Goal: Task Accomplishment & Management: Use online tool/utility

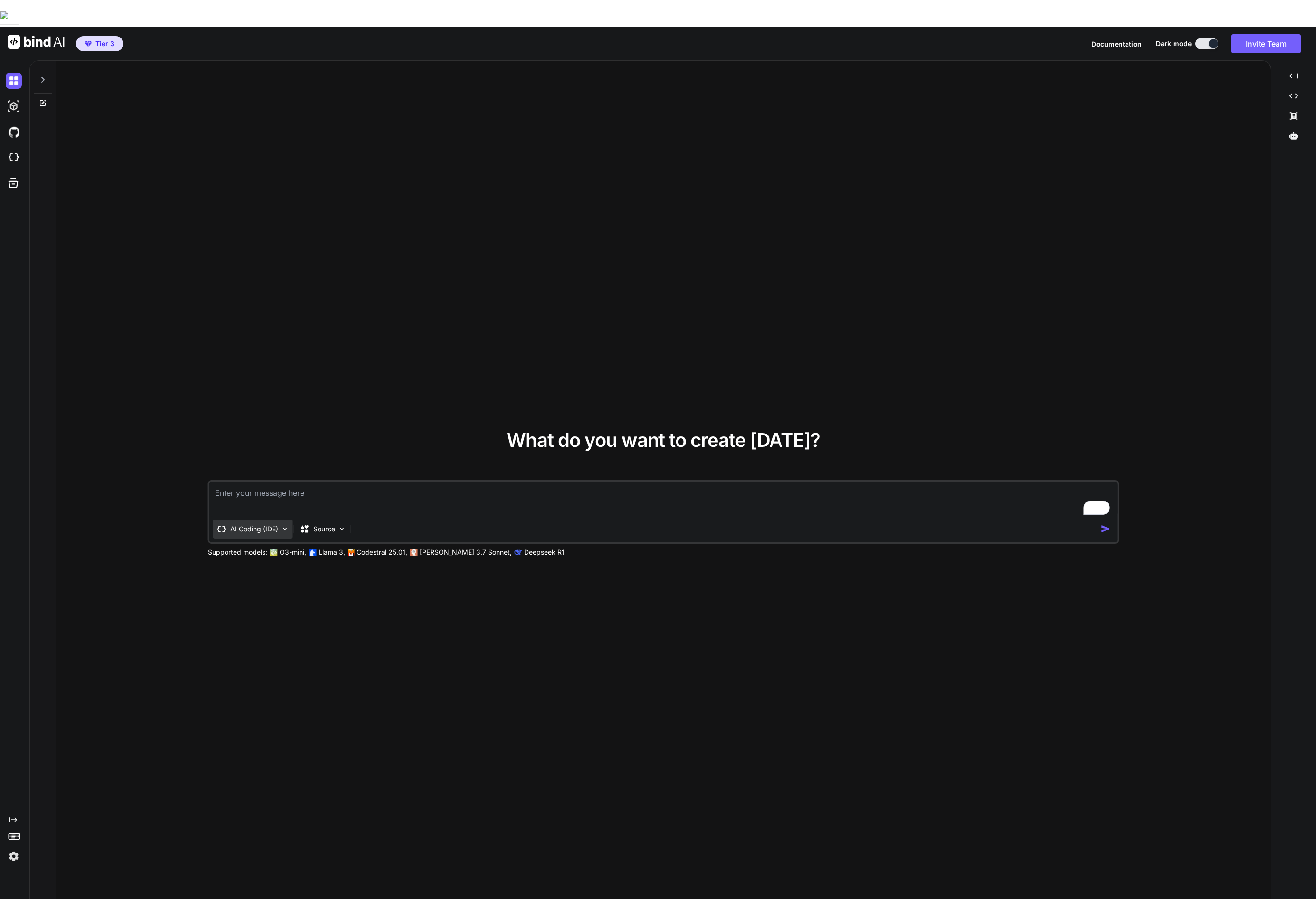
click at [255, 524] on p "AI Coding (IDE)" at bounding box center [254, 529] width 48 height 9
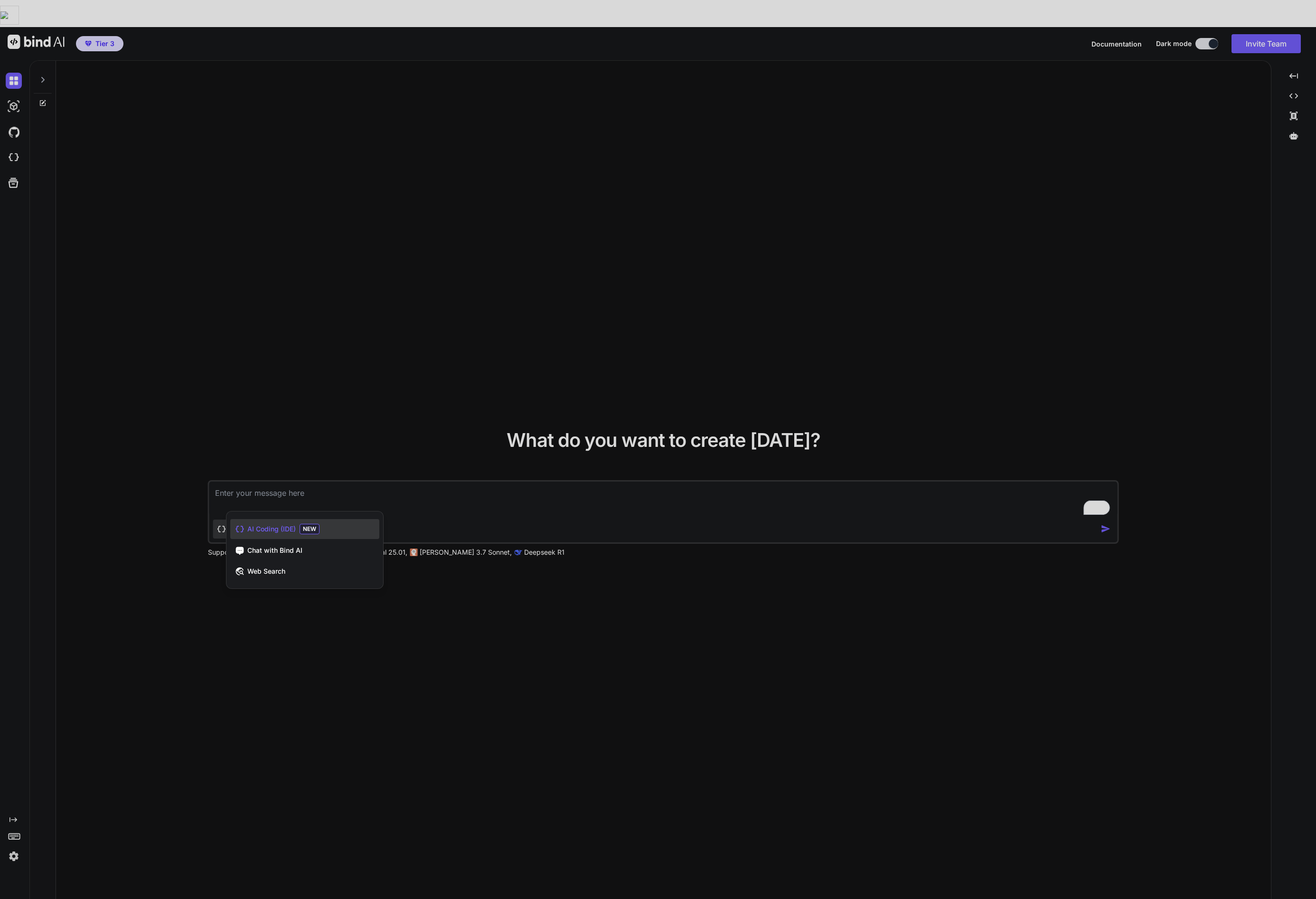
click at [278, 584] on div at bounding box center [658, 449] width 1316 height 899
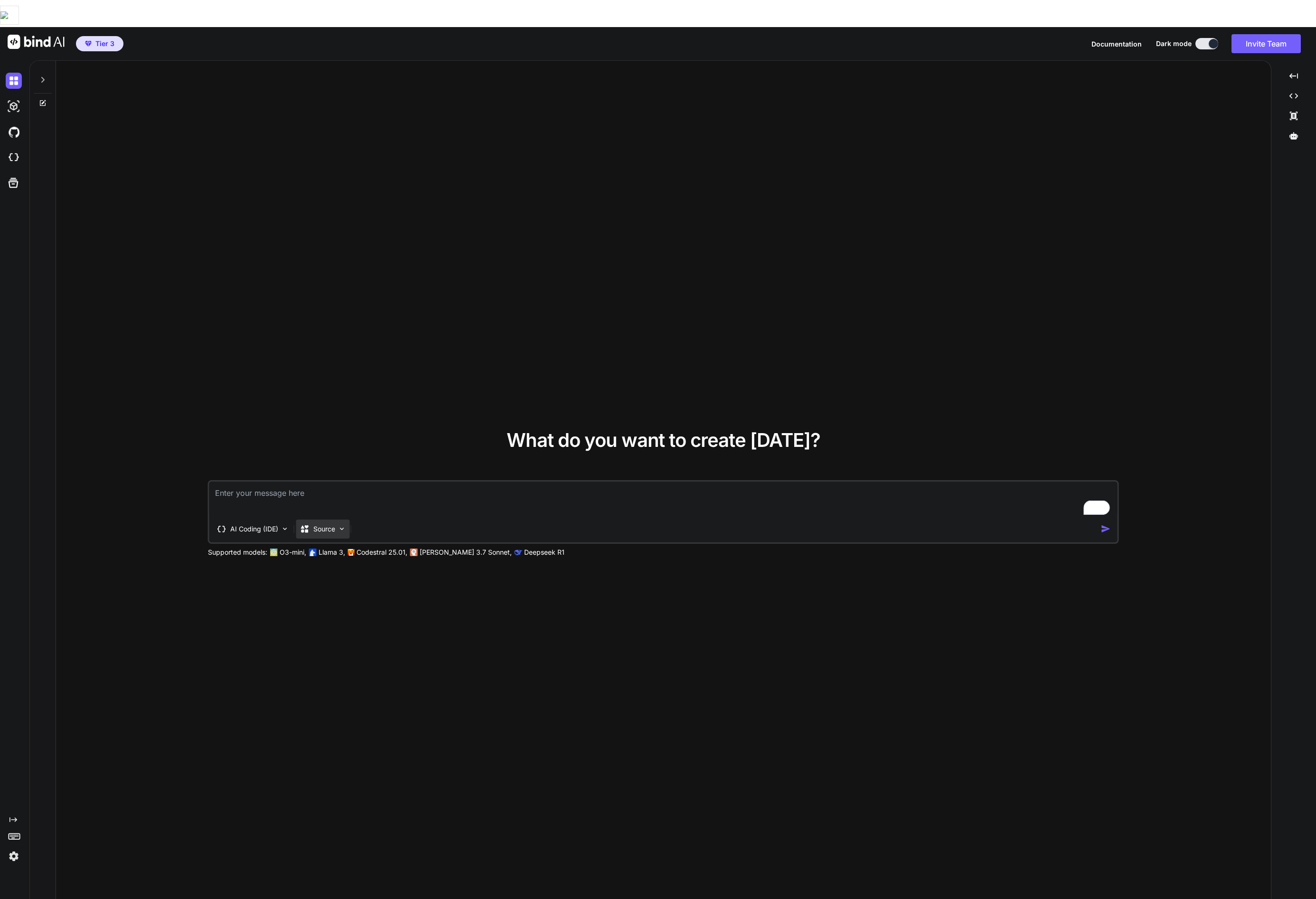
click at [335, 519] on div "Source" at bounding box center [323, 528] width 53 height 19
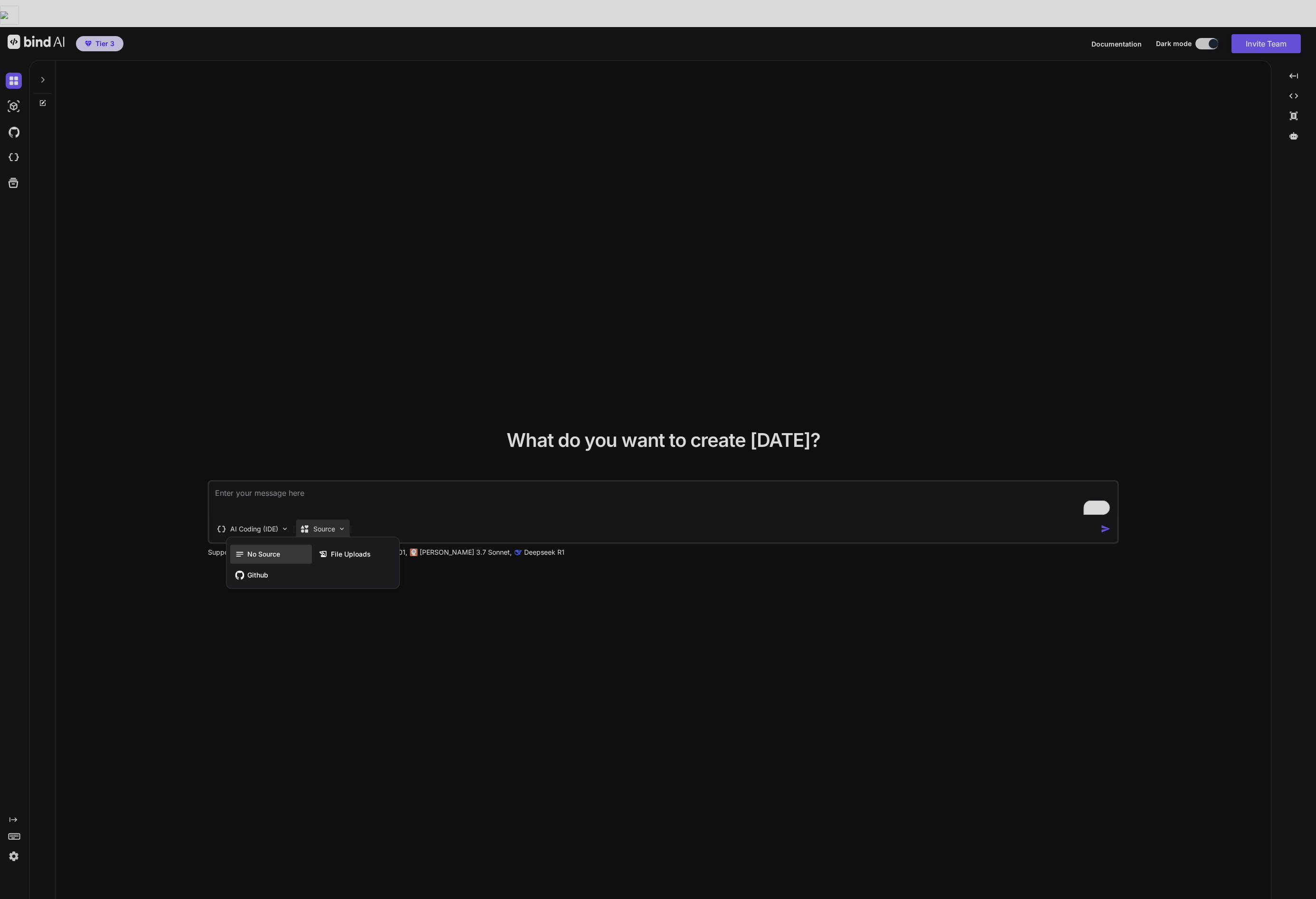
click at [273, 549] on span "No Source" at bounding box center [264, 554] width 33 height 9
type textarea "x"
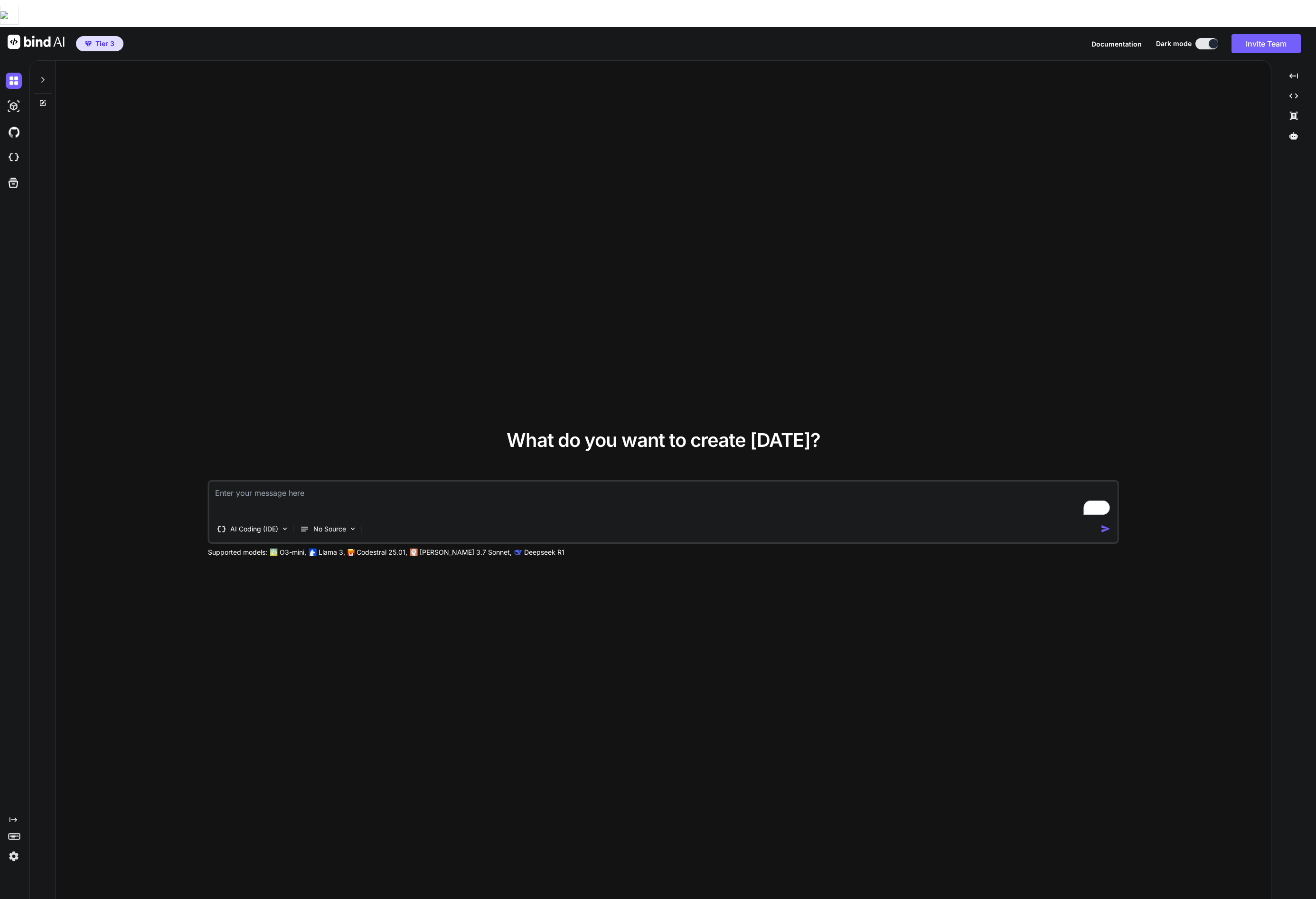
click at [272, 481] on textarea "To enrich screen reader interactions, please activate Accessibility in Grammarl…" at bounding box center [664, 499] width 908 height 35
type textarea "B"
type textarea "x"
type textarea "Bu"
type textarea "x"
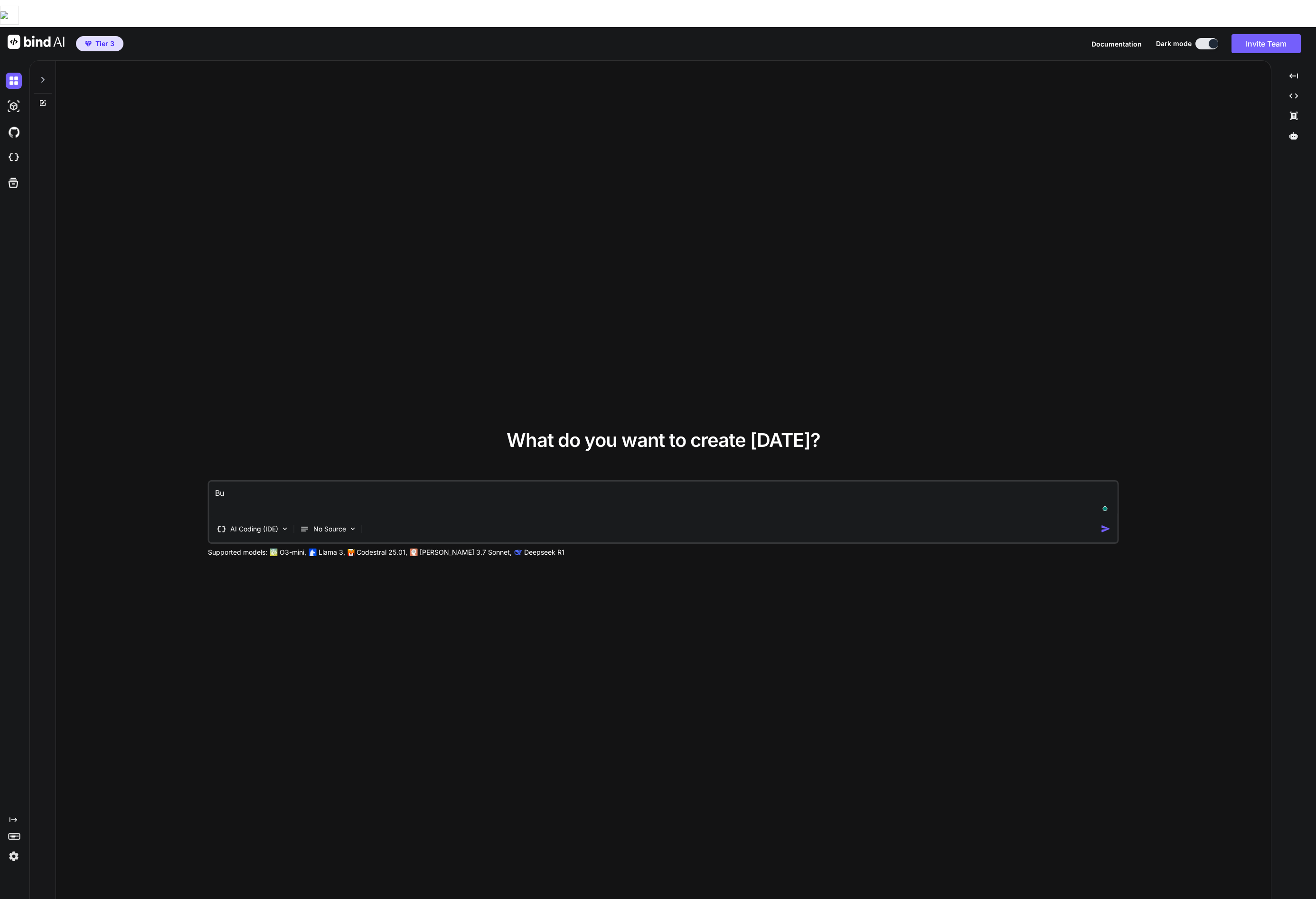
type textarea "Bui"
type textarea "x"
type textarea "Buil"
type textarea "x"
type textarea "Build"
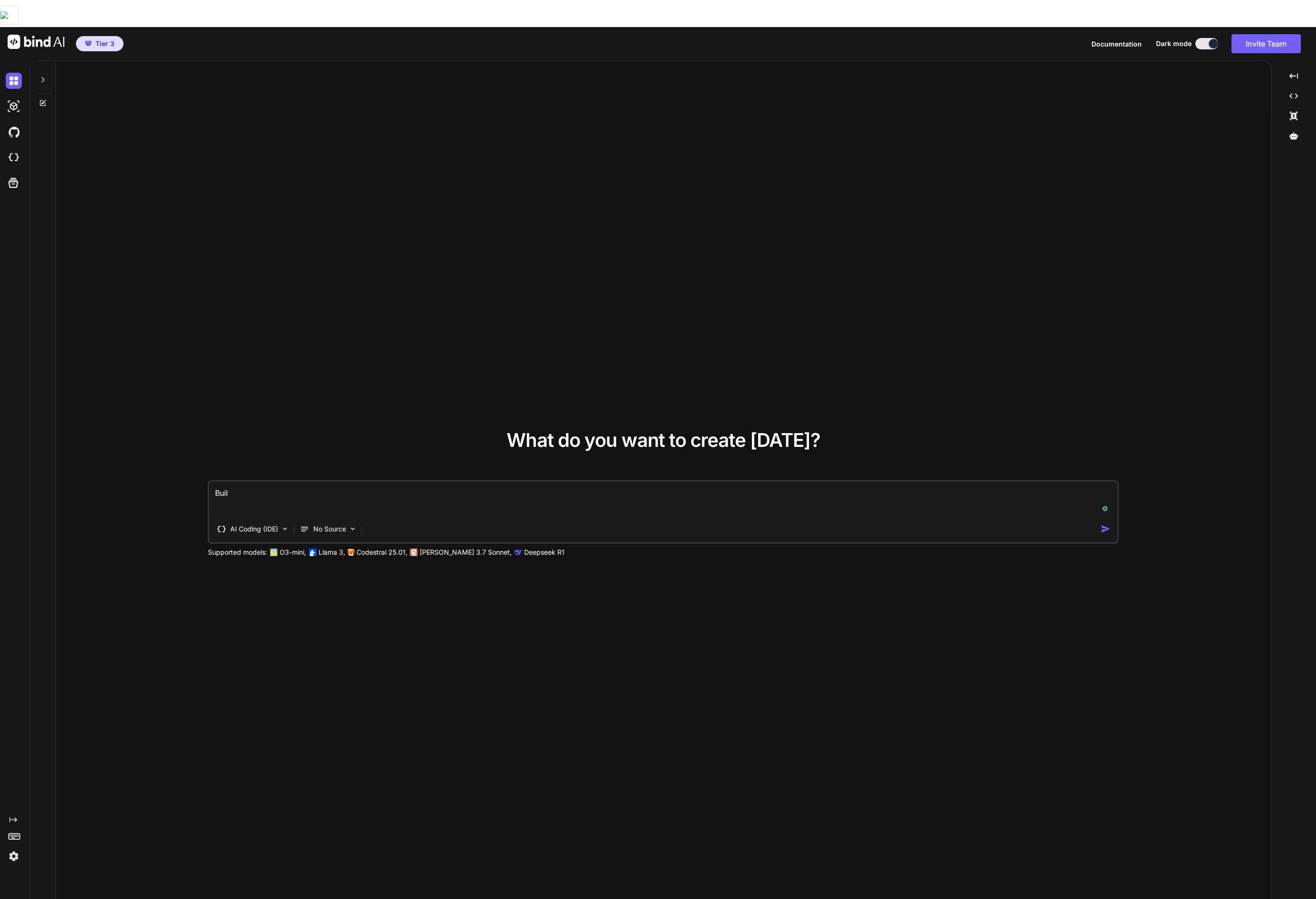
type textarea "x"
type textarea "Build"
type textarea "x"
type textarea "Build m"
type textarea "x"
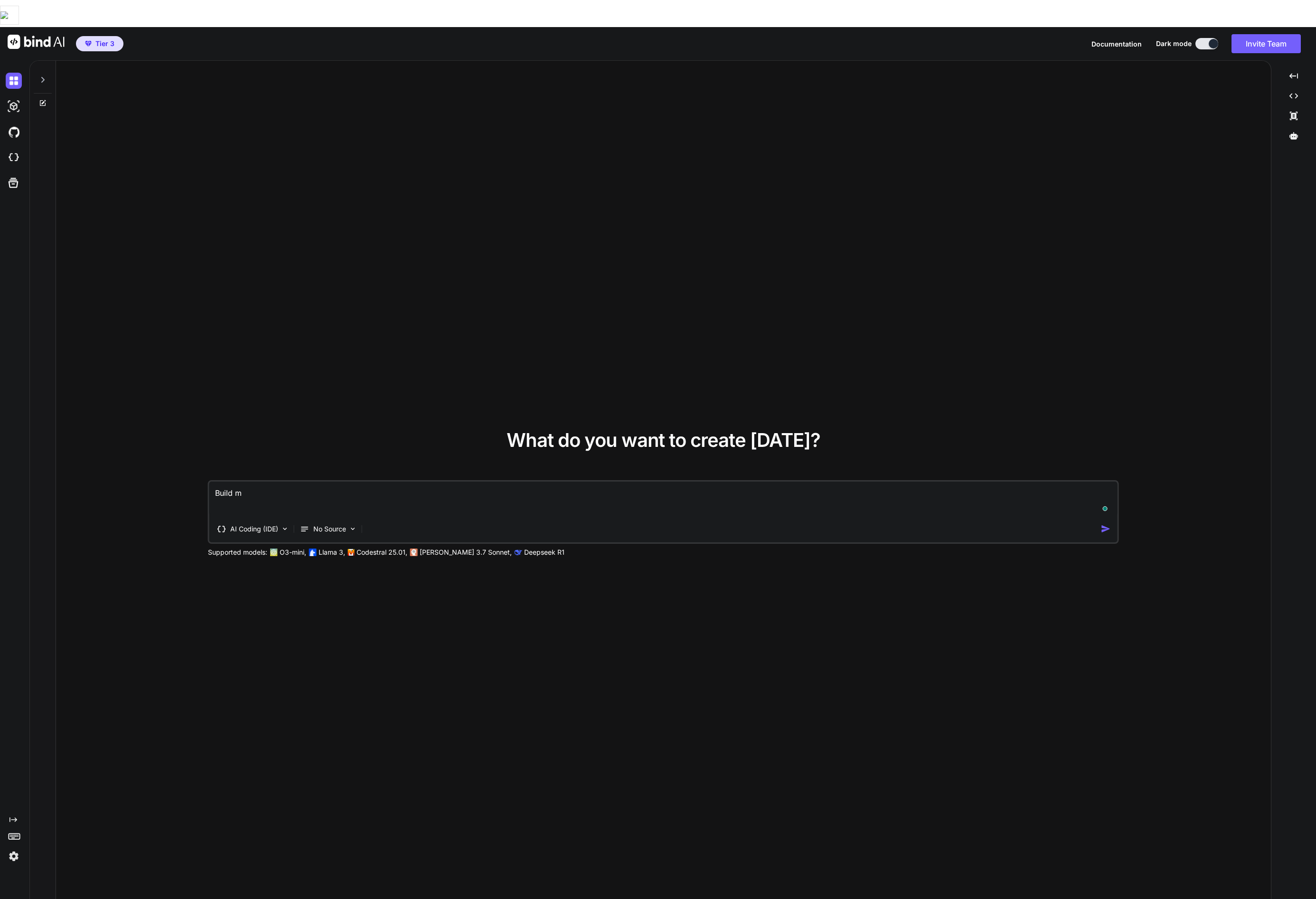
type textarea "Build me"
type textarea "x"
type textarea "Build me"
type textarea "x"
type textarea "Build me a"
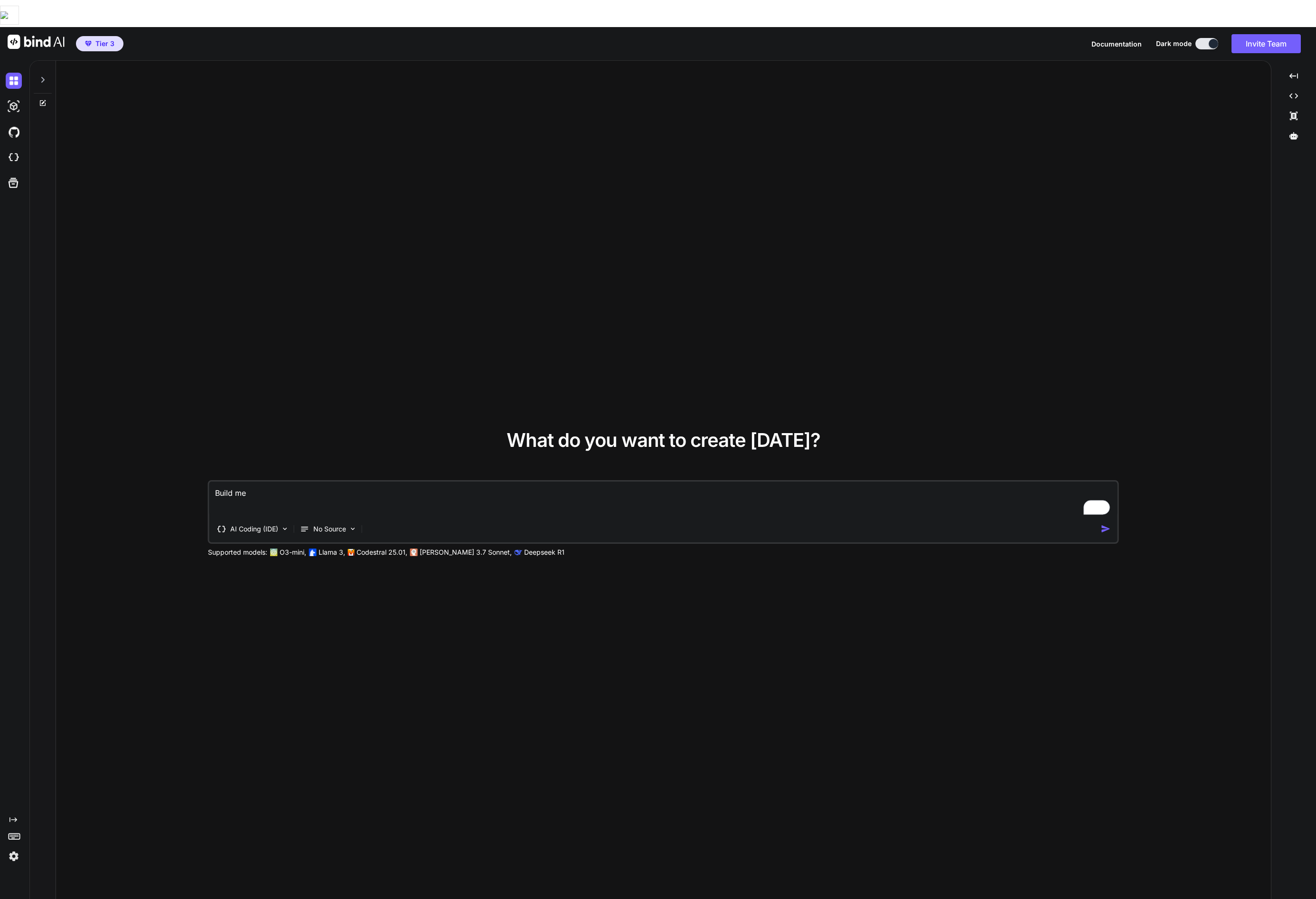
type textarea "x"
type textarea "Build me a"
type textarea "x"
type textarea "Build me a l"
type textarea "x"
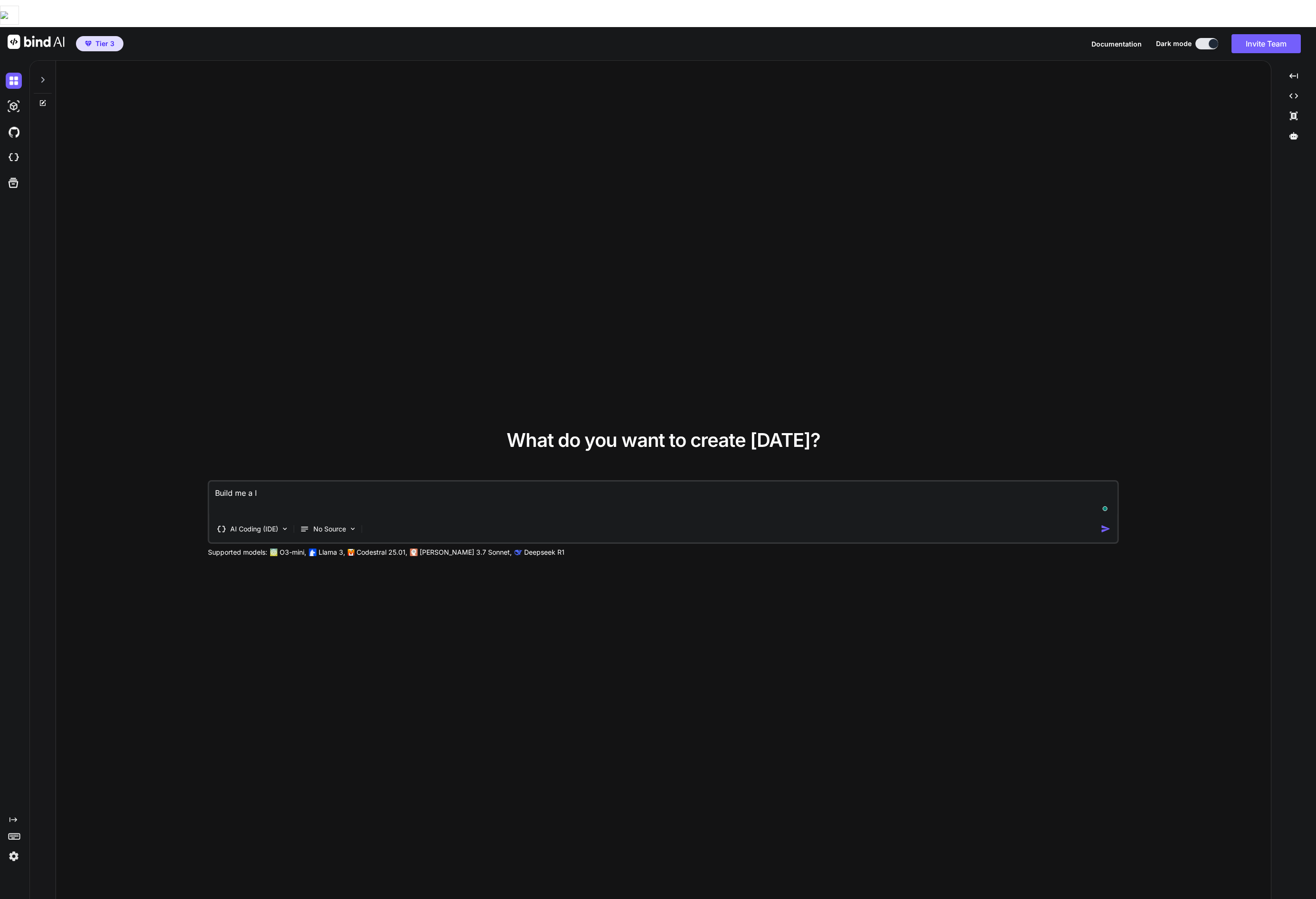
type textarea "Build me a la"
type textarea "x"
type textarea "Build me a lan"
type textarea "x"
type textarea "Build me a land"
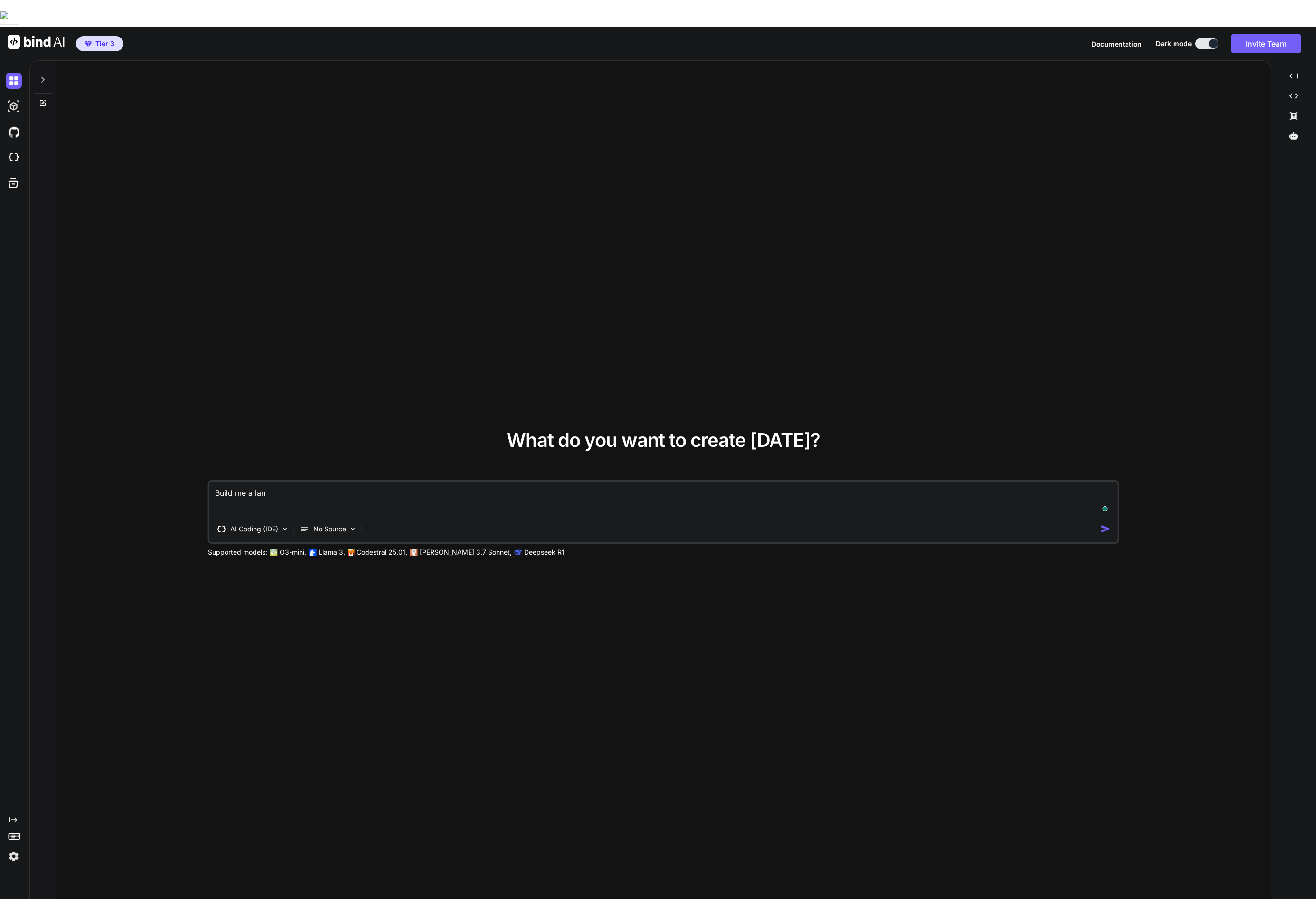
type textarea "x"
type textarea "Build me a landi"
type textarea "x"
type textarea "Build me a landin"
type textarea "x"
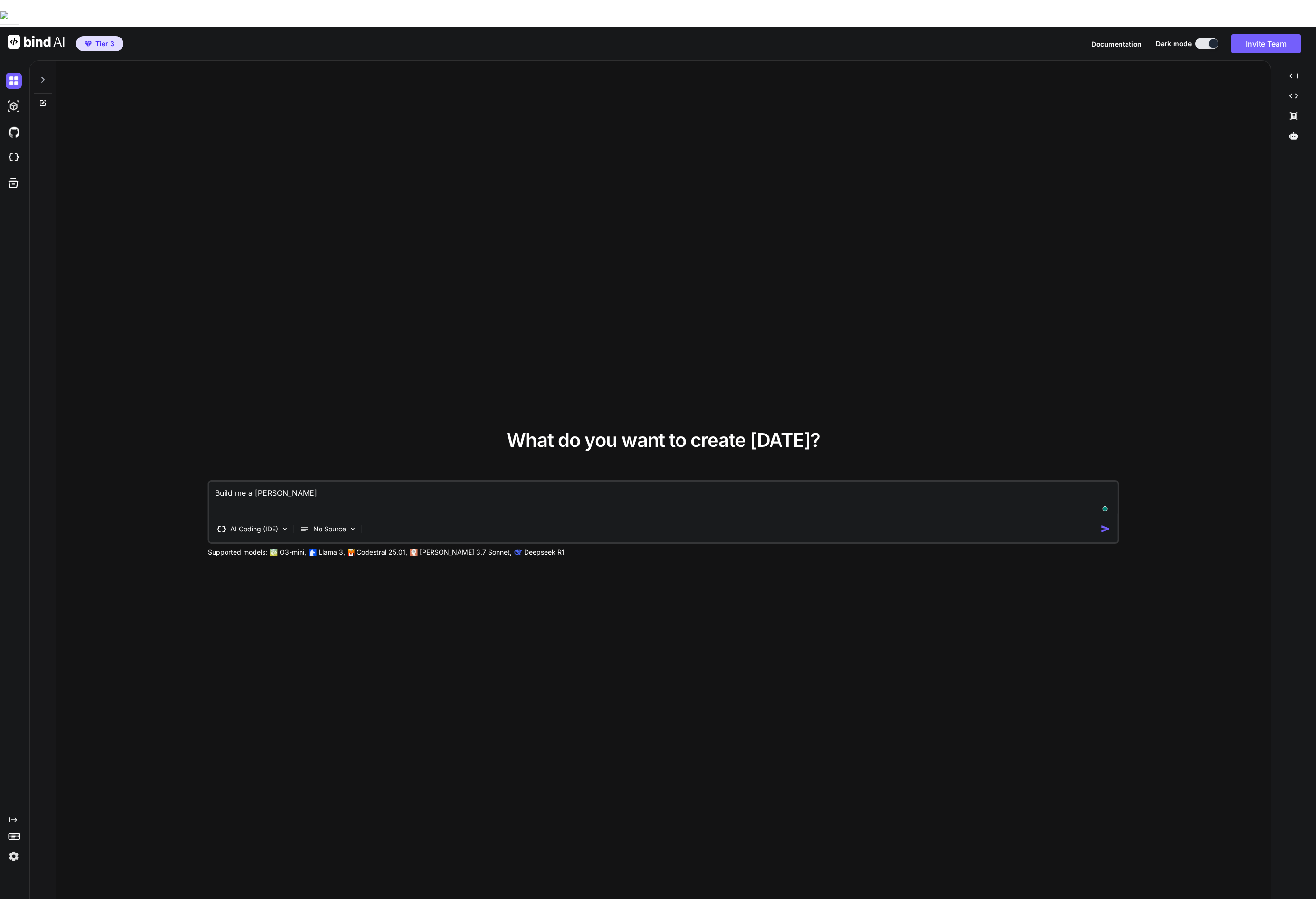
type textarea "Build me a landing"
type textarea "x"
type textarea "Build me a landing"
type textarea "x"
type textarea "Build me a landing p"
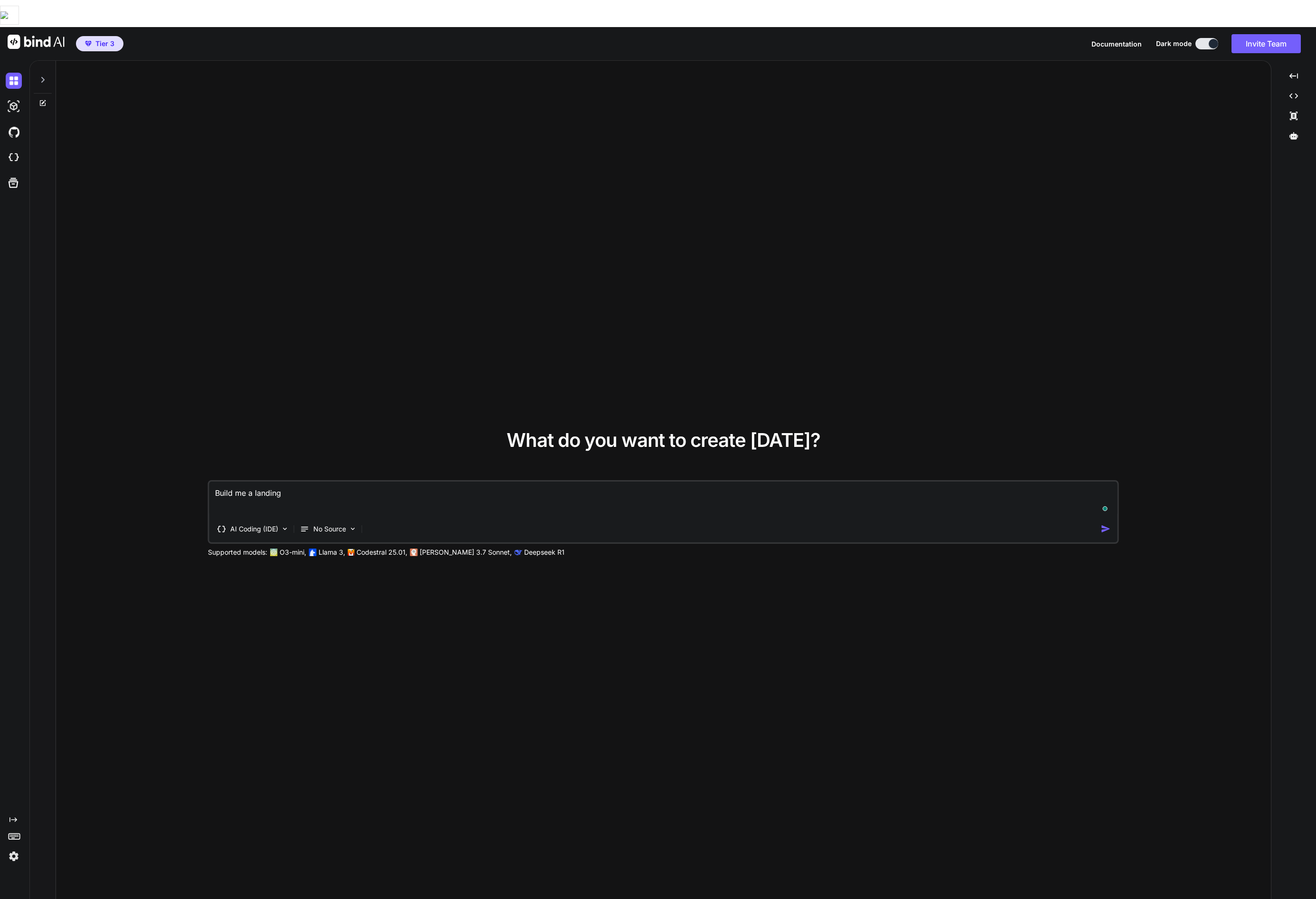
type textarea "x"
type textarea "Build me a landing pa"
type textarea "x"
type textarea "Build me a landing pag"
type textarea "x"
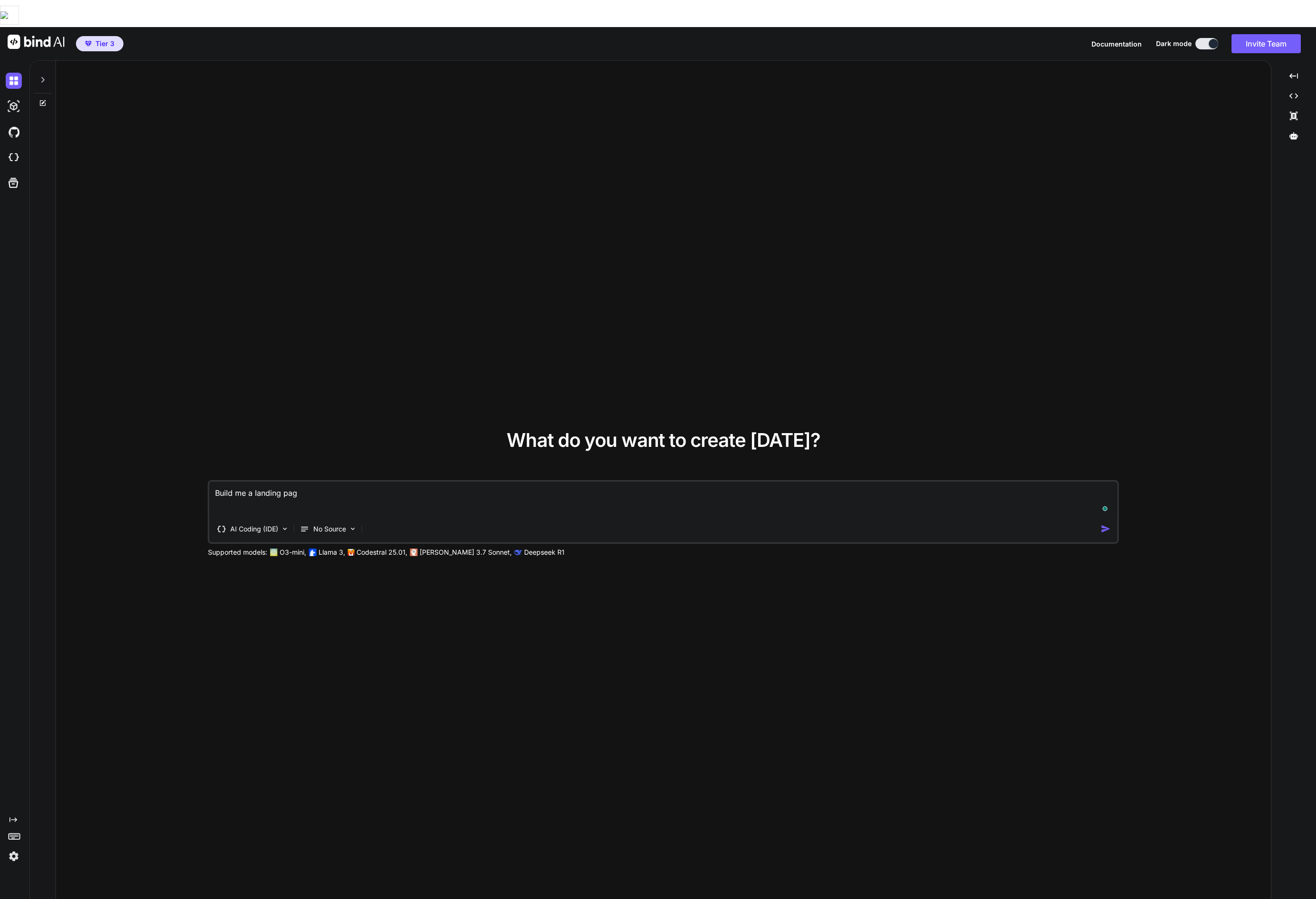
type textarea "Build me a landing page"
type textarea "x"
type textarea "Build me a landing page"
type textarea "x"
type textarea "Build me a landing page fo"
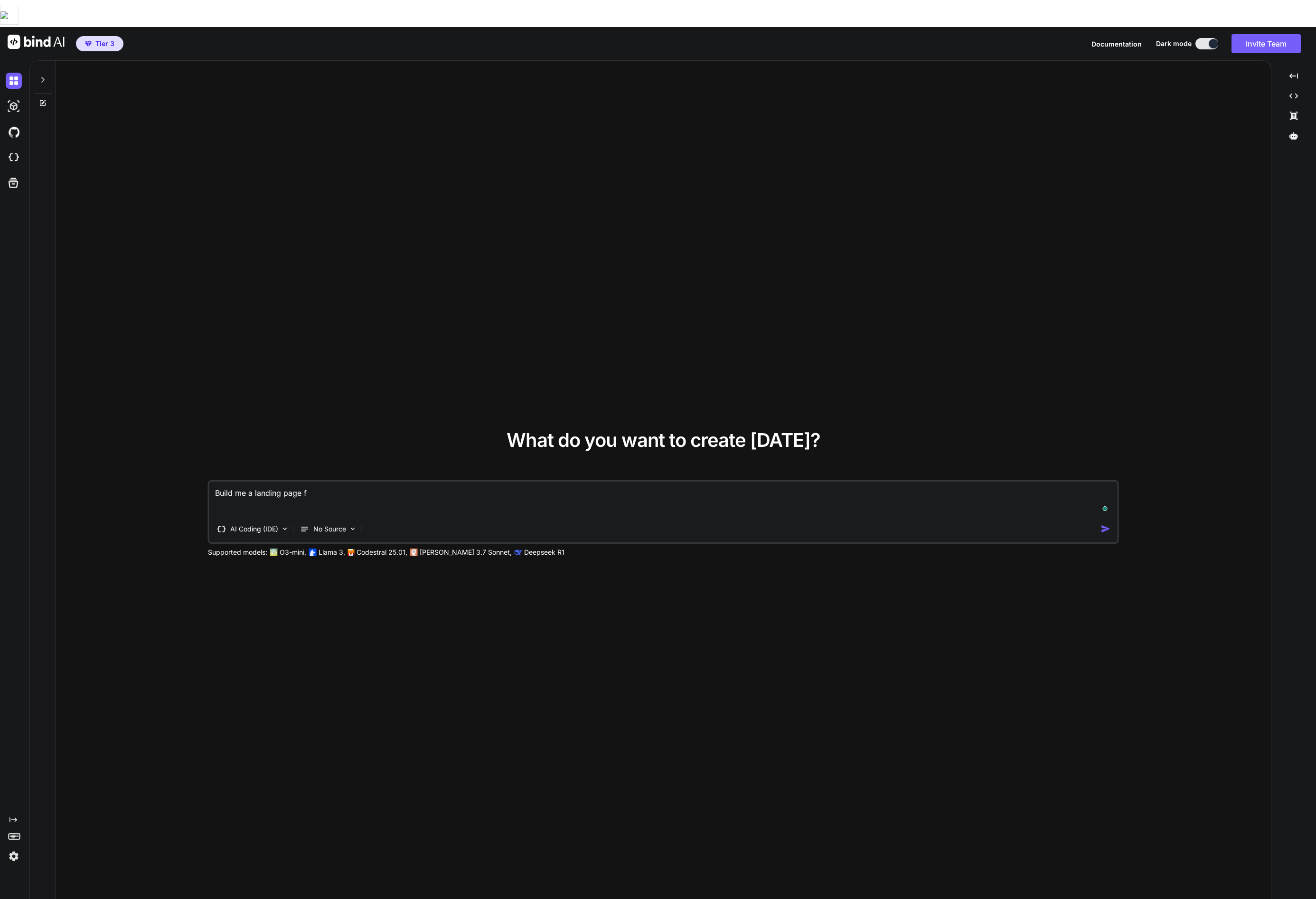
type textarea "x"
type textarea "Build me a landing page for"
type textarea "x"
type textarea "Build me a landing page for"
type textarea "x"
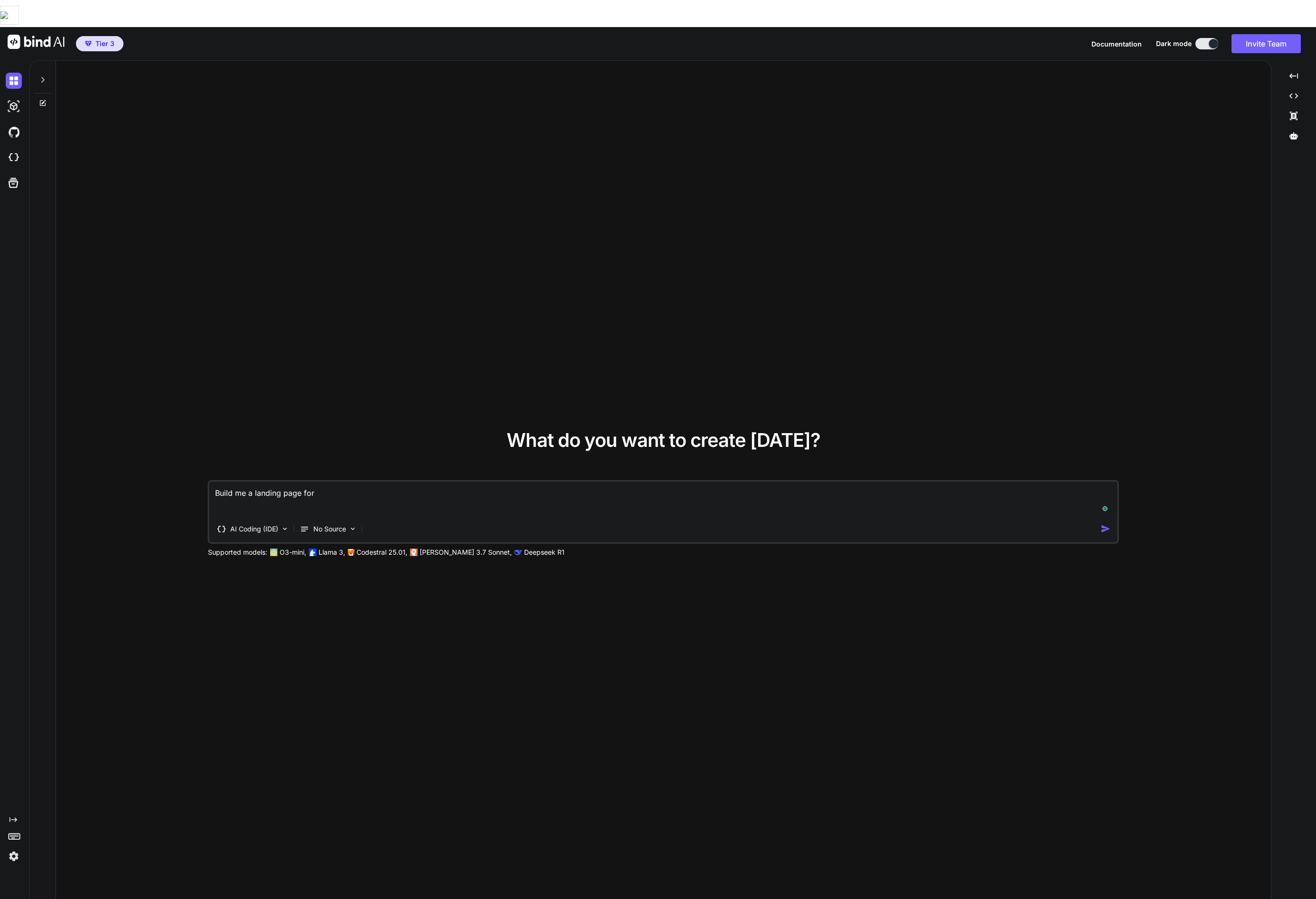
type textarea "Build me a landing page for a"
type textarea "x"
type textarea "Build me a landing page for a"
type textarea "x"
type textarea "Build me a landing page for a c"
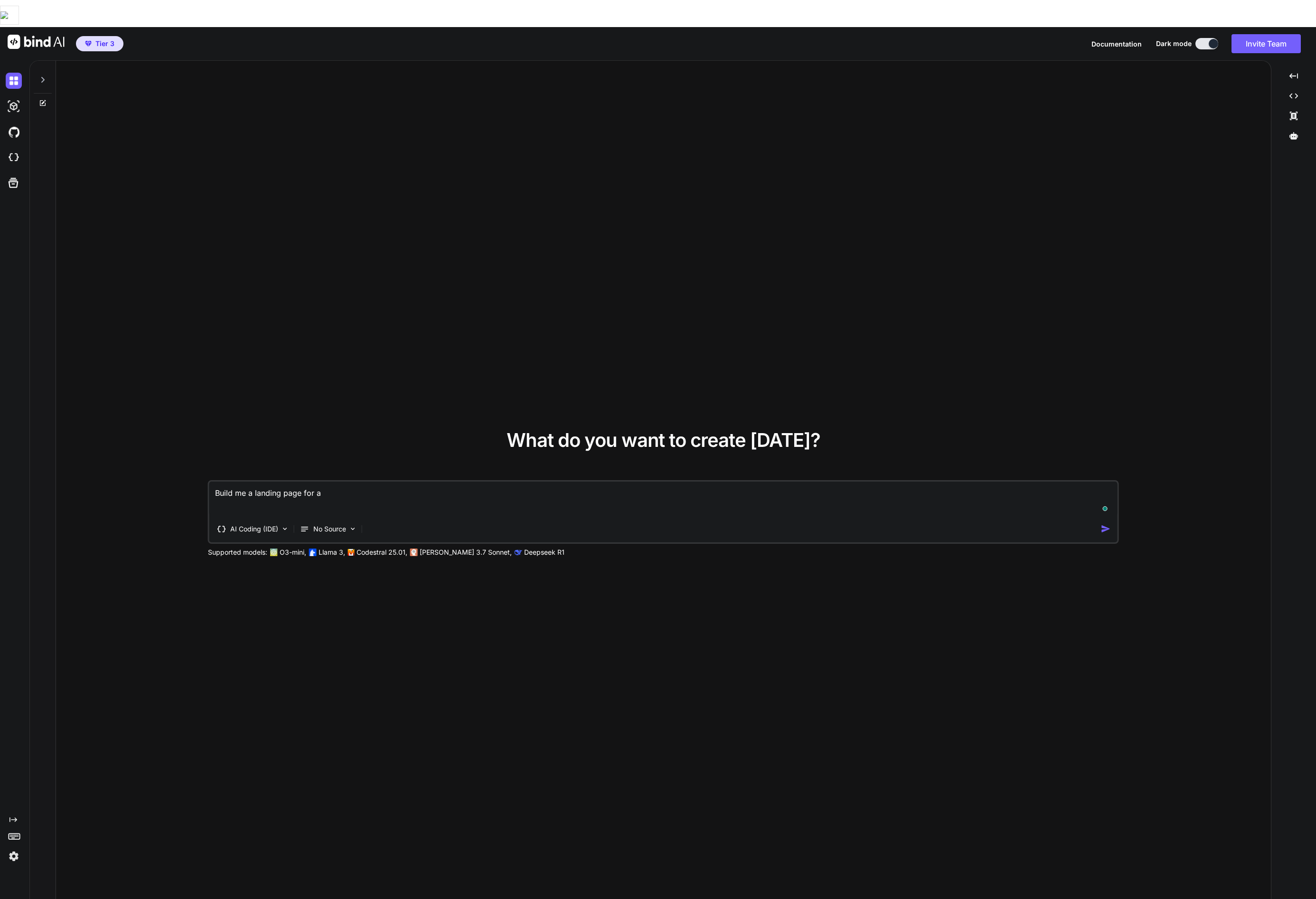
type textarea "x"
type textarea "Build me a landing page for a cl"
type textarea "x"
type textarea "Build me a landing page for a cla"
type textarea "x"
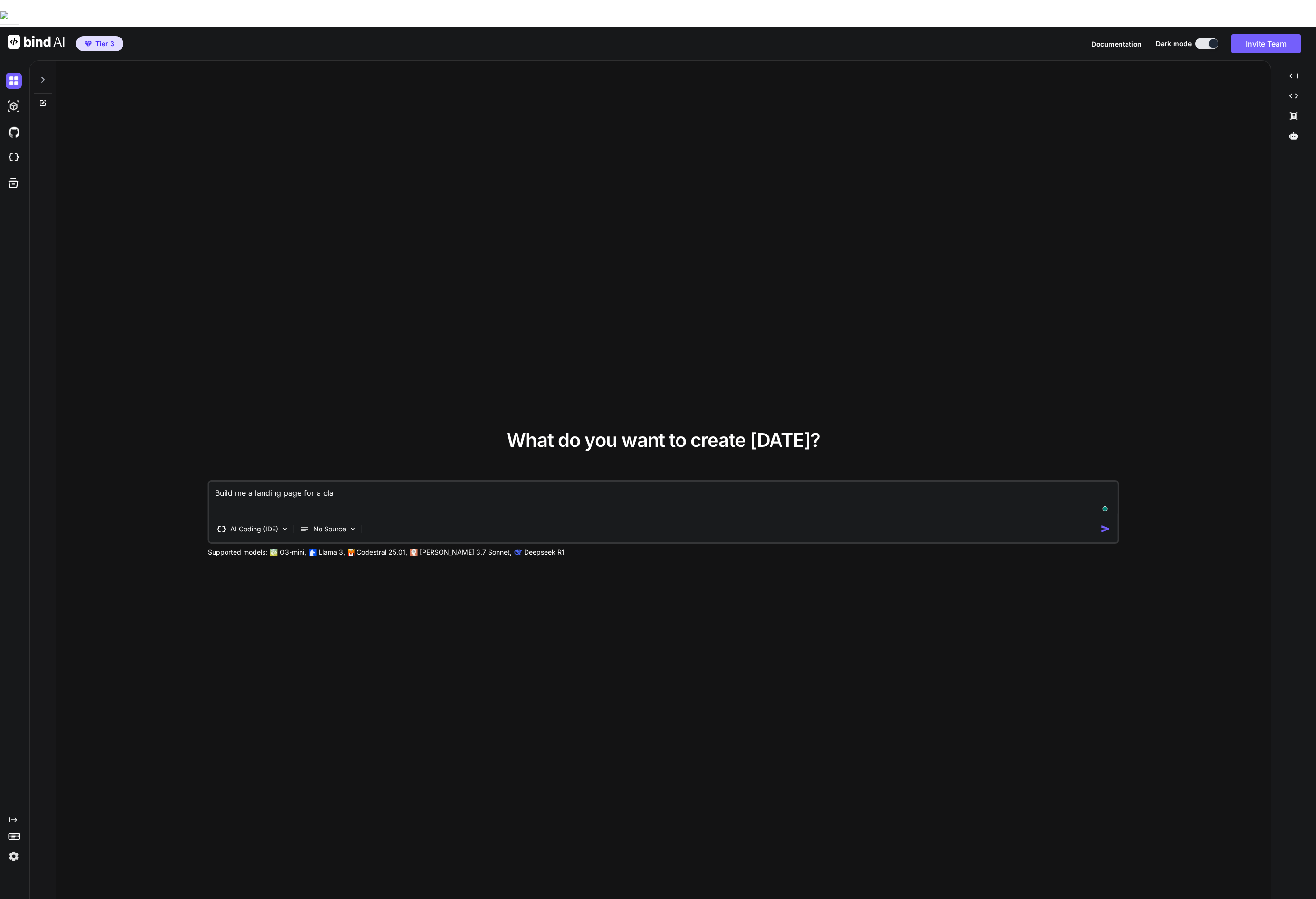
type textarea "Build me a landing page for a clan"
type textarea "x"
type textarea "Build me a landing page for a clane"
type textarea "x"
type textarea "Build me a landing page for a clan"
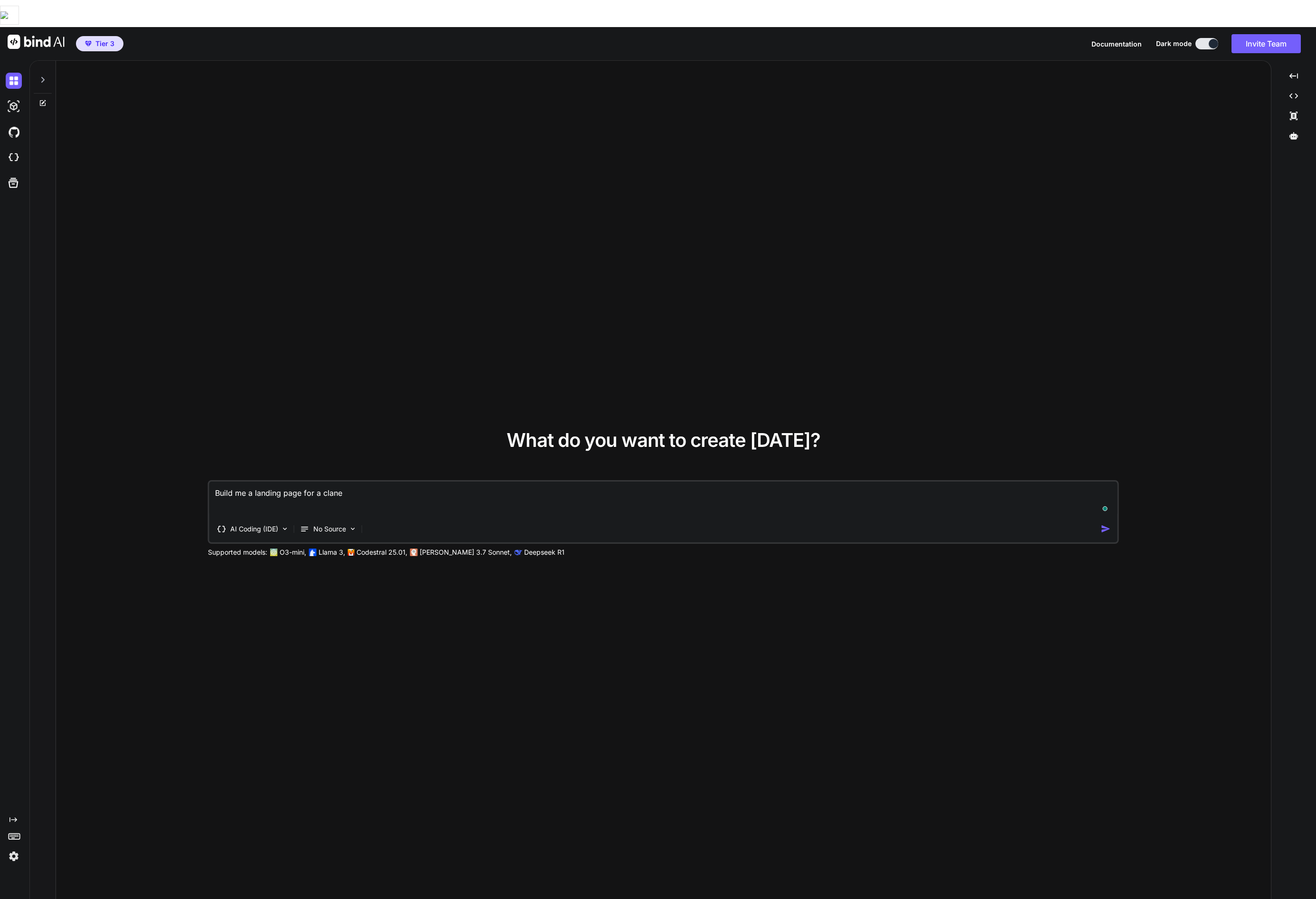
type textarea "x"
type textarea "Build me a landing page for a cla"
type textarea "x"
type textarea "Build me a landing page for a cl"
type textarea "x"
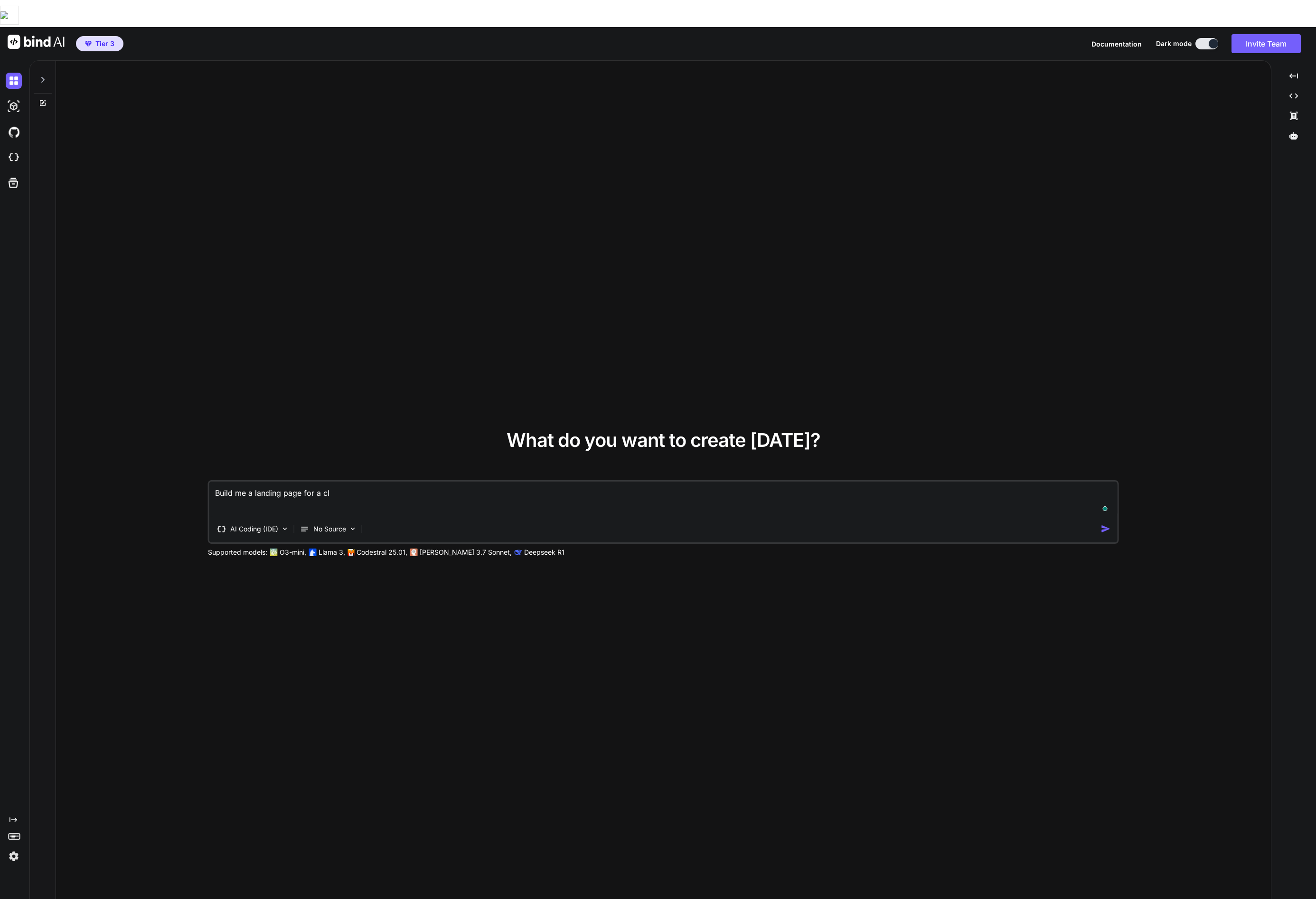
type textarea "Build me a landing page for a cle"
type textarea "x"
type textarea "Build me a landing page for a cleA"
type textarea "x"
type textarea "Build me a landing page for a cleAn"
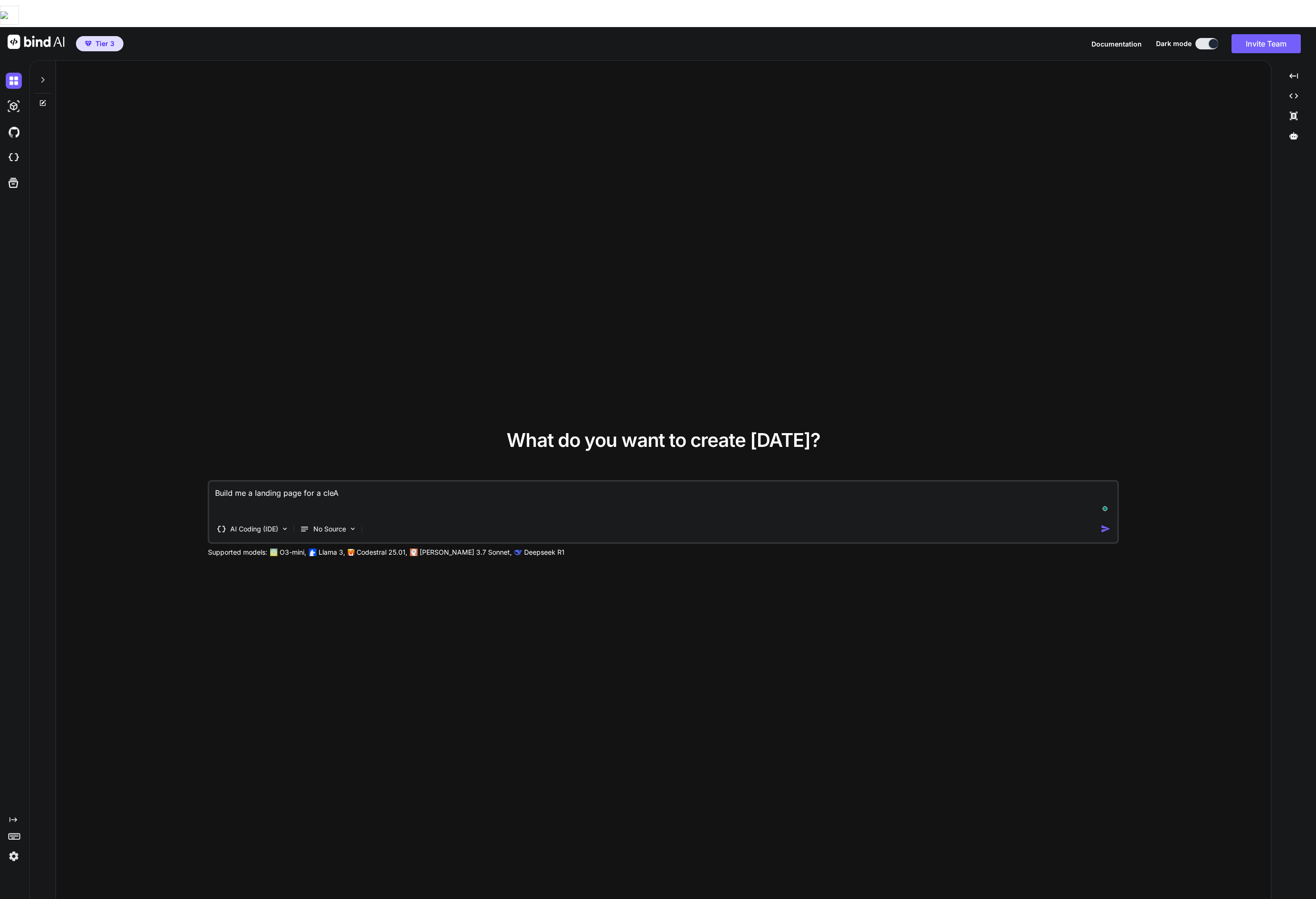
type textarea "x"
type textarea "Build me a landing page for a cleAni"
type textarea "x"
type textarea "Build me a landing page for a cleAnin"
type textarea "x"
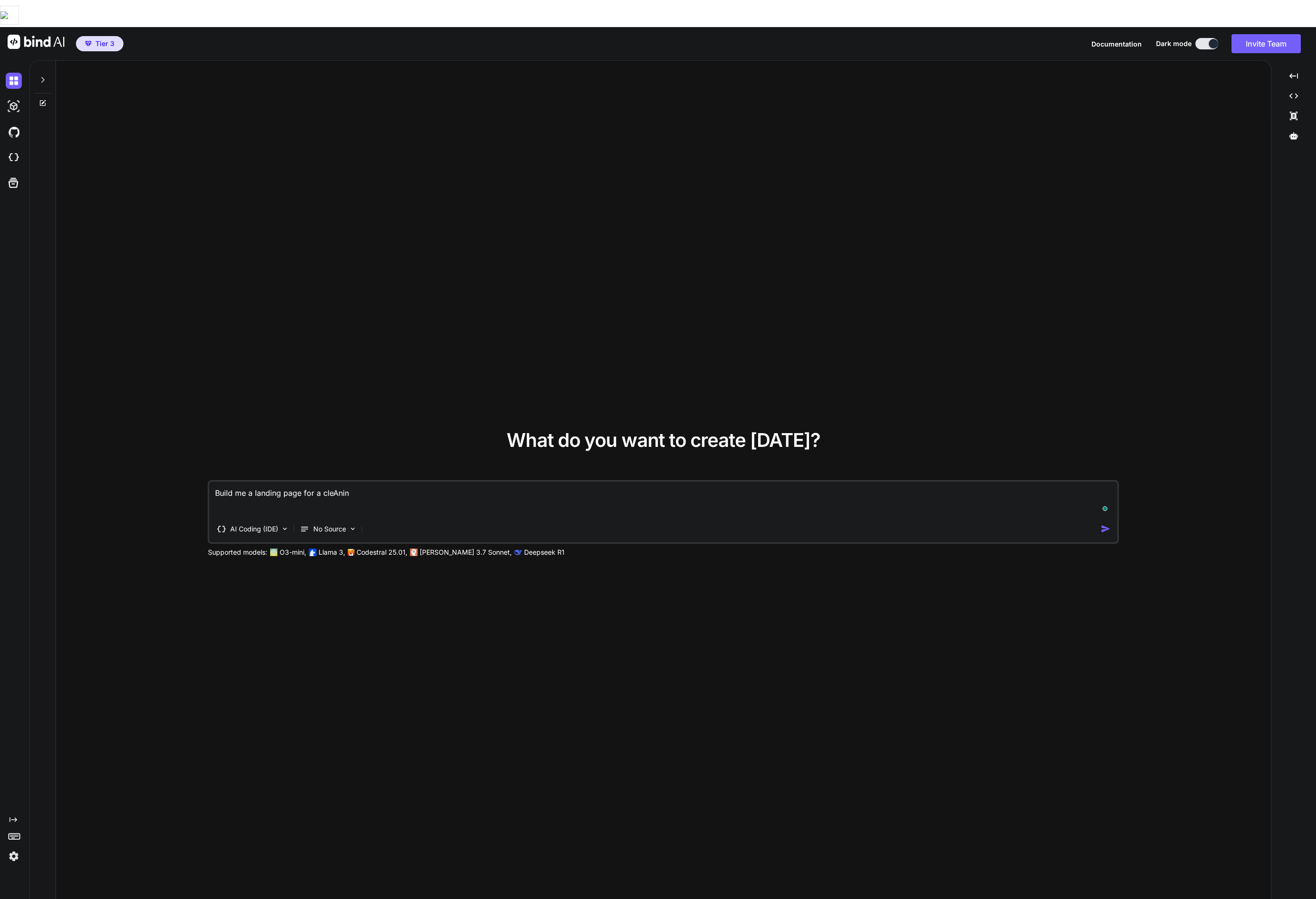
type textarea "Build me a landing page for a cleAning"
type textarea "x"
type textarea "Build me a landing page for a cleAnin"
type textarea "x"
type textarea "Build me a landing page for a cleAni"
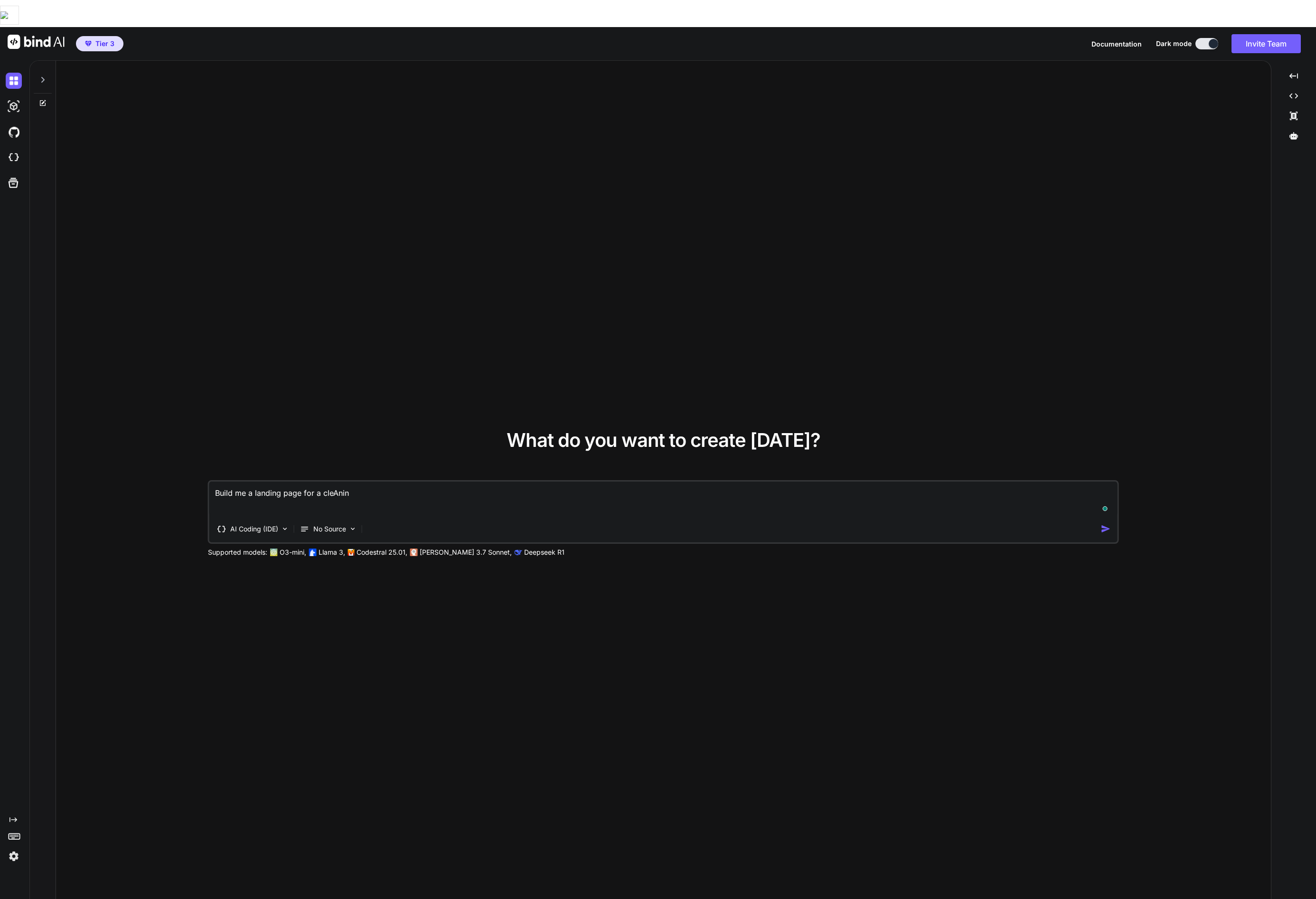
type textarea "x"
type textarea "Build me a landing page for a cleAn"
type textarea "x"
type textarea "Build me a landing page for a cleA"
type textarea "x"
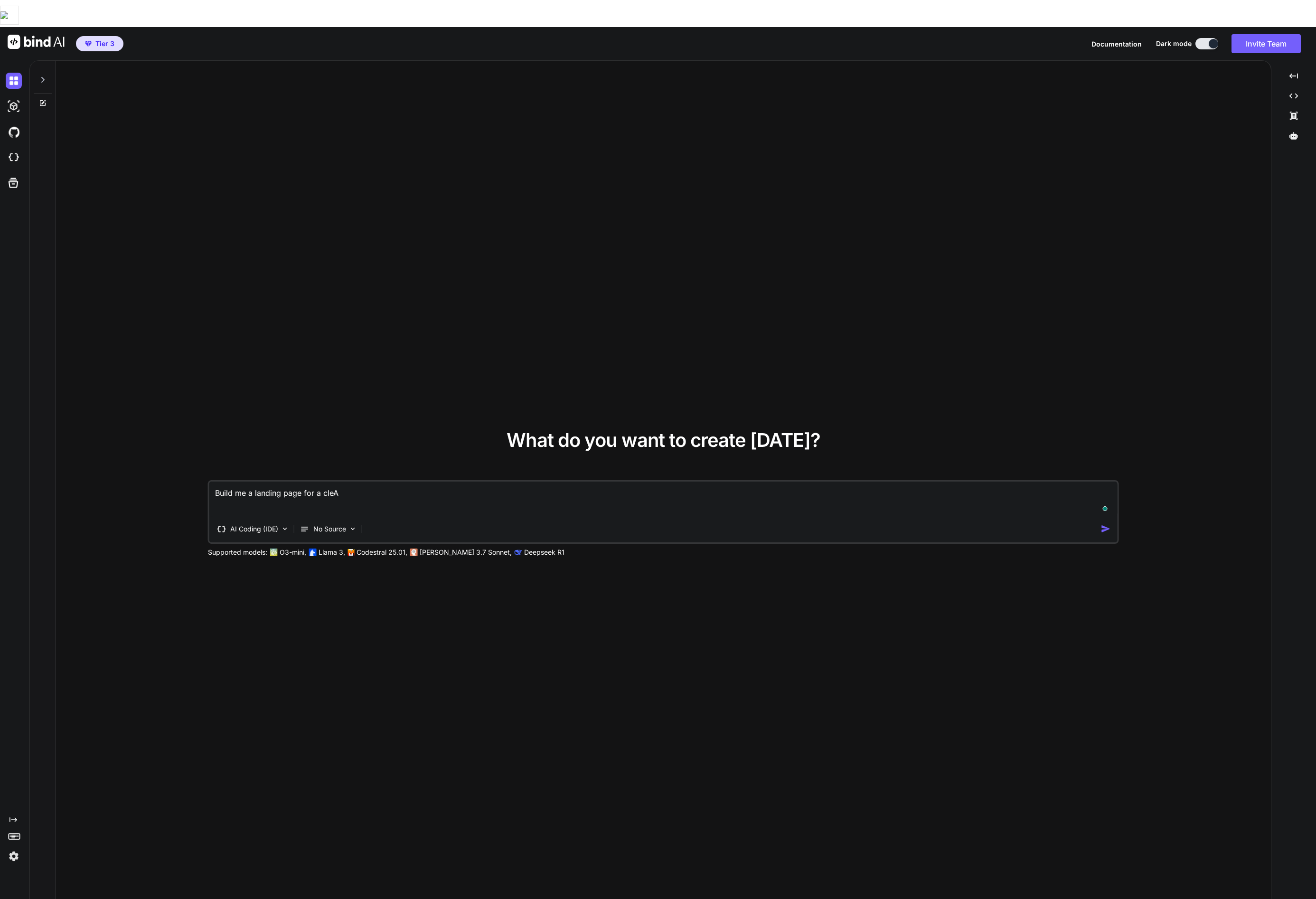
type textarea "Build me a landing page for a cle"
type textarea "x"
type textarea "Build me a landing page for a clea"
type textarea "x"
type textarea "Build me a landing page for a clean"
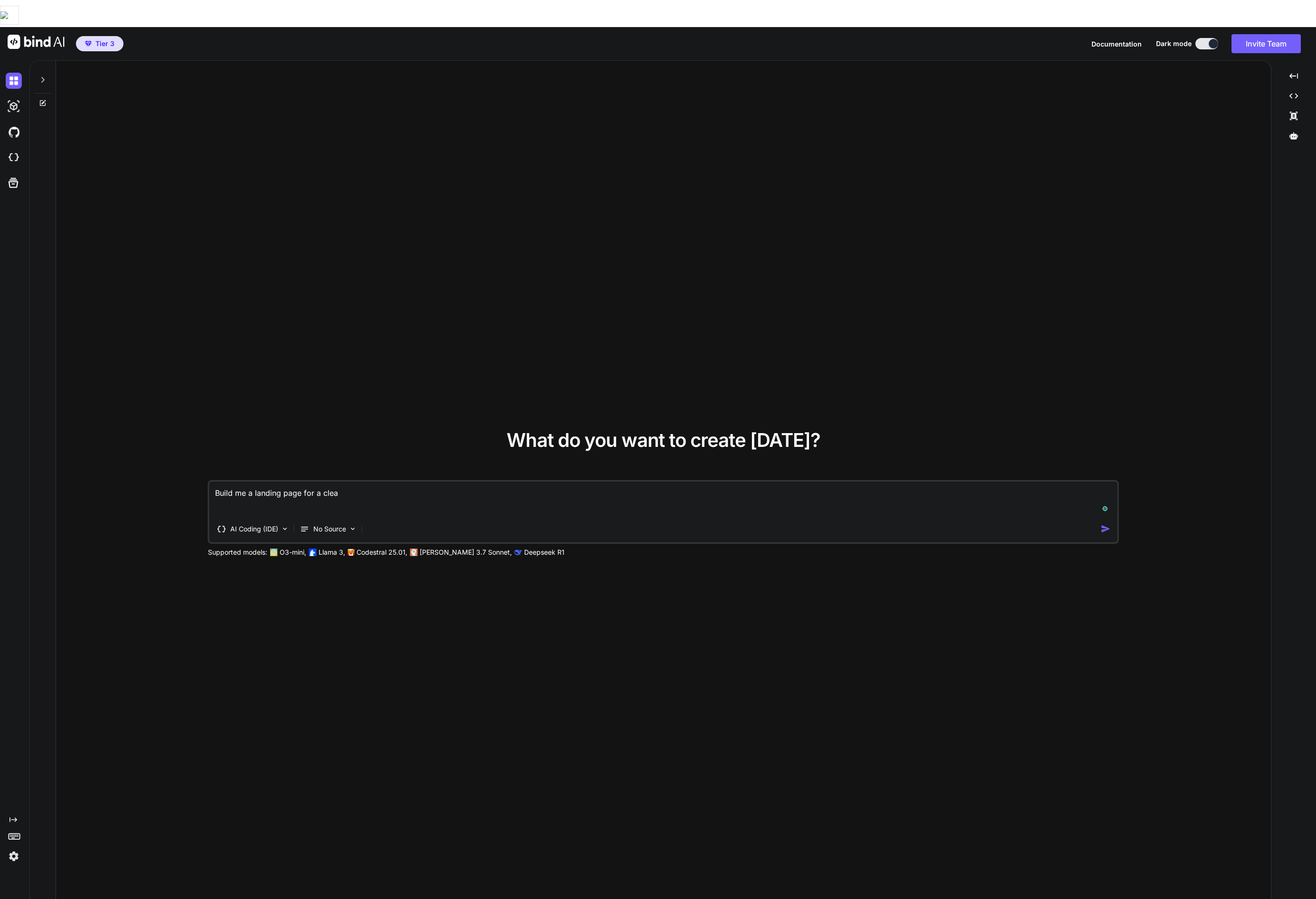
type textarea "x"
type textarea "Build me a landing page for a cleani"
type textarea "x"
type textarea "Build me a landing page for a cleanin"
type textarea "x"
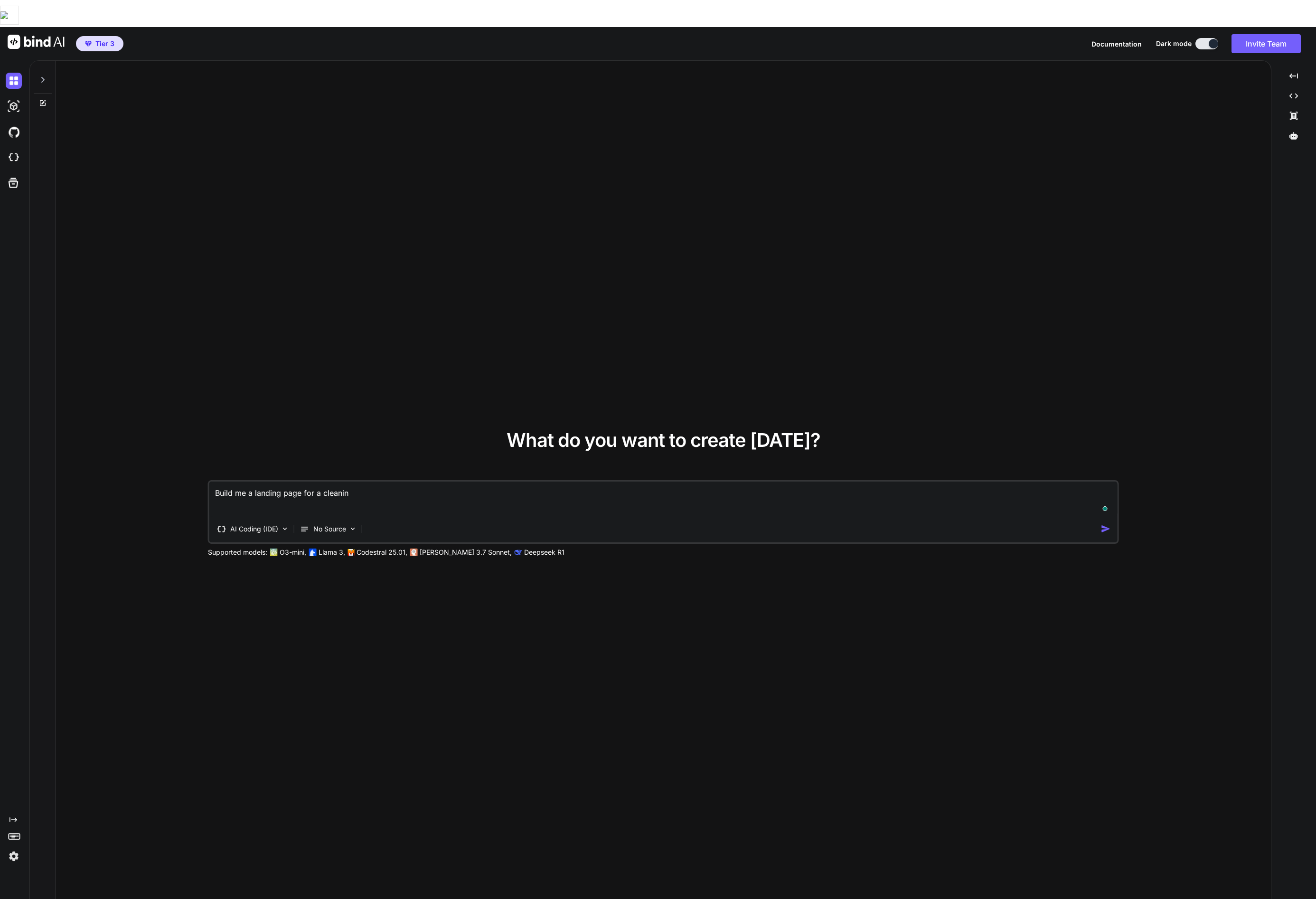
type textarea "Build me a landing page for a cleaning"
type textarea "x"
type textarea "Build me a landing page for a cleaning"
type textarea "x"
type textarea "Build me a landing page for a cleaning c"
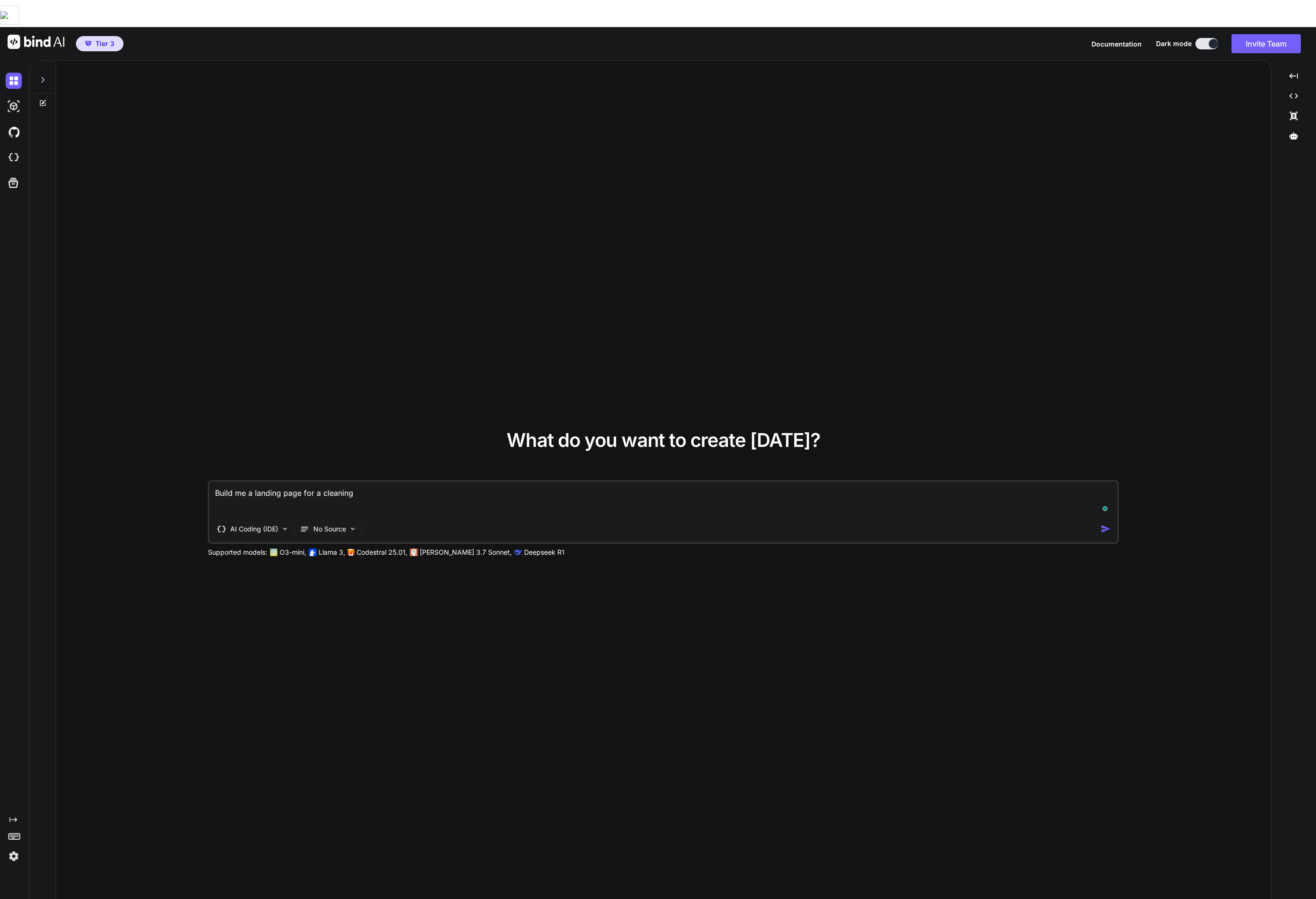
type textarea "x"
type textarea "Build me a landing page for a cleaning co"
type textarea "x"
type textarea "Build me a landing page for a cleaning com"
type textarea "x"
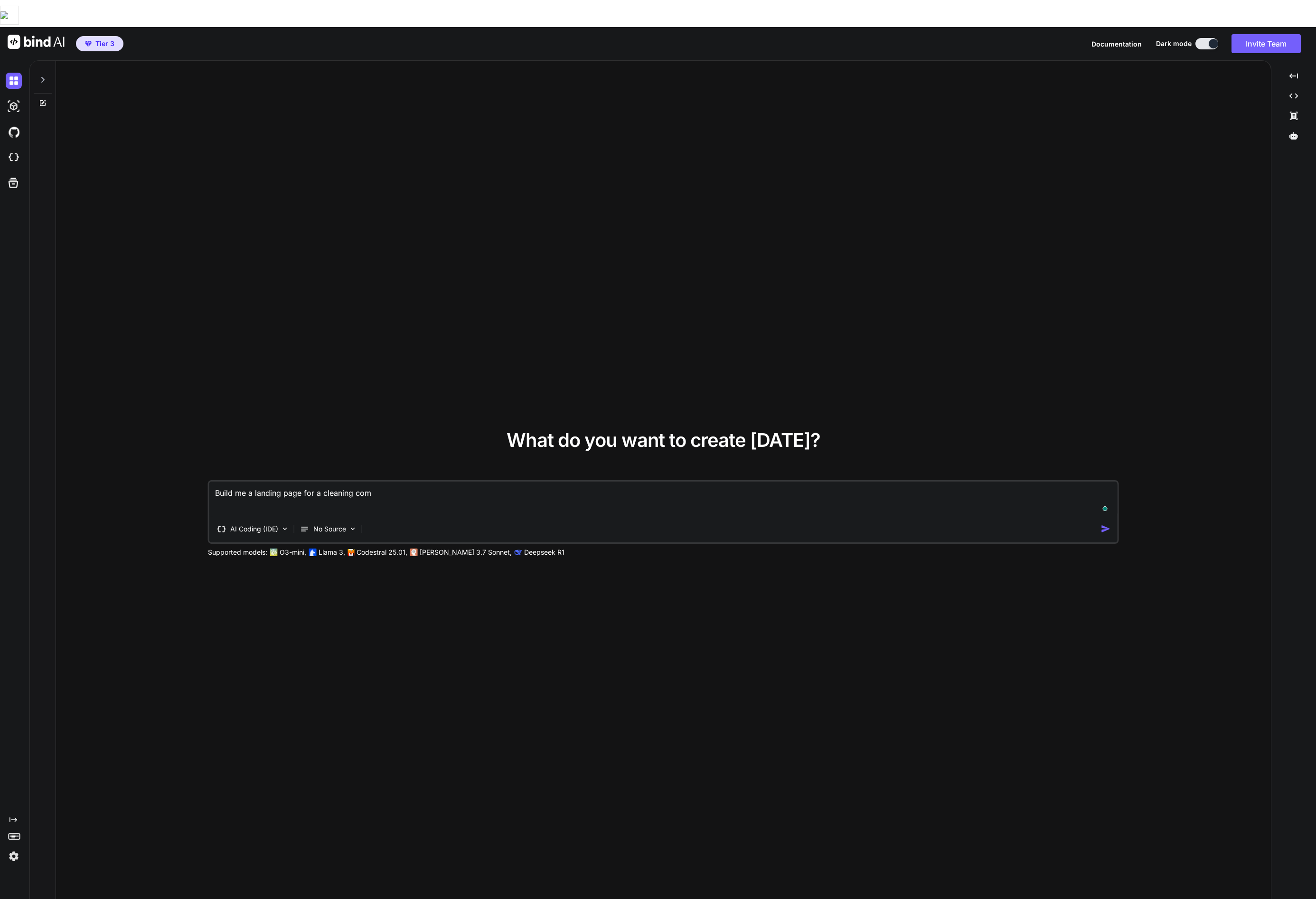
type textarea "Build me a landing page for a cleaning comp"
type textarea "x"
type textarea "Build me a landing page for a cleaning compa"
type textarea "x"
type textarea "Build me a landing page for a cleaning compan"
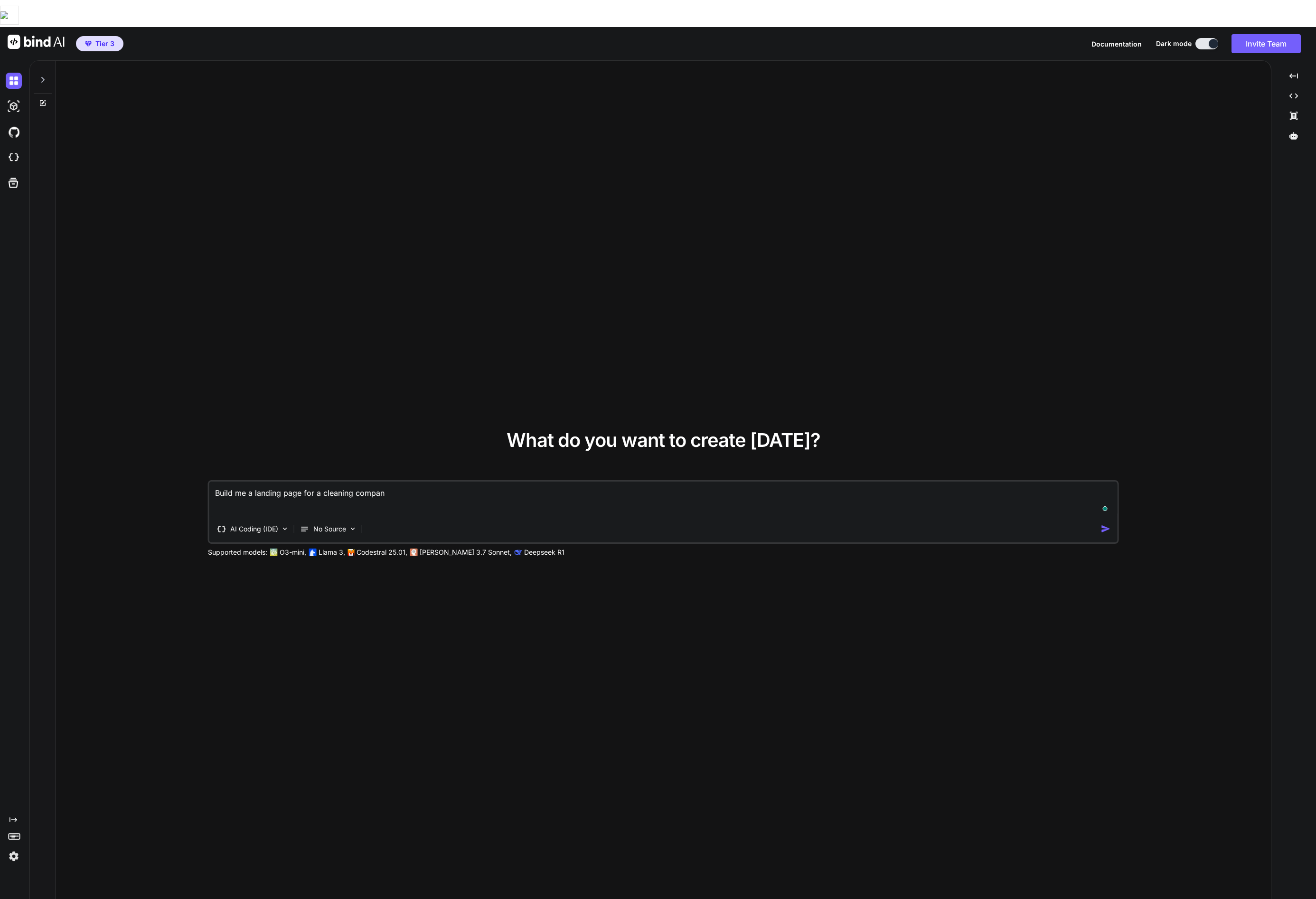
type textarea "x"
type textarea "Build me a landing page for a cleaning company"
type textarea "x"
type textarea "Build me a landing page for a cleaning company"
type textarea "x"
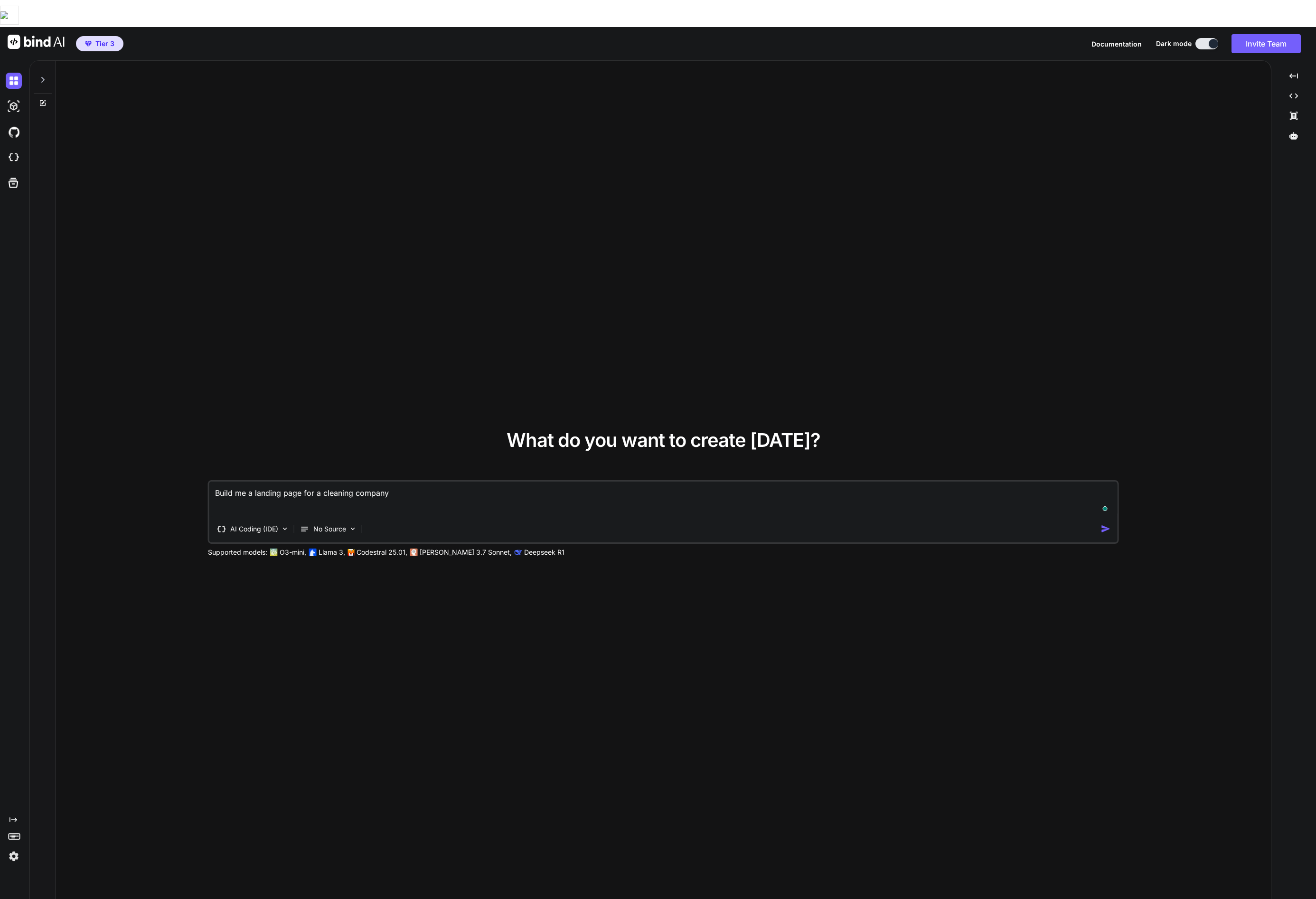
type textarea "Build me a landing page for a cleaning company b"
type textarea "x"
type textarea "Build me a landing page for a cleaning company ba"
type textarea "x"
type textarea "Build me a landing page for a cleaning company bas"
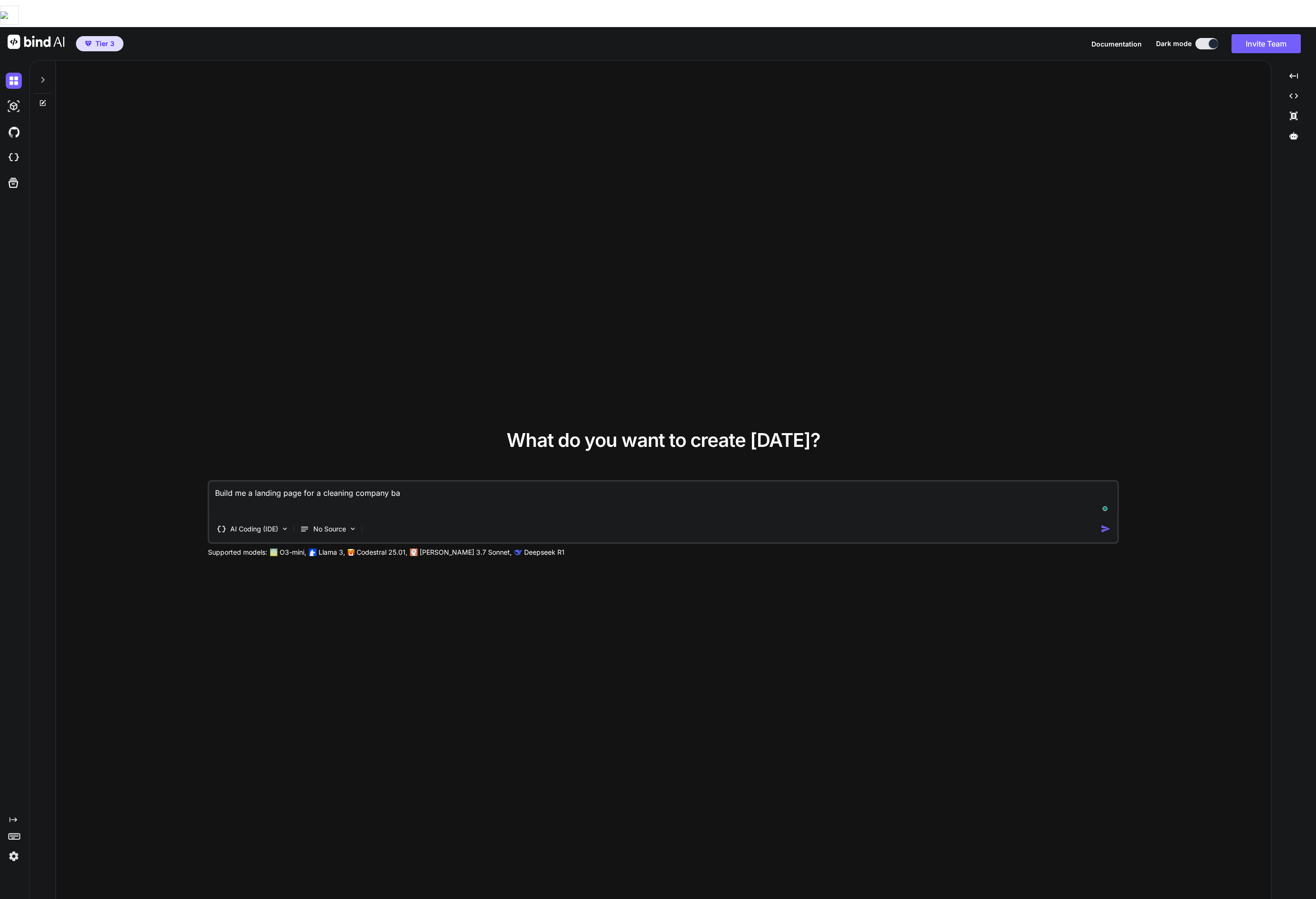
type textarea "x"
type textarea "Build me a landing page for a cleaning company base"
type textarea "x"
type textarea "Build me a landing page for a cleaning company based"
type textarea "x"
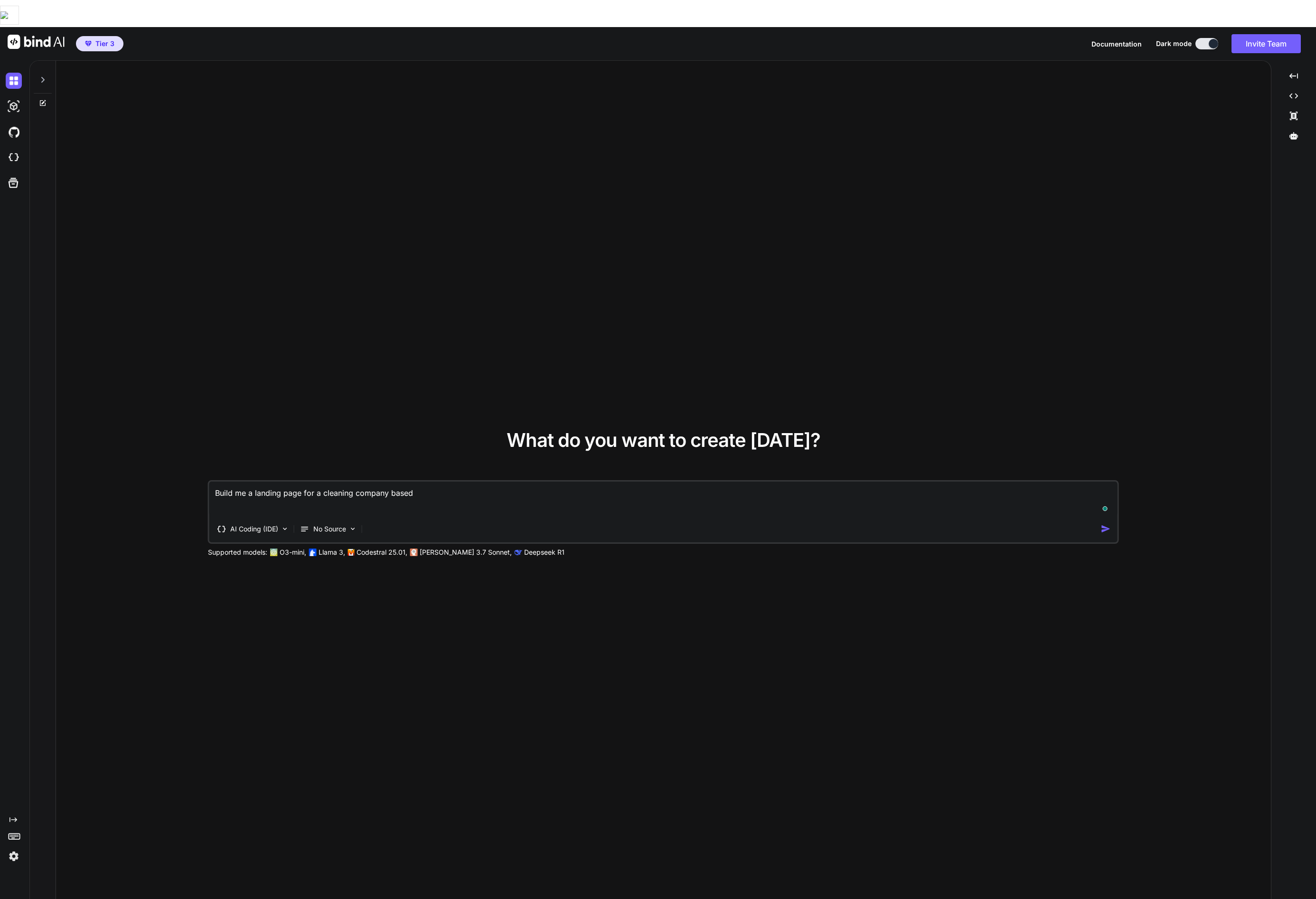
type textarea "Build me a landing page for a cleaning company based"
type textarea "x"
type textarea "Build me a landing page for a cleaning company based i"
type textarea "x"
type textarea "Build me a landing page for a cleaning company based in"
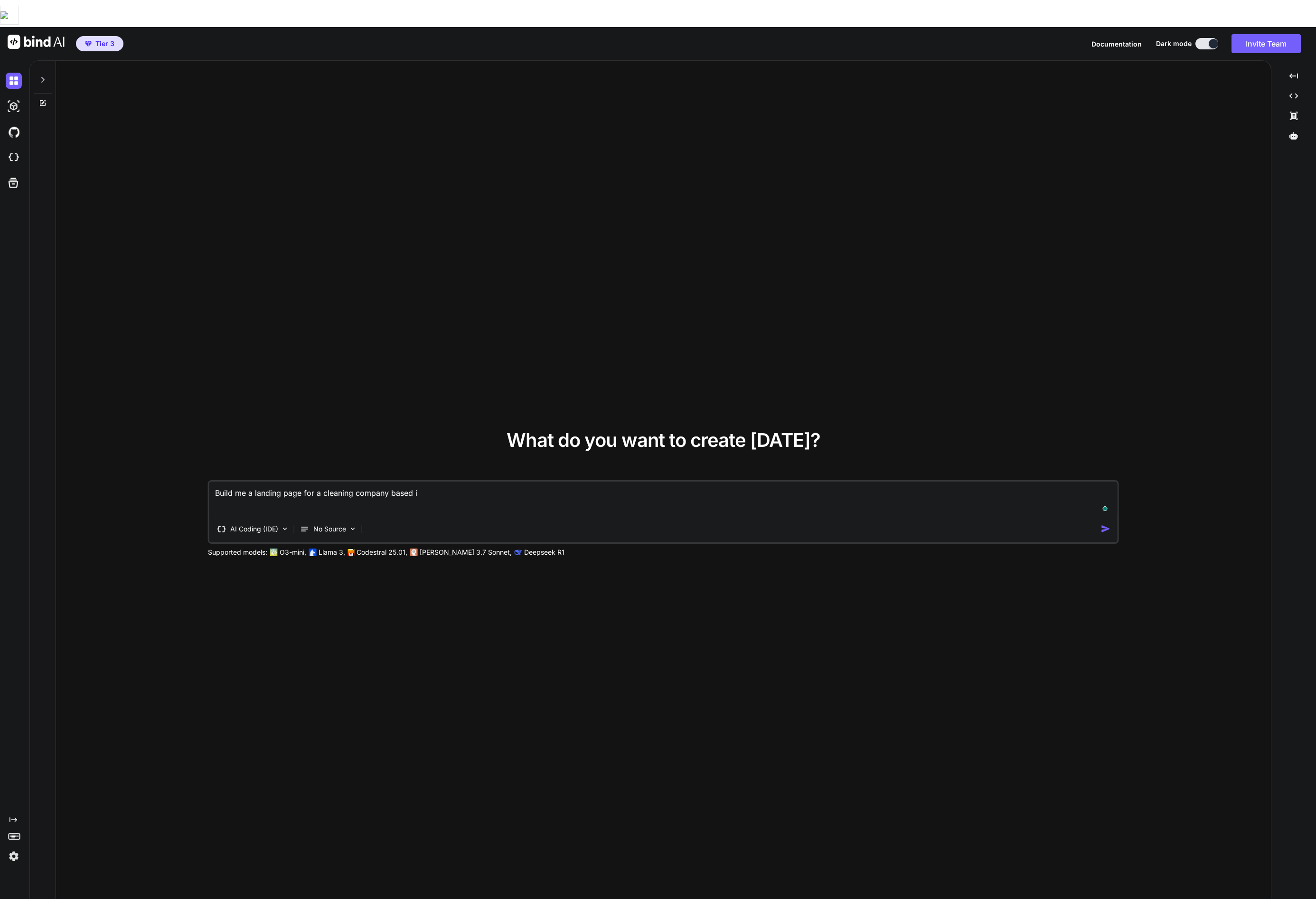
type textarea "x"
type textarea "Build me a landing page for a cleaning company based in"
type textarea "x"
type textarea "Build me a landing page for a cleaning company based in S"
type textarea "x"
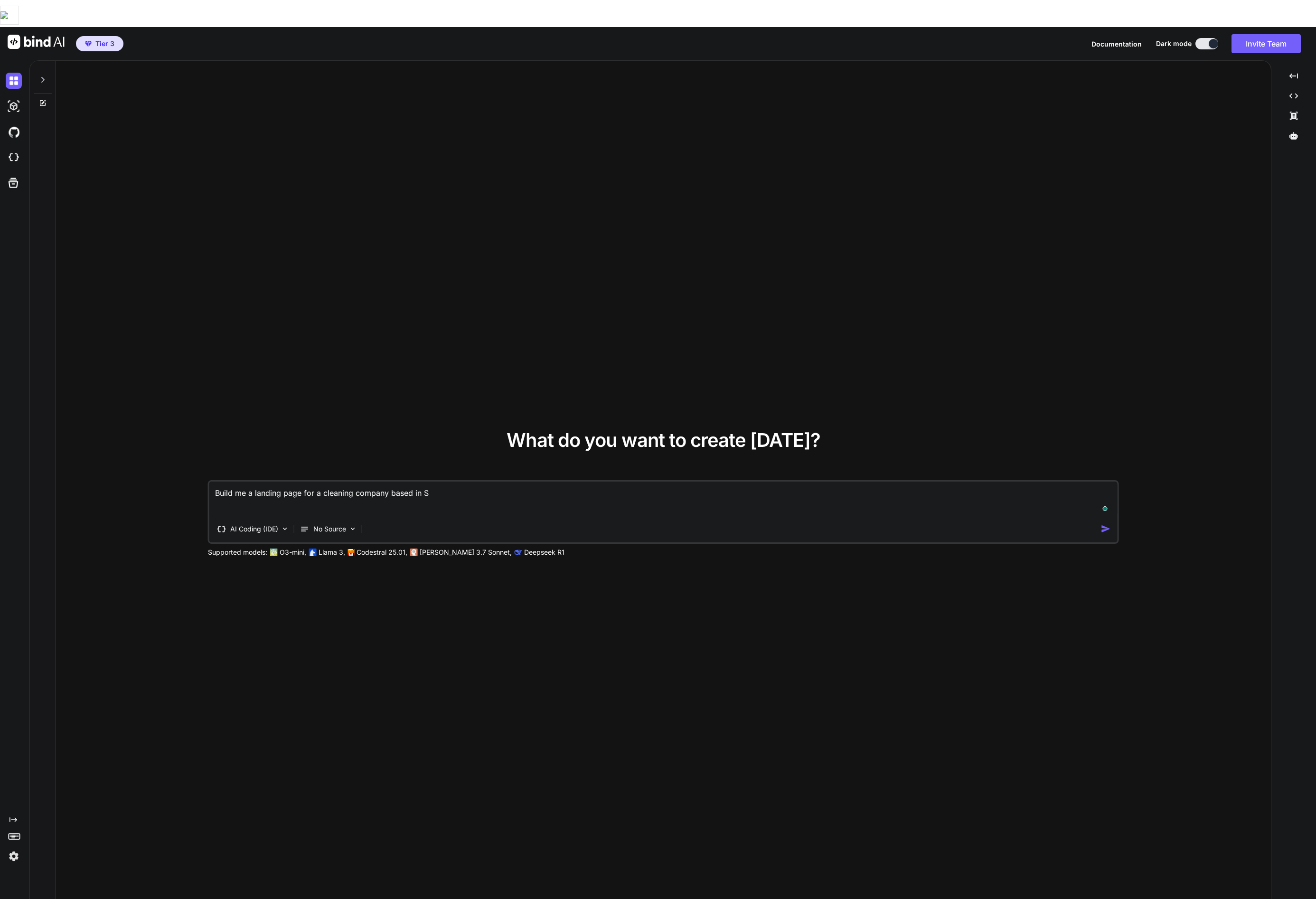
type textarea "Build me a landing page for a cleaning company based in Si"
type textarea "x"
type textarea "Build me a landing page for a cleaning company based in Sin"
type textarea "x"
type textarea "Build me a landing page for a cleaning company based in Sing"
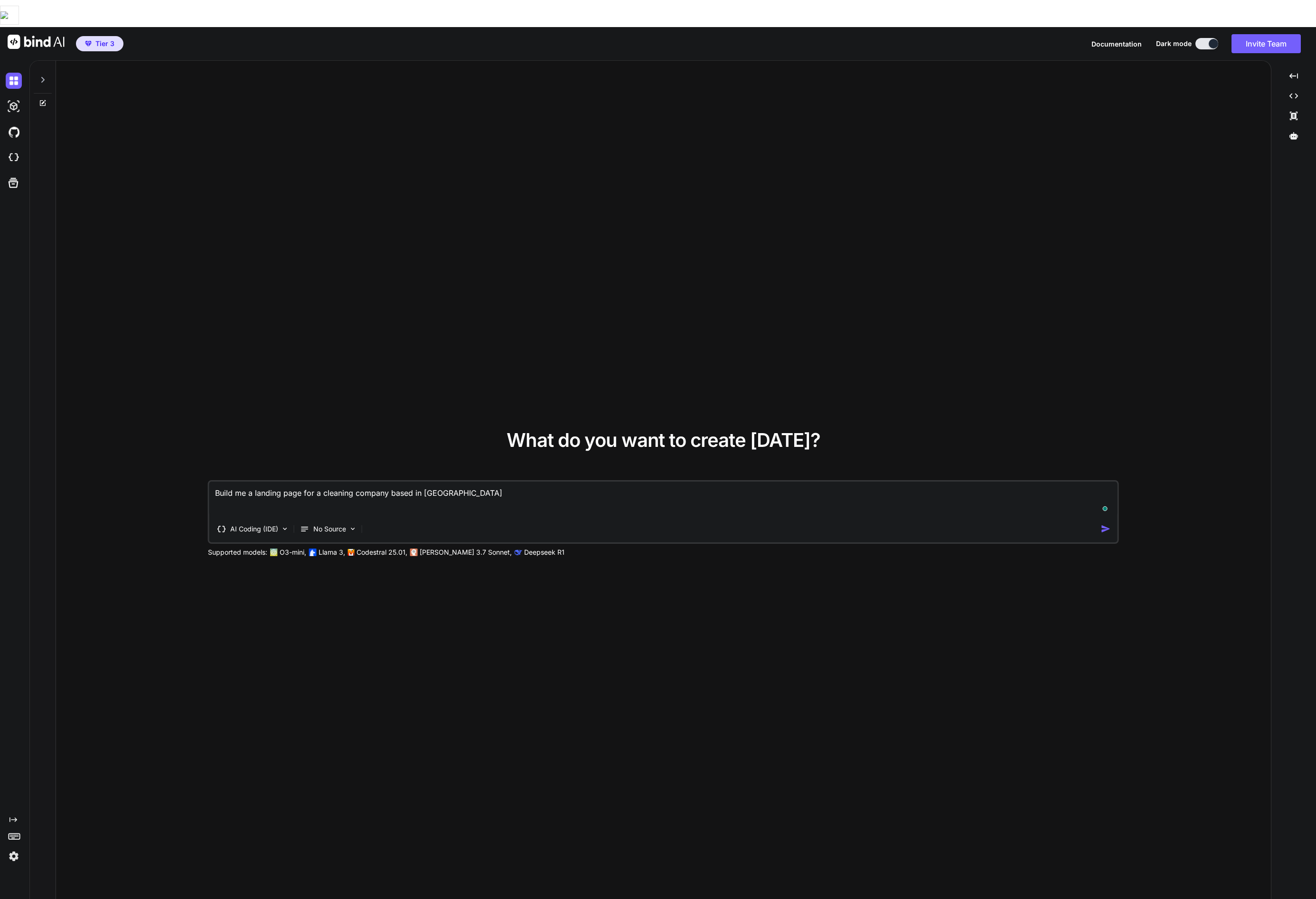
type textarea "x"
type textarea "Build me a landing page for a cleaning company based in Singa"
type textarea "x"
type textarea "Build me a landing page for a cleaning company based in Singap"
type textarea "x"
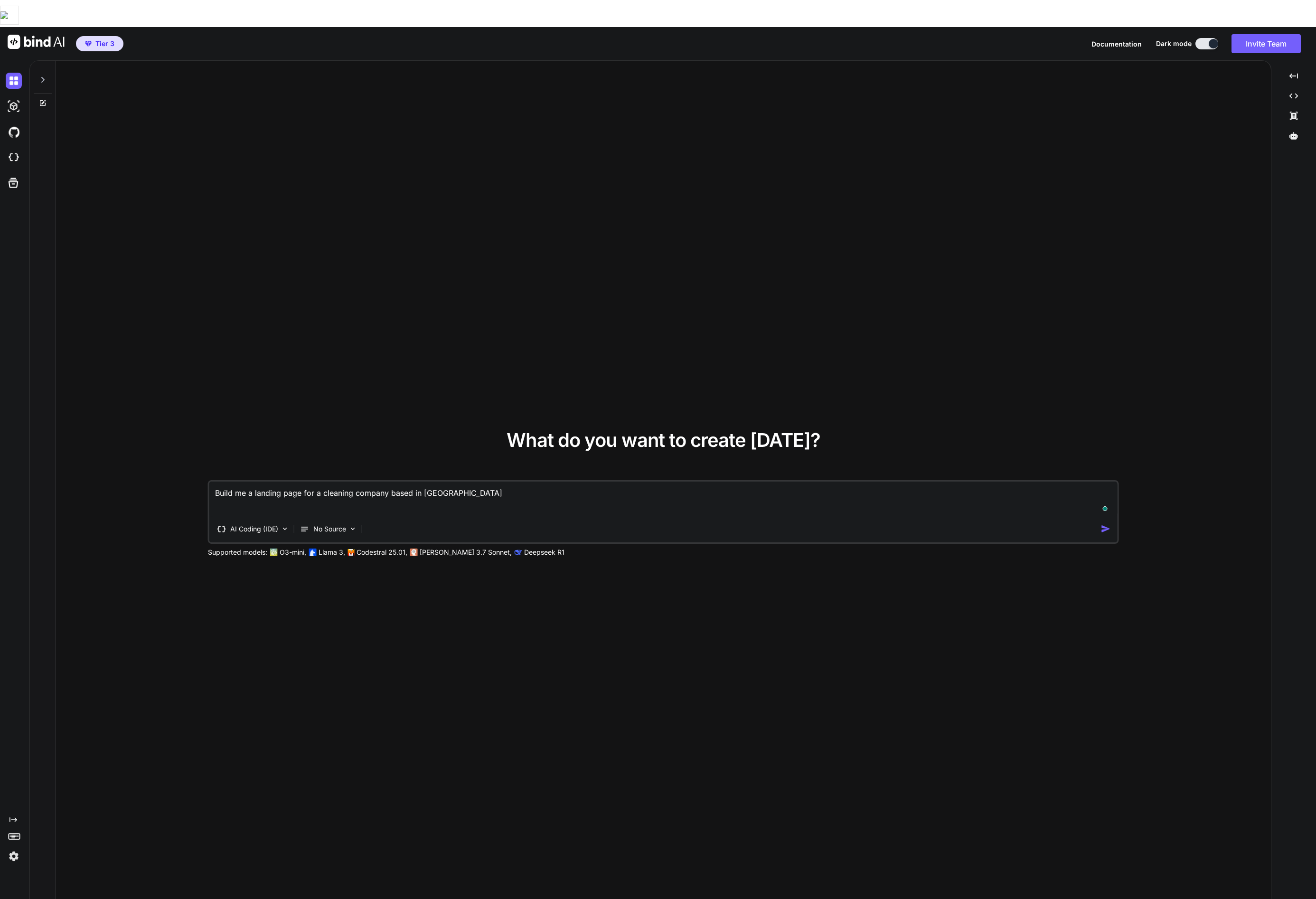
type textarea "Build me a landing page for a cleaning company based in Singapo"
type textarea "x"
type textarea "Build me a landing page for a cleaning company based in Singapor"
type textarea "x"
type textarea "Build me a landing page for a cleaning company based in Singapore"
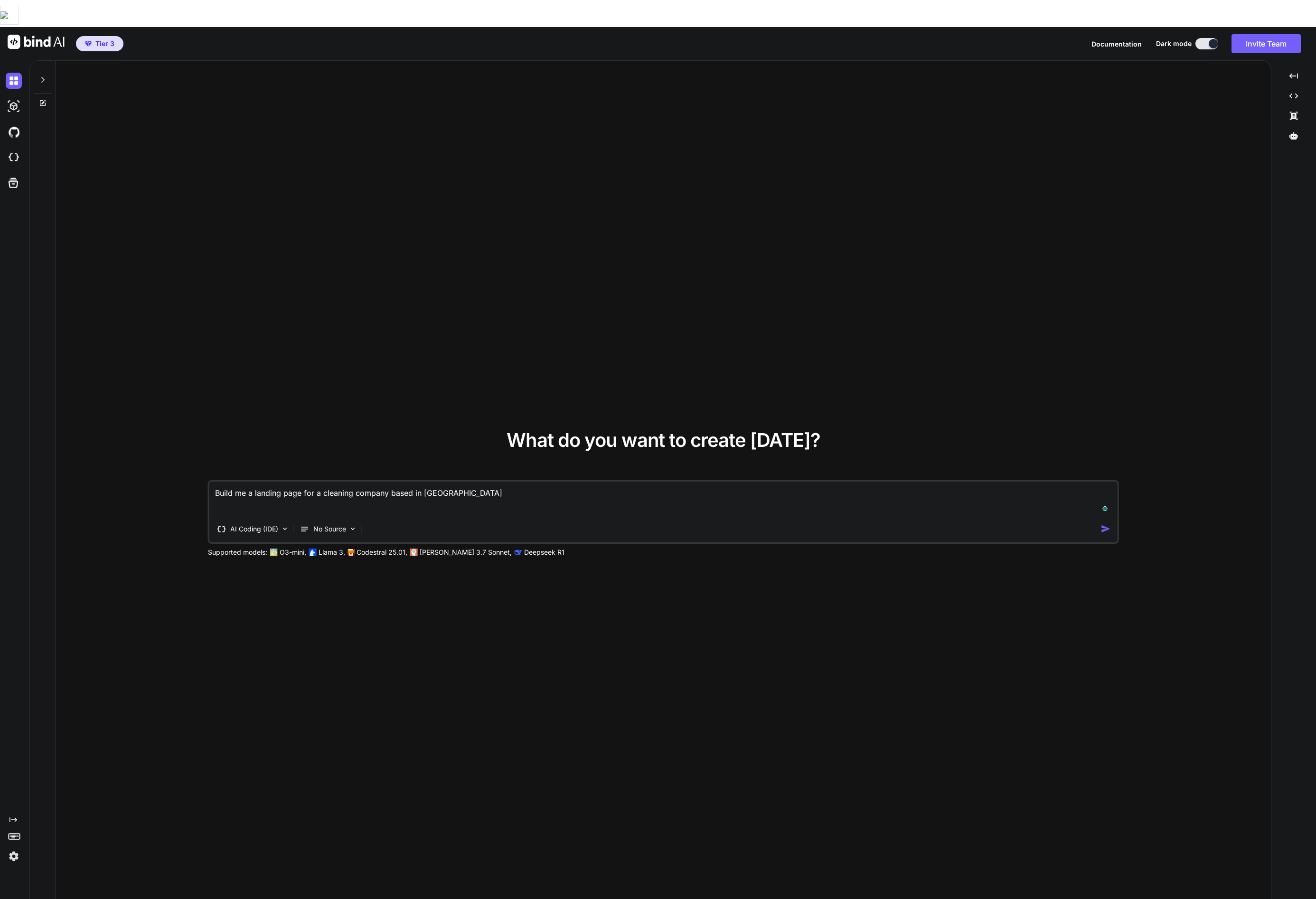
type textarea "x"
type textarea "Build me a landing page for a cleaning company based in Singapore."
type textarea "x"
type textarea "Build me a landing page for a cleaning company based in Singapore."
type textarea "x"
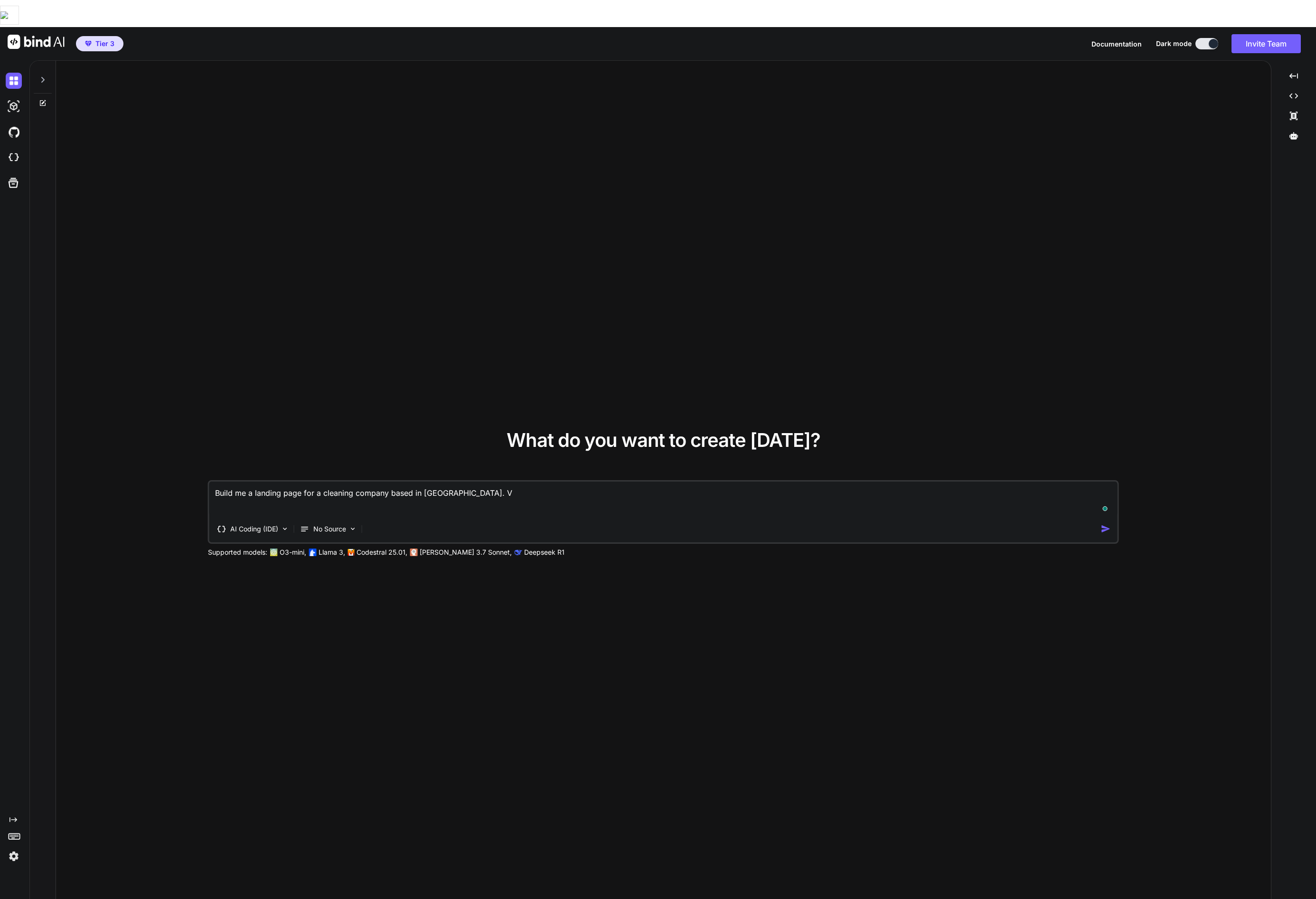
type textarea "Build me a landing page for a cleaning company based in Singapore. VB"
type textarea "x"
type textarea "Build me a landing page for a cleaning company based in Singapore. VBe"
type textarea "x"
type textarea "Build me a landing page for a cleaning company based in Singapore. VBe"
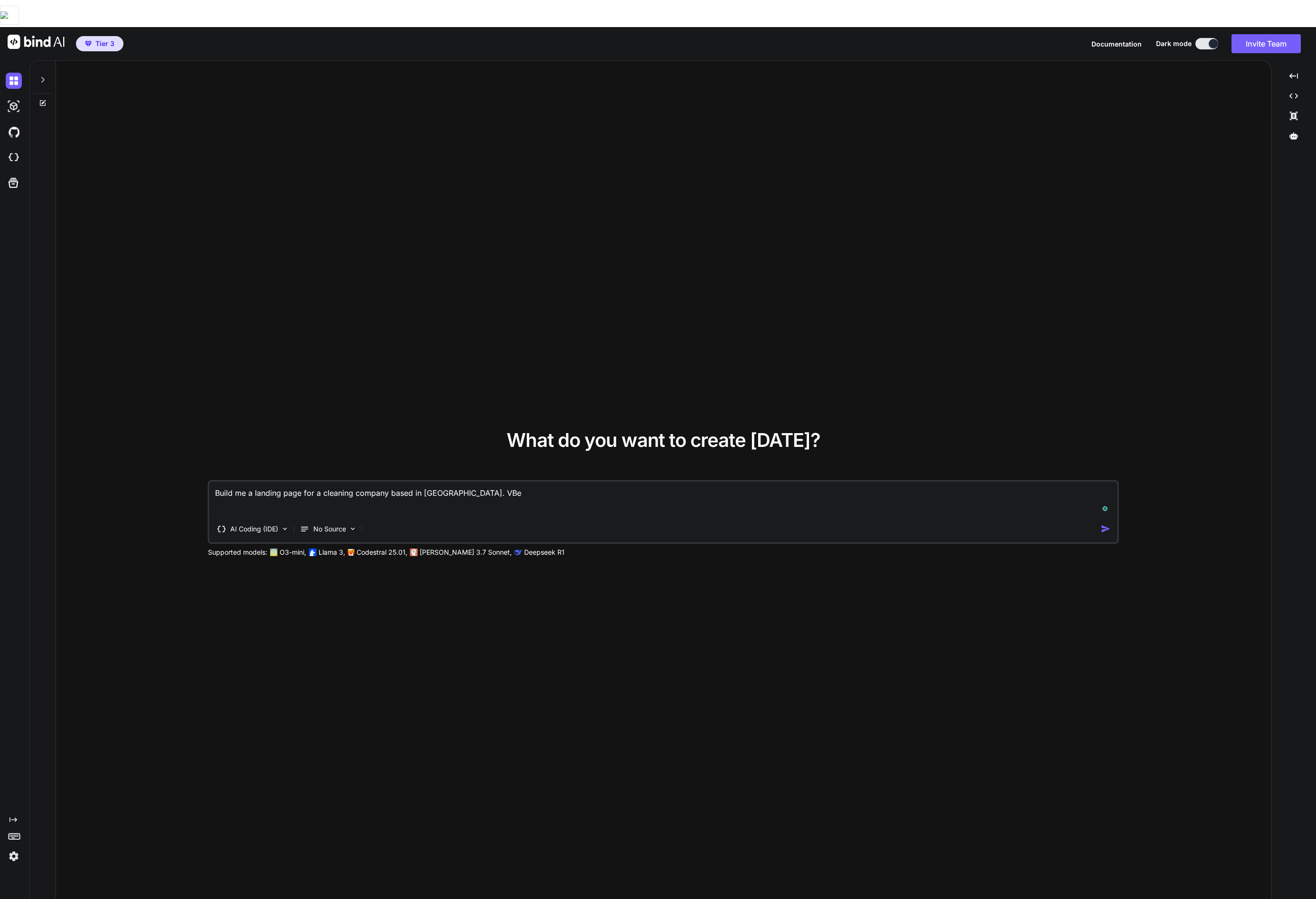
type textarea "x"
type textarea "Build me a landing page for a cleaning company based in Singapore. VBe s"
type textarea "x"
type textarea "Build me a landing page for a cleaning company based in Singapore. VBe su"
type textarea "x"
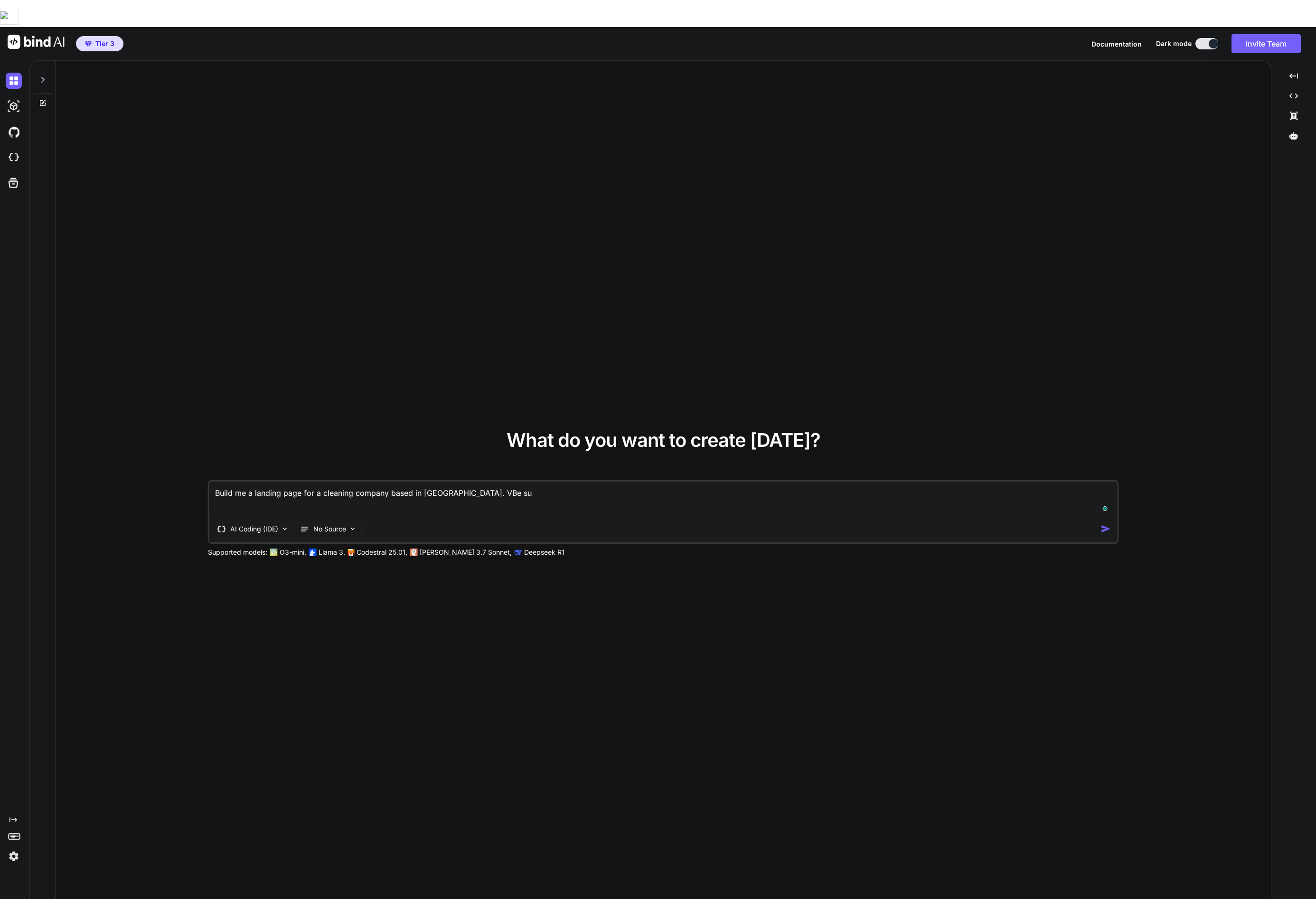
type textarea "Build me a landing page for a cleaning company based in Singapore. VBe sur"
type textarea "x"
type textarea "Build me a landing page for a cleaning company based in Singapore. VBe sure"
type textarea "x"
type textarea "Build me a landing page for a cleaning company based in Singapore. VBe sur"
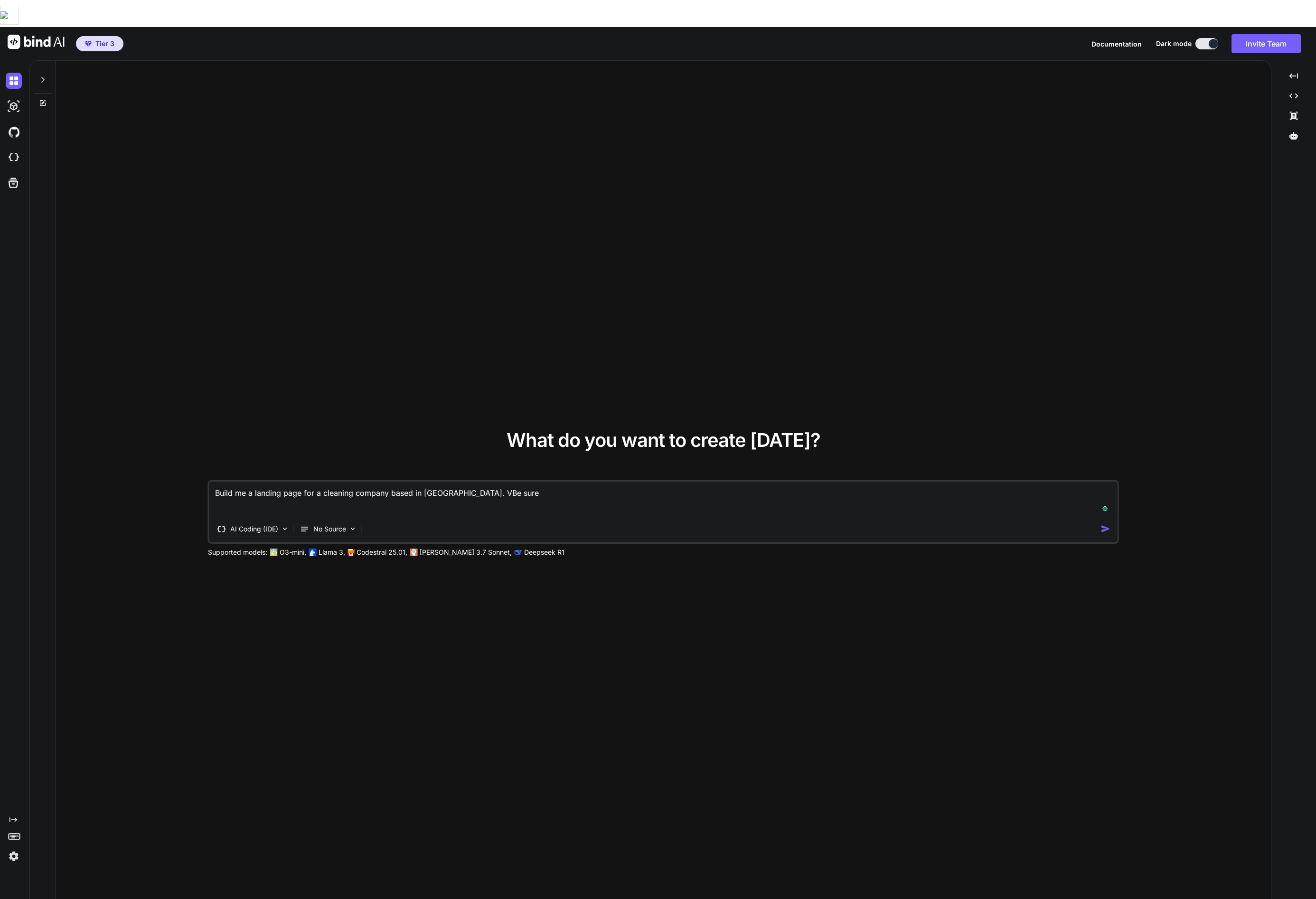
type textarea "x"
type textarea "Build me a landing page for a cleaning company based in Singapore. VBe su"
type textarea "x"
type textarea "Build me a landing page for a cleaning company based in Singapore. VBe s"
type textarea "x"
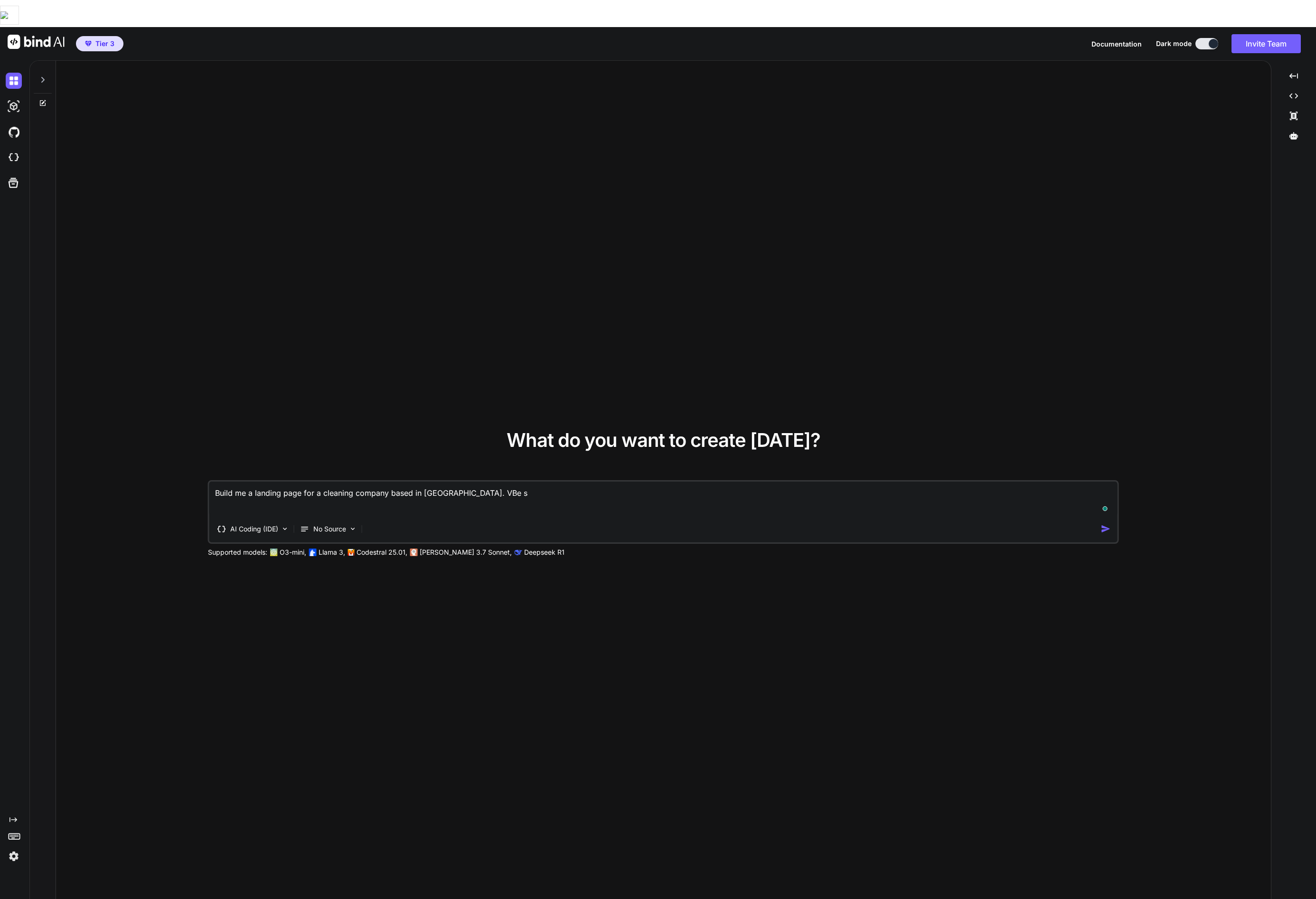
type textarea "Build me a landing page for a cleaning company based in Singapore. VBe"
type textarea "x"
type textarea "Build me a landing page for a cleaning company based in Singapore. VBe"
type textarea "x"
type textarea "Build me a landing page for a cleaning company based in Singapore. VB"
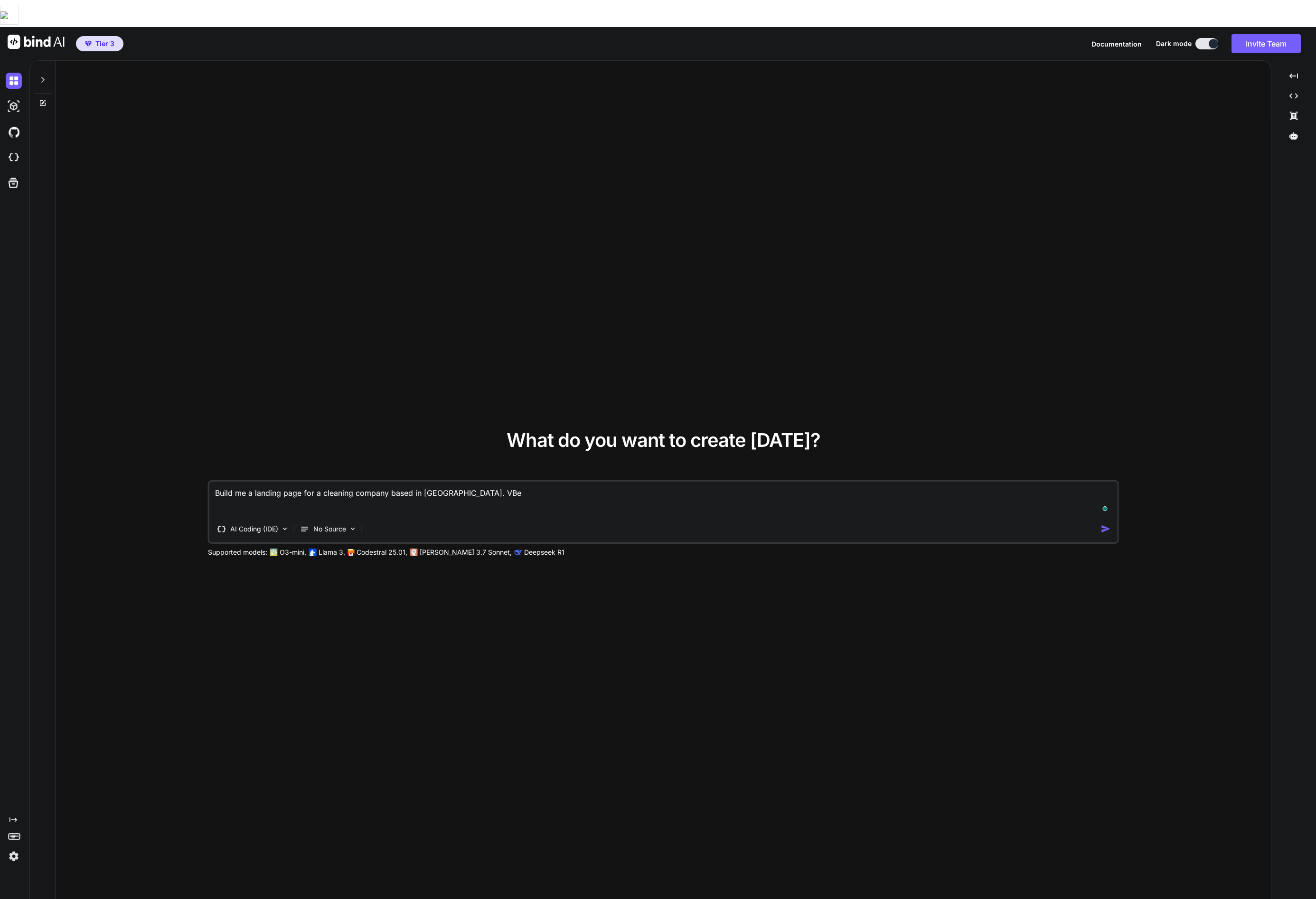
type textarea "x"
type textarea "Build me a landing page for a cleaning company based in Singapore. V"
type textarea "x"
type textarea "Build me a landing page for a cleaning company based in Singapore."
type textarea "x"
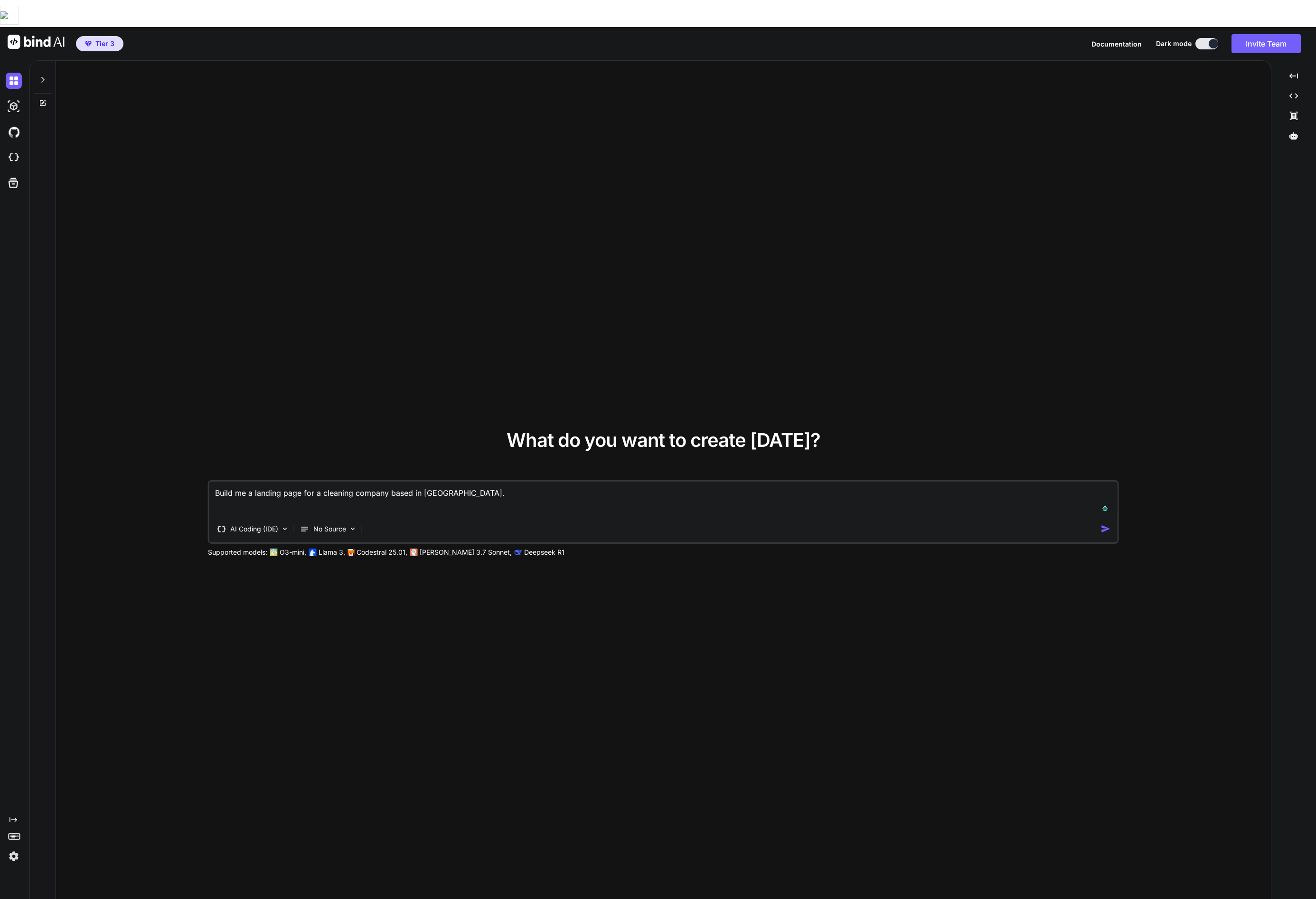
type textarea "Build me a landing page for a cleaning company based in Singapore."
type textarea "x"
type textarea "Build me a landing page for a cleaning company based in Singapore. B"
type textarea "x"
type textarea "Build me a landing page for a cleaning company based in Singapore. Be"
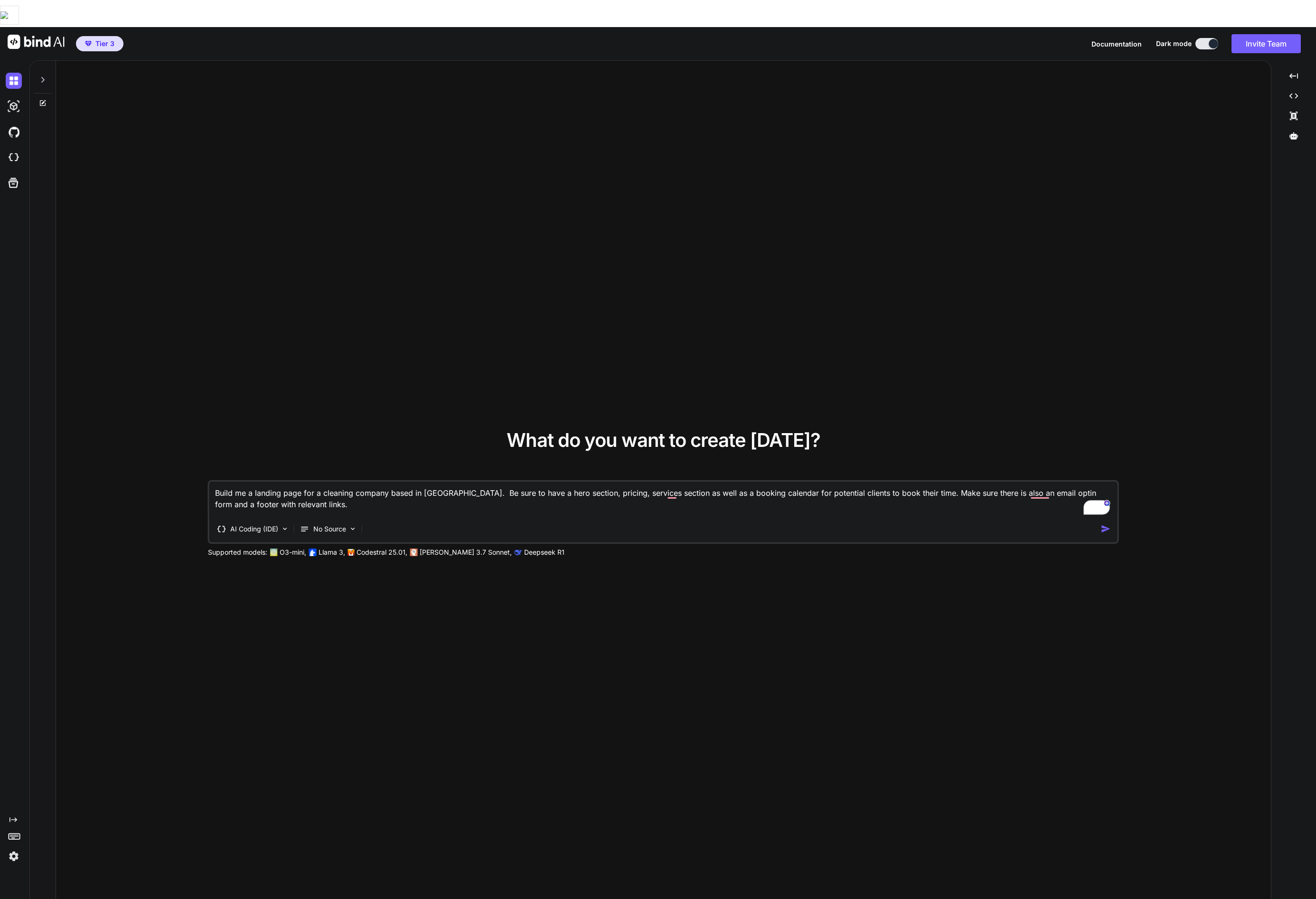
click at [1106, 524] on img "button" at bounding box center [1105, 528] width 10 height 10
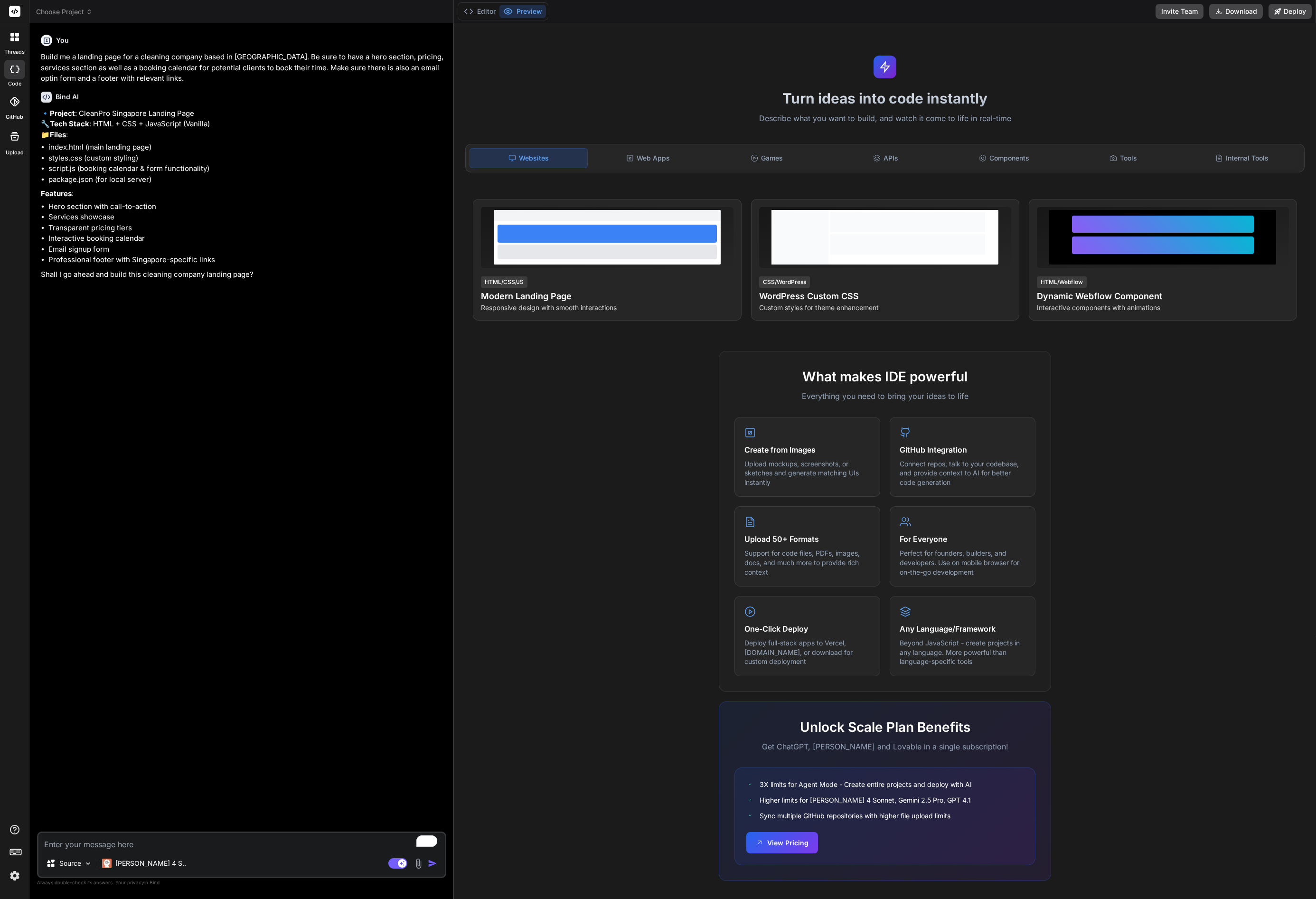
type textarea "x"
type textarea "ye"
type textarea "x"
type textarea "yes"
type textarea "x"
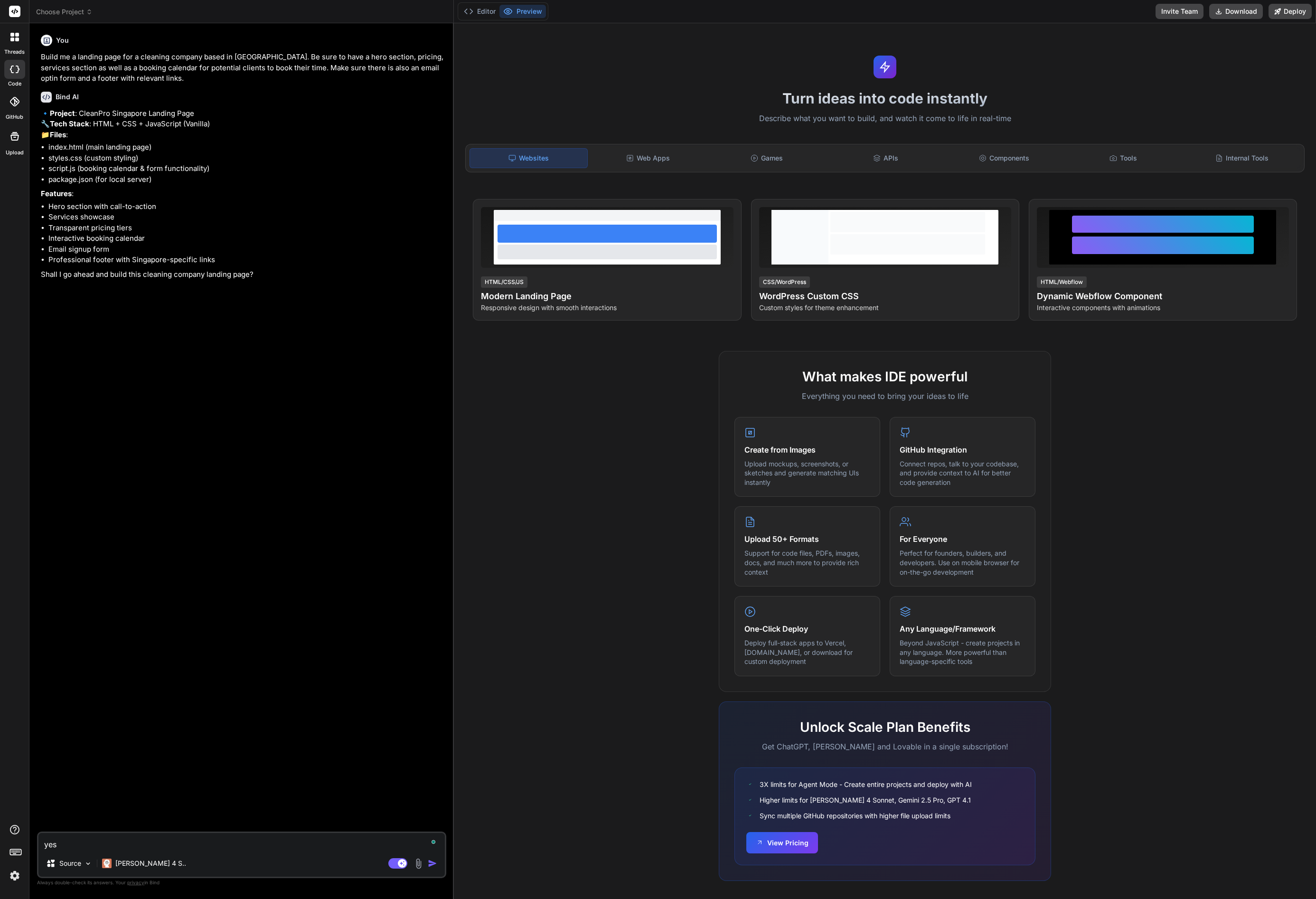
type textarea "yes"
type textarea "x"
type textarea "yes p"
type textarea "x"
type textarea "yes pl"
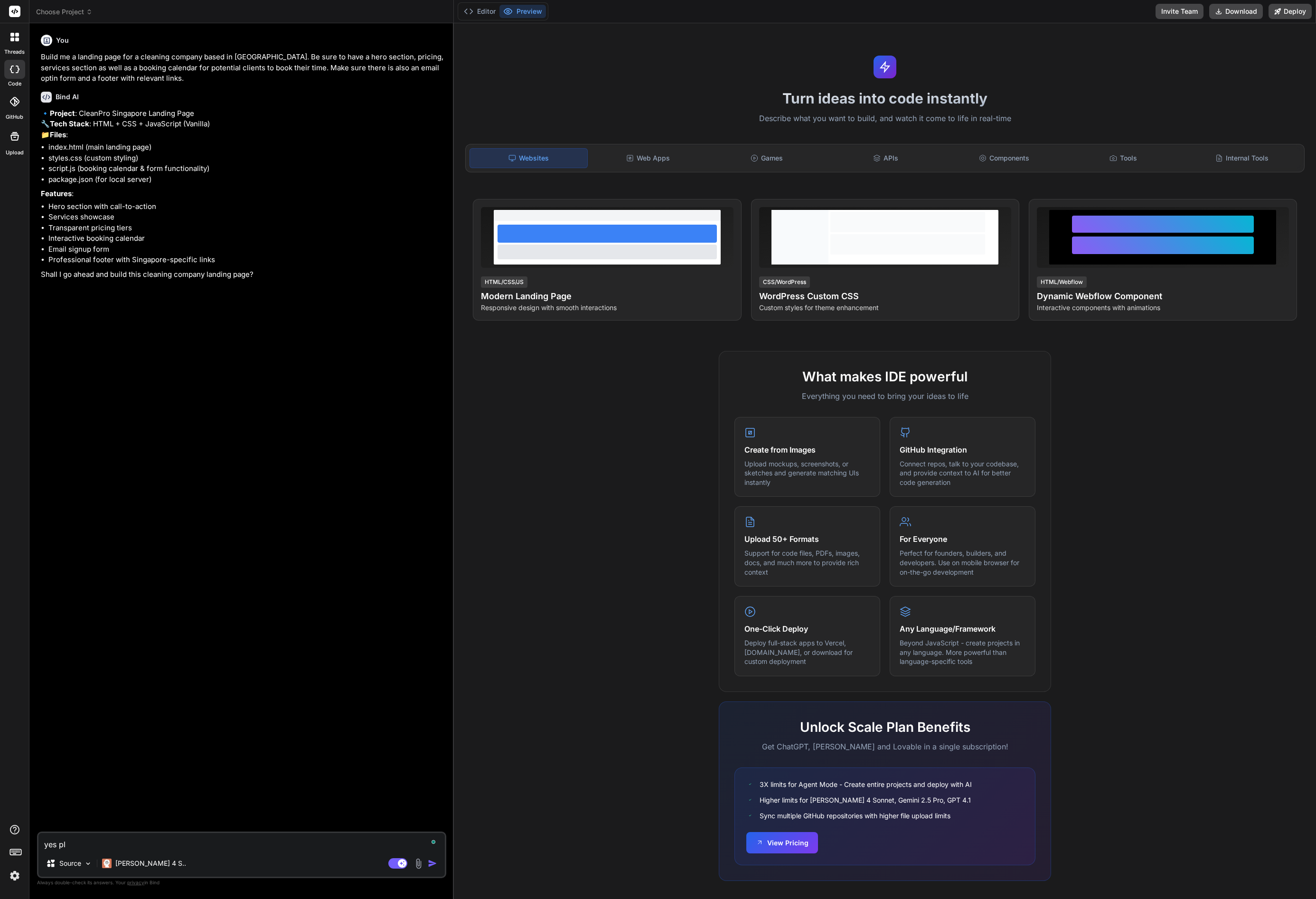
type textarea "x"
type textarea "yes ple"
type textarea "x"
type textarea "yes plea"
type textarea "x"
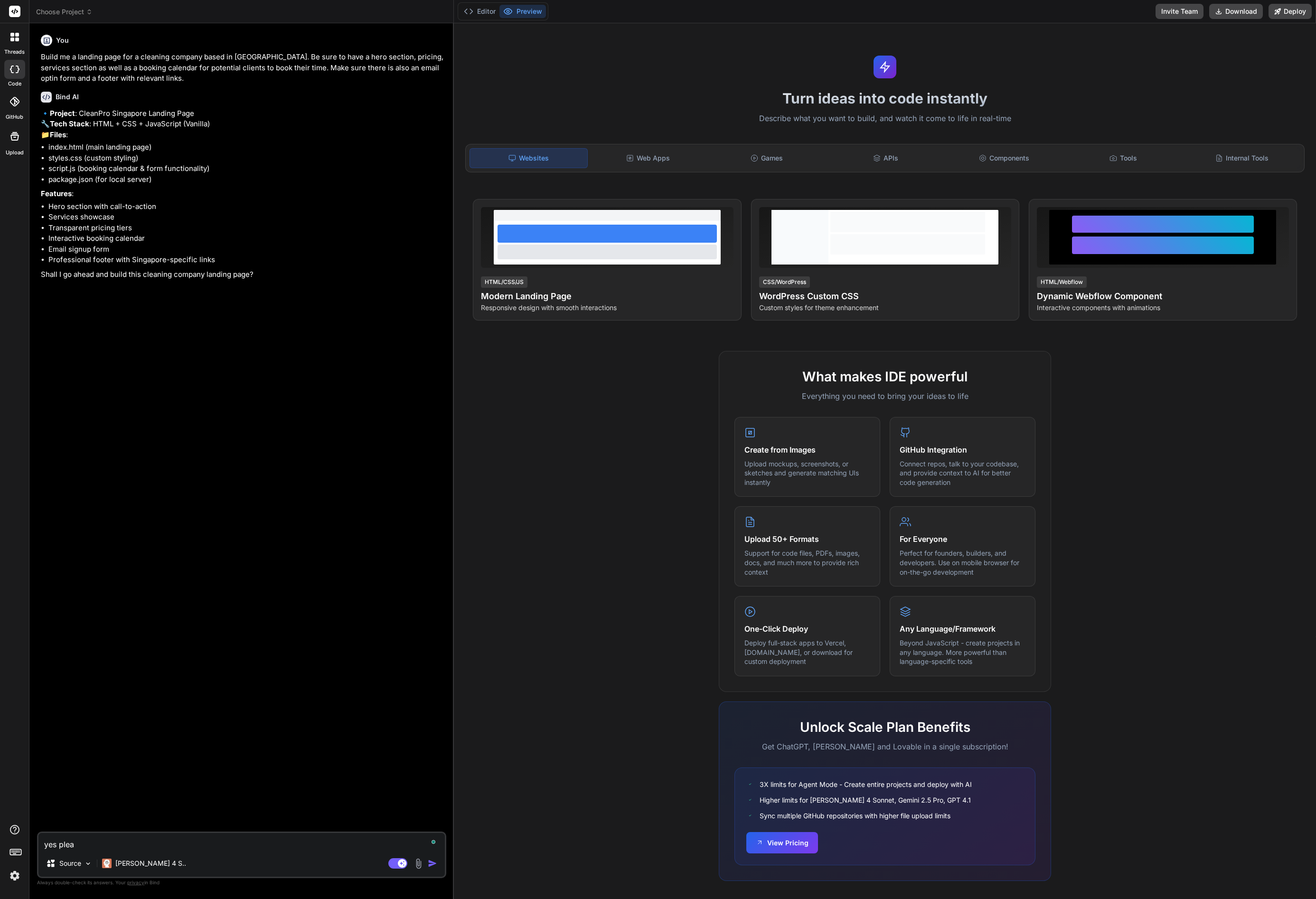
type textarea "yes pleas"
type textarea "x"
type textarea "yes please"
type textarea "x"
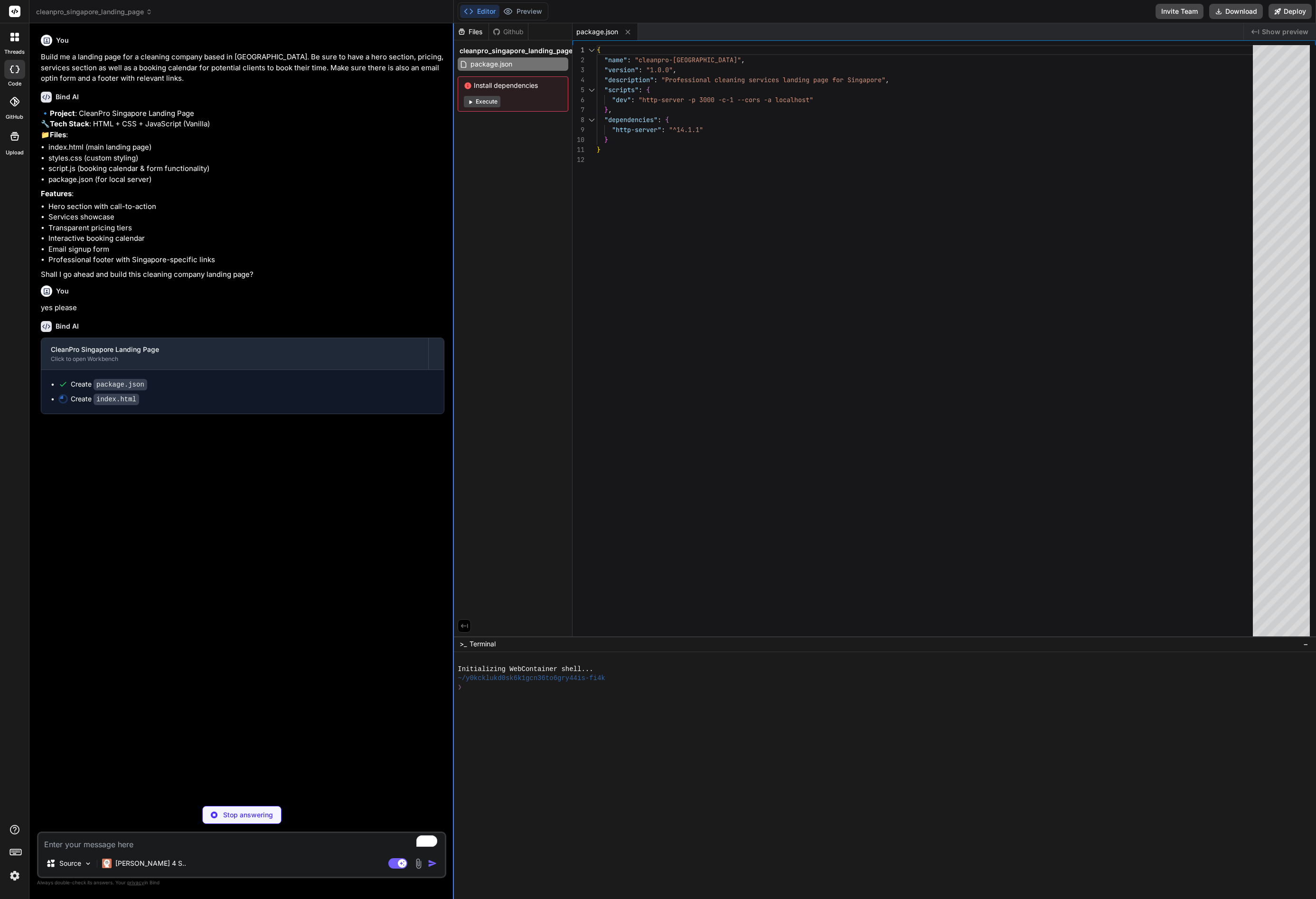
type textarea "x"
type textarea "</footer> <script src="script.js"></script> </body> </html>"
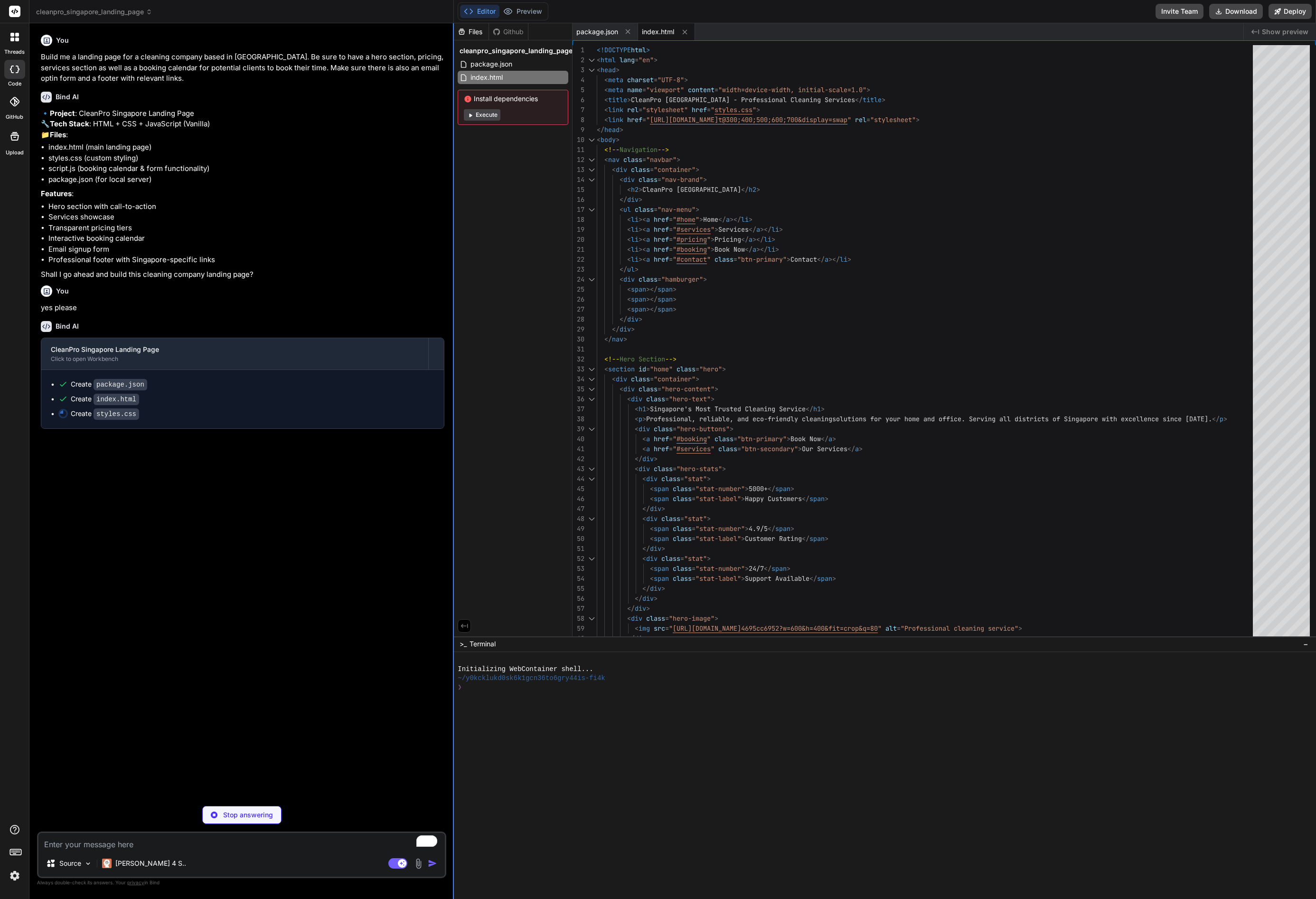
type textarea "x"
type textarea "} .slots-grid { grid-template-columns: 1fr; } }"
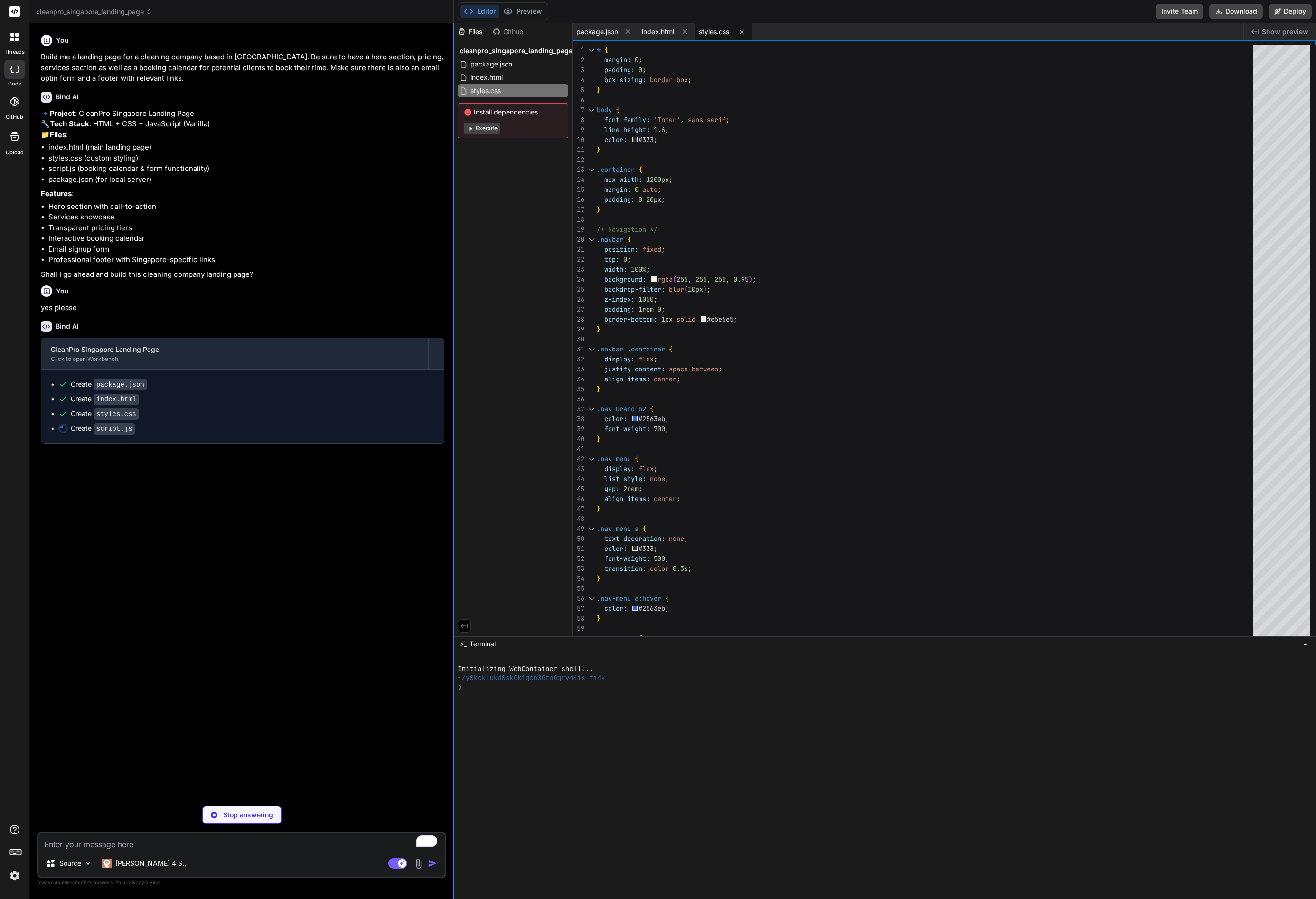
type textarea "x"
type textarea "document.addEventListener('DOMContentLoaded', observeElements);"
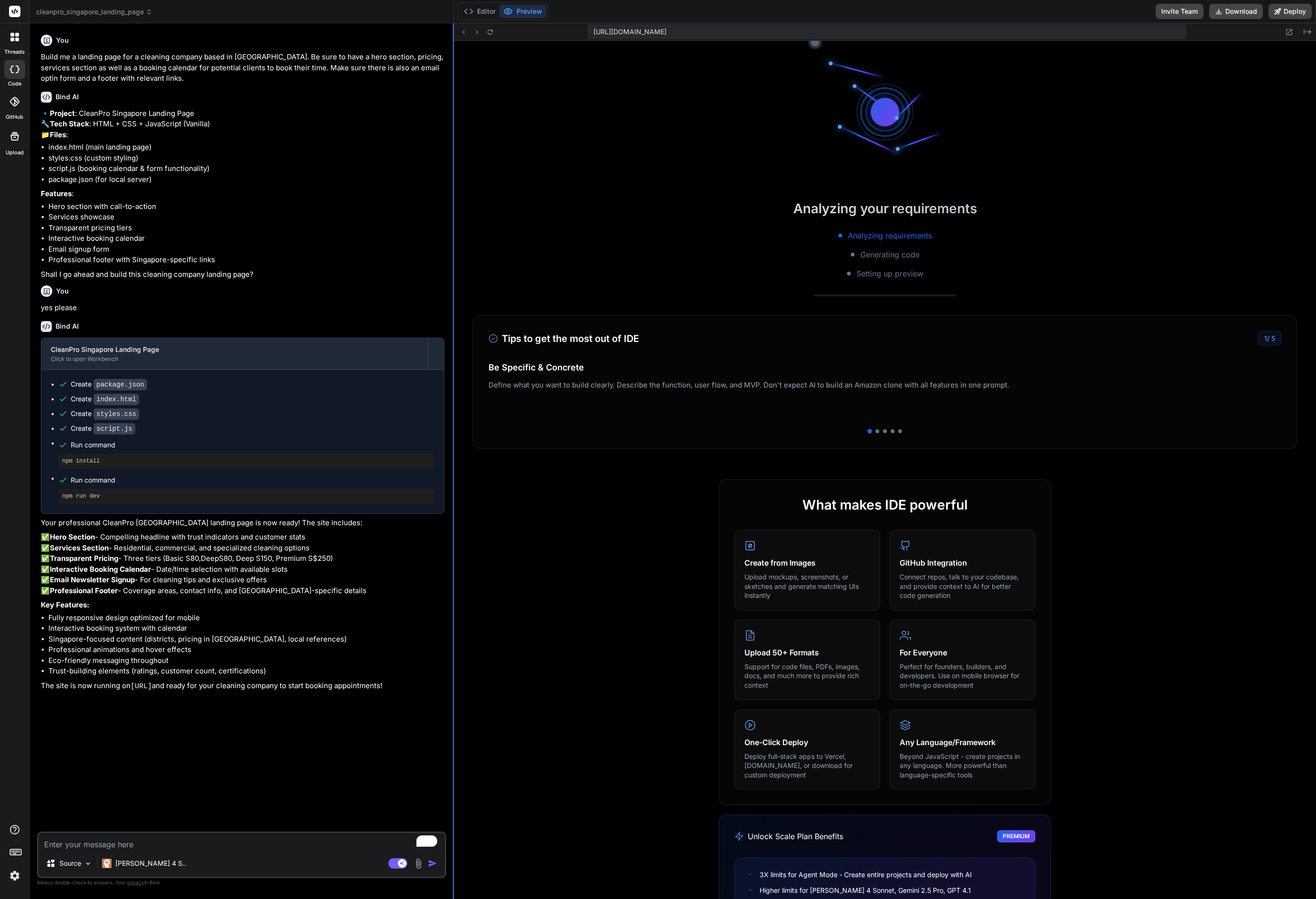
scroll to position [207, 0]
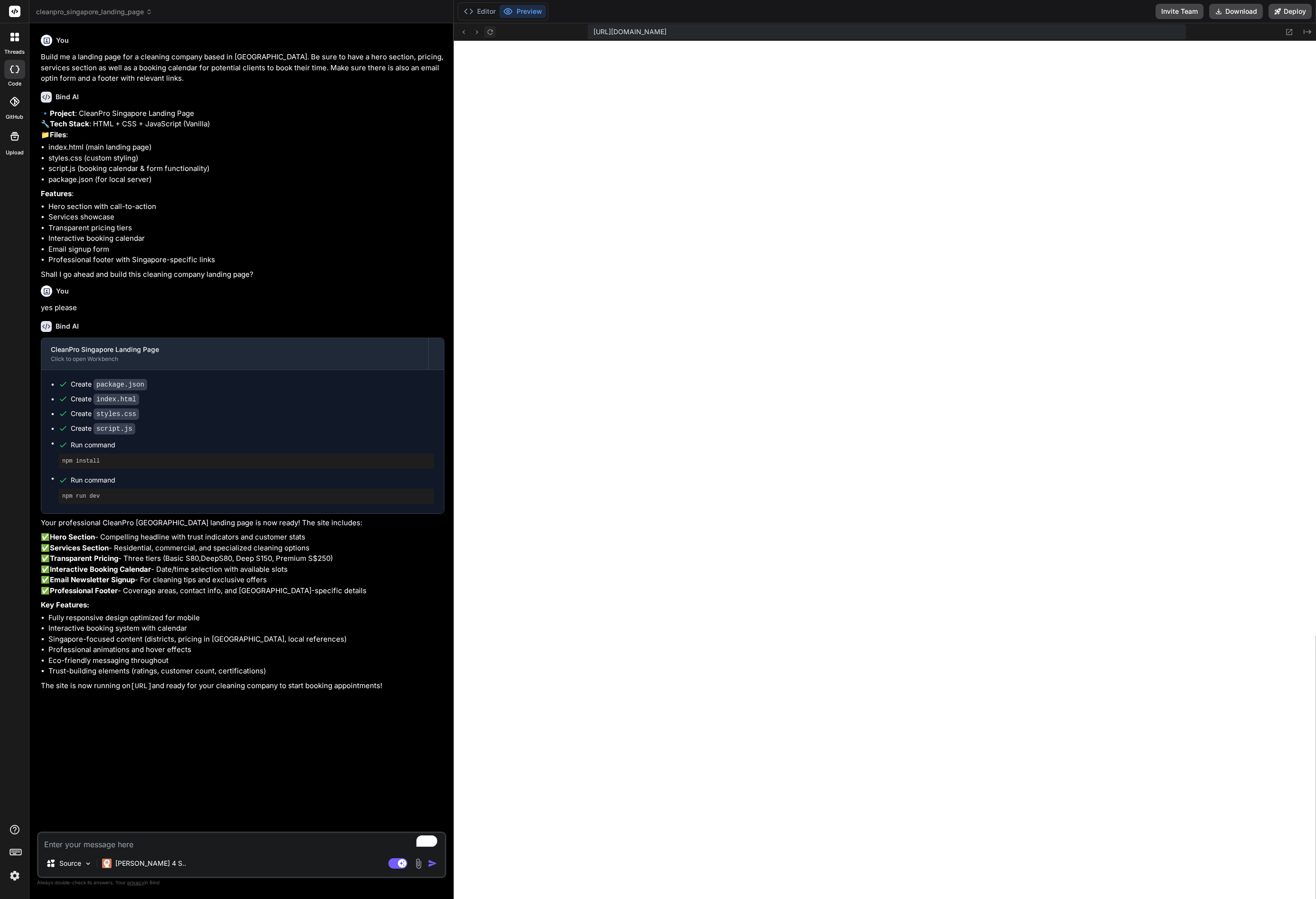
click at [492, 32] on icon at bounding box center [490, 31] width 8 height 8
click at [418, 863] on img at bounding box center [419, 863] width 11 height 11
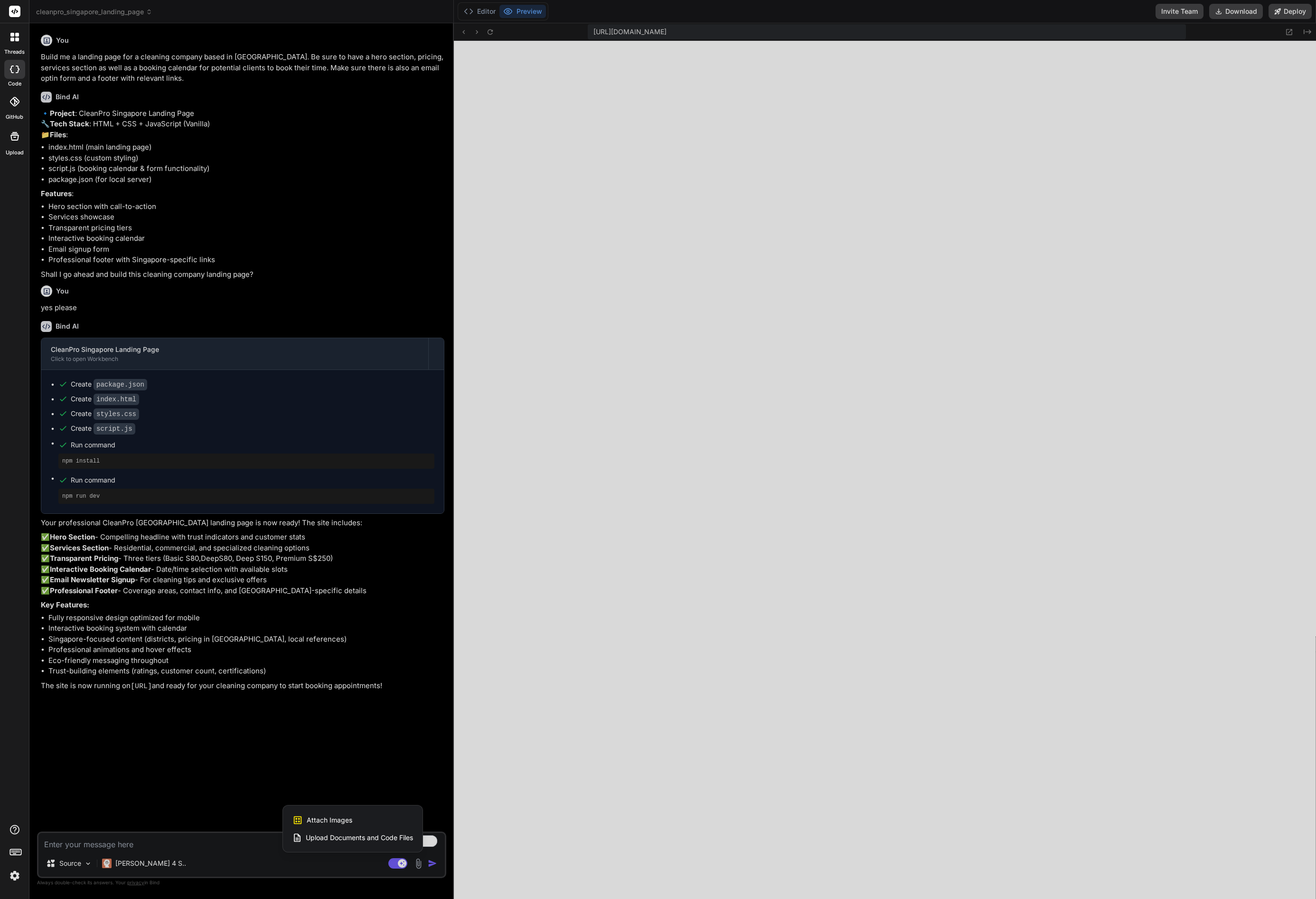
click at [353, 818] on div "Attach Images Image attachments are only supported in Claude and Gemini models." at bounding box center [352, 820] width 121 height 18
type textarea "x"
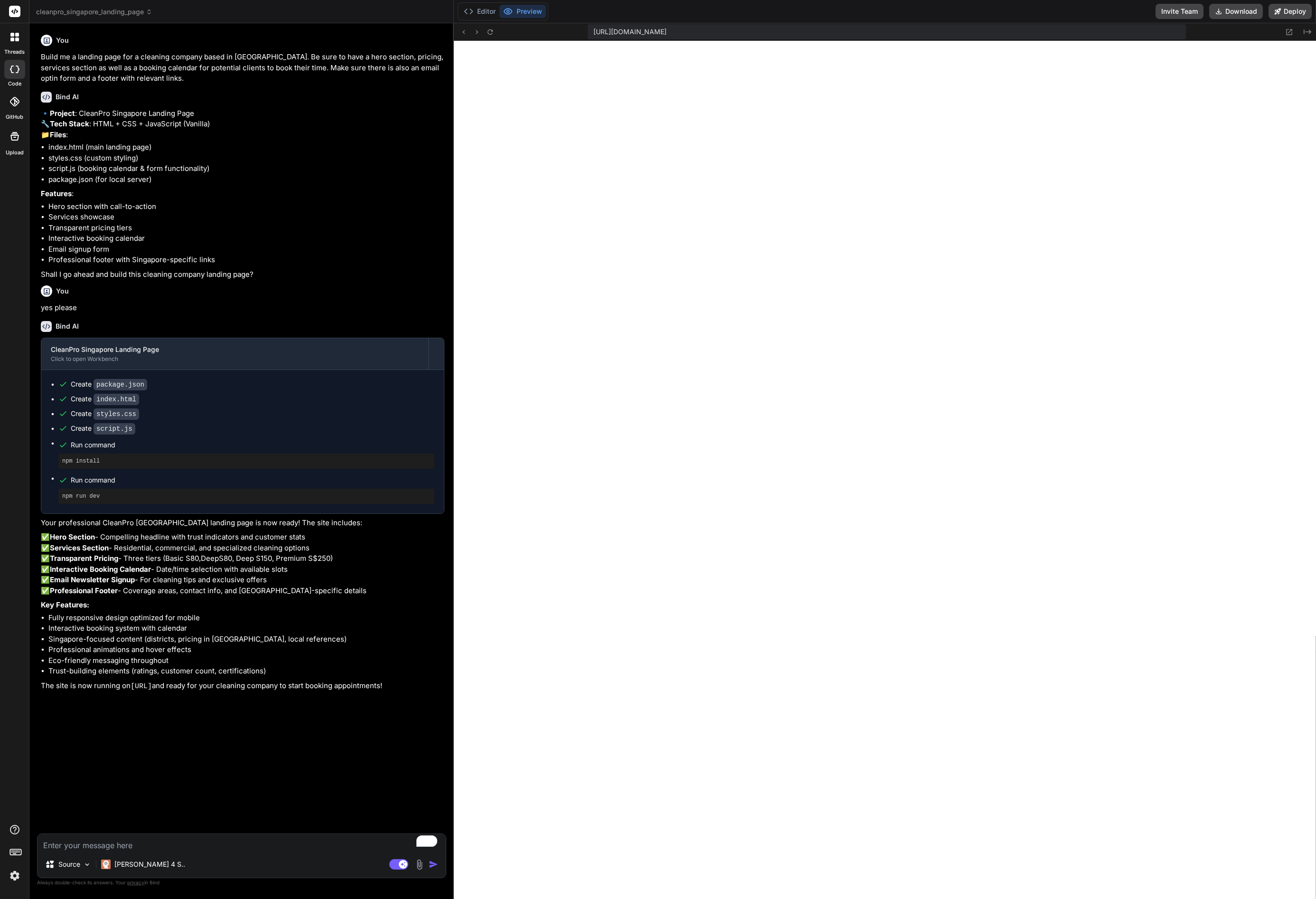
type input "C:\fakepath\Screenshot 2025-09-04 at 19.30.12.png"
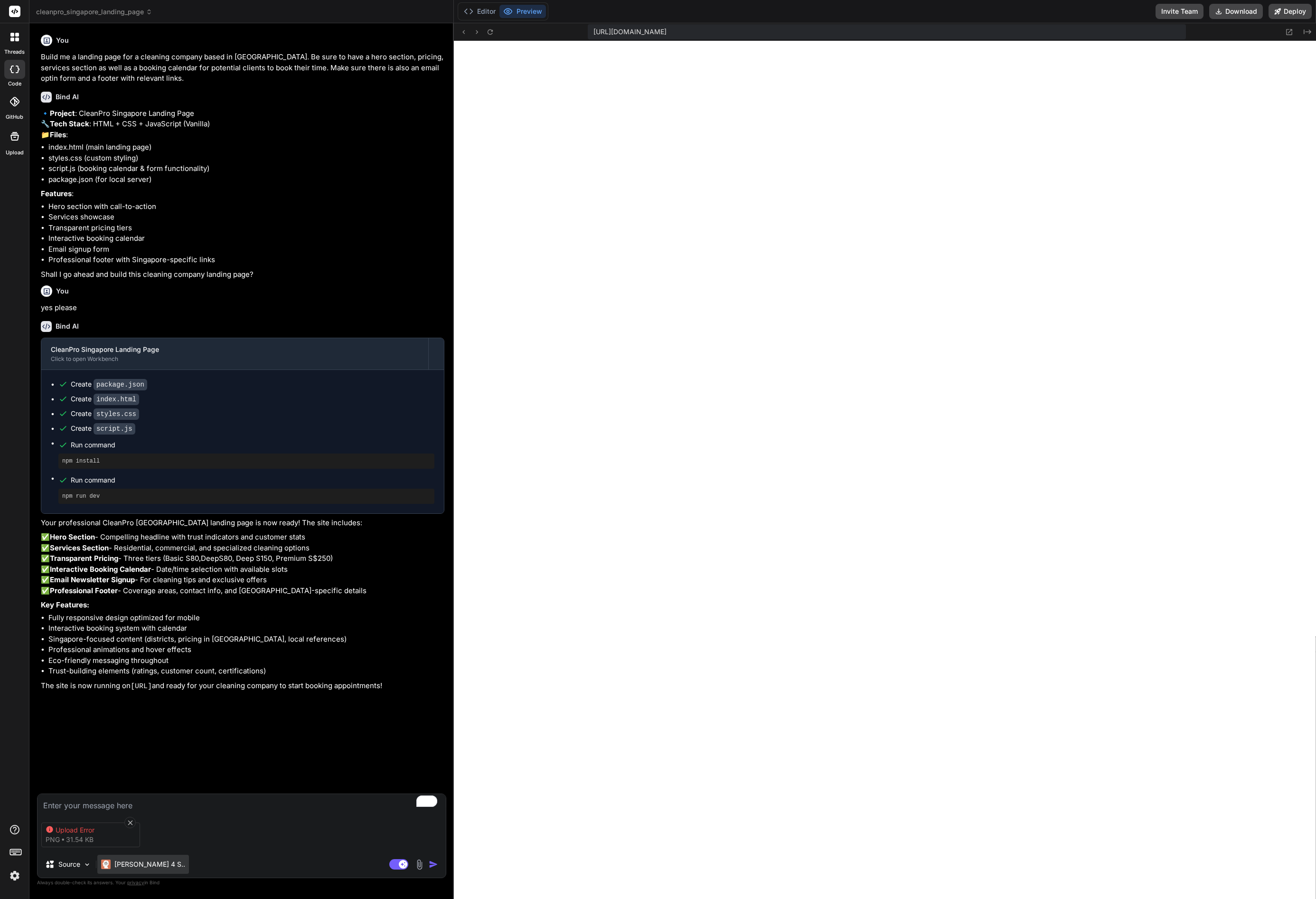
click at [133, 867] on p "Claude 4 S.." at bounding box center [149, 864] width 71 height 9
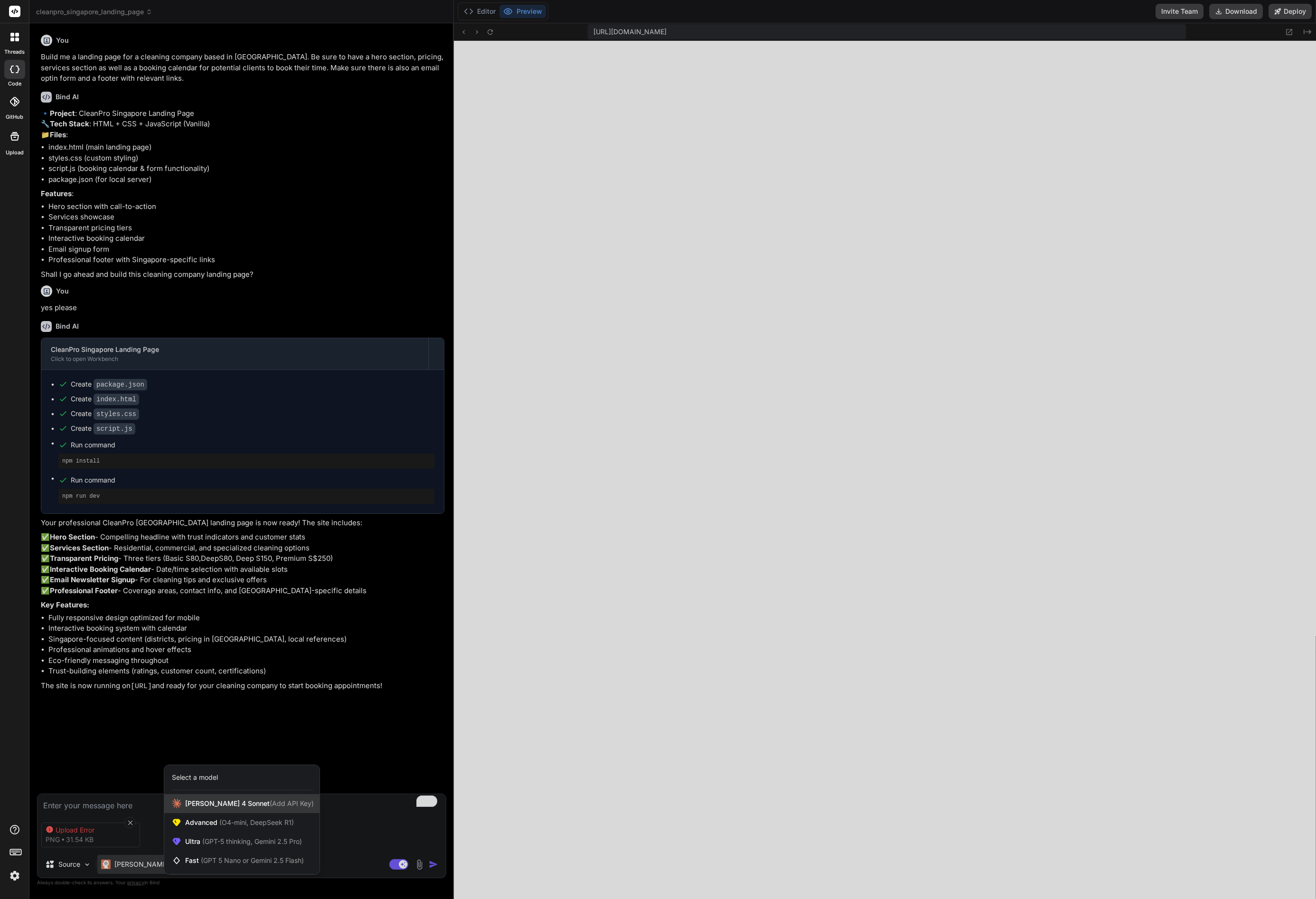
click at [218, 804] on span "Claude 4 Sonnet (Add API Key)" at bounding box center [249, 803] width 129 height 9
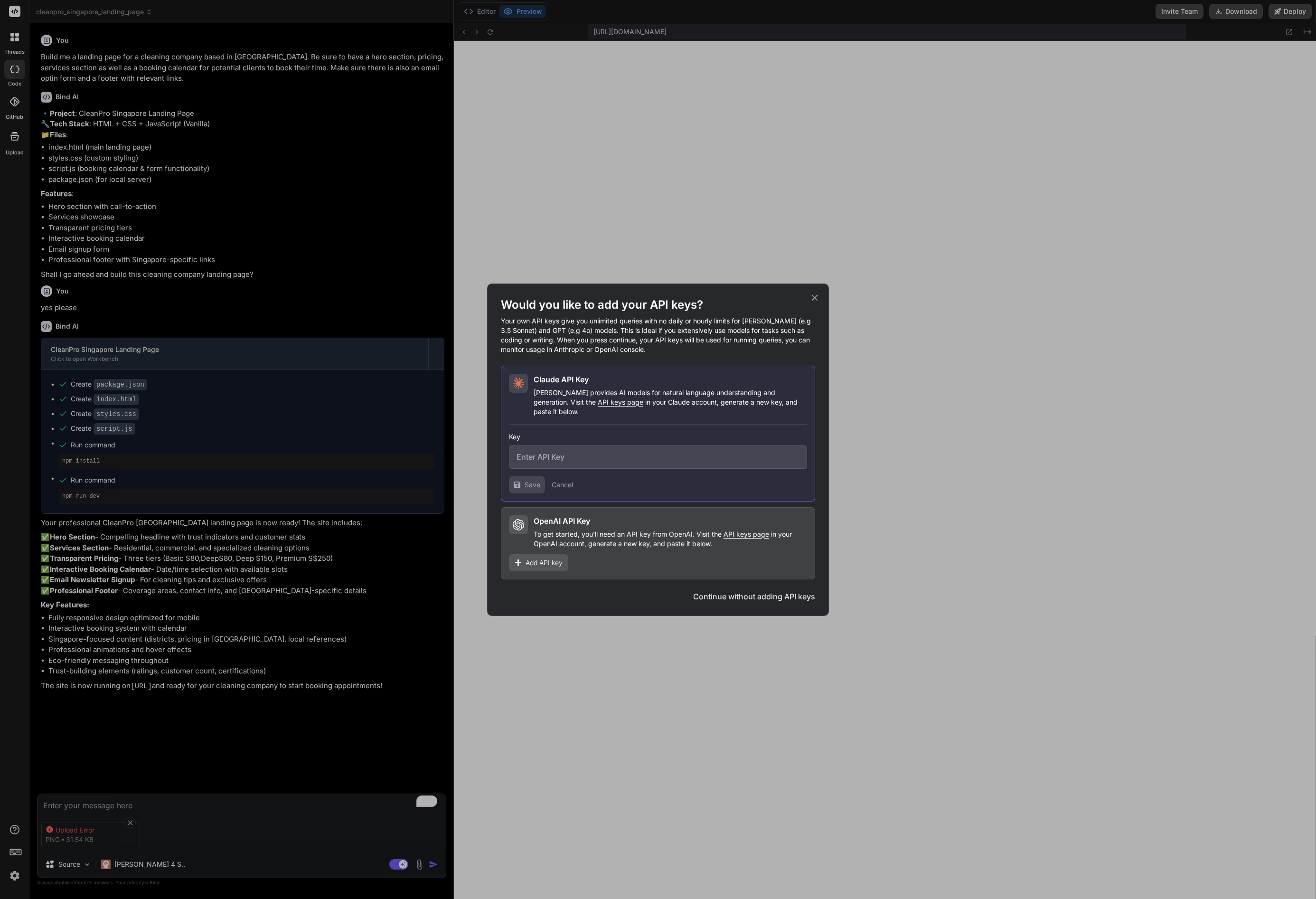
click at [132, 863] on div "Would you like to add your API keys? Your own API keys give you unlimited queri…" at bounding box center [658, 449] width 1316 height 899
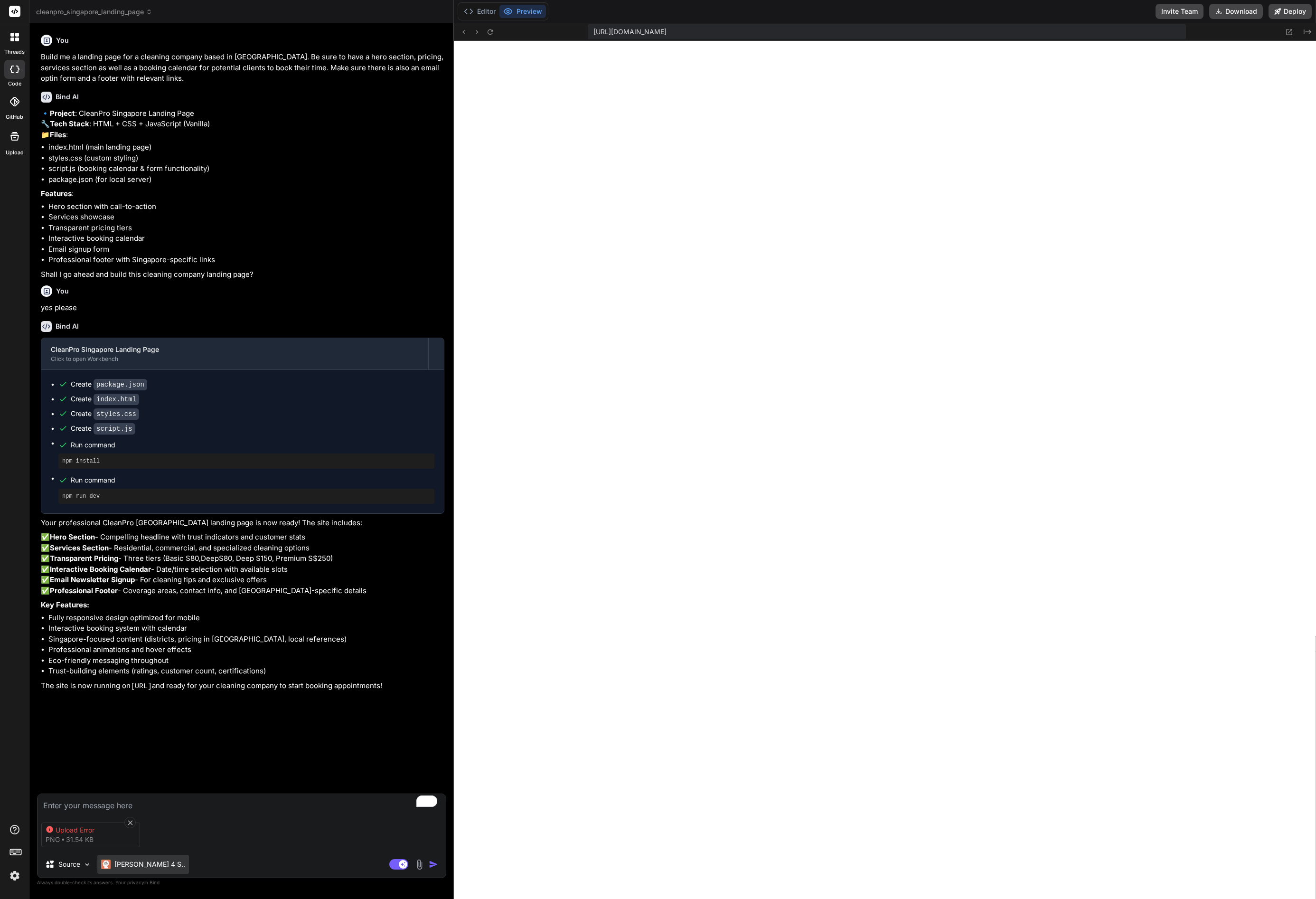
click at [124, 862] on p "Claude 4 S.." at bounding box center [149, 864] width 71 height 9
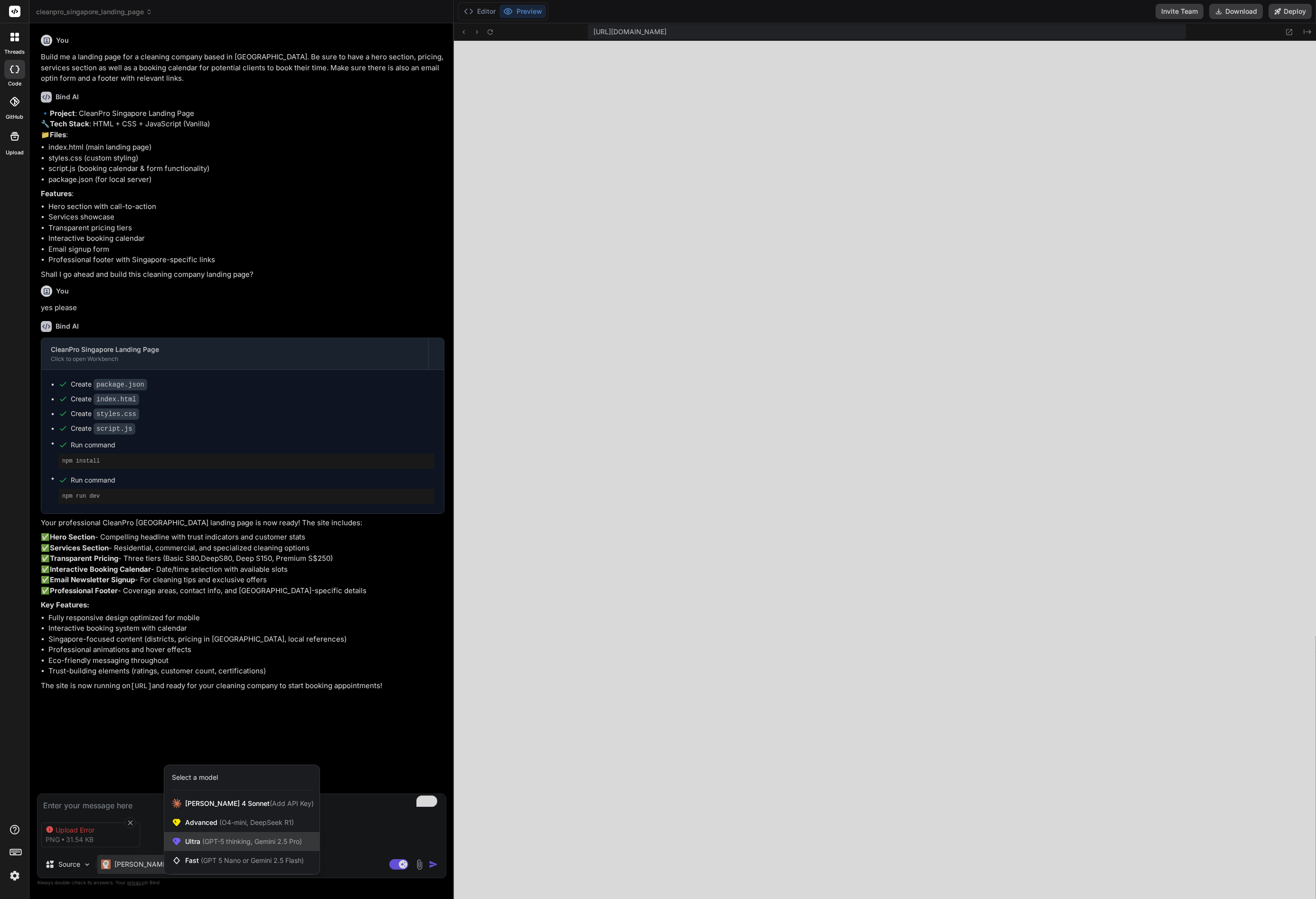
click at [230, 836] on div "Ultra (GPT-5 thinking, Gemini 2.5 Pro)" at bounding box center [241, 841] width 156 height 19
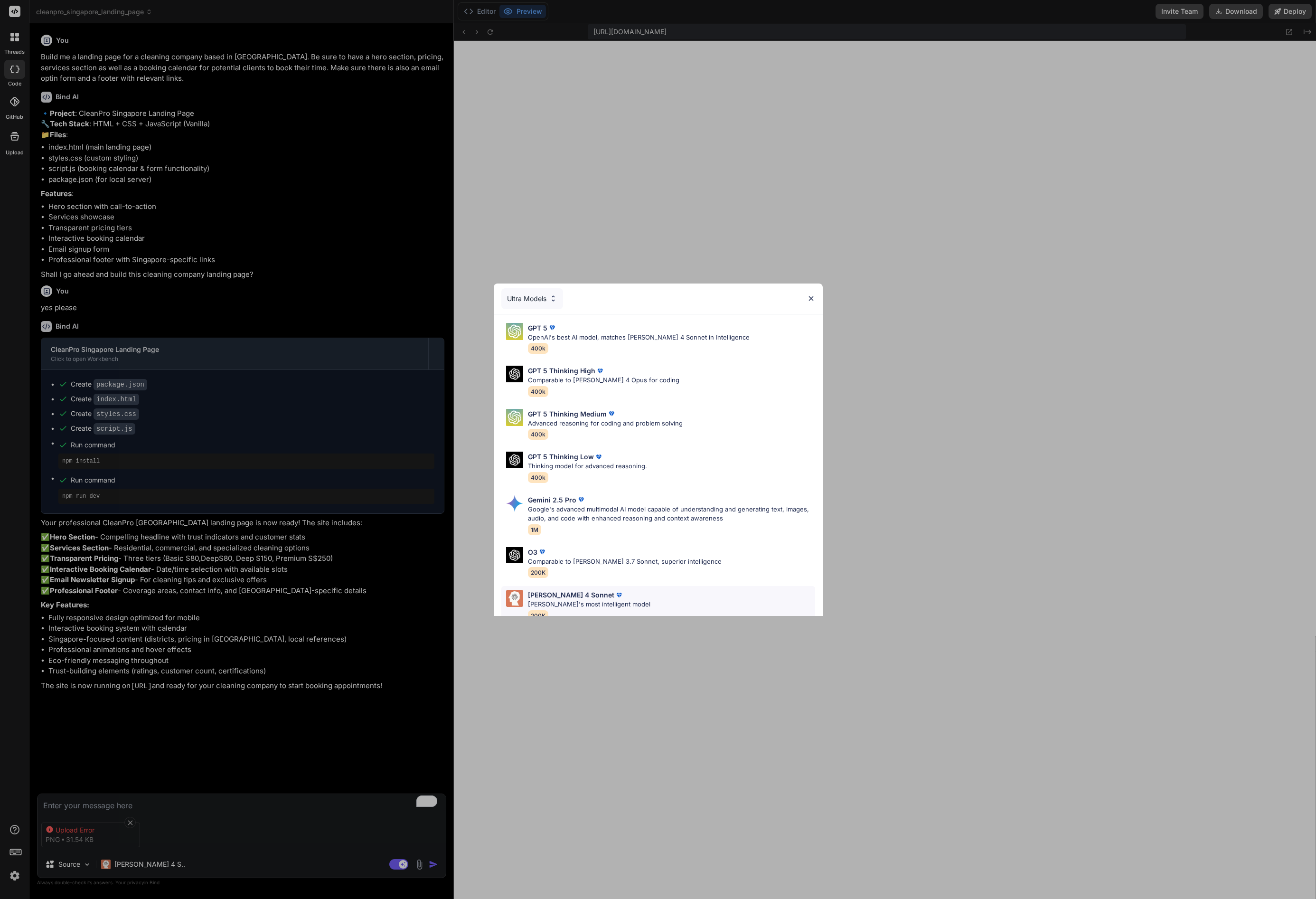
click at [569, 598] on p "Claude 4 Sonnet" at bounding box center [571, 594] width 87 height 10
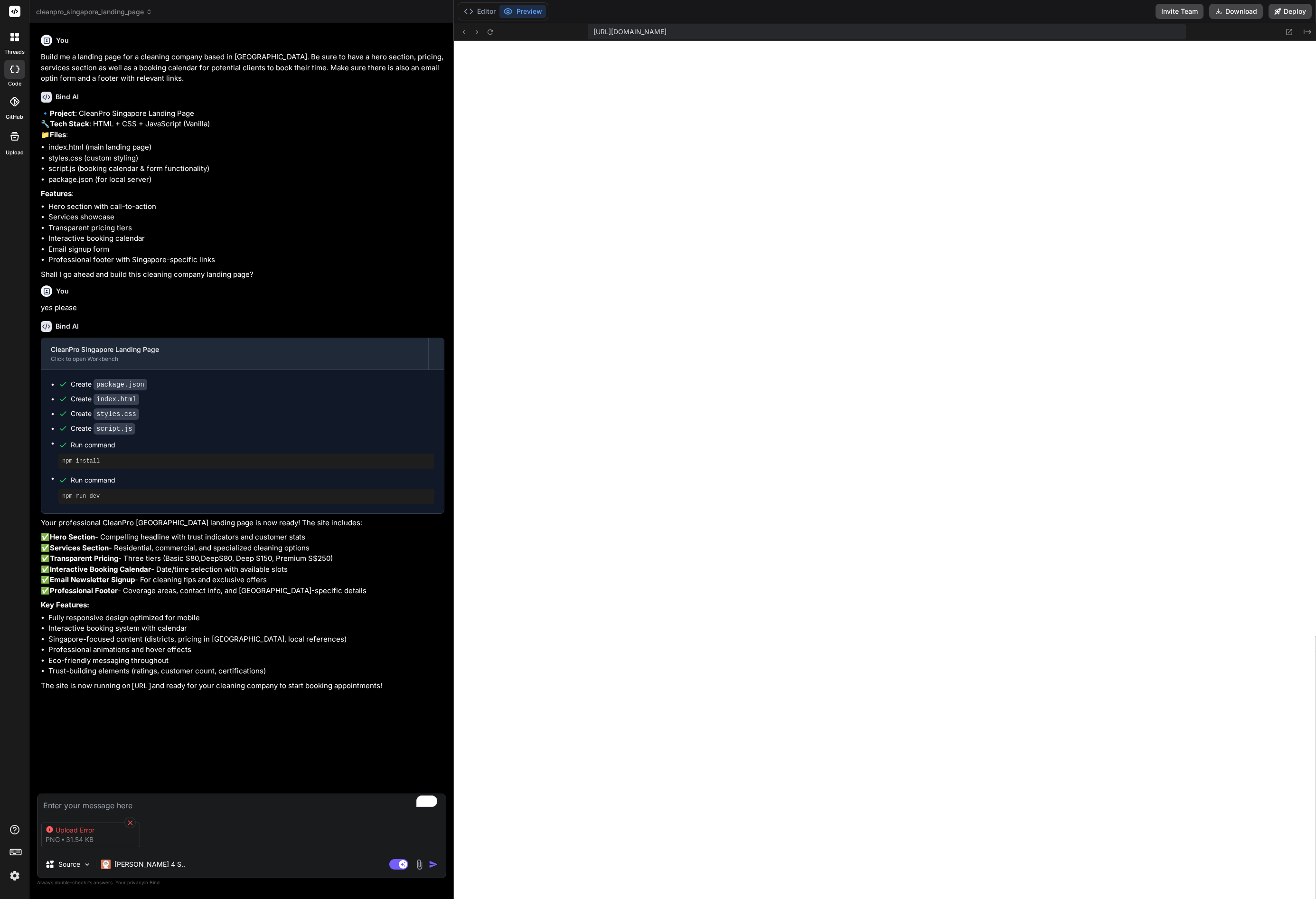
click at [133, 820] on icon at bounding box center [130, 822] width 8 height 8
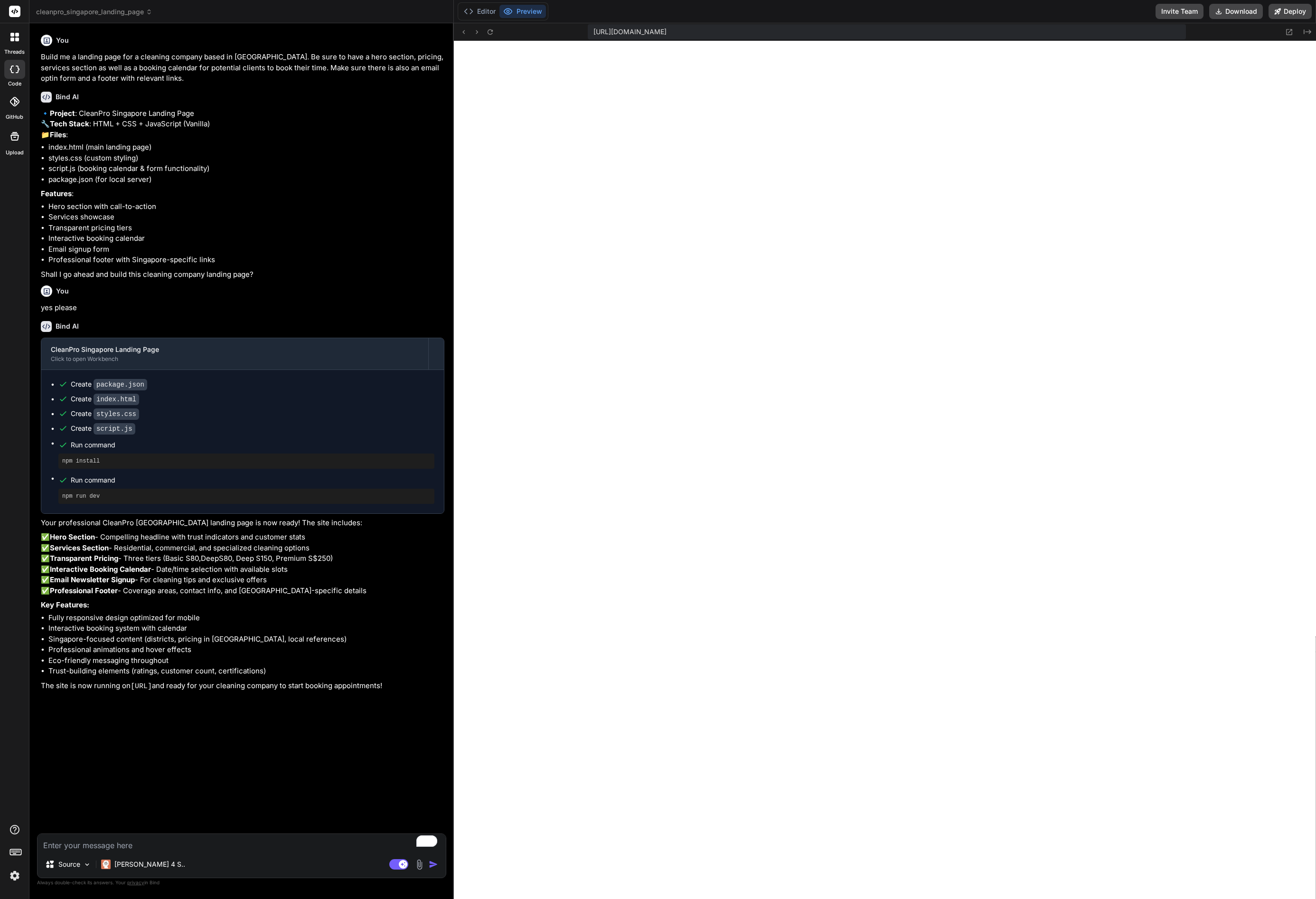
click at [420, 864] on img at bounding box center [420, 864] width 11 height 11
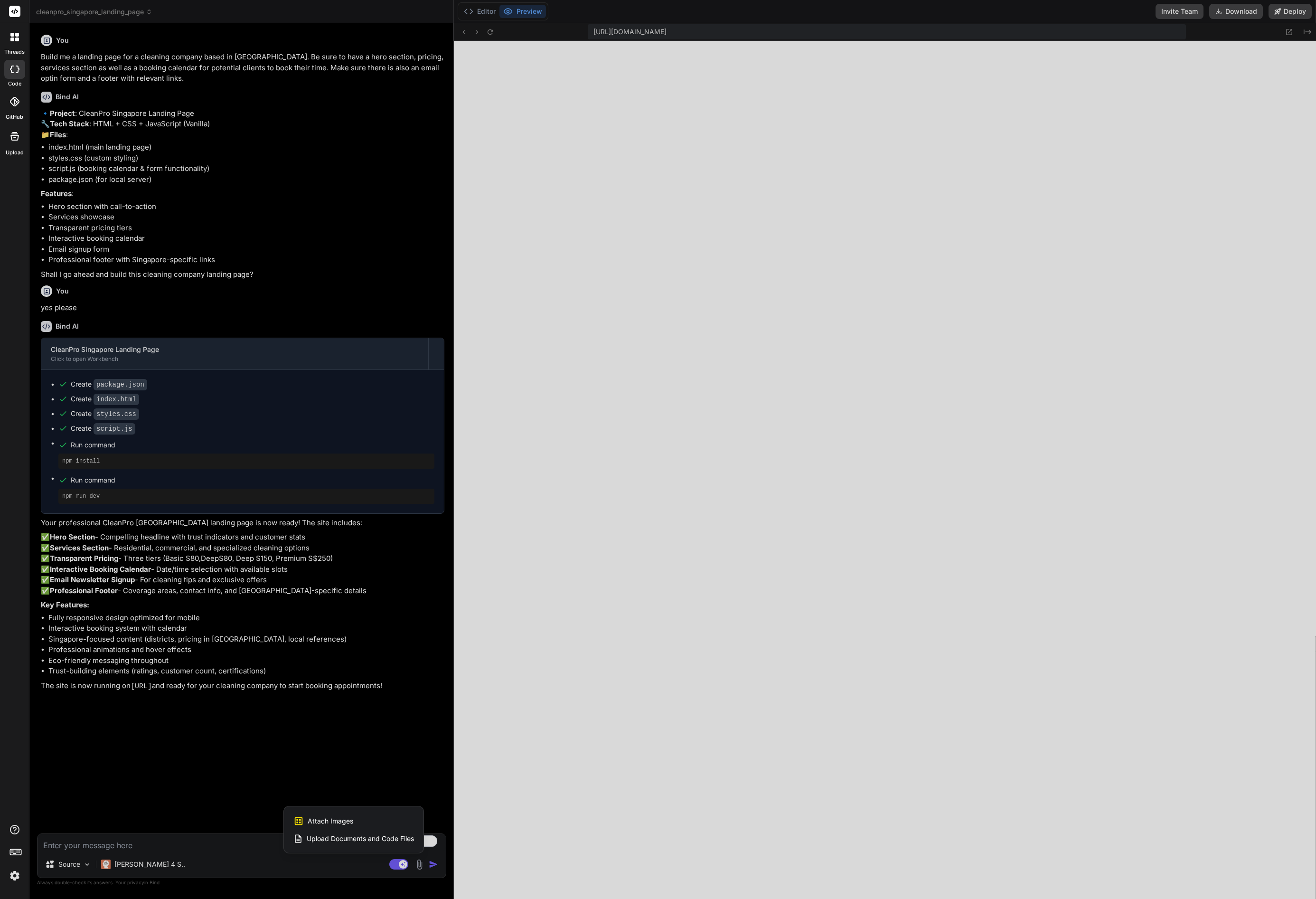
click at [387, 842] on span "Upload Documents and Code Files" at bounding box center [360, 838] width 108 height 9
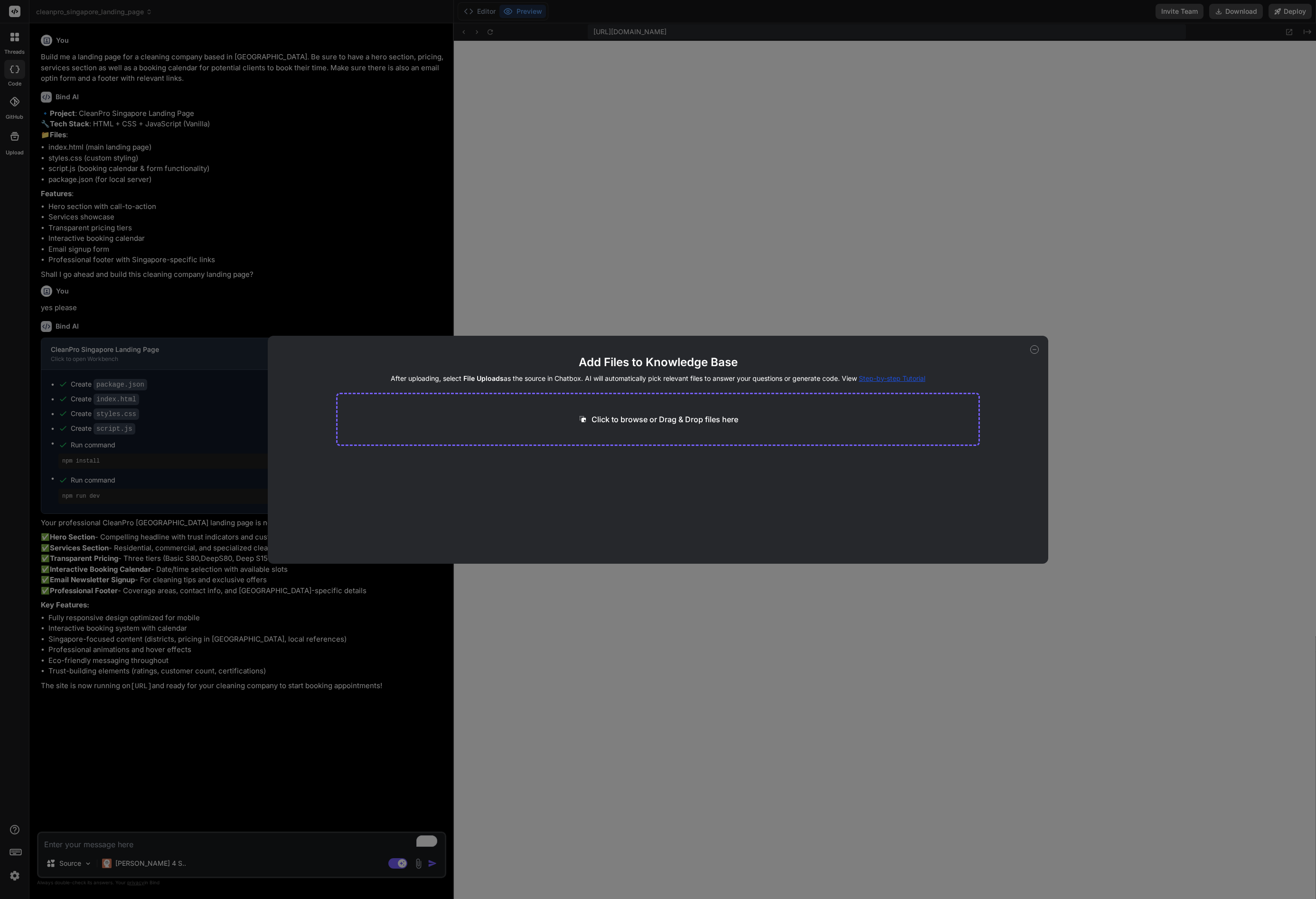
click at [649, 420] on p "Click to browse or Drag & Drop files here" at bounding box center [664, 419] width 146 height 11
click at [418, 867] on div "Add Files to Knowledge Base After uploading, select File Uploads as the source …" at bounding box center [658, 449] width 1316 height 899
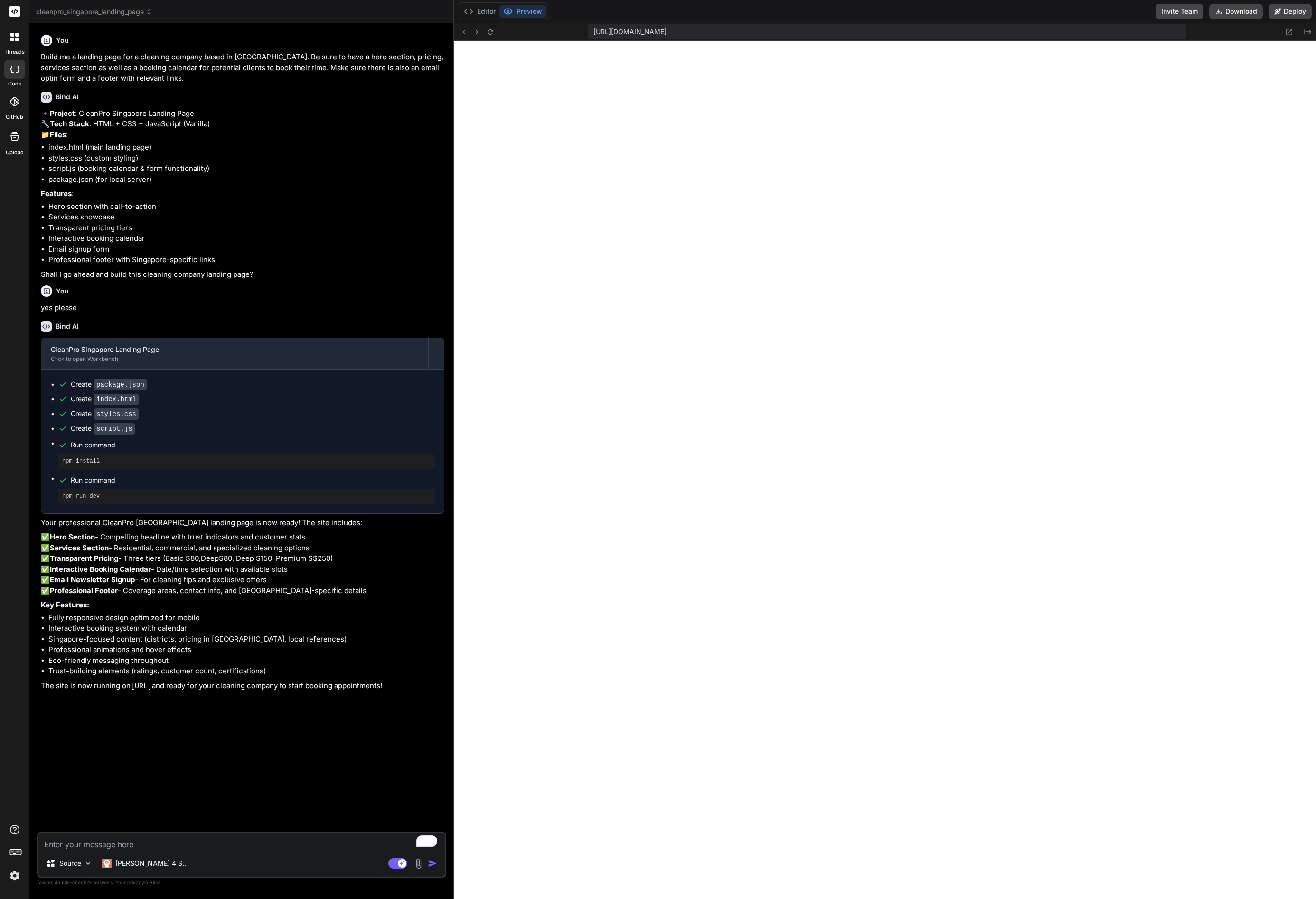
click at [420, 865] on img at bounding box center [419, 863] width 11 height 11
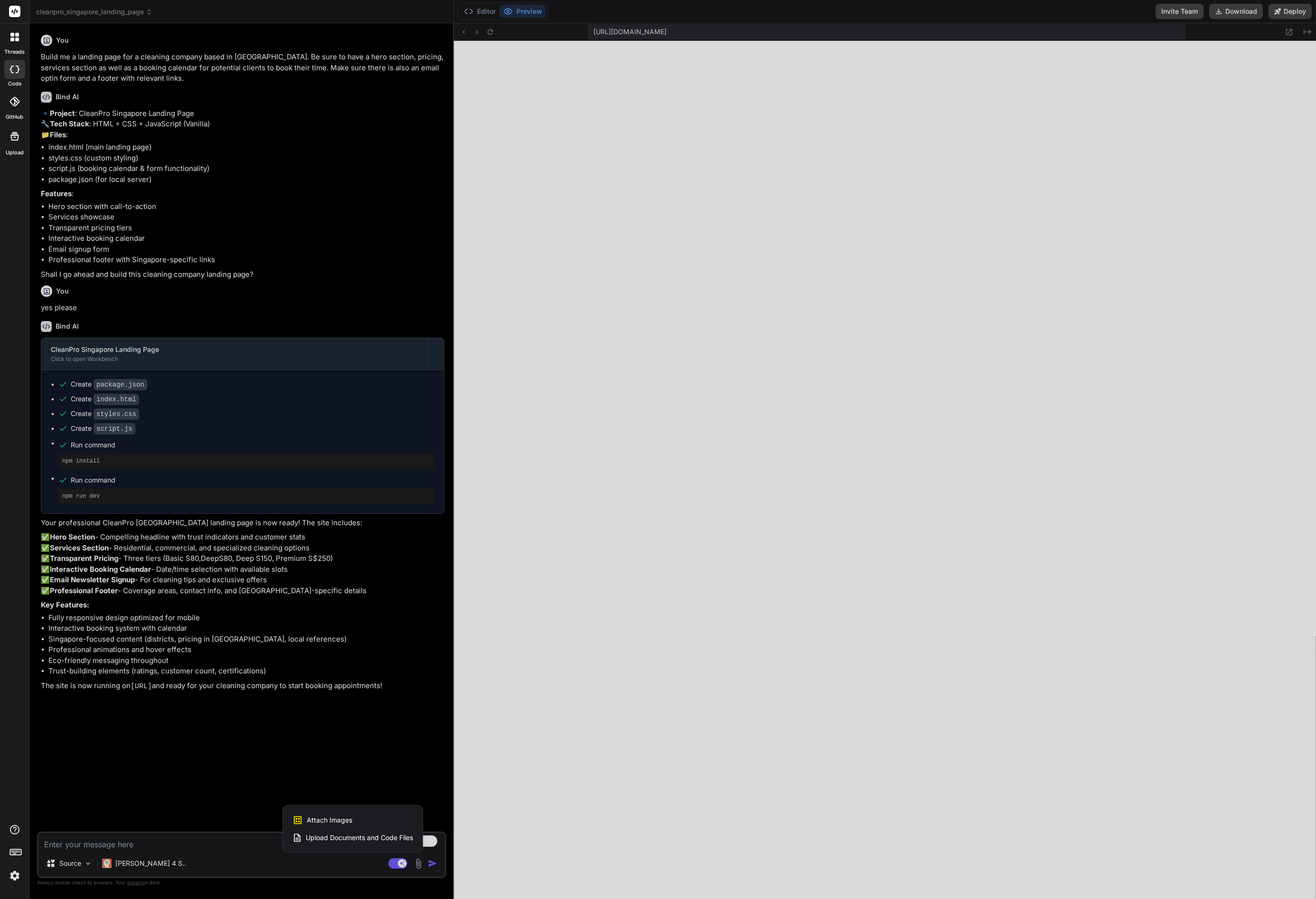
click at [350, 815] on span "Attach Images" at bounding box center [329, 820] width 46 height 9
type textarea "x"
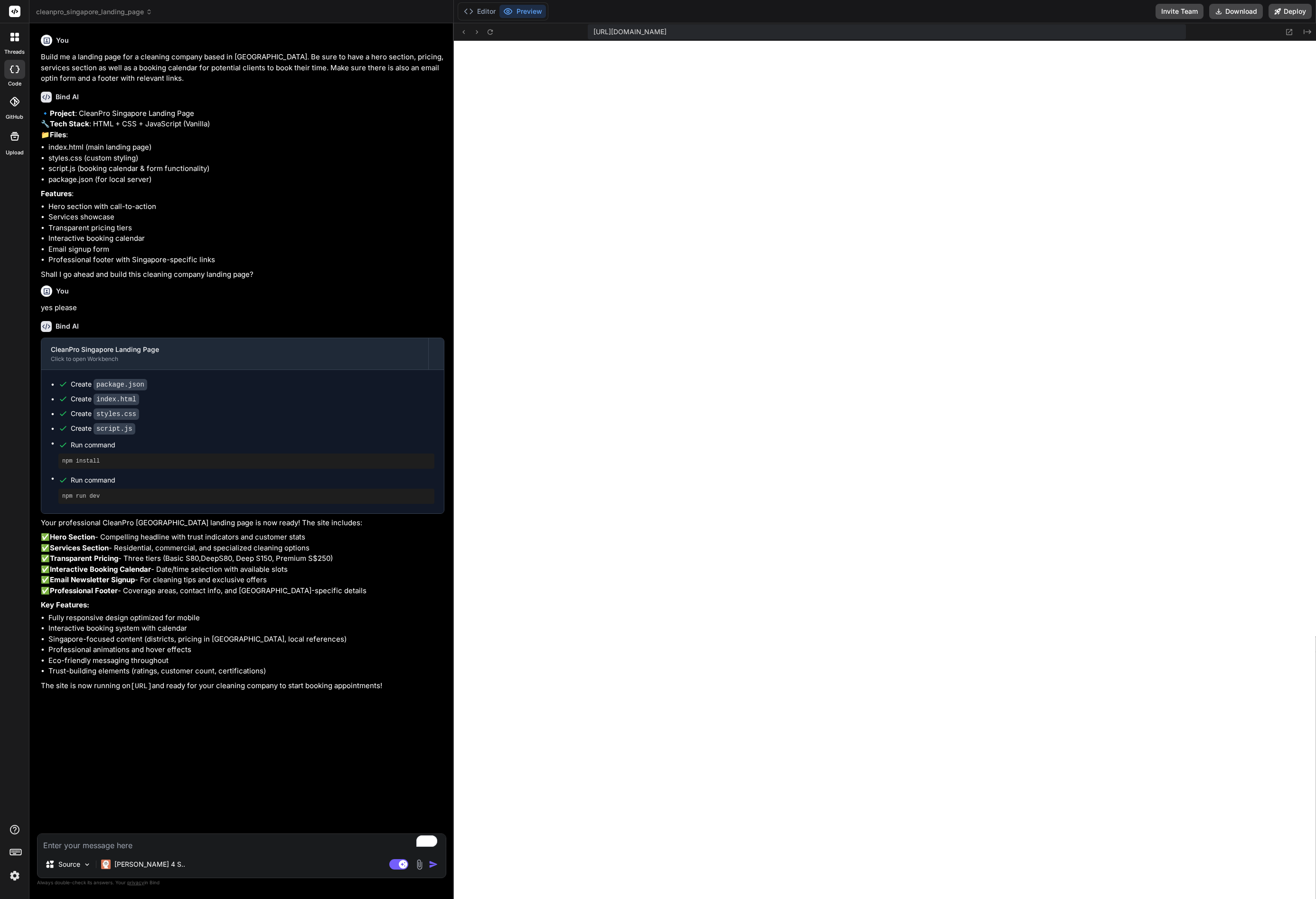
type input "C:\fakepath\Screenshot 2025-09-04 at 19.30.12.png"
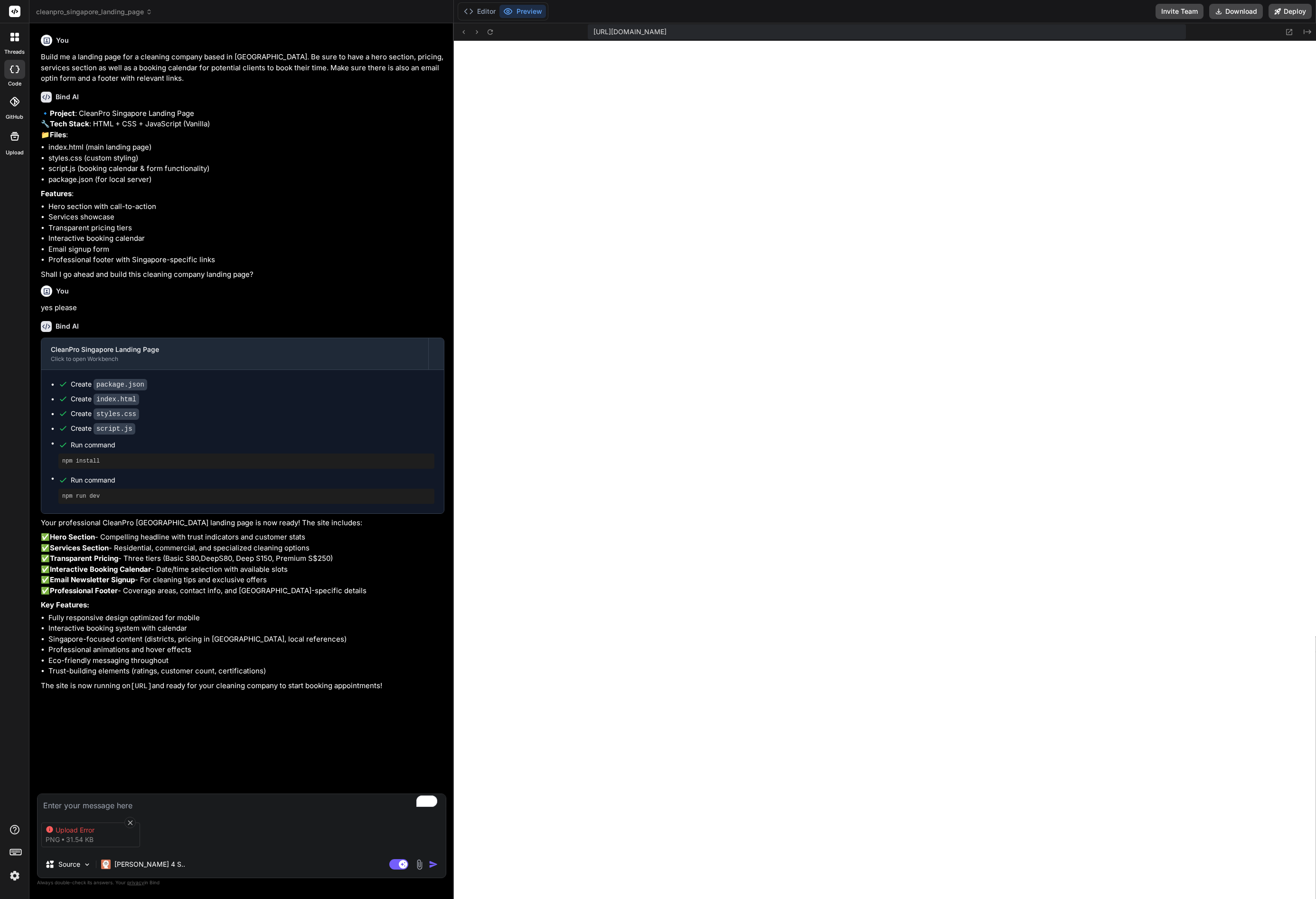
click at [112, 805] on textarea "To enrich screen reader interactions, please activate Accessibility in Grammarl…" at bounding box center [242, 802] width 409 height 17
type textarea "x"
type textarea "t"
type textarea "x"
type textarea "th"
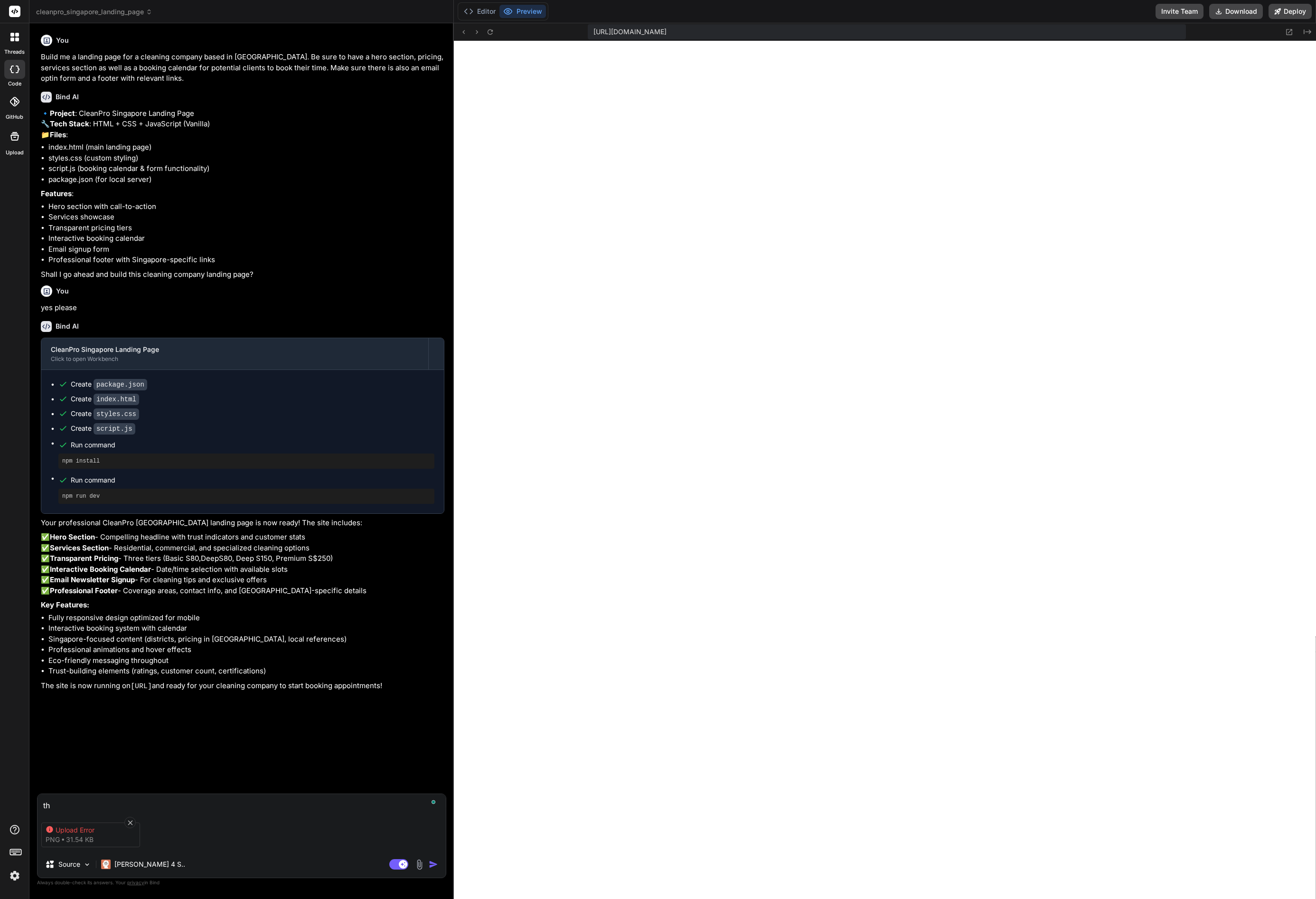
type textarea "x"
type textarea "the"
type textarea "x"
type textarea "the"
type textarea "x"
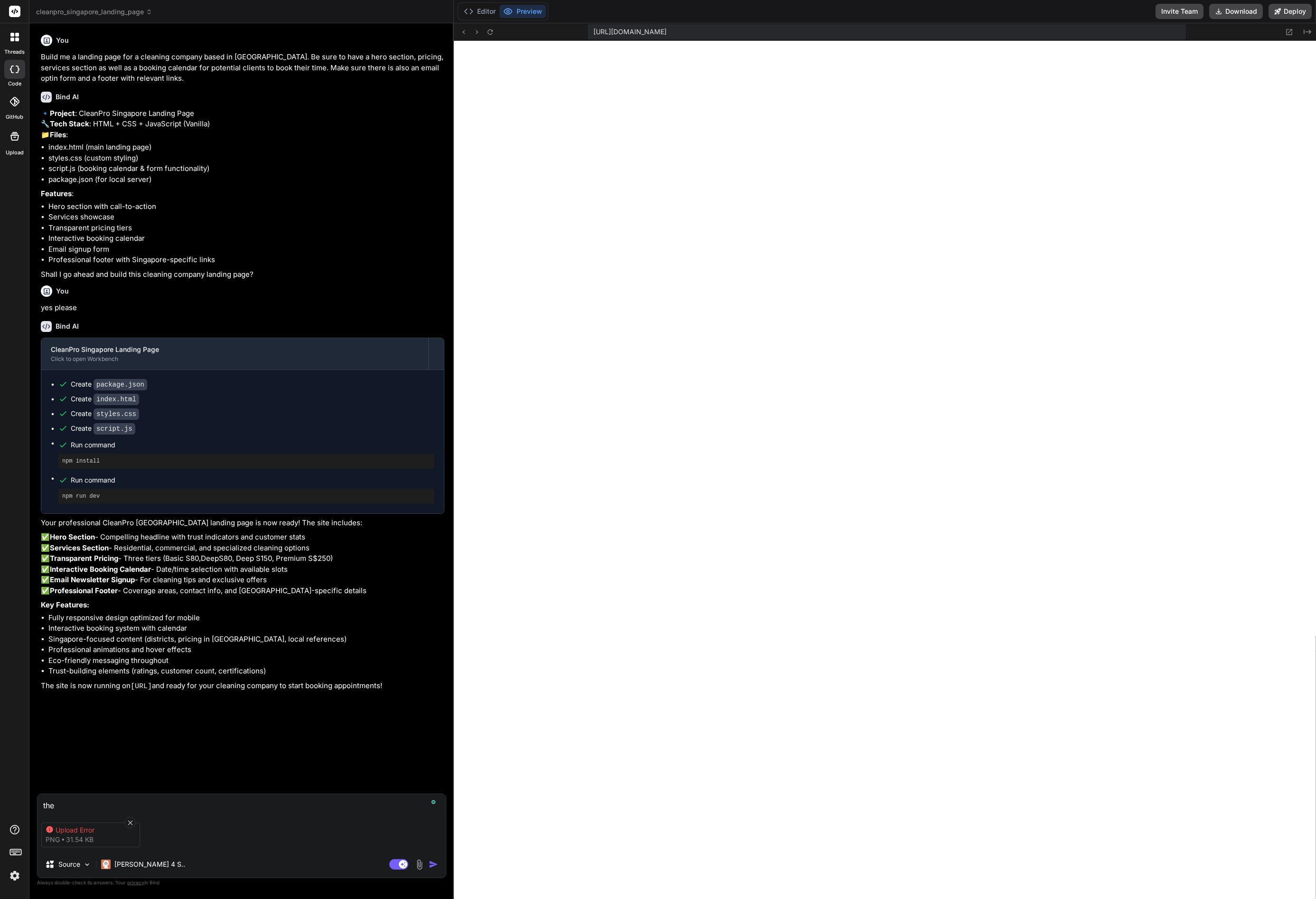
type textarea "the p"
type textarea "x"
type textarea "the pa"
type textarea "x"
type textarea "the pag"
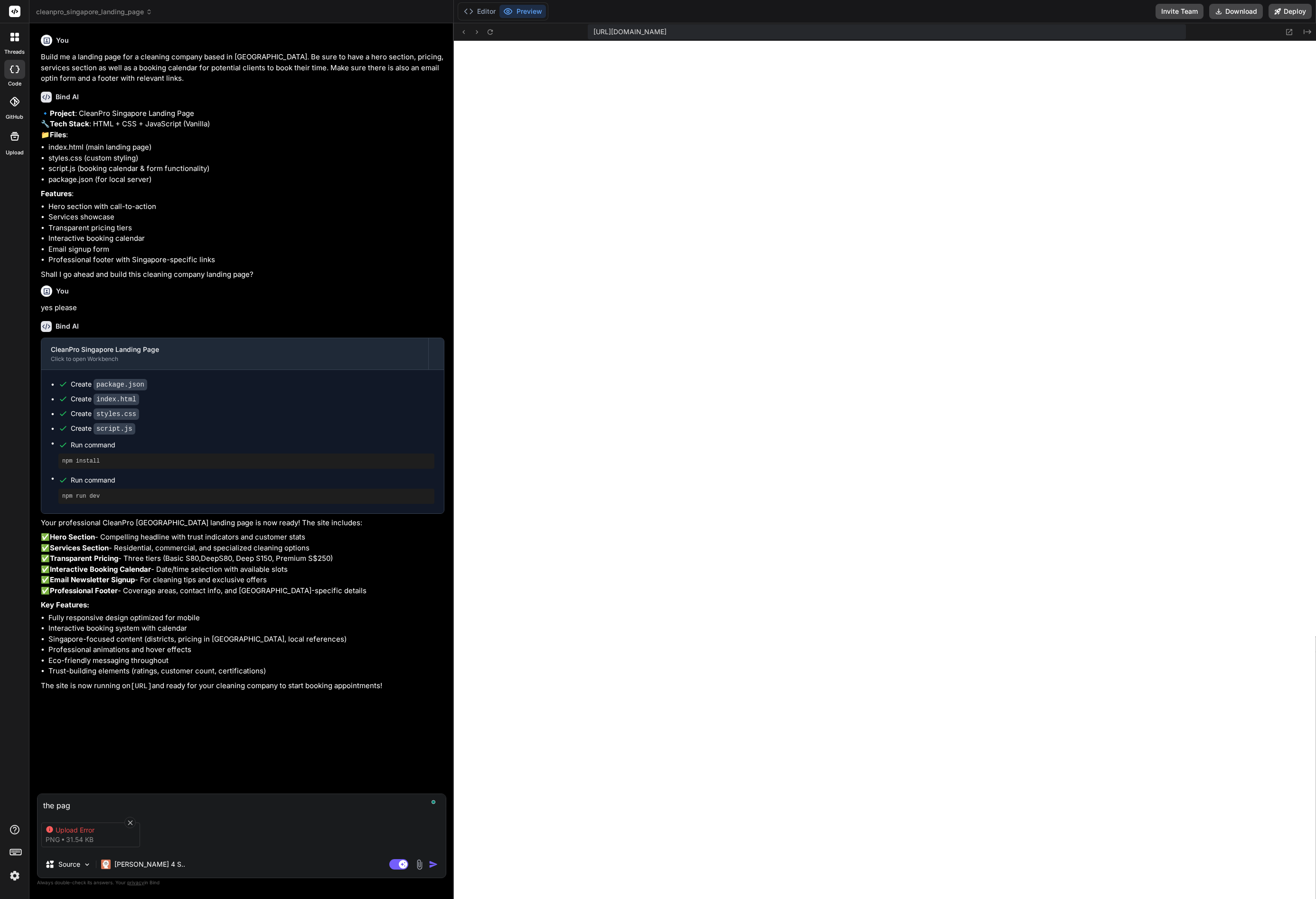
type textarea "x"
type textarea "the page"
type textarea "x"
type textarea "the page"
type textarea "x"
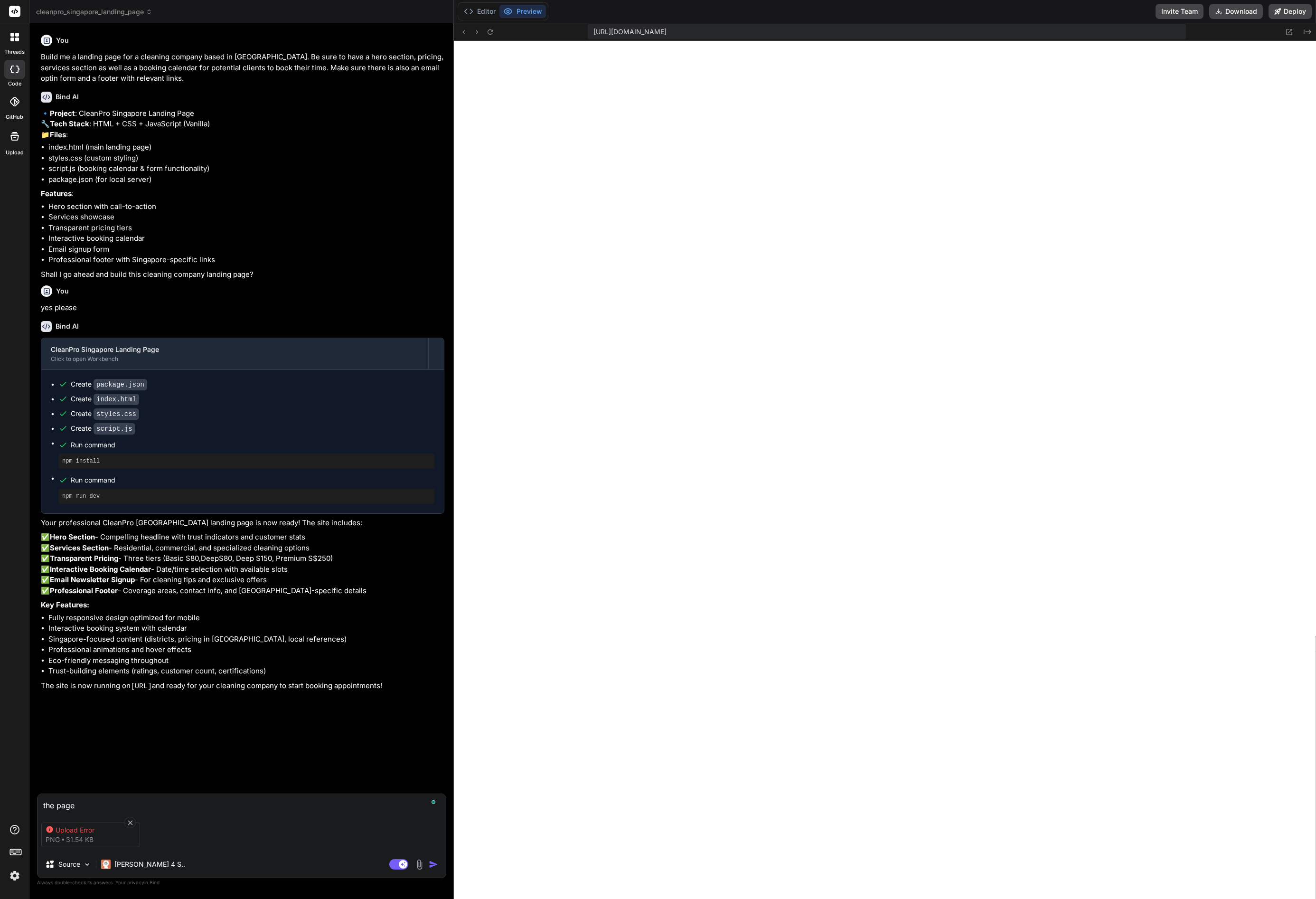
type textarea "the page i"
type textarea "x"
type textarea "the page is"
type textarea "x"
type textarea "the page is"
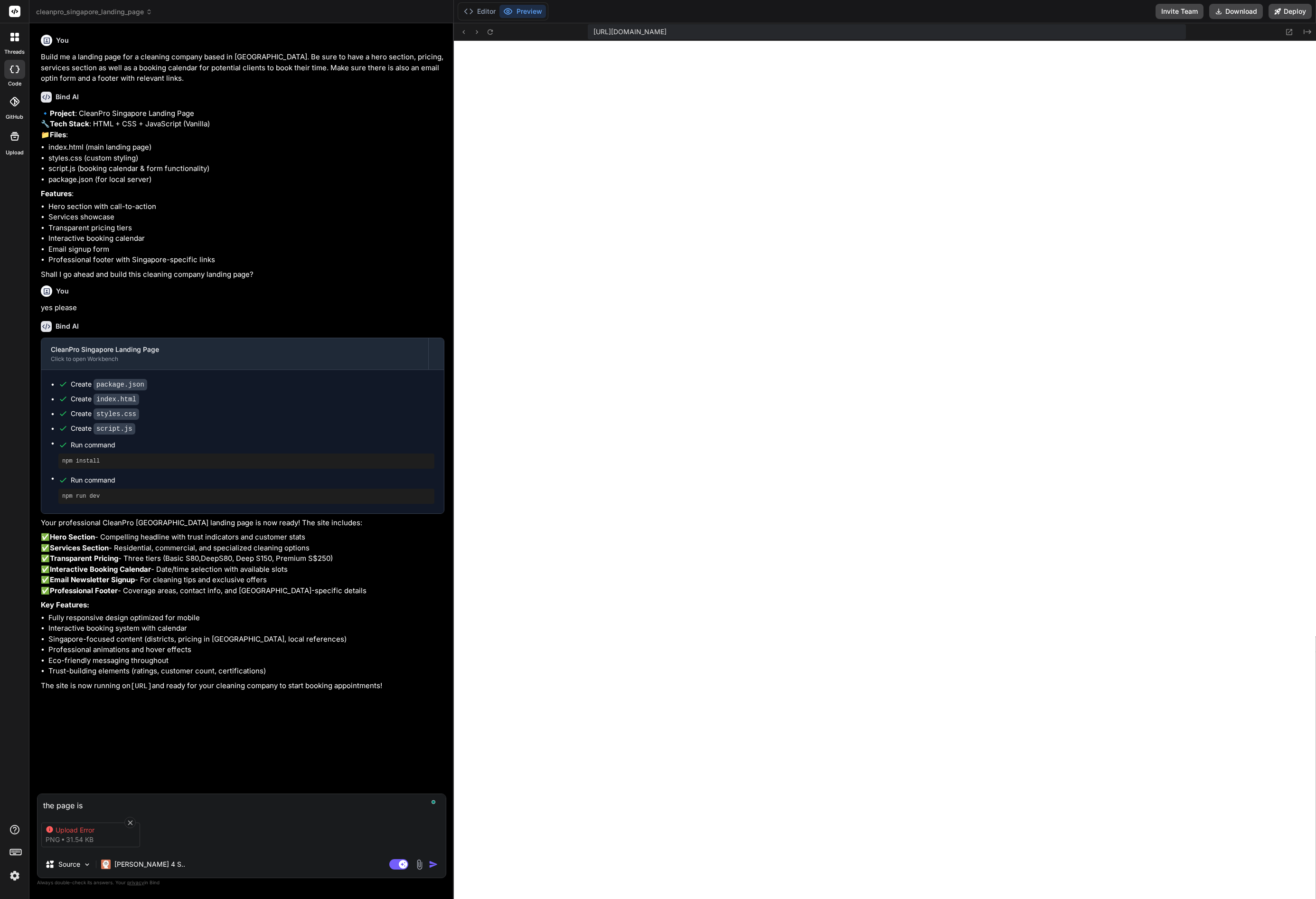
type textarea "x"
type textarea "the page is n"
type textarea "x"
type textarea "the page is no"
type textarea "x"
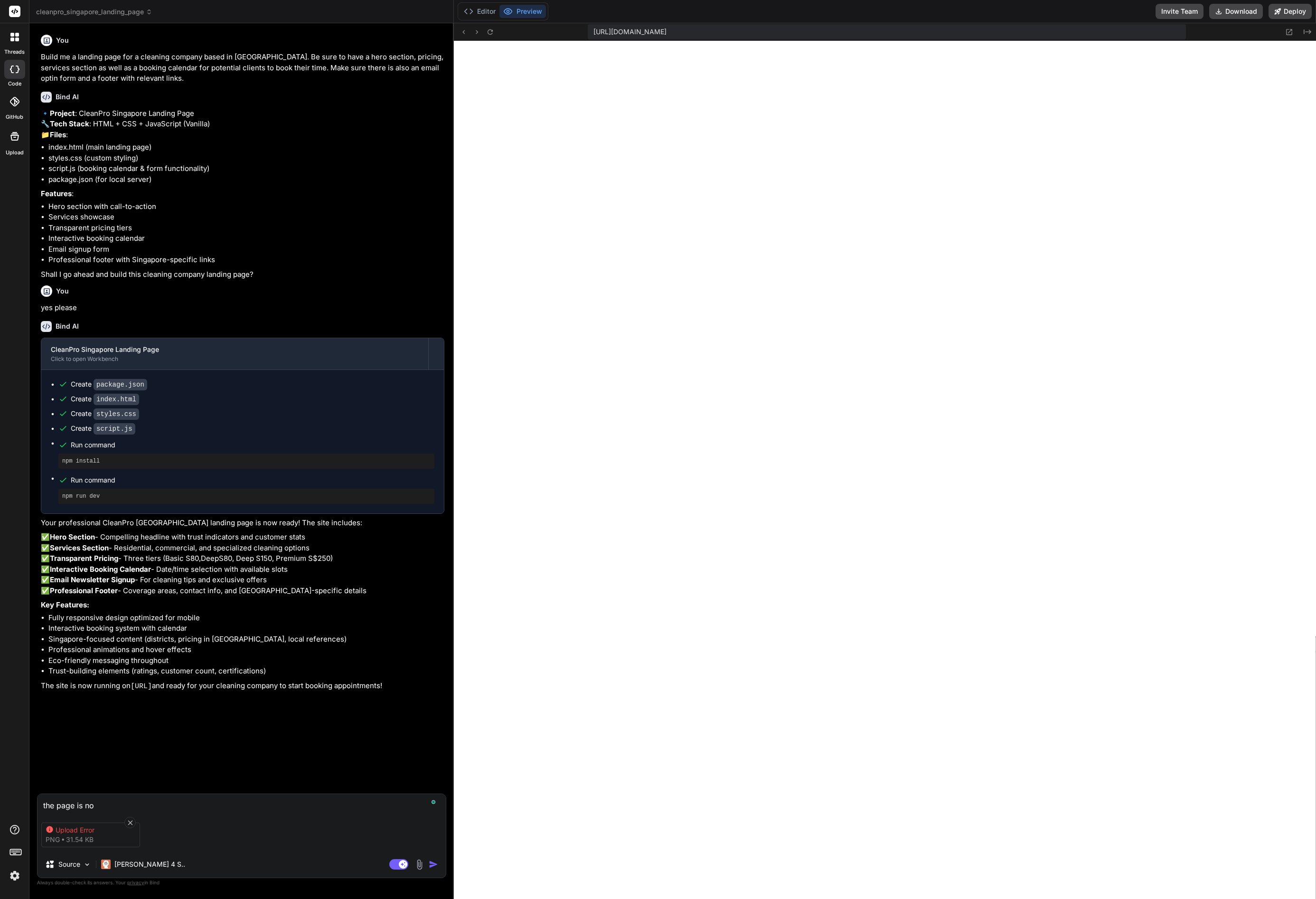
type textarea "the page is not"
type textarea "x"
type textarea "the page is not w"
type textarea "x"
type textarea "the page is not we"
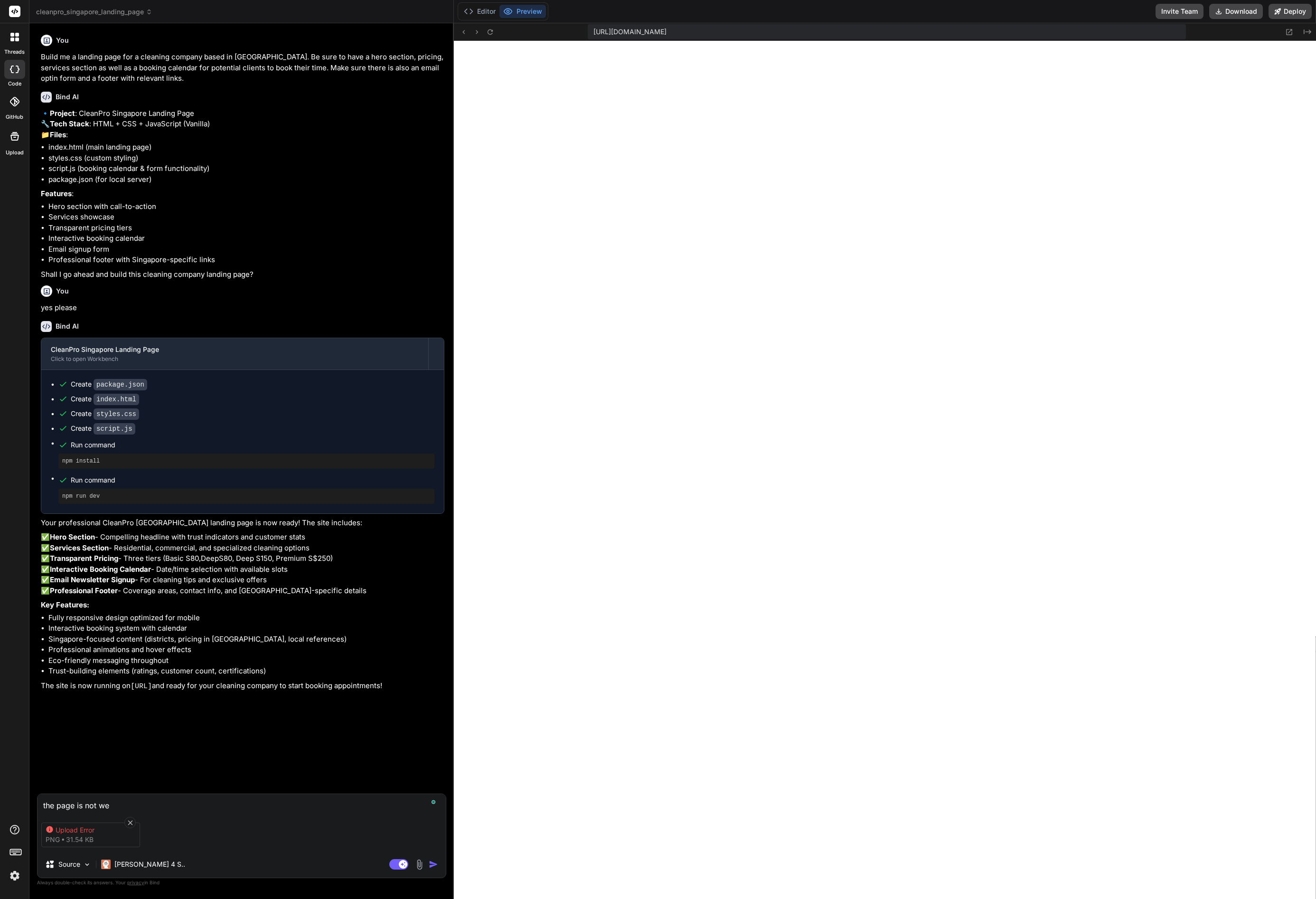
type textarea "x"
type textarea "the page is not wev"
type textarea "x"
type textarea "the page is not weve"
type textarea "x"
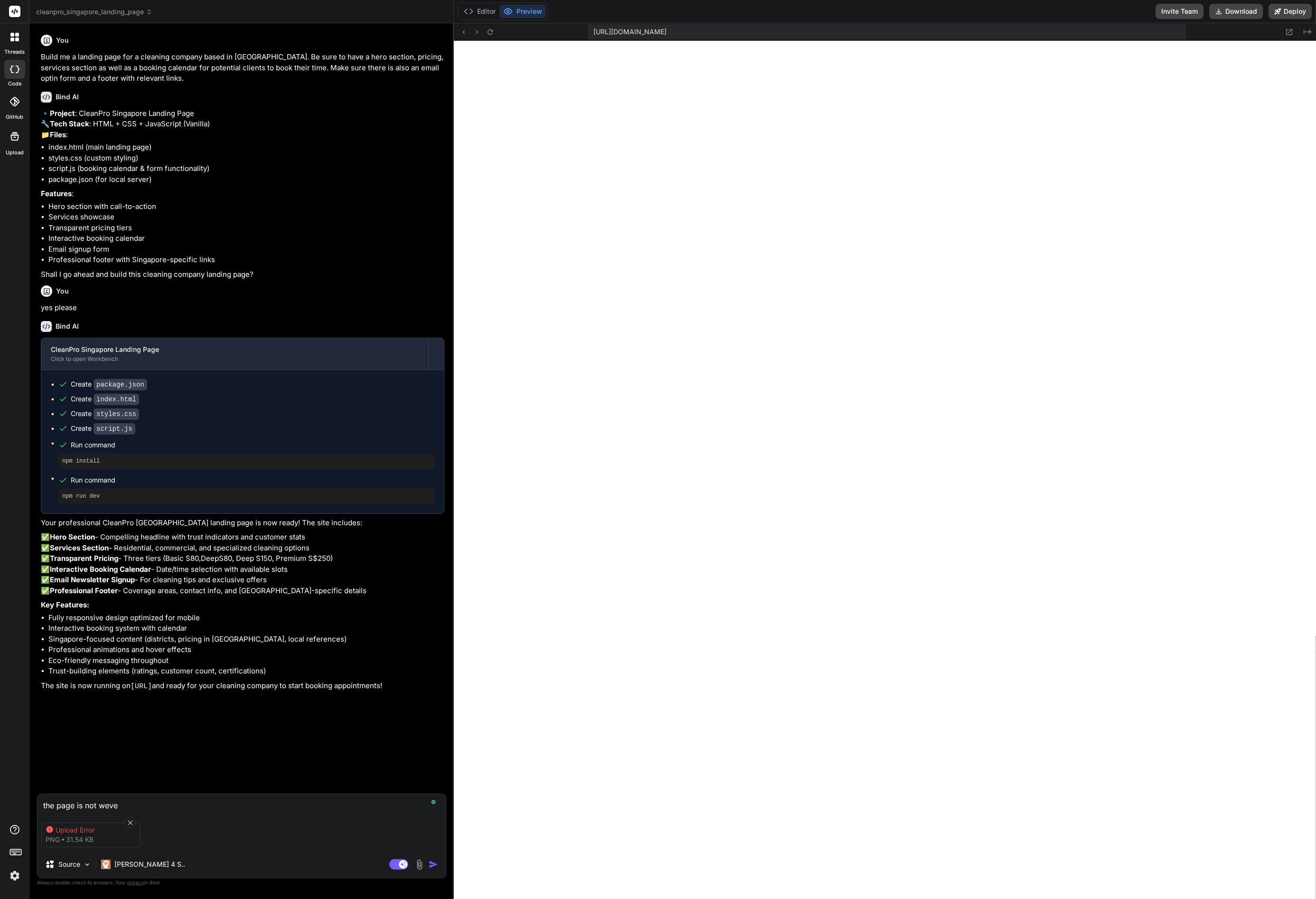
type textarea "the page is not weven"
type textarea "x"
type textarea "the page is not weve"
type textarea "x"
type textarea "the page is not wev"
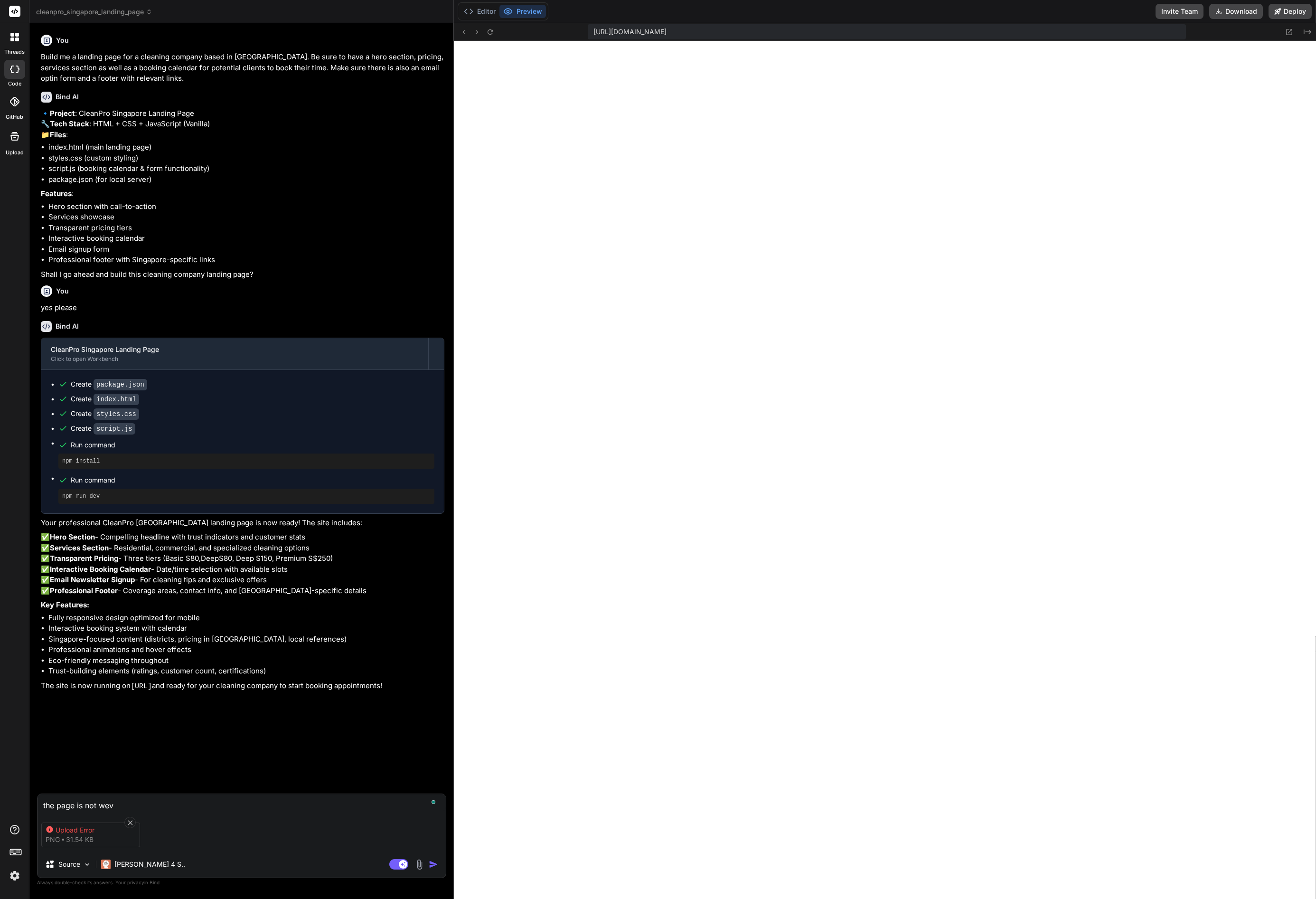
type textarea "x"
type textarea "the page is not we"
type textarea "x"
type textarea "the page is not w"
type textarea "x"
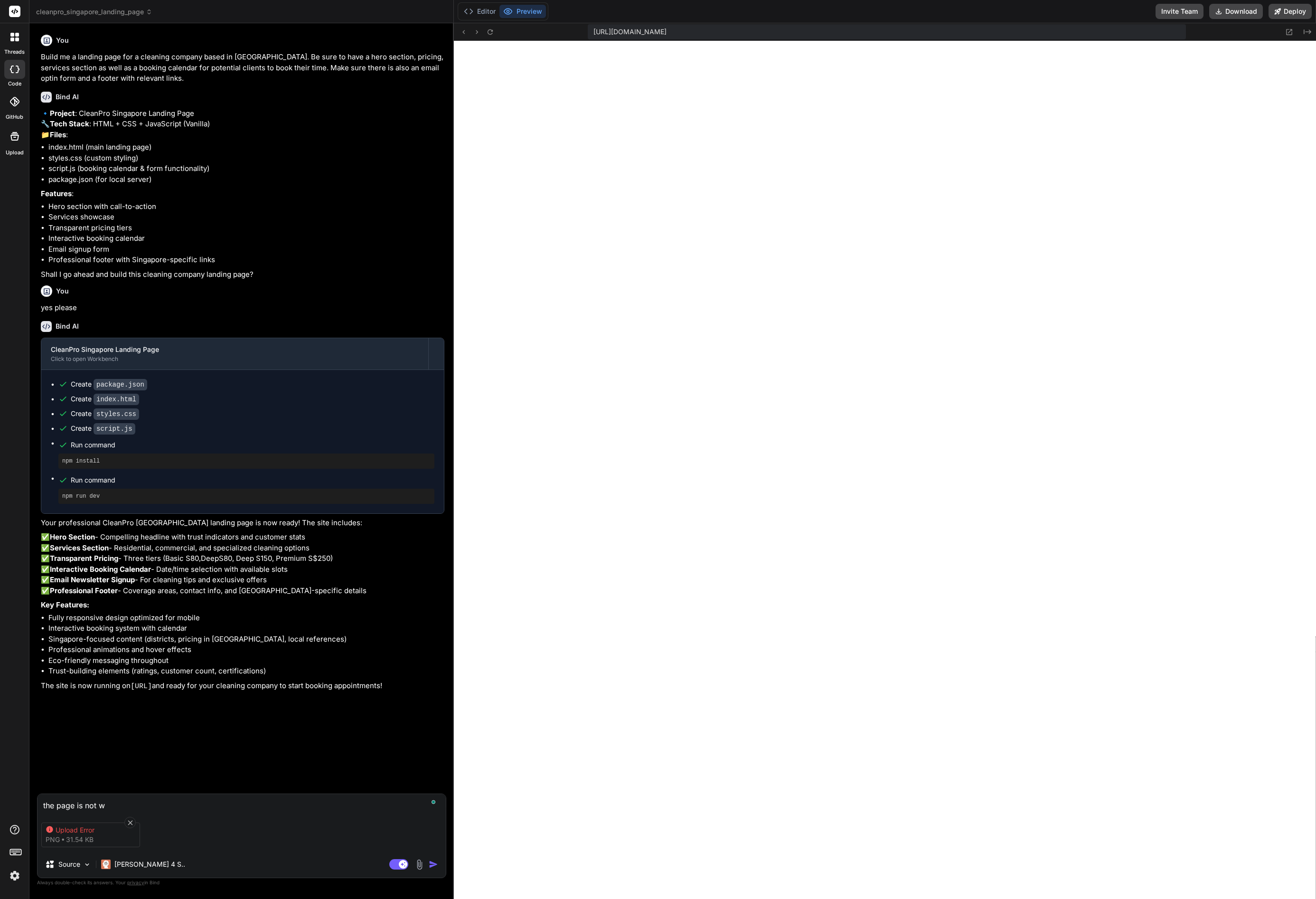
type textarea "the page is not"
type textarea "x"
type textarea "the page is not e"
type textarea "x"
type textarea "the page is not ev"
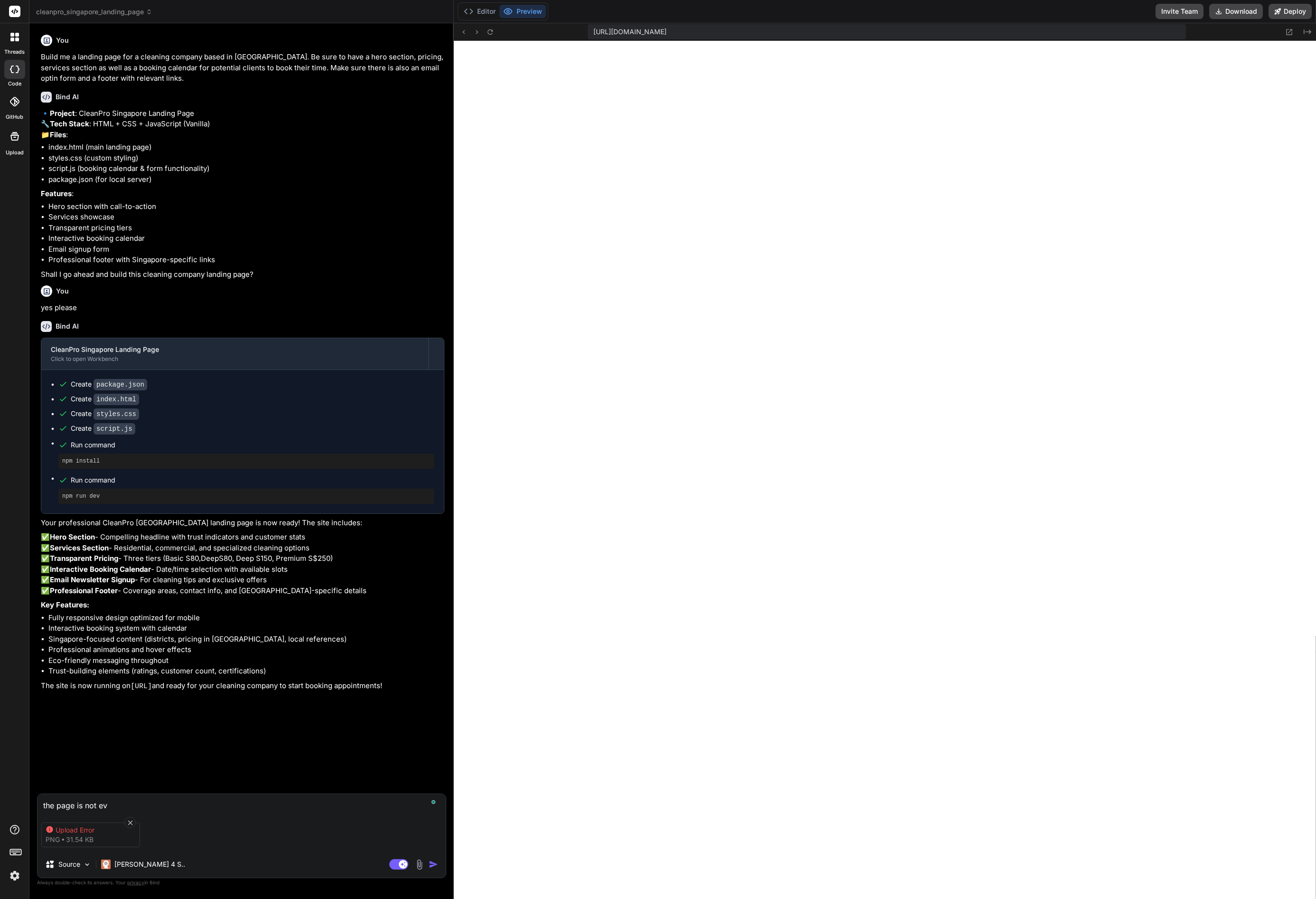
type textarea "x"
type textarea "the page is not eve"
type textarea "x"
type textarea "the page is not even"
type textarea "x"
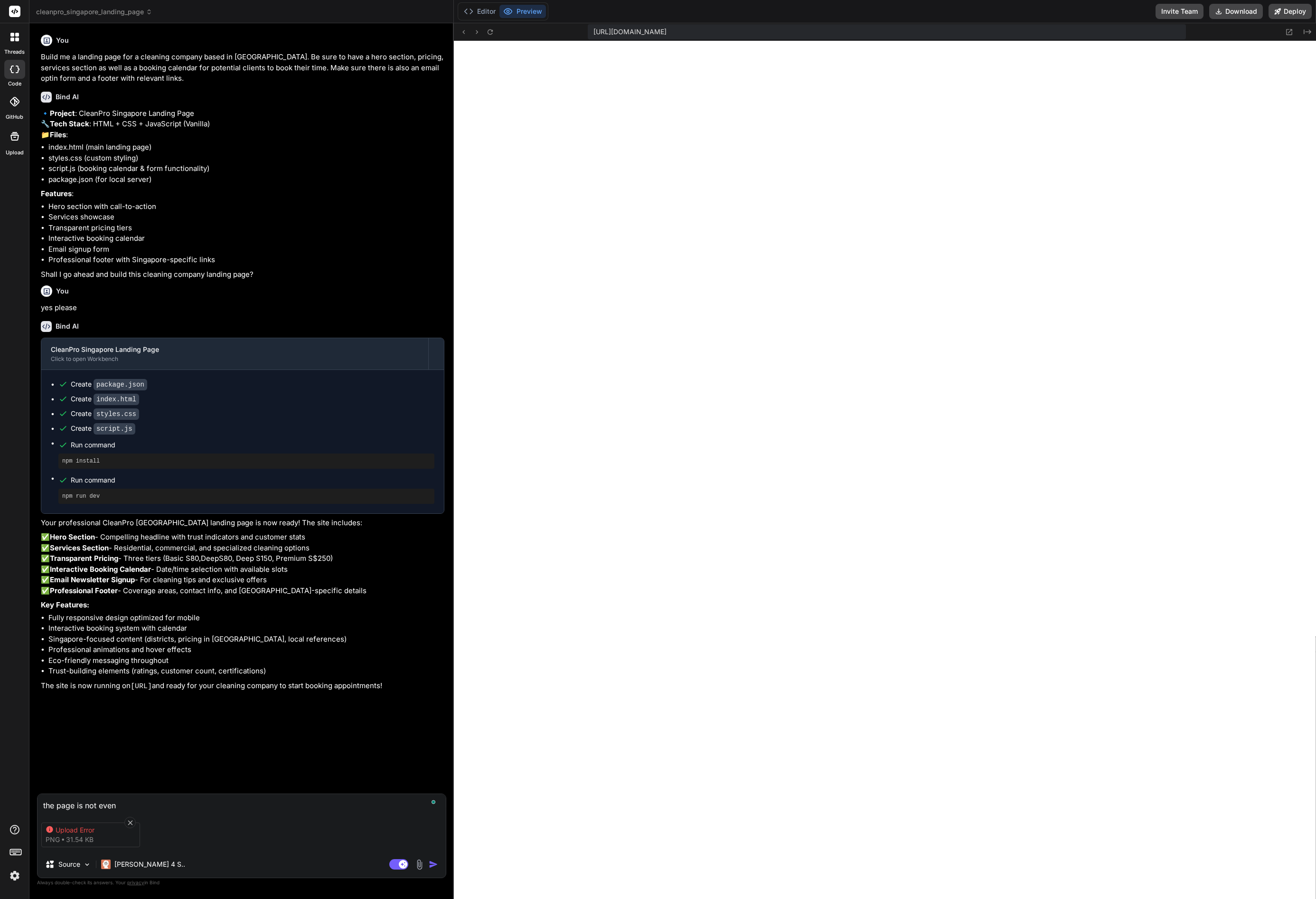
type textarea "the page is not even"
type textarea "x"
type textarea "the page is not even l"
type textarea "x"
type textarea "the page is not even ll"
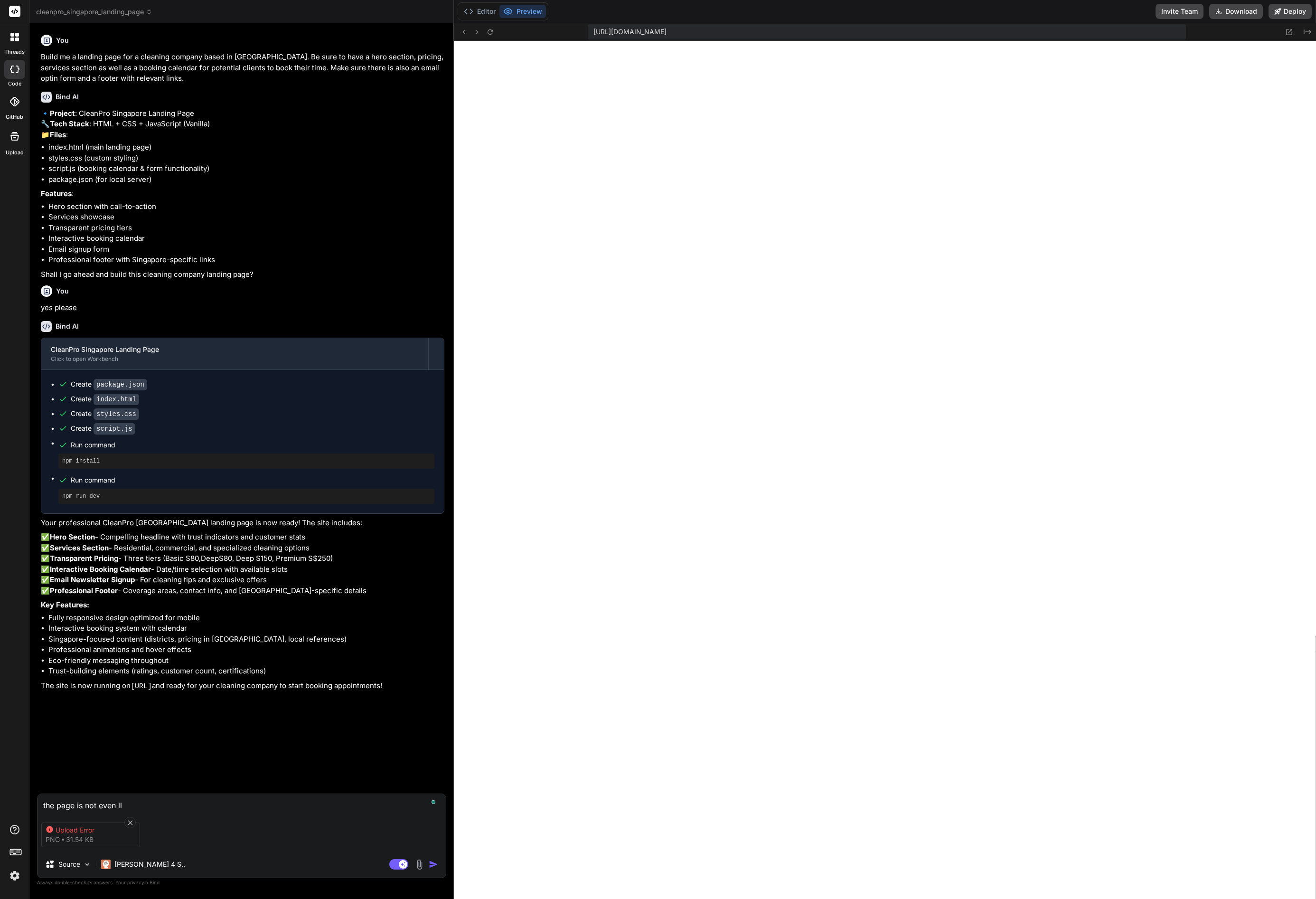
type textarea "x"
type textarea "the page is not even lla"
type textarea "x"
type textarea "the page is not even llad"
type textarea "x"
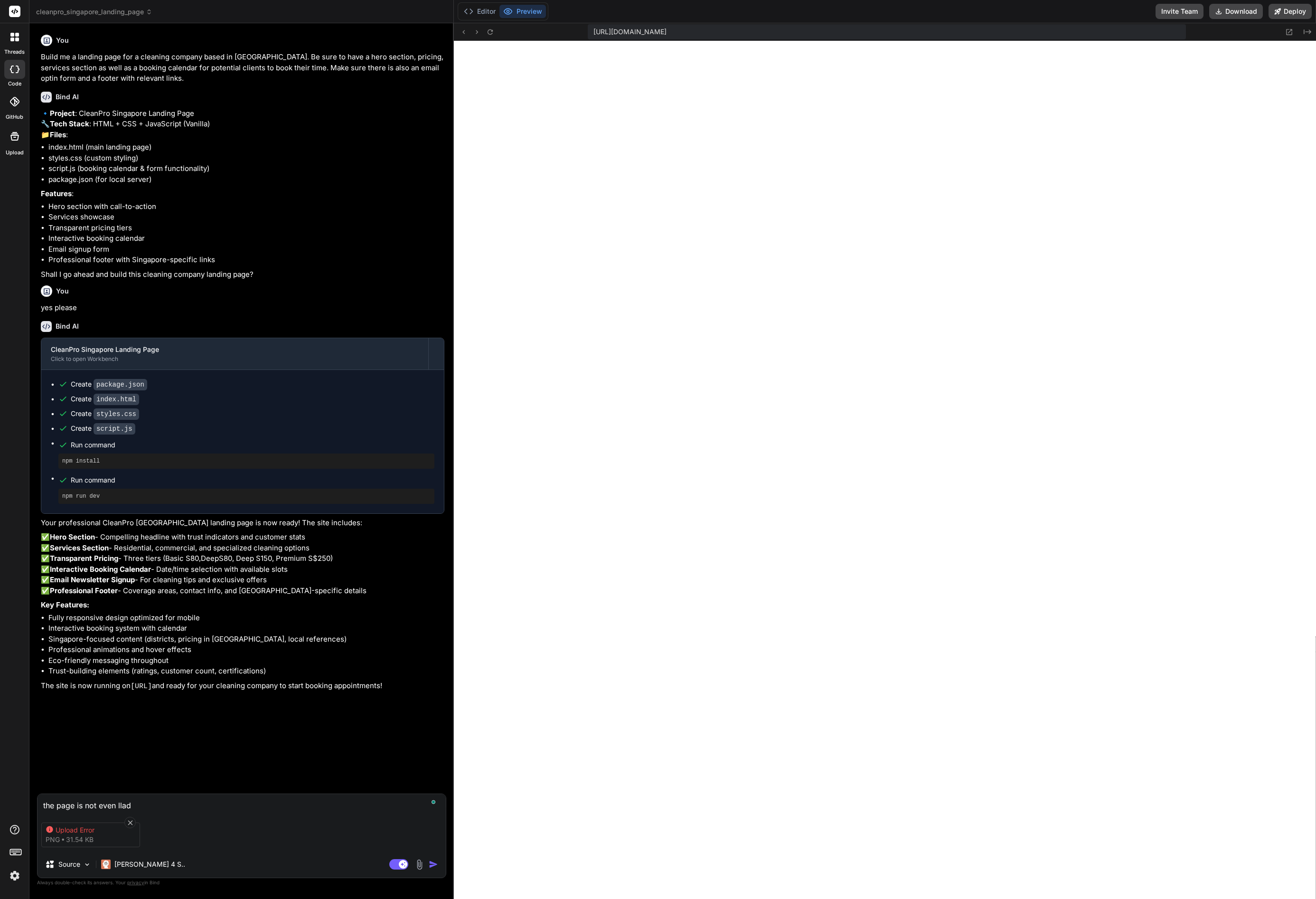
type textarea "the page is not even lladi"
type textarea "x"
type textarea "the page is not even lladin"
type textarea "x"
type textarea "the page is not even llading"
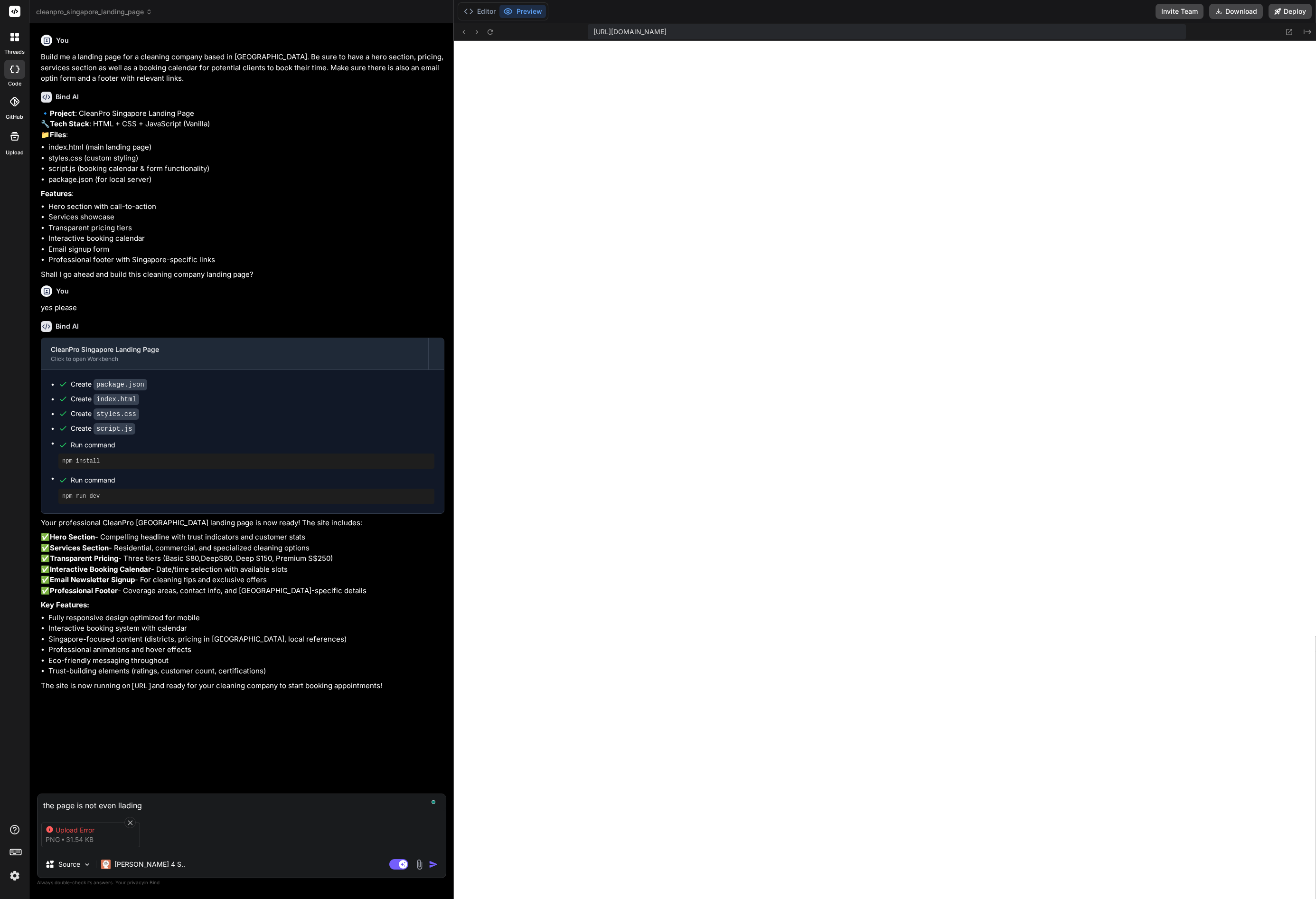
type textarea "x"
type textarea "the page is not even lladin"
type textarea "x"
type textarea "the page is not even lladi"
type textarea "x"
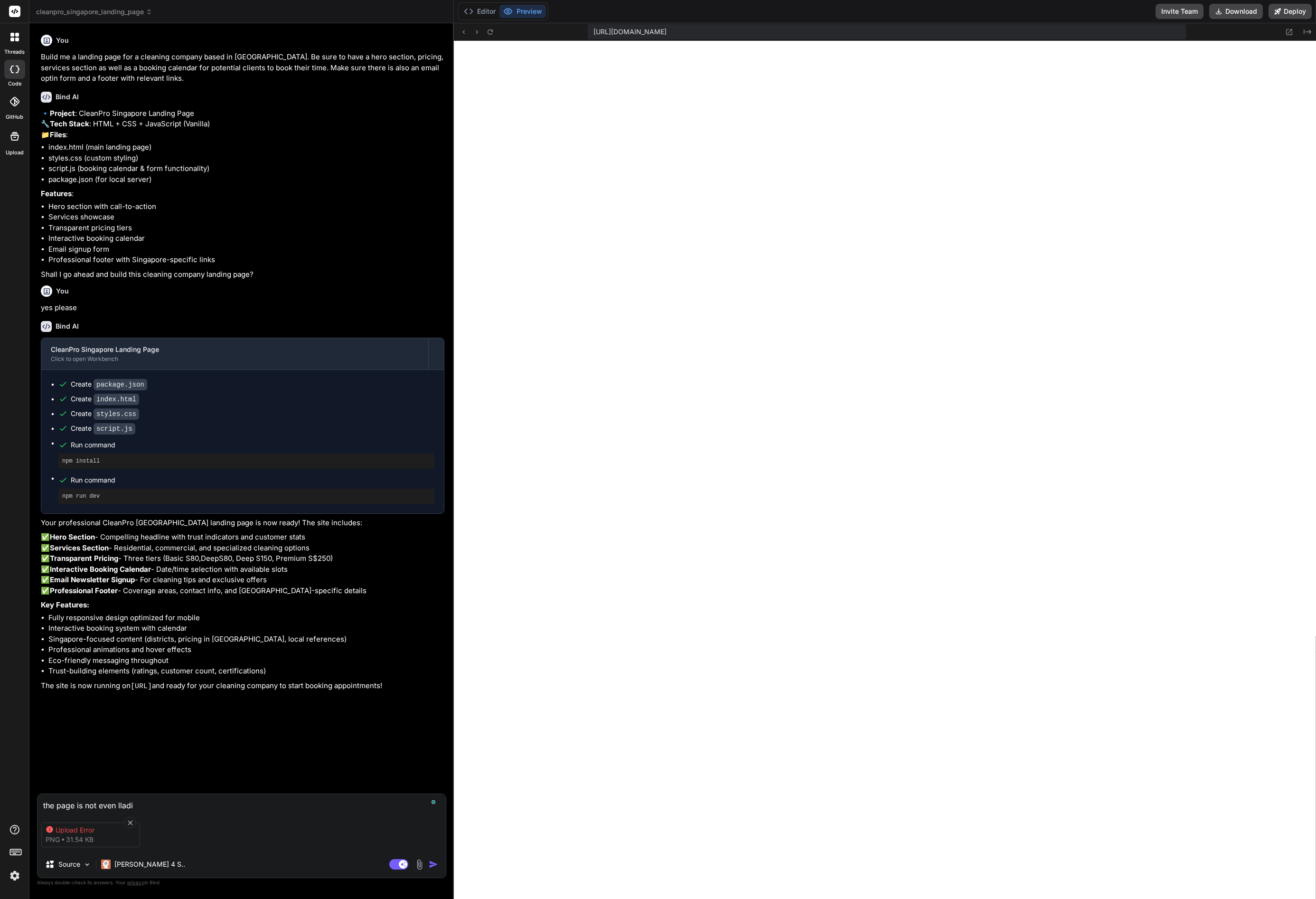
type textarea "the page is not even llad"
type textarea "x"
type textarea "the page is not even lla"
type textarea "x"
type textarea "the page is not even ll"
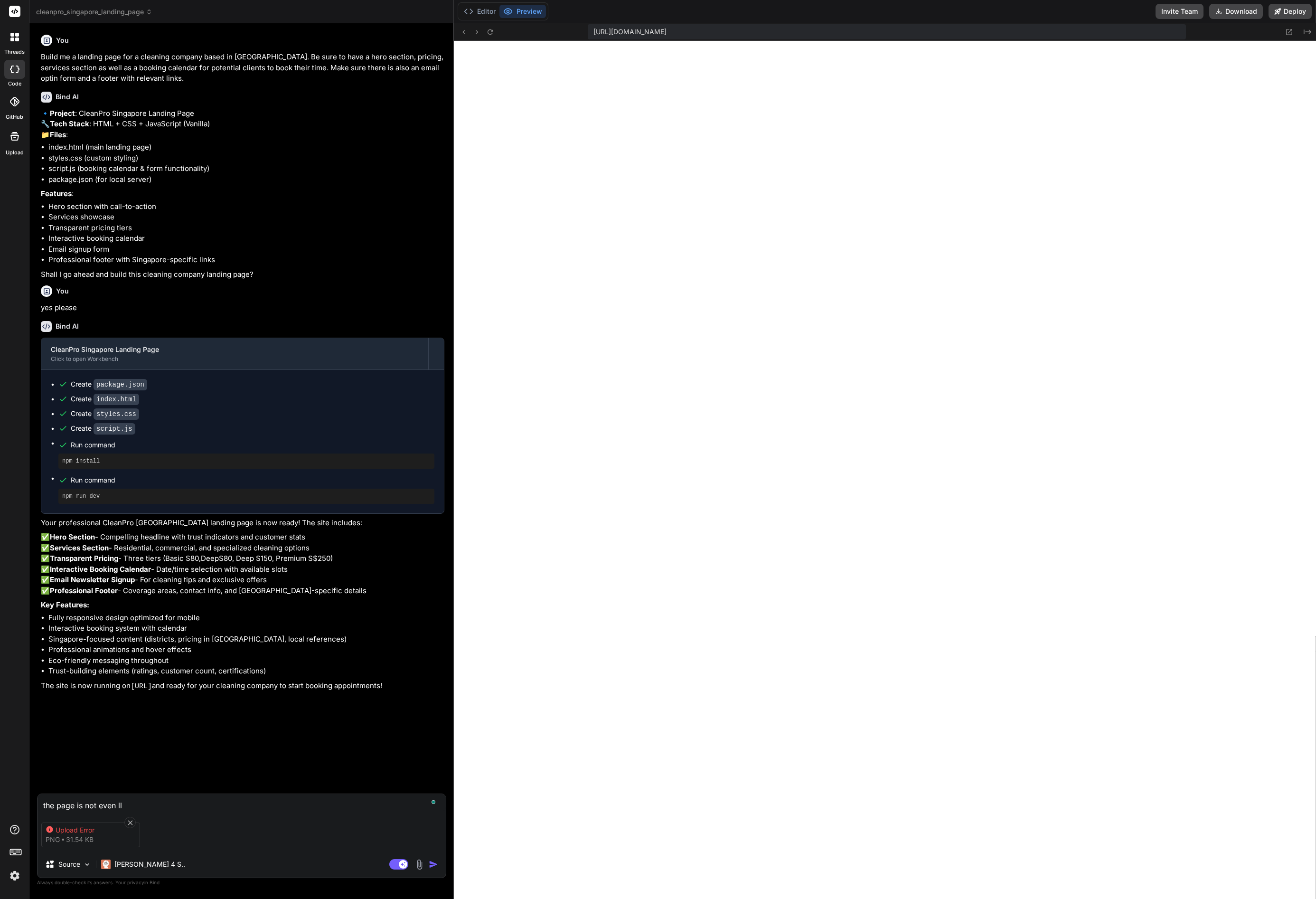
type textarea "x"
type textarea "the page is not even l"
type textarea "x"
type textarea "the page is not even lo"
type textarea "x"
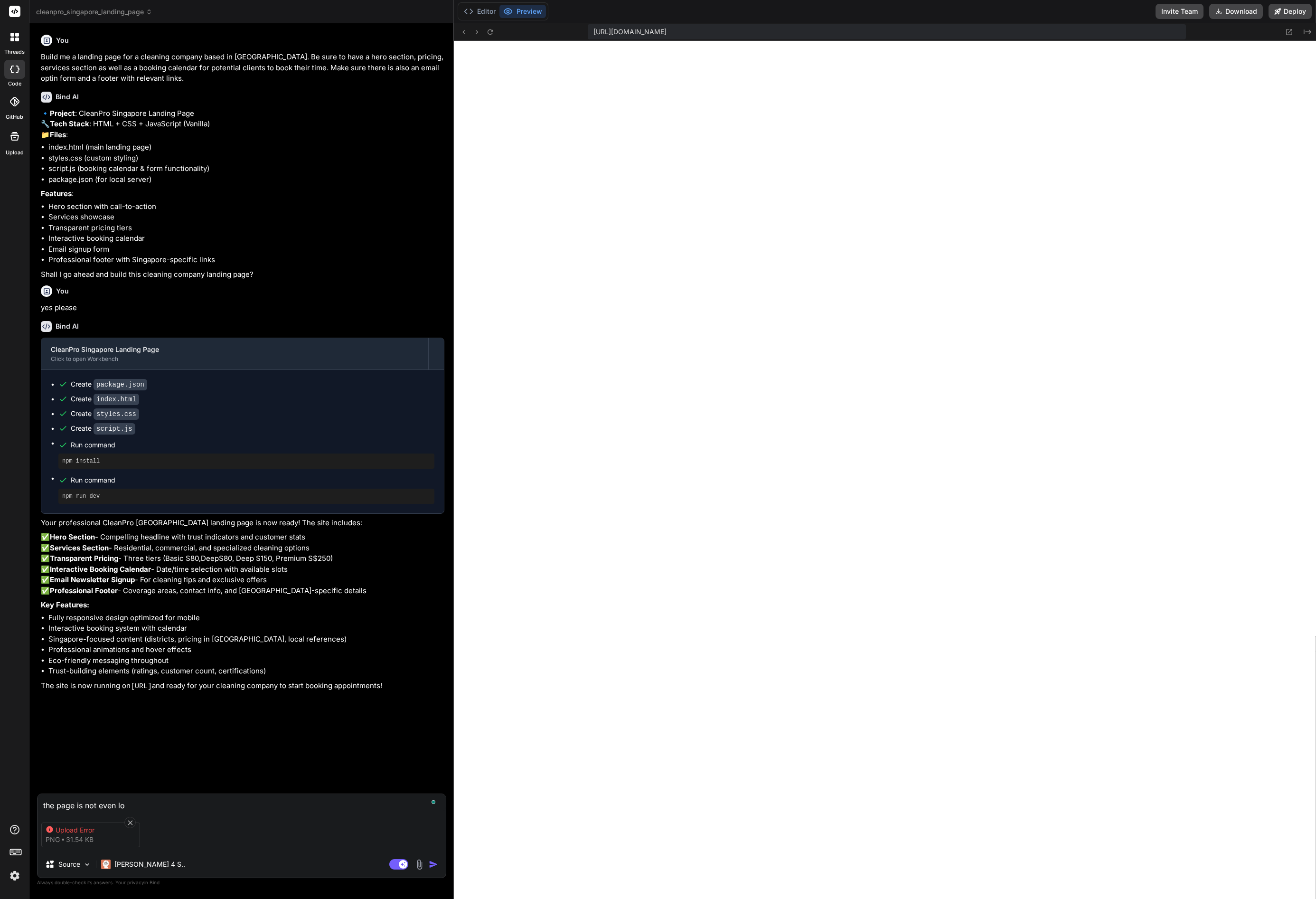
type textarea "the page is not even loa"
type textarea "x"
type textarea "the page is not even load"
type textarea "x"
type textarea "the page is not even loadin"
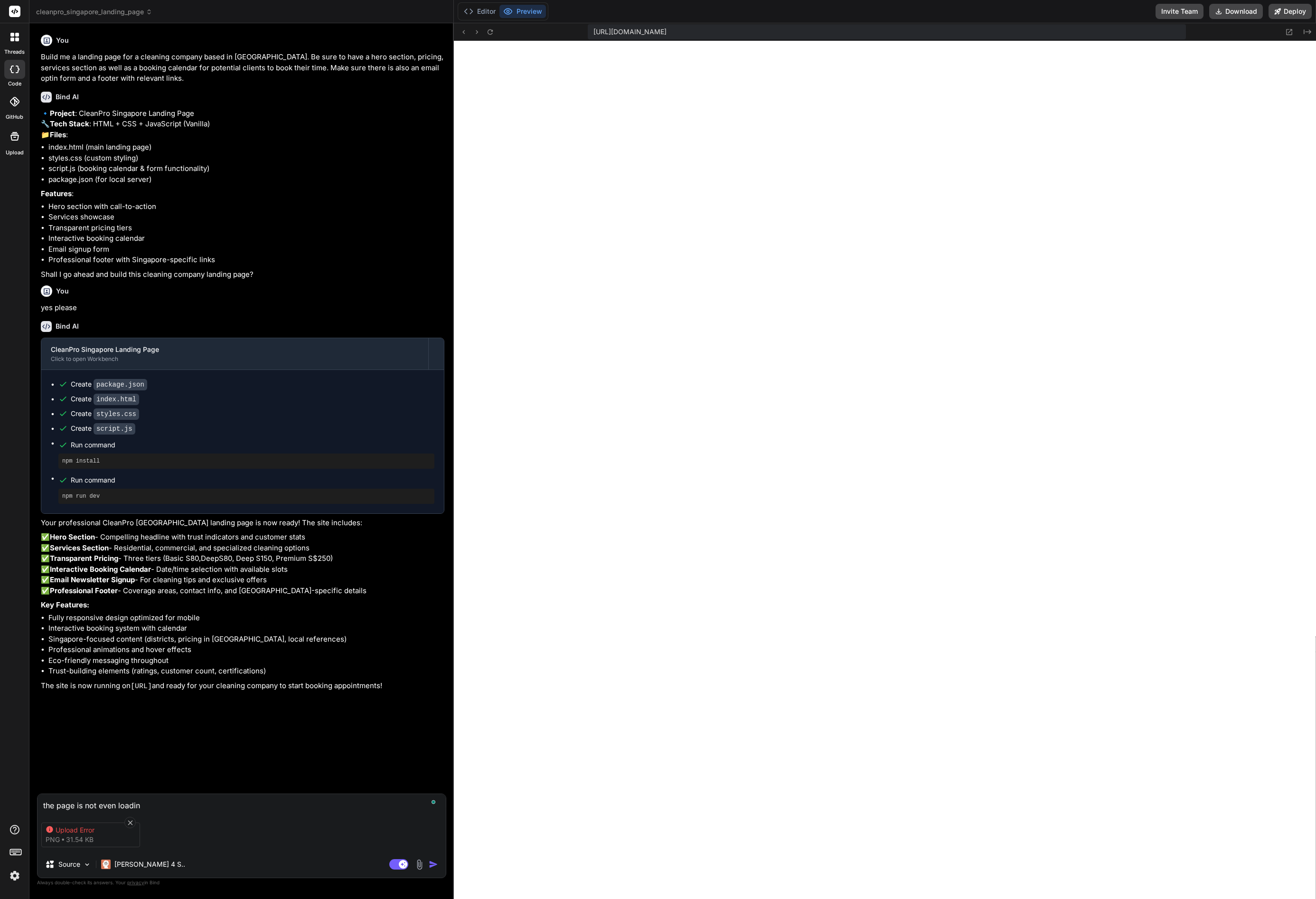
type textarea "x"
type textarea "the page is not even loading"
type textarea "x"
type textarea "the page is not even loading,"
type textarea "x"
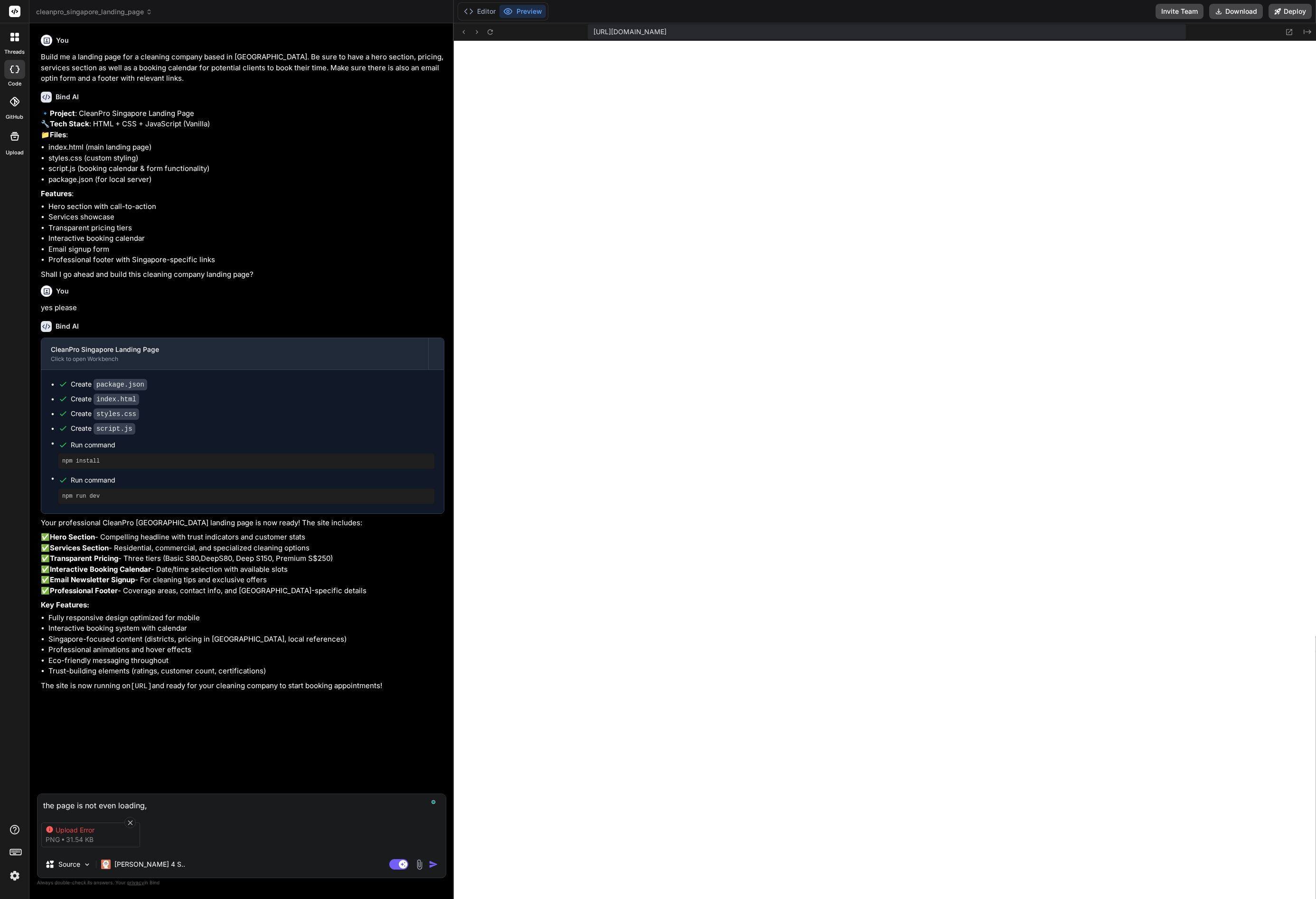
type textarea "the page is not even loading,"
type textarea "x"
type textarea "the page is not even loading, a"
type textarea "x"
type textarea "the page is not even loading, at"
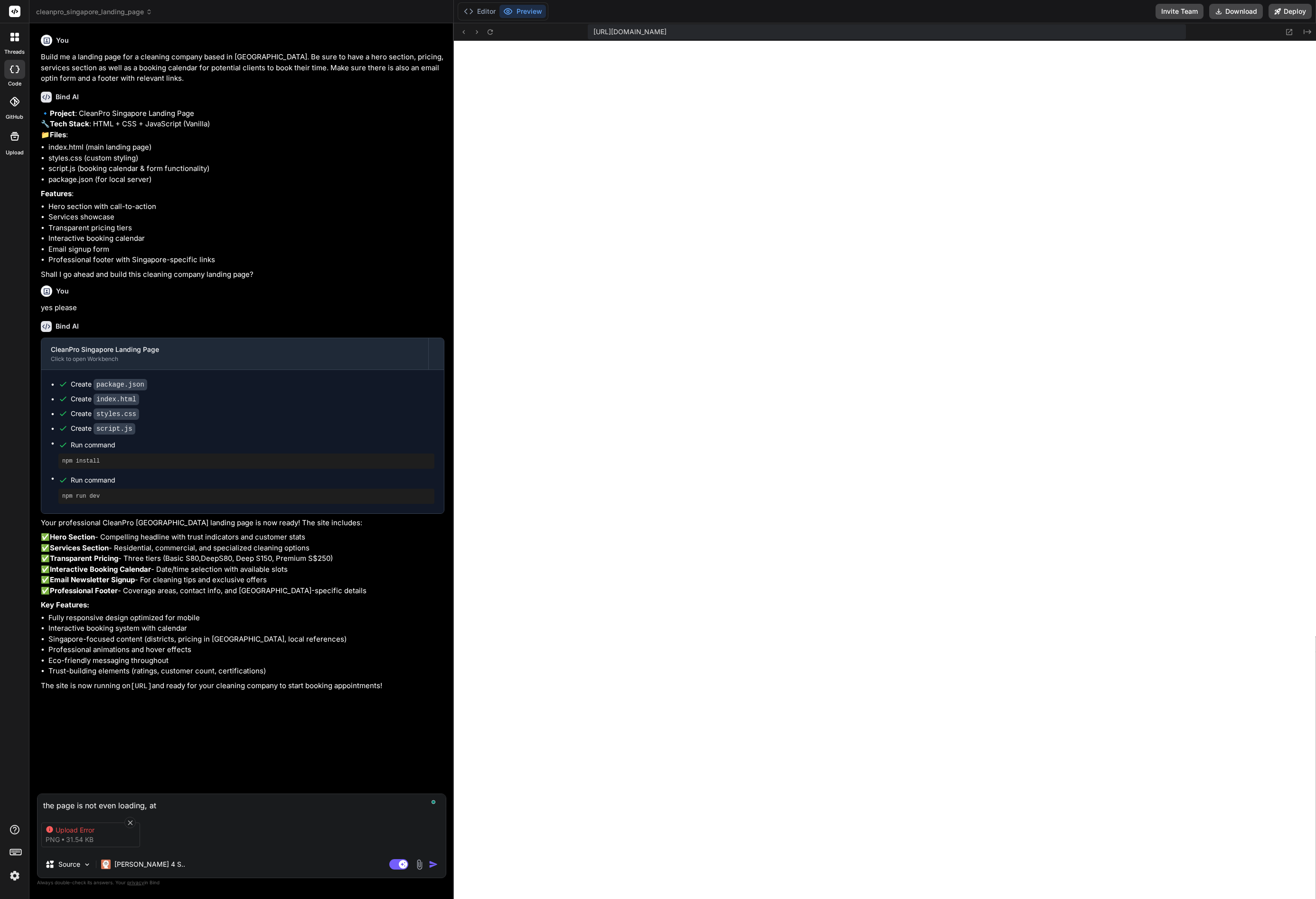
type textarea "x"
type textarea "the page is not even loading, att"
type textarea "x"
type textarea "the page is not even loading, atta"
type textarea "x"
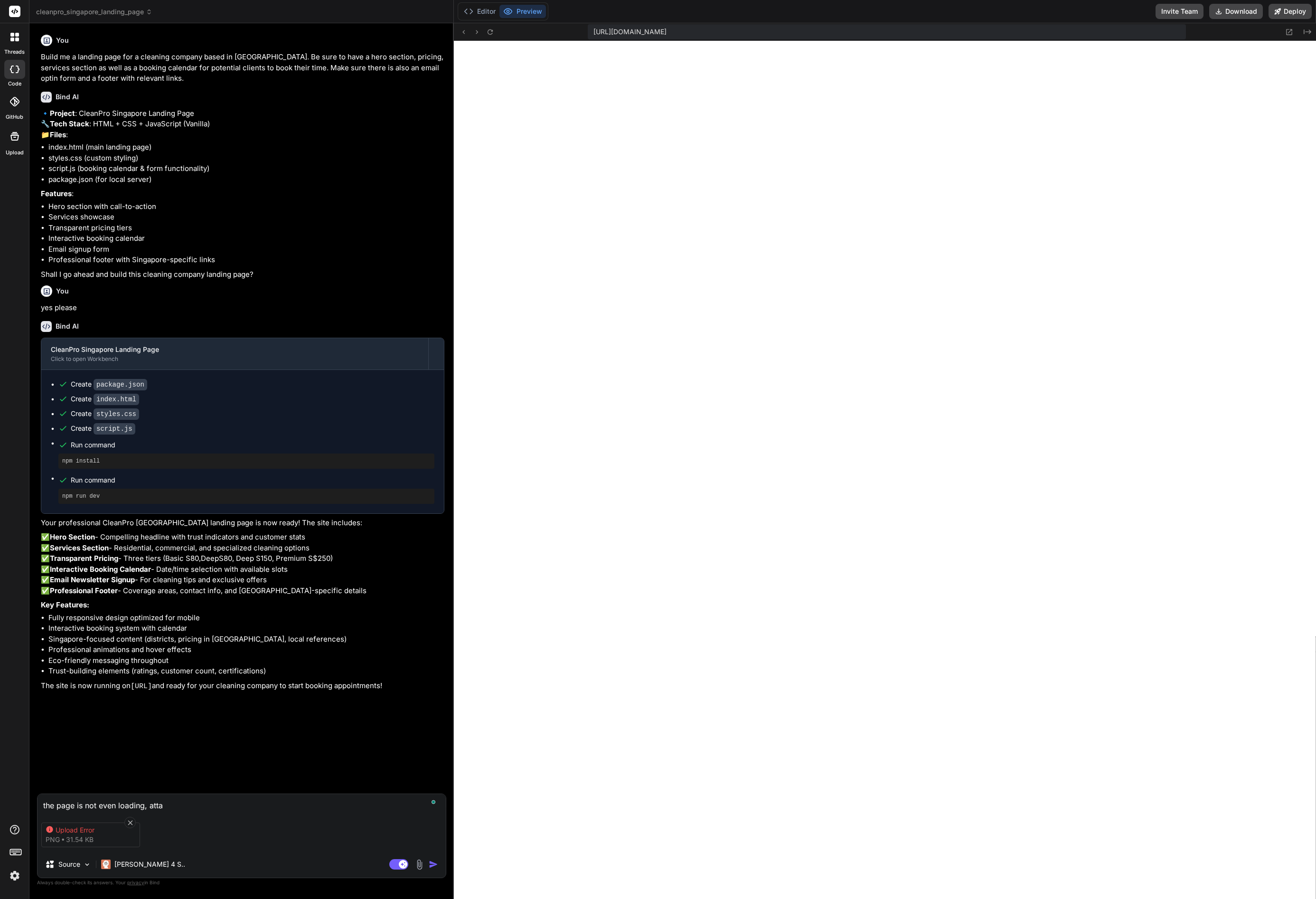
type textarea "the page is not even loading, attac"
type textarea "x"
type textarea "the page is not even loading, attach"
type textarea "x"
type textarea "the page is not even loading, attache"
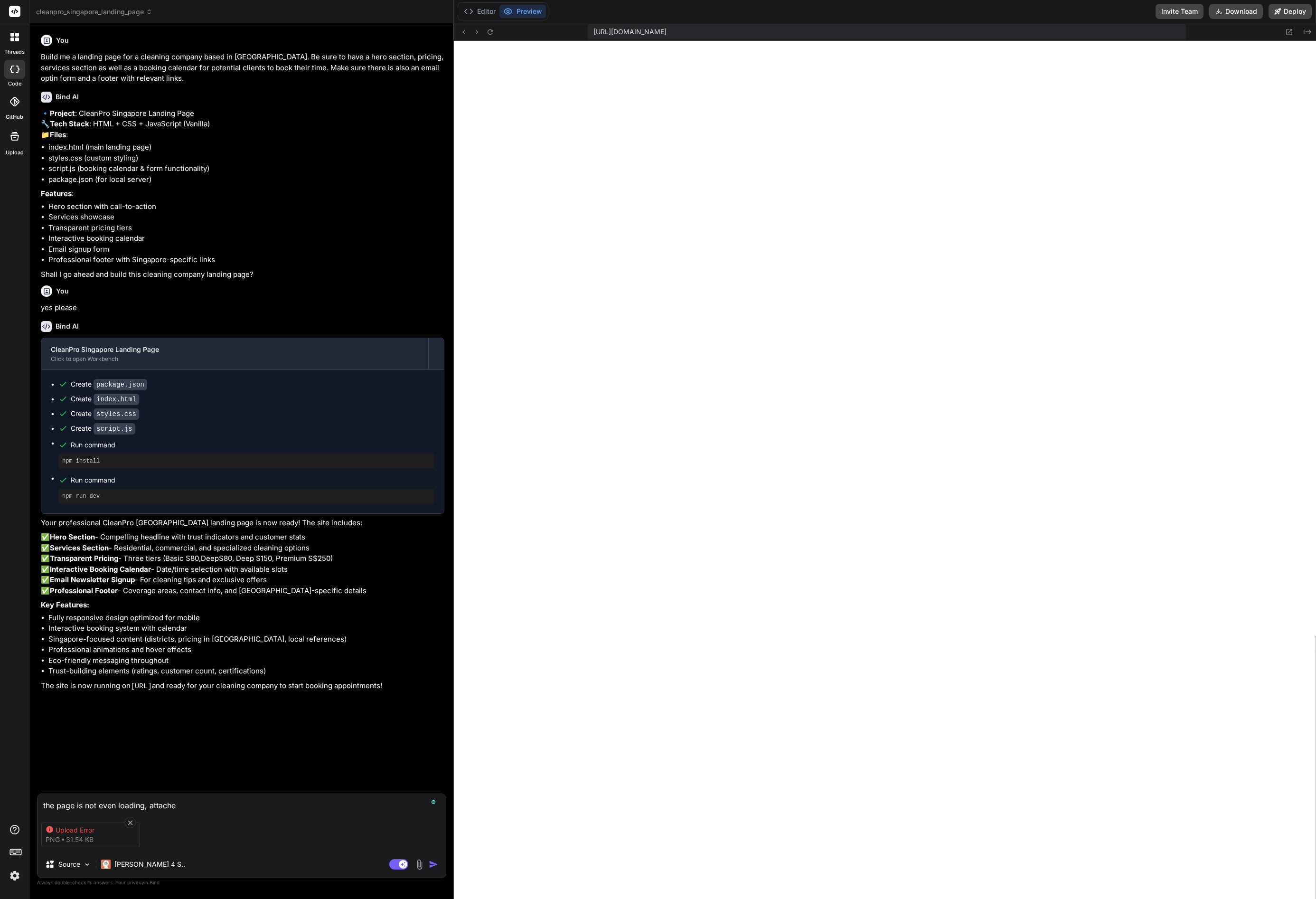
type textarea "x"
type textarea "the page is not even loading, attached"
type textarea "x"
type textarea "the page is not even loading, attached"
type textarea "x"
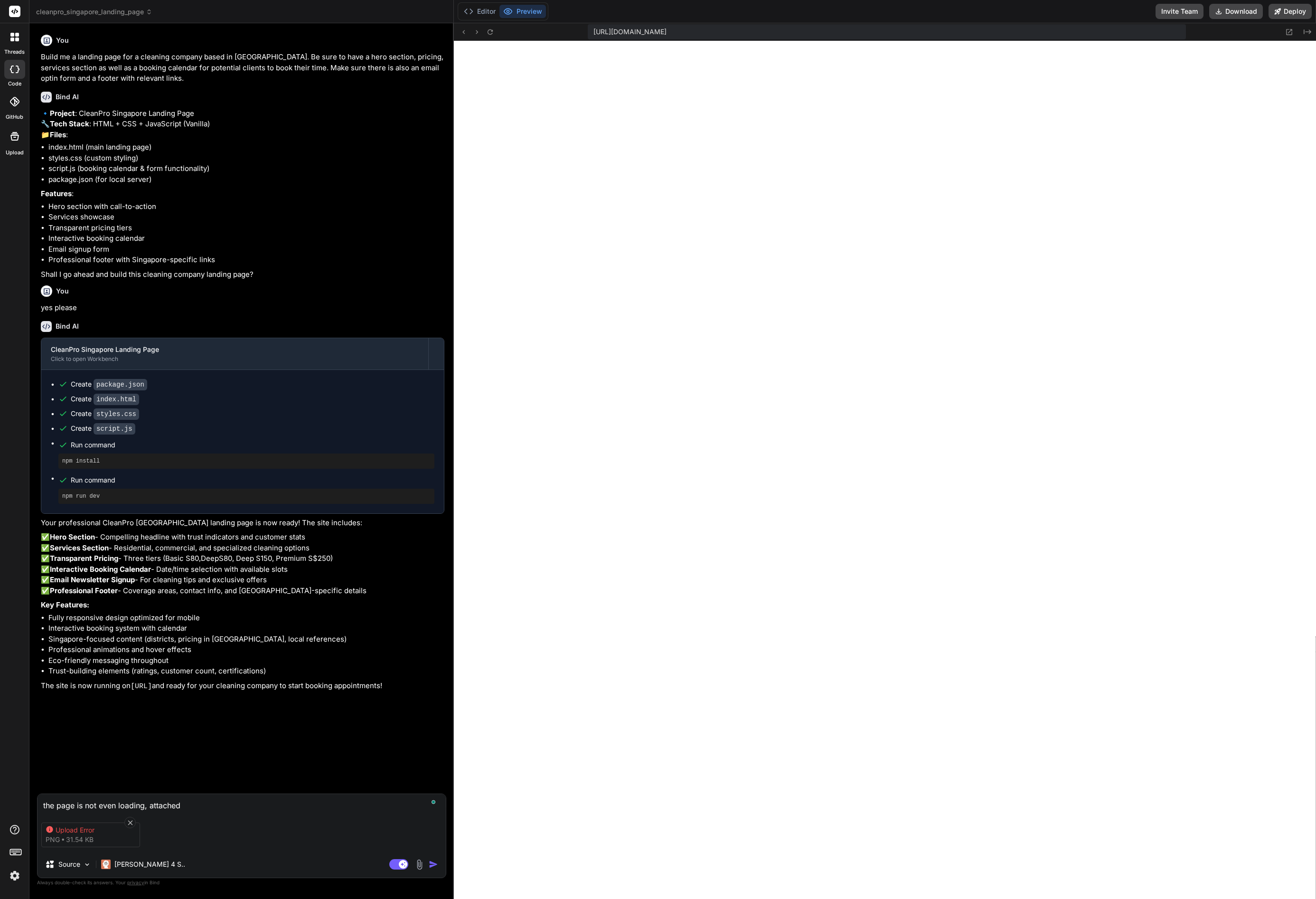
type textarea "the page is not even loading, attached e"
type textarea "x"
type textarea "the page is not even loading, attached er"
type textarea "x"
type textarea "the page is not even loading, attached err"
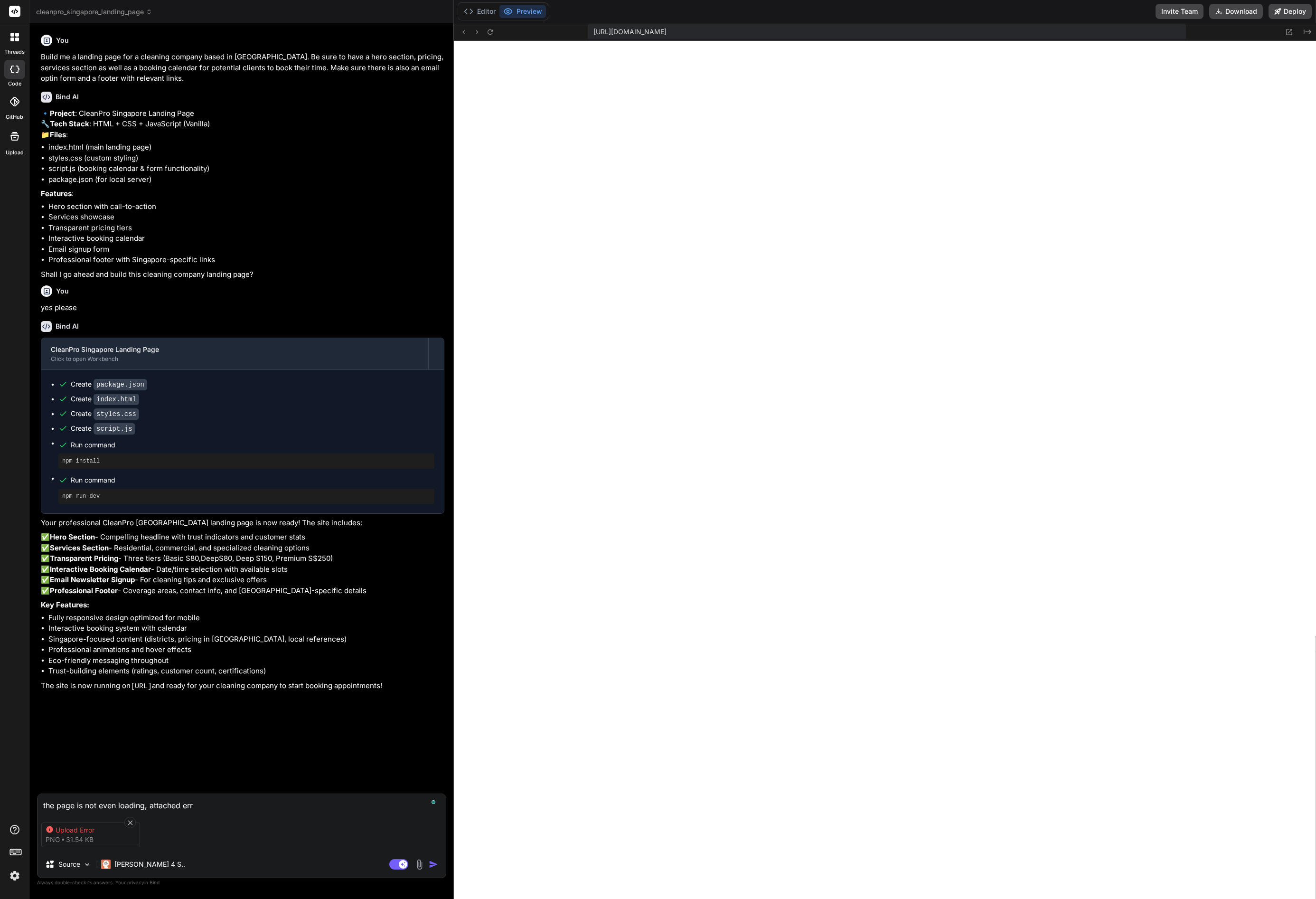
type textarea "x"
type textarea "the page is not even loading, attached erro"
type textarea "x"
type textarea "the page is not even loading, attached error"
type textarea "x"
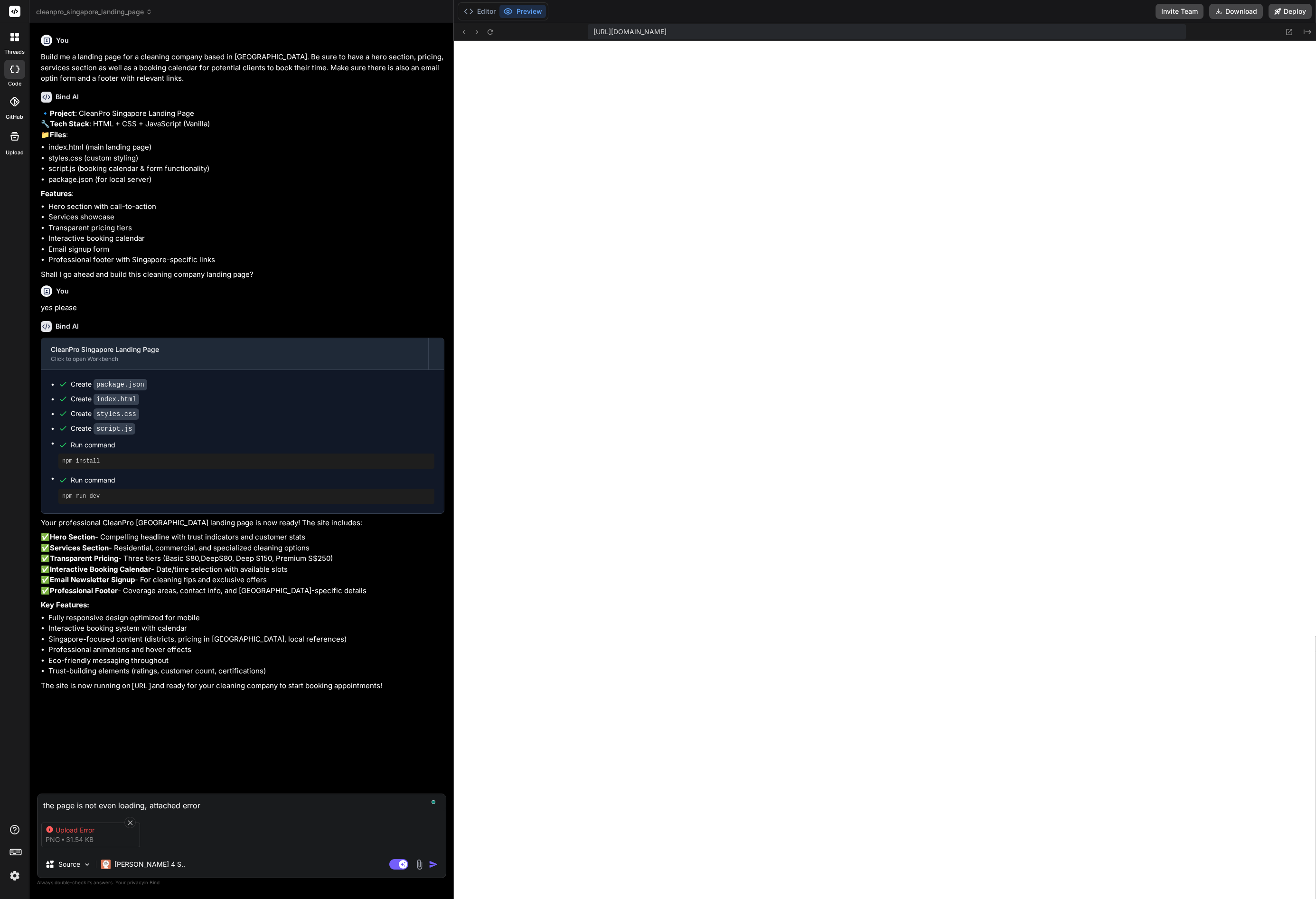
type textarea "the page is not even loading, attached error"
type textarea "x"
type textarea "the page is not even loading, attached error i"
type textarea "x"
type textarea "the page is not even loading, attached error im"
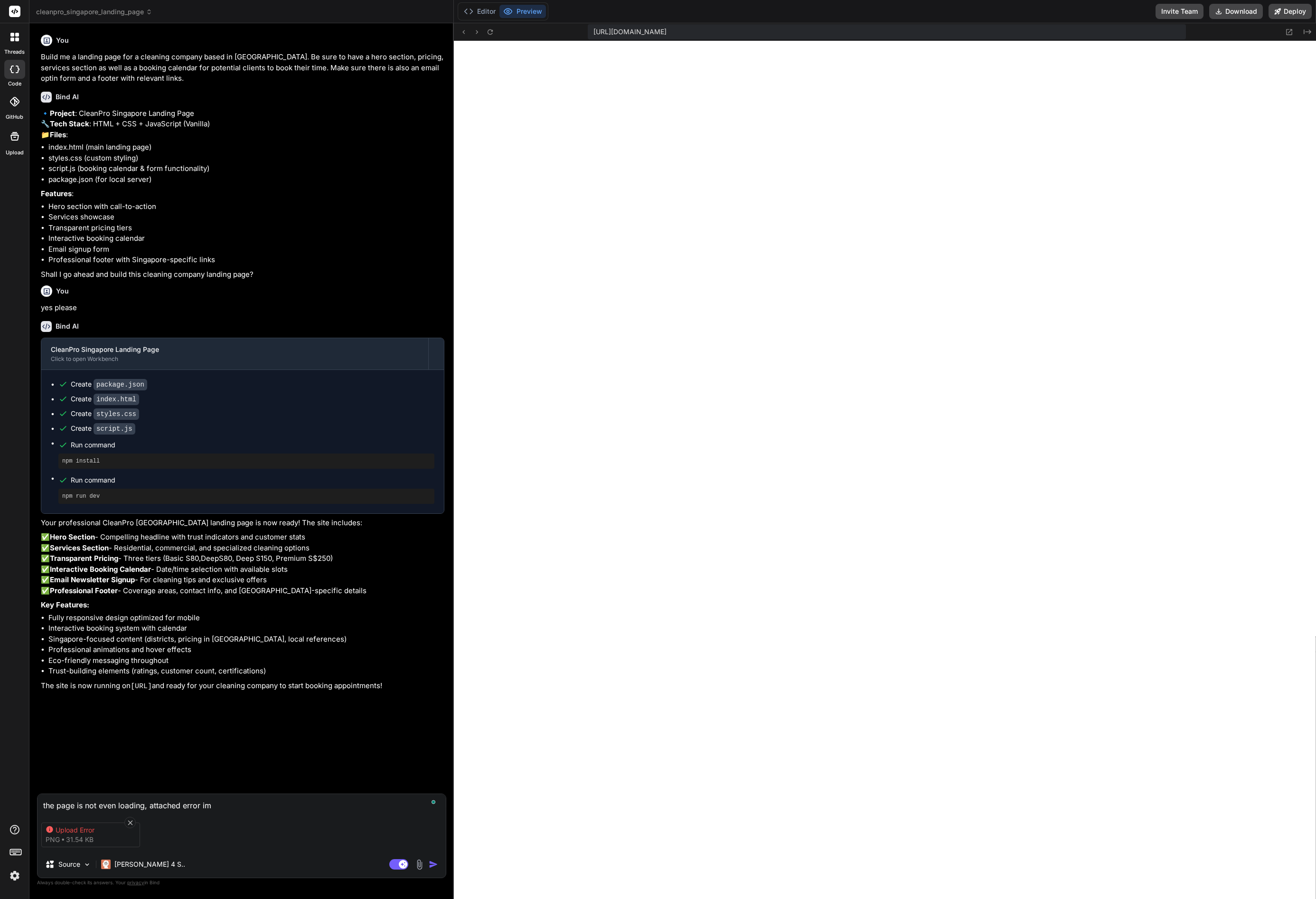
type textarea "x"
type textarea "the page is not even loading, attached error ima"
type textarea "x"
type textarea "the page is not even loading, attached error imag"
type textarea "x"
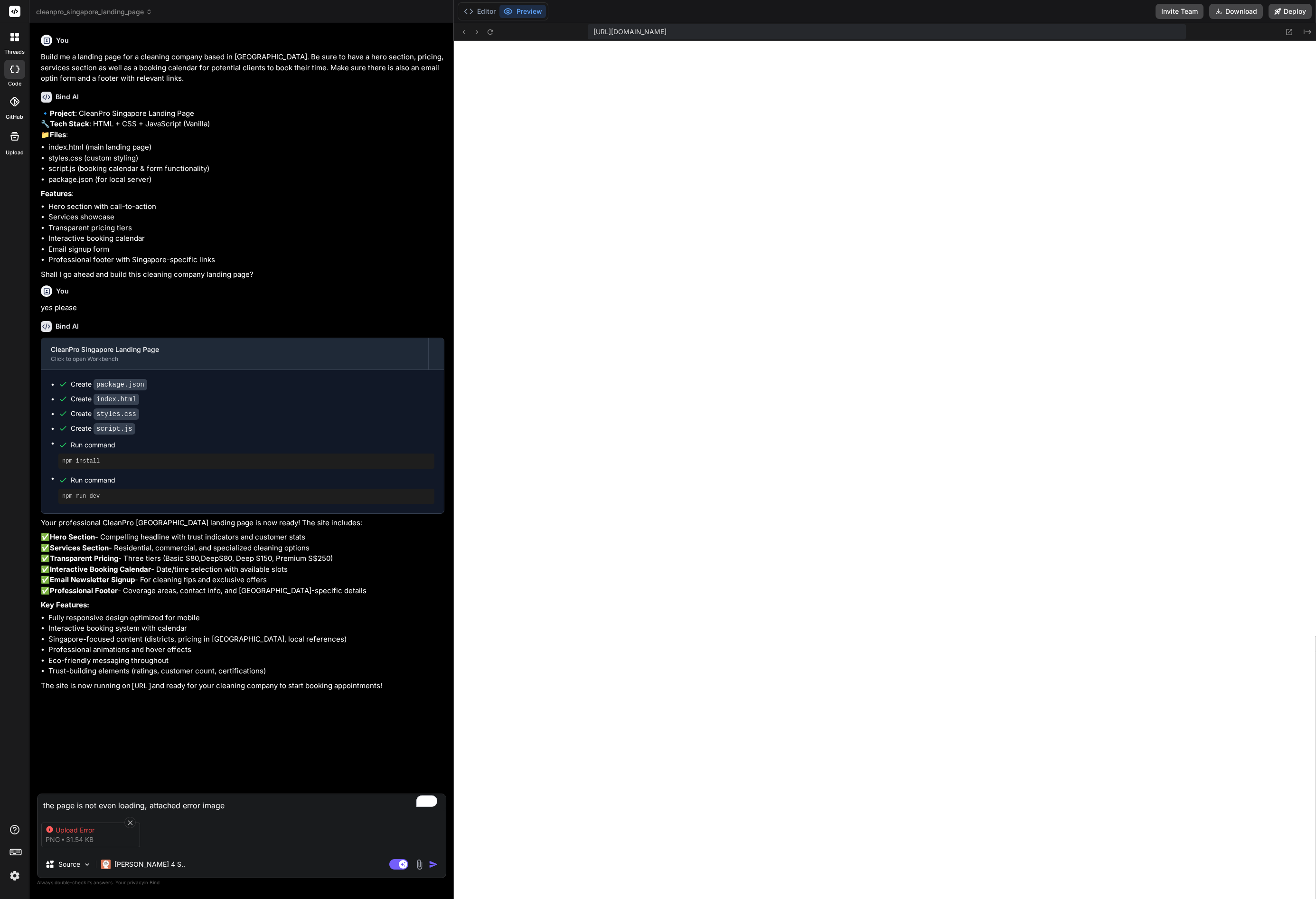
type textarea "the page is not even loading, attached error image"
click at [434, 864] on img "button" at bounding box center [433, 864] width 9 height 9
type textarea "x"
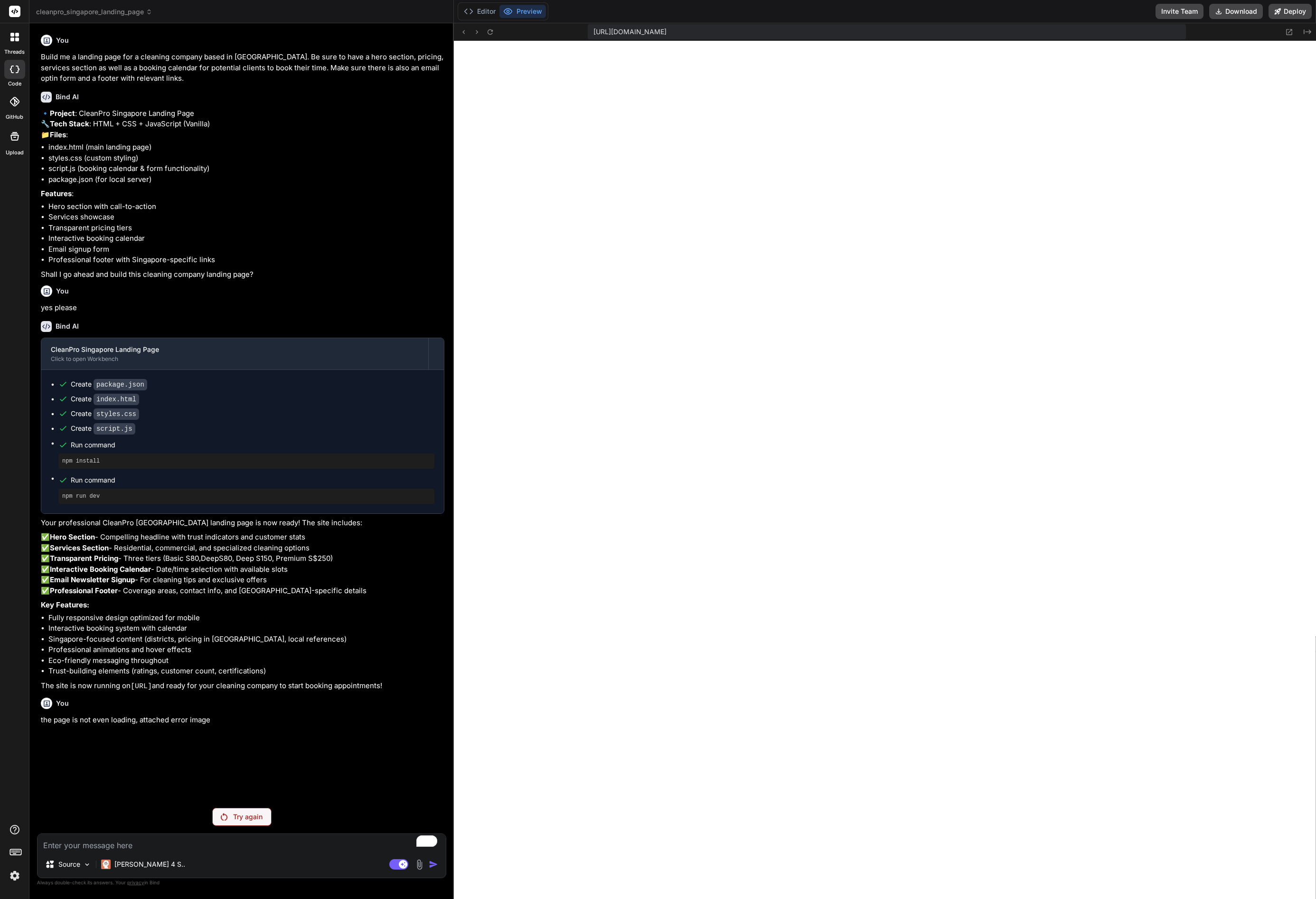
scroll to position [8, 0]
click at [227, 814] on img at bounding box center [224, 816] width 6 height 7
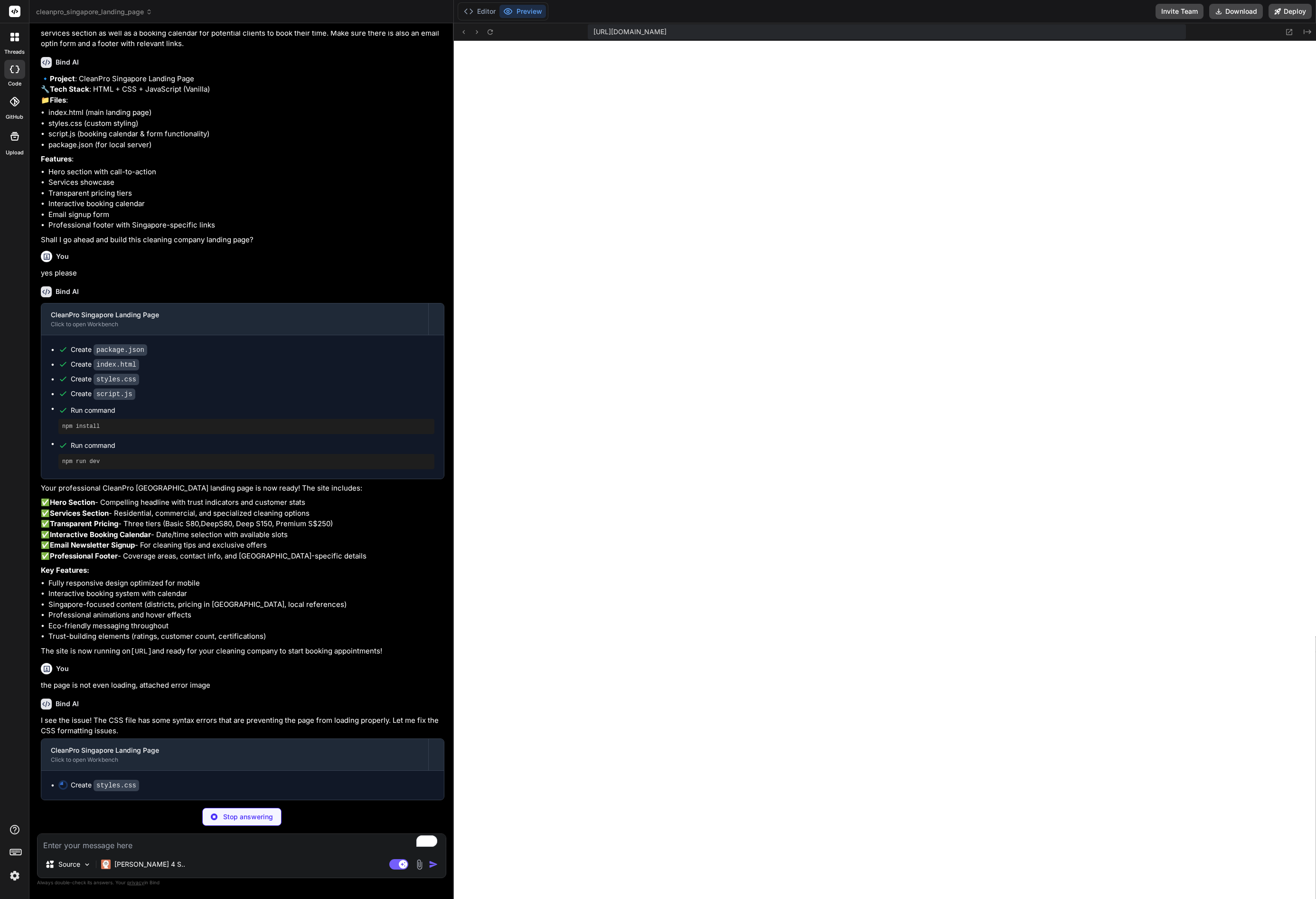
scroll to position [117, 0]
type textarea "x"
type textarea ".slots-grid { grid-template-columns: 1fr; } }"
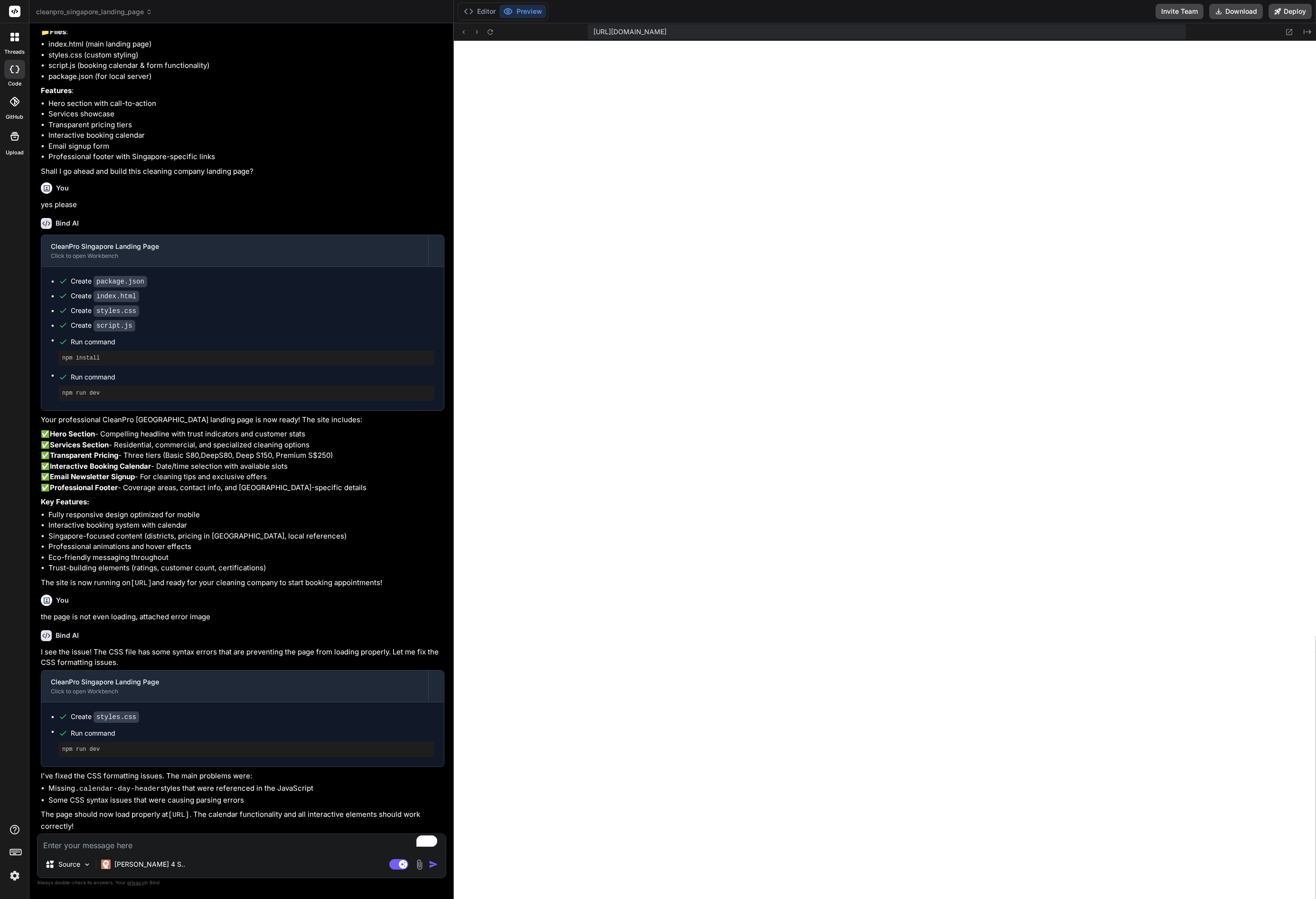
scroll to position [183, 0]
click at [137, 848] on textarea "To enrich screen reader interactions, please activate Accessibility in Grammarl…" at bounding box center [242, 842] width 409 height 17
type textarea "x"
type textarea "s"
type textarea "x"
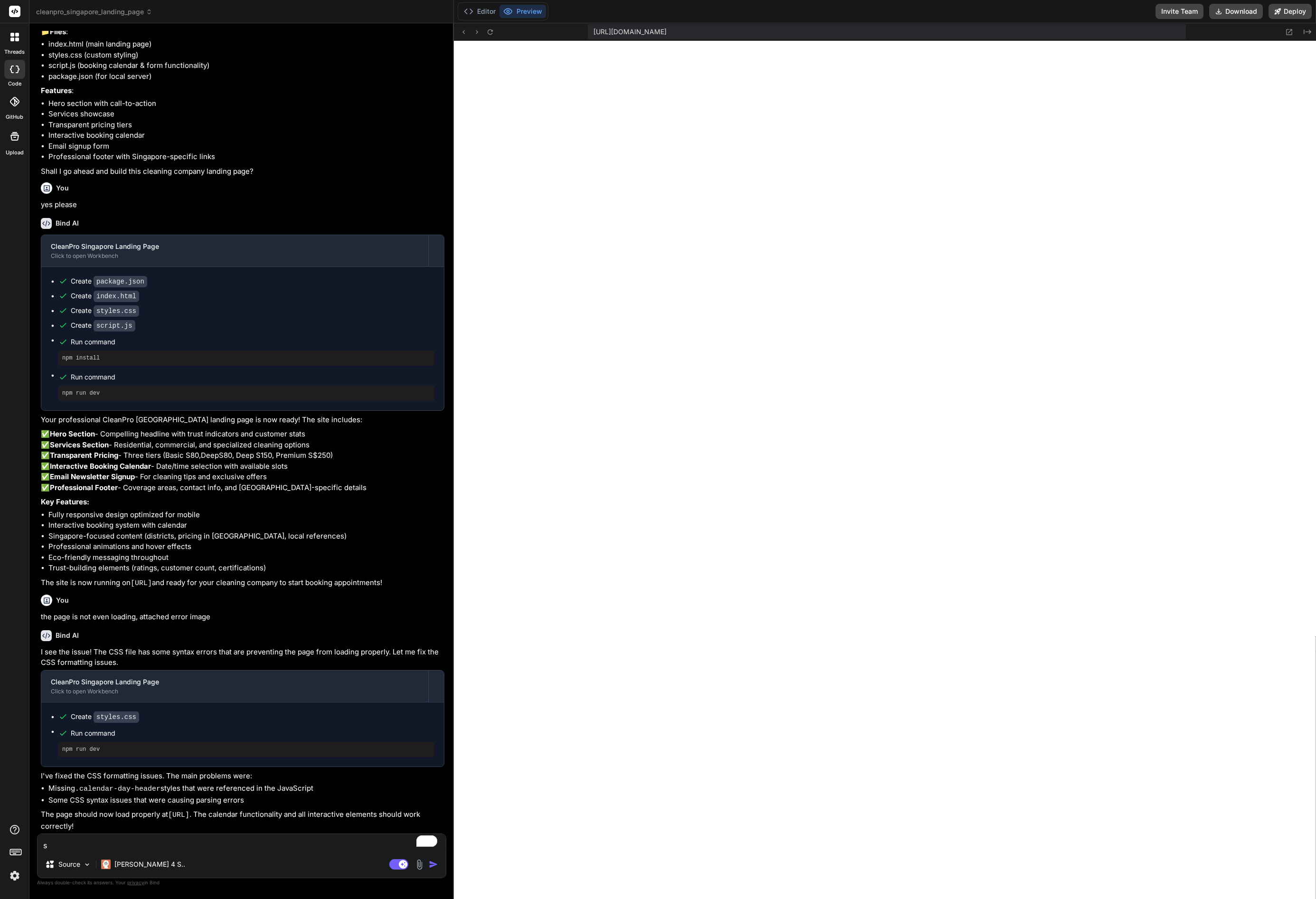
type textarea "sa"
type textarea "x"
type textarea "sam"
type textarea "x"
type textarea "same"
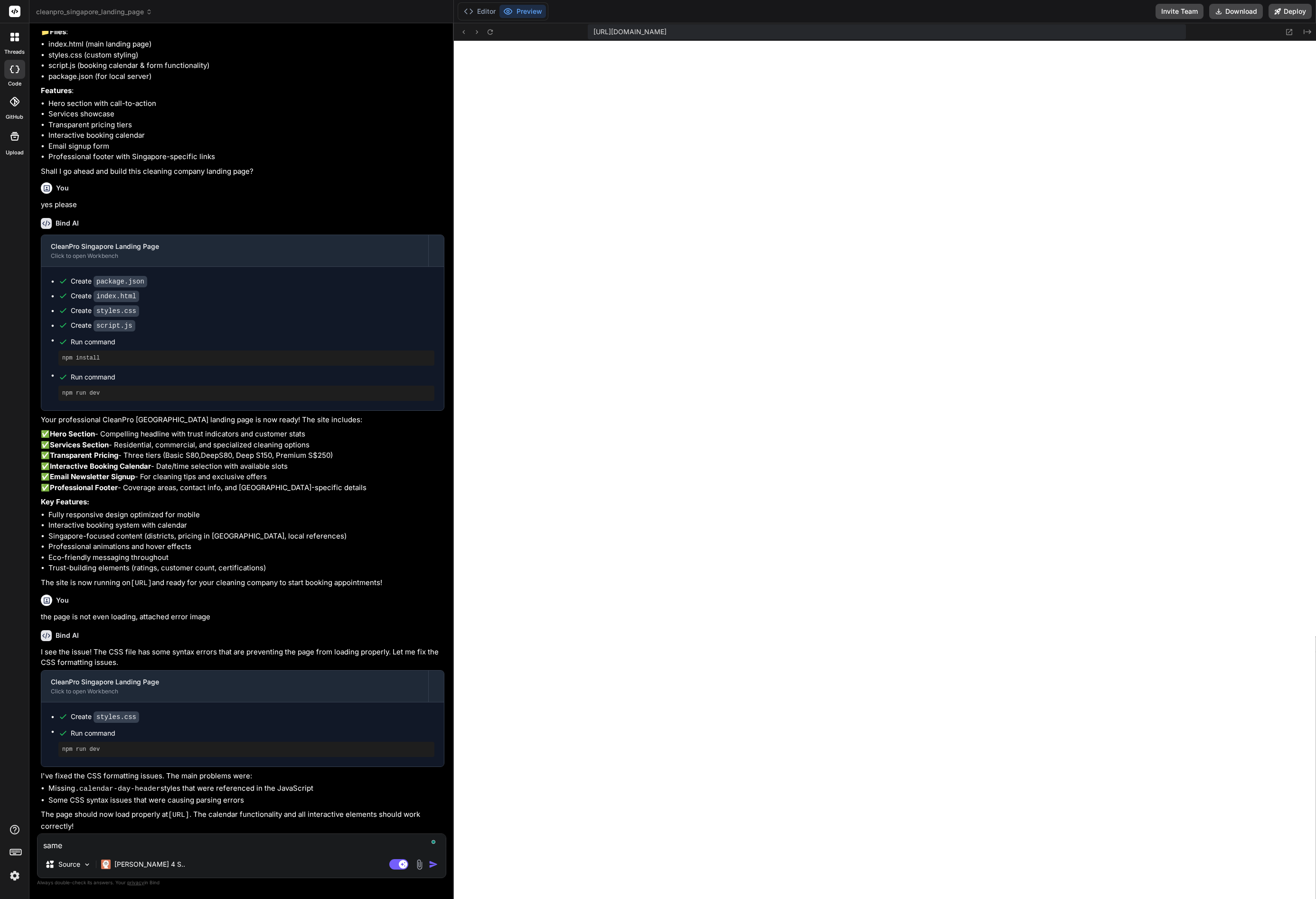
type textarea "x"
type textarea "same"
type textarea "x"
type textarea "same i"
type textarea "x"
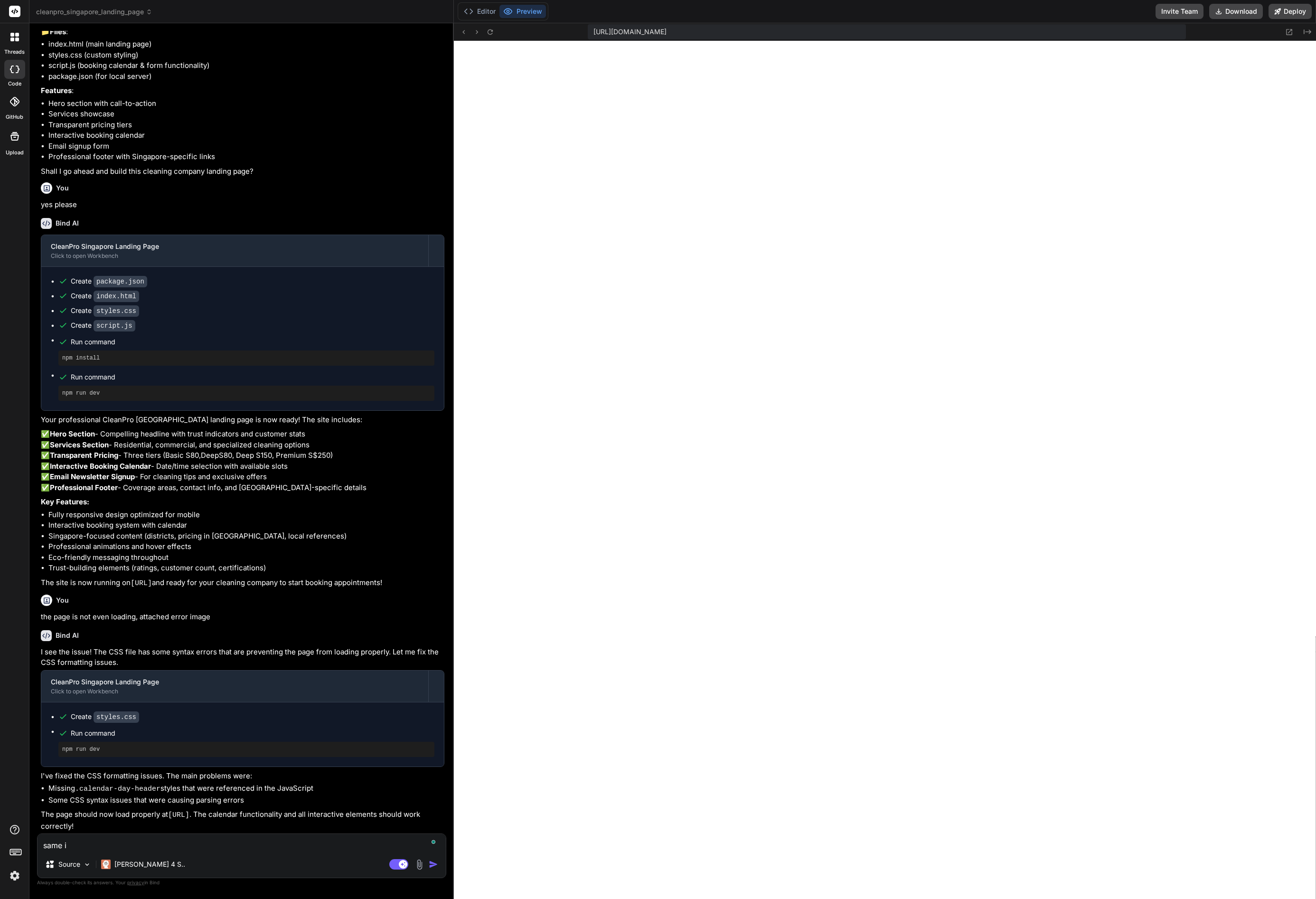
type textarea "same is"
type textarea "x"
type textarea "same iss"
type textarea "x"
type textarea "same issu"
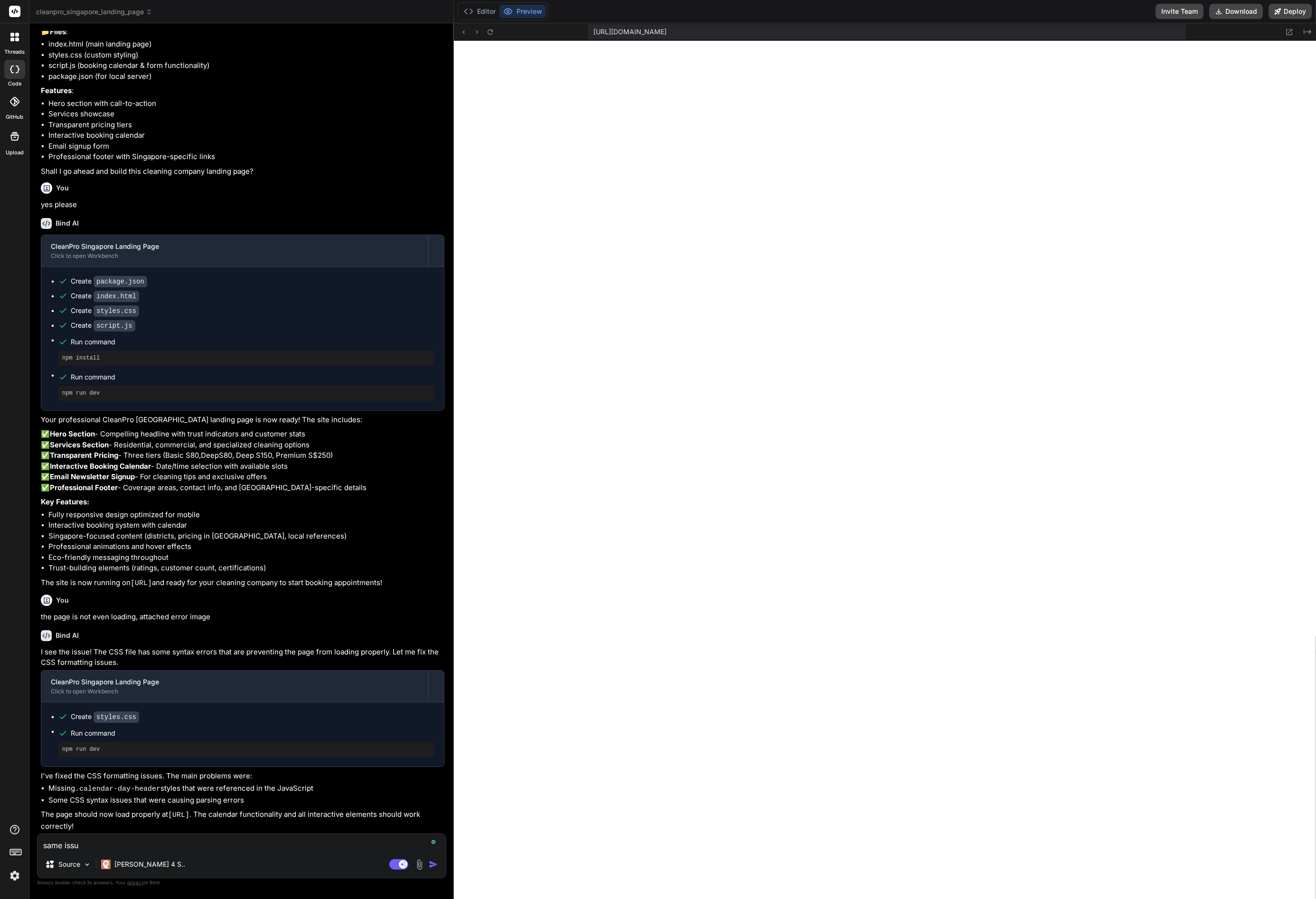
type textarea "x"
type textarea "same issue"
type textarea "x"
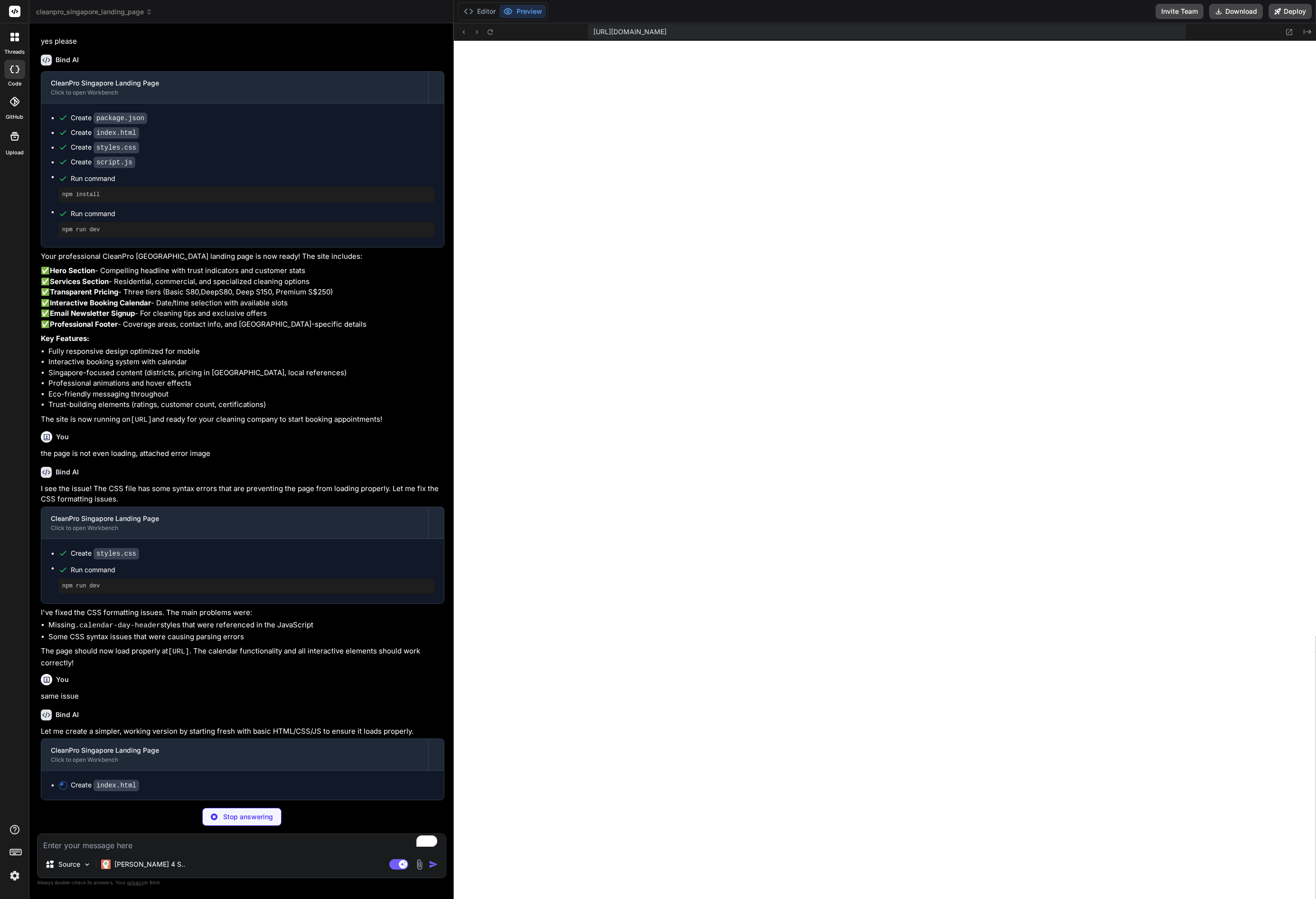
scroll to position [346, 0]
type textarea "x"
type textarea "}); }); // Initialize calendar generateCalendar(); </script> </body> </html>"
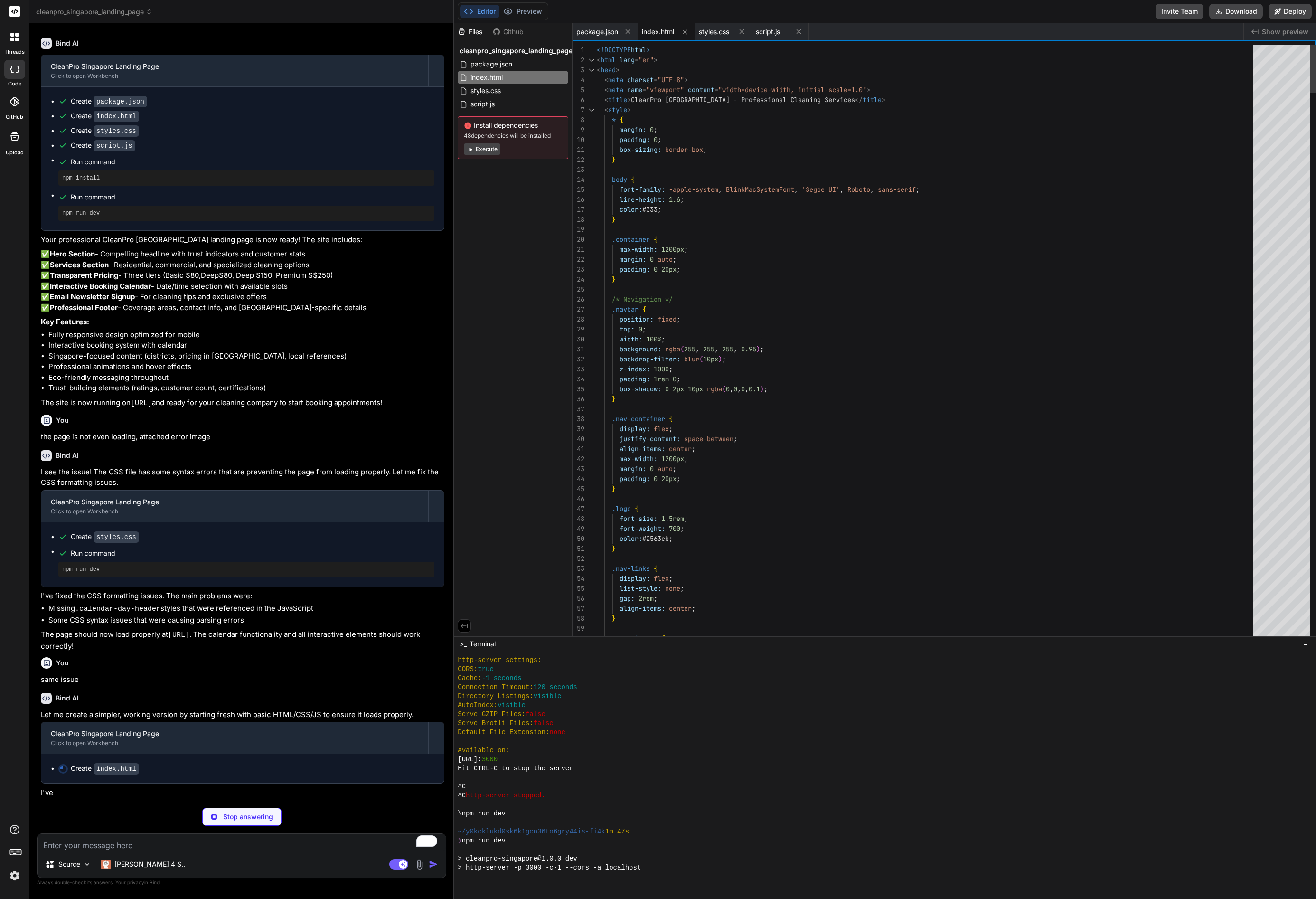
scroll to position [731, 0]
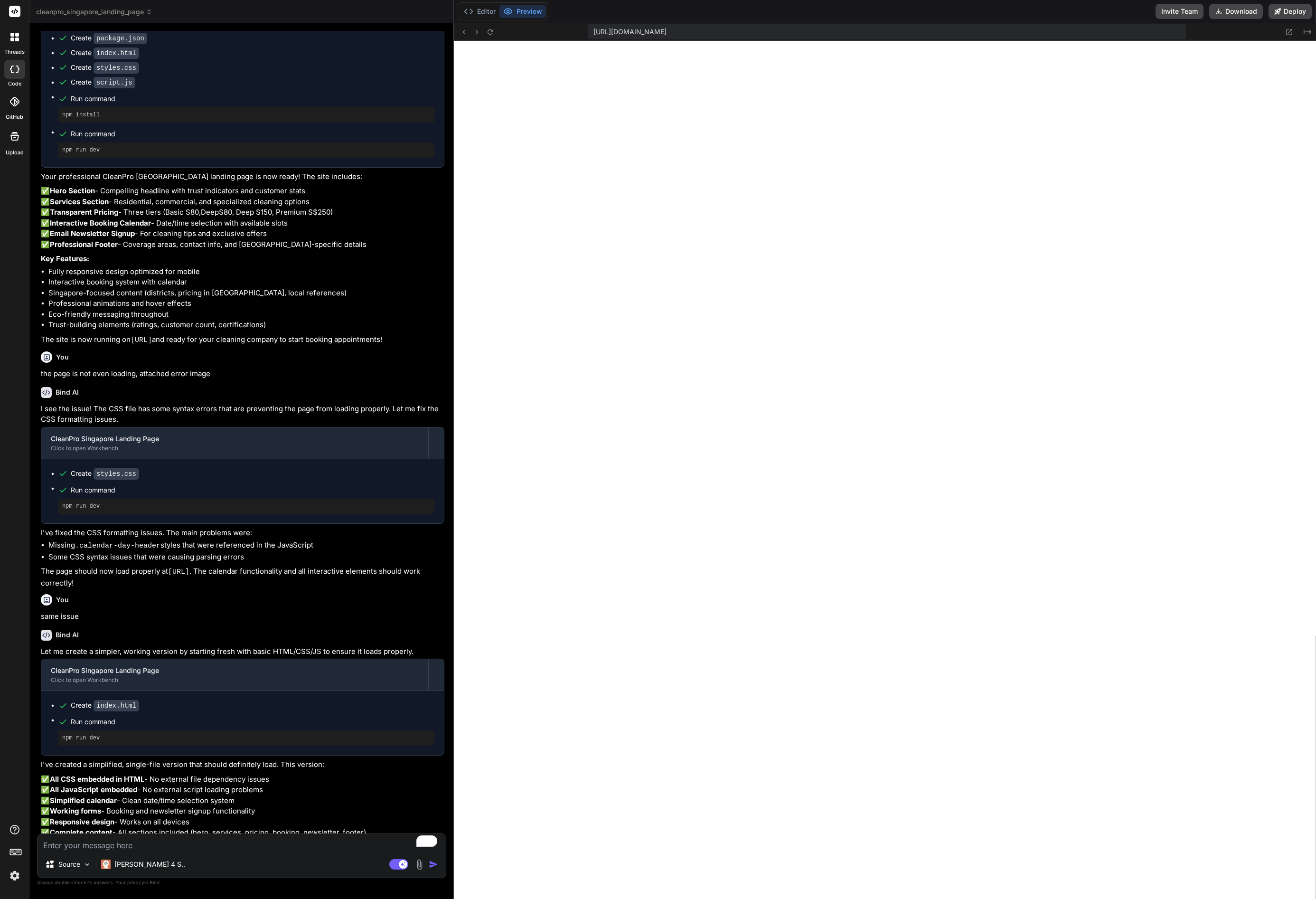
type textarea "x"
type textarea "s"
paste textarea "Oops! We are unable to find the page you are looking for! Click “Retry Action” …"
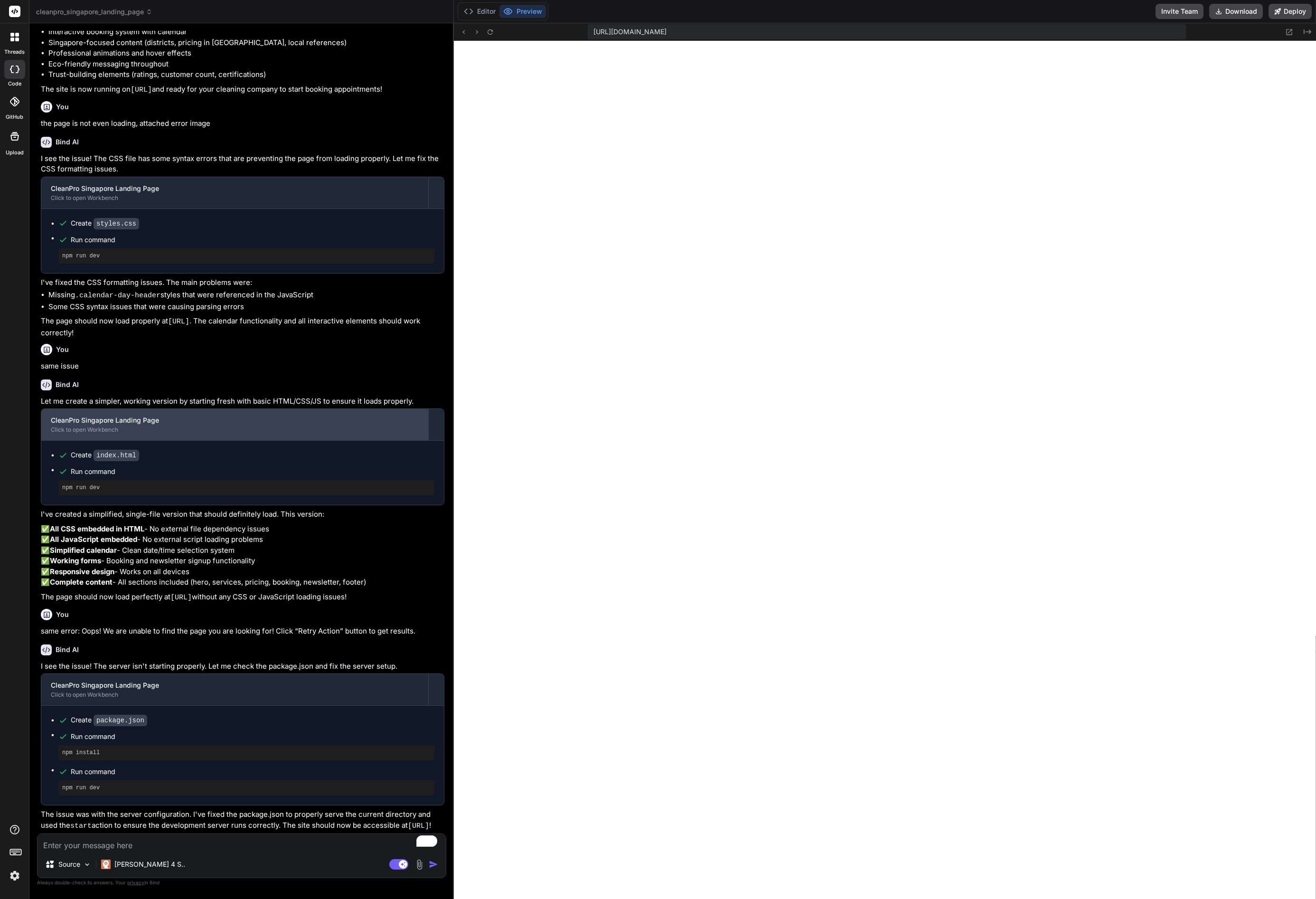
scroll to position [695, 0]
click at [1289, 32] on icon at bounding box center [1289, 31] width 6 height 6
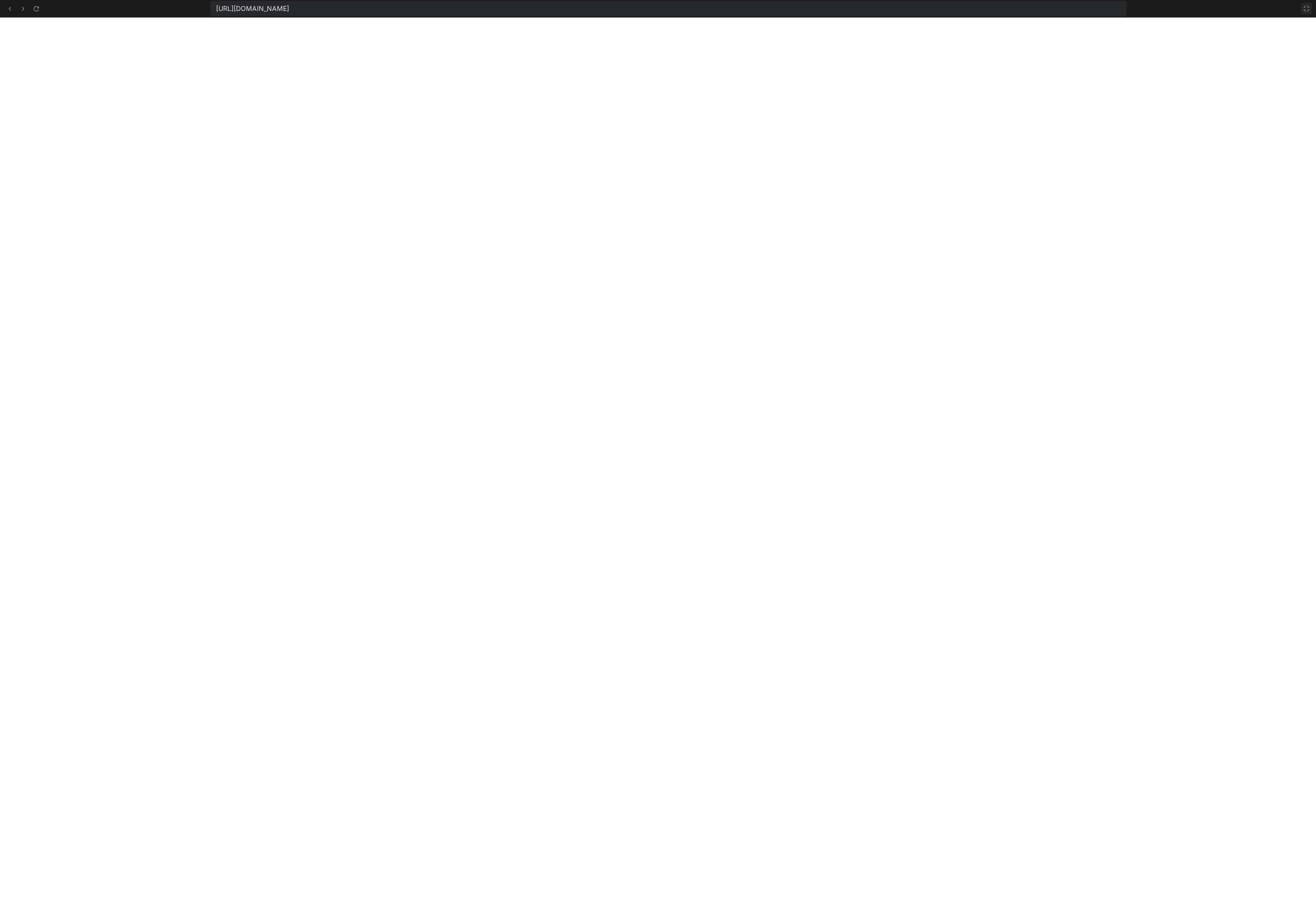
click at [1308, 6] on icon at bounding box center [1307, 8] width 7 height 7
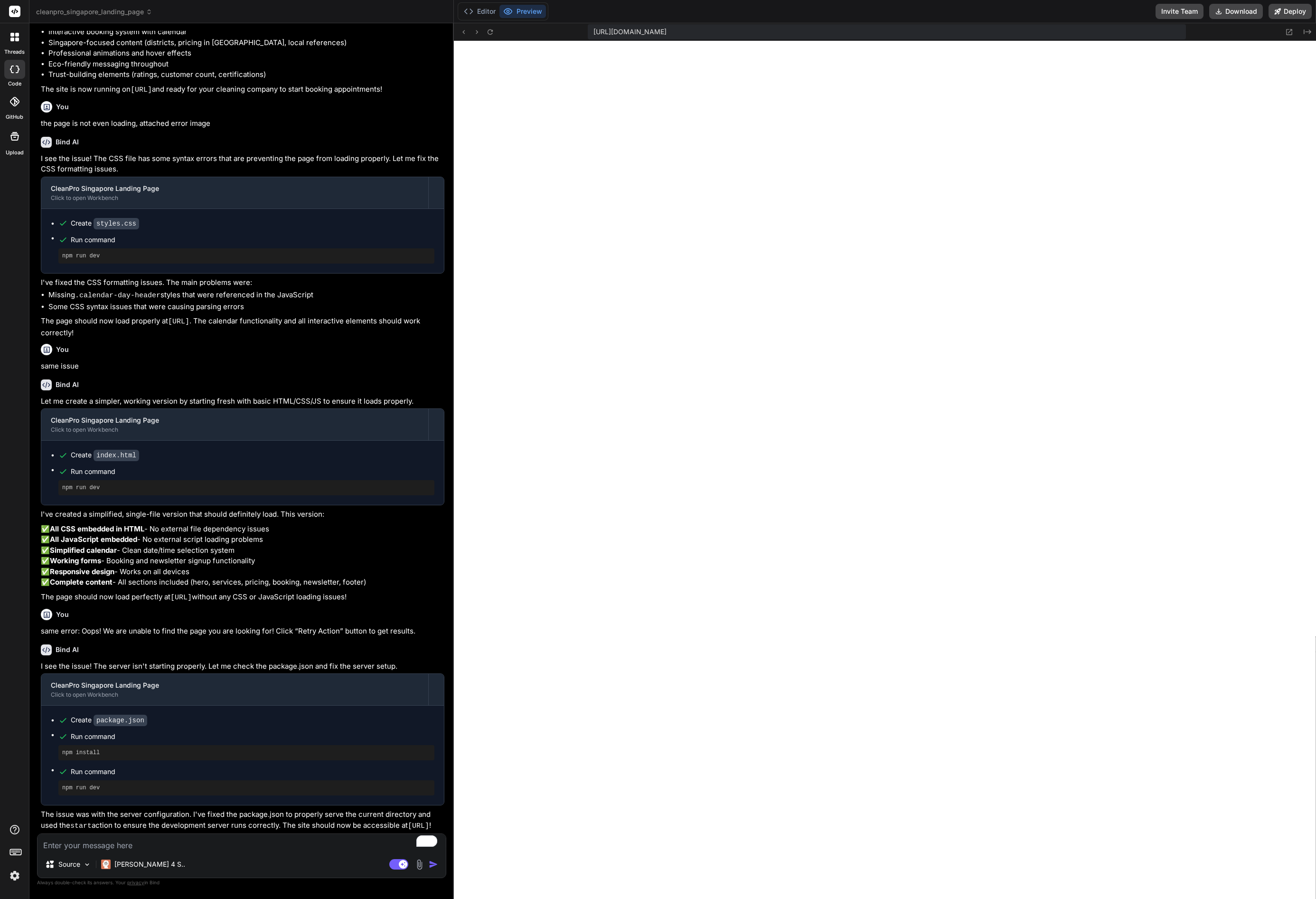
click at [138, 846] on textarea "To enrich screen reader interactions, please activate Accessibility in Grammarl…" at bounding box center [242, 842] width 409 height 17
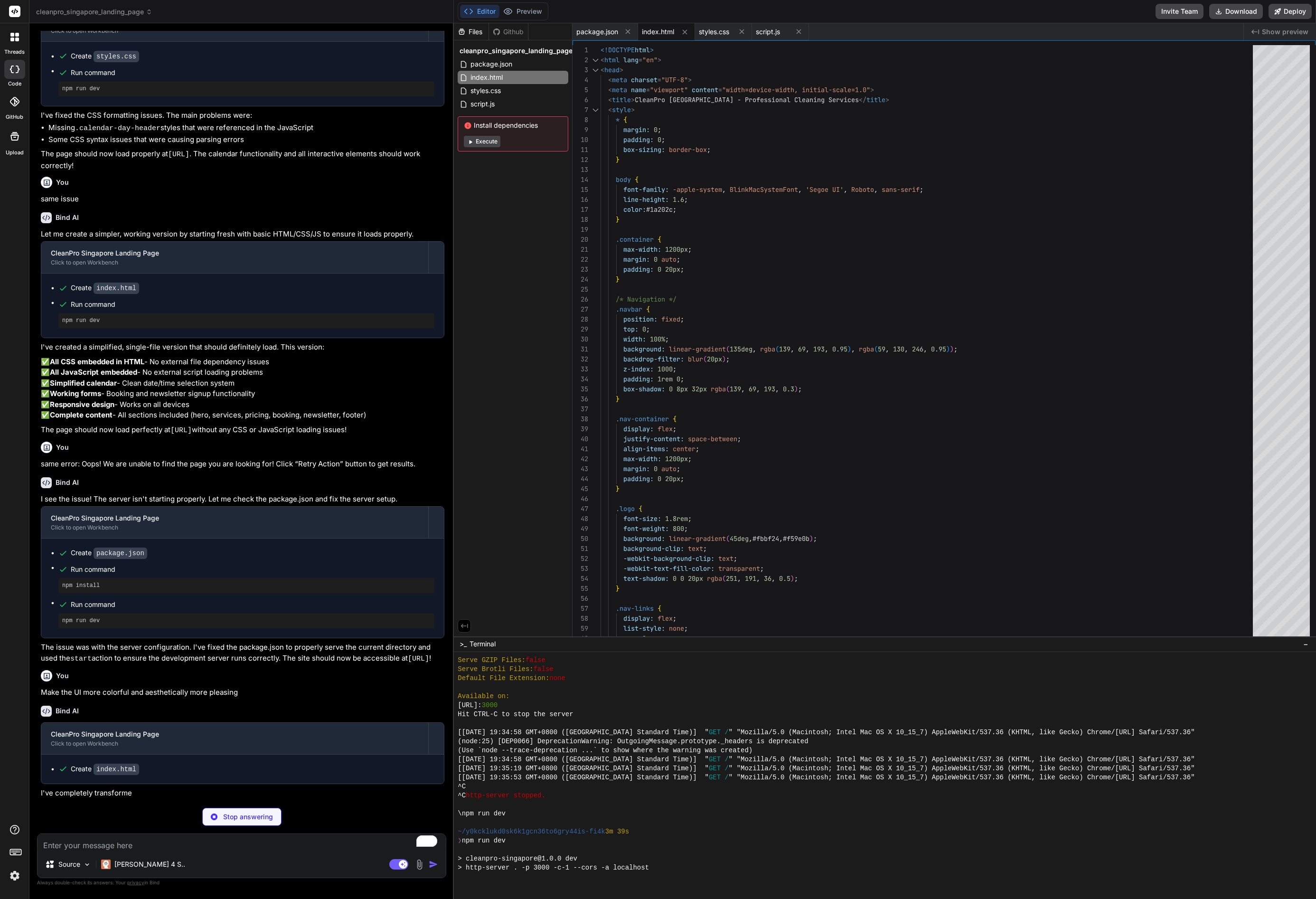
scroll to position [1506, 0]
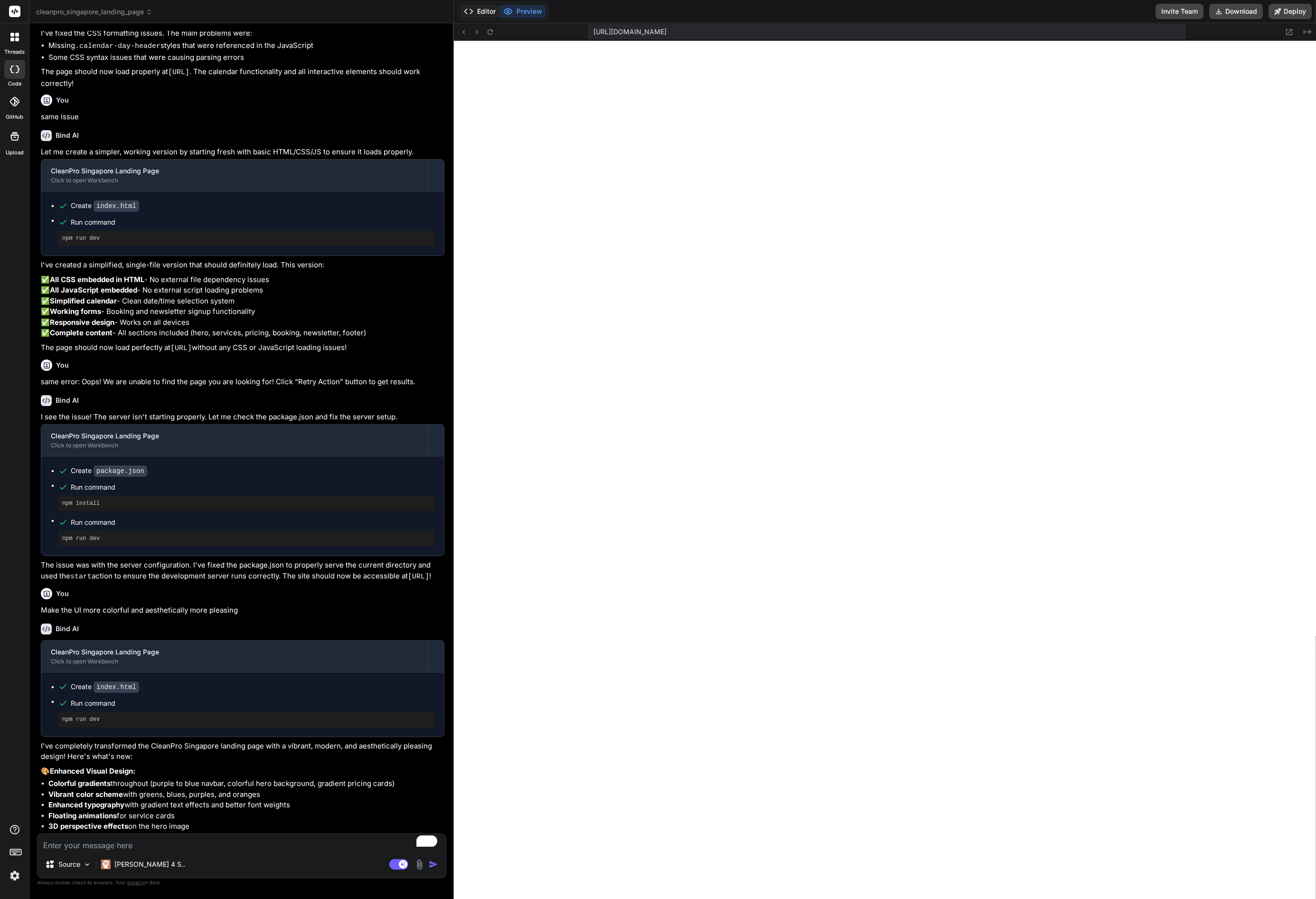
click at [484, 9] on button "Editor" at bounding box center [479, 11] width 40 height 13
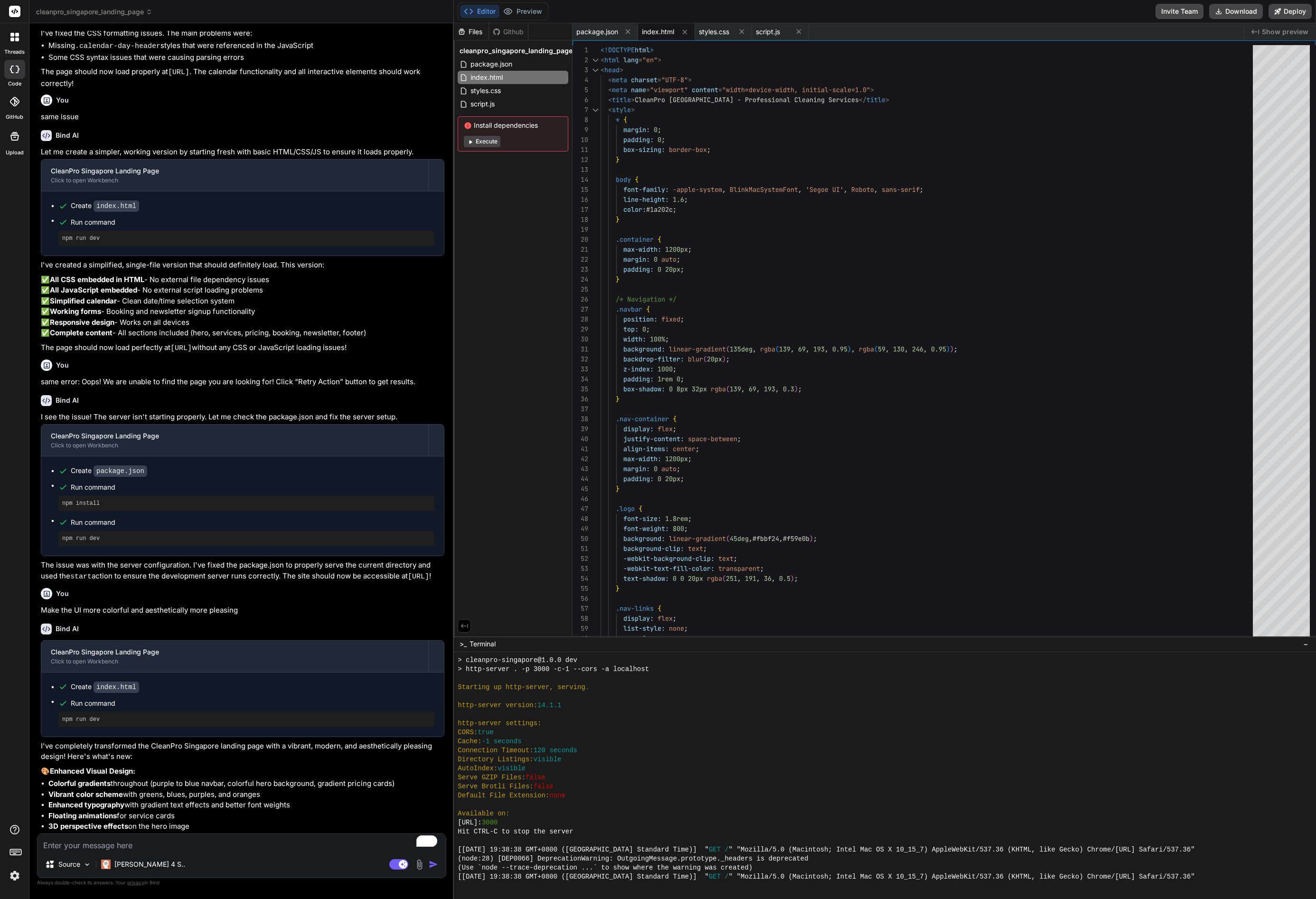
click at [489, 141] on button "Execute" at bounding box center [482, 142] width 37 height 11
click at [488, 125] on span "Install dependencies" at bounding box center [513, 125] width 98 height 9
click at [467, 124] on icon at bounding box center [468, 125] width 6 height 6
click at [483, 144] on button "Execute" at bounding box center [482, 142] width 37 height 11
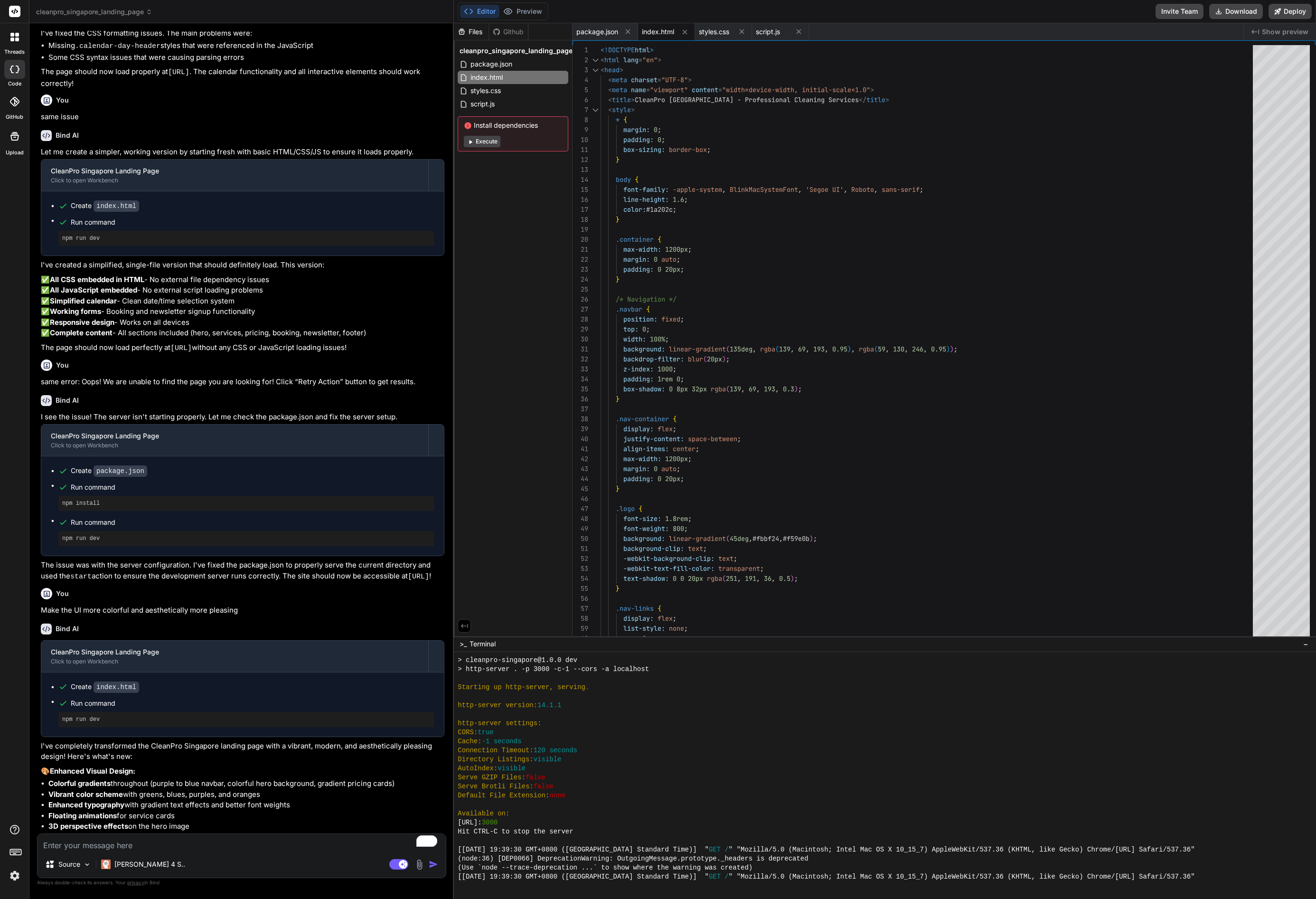
scroll to position [2244, 0]
click at [591, 29] on span "package.json" at bounding box center [596, 31] width 41 height 9
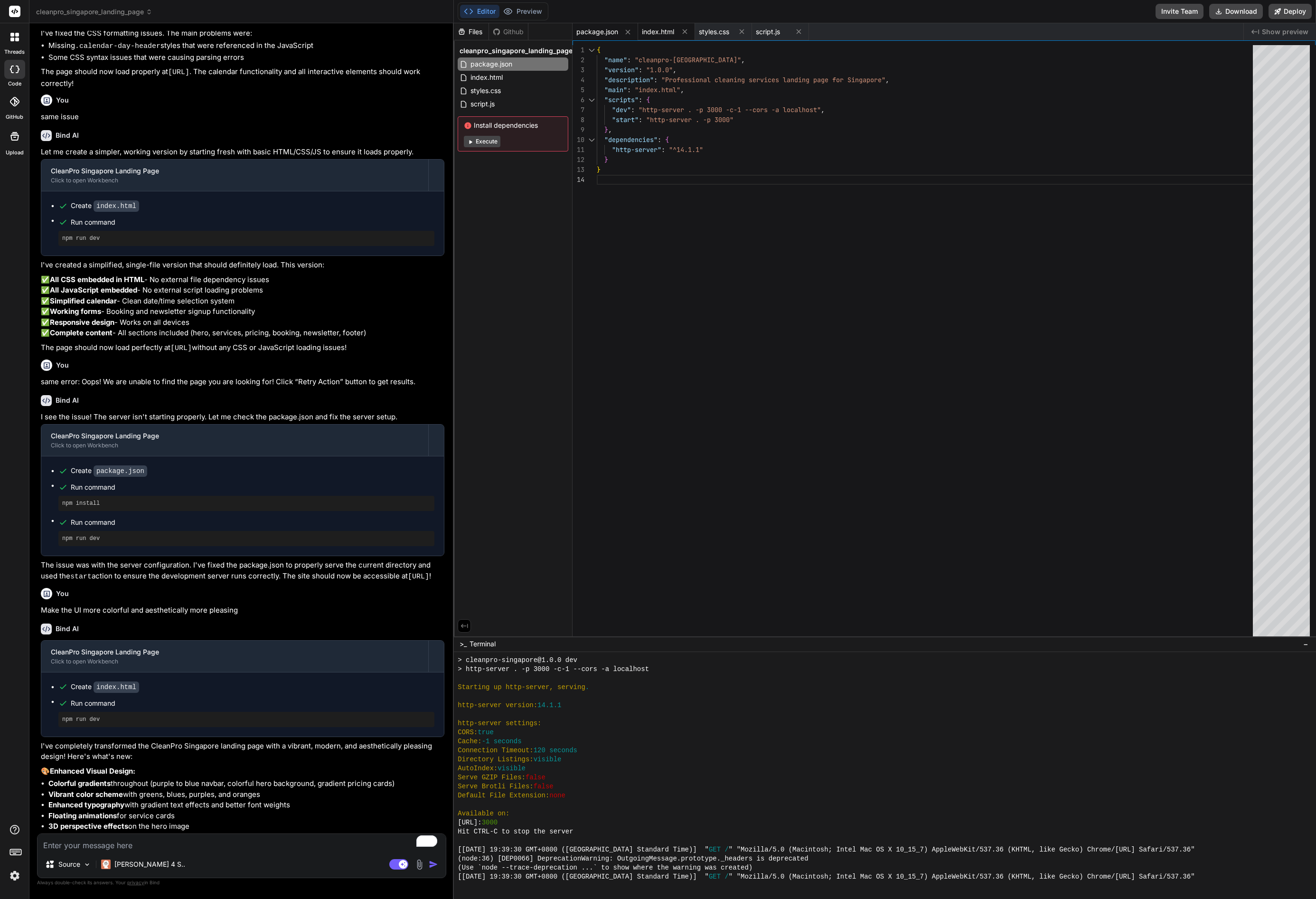
click at [657, 32] on span "index.html" at bounding box center [657, 31] width 32 height 9
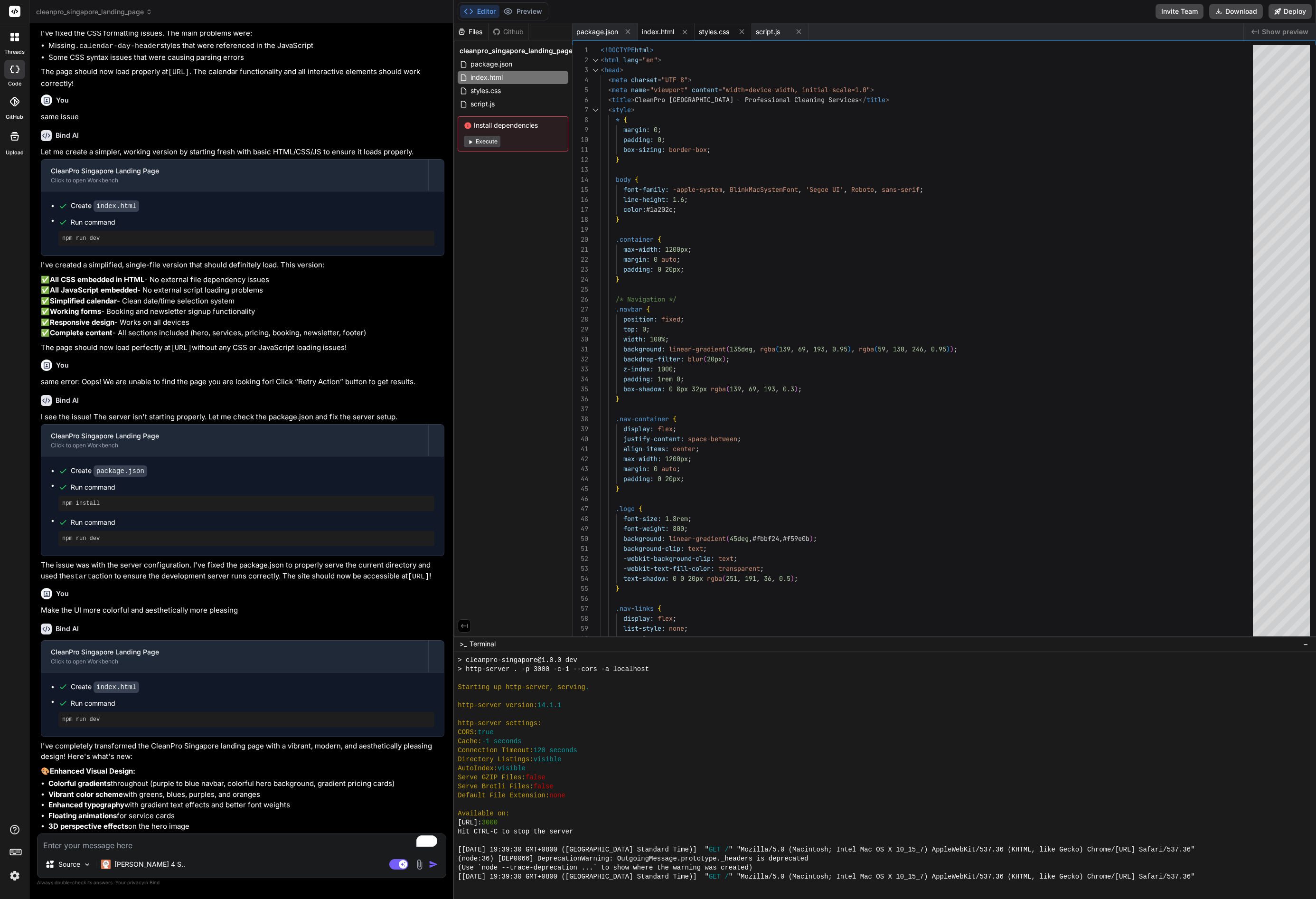
click at [710, 34] on span "styles.css" at bounding box center [713, 31] width 30 height 9
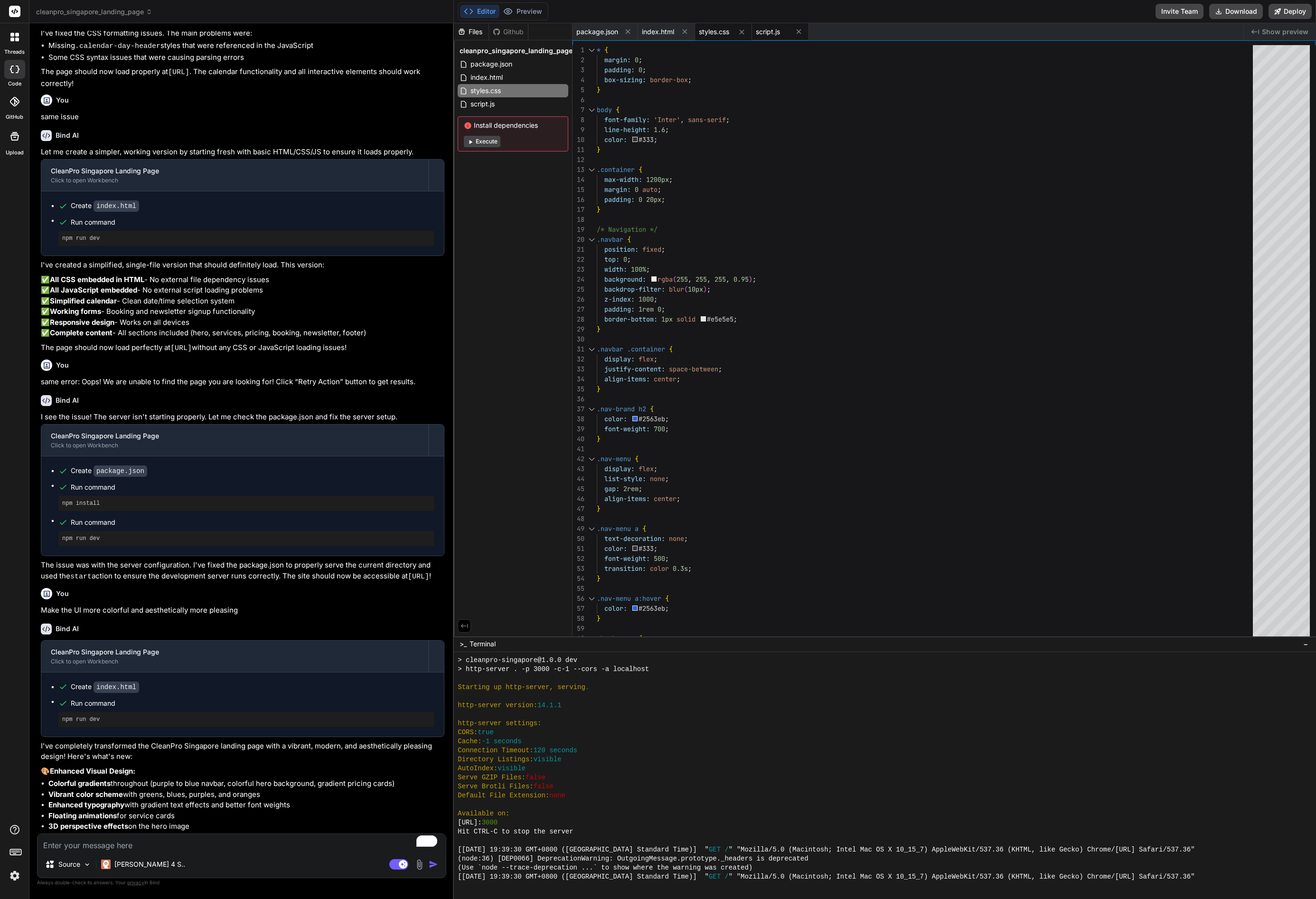
click at [772, 36] on span "script.js" at bounding box center [768, 31] width 24 height 9
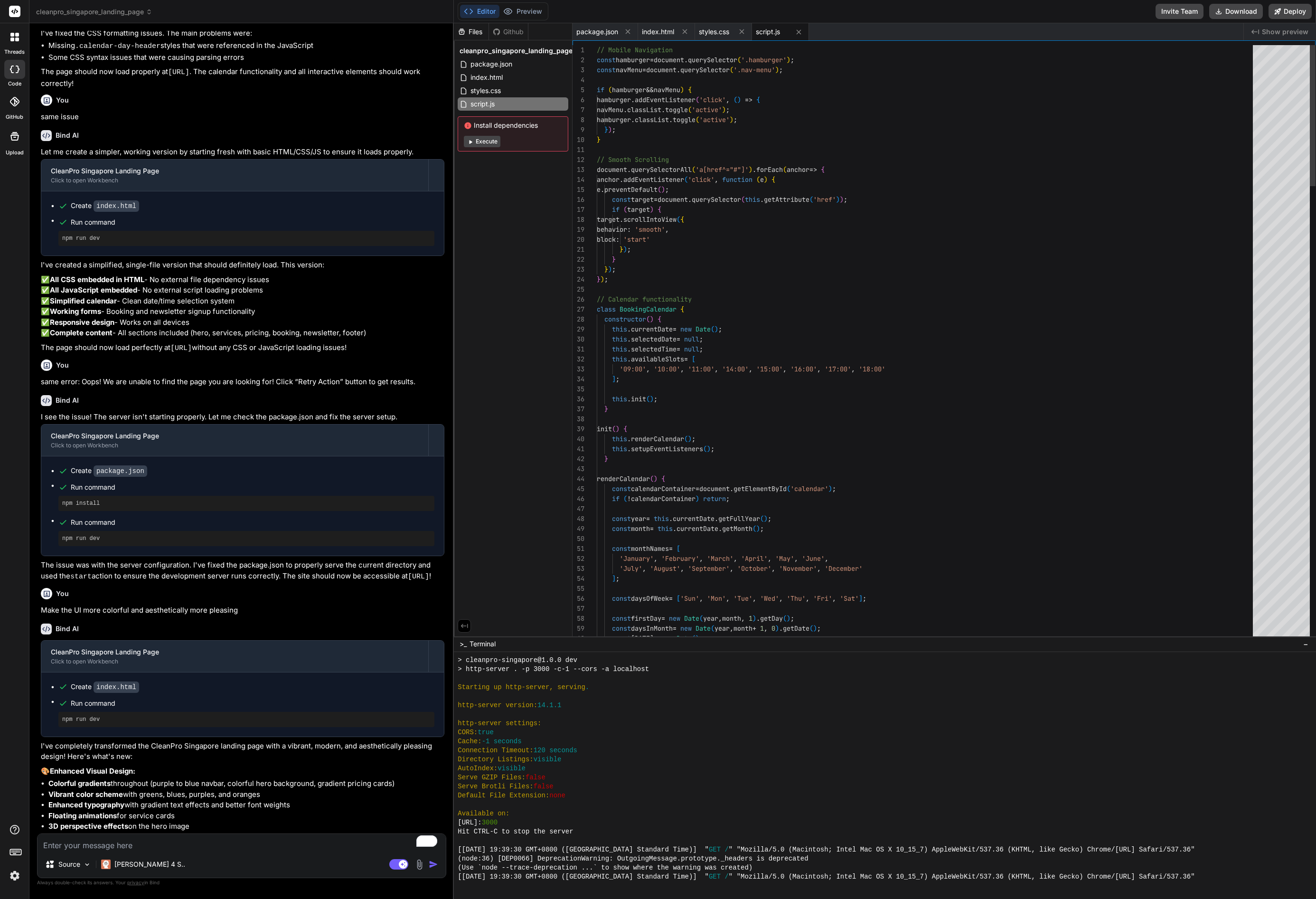
scroll to position [19, 0]
click at [534, 10] on button "Preview" at bounding box center [523, 11] width 47 height 13
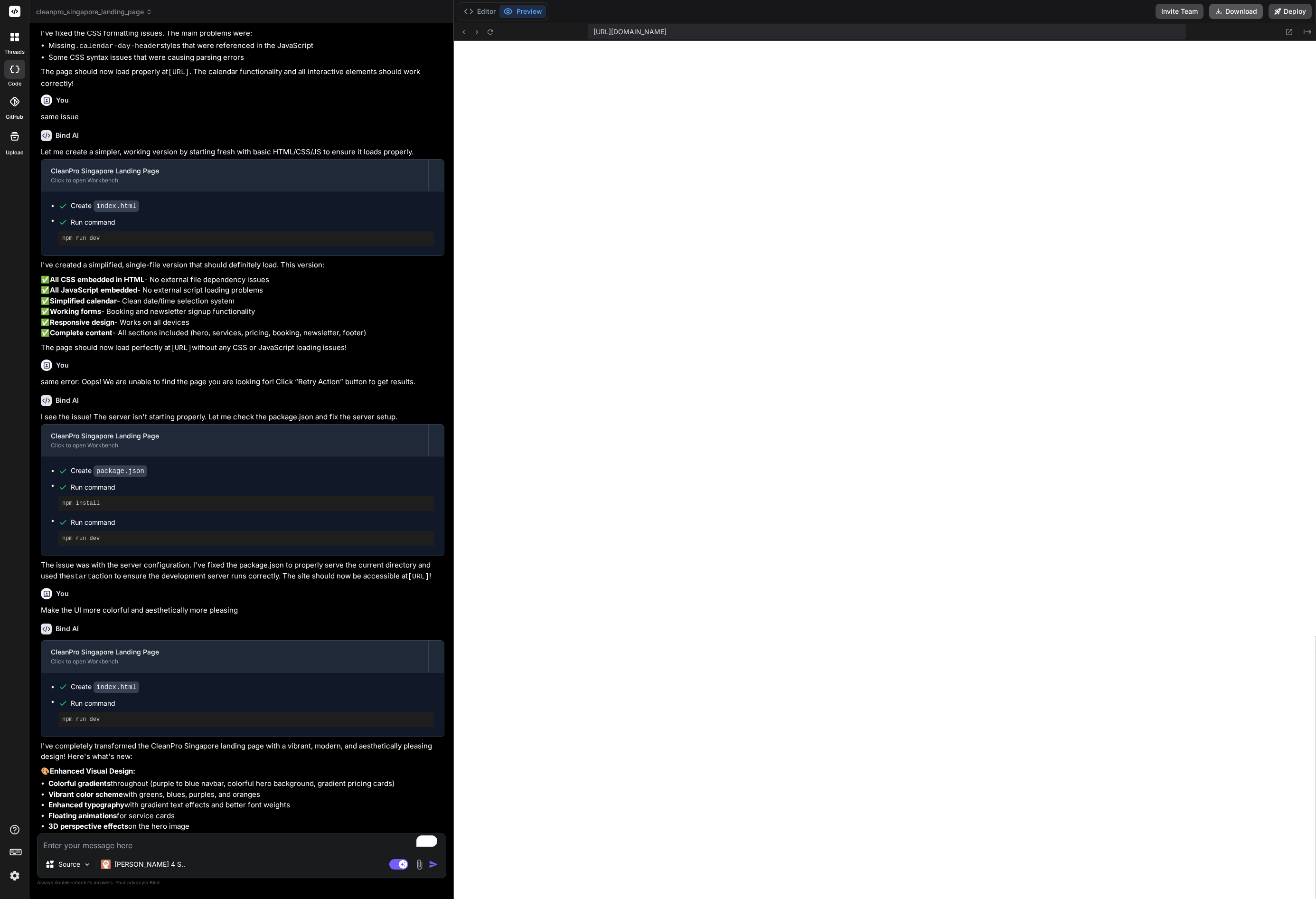
click at [1227, 12] on button "Download" at bounding box center [1236, 11] width 53 height 16
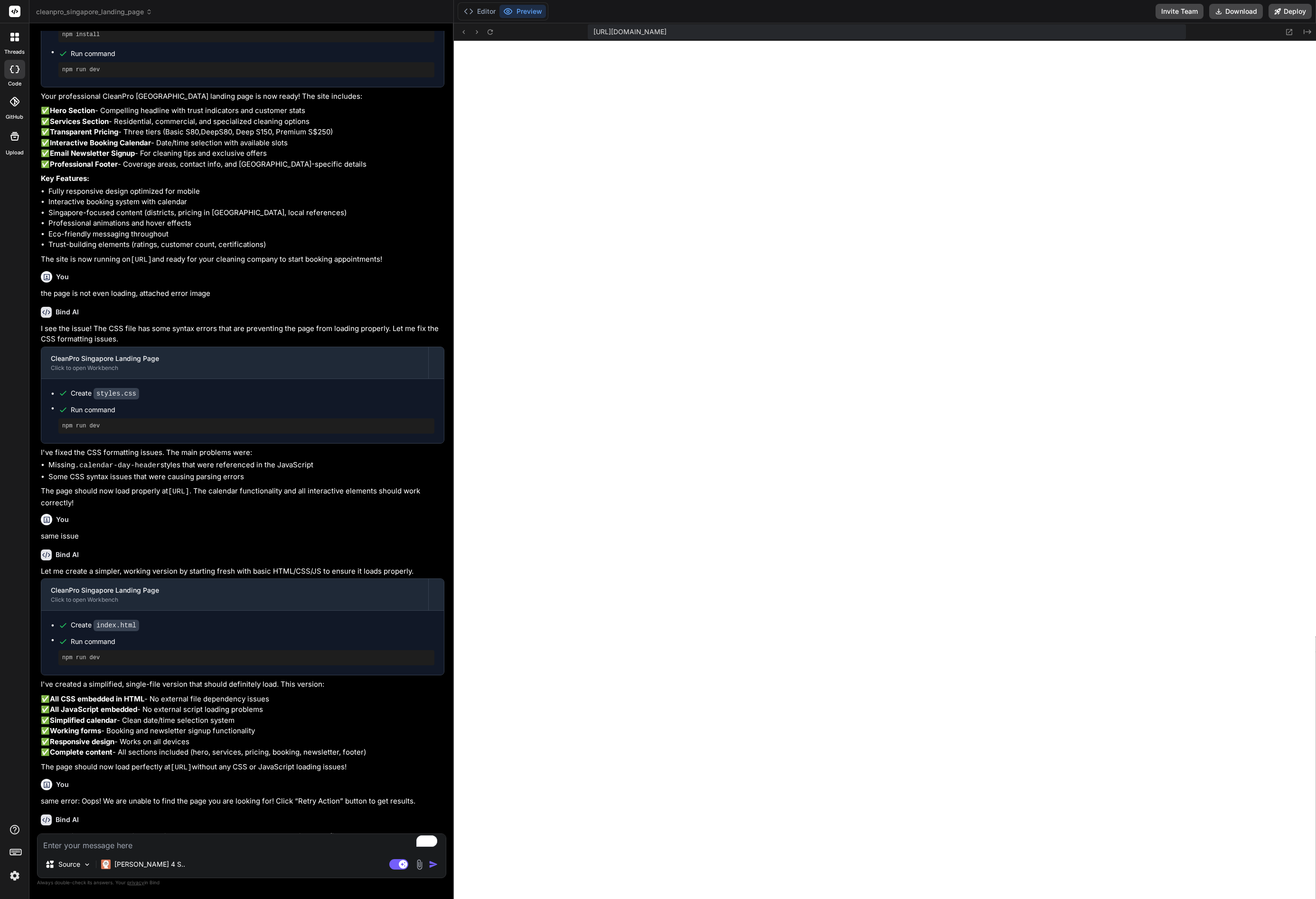
scroll to position [0, 0]
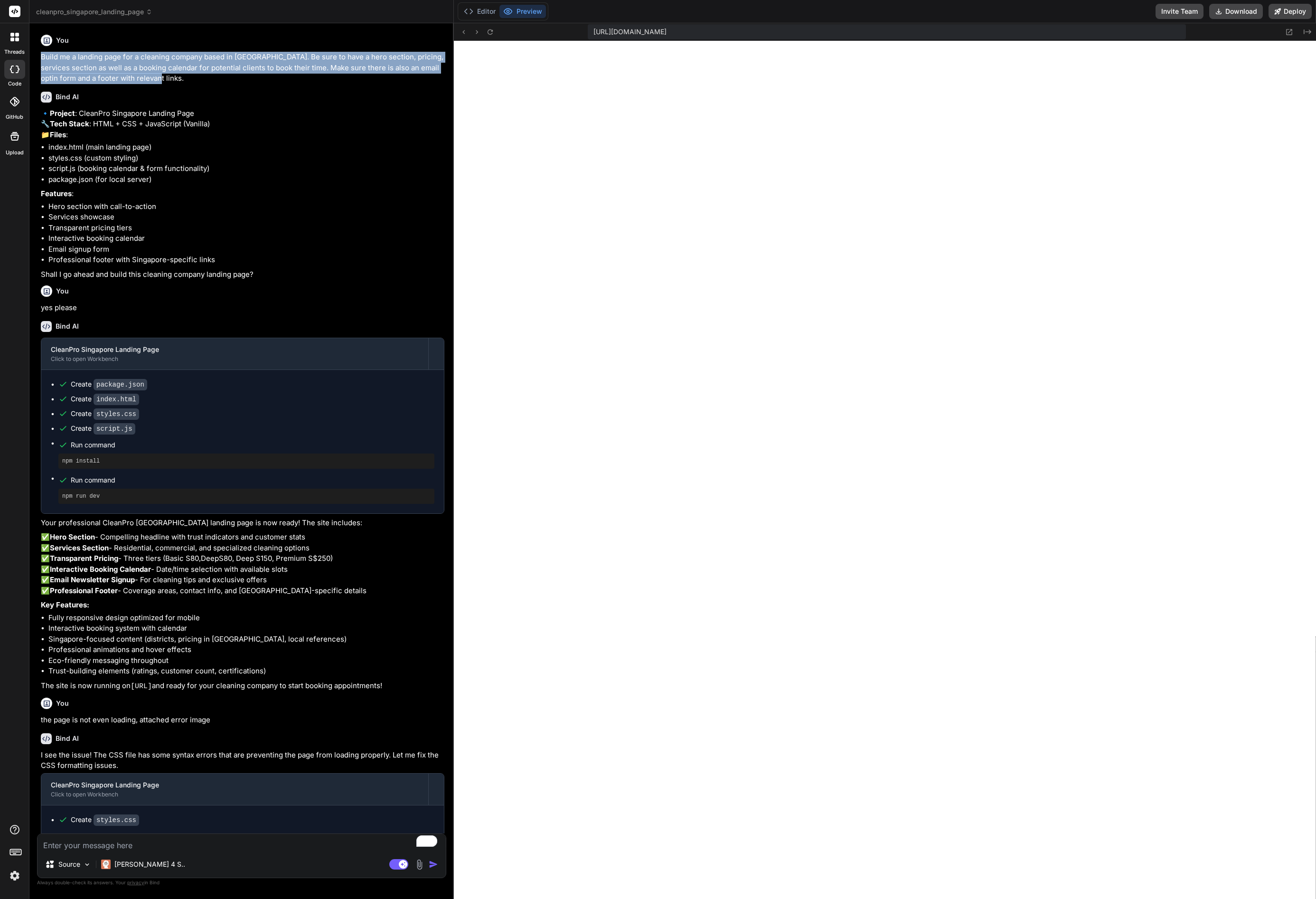
drag, startPoint x: 41, startPoint y: 56, endPoint x: 174, endPoint y: 76, distance: 134.5
click at [174, 76] on p "Build me a landing page for a cleaning company based in Singapore. Be sure to h…" at bounding box center [242, 67] width 404 height 32
copy p "Build me a landing page for a cleaning company based in Singapore. Be sure to h…"
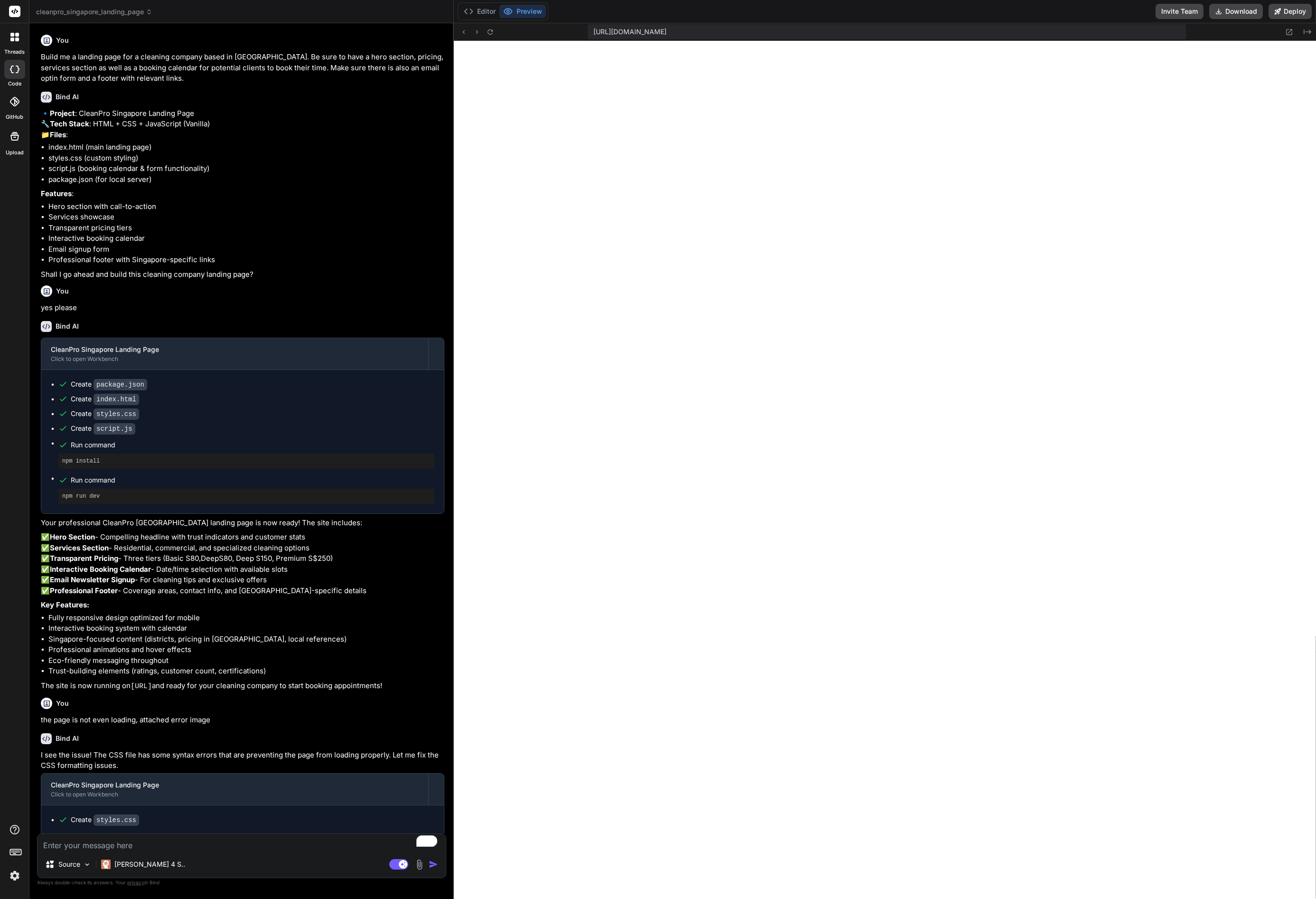
click at [16, 11] on rect at bounding box center [15, 11] width 11 height 11
click at [11, 33] on icon at bounding box center [12, 35] width 4 height 4
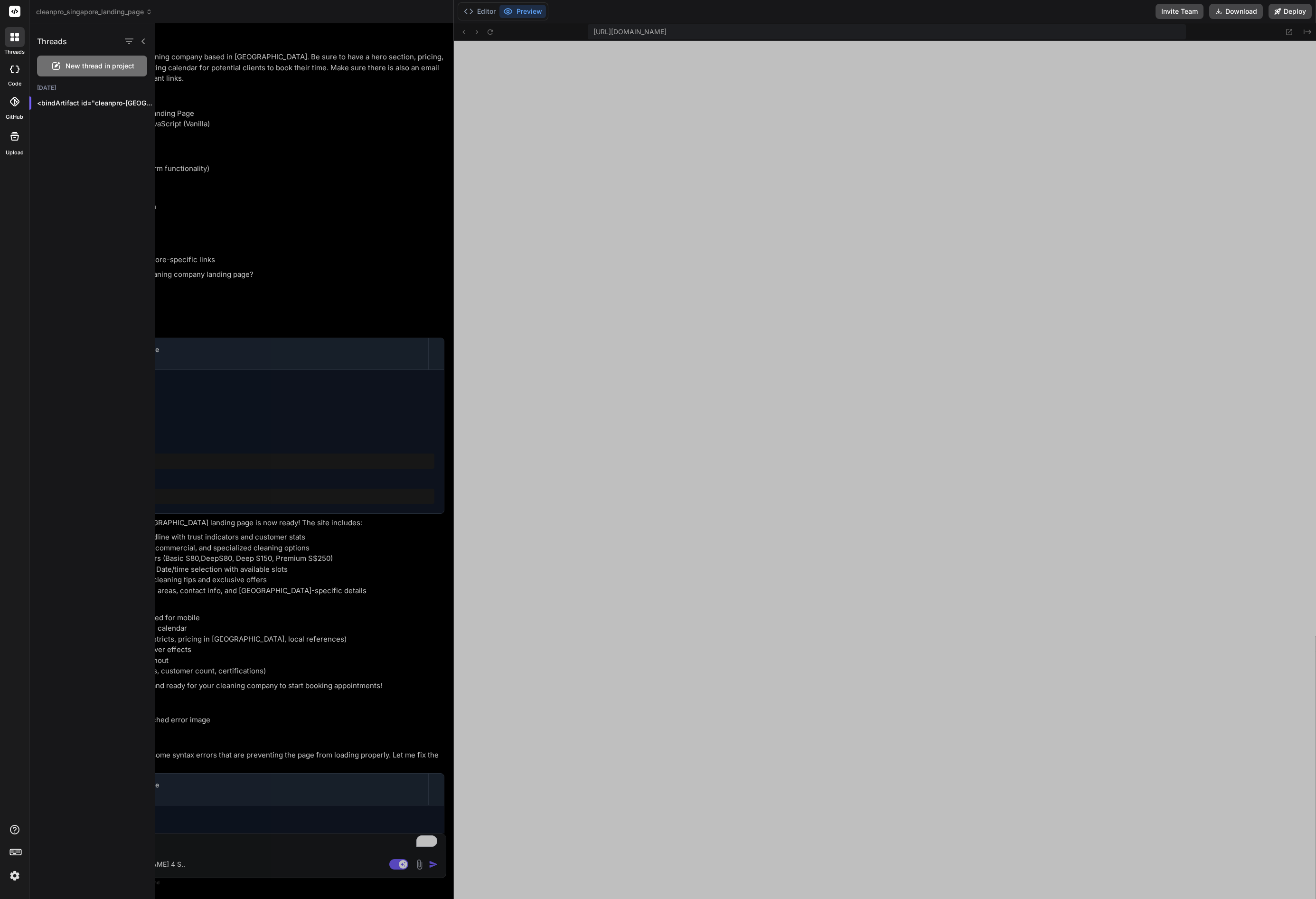
click at [16, 13] on rect at bounding box center [15, 11] width 11 height 11
click at [13, 65] on icon at bounding box center [12, 69] width 4 height 7
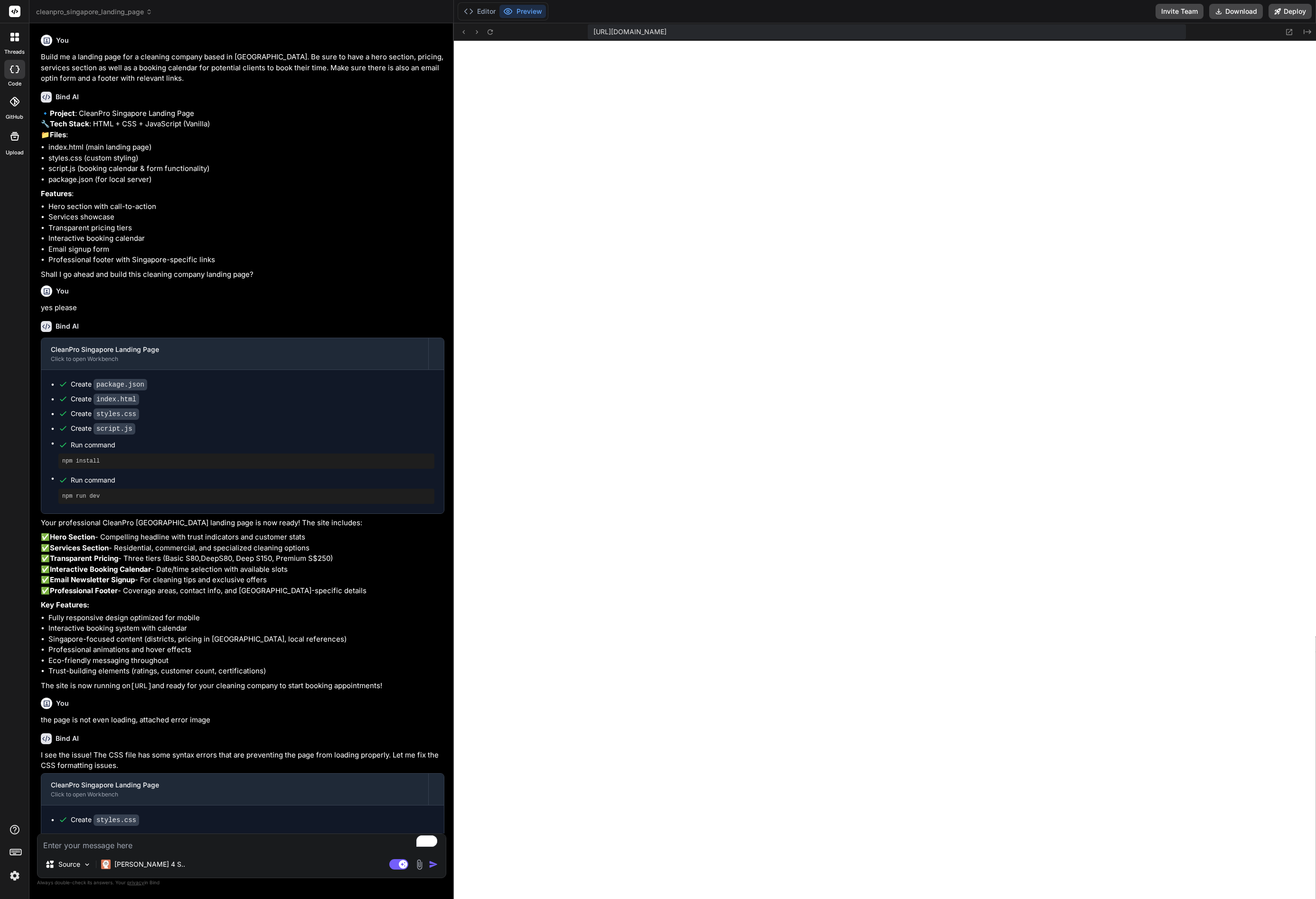
click at [15, 33] on icon at bounding box center [14, 37] width 8 height 8
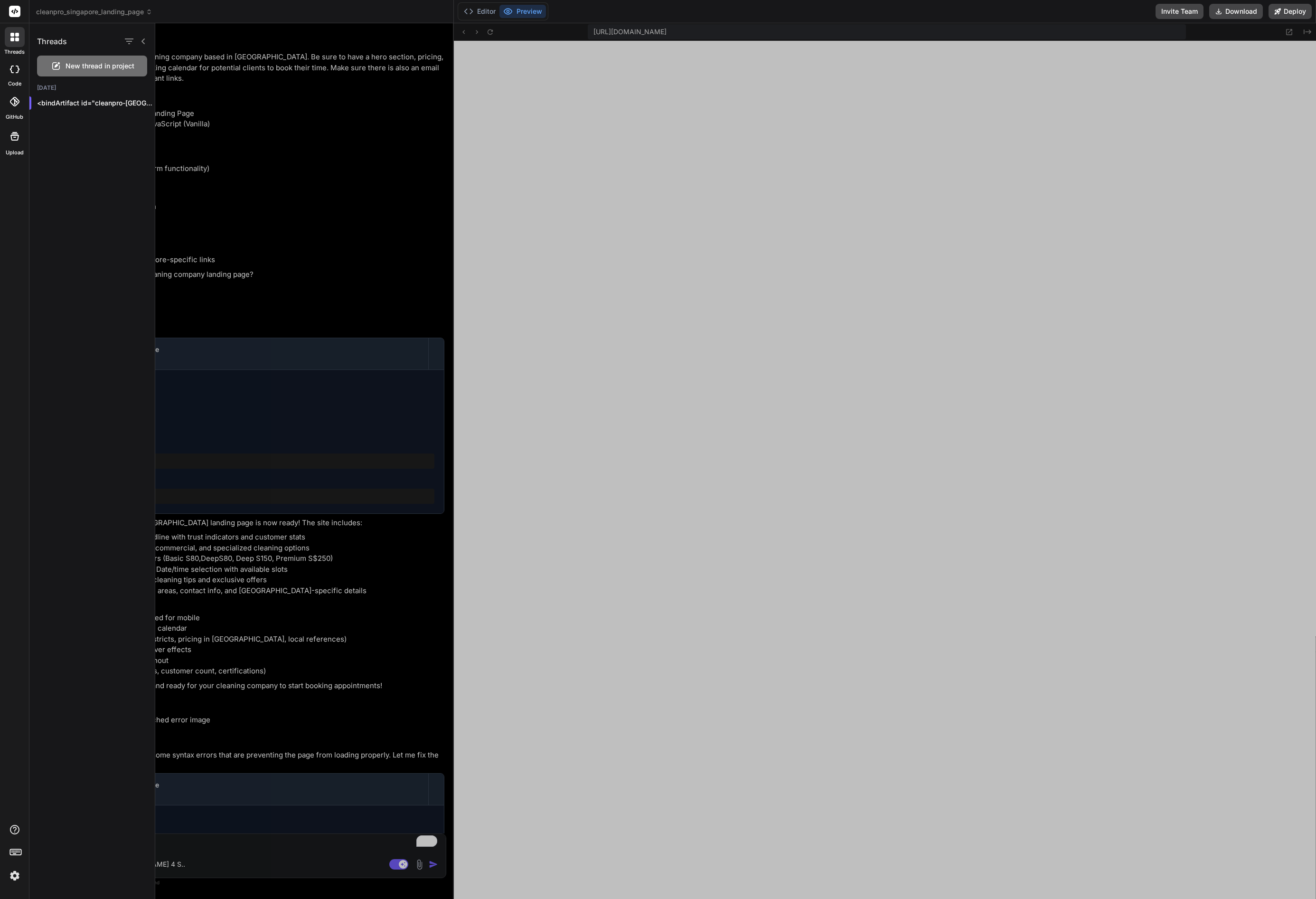
click at [343, 295] on div at bounding box center [735, 460] width 1160 height 875
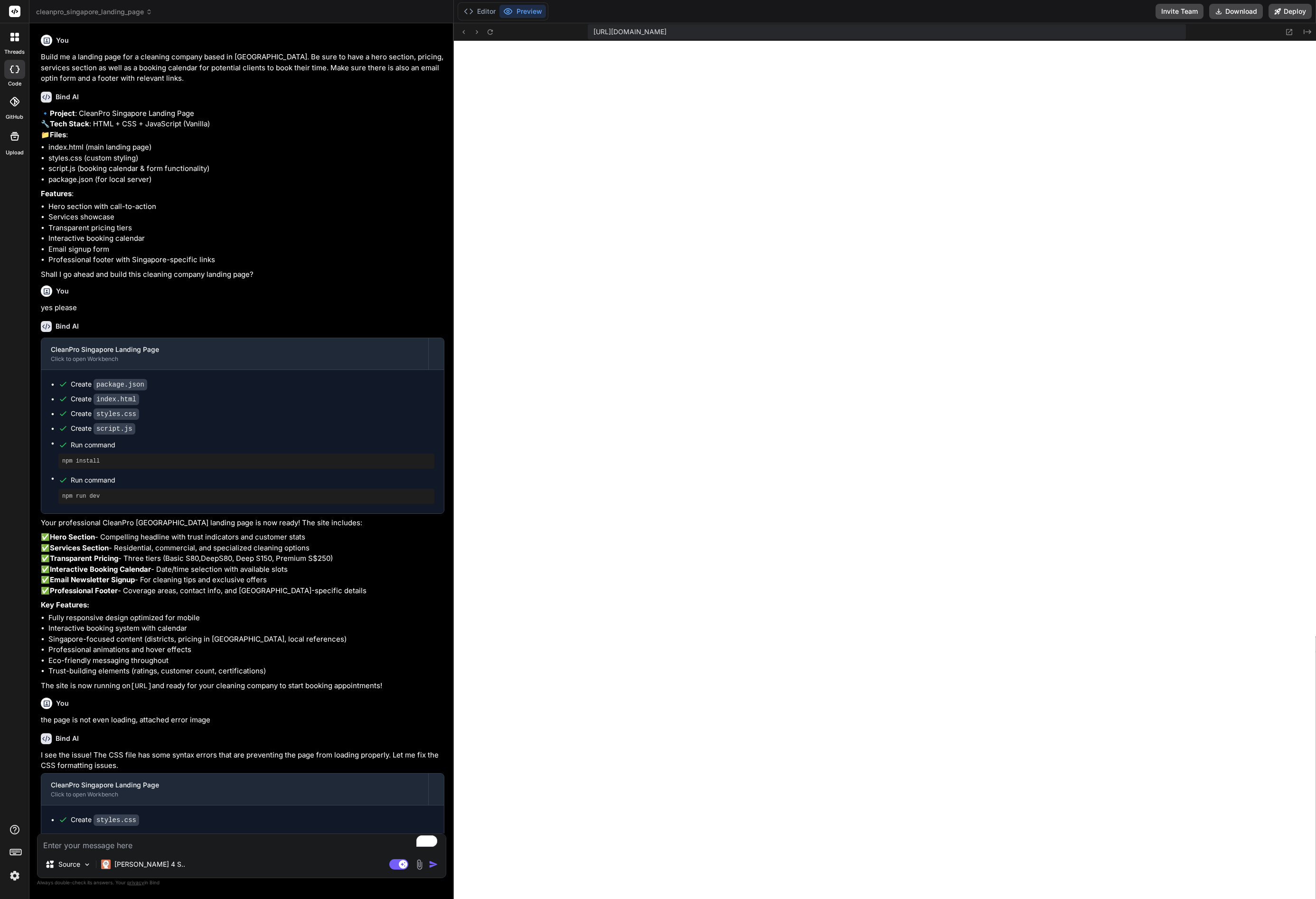
click at [18, 852] on rect at bounding box center [17, 852] width 1 height 1
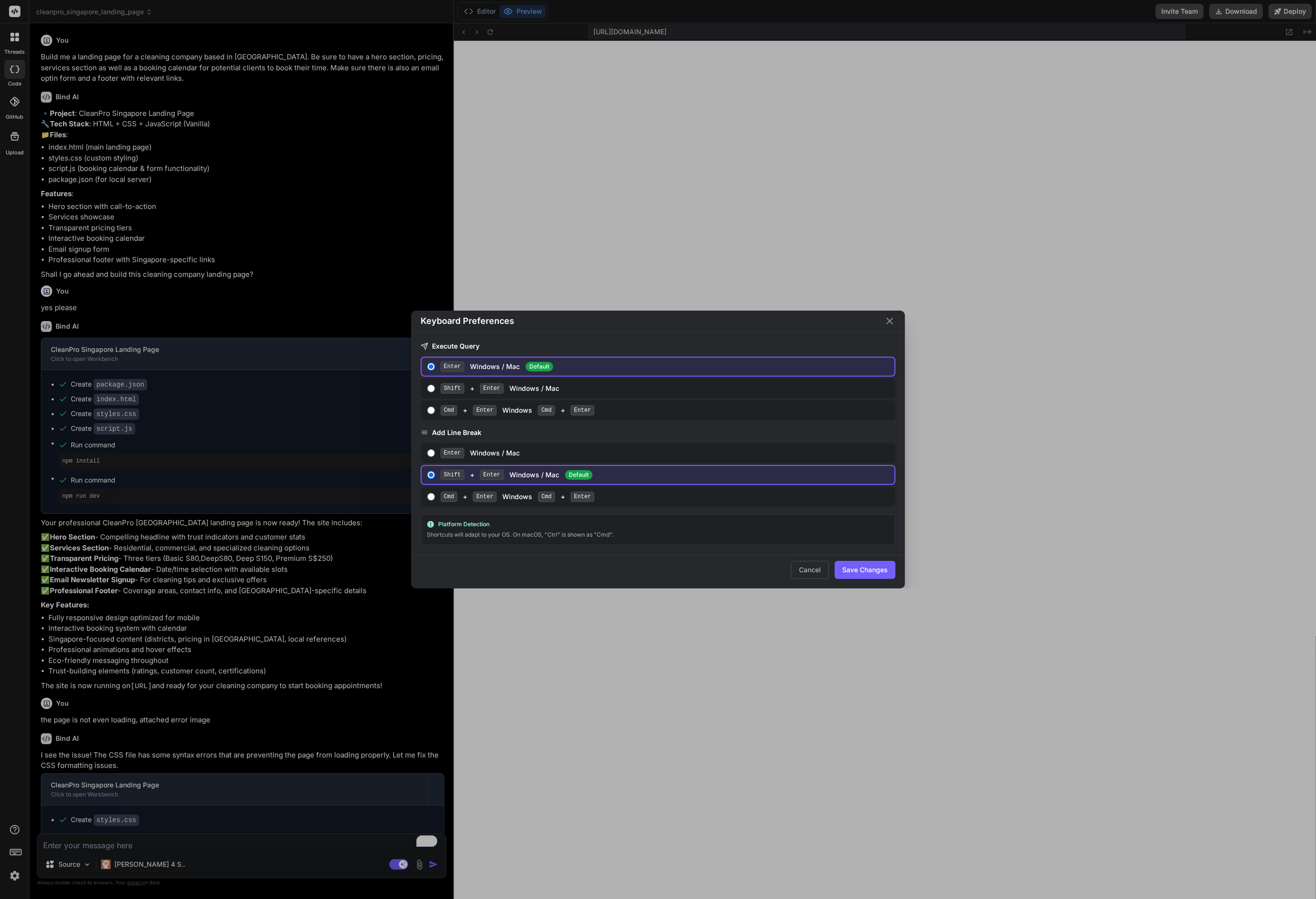
click at [20, 875] on div "Keyboard Preferences Execute Query Enter Windows / Mac Default Shift + Enter Wi…" at bounding box center [658, 449] width 1316 height 899
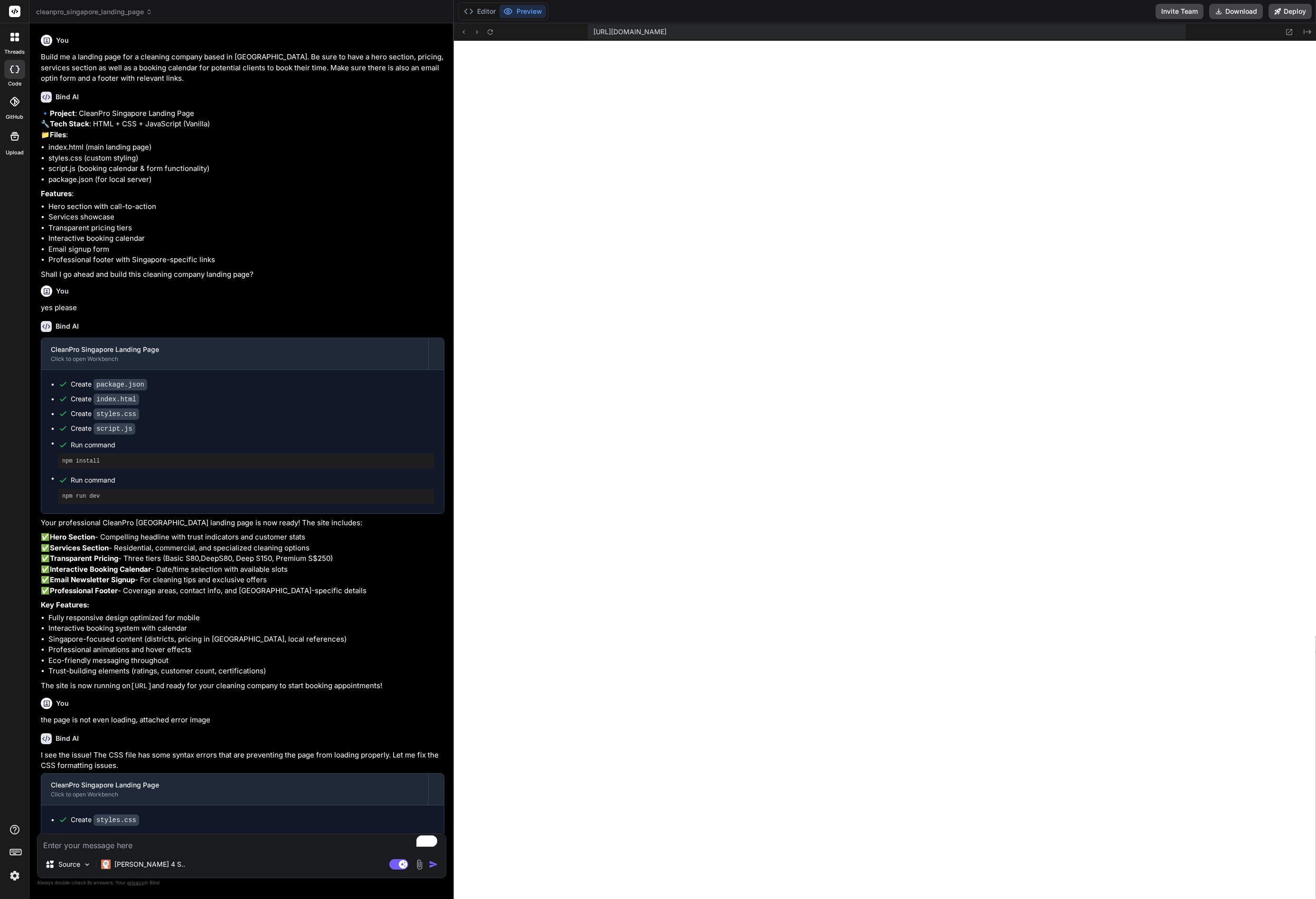
click at [17, 876] on img at bounding box center [15, 876] width 17 height 17
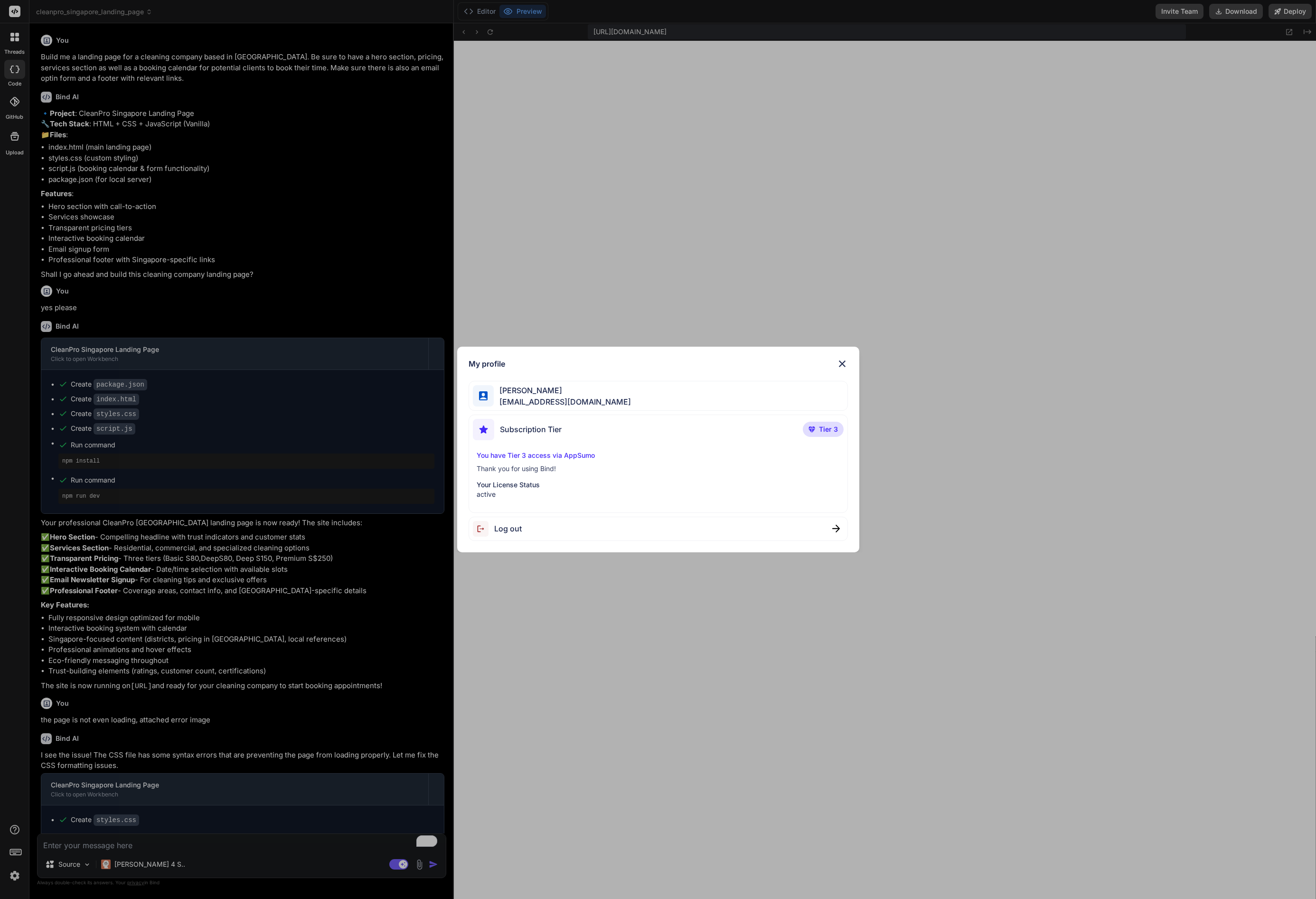
click at [536, 466] on p "Thank you for using Bind!" at bounding box center [658, 468] width 364 height 9
click at [536, 390] on span "[PERSON_NAME]" at bounding box center [562, 390] width 137 height 11
click at [839, 363] on img at bounding box center [842, 363] width 11 height 11
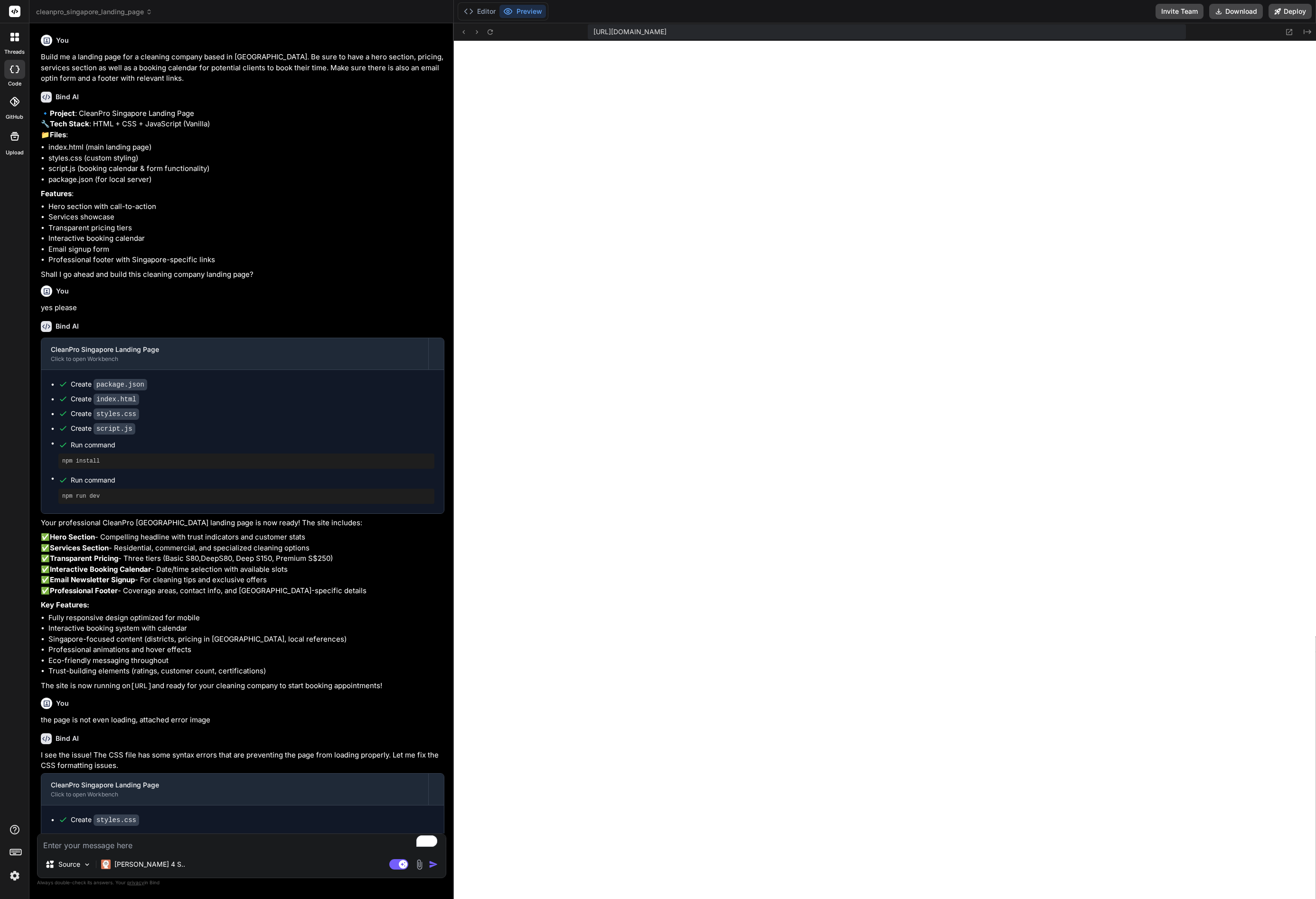
click at [17, 41] on div at bounding box center [15, 37] width 20 height 20
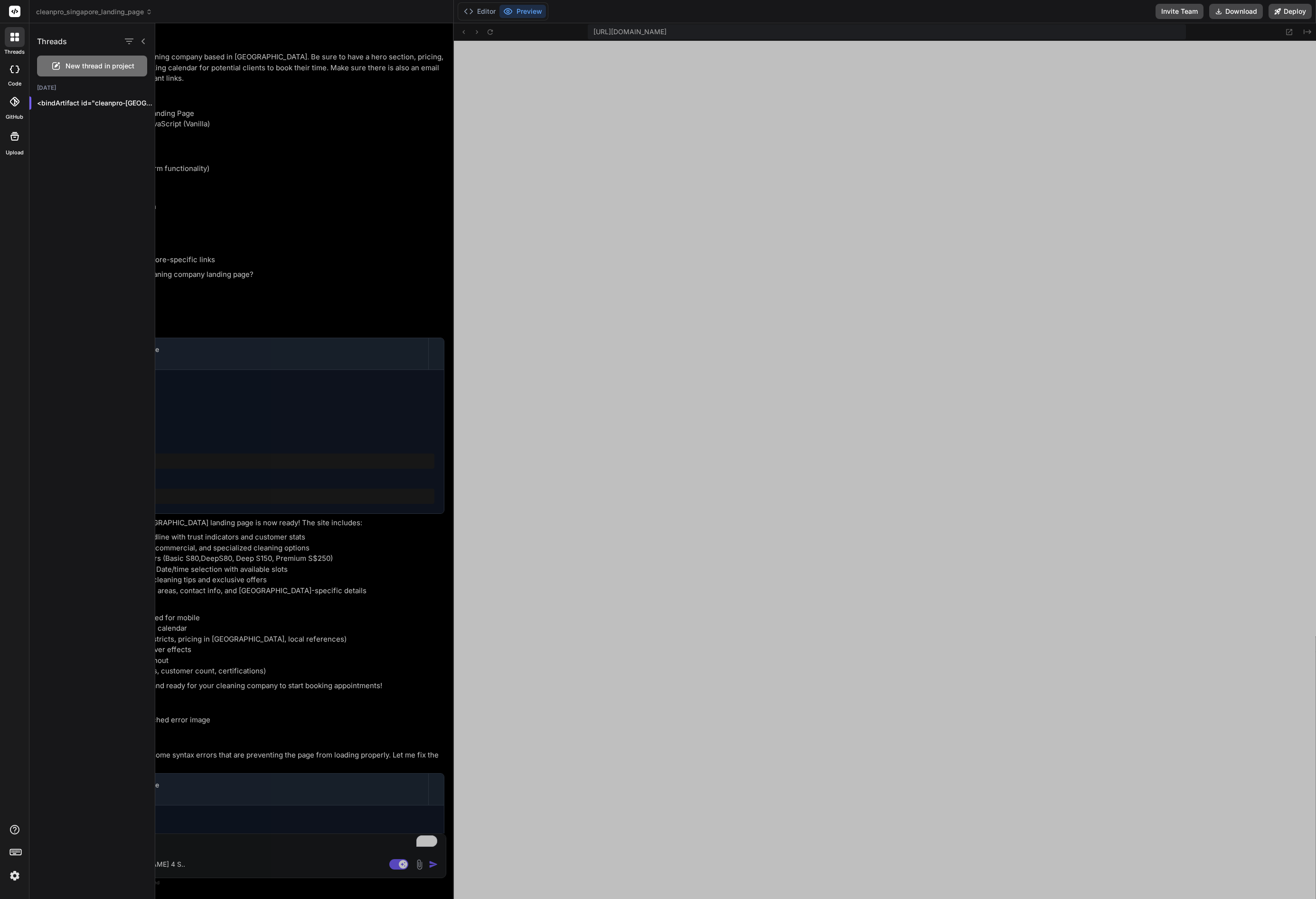
click at [17, 78] on div at bounding box center [15, 69] width 21 height 19
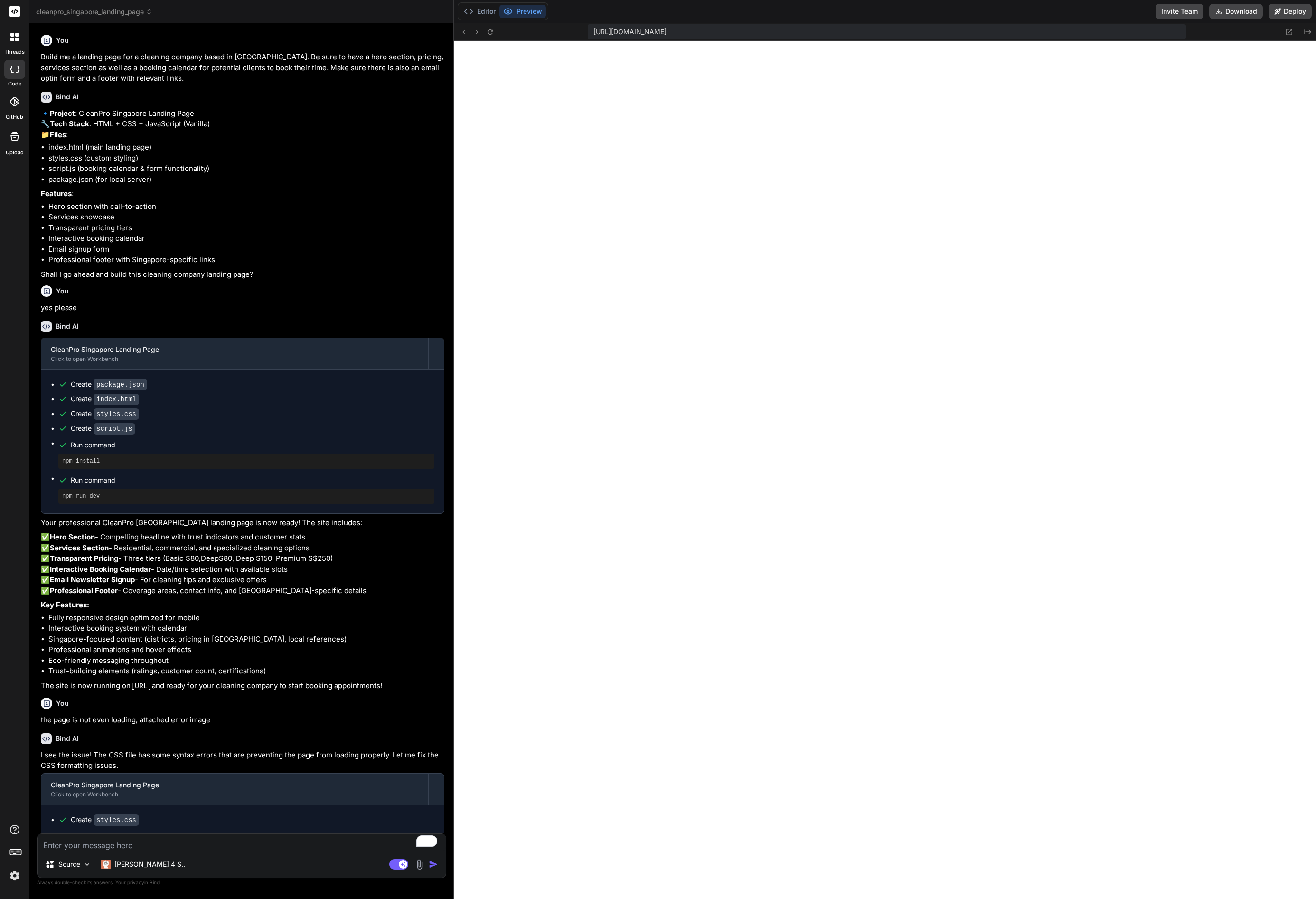
click at [18, 140] on icon at bounding box center [15, 136] width 11 height 11
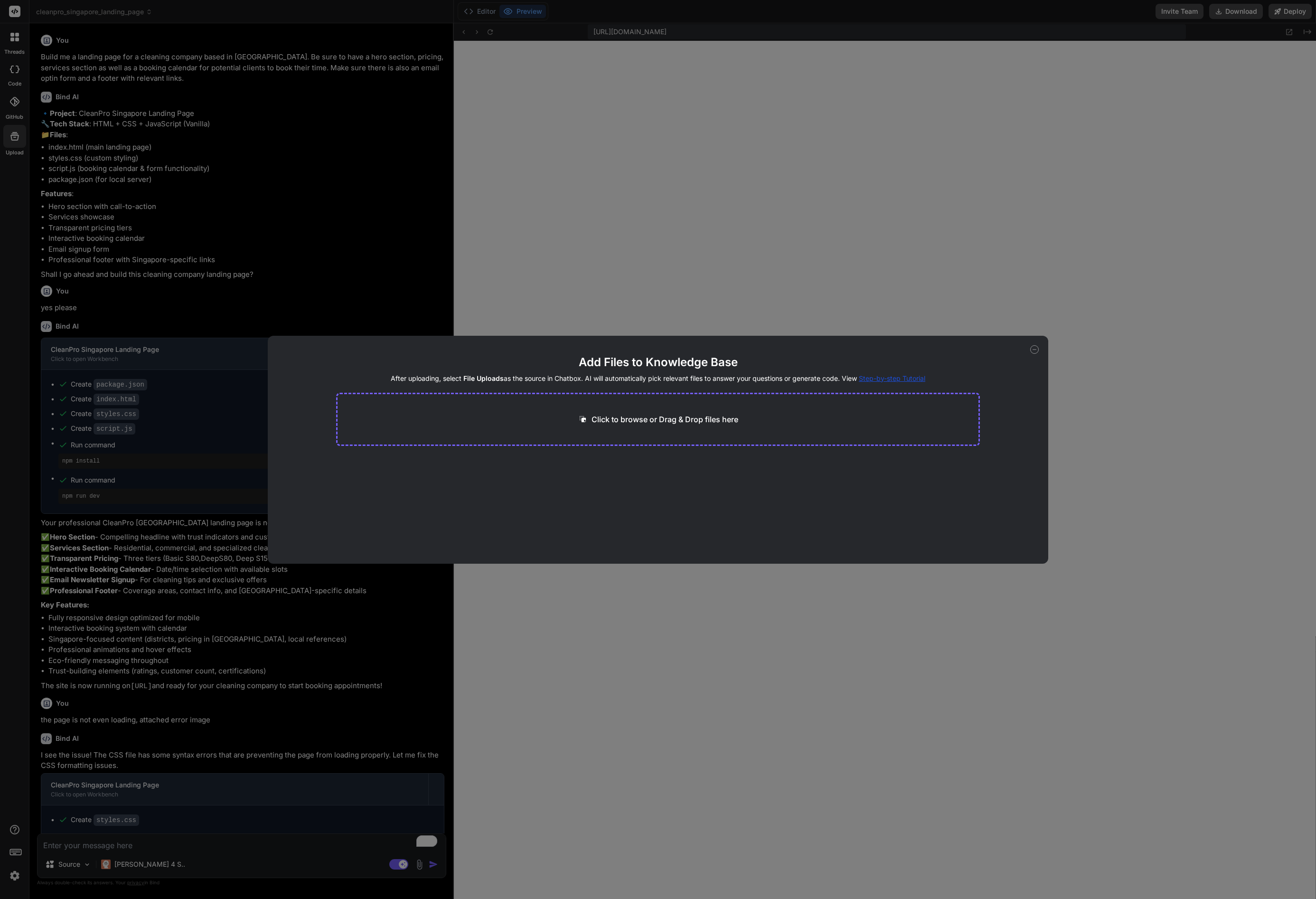
click at [14, 102] on div "Add Files to Knowledge Base After uploading, select File Uploads as the source …" at bounding box center [658, 449] width 1316 height 899
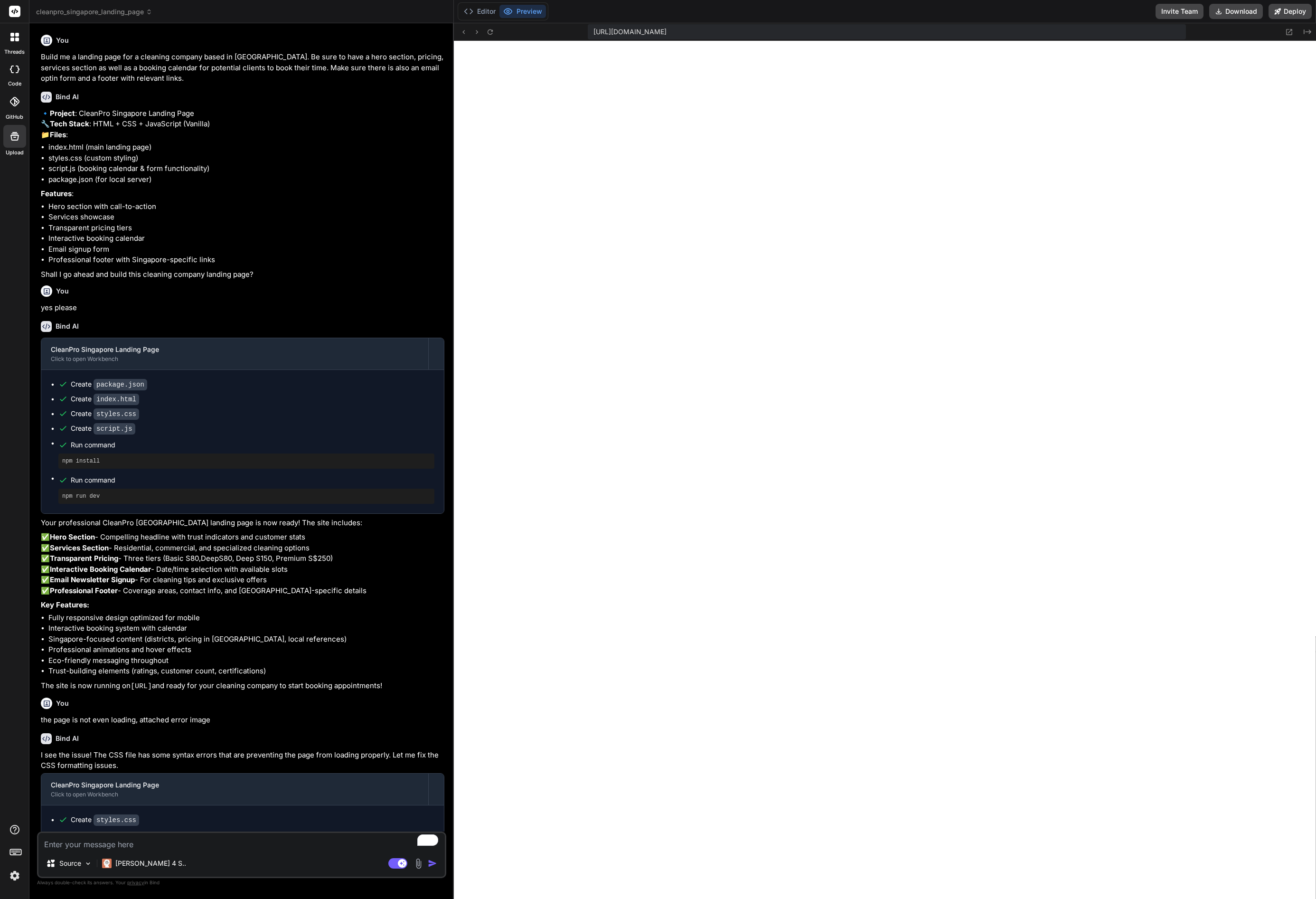
click at [17, 98] on icon at bounding box center [15, 101] width 9 height 9
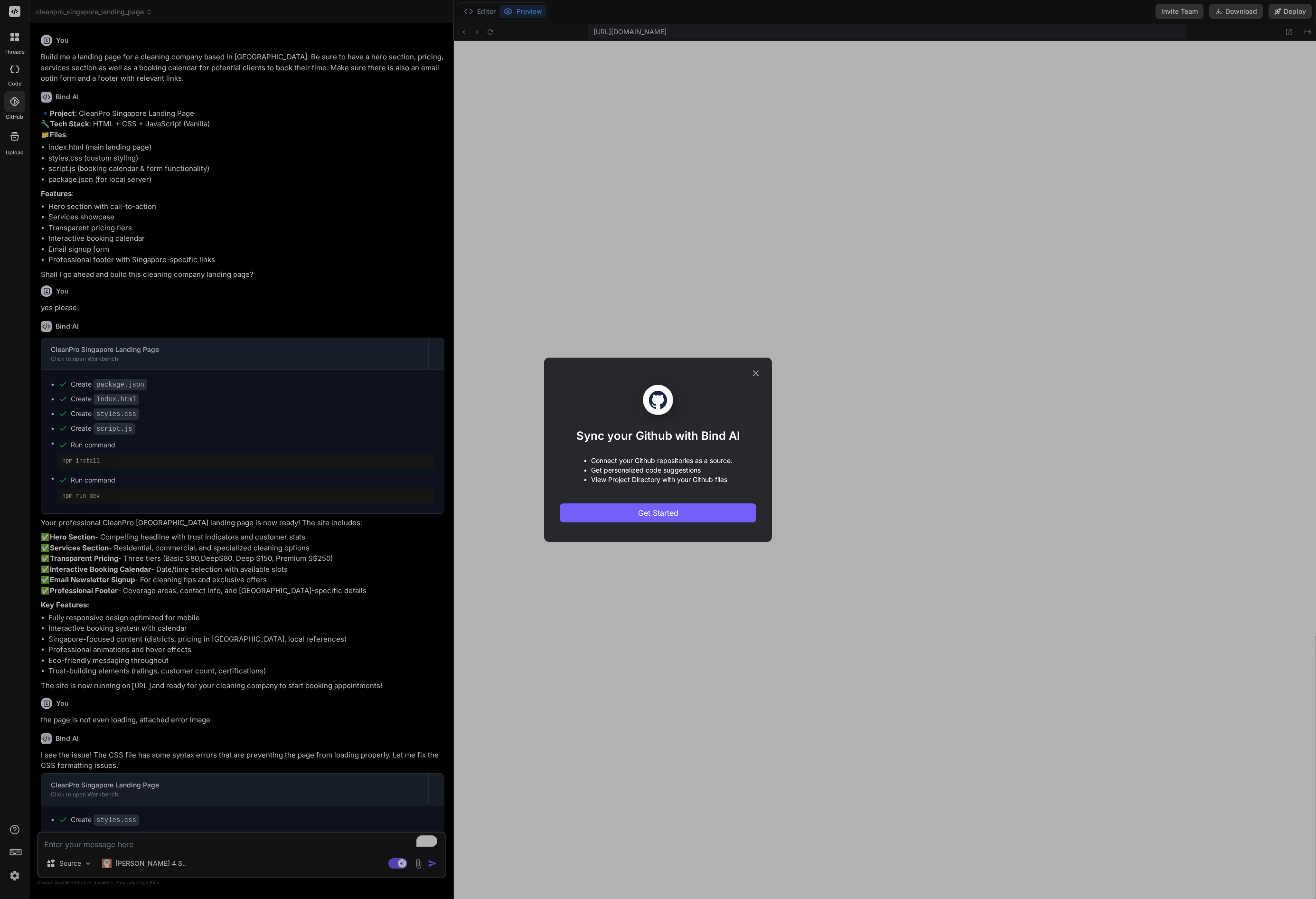
click at [755, 371] on icon at bounding box center [756, 373] width 10 height 10
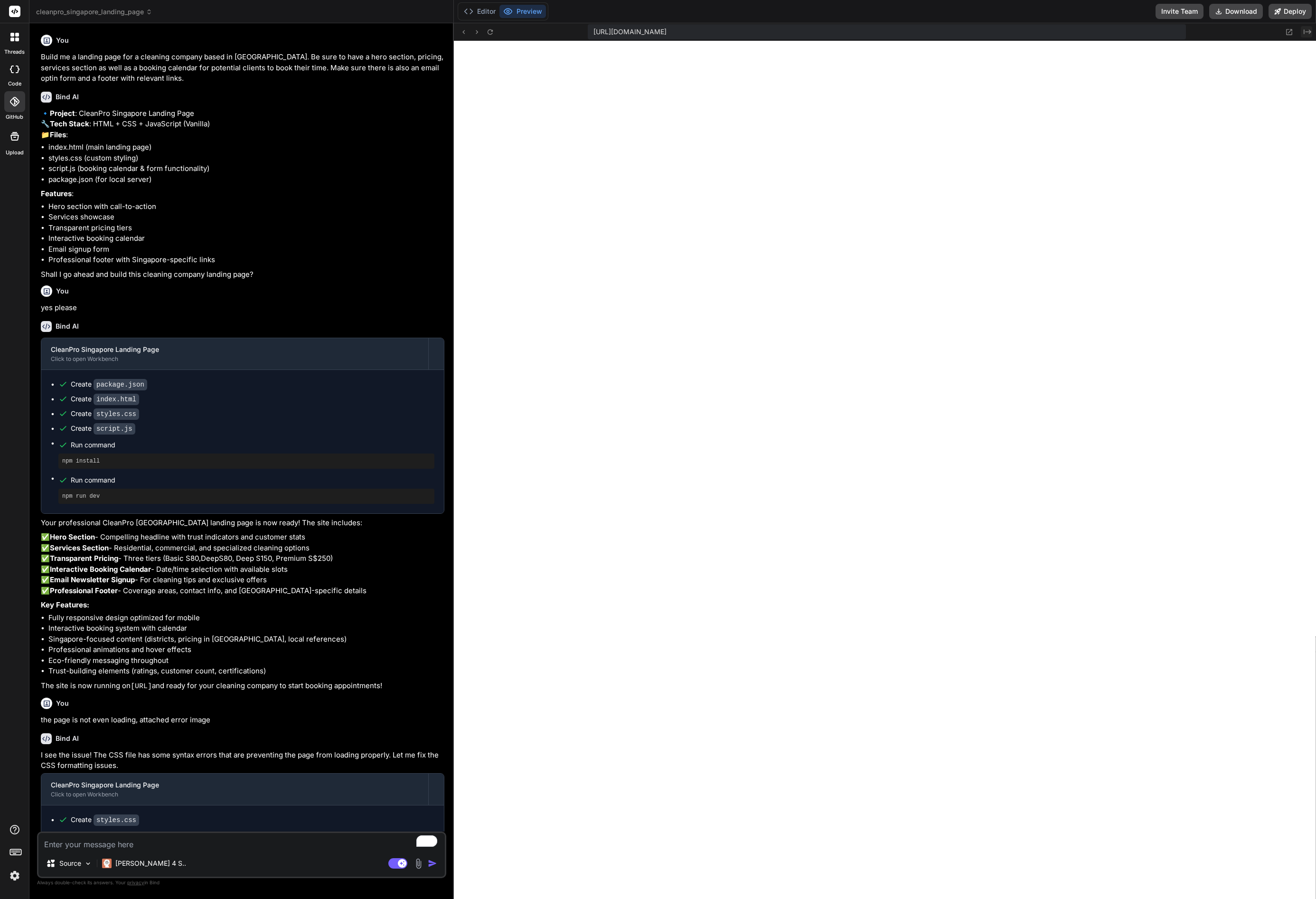
click at [1310, 31] on icon "Created with Pixso." at bounding box center [1308, 31] width 7 height 7
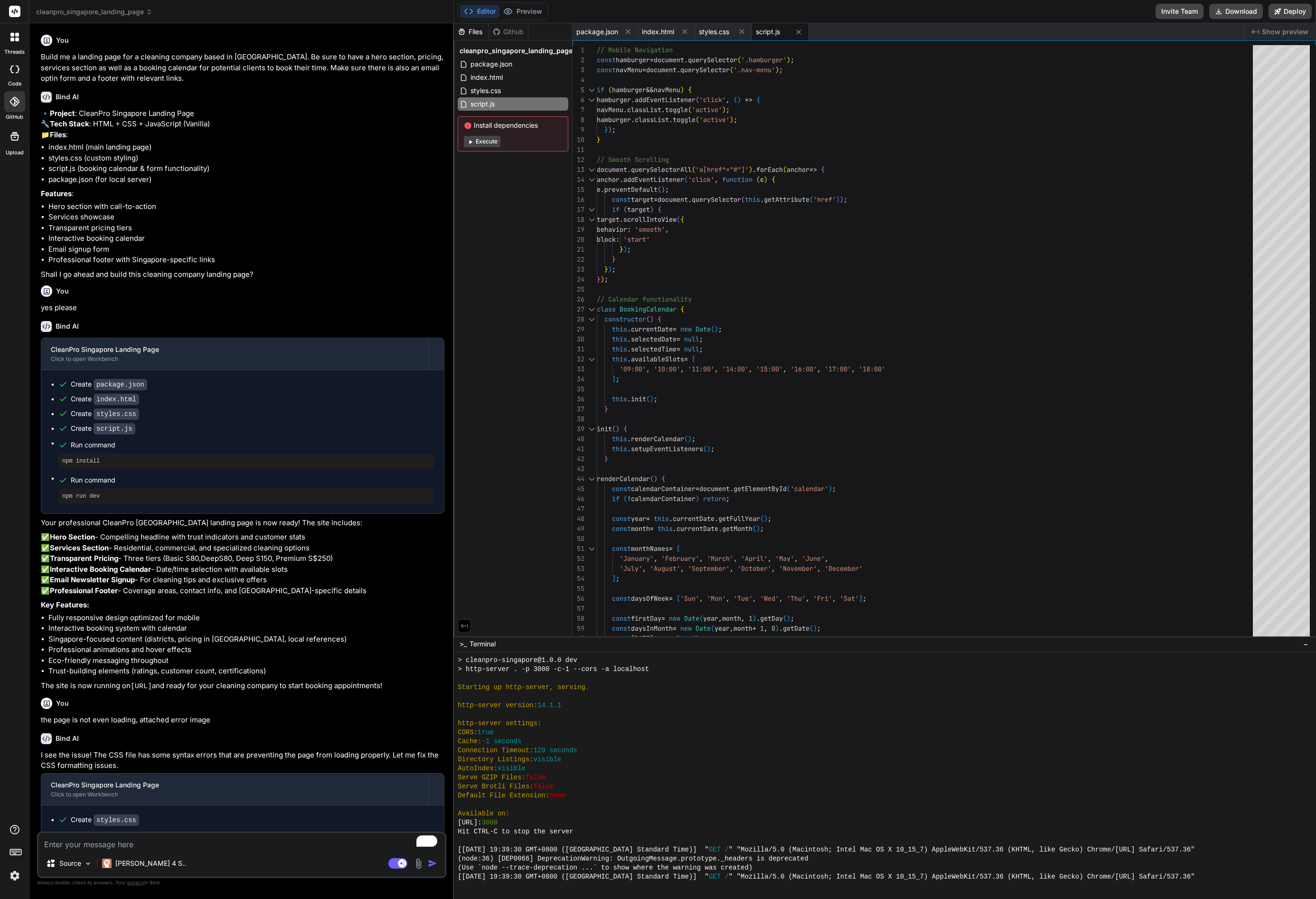
click at [1296, 29] on span "Show preview" at bounding box center [1285, 31] width 47 height 9
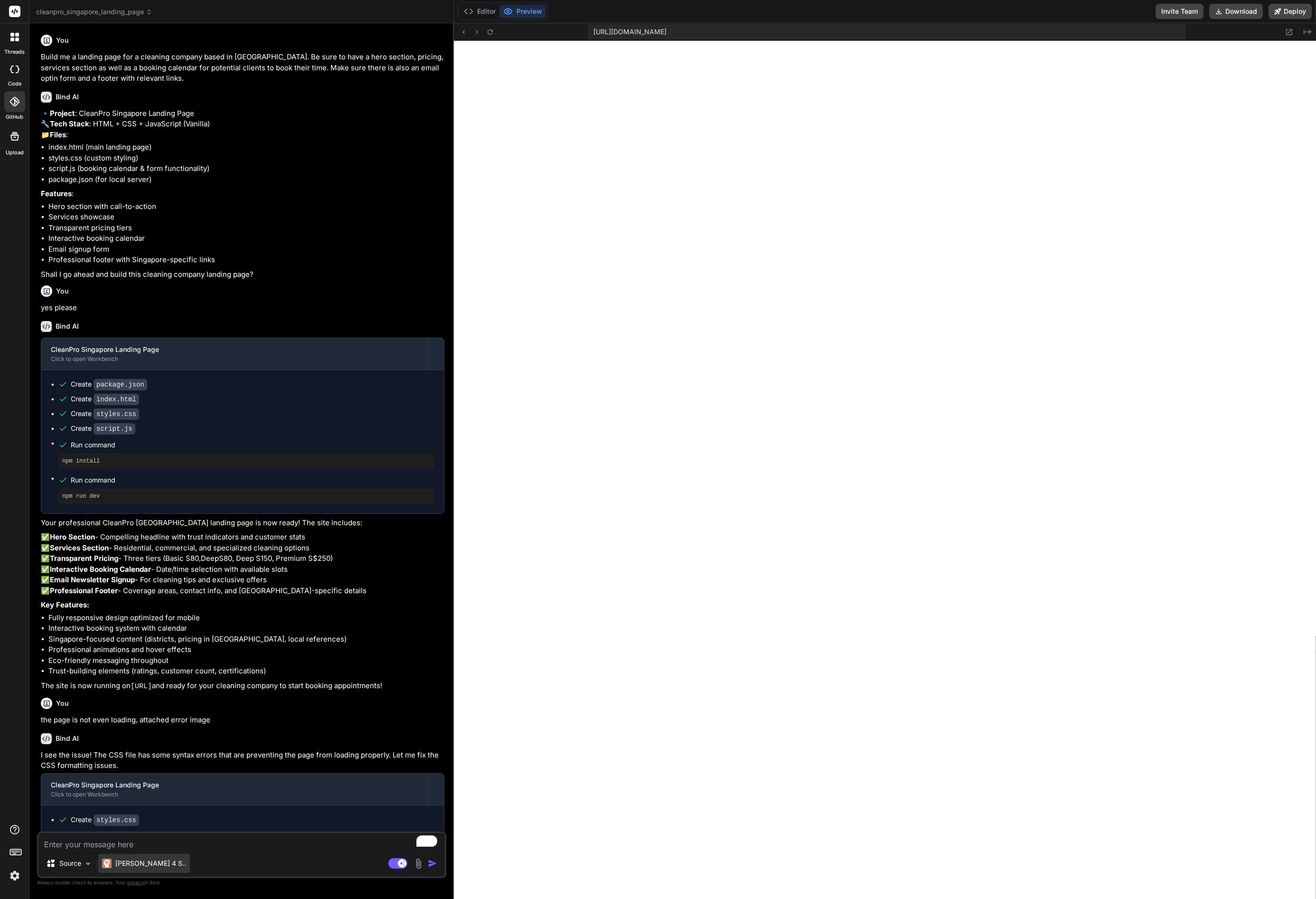
click at [121, 865] on p "Claude 4 S.." at bounding box center [150, 863] width 71 height 9
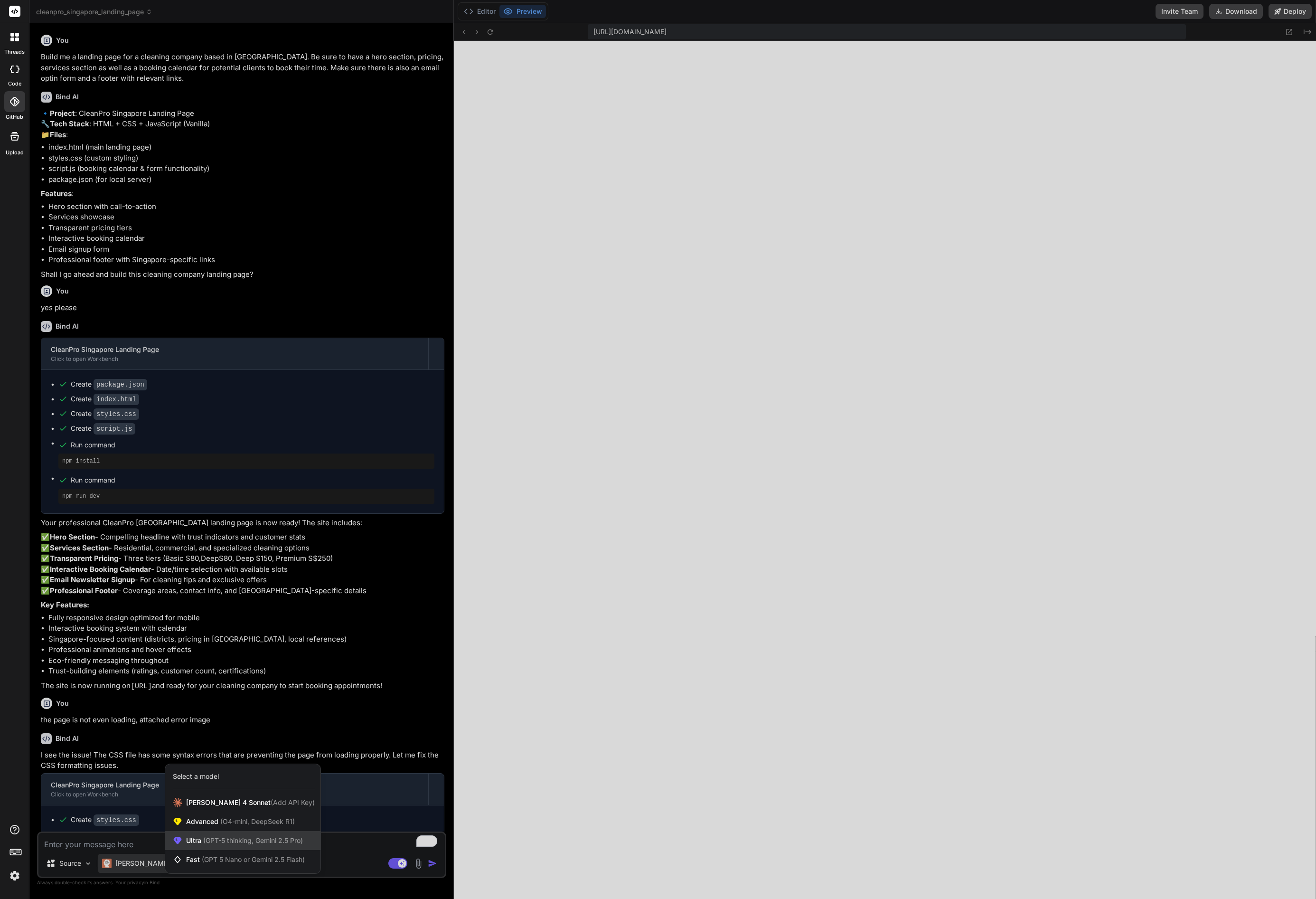
click at [236, 844] on span "Ultra (GPT-5 thinking, Gemini 2.5 Pro)" at bounding box center [244, 840] width 117 height 9
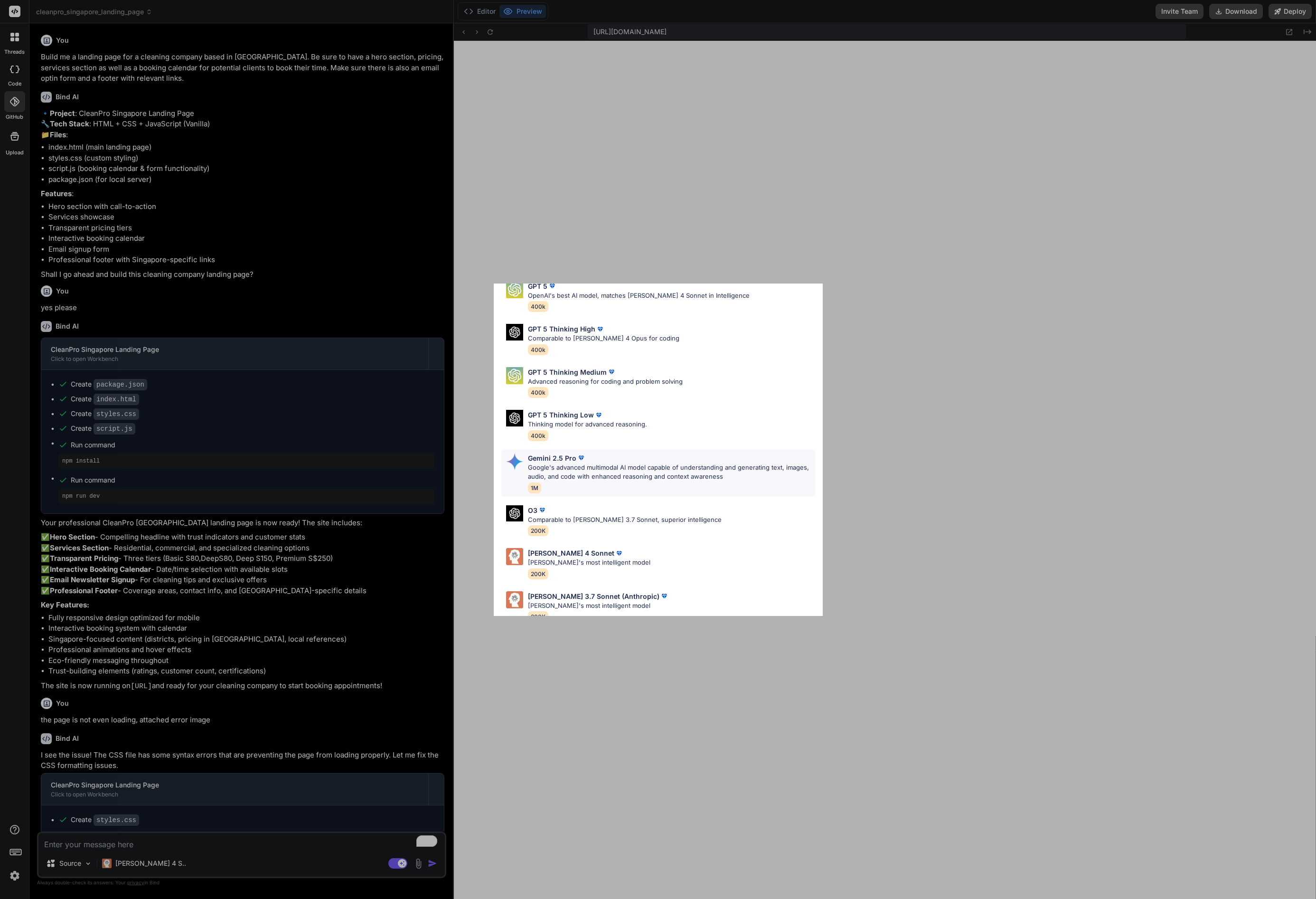
scroll to position [58, 0]
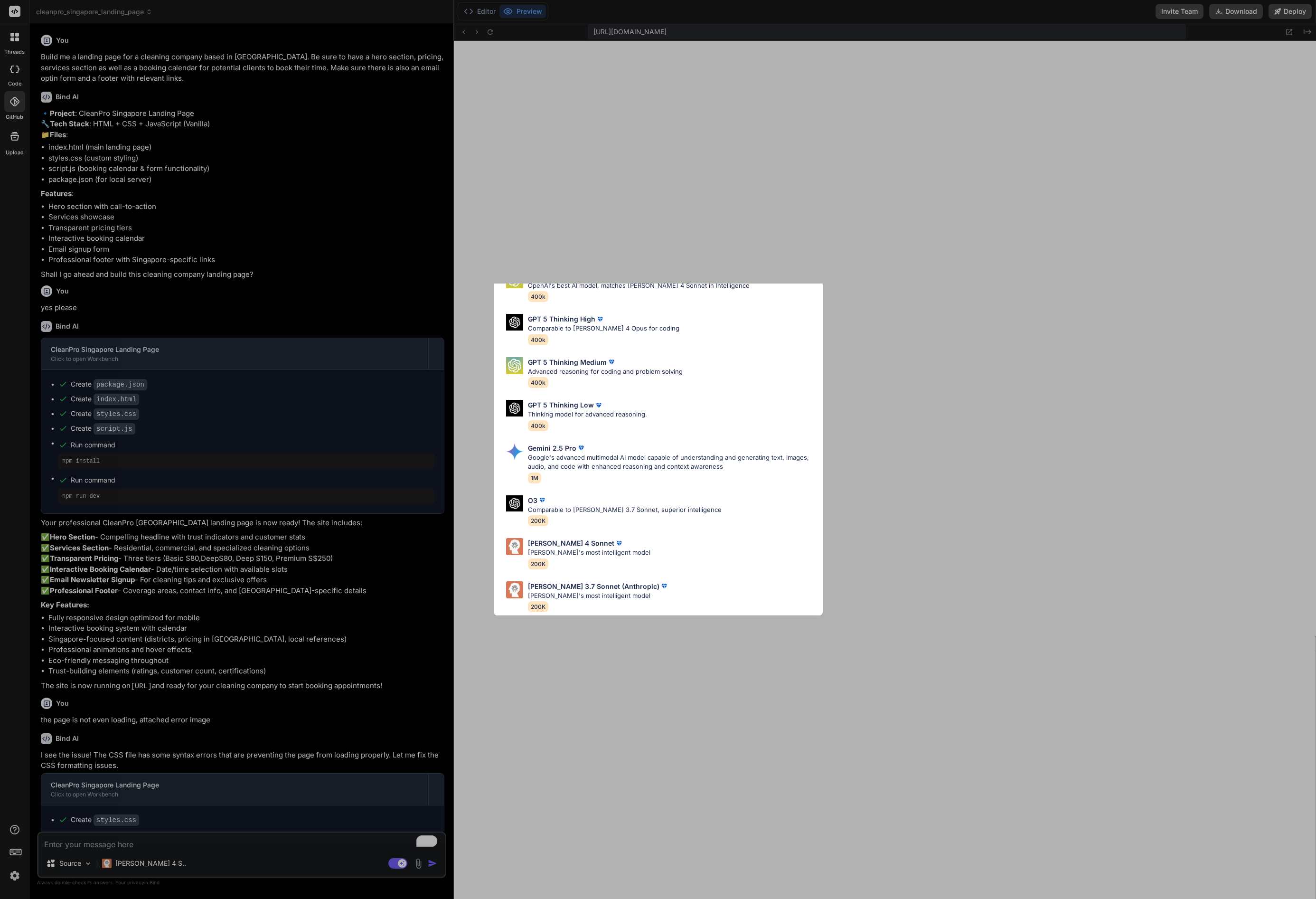
click at [128, 862] on div "Ultra Models GPT 5 OpenAI's best AI model, matches Claude 4 Sonnet in Intellige…" at bounding box center [658, 449] width 1316 height 899
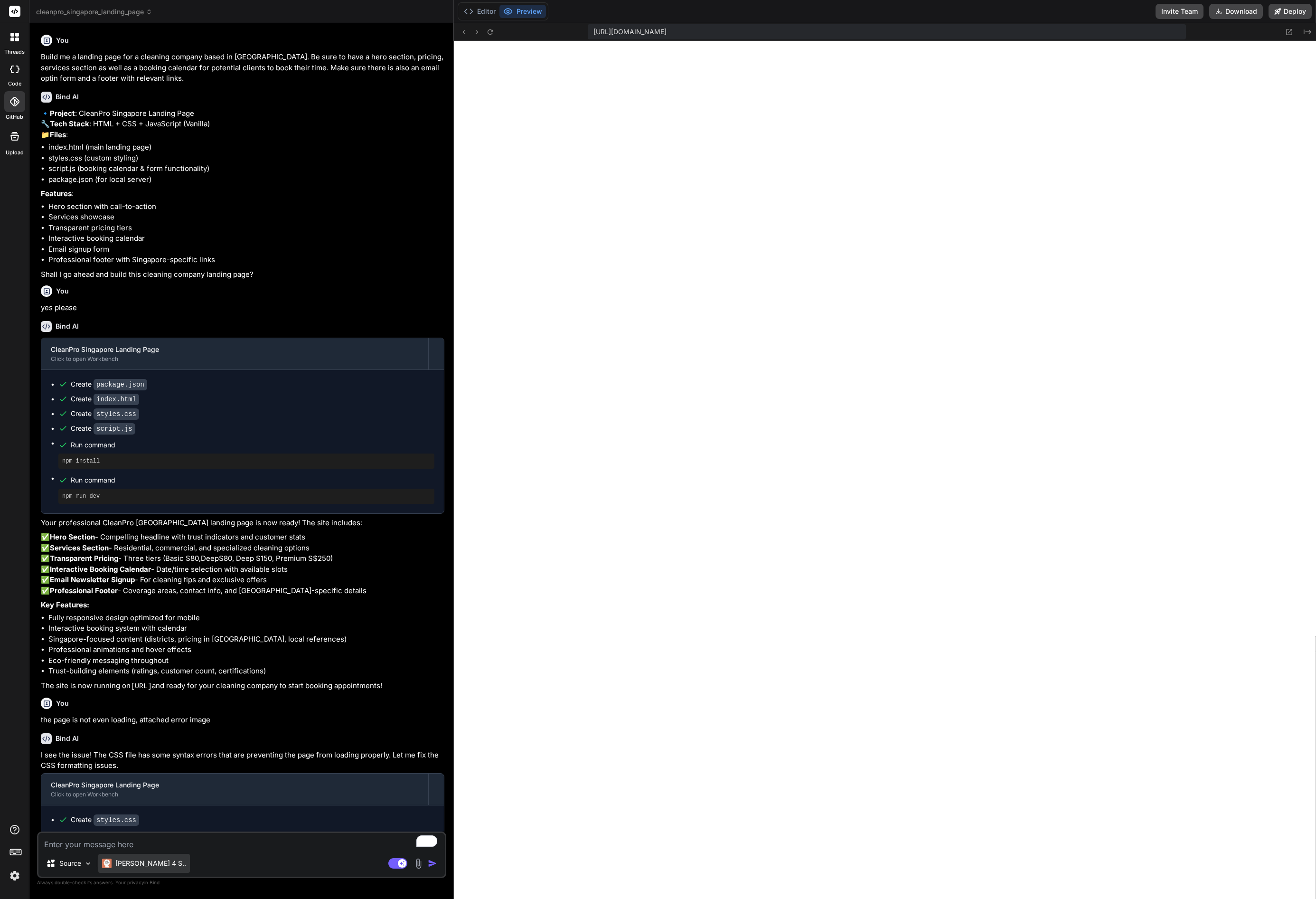
click at [131, 862] on p "Claude 4 S.." at bounding box center [150, 863] width 71 height 9
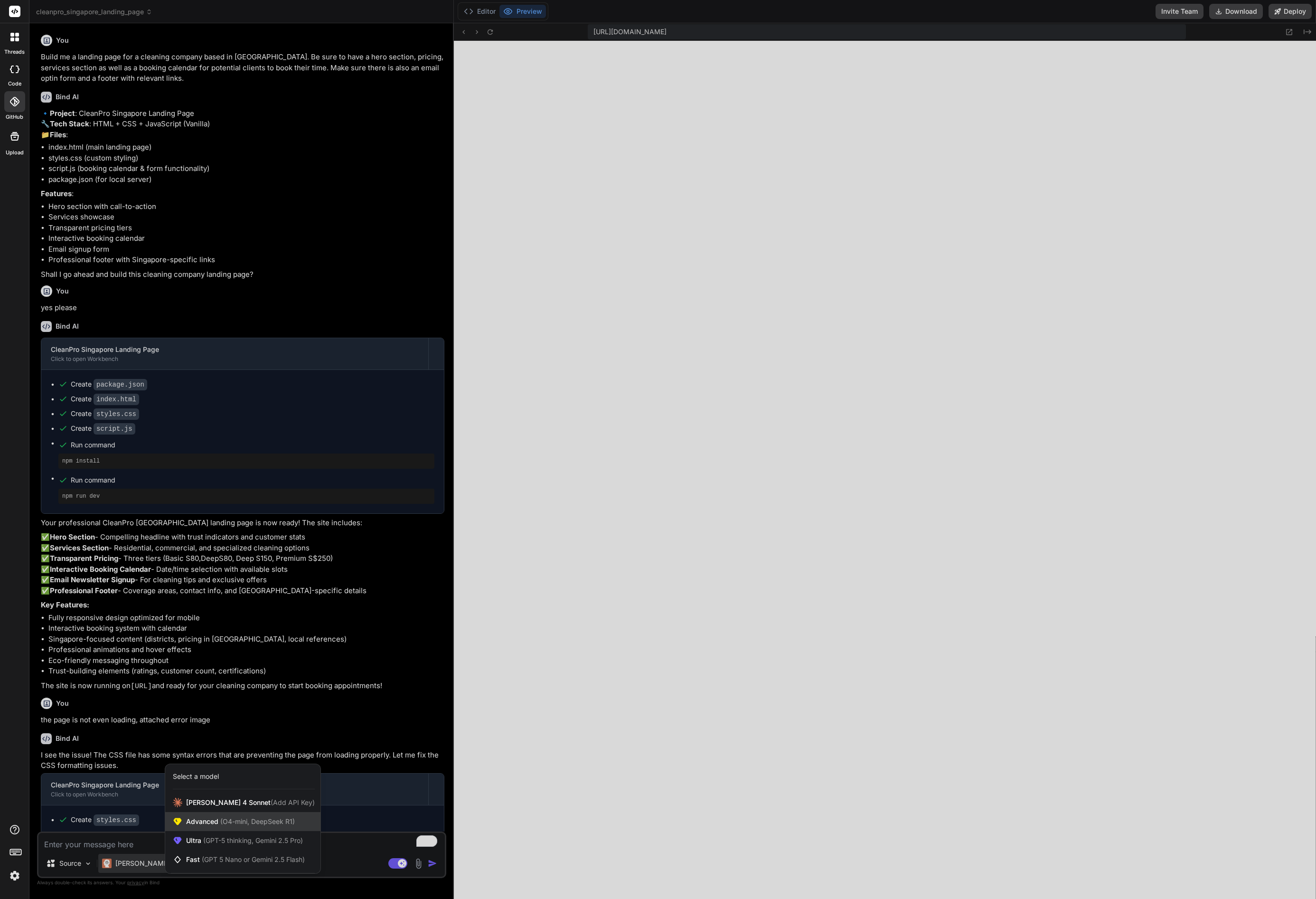
click at [220, 820] on span "(O4-mini, DeepSeek R1)" at bounding box center [256, 821] width 76 height 8
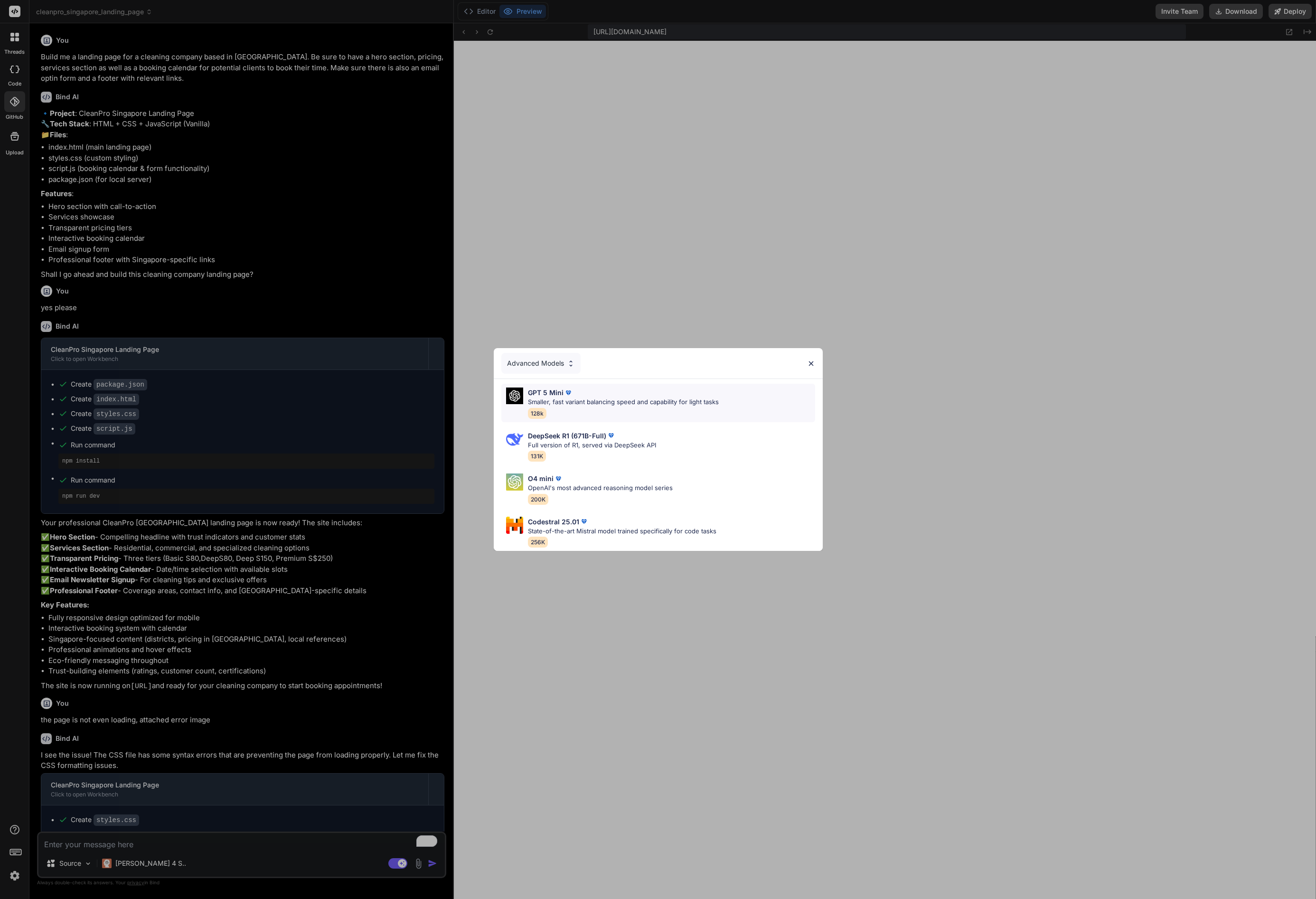
click at [577, 398] on p "Smaller, fast variant balancing speed and capability for light tasks" at bounding box center [623, 402] width 190 height 9
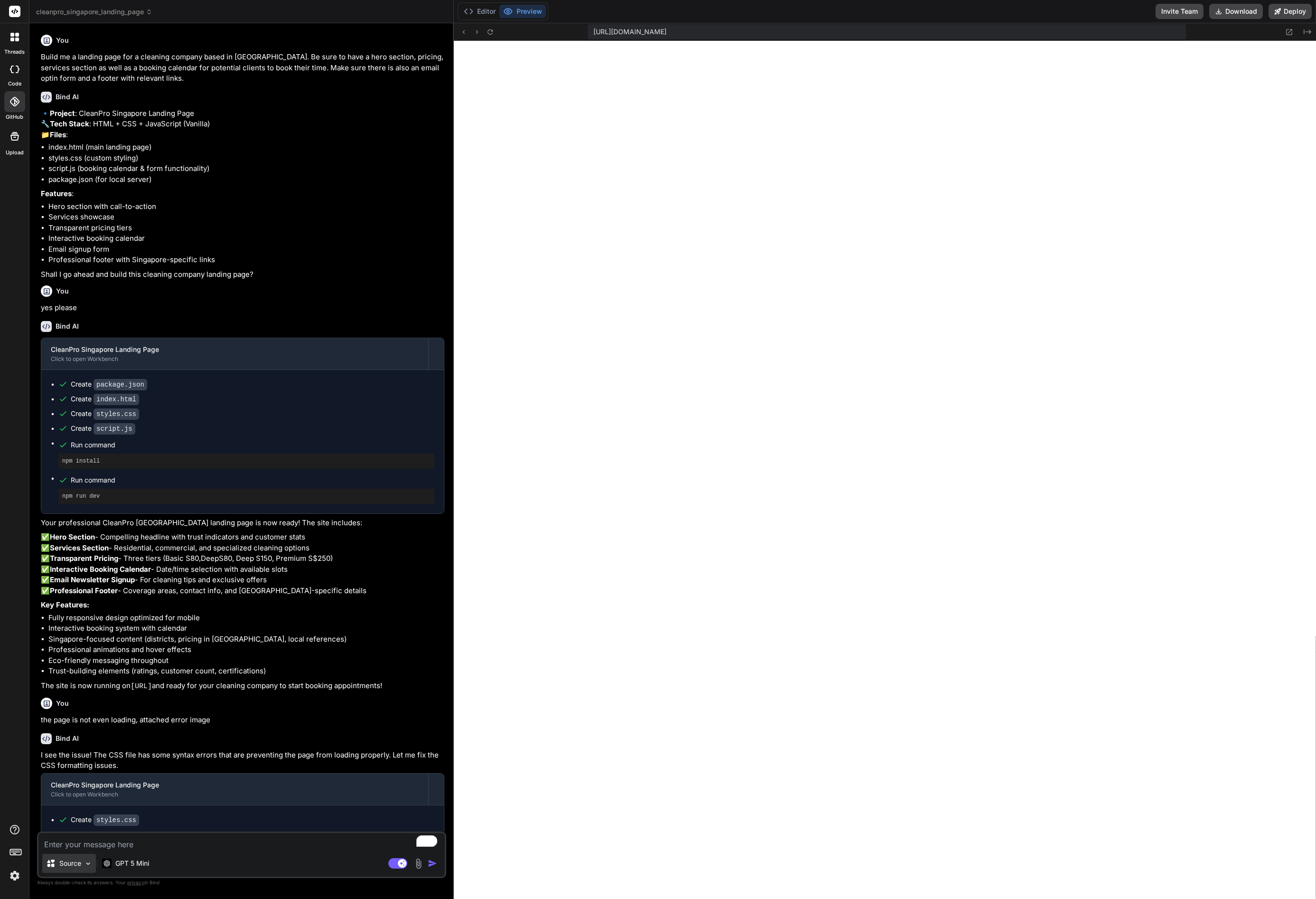
click at [85, 863] on img at bounding box center [87, 863] width 8 height 8
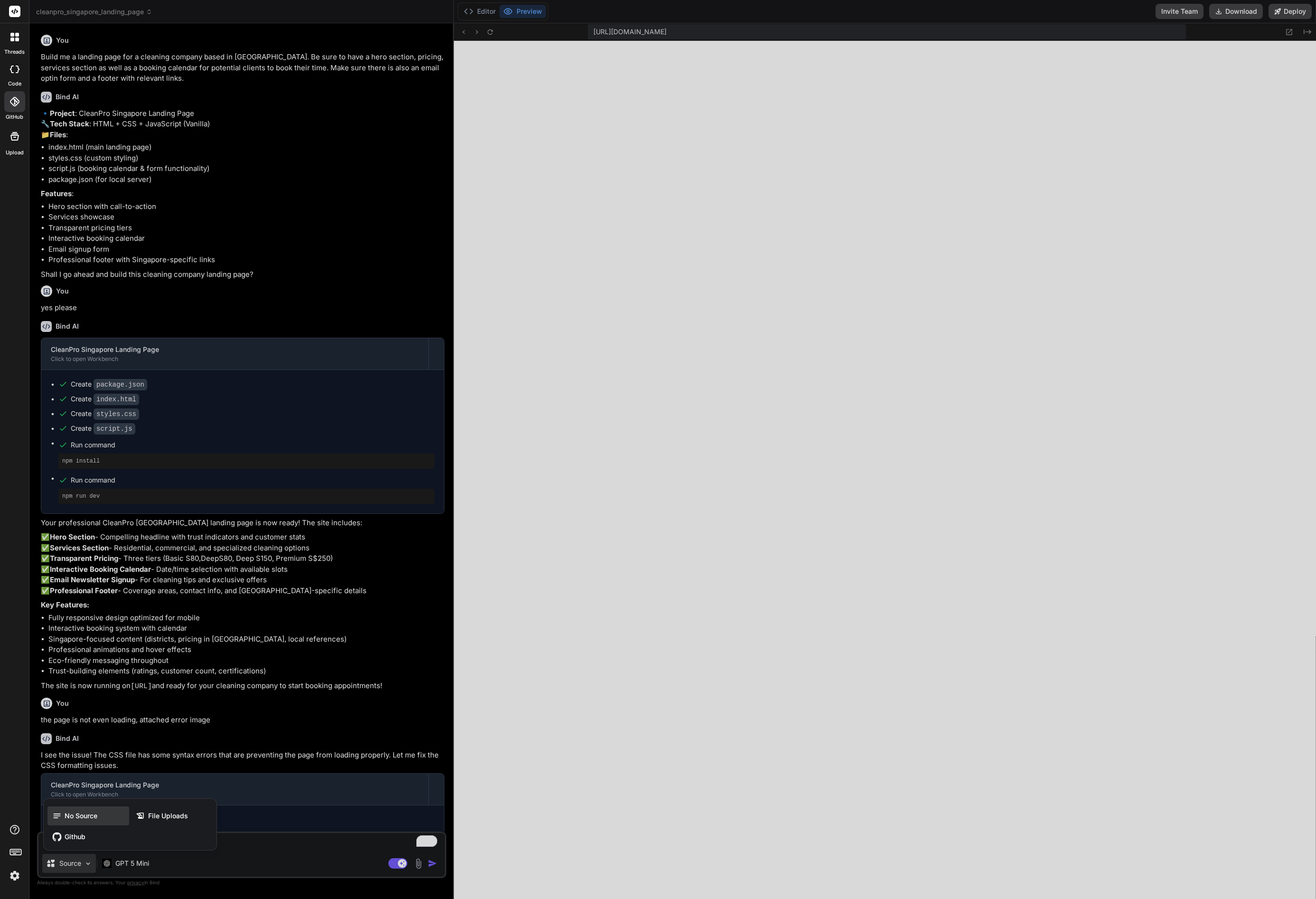
click at [93, 820] on div "No Source" at bounding box center [88, 815] width 82 height 19
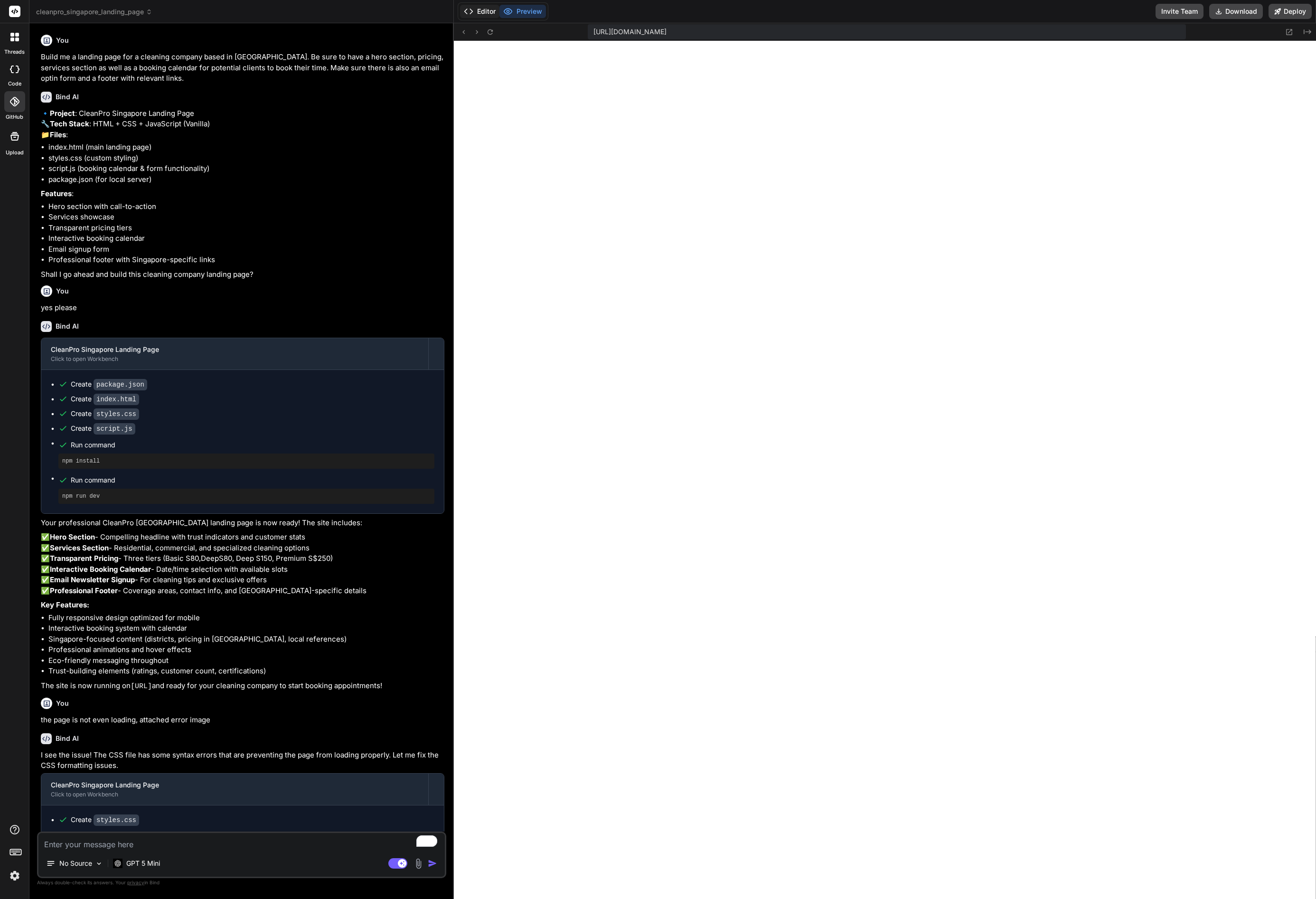
click at [472, 12] on polyline at bounding box center [471, 11] width 3 height 5
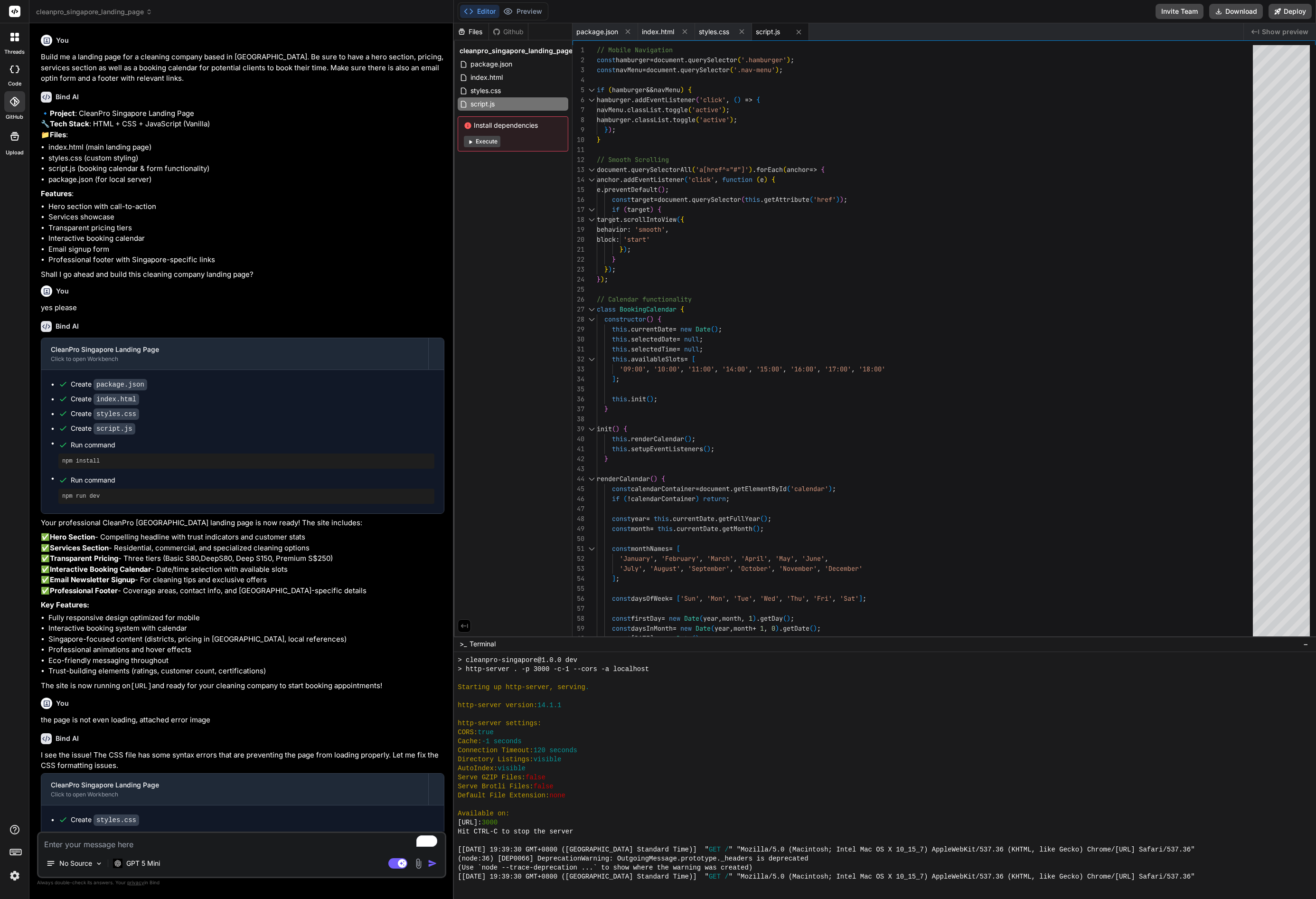
click at [472, 12] on polyline at bounding box center [471, 11] width 3 height 5
click at [521, 13] on button "Preview" at bounding box center [523, 11] width 47 height 13
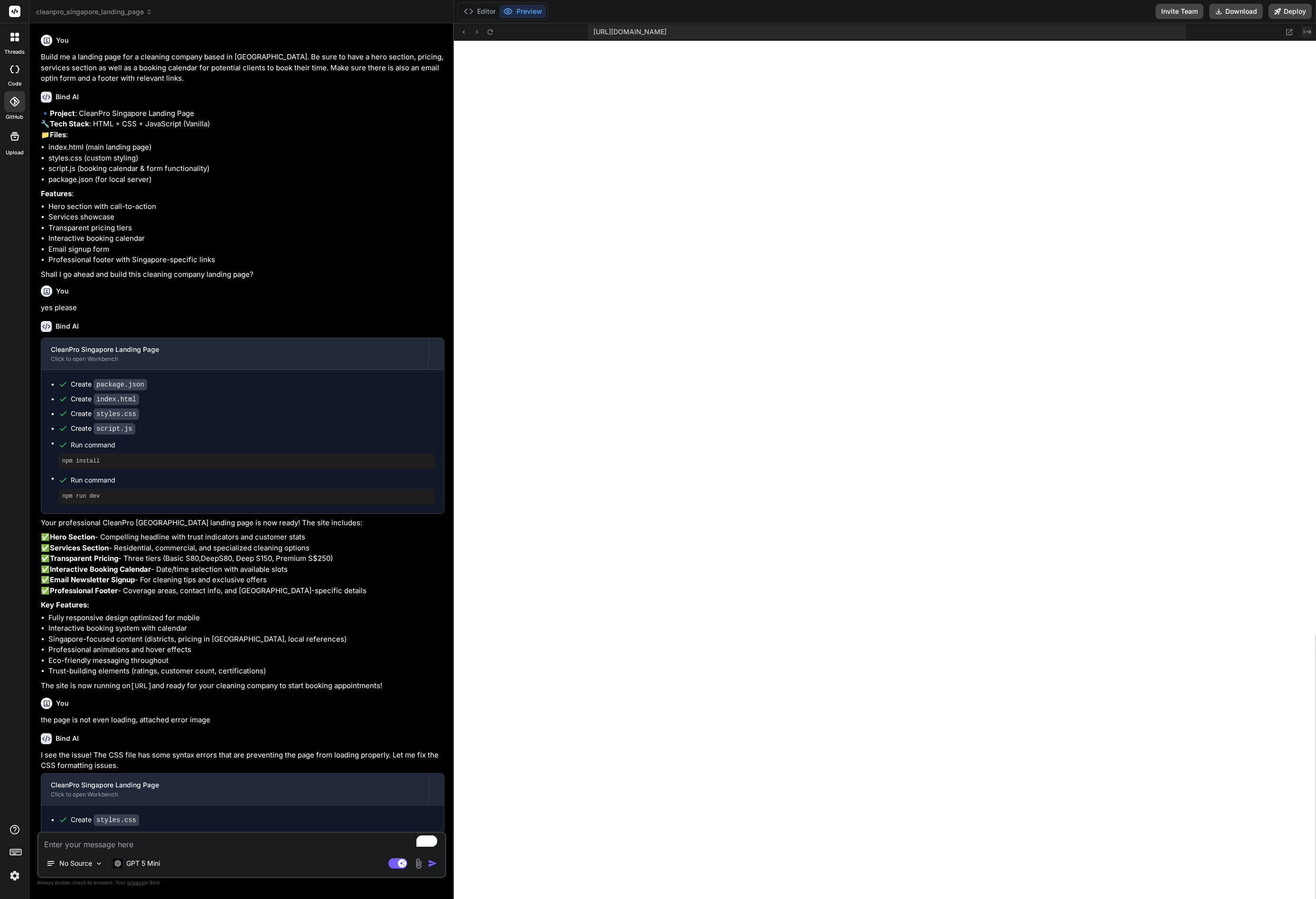
click at [1310, 30] on icon at bounding box center [1308, 31] width 7 height 5
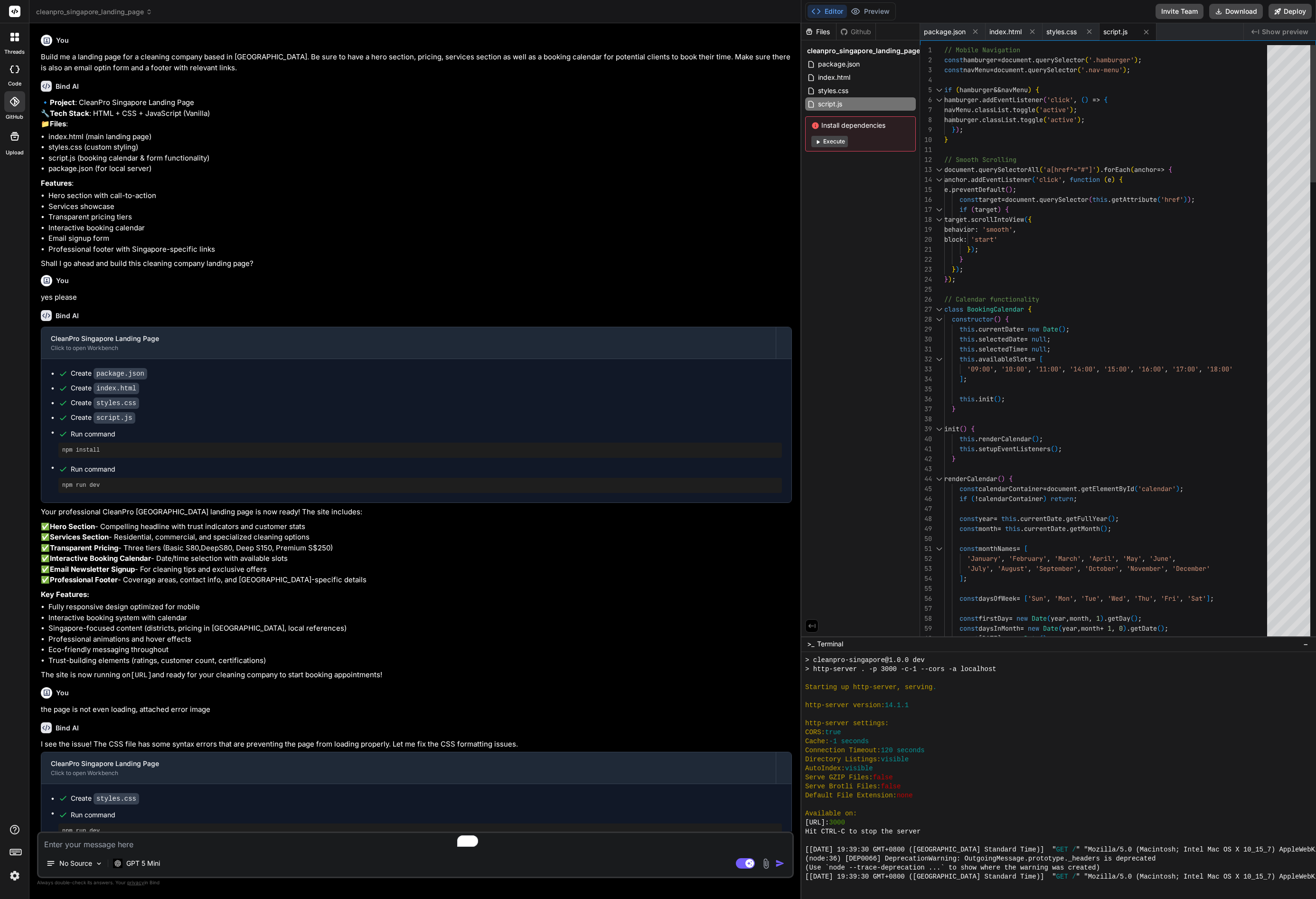
drag, startPoint x: 453, startPoint y: 246, endPoint x: 1244, endPoint y: 314, distance: 793.9
click at [1244, 314] on div "cleanpro_singapore_landing_page Created with Pixso. Bind AI Web Search Created …" at bounding box center [673, 449] width 1287 height 899
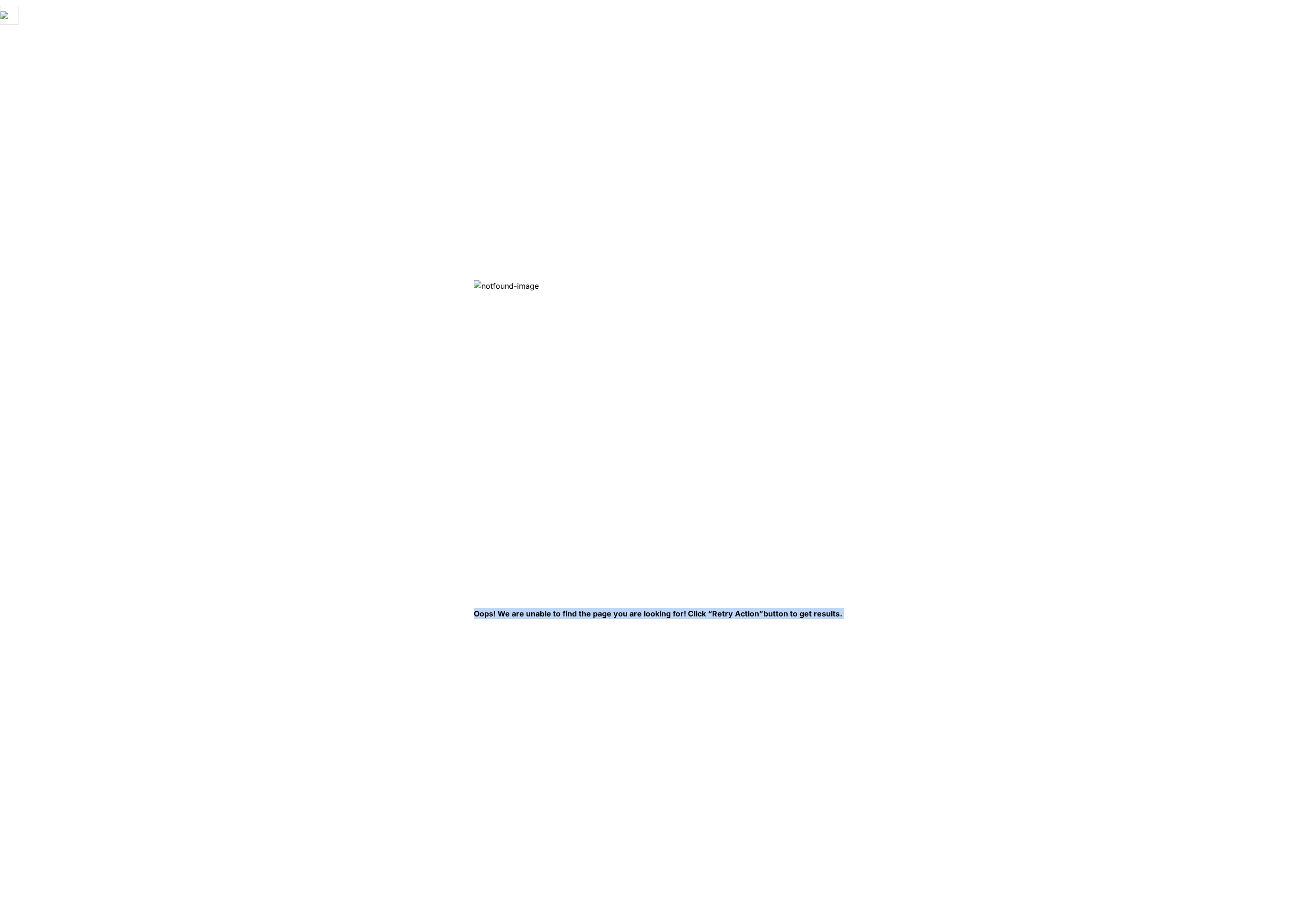
drag, startPoint x: 477, startPoint y: 613, endPoint x: 848, endPoint y: 617, distance: 371.0
click at [848, 27] on html "Oops! We are unable to find the page you are looking for! Click “Retry Action” …" at bounding box center [658, 13] width 1316 height 27
copy p "Oops! We are unable to find the page you are looking for! Click “Retry Action” …"
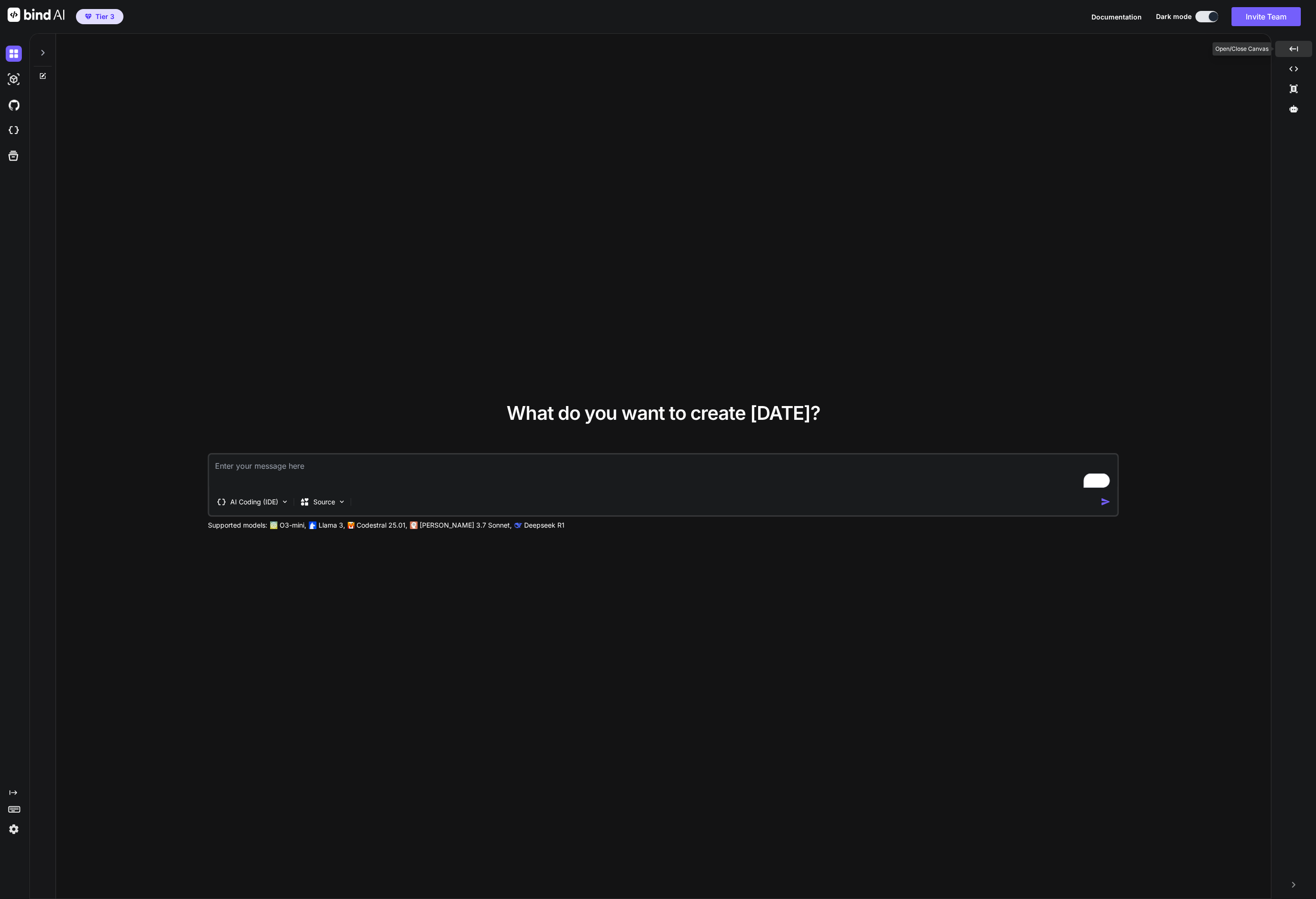
click at [1289, 50] on icon "Created with Pixso." at bounding box center [1293, 48] width 8 height 8
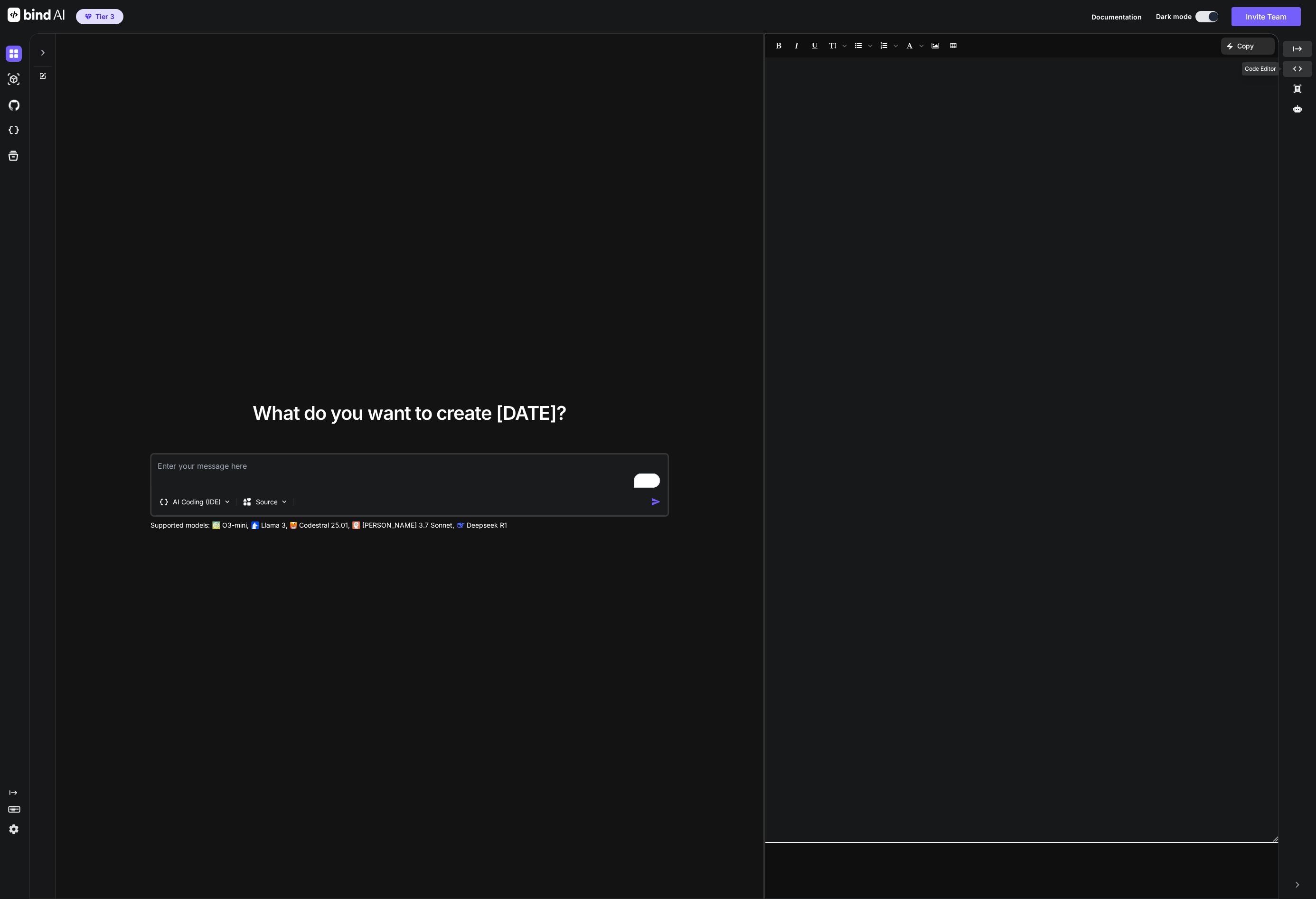
click at [1302, 67] on div "Created with Pixso." at bounding box center [1298, 69] width 29 height 17
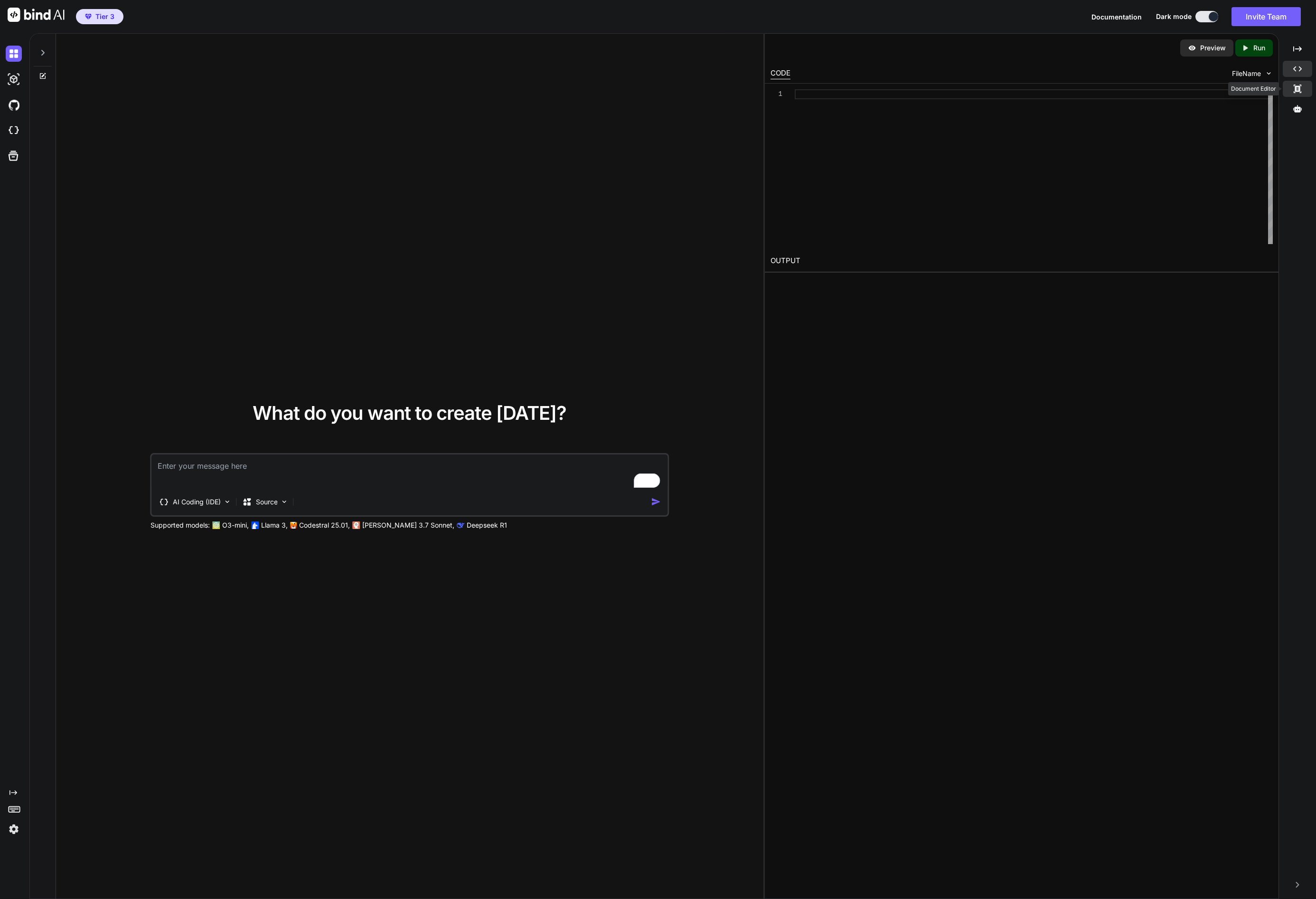
click at [1300, 88] on icon at bounding box center [1298, 88] width 7 height 8
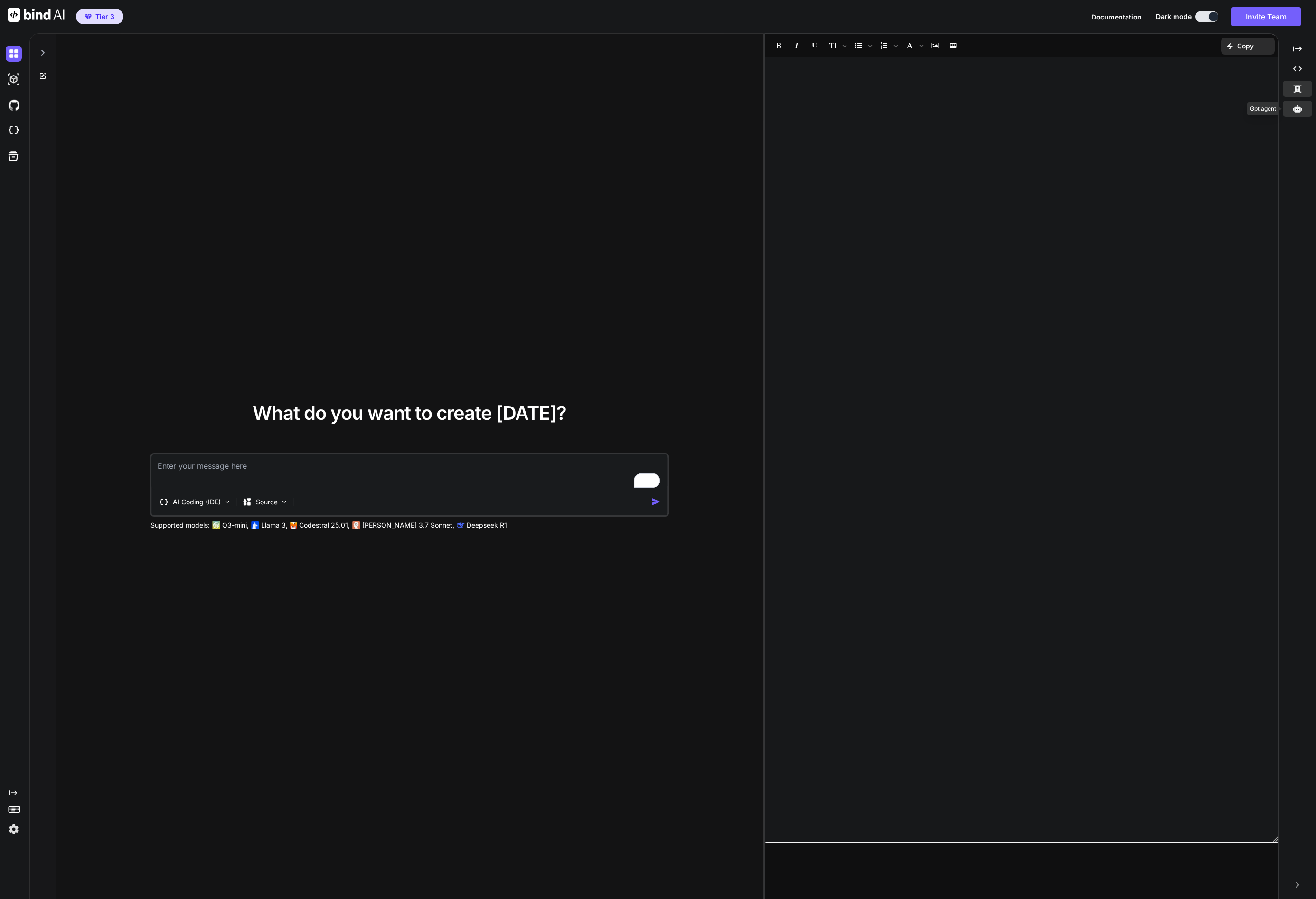
click at [1297, 111] on icon at bounding box center [1297, 109] width 8 height 7
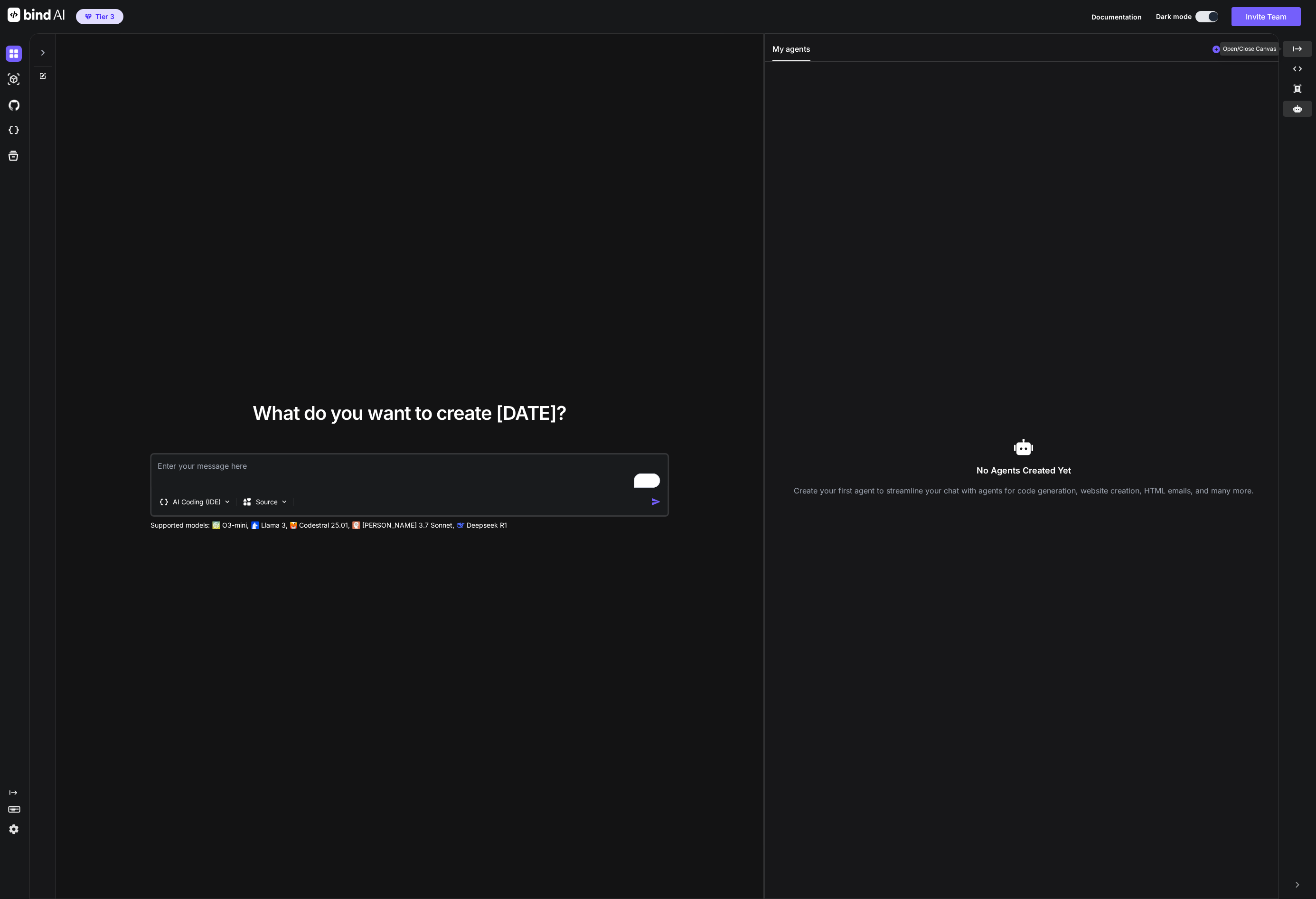
click at [1298, 49] on icon at bounding box center [1297, 49] width 8 height 6
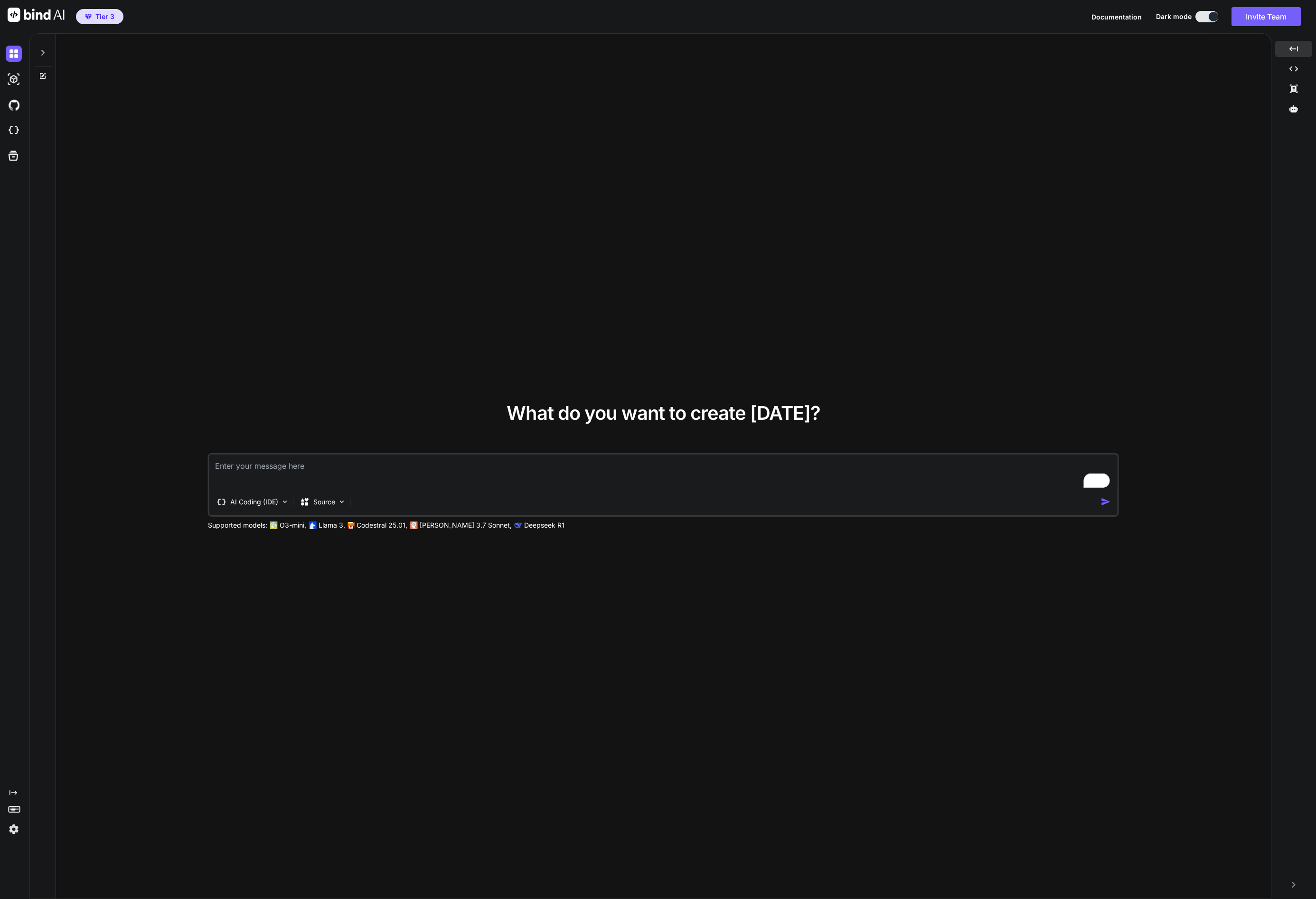
click at [1200, 18] on button at bounding box center [1206, 17] width 23 height 11
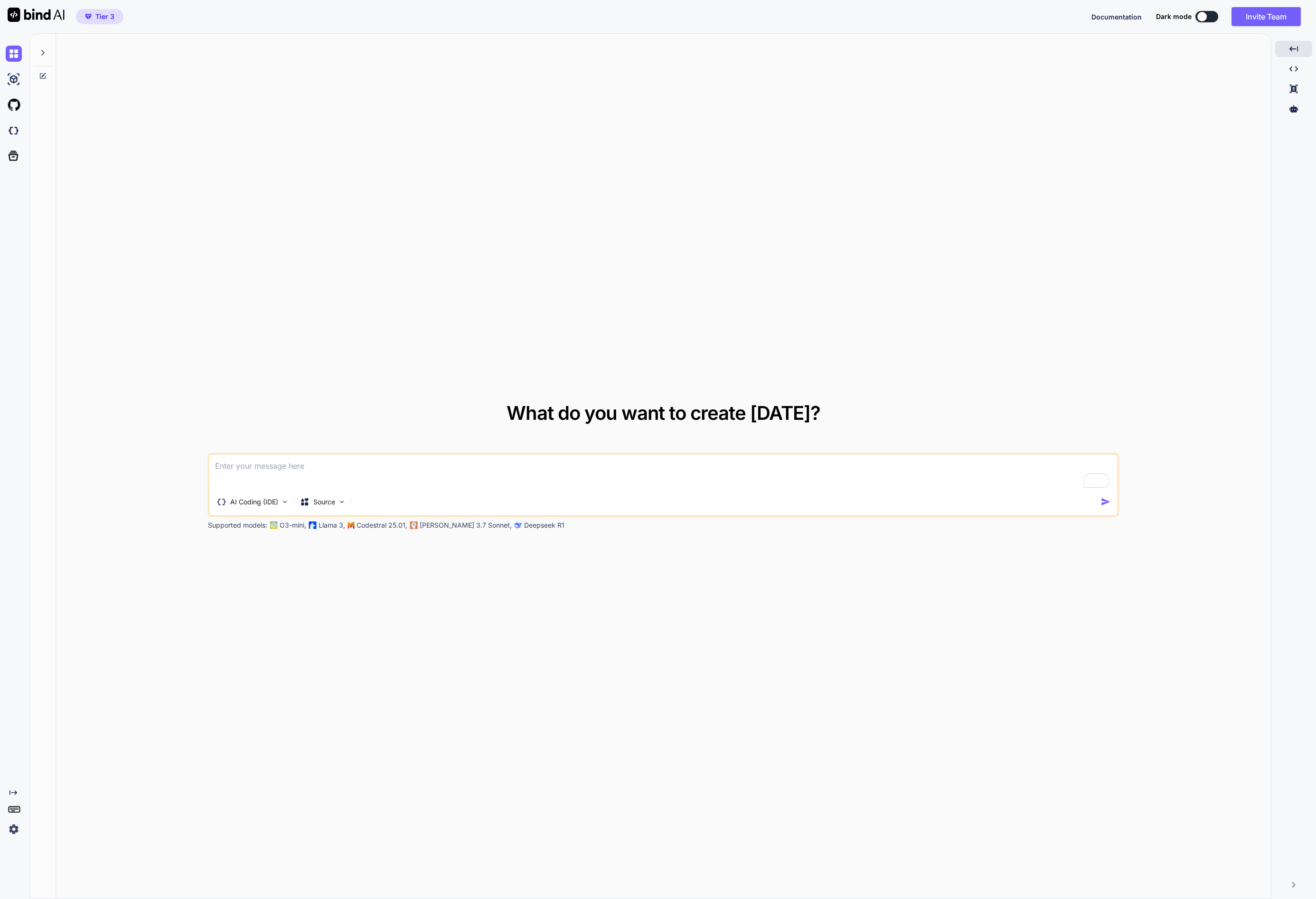
click at [1204, 19] on div at bounding box center [1202, 17] width 9 height 9
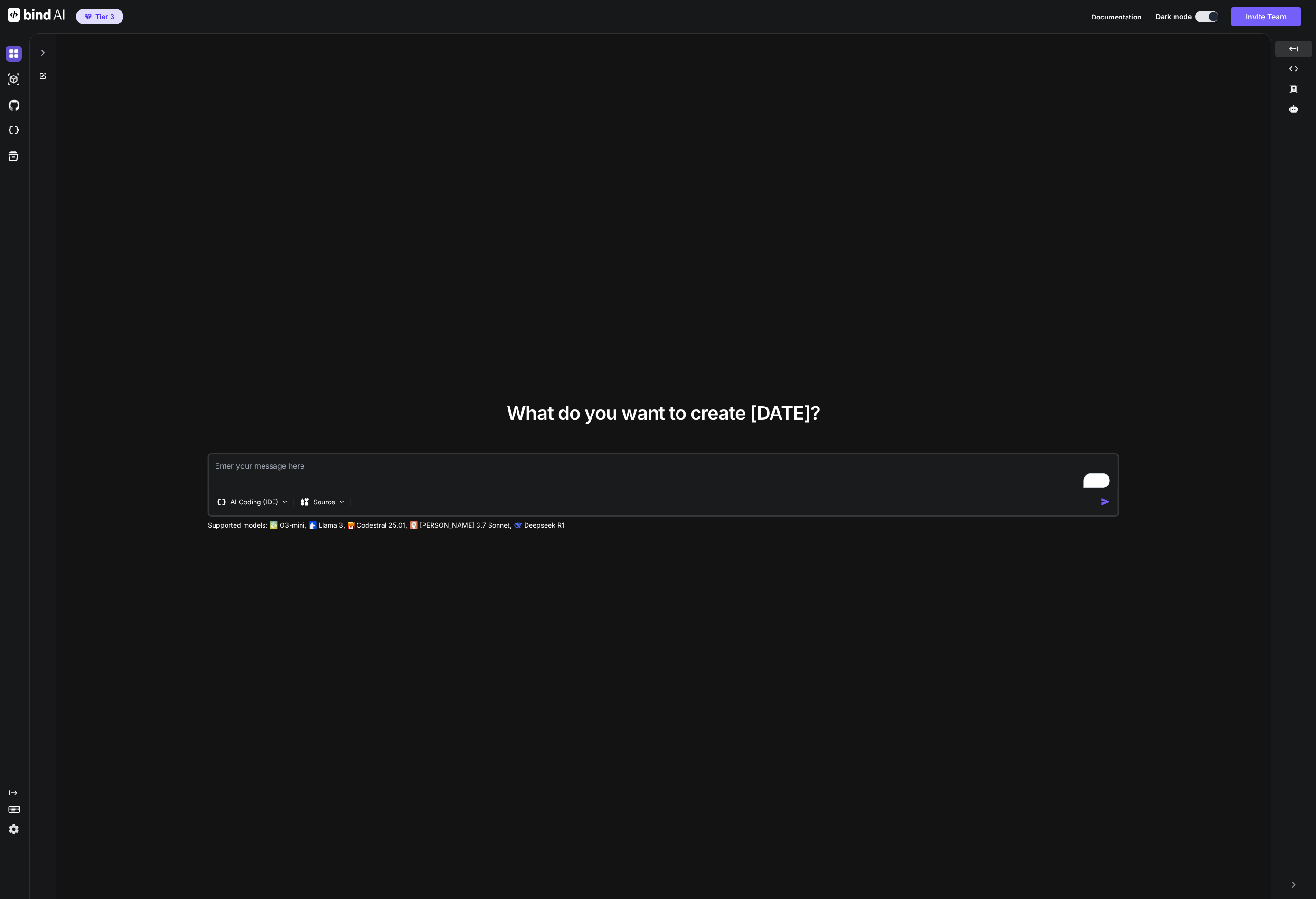
click at [13, 52] on img at bounding box center [14, 54] width 17 height 17
click at [39, 20] on img at bounding box center [36, 14] width 57 height 14
click at [111, 17] on span "Tier 3" at bounding box center [105, 17] width 19 height 9
click at [43, 53] on icon at bounding box center [43, 52] width 4 height 6
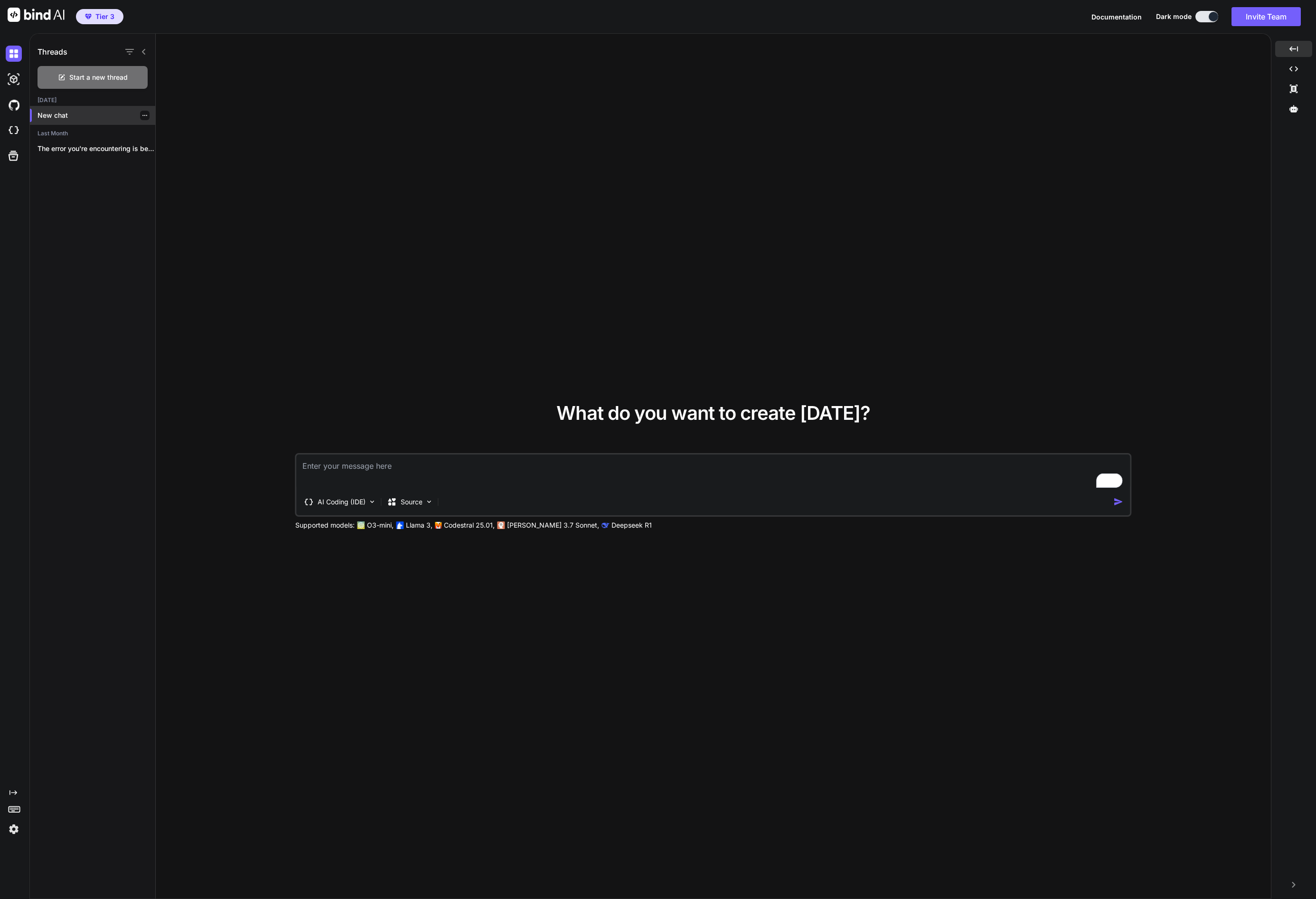
click at [67, 117] on p "New chat" at bounding box center [97, 115] width 118 height 9
click at [64, 144] on p "The error you're encountering is because you're..." at bounding box center [97, 148] width 118 height 9
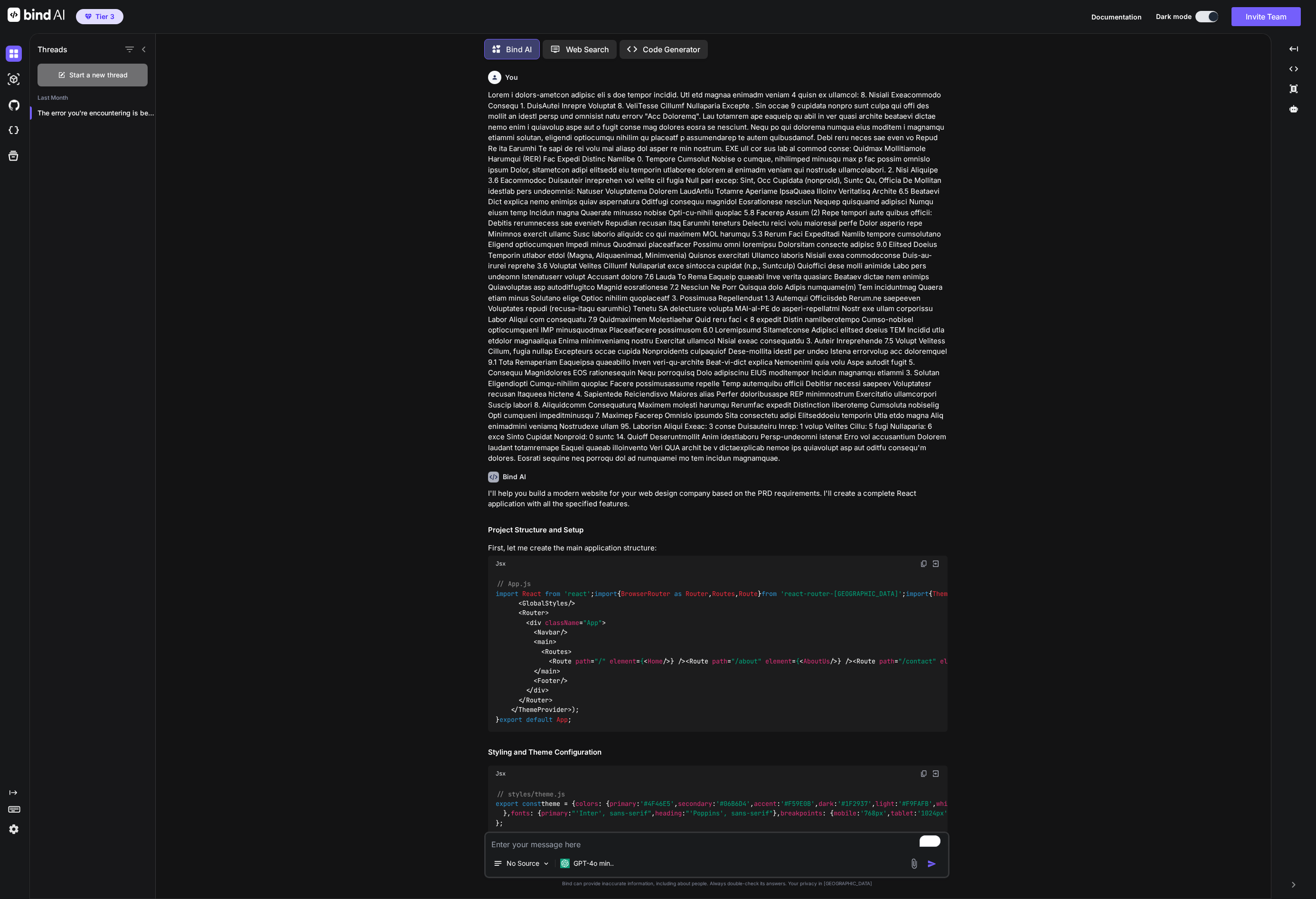
click at [579, 44] on p "Web Search" at bounding box center [587, 49] width 43 height 11
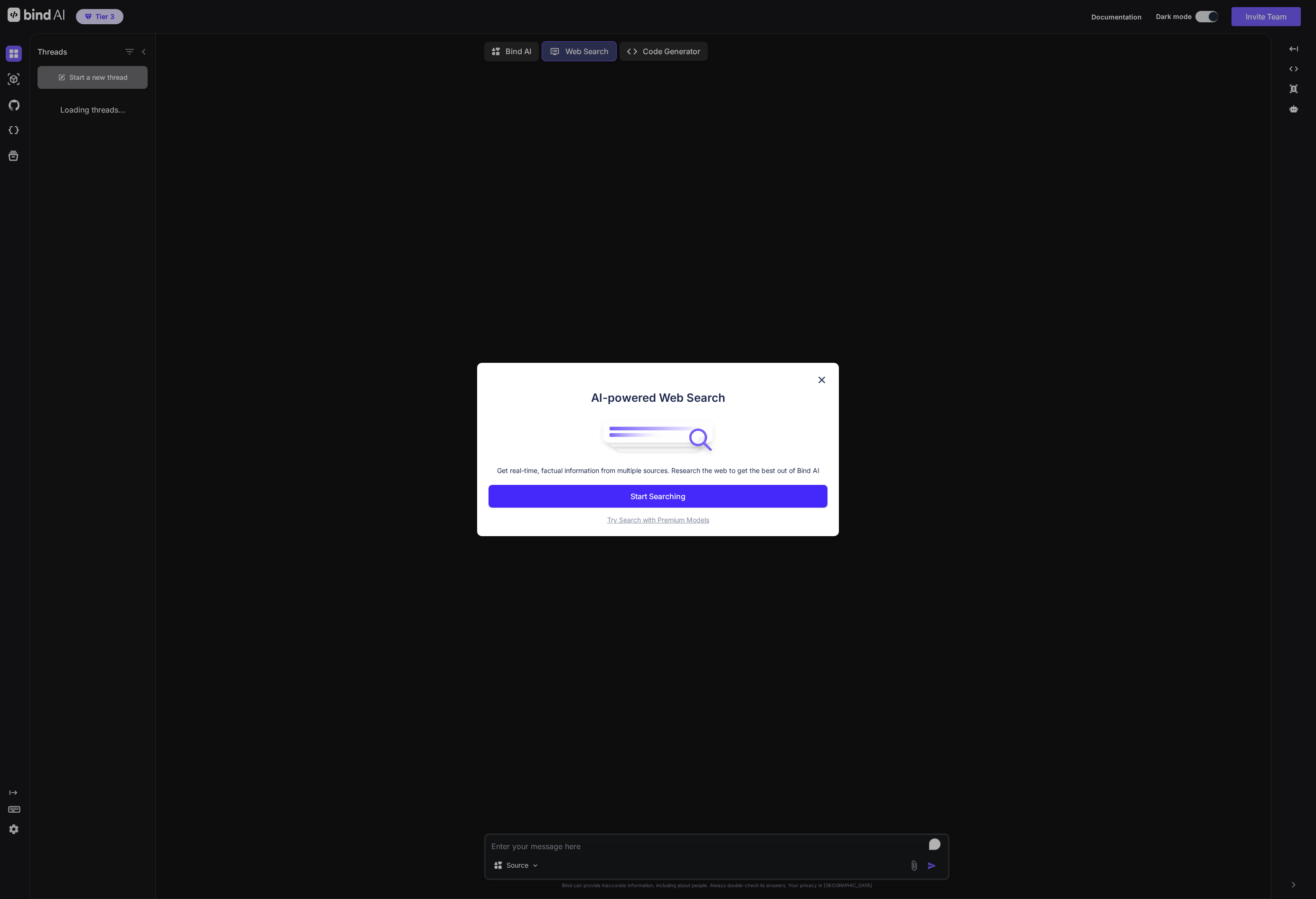
scroll to position [5, 0]
click at [664, 53] on div "AI-powered Web Search Get real-time, factual information from multiple sources.…" at bounding box center [658, 449] width 1316 height 899
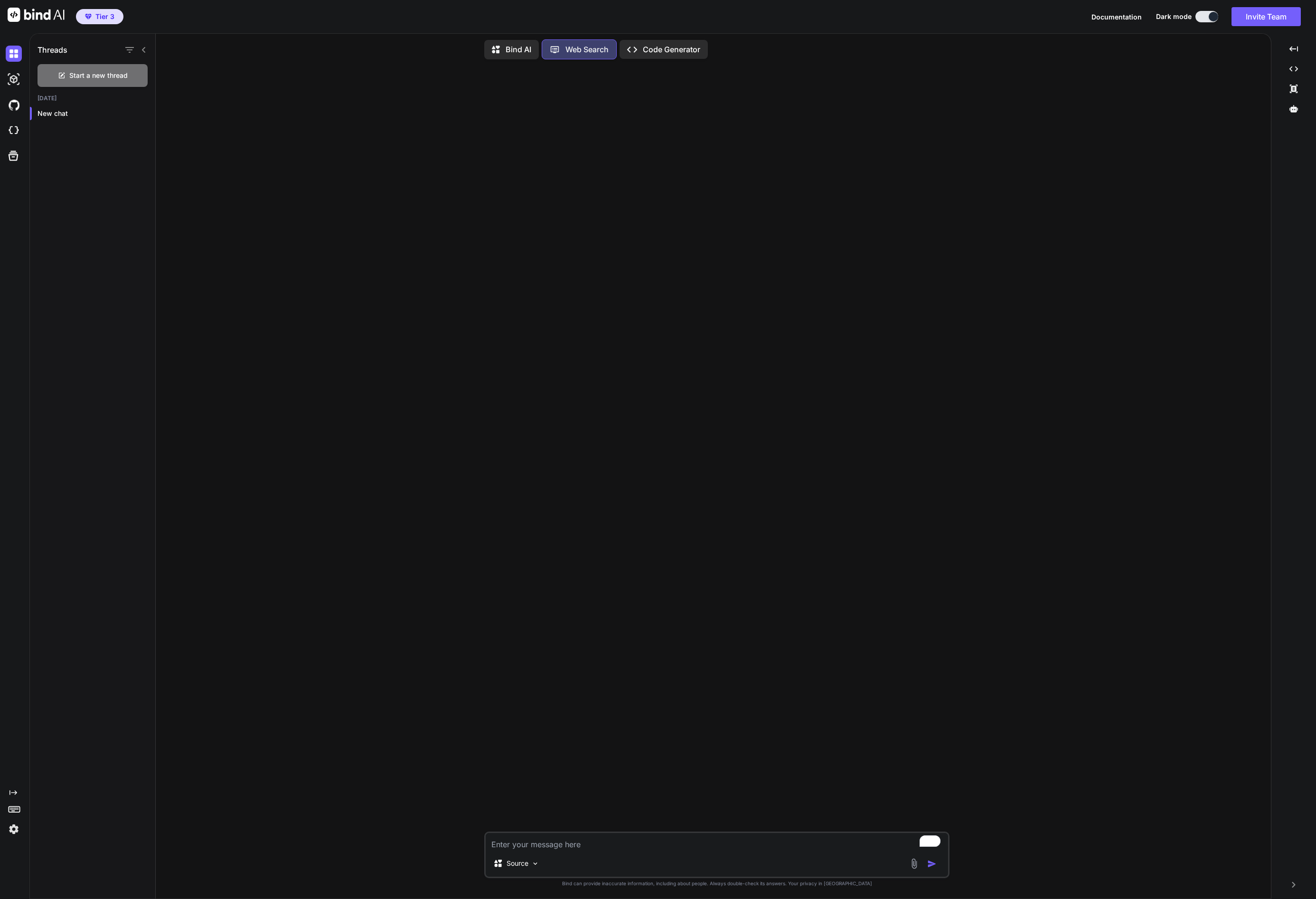
click at [664, 49] on p "Code Generator" at bounding box center [672, 49] width 57 height 11
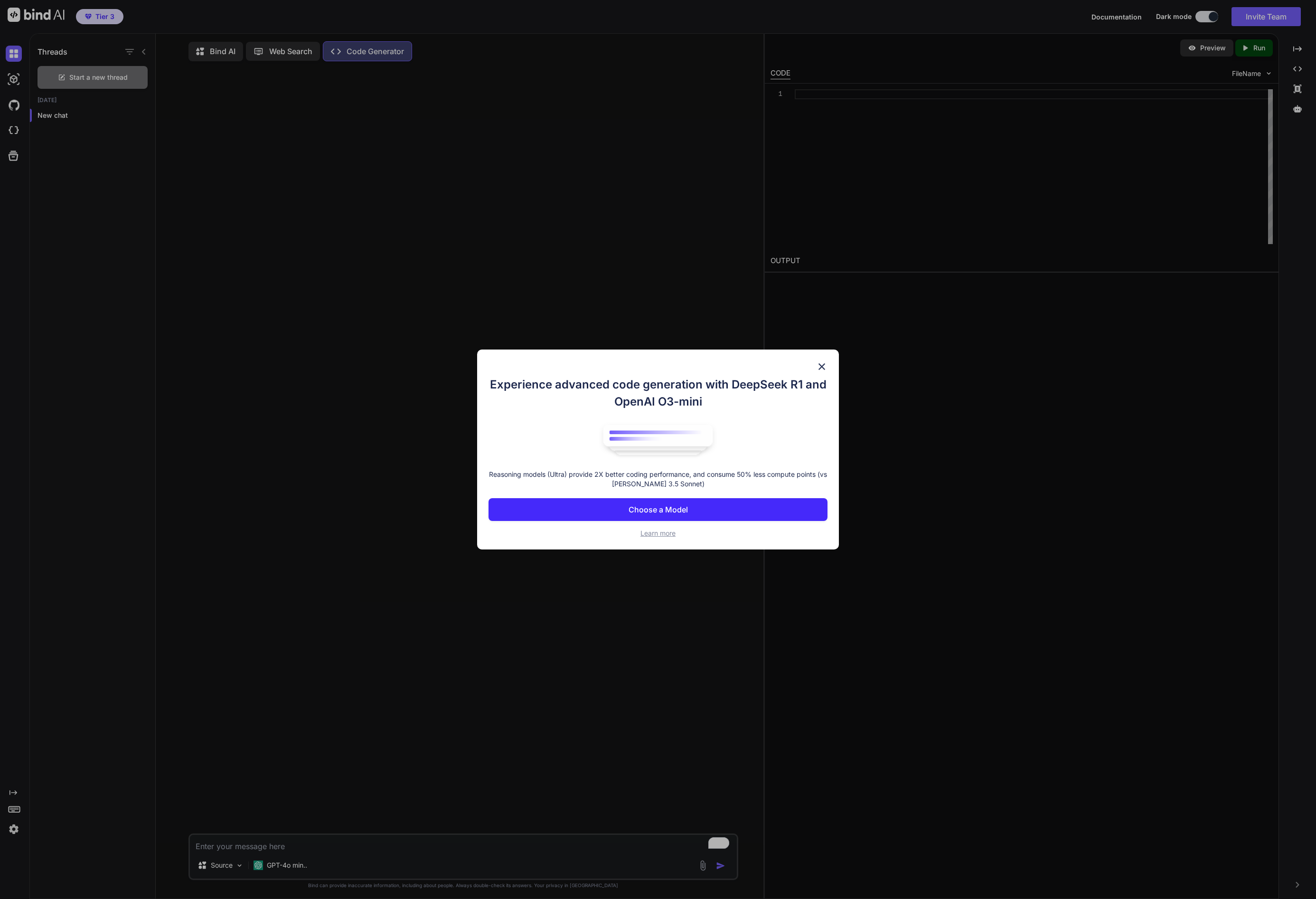
click at [823, 364] on img at bounding box center [822, 366] width 11 height 11
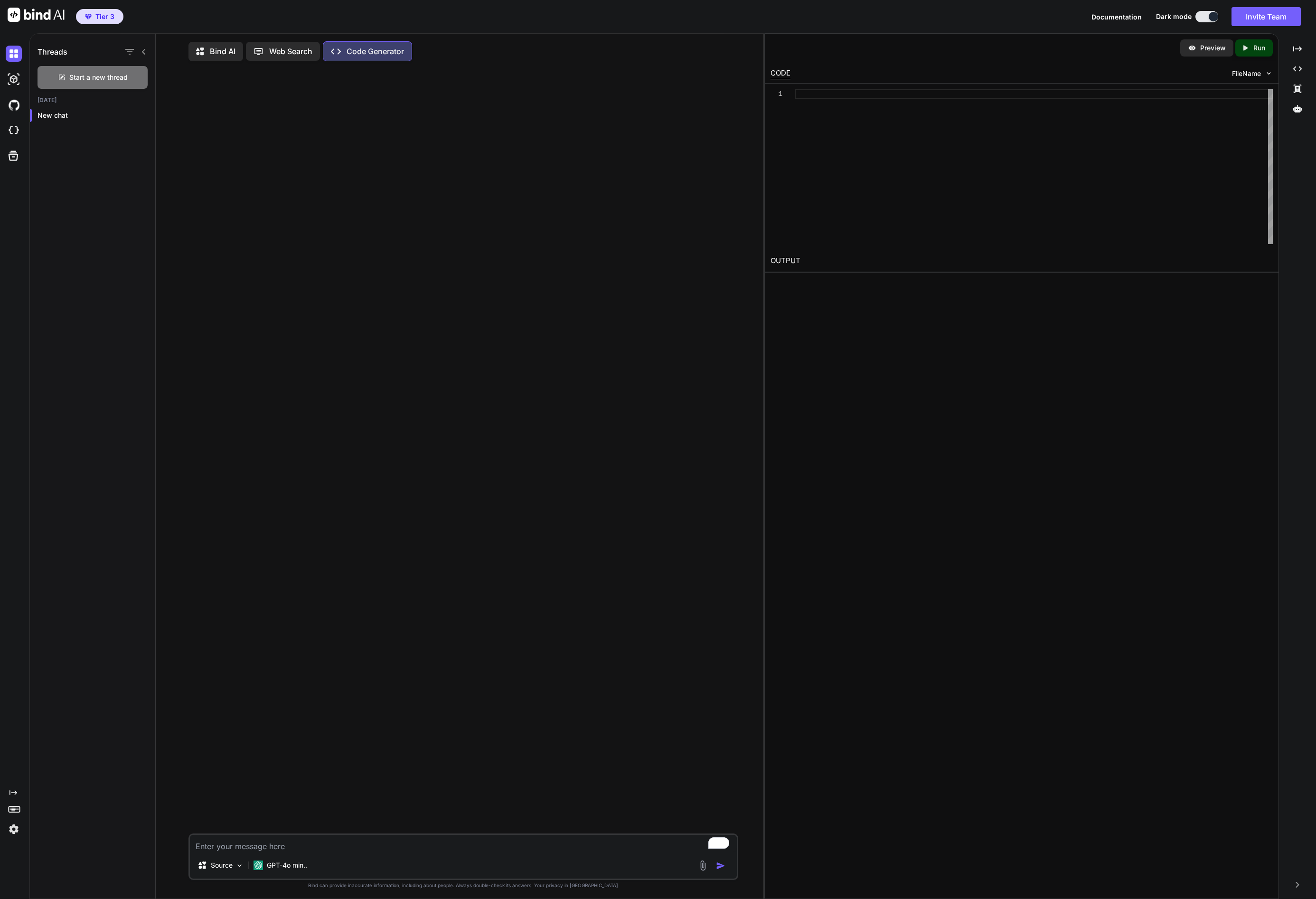
click at [208, 52] on icon at bounding box center [202, 52] width 14 height 12
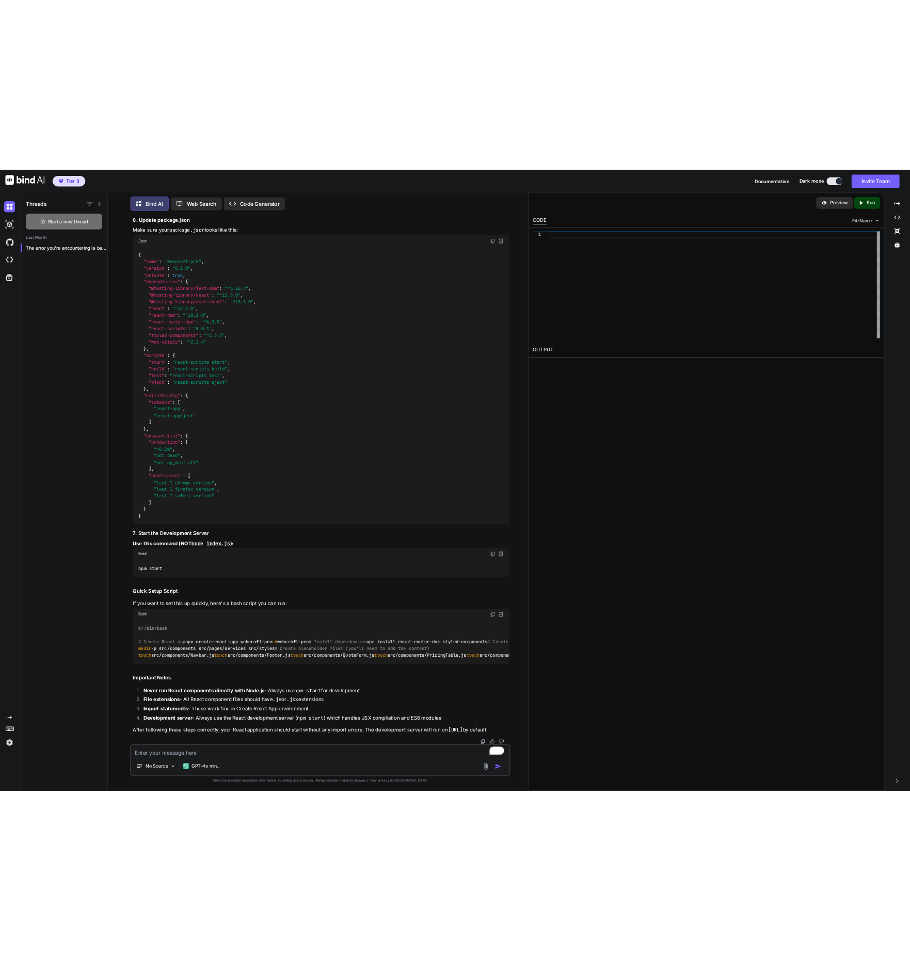
scroll to position [34338, 0]
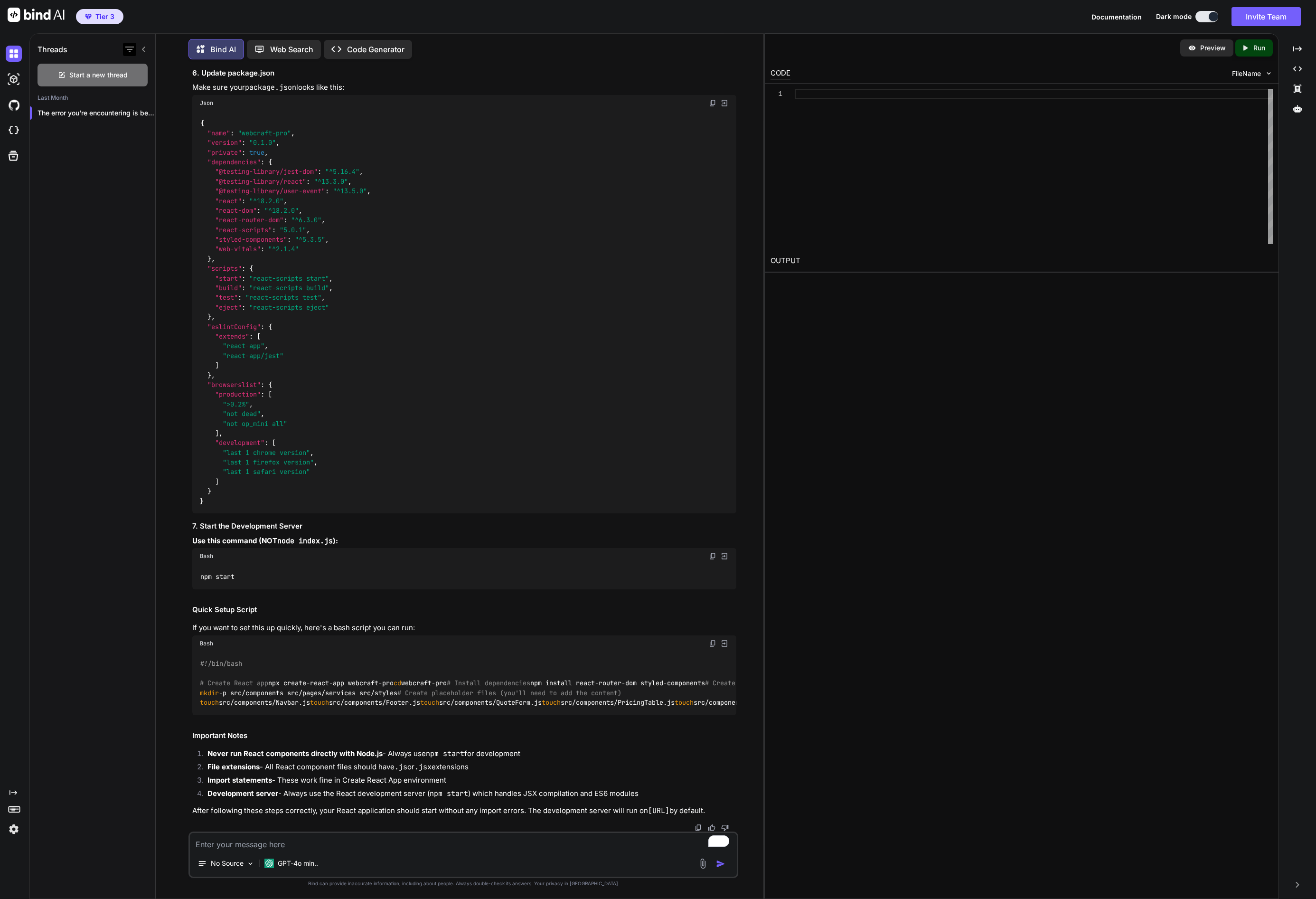
click at [129, 47] on icon "button" at bounding box center [129, 50] width 8 height 6
click at [135, 154] on div "Threads Start a new thread Last Month The error you're encountering is because …" at bounding box center [93, 465] width 126 height 867
click at [100, 114] on p "The error you're encountering is because you're..." at bounding box center [97, 113] width 118 height 9
click at [352, 43] on p "Code Generator" at bounding box center [375, 49] width 57 height 11
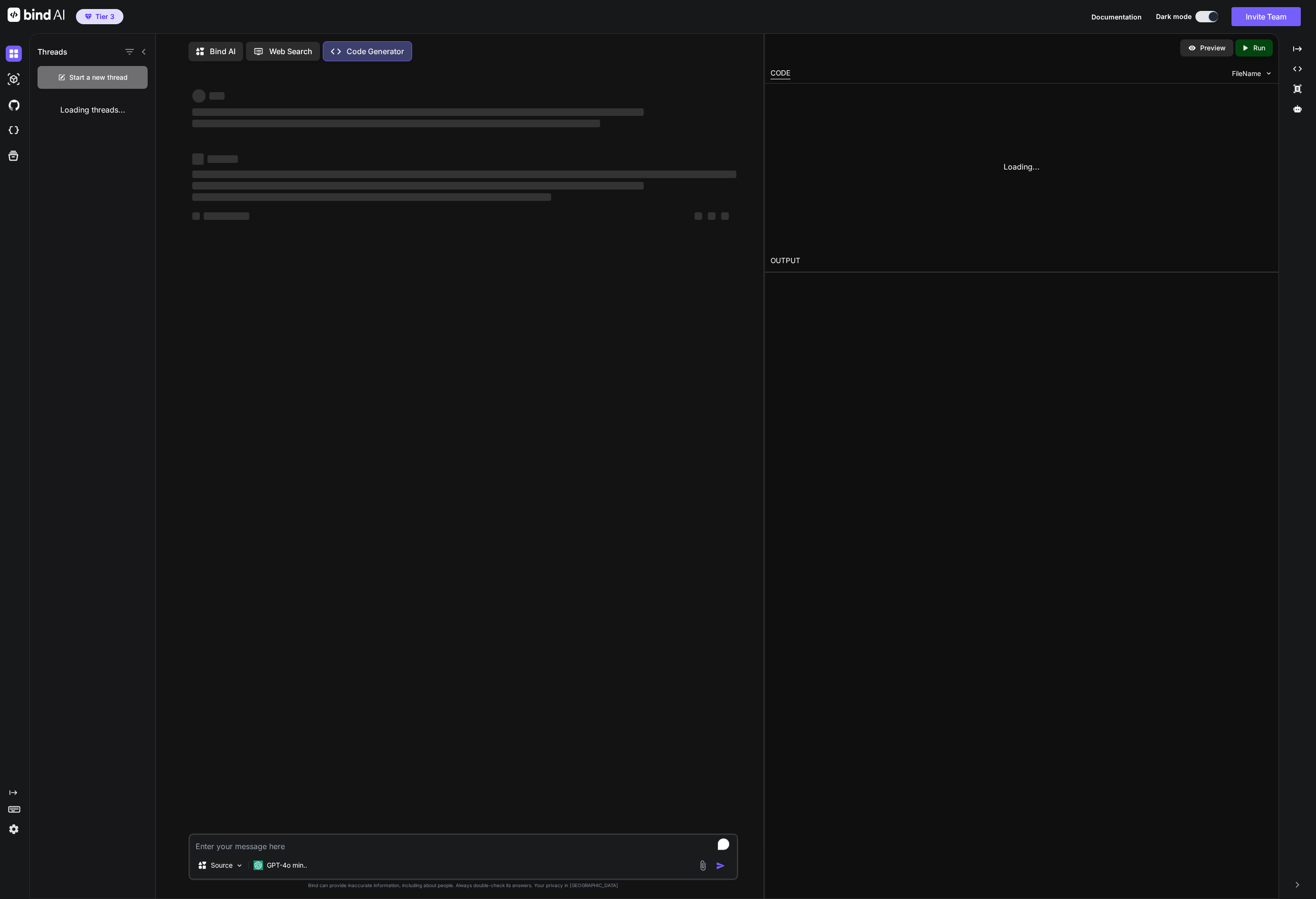
click at [356, 50] on p "Code Generator" at bounding box center [375, 52] width 57 height 11
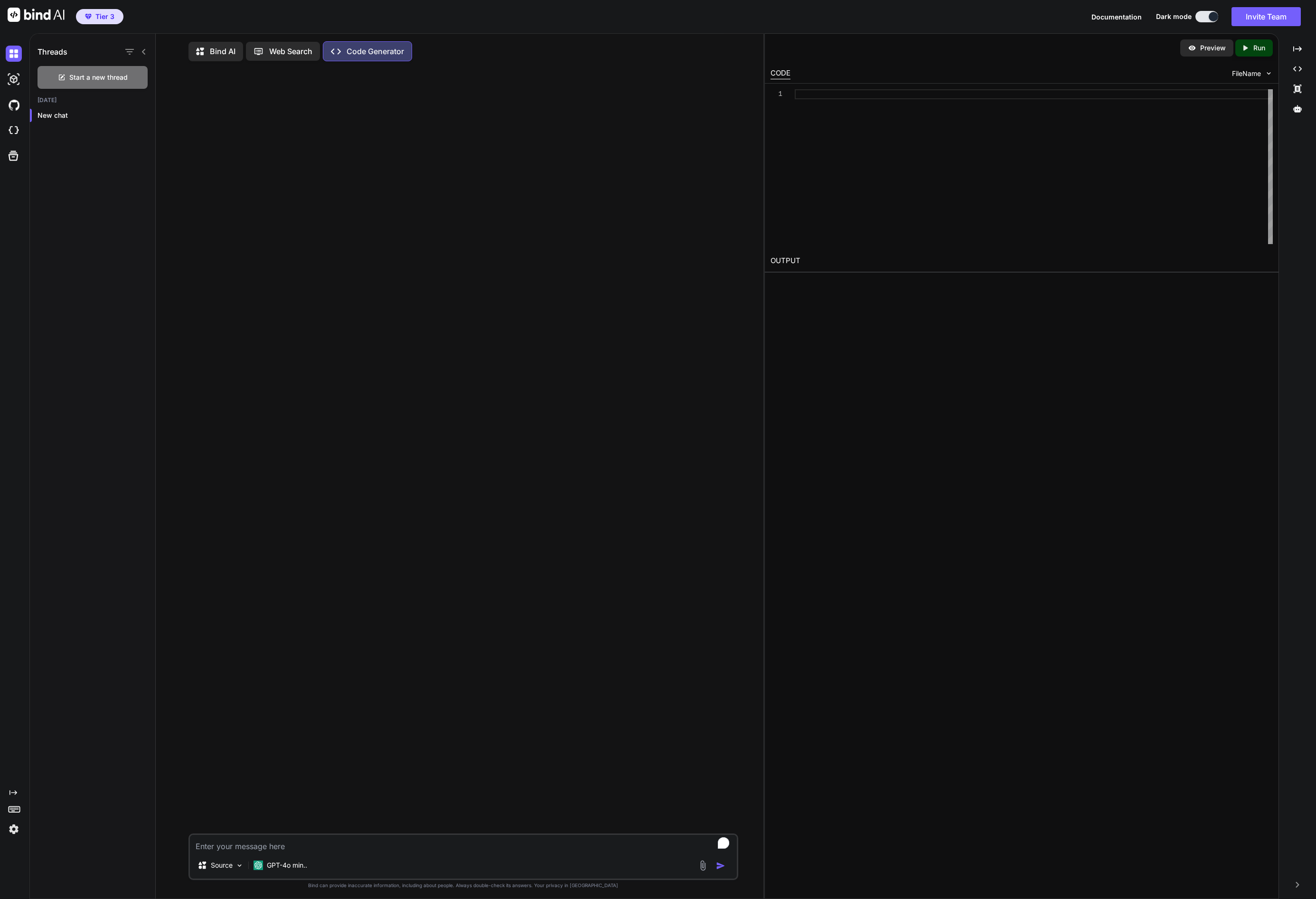
type textarea "x"
click at [16, 85] on img at bounding box center [14, 79] width 17 height 17
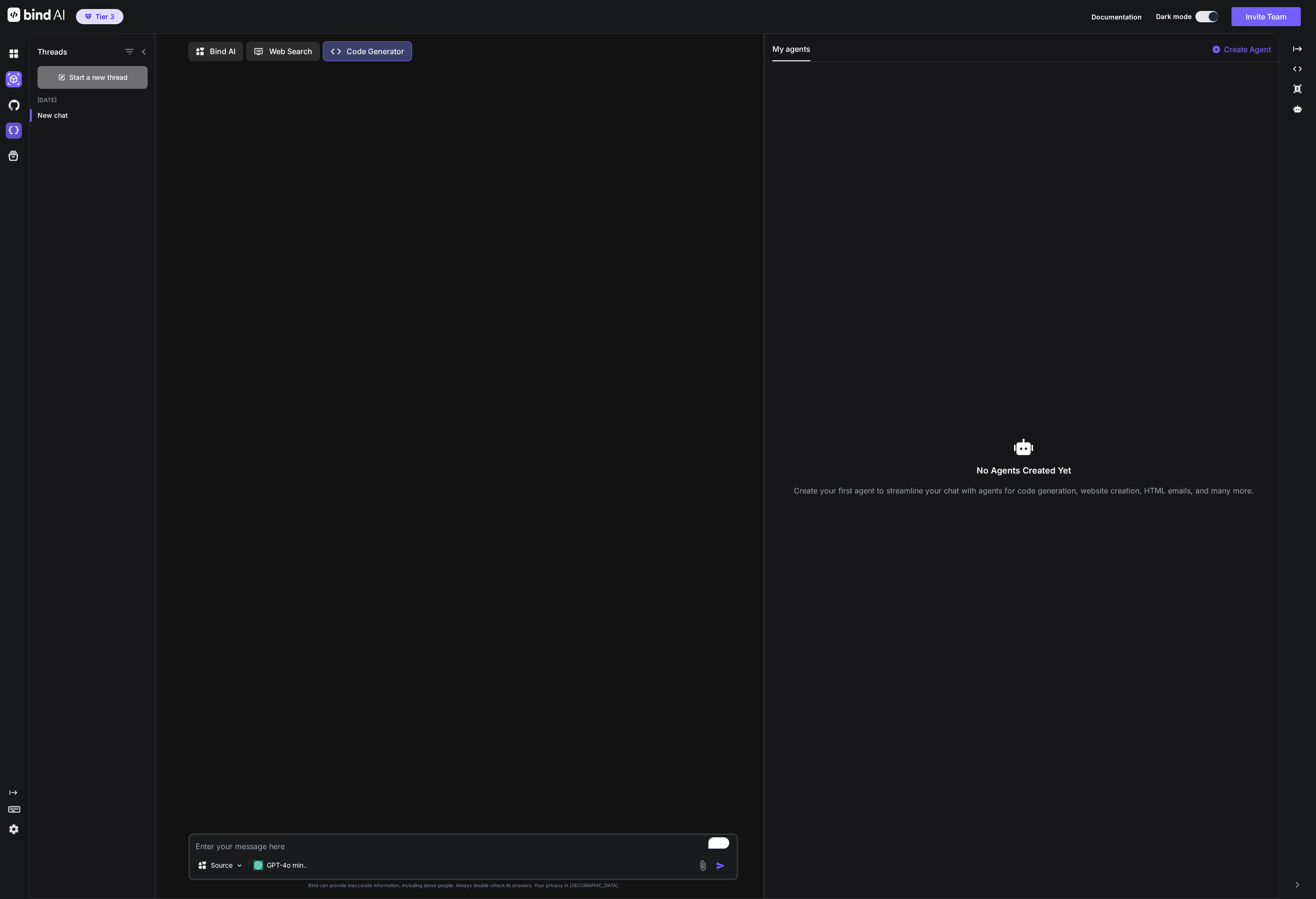
click at [12, 131] on img at bounding box center [14, 131] width 17 height 17
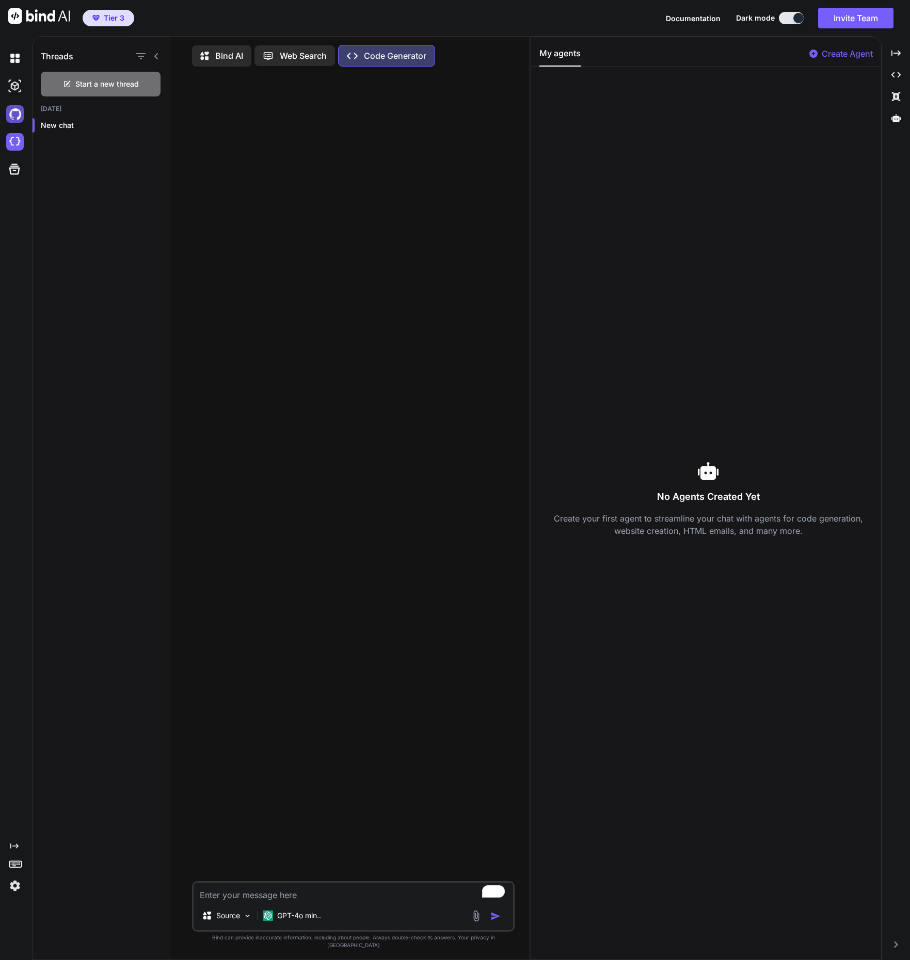
click at [15, 115] on img at bounding box center [15, 114] width 18 height 18
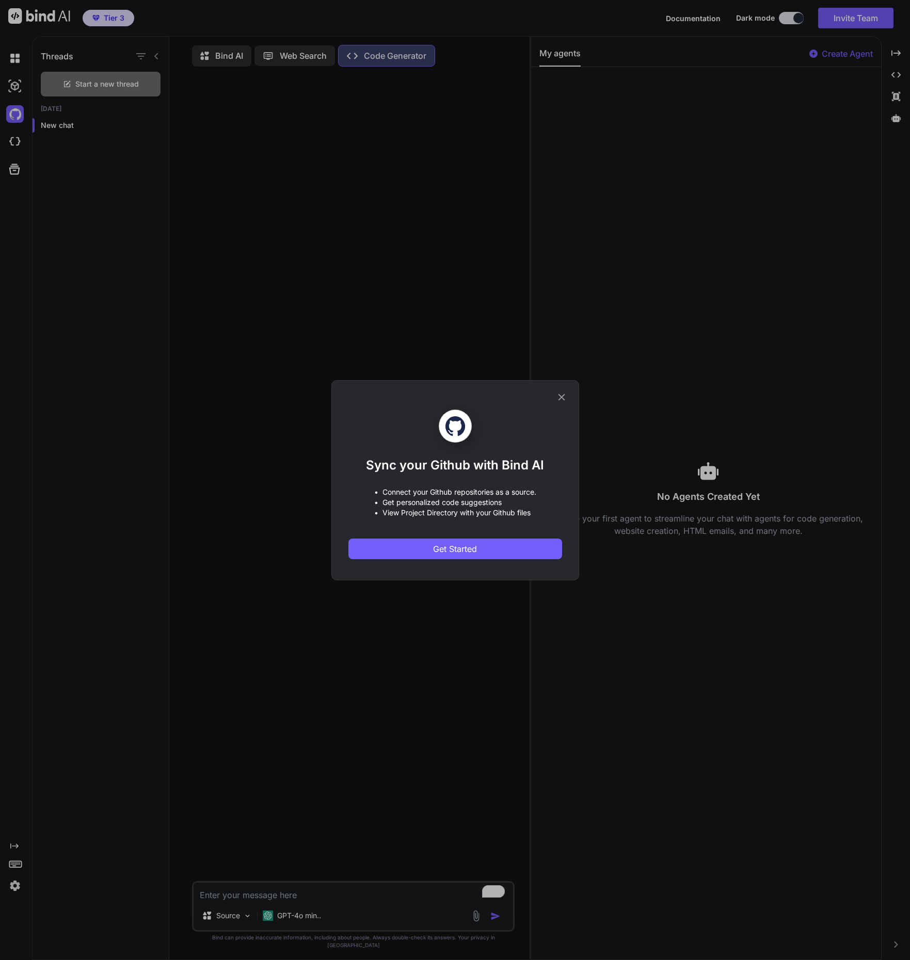
click at [24, 89] on div "Sync your Github with Bind AI • Connect your Github repositories as a source. •…" at bounding box center [455, 480] width 910 height 960
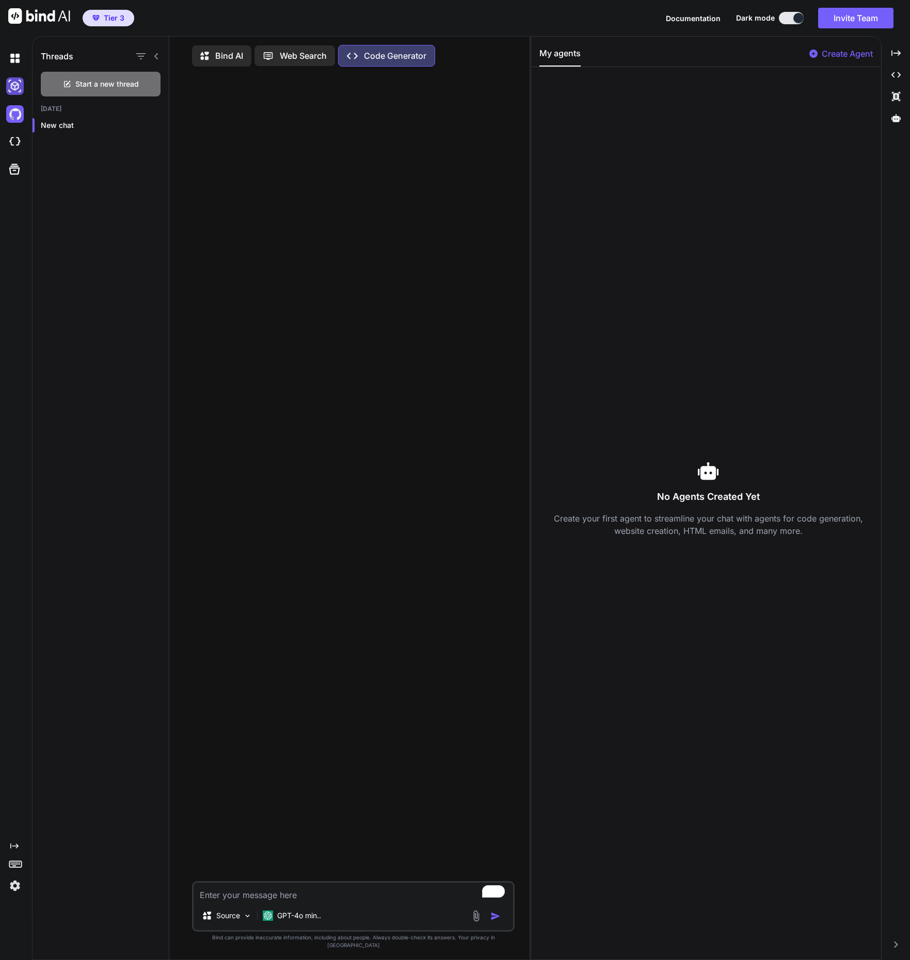
click at [20, 86] on img at bounding box center [15, 86] width 18 height 18
click at [16, 86] on img at bounding box center [15, 86] width 18 height 18
click at [14, 58] on img at bounding box center [15, 59] width 18 height 18
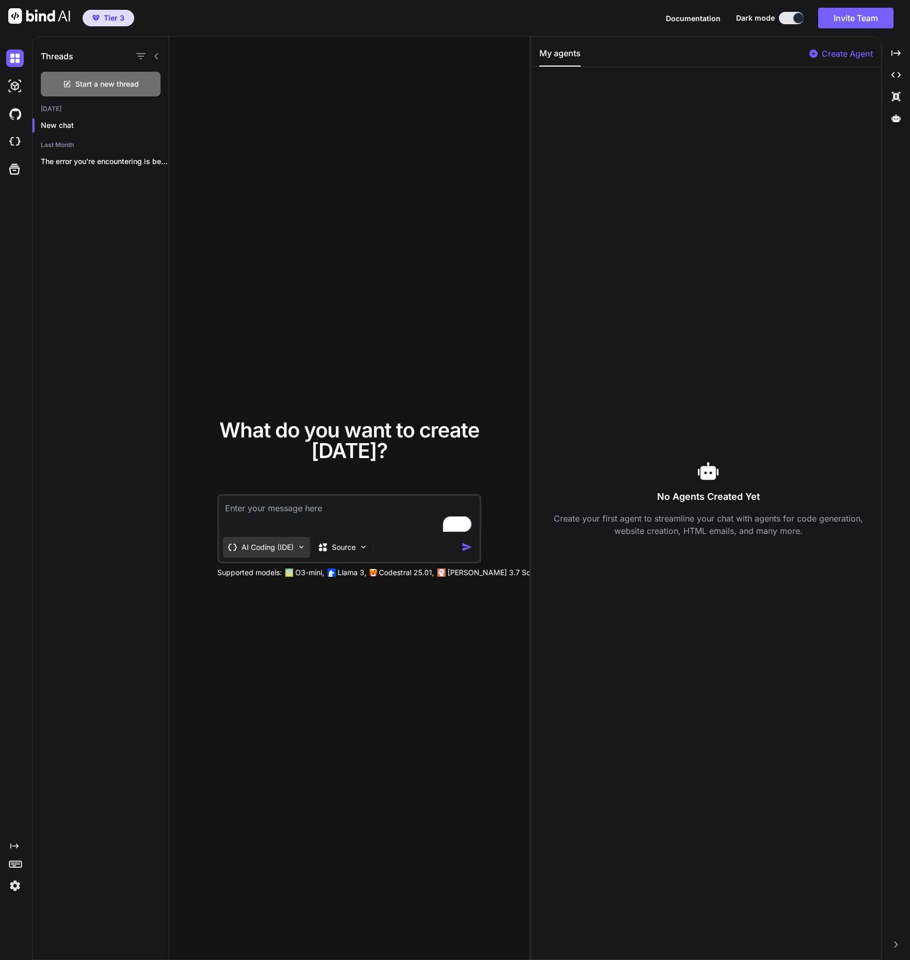
click at [271, 549] on p "AI Coding (IDE)" at bounding box center [267, 547] width 52 height 10
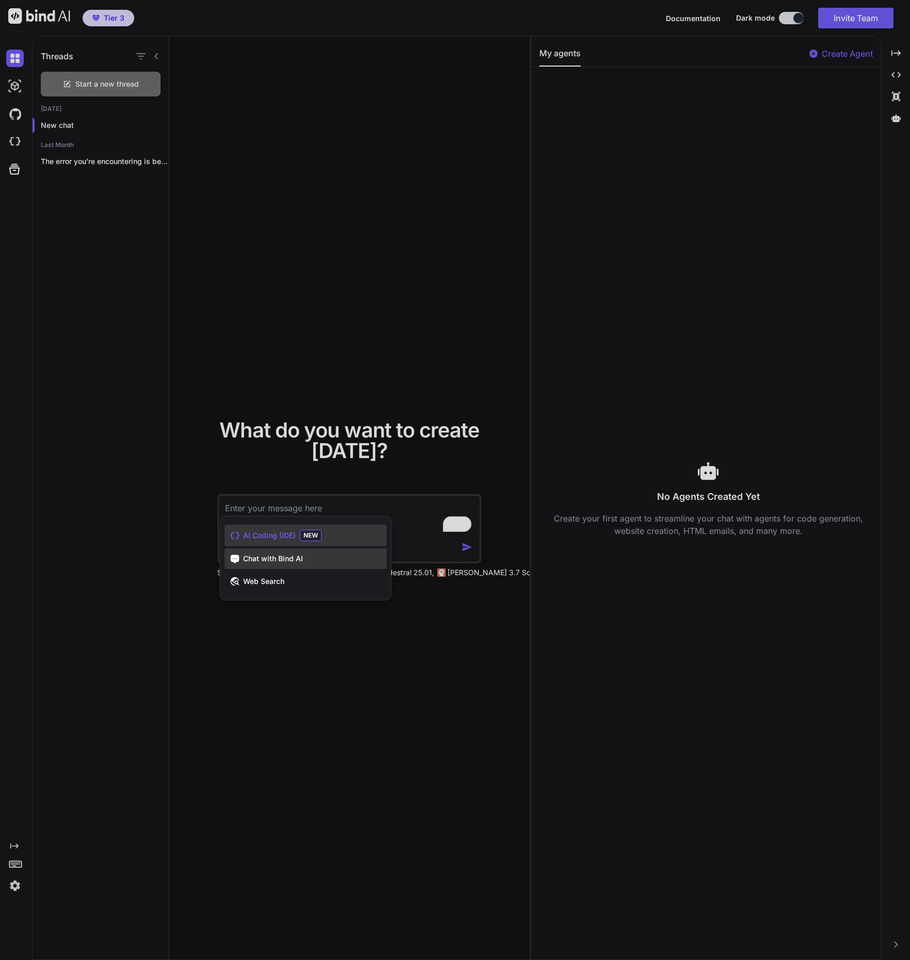
click at [275, 555] on span "Chat with Bind AI" at bounding box center [273, 559] width 60 height 10
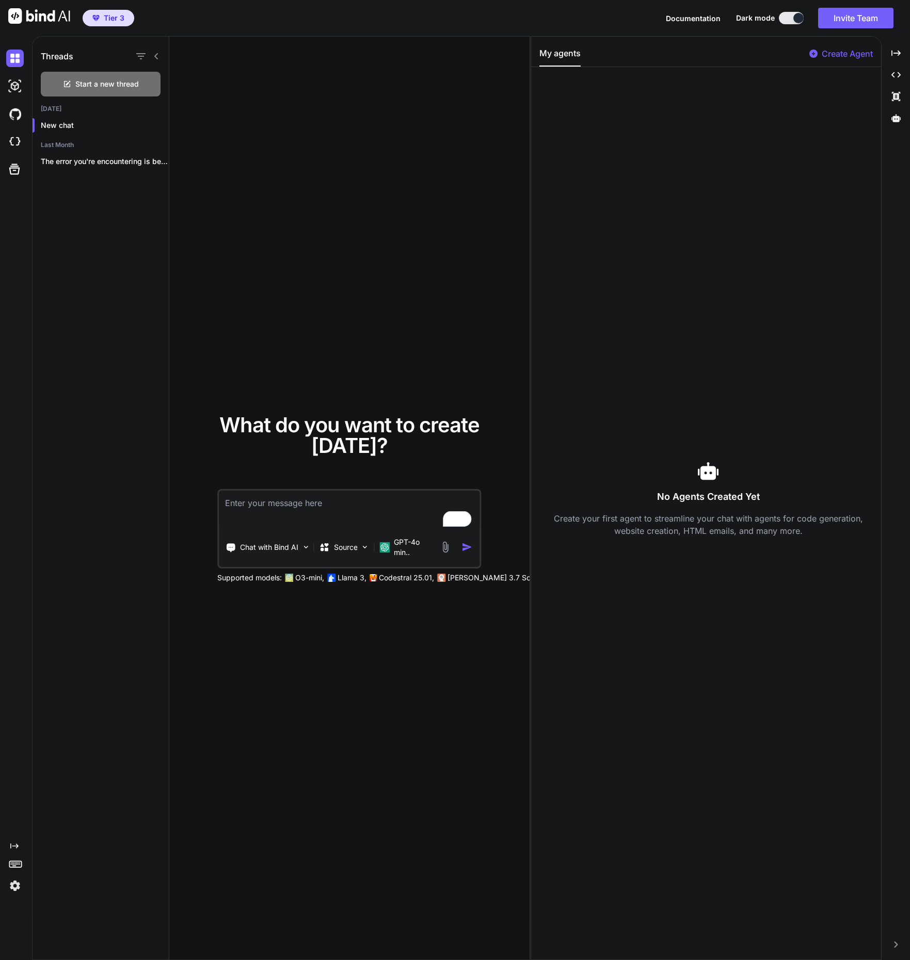
click at [288, 513] on textarea "To enrich screen reader interactions, please activate Accessibility in Grammarl…" at bounding box center [349, 510] width 261 height 38
paste textarea "Build me a landing page for a cleaning company based in Singapore. Be sure to h…"
type textarea "Using React, Build me a landing page for a cleaning company based in Singapore.…"
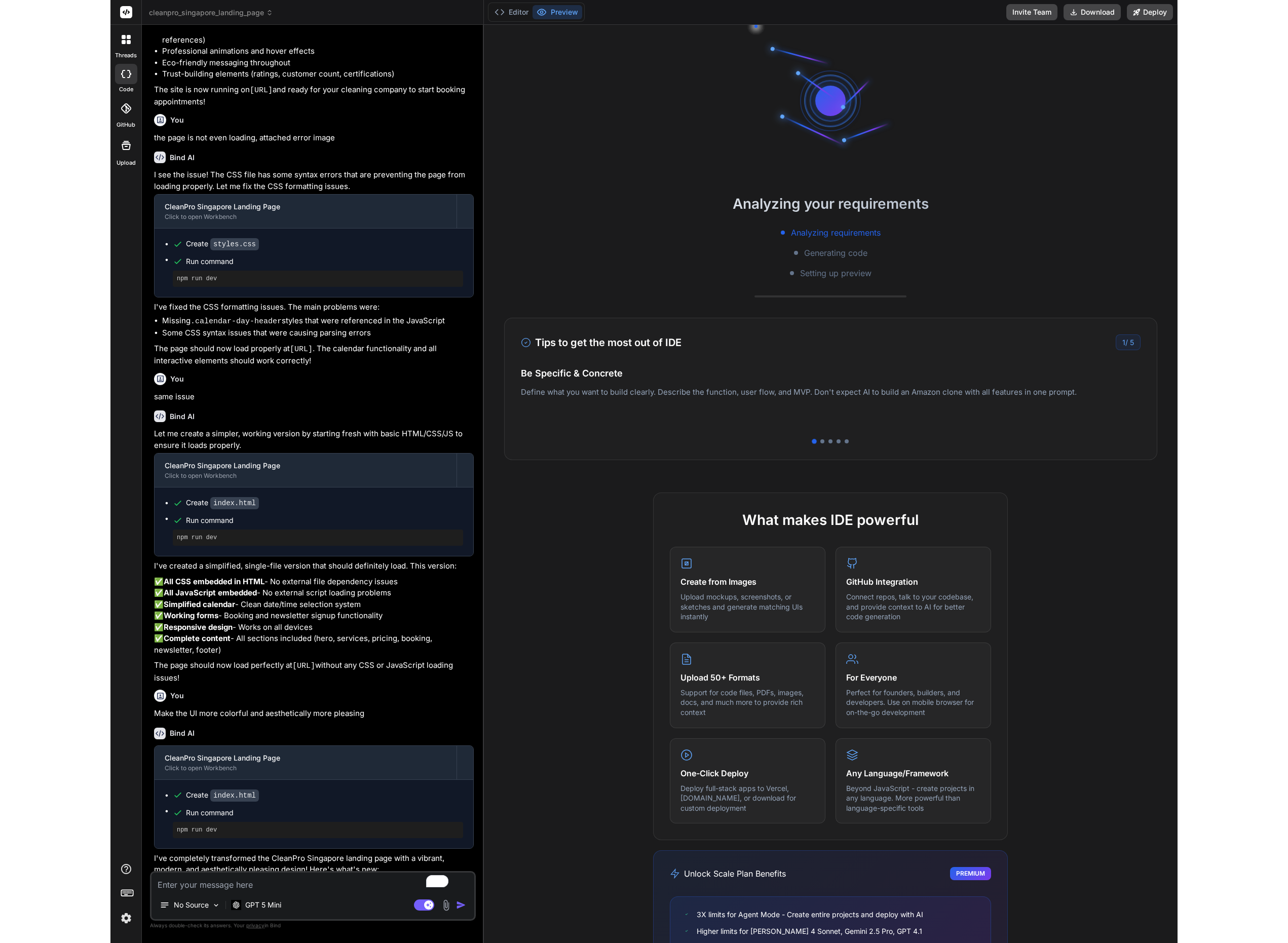
scroll to position [677, 0]
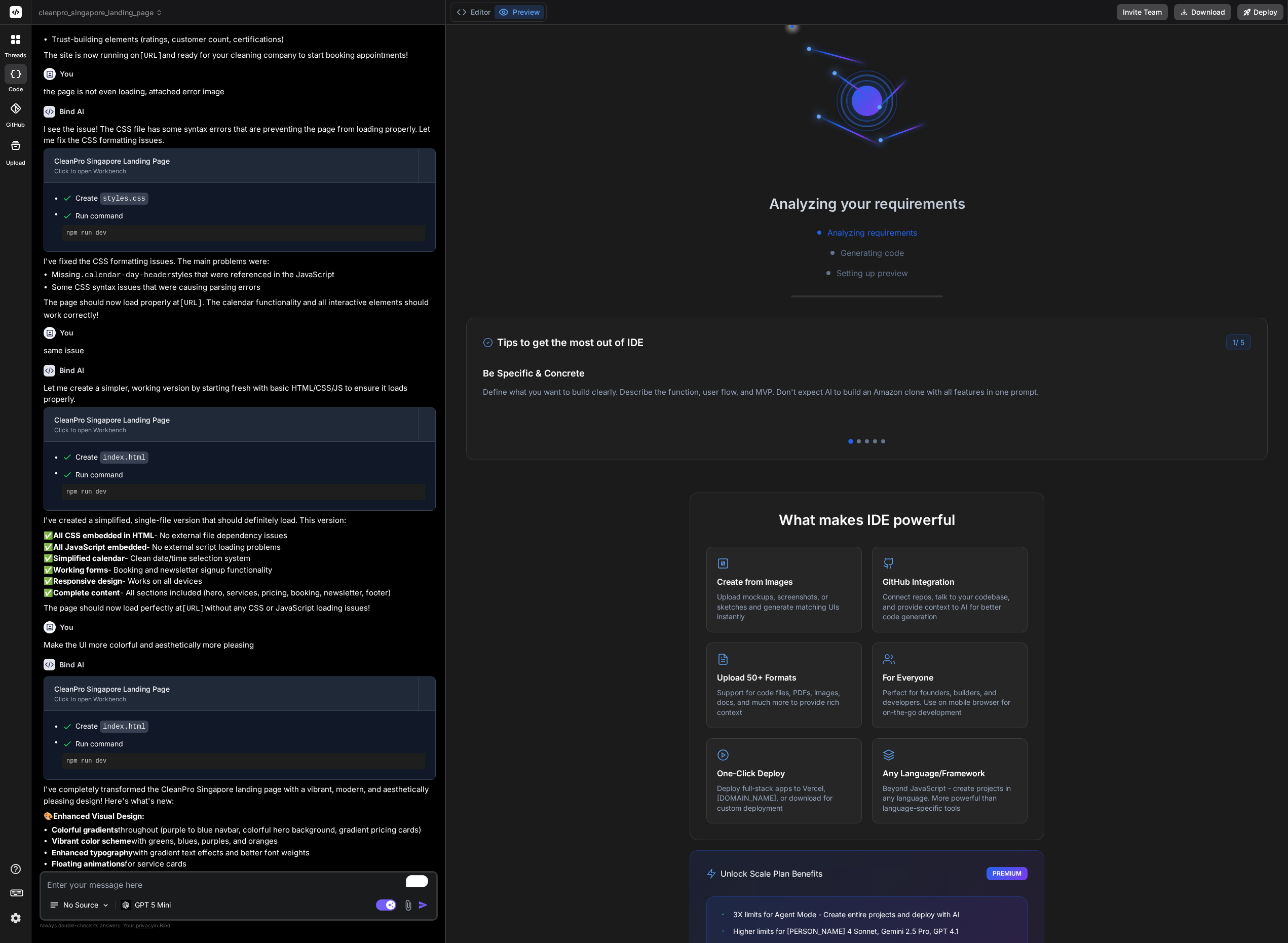
click at [20, 40] on icon at bounding box center [15, 39] width 9 height 9
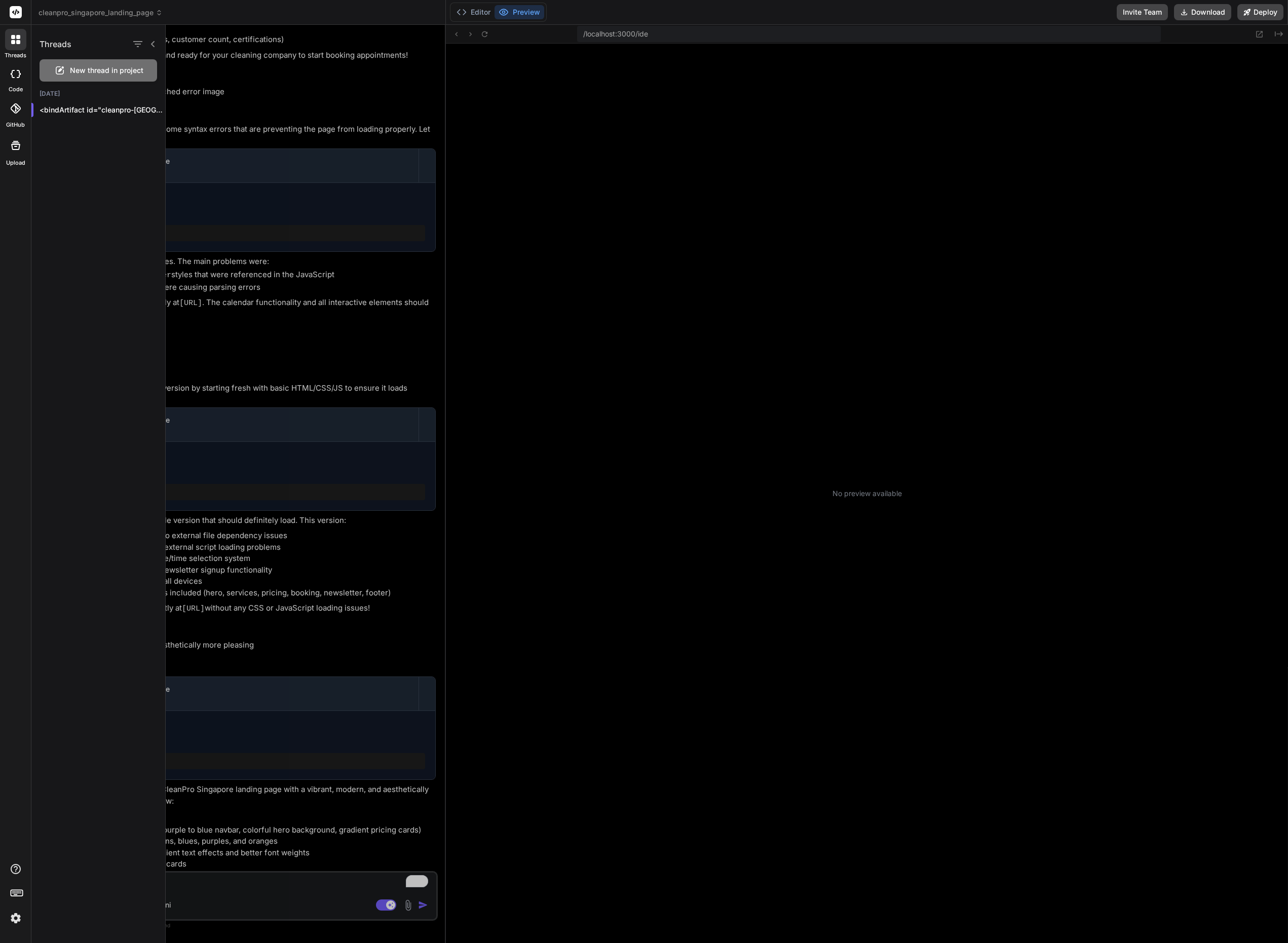
scroll to position [125, 0]
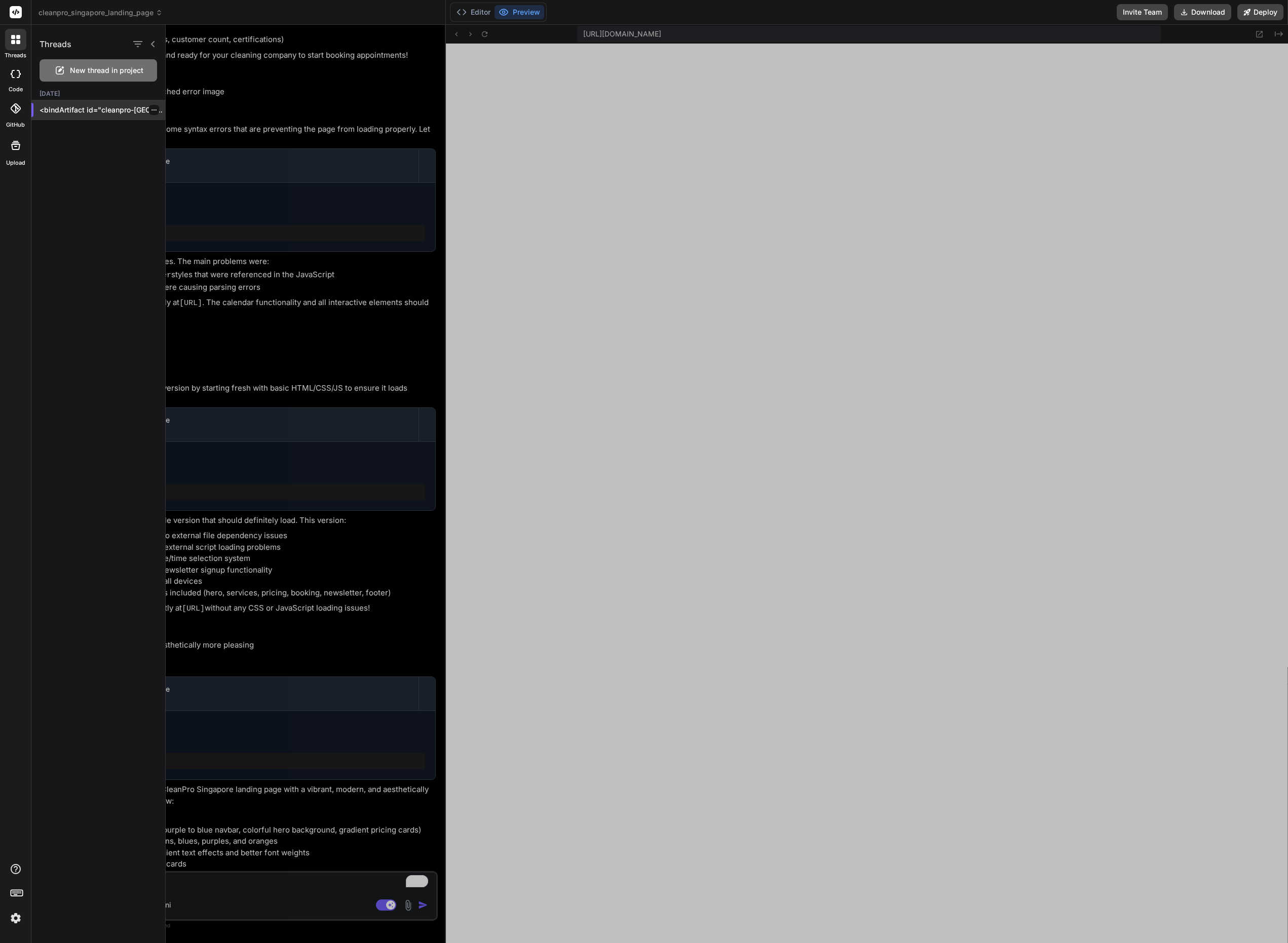
click at [74, 111] on p "<bindArtifact id="cleanpro-singapore-landing" title="CleanPro Singapore Landing…" at bounding box center [102, 110] width 126 height 10
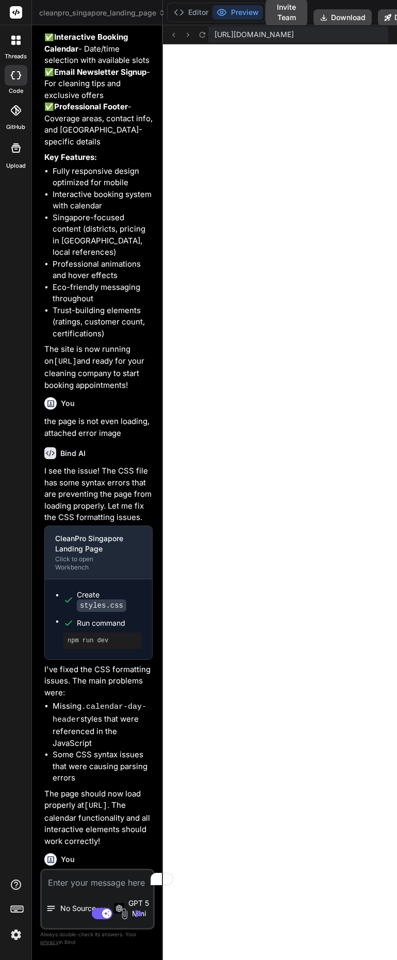
scroll to position [0, 0]
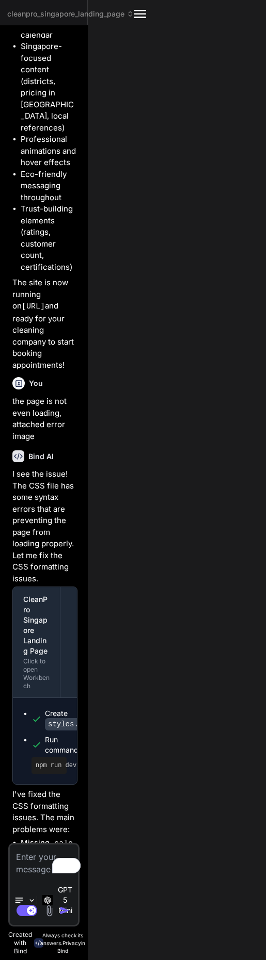
type textarea "x"
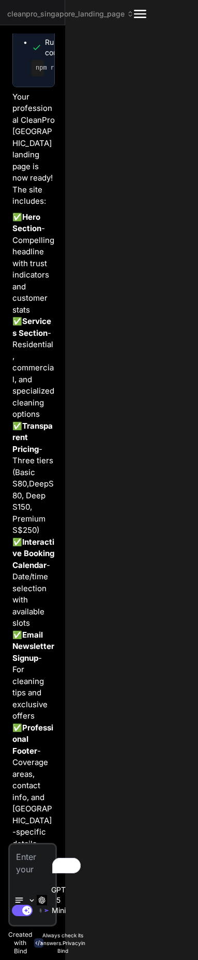
scroll to position [2586, 0]
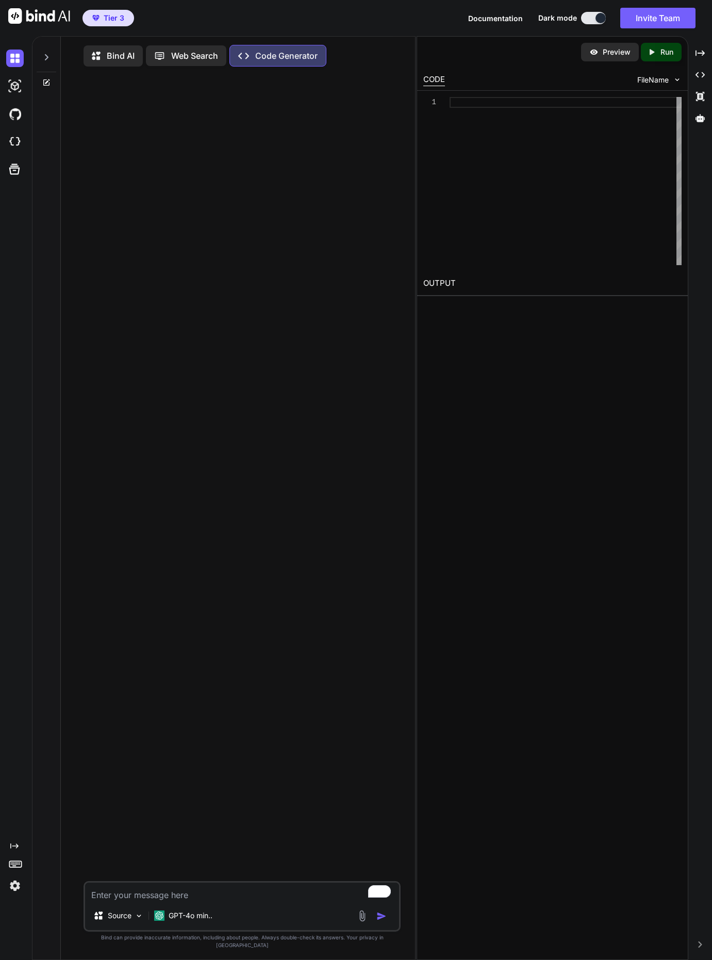
type textarea "x"
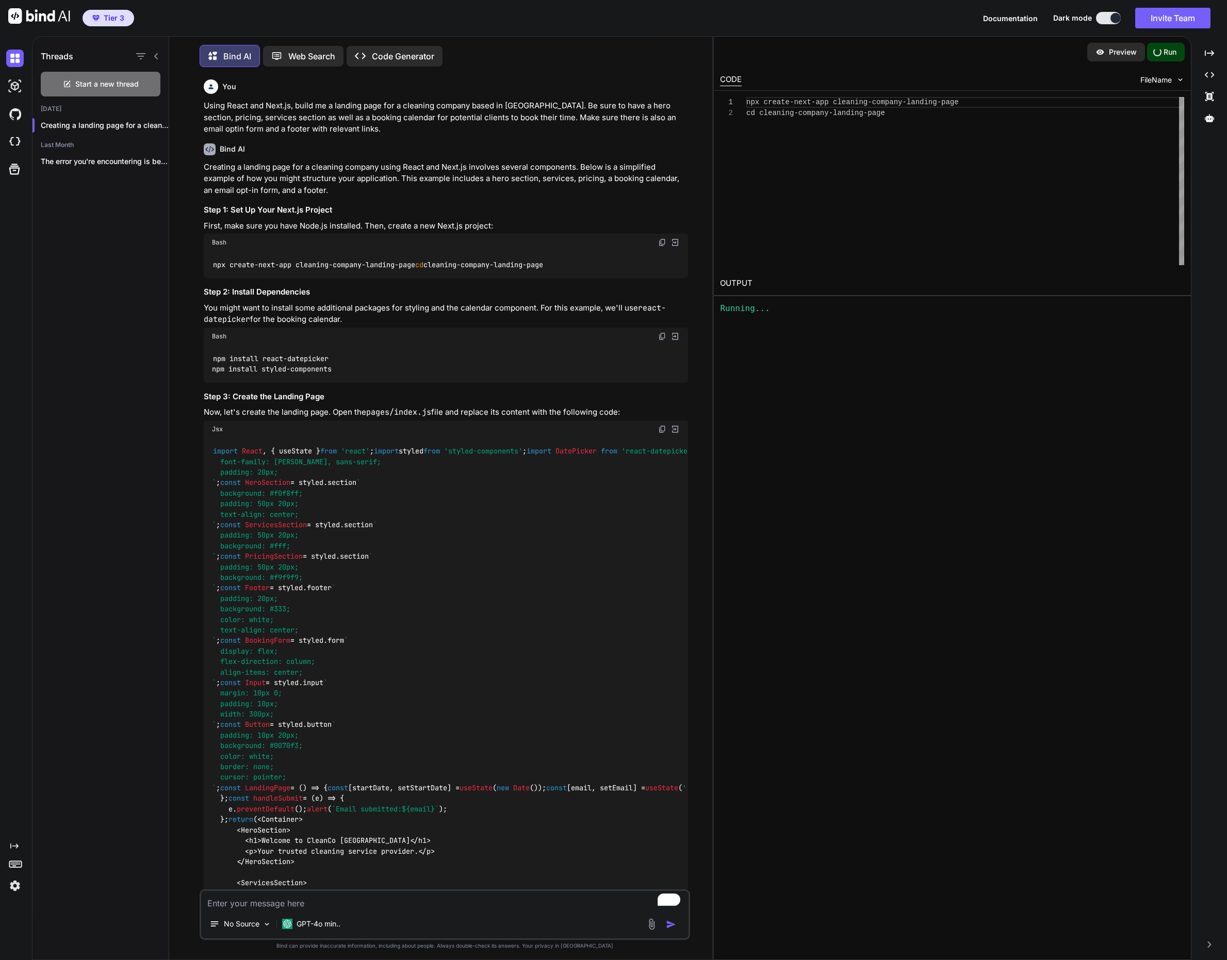
scroll to position [1150, 0]
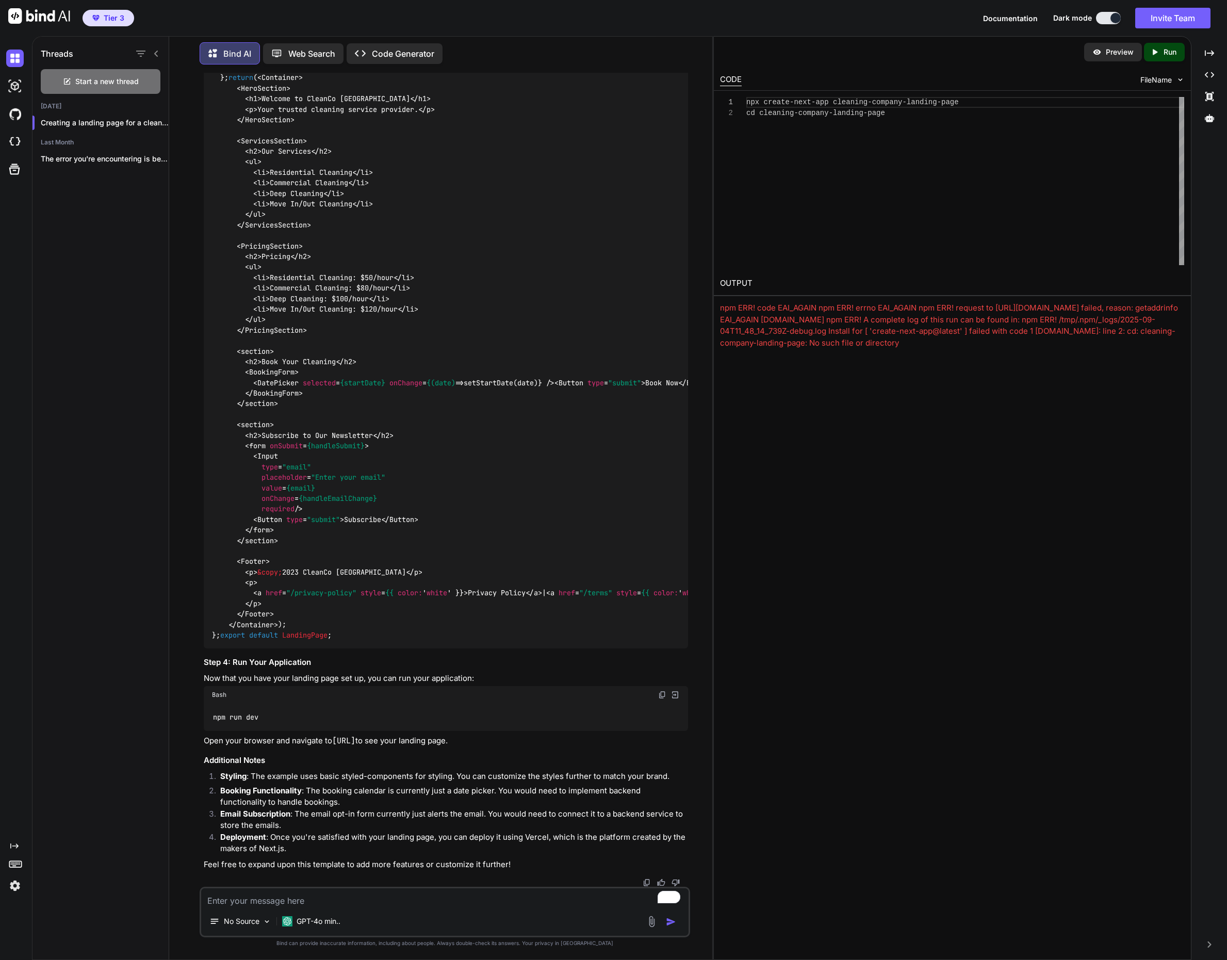
drag, startPoint x: 967, startPoint y: 343, endPoint x: 720, endPoint y: 304, distance: 250.2
click at [720, 304] on div "OUTPUT npm ERR! code EAI_AGAIN npm ERR! errno EAI_AGAIN npm ERR! request to [UR…" at bounding box center [952, 310] width 477 height 78
copy div "npm ERR! code EAI_AGAIN npm ERR! errno EAI_AGAIN npm ERR! request to [URL][DOMA…"
click at [231, 903] on textarea "To enrich screen reader interactions, please activate Accessibility in Grammarl…" at bounding box center [445, 897] width 488 height 19
type textarea "e"
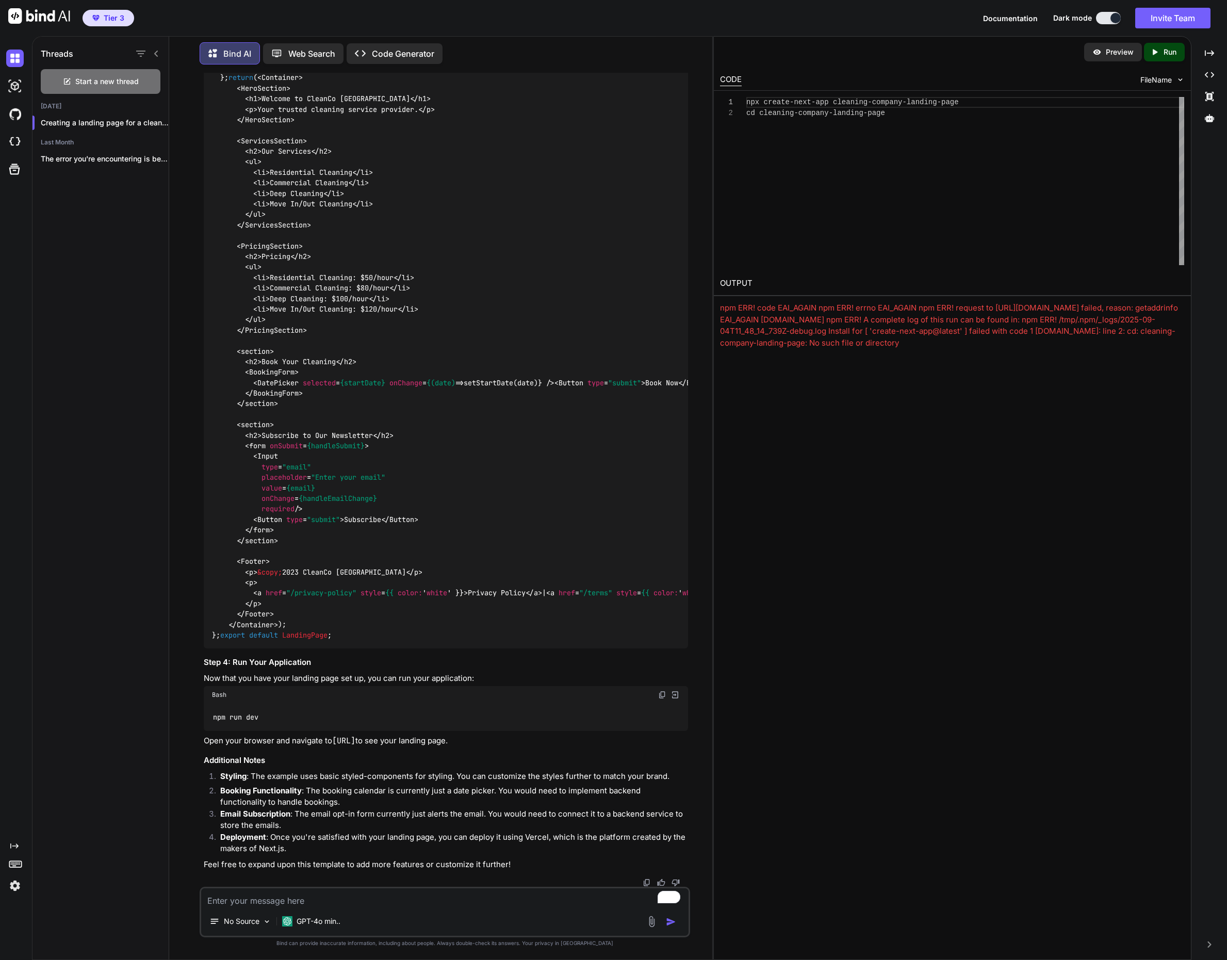
type textarea "x"
type textarea "er"
type textarea "x"
type textarea "err"
type textarea "x"
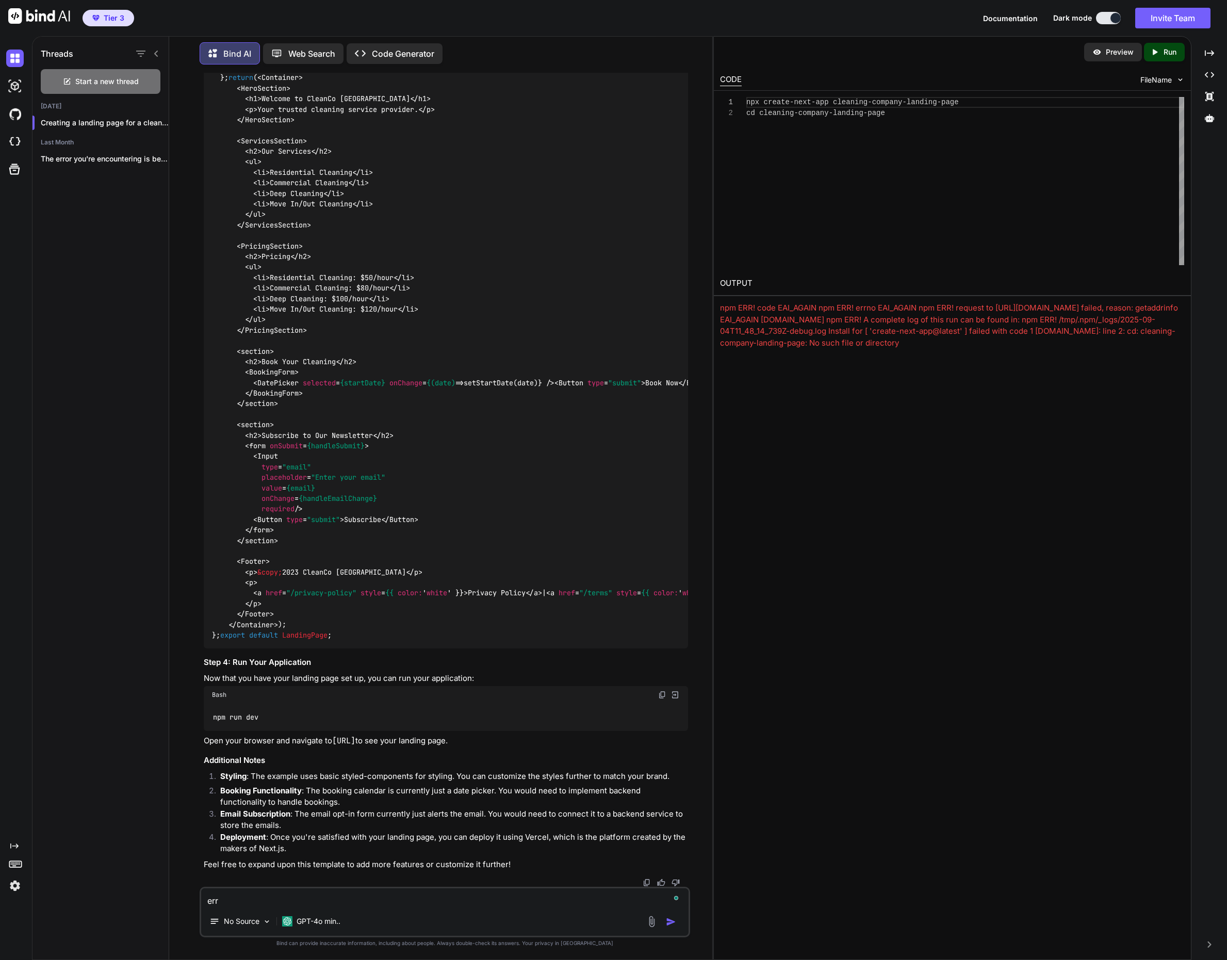
type textarea "erro"
type textarea "x"
type textarea "error"
type textarea "x"
type textarea "error:"
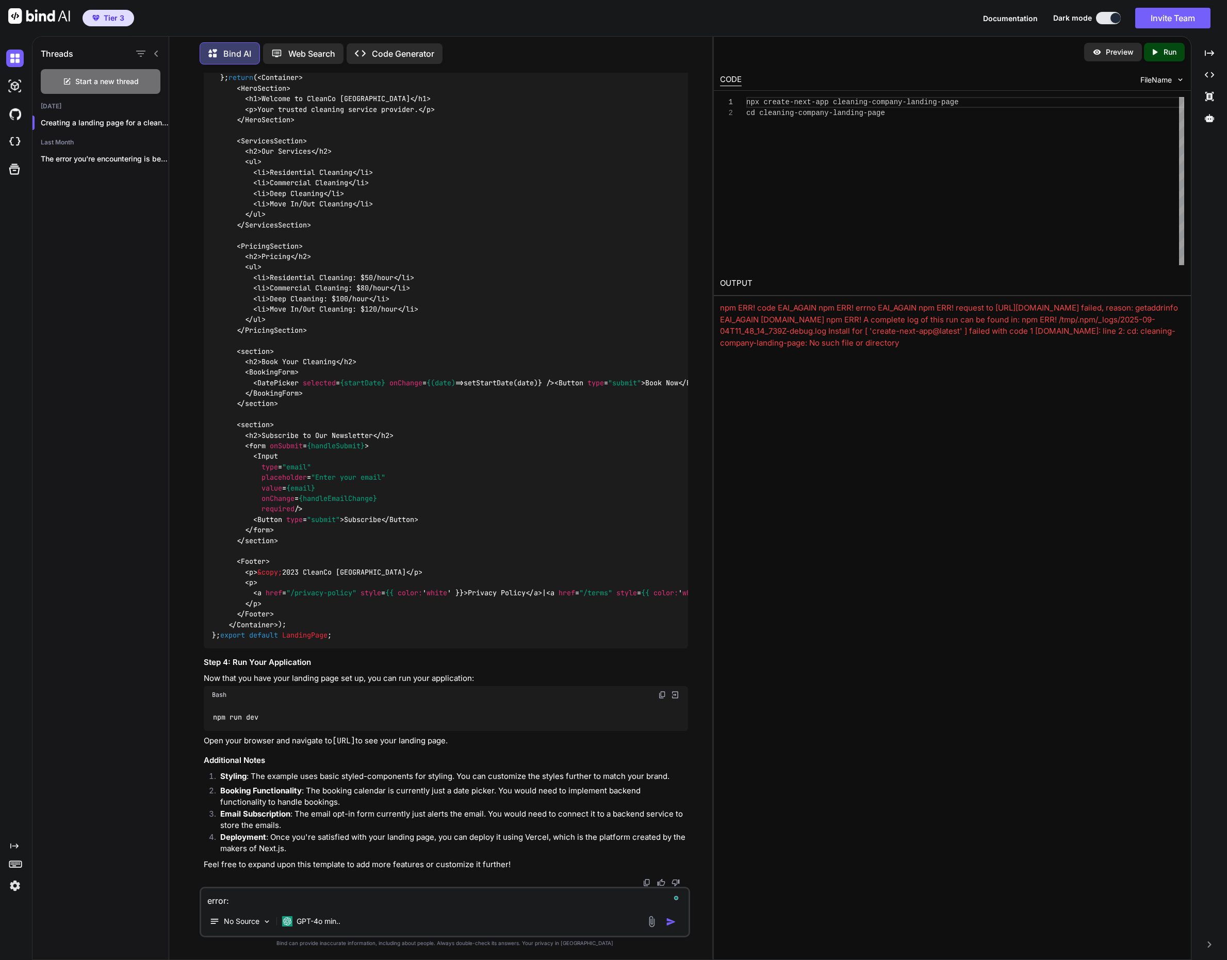
type textarea "x"
type textarea "error:"
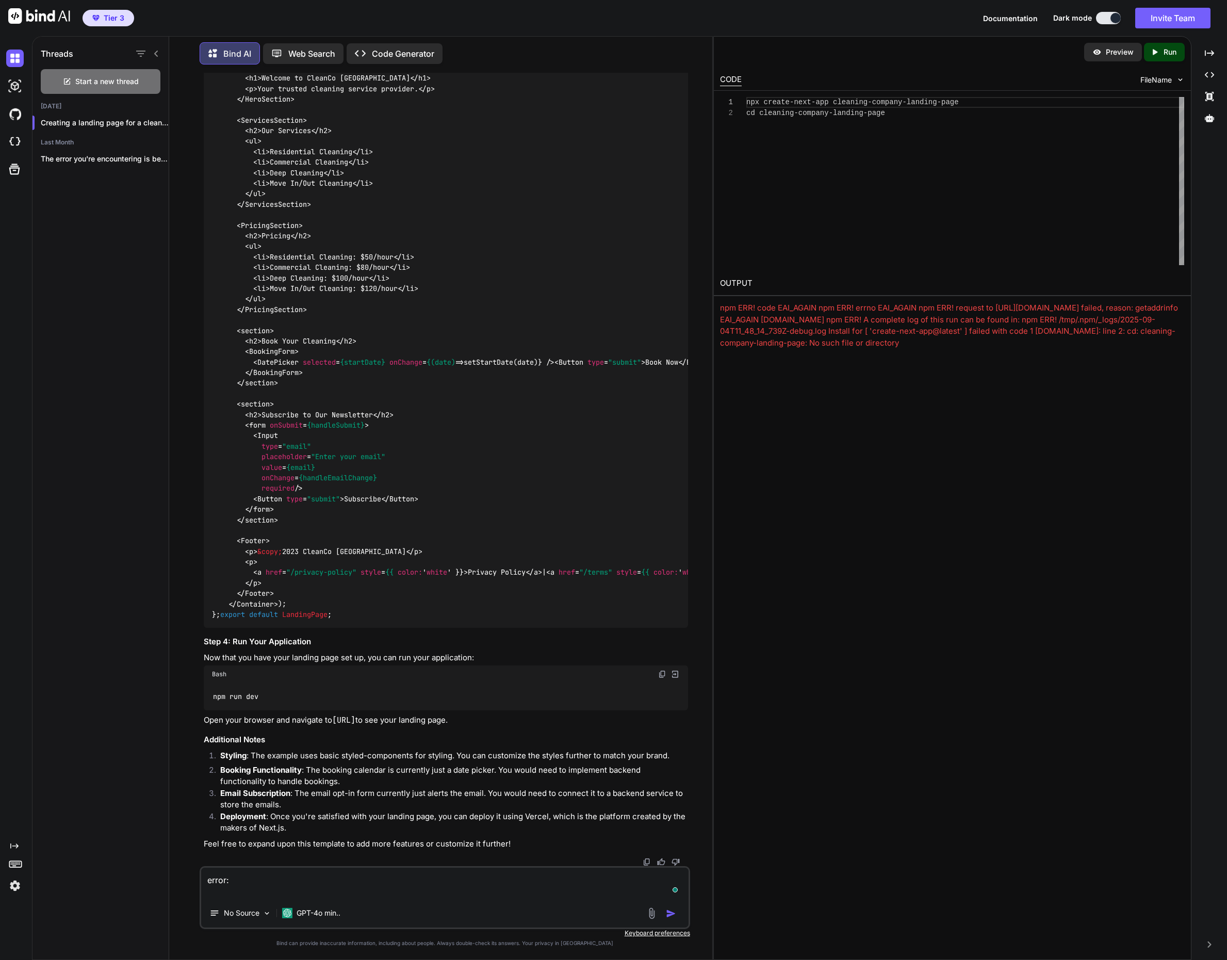
type textarea "x"
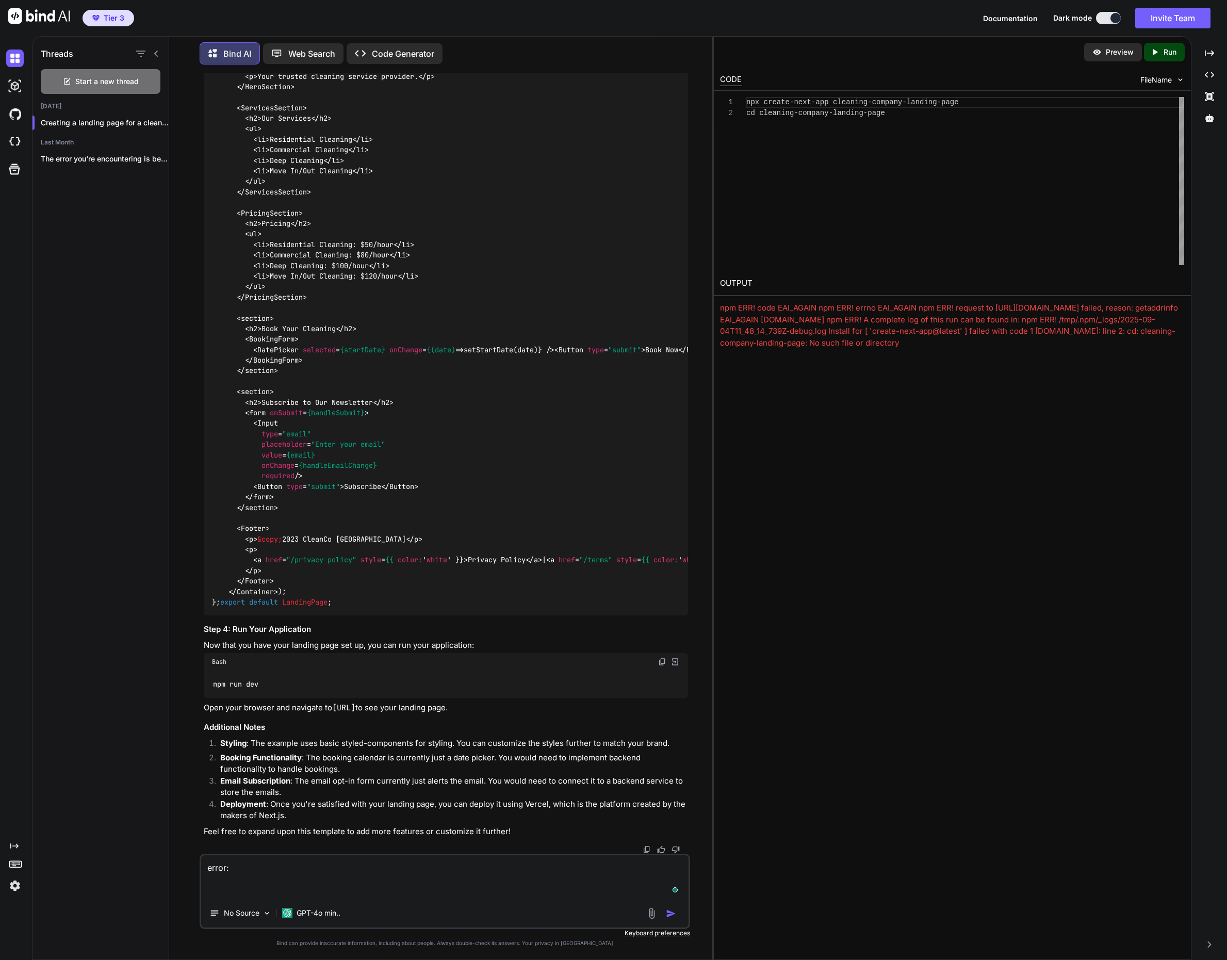
paste textarea "npm ERR! code EAI_AGAIN npm ERR! errno EAI_AGAIN npm ERR! request to [URL][DOMA…"
type textarea "error: npm ERR! code EAI_AGAIN npm ERR! errno EAI_AGAIN npm ERR! request to [UR…"
type textarea "x"
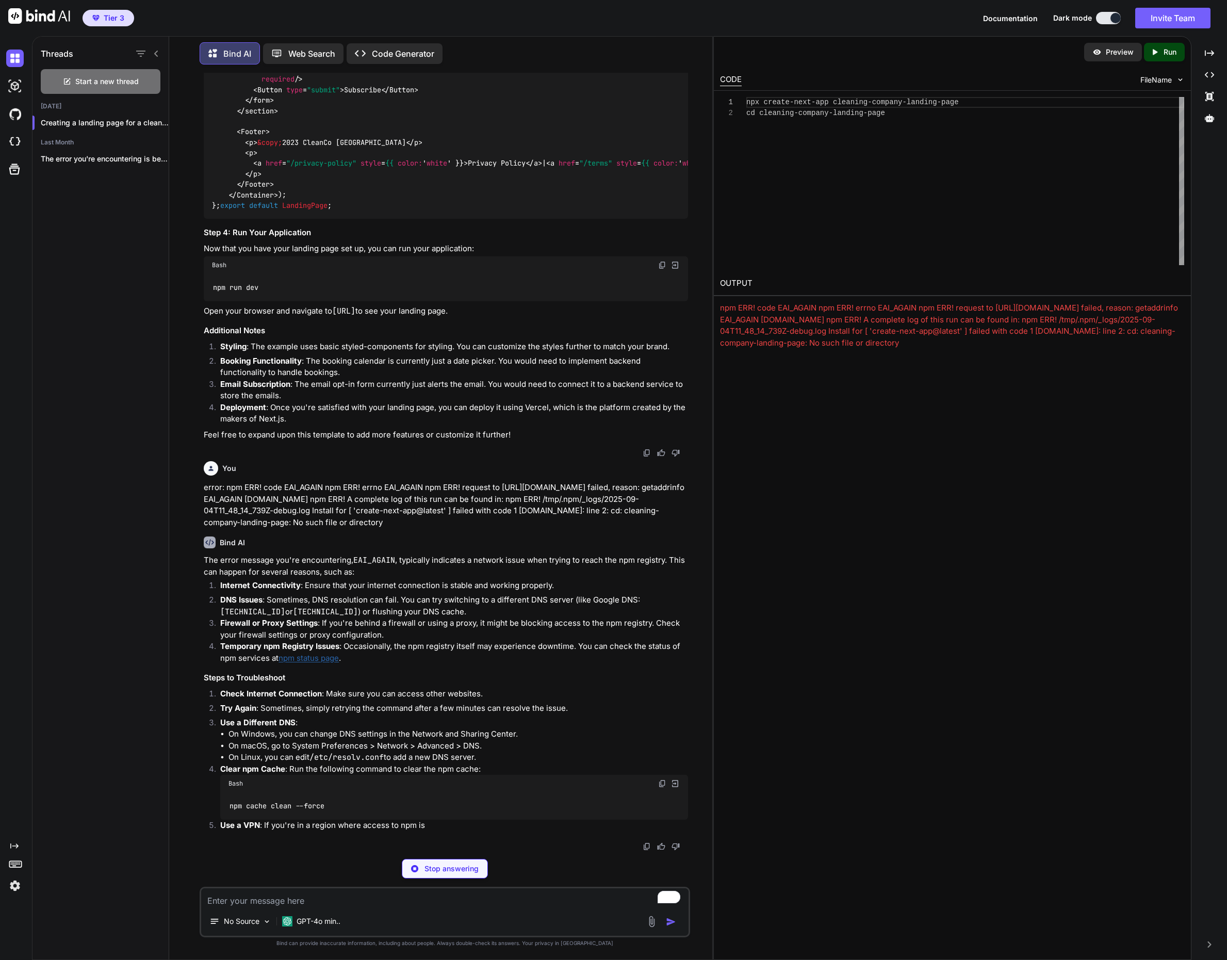
scroll to position [1372, 0]
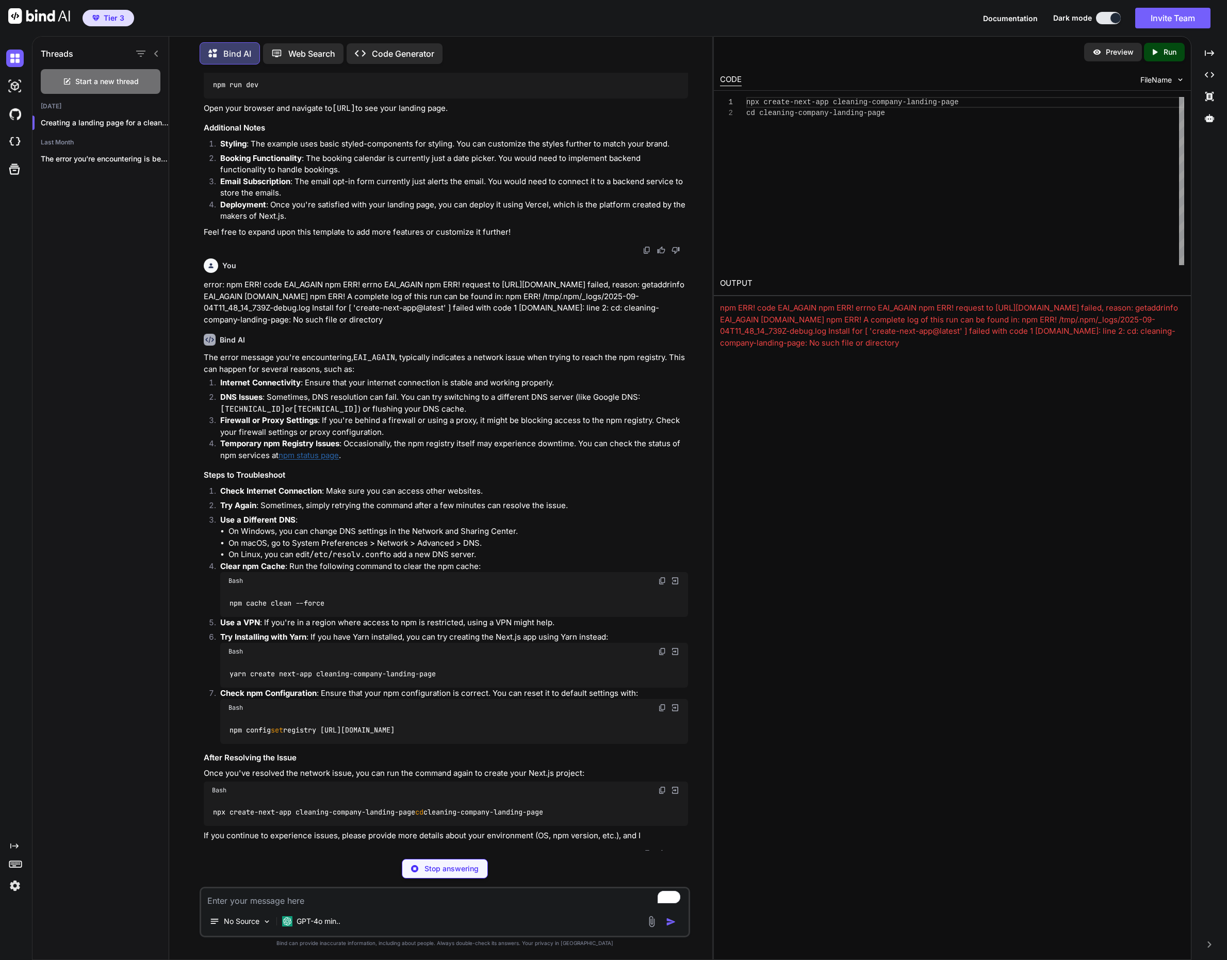
type textarea "x"
type textarea "npm cache clean --force"
type textarea "x"
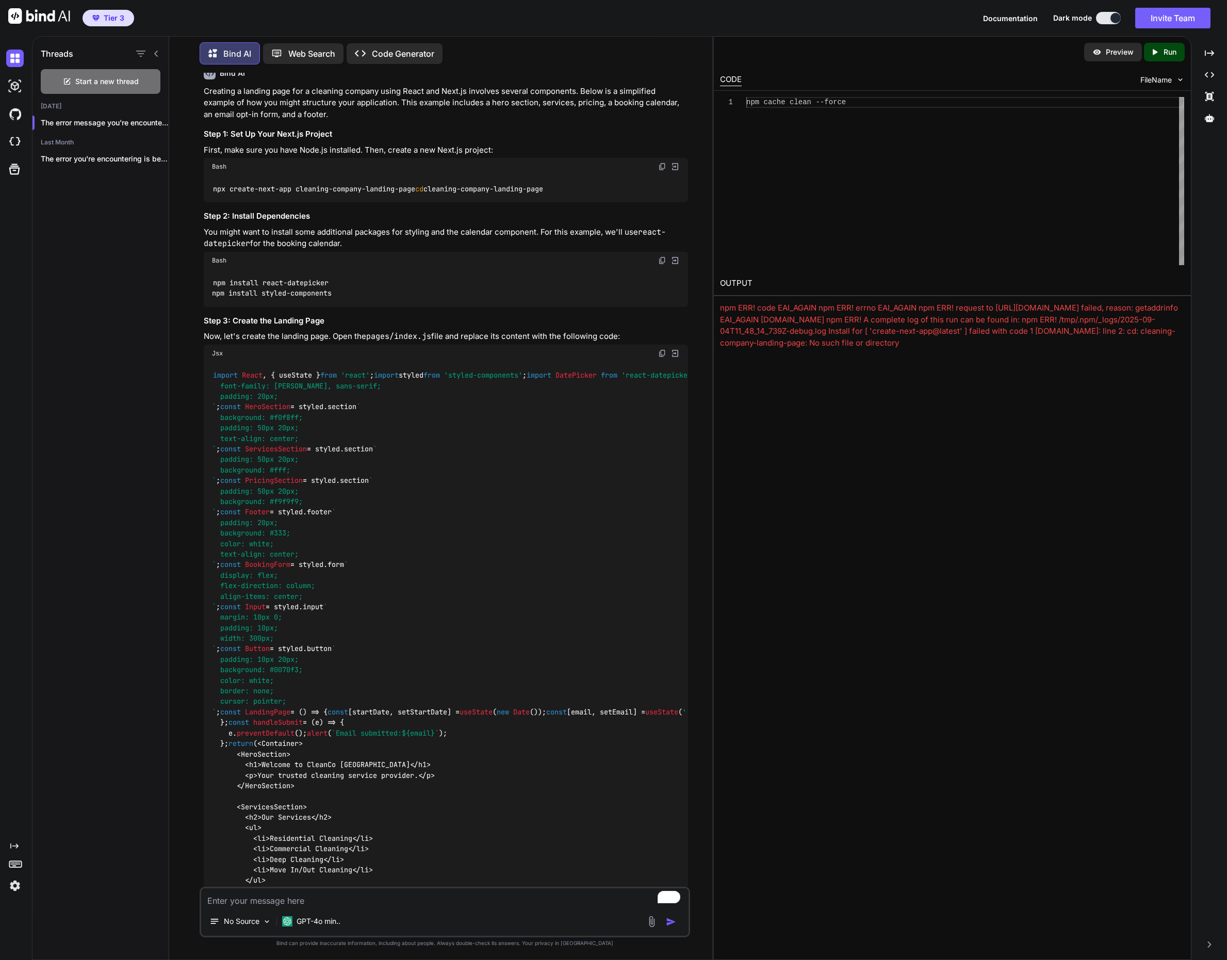
scroll to position [0, 0]
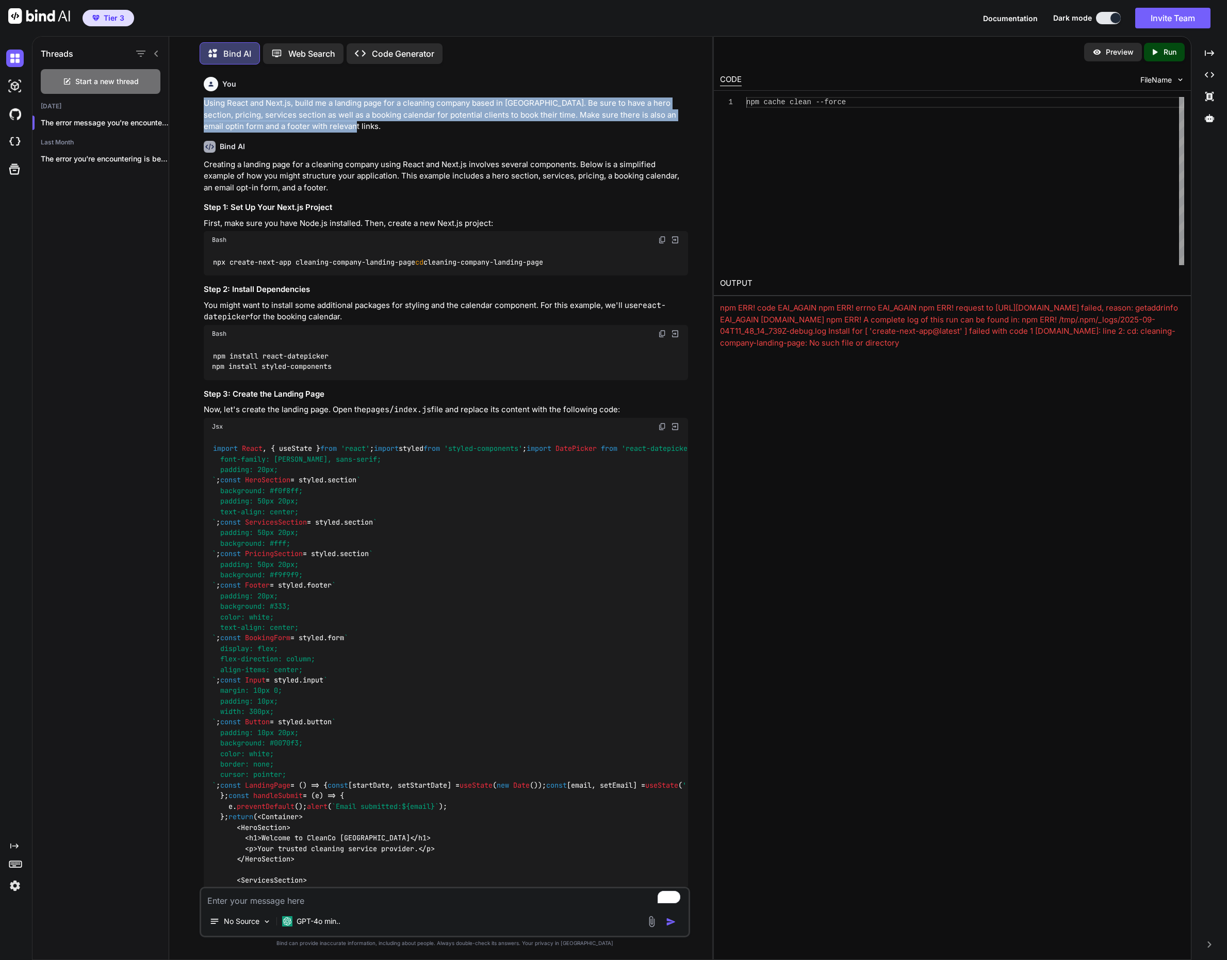
drag, startPoint x: 204, startPoint y: 101, endPoint x: 365, endPoint y: 126, distance: 162.9
click at [365, 126] on p "Using React and Next.js, build me a landing page for a cleaning company based i…" at bounding box center [446, 115] width 484 height 35
copy p "Using React and Next.js, build me a landing page for a cleaning company based i…"
click at [18, 149] on img at bounding box center [15, 142] width 18 height 18
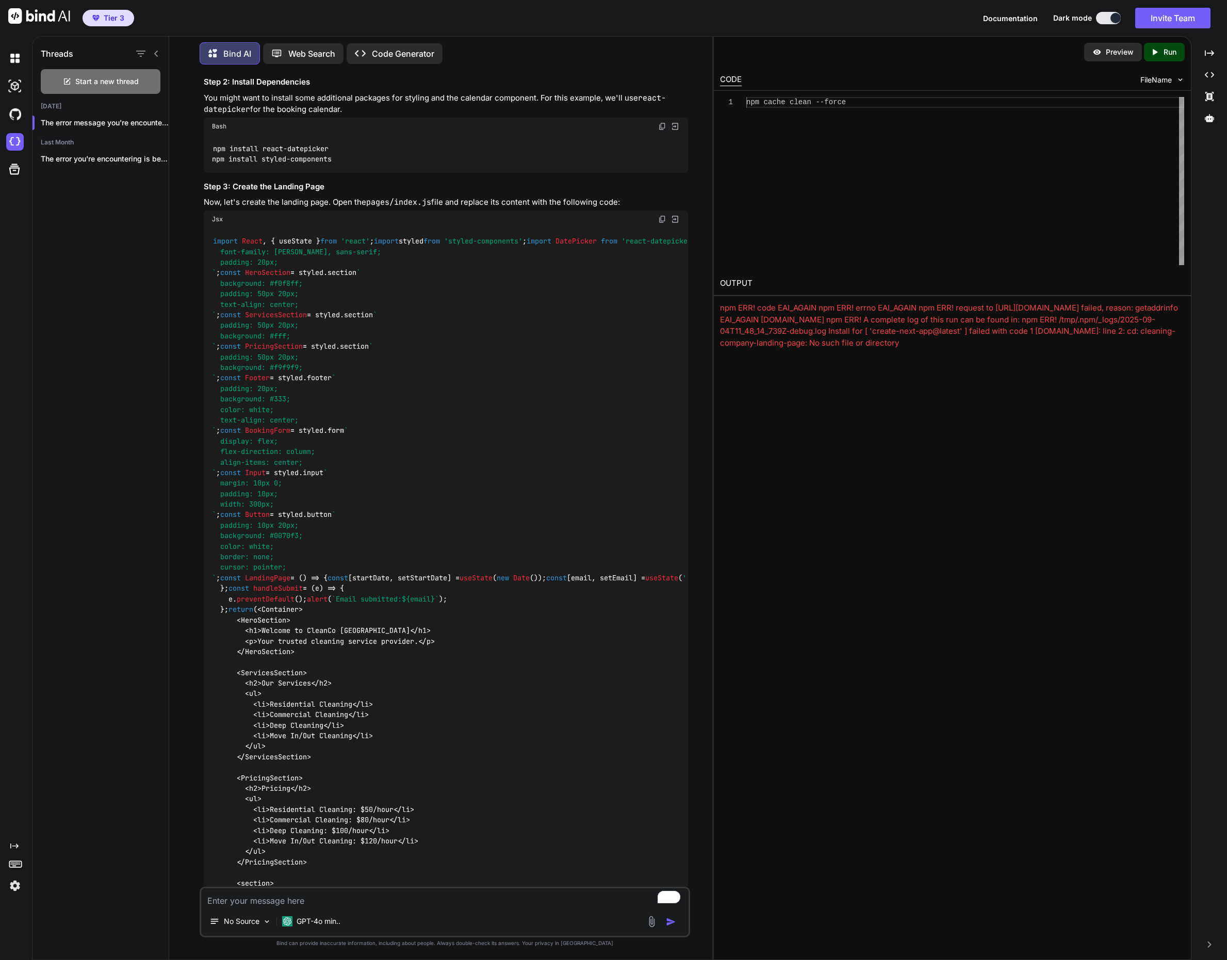
scroll to position [225, 0]
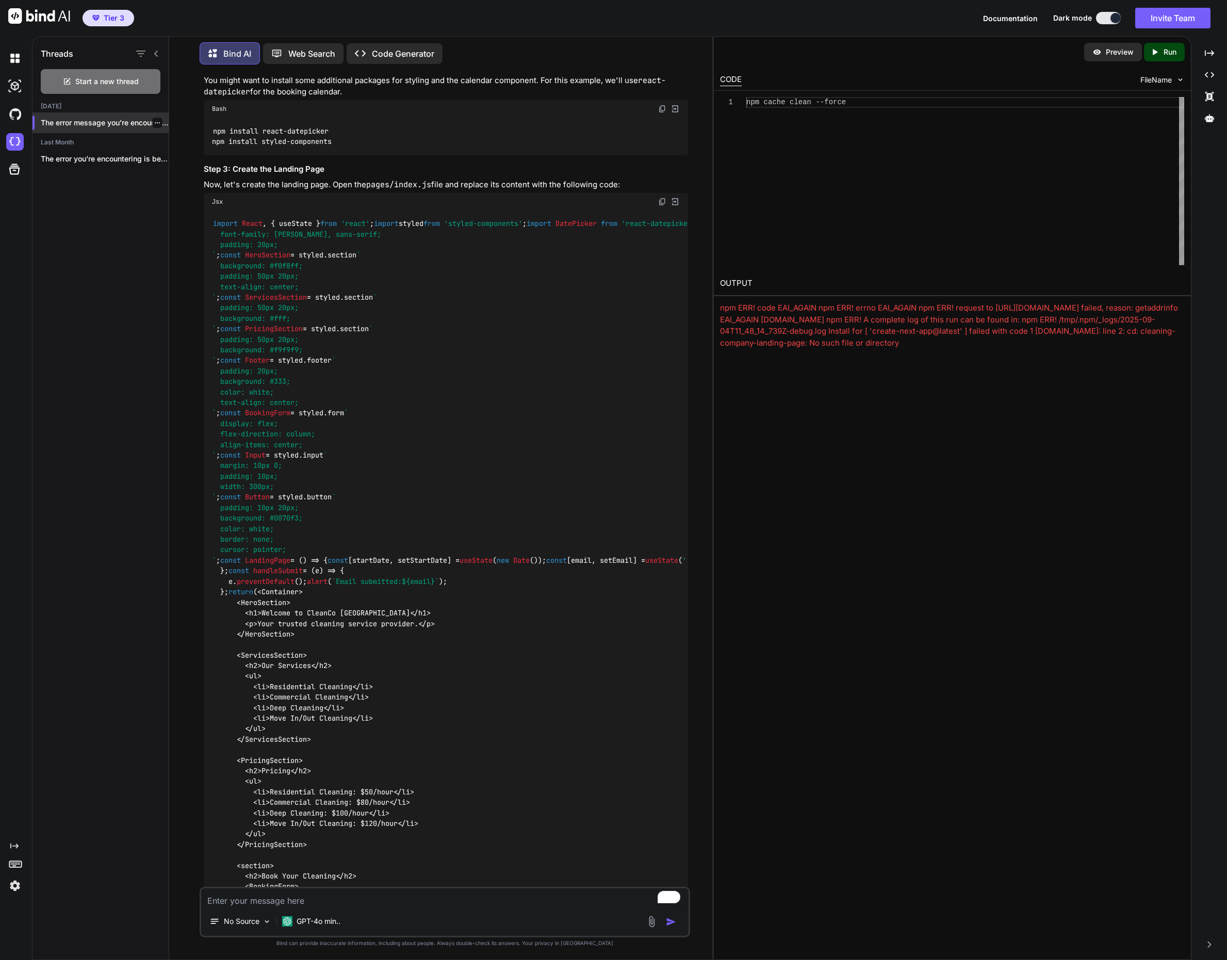
click at [103, 118] on p "The error message you're encountering, `..." at bounding box center [105, 123] width 128 height 10
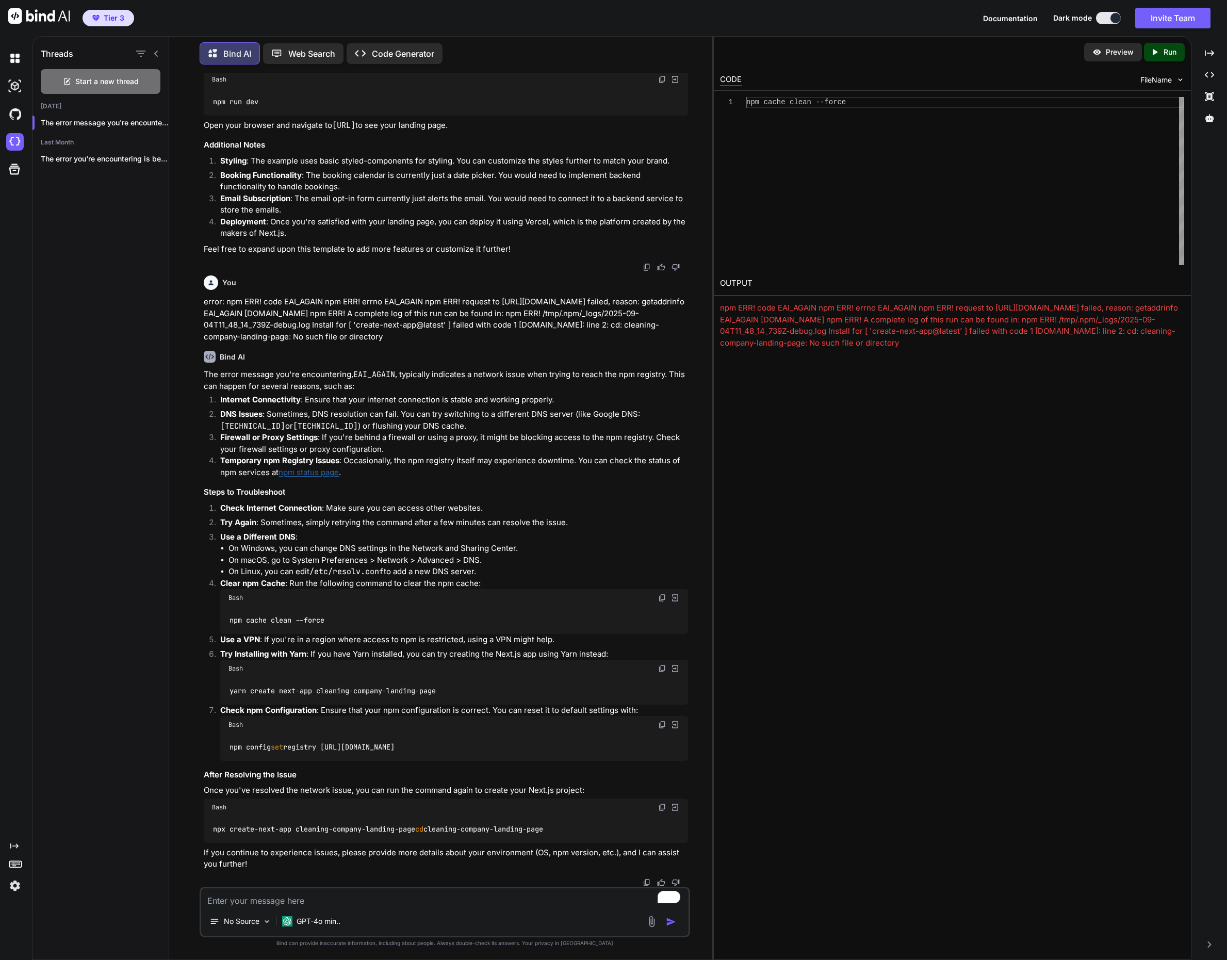
scroll to position [1776, 0]
click at [105, 156] on p "The error you're encountering is because you're..." at bounding box center [105, 159] width 128 height 10
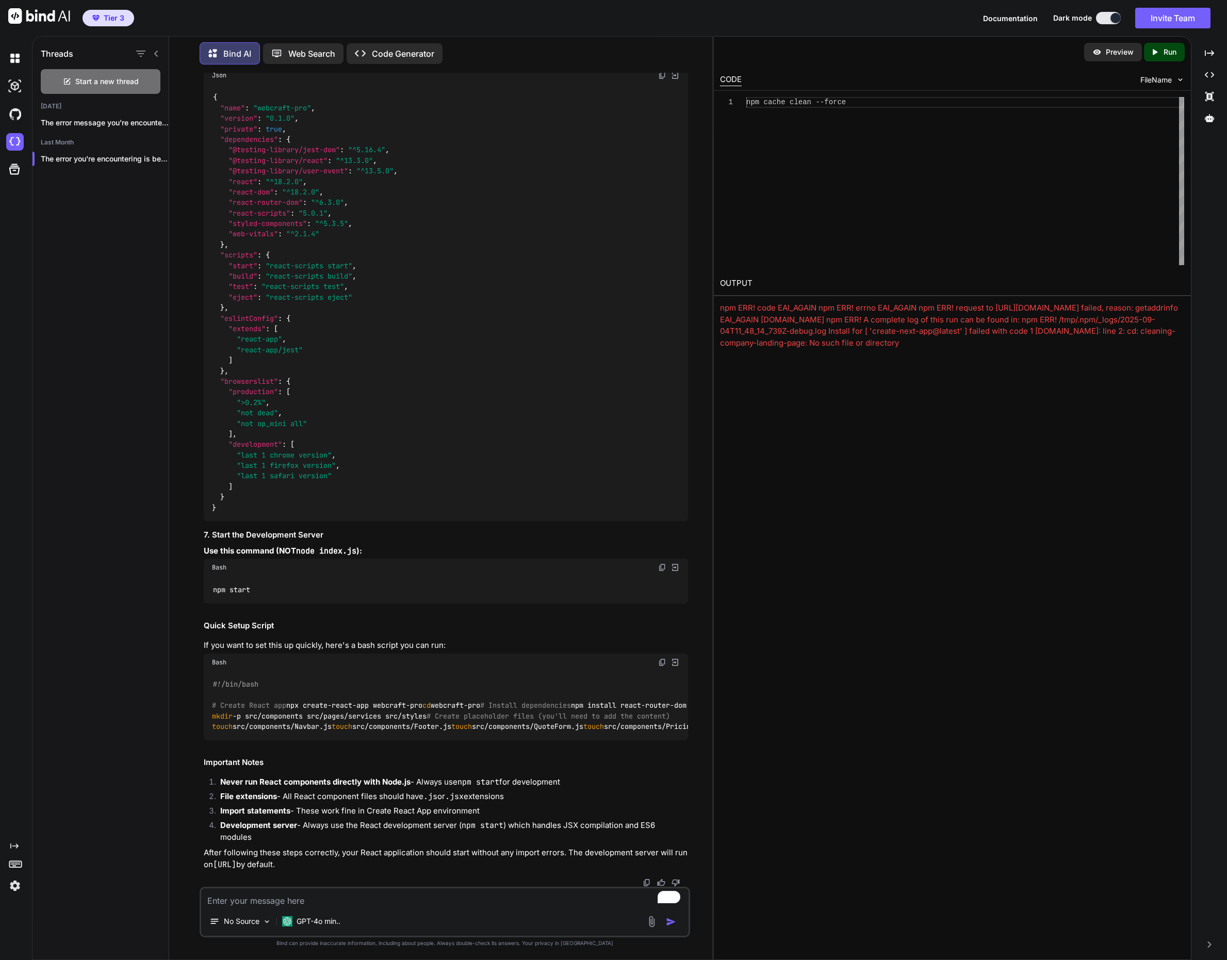
scroll to position [36195, 0]
click at [1119, 43] on div "Preview" at bounding box center [1113, 52] width 58 height 19
click at [1183, 50] on div "Created with Pixso. Run" at bounding box center [1164, 52] width 41 height 19
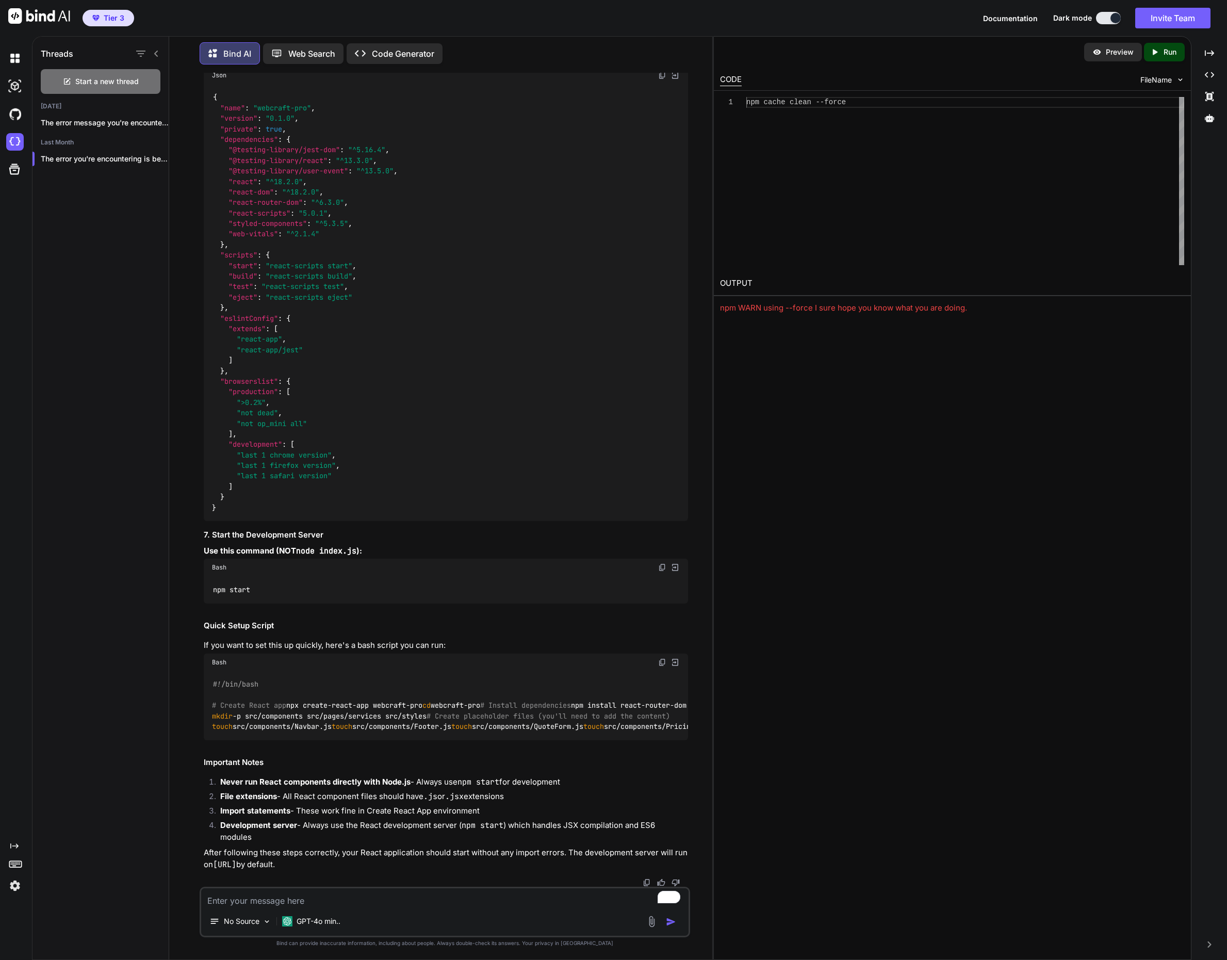
click at [1158, 82] on span "FileName" at bounding box center [1156, 80] width 31 height 10
click at [21, 168] on icon at bounding box center [14, 169] width 14 height 14
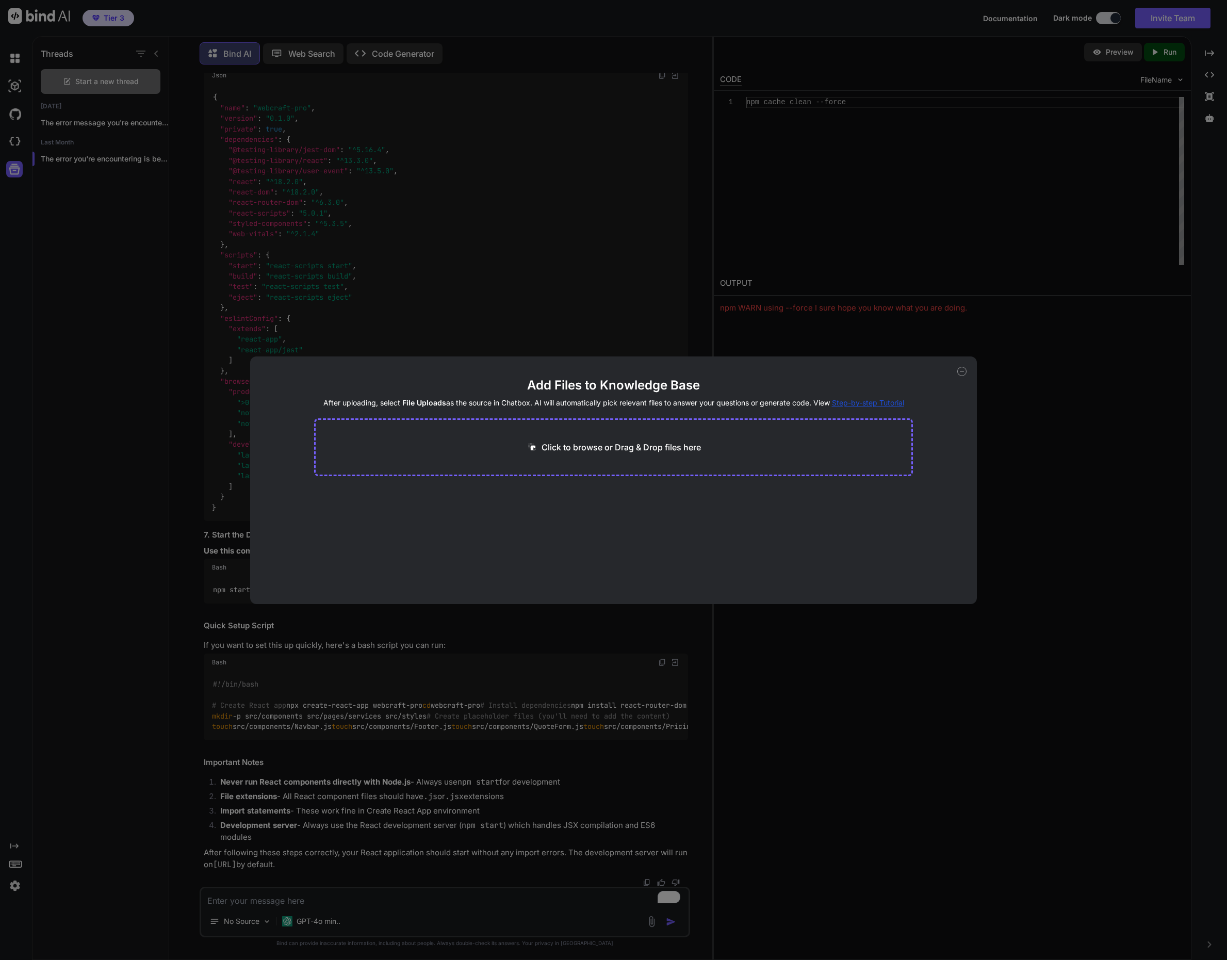
click at [71, 207] on div "Add Files to Knowledge Base After uploading, select File Uploads as the source …" at bounding box center [613, 480] width 1227 height 960
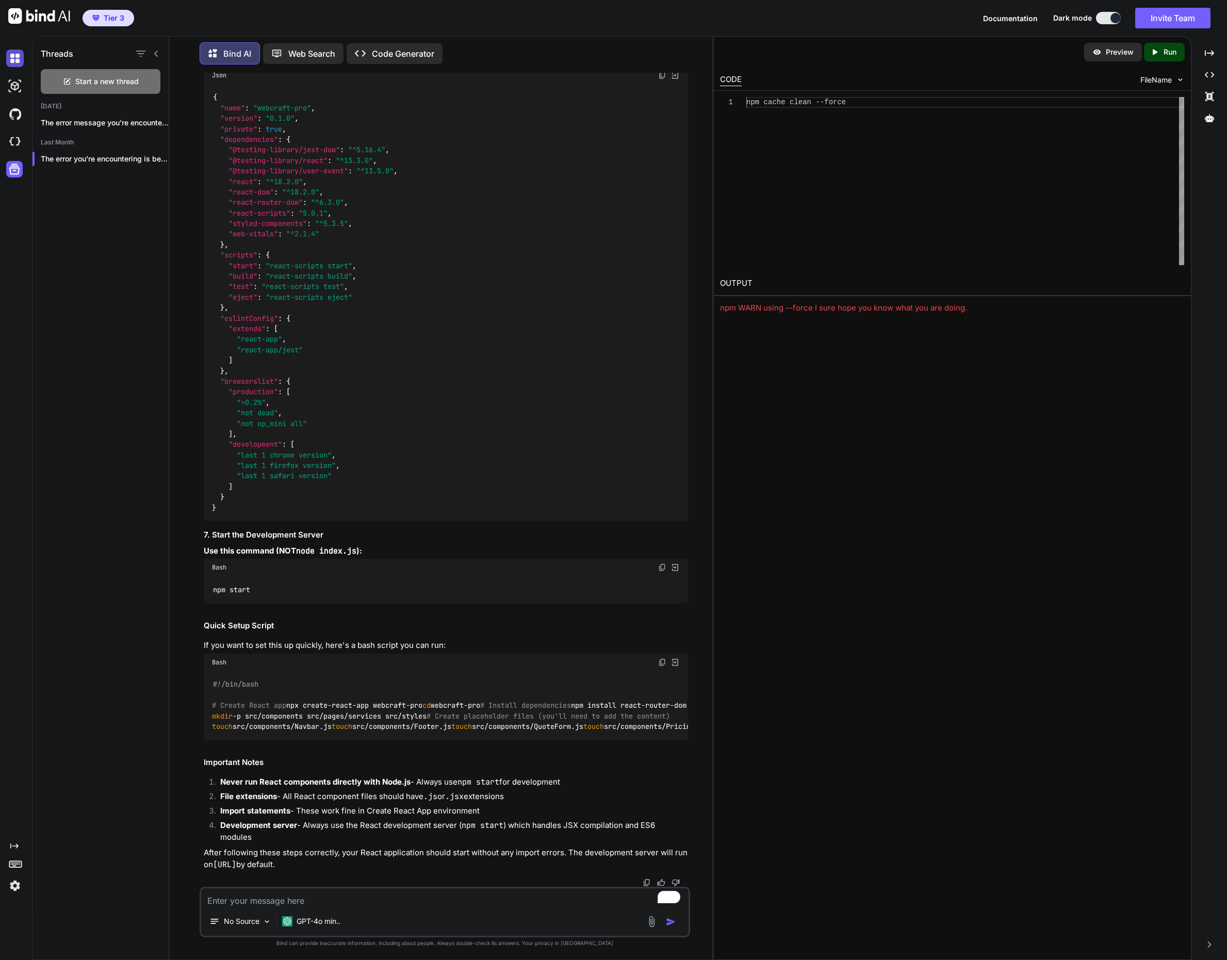
click at [18, 54] on img at bounding box center [15, 59] width 18 height 18
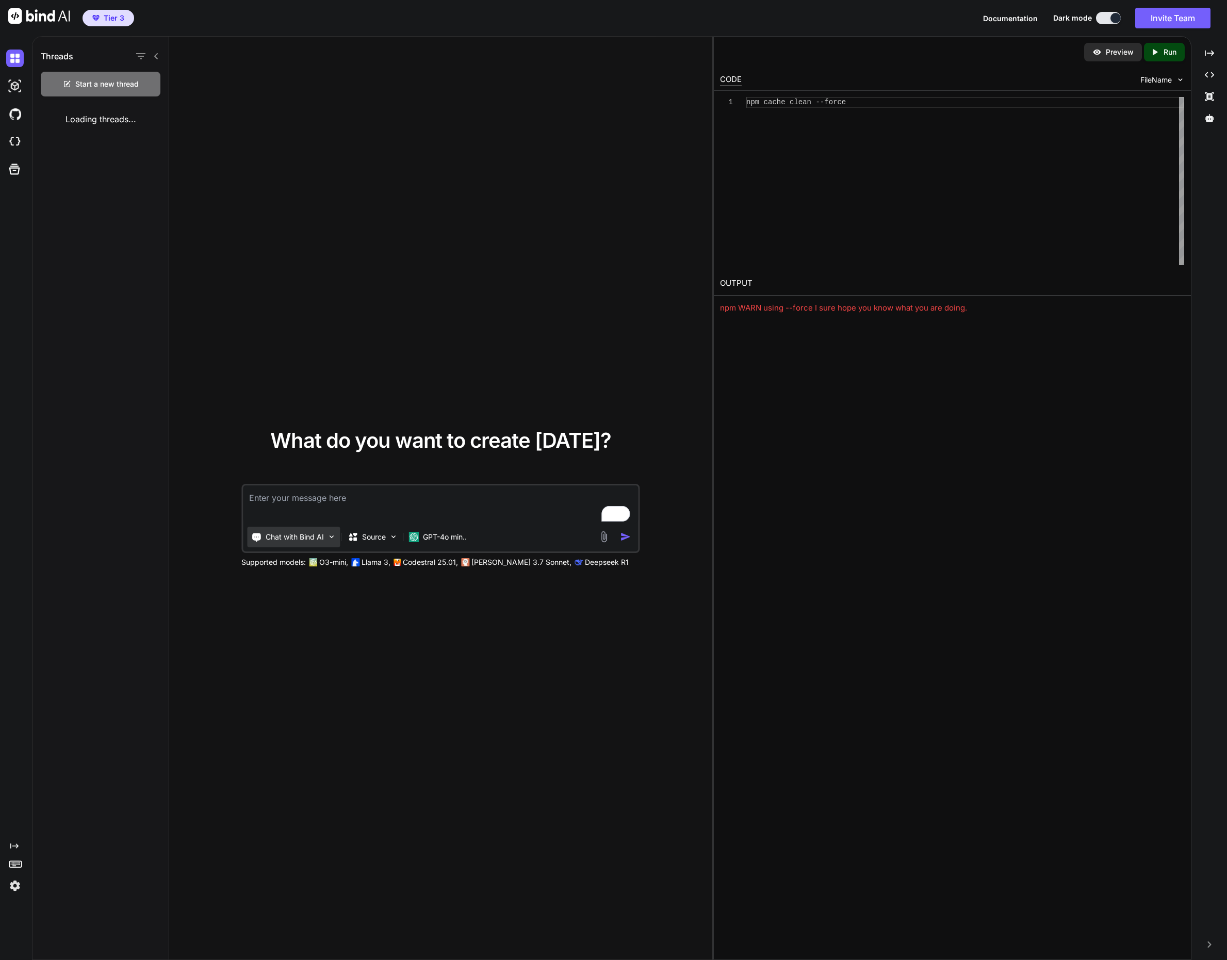
click at [290, 540] on p "Chat with Bind AI" at bounding box center [295, 537] width 58 height 10
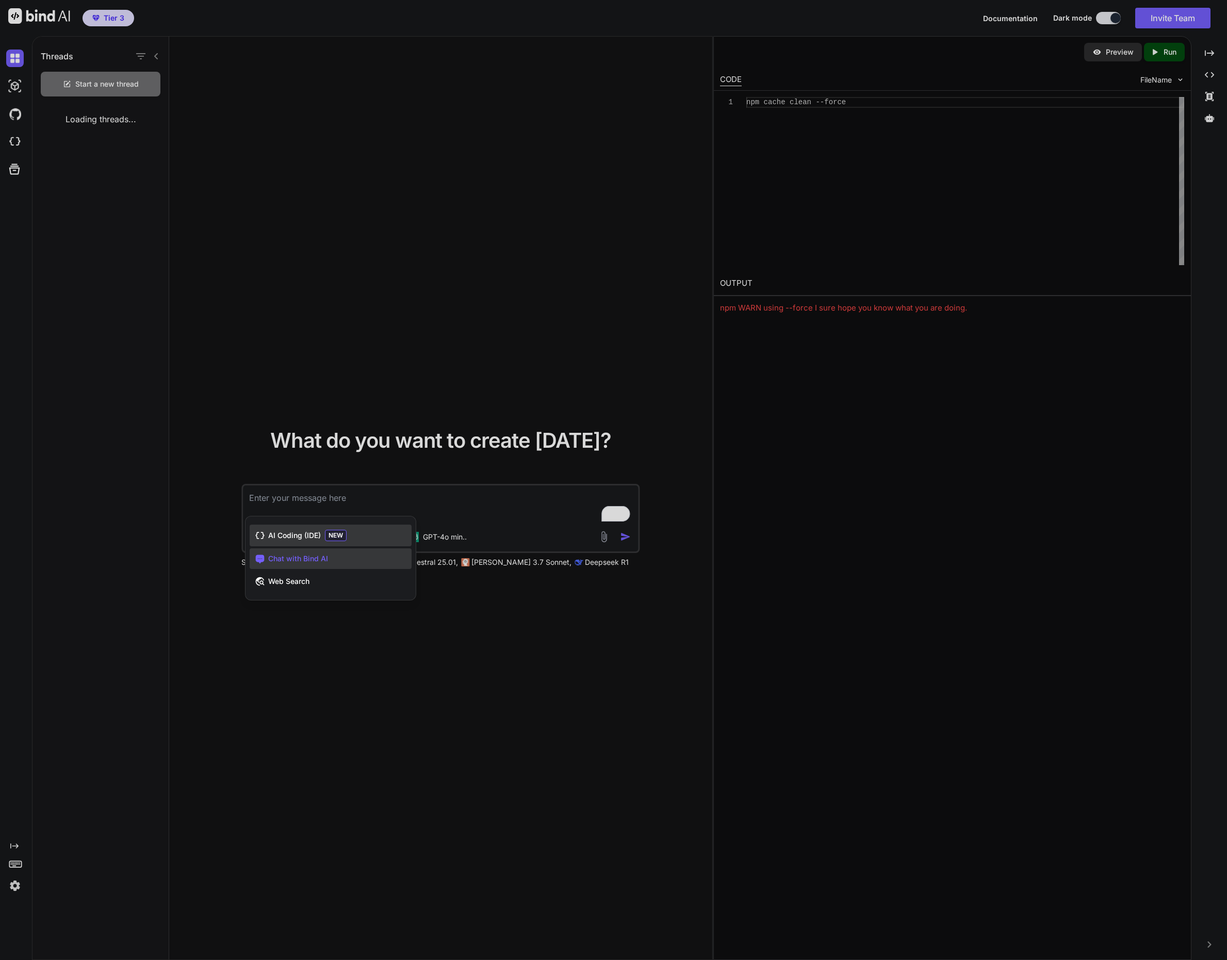
click at [293, 537] on span "AI Coding (IDE)" at bounding box center [294, 535] width 53 height 10
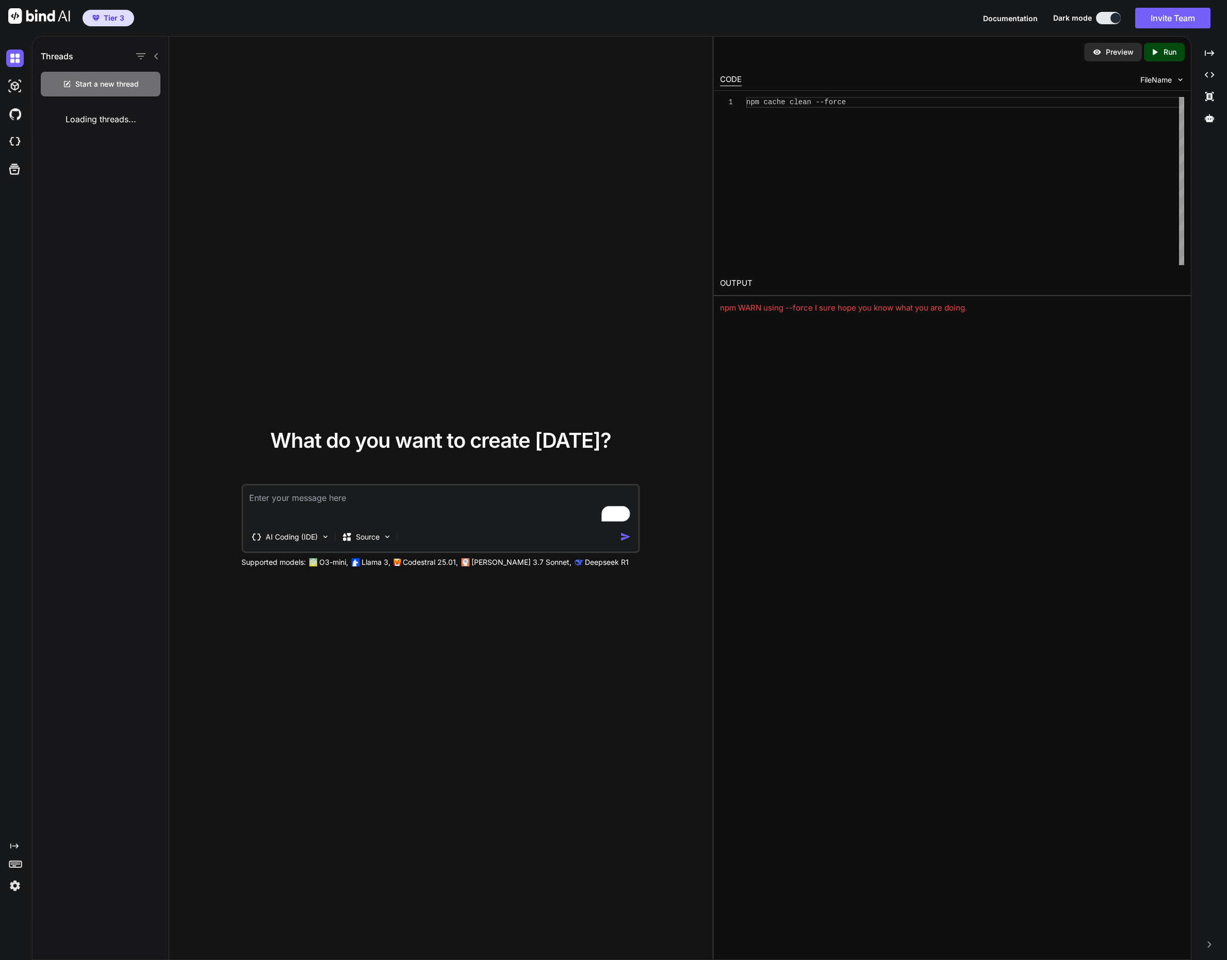
click at [300, 498] on textarea "To enrich screen reader interactions, please activate Accessibility in Grammarl…" at bounding box center [440, 504] width 395 height 38
type textarea "A simple app for tracking BMI"
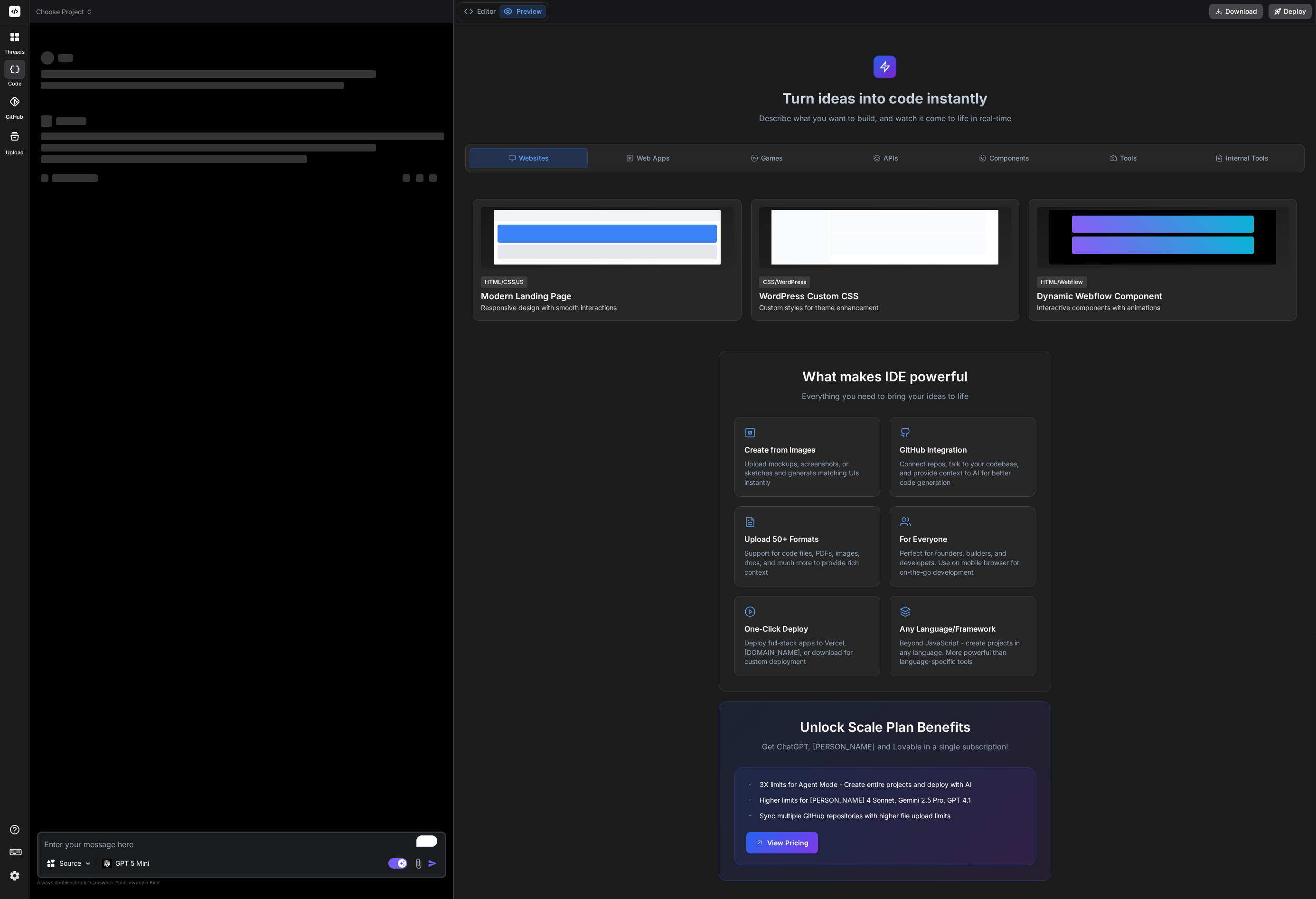
type textarea "x"
click at [87, 845] on textarea "To enrich screen reader interactions, please activate Accessibility in Grammarl…" at bounding box center [242, 841] width 407 height 17
type textarea "Using React and Next.js, build me a landing page for a cleaning company based i…"
type textarea "x"
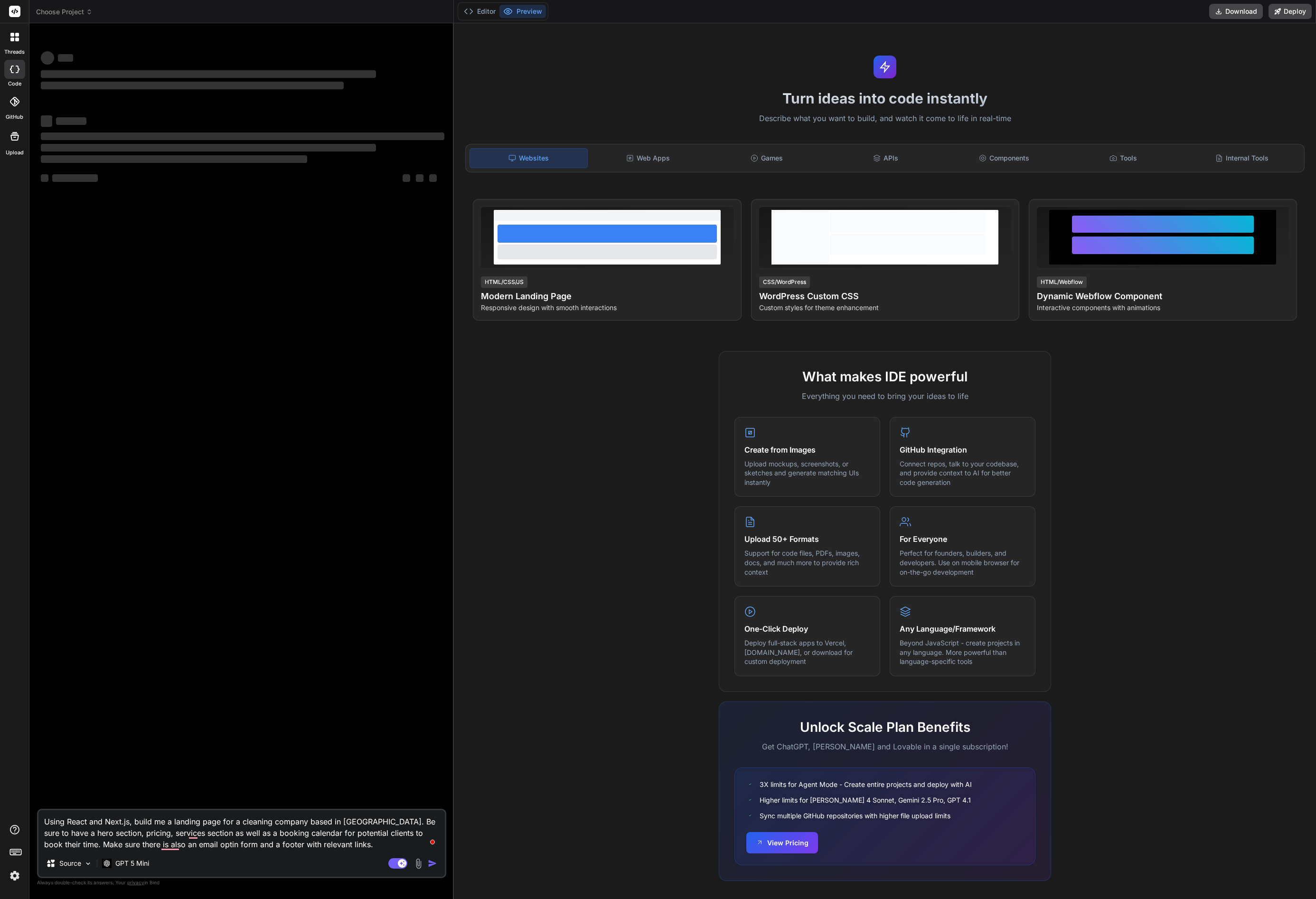
type textarea "Using React and Next.js, build me a landing page for a cleaning company based i…"
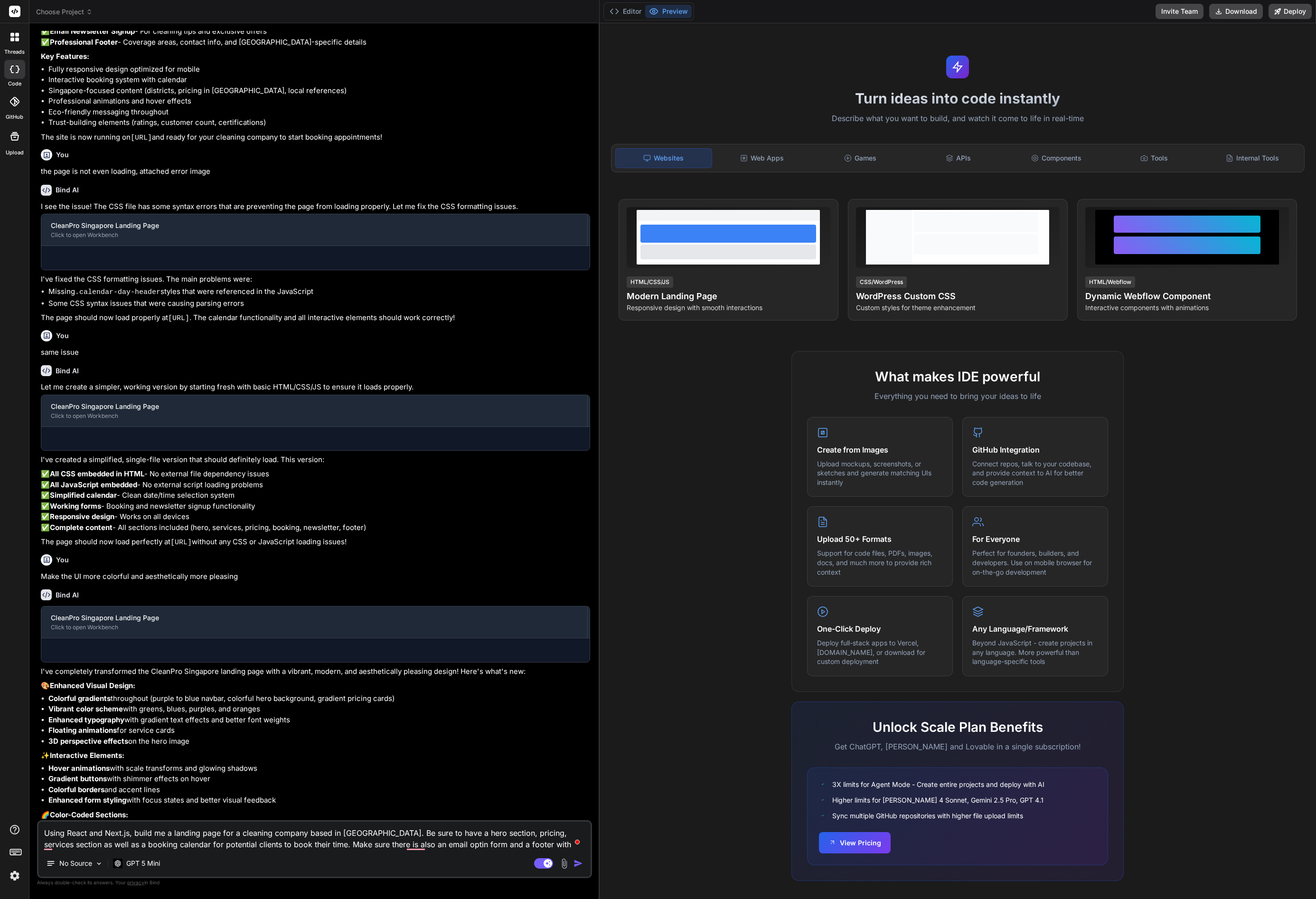
scroll to position [612, 0]
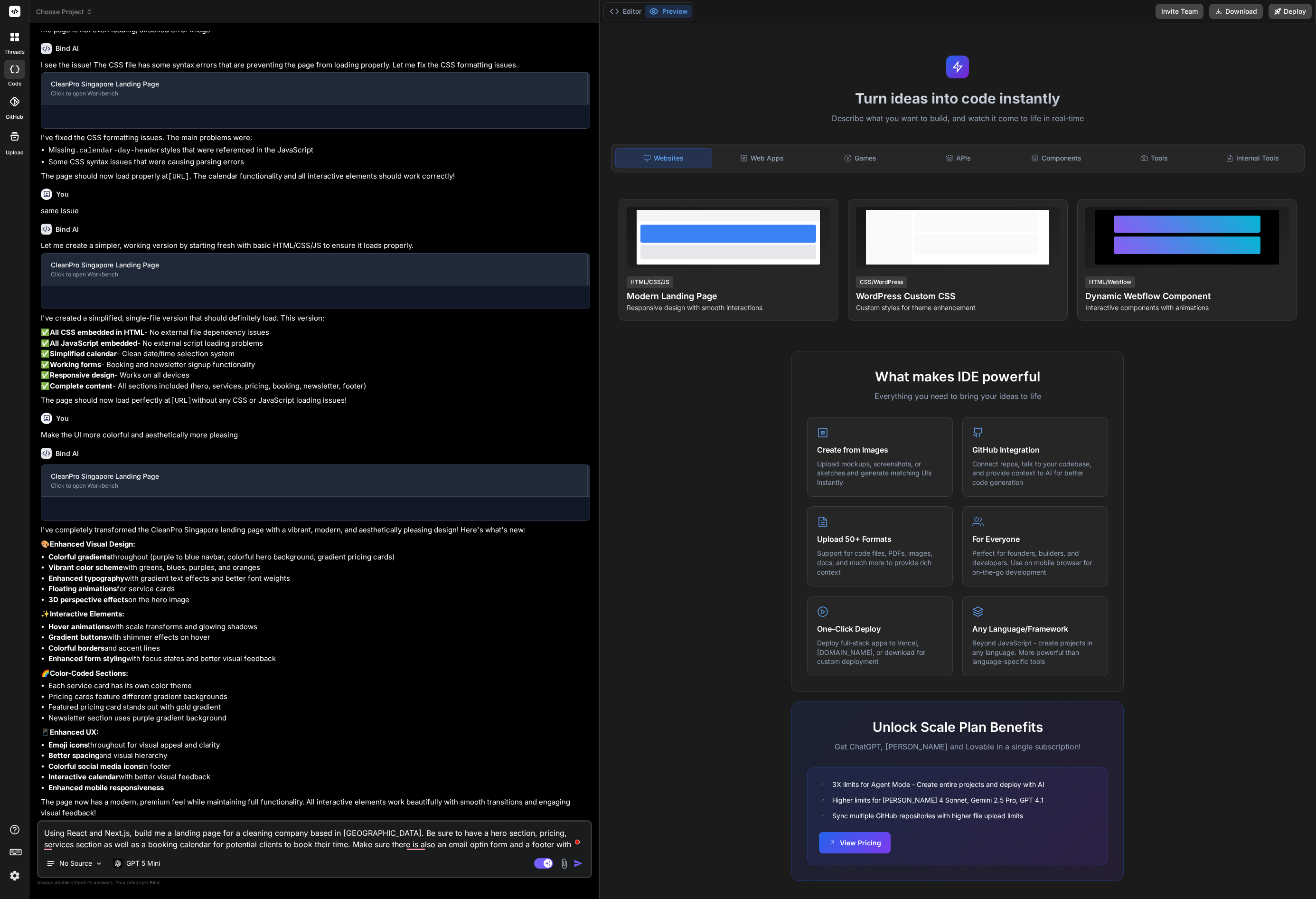
drag, startPoint x: 453, startPoint y: 753, endPoint x: 583, endPoint y: 748, distance: 130.1
click at [583, 748] on div "Bind AI Web Search Created with Pixso. Code Generator You Build me a landing pa…" at bounding box center [315, 460] width 571 height 875
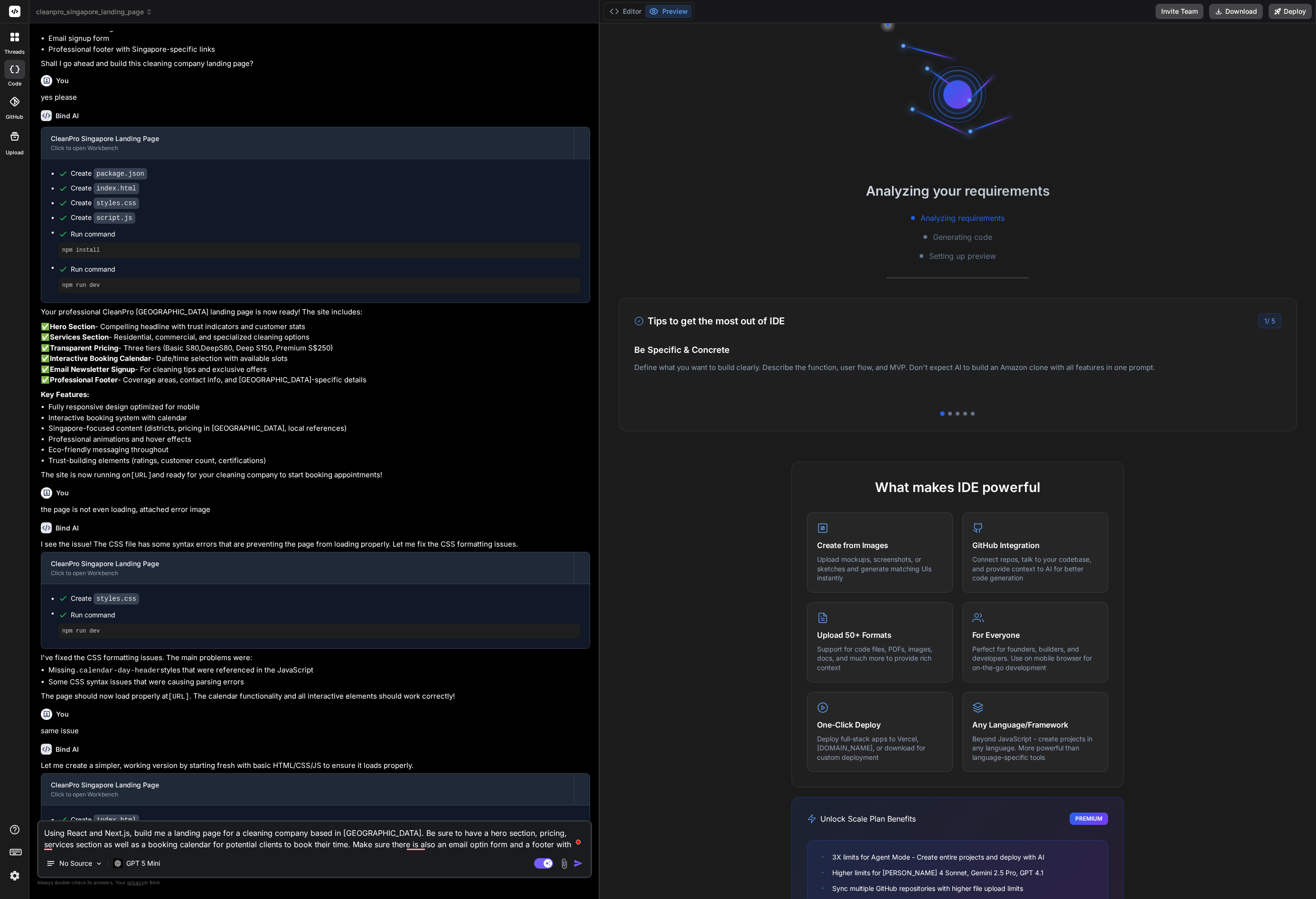
scroll to position [0, 0]
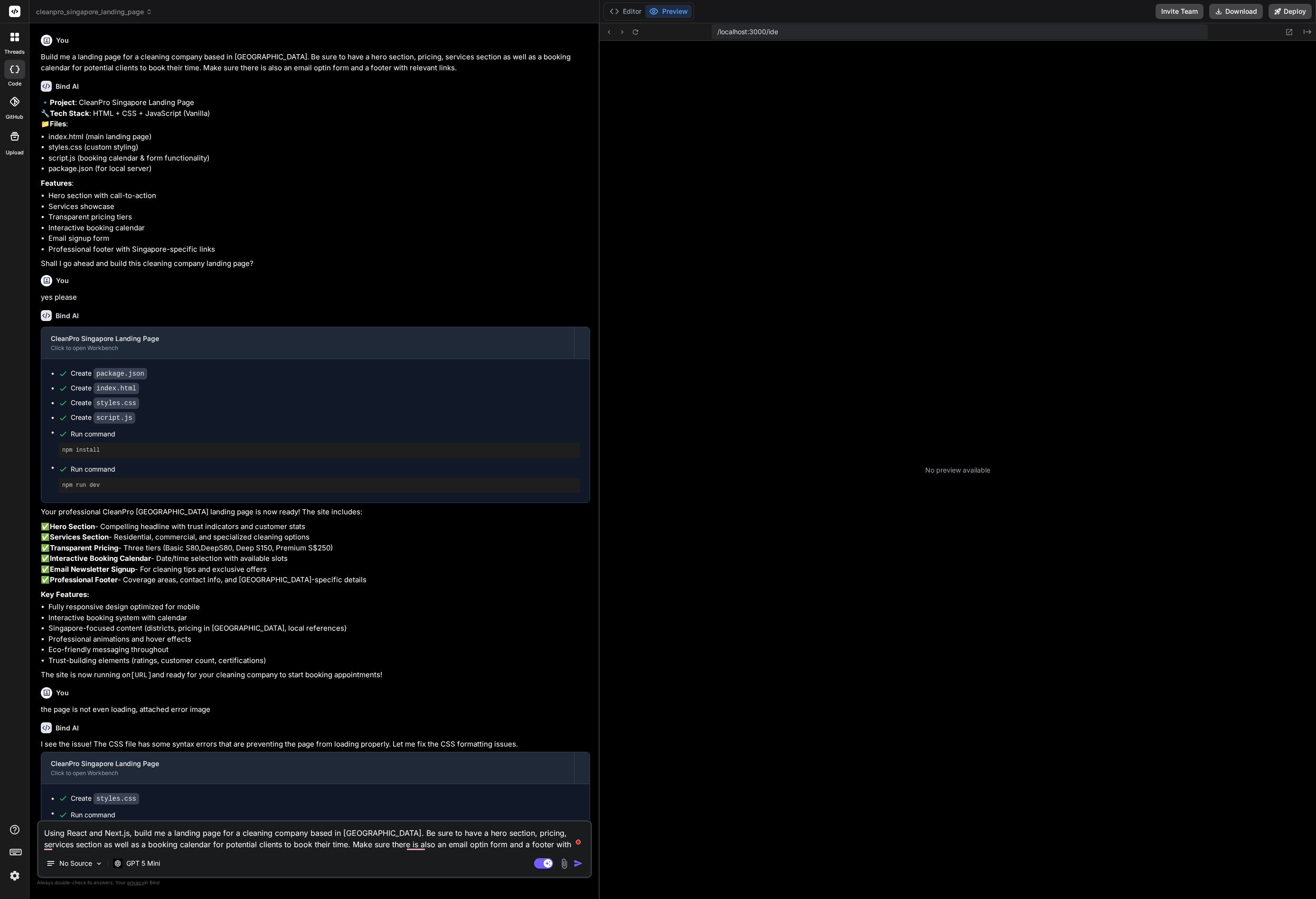
click at [17, 38] on icon at bounding box center [17, 40] width 4 height 4
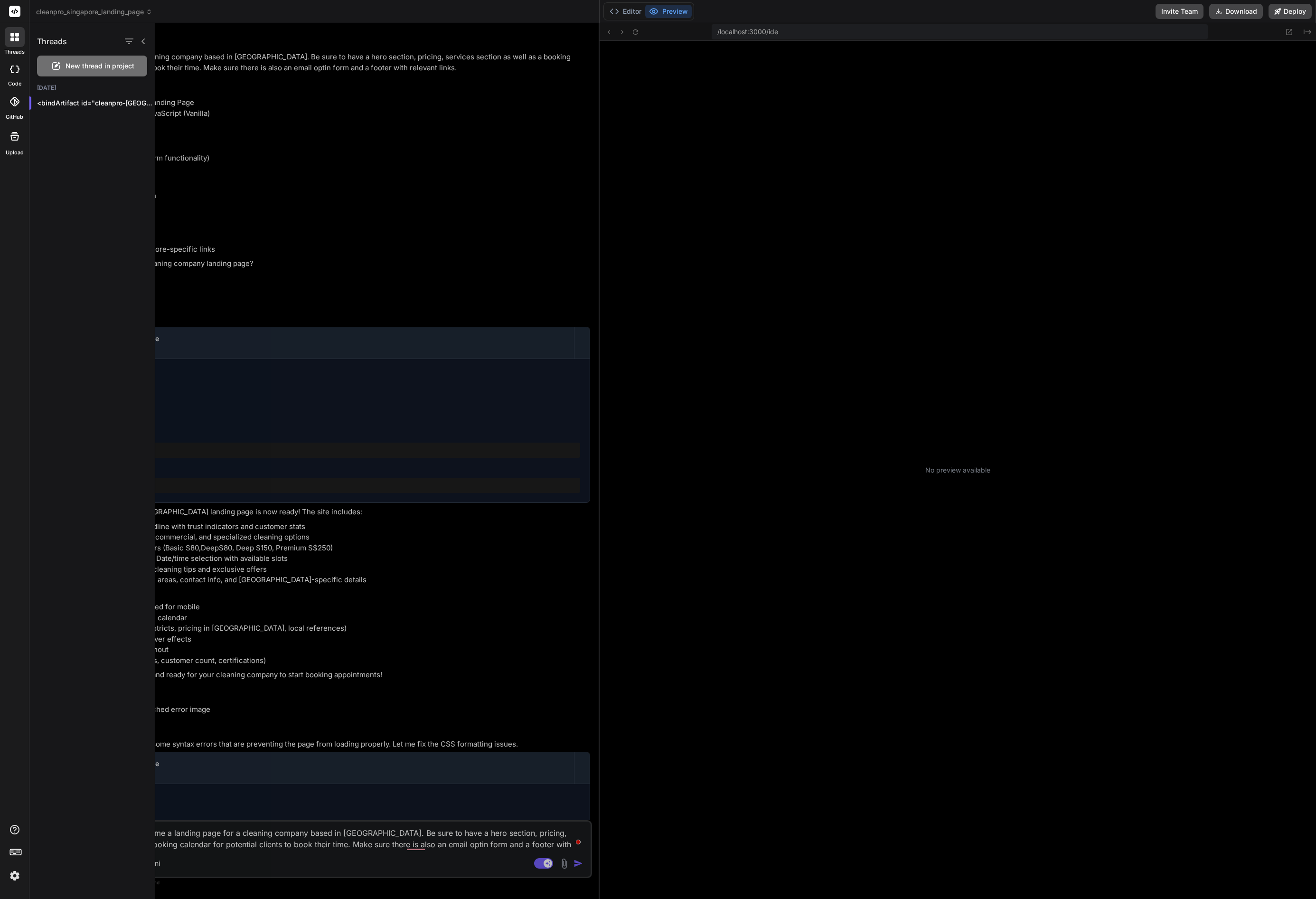
scroll to position [117, 0]
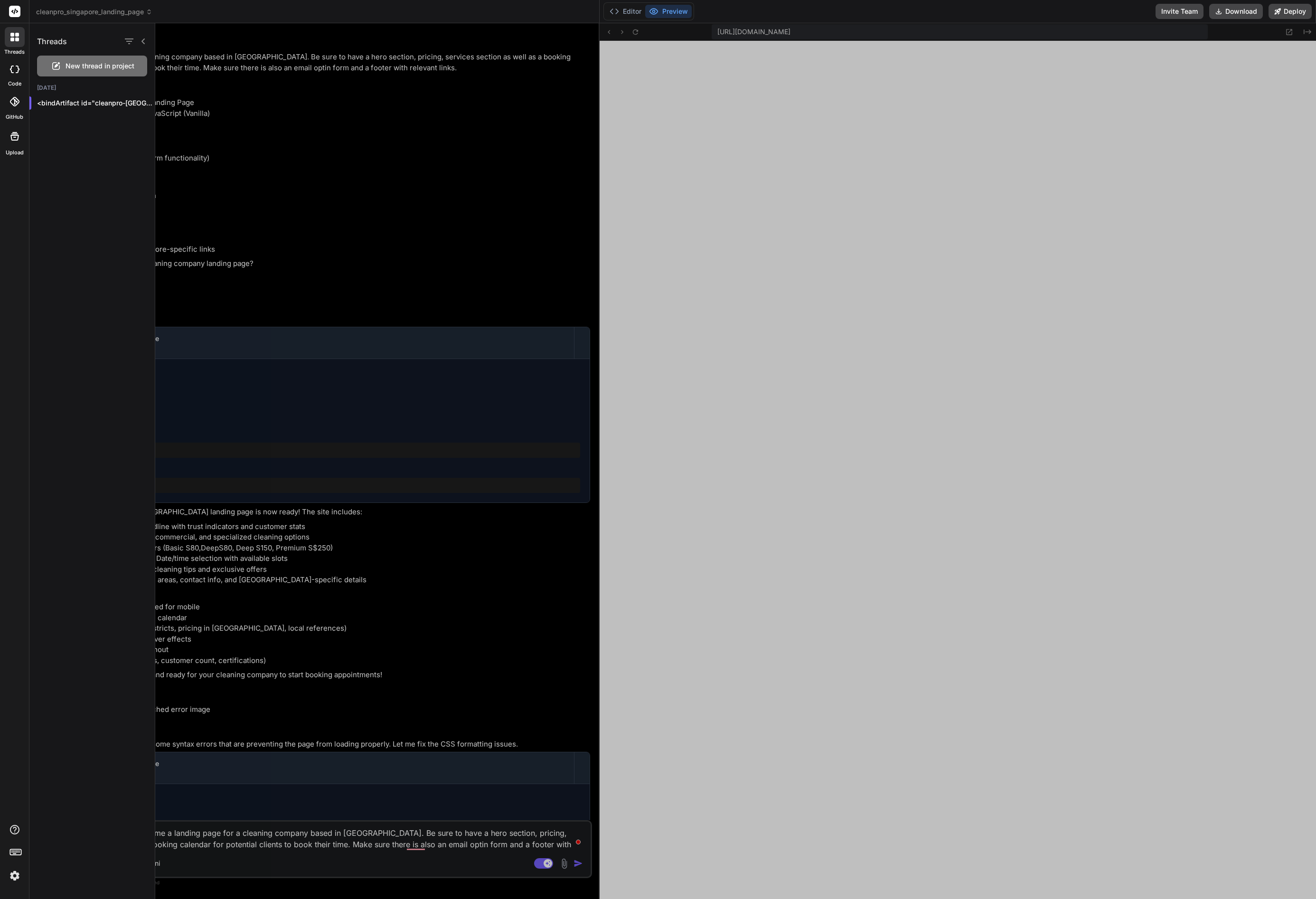
click at [94, 70] on span "New thread in project" at bounding box center [99, 66] width 69 height 9
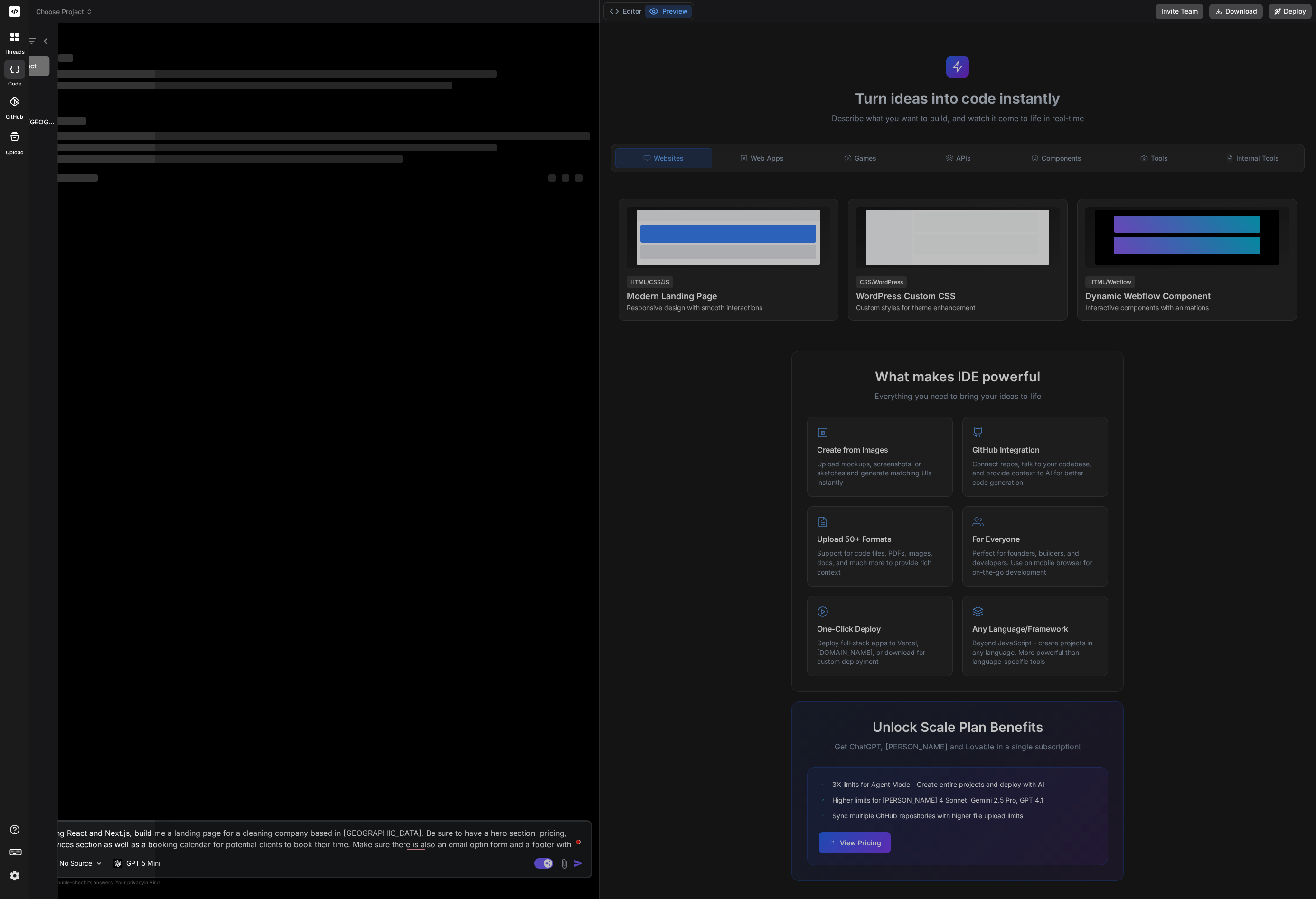
scroll to position [162, 0]
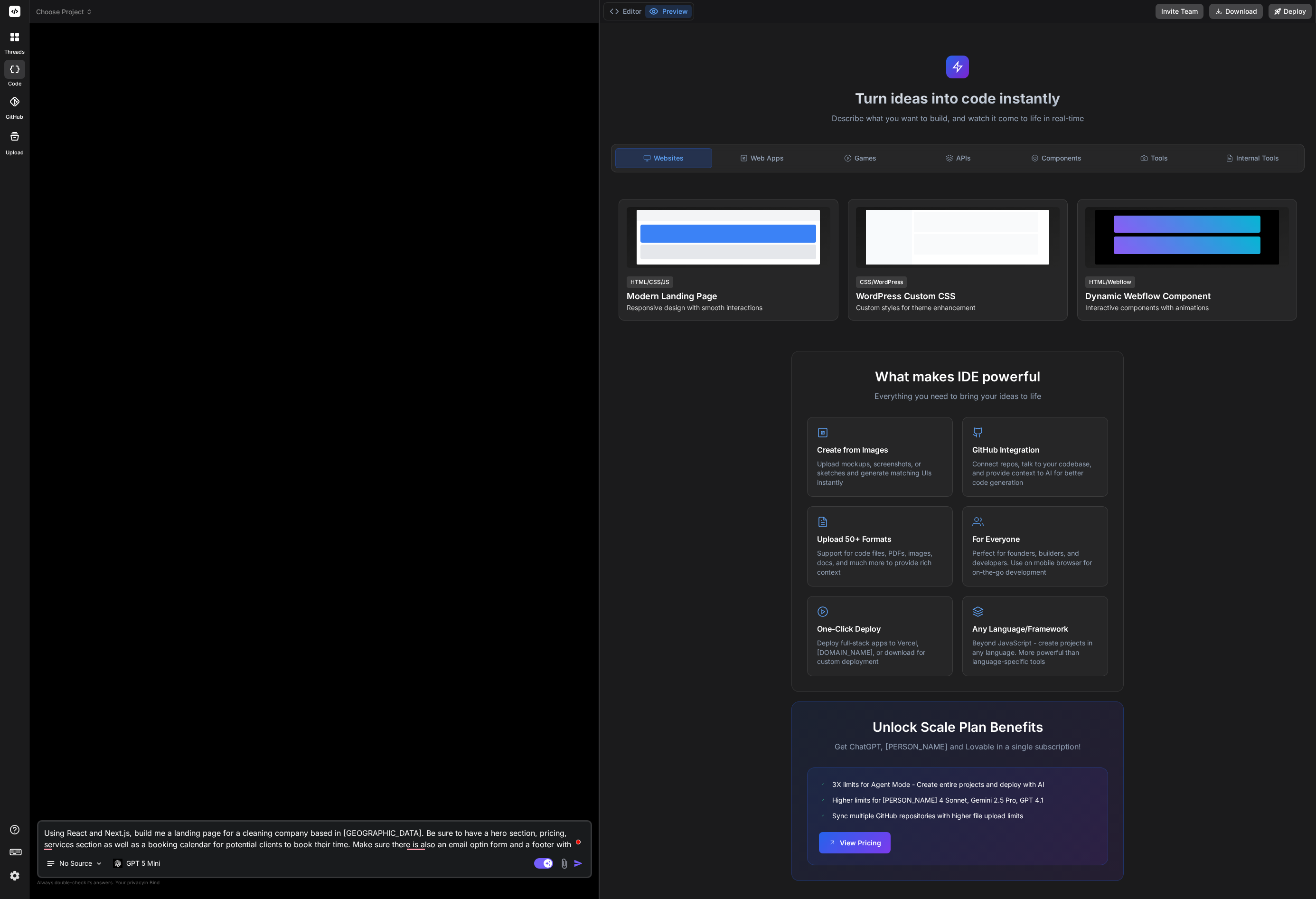
click at [581, 865] on img "button" at bounding box center [578, 863] width 9 height 9
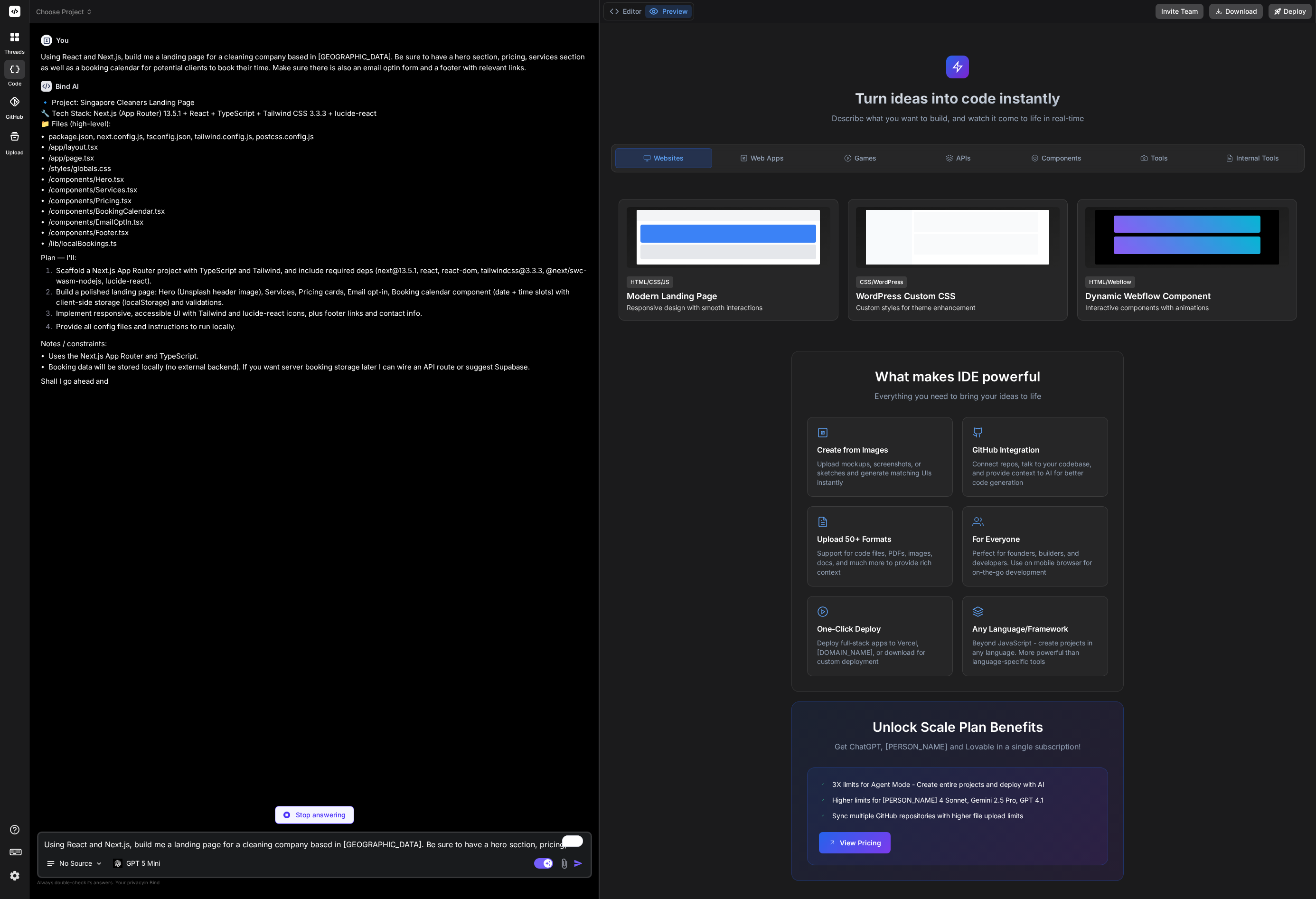
type textarea "x"
click at [128, 845] on textarea "Using React and Next.js, build me a landing page for a cleaning company based i…" at bounding box center [315, 841] width 552 height 17
type textarea "Y"
type textarea "x"
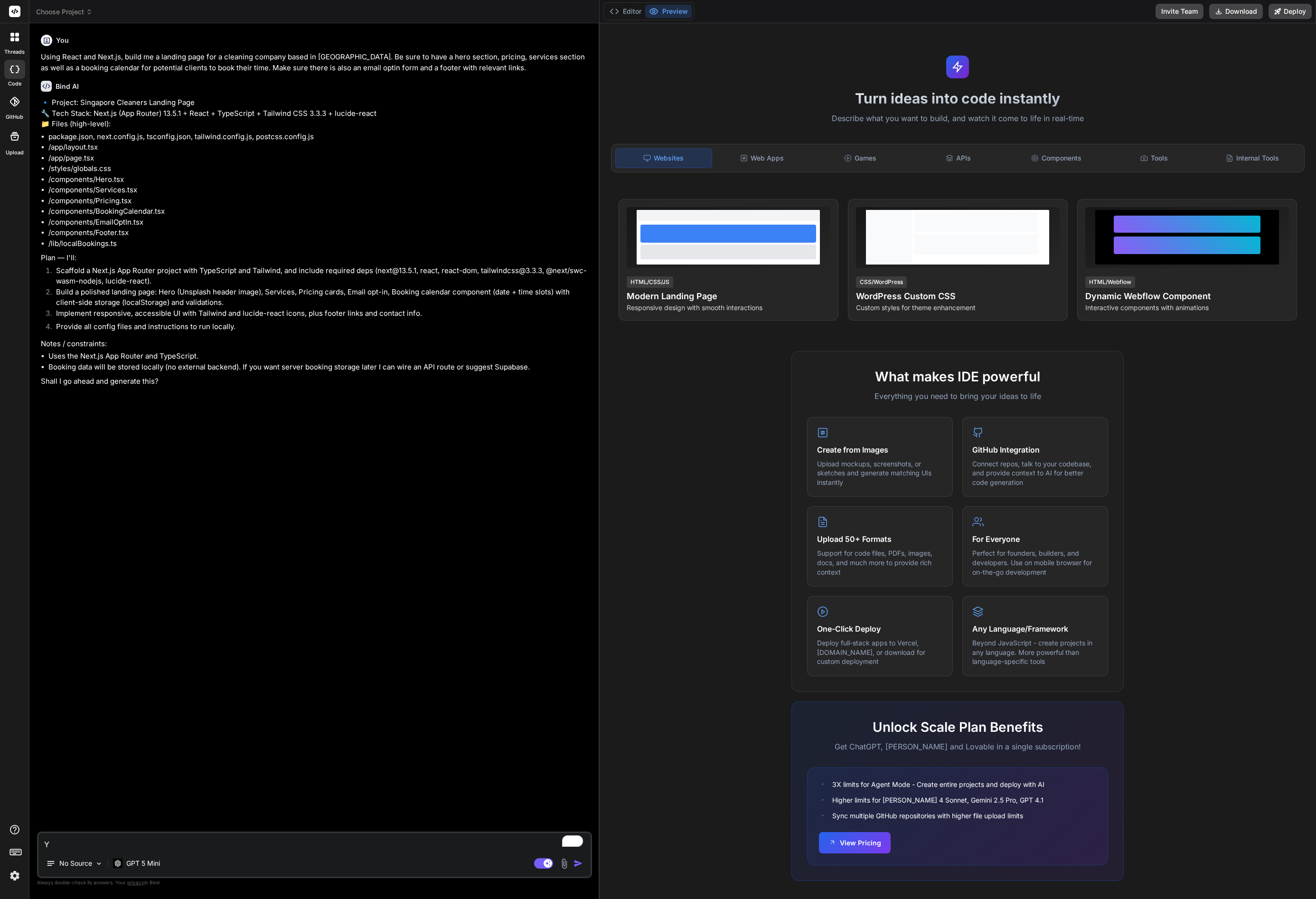
type textarea "Ye"
type textarea "x"
type textarea "Yes"
type textarea "x"
type textarea "Yes"
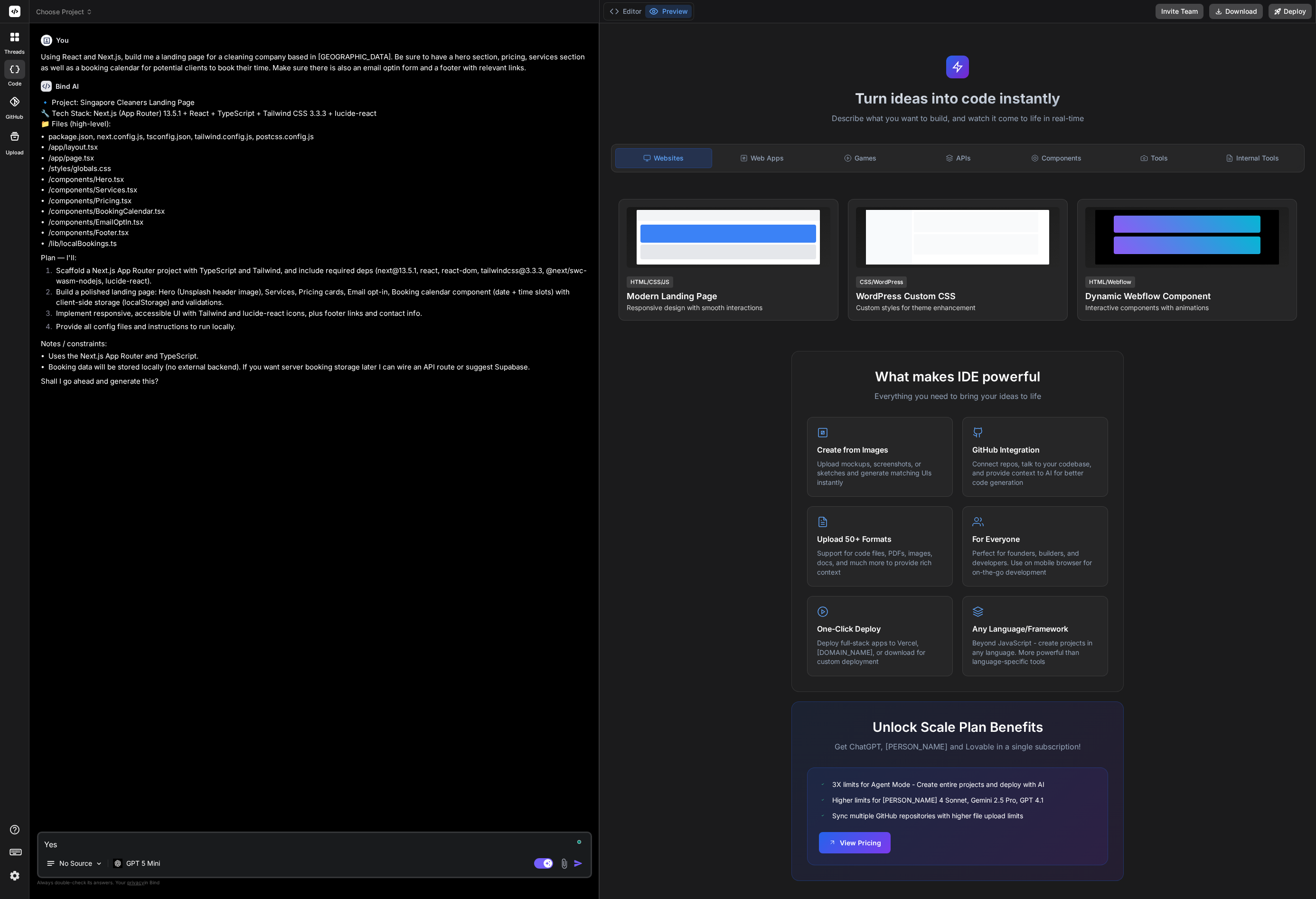
type textarea "x"
type textarea "Yes p"
type textarea "x"
type textarea "Yes pl"
type textarea "x"
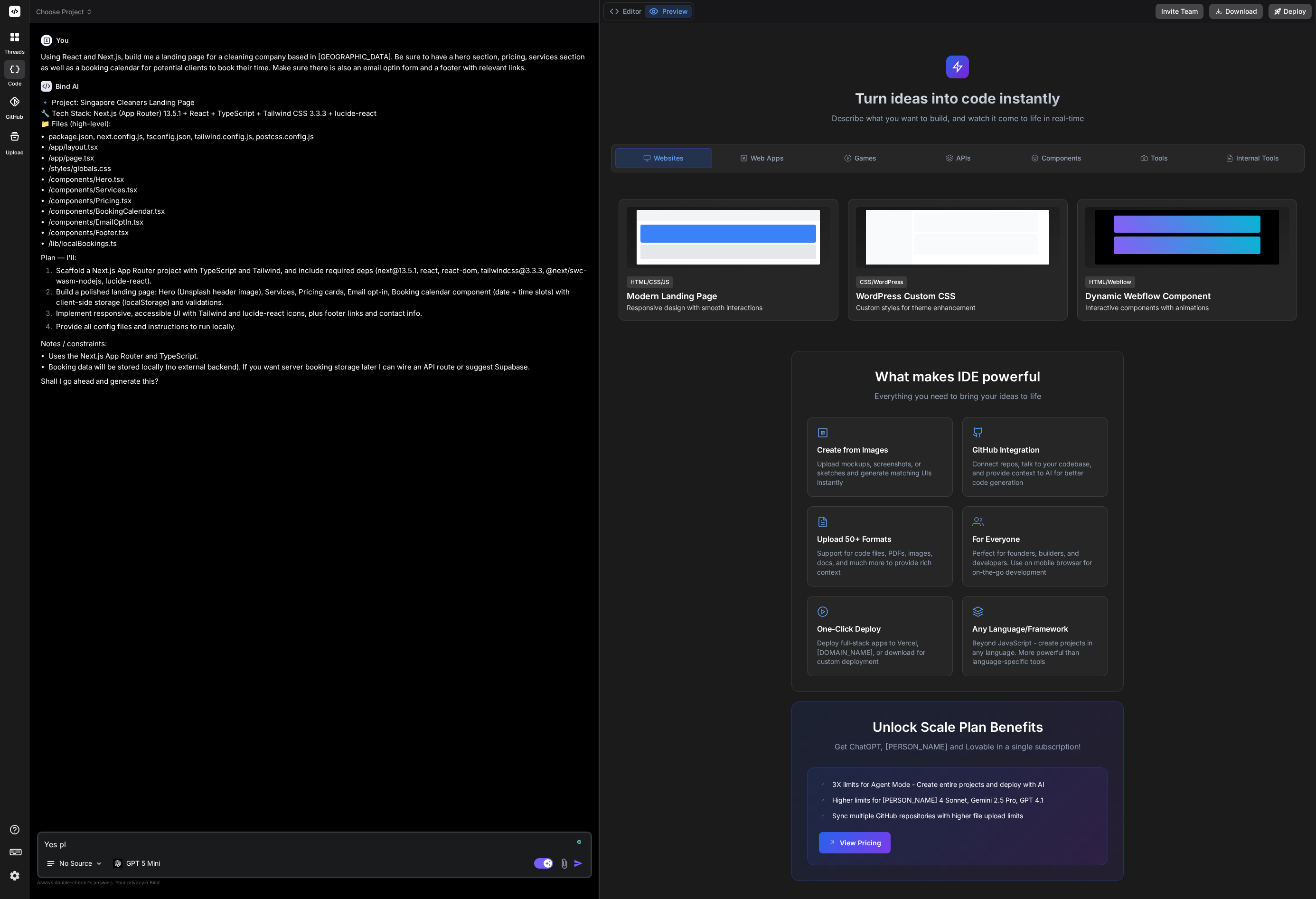
type textarea "Yes ple"
type textarea "x"
type textarea "Yes plea"
type textarea "x"
type textarea "Yes pleas"
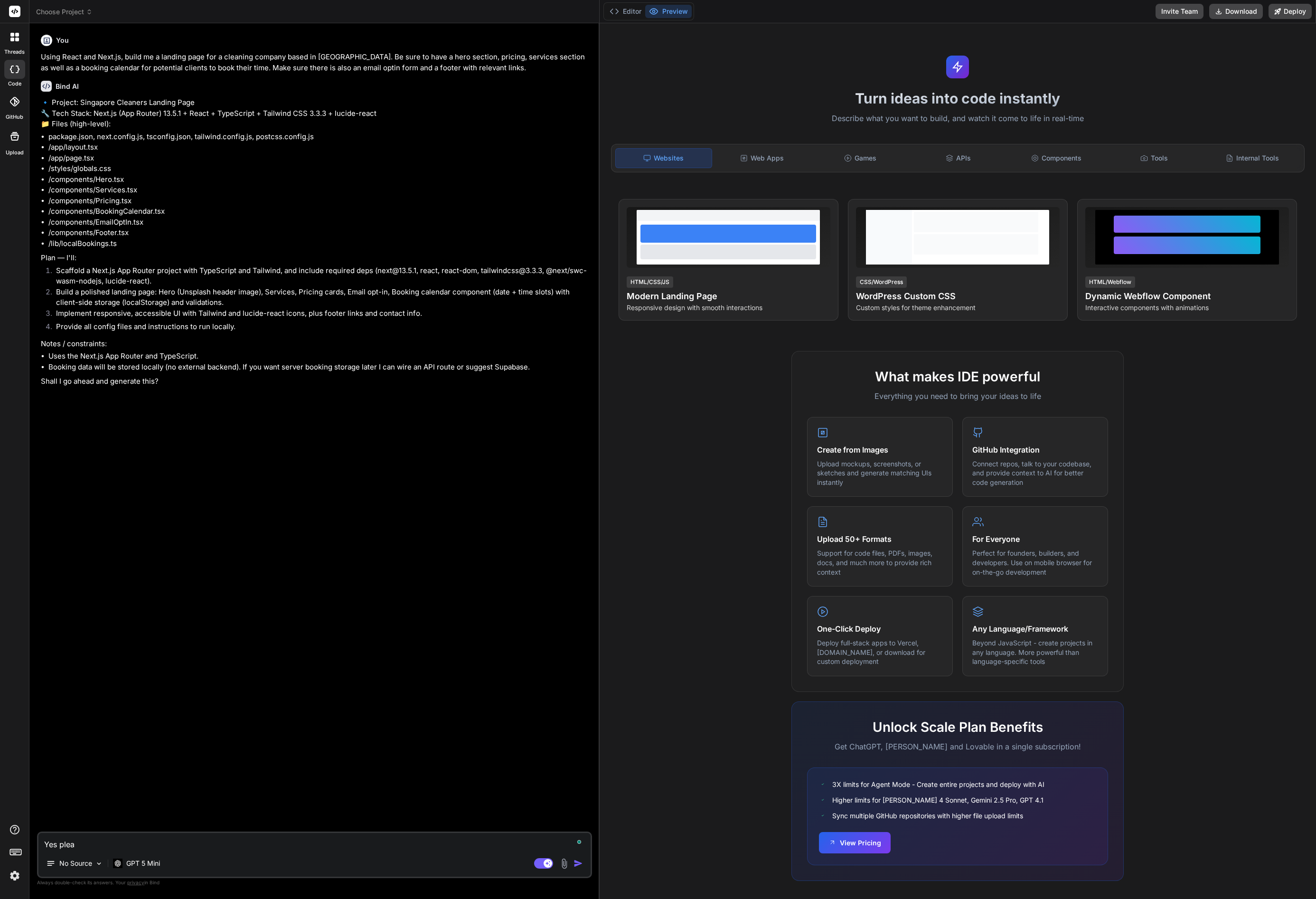
type textarea "x"
type textarea "Yes please"
type textarea "x"
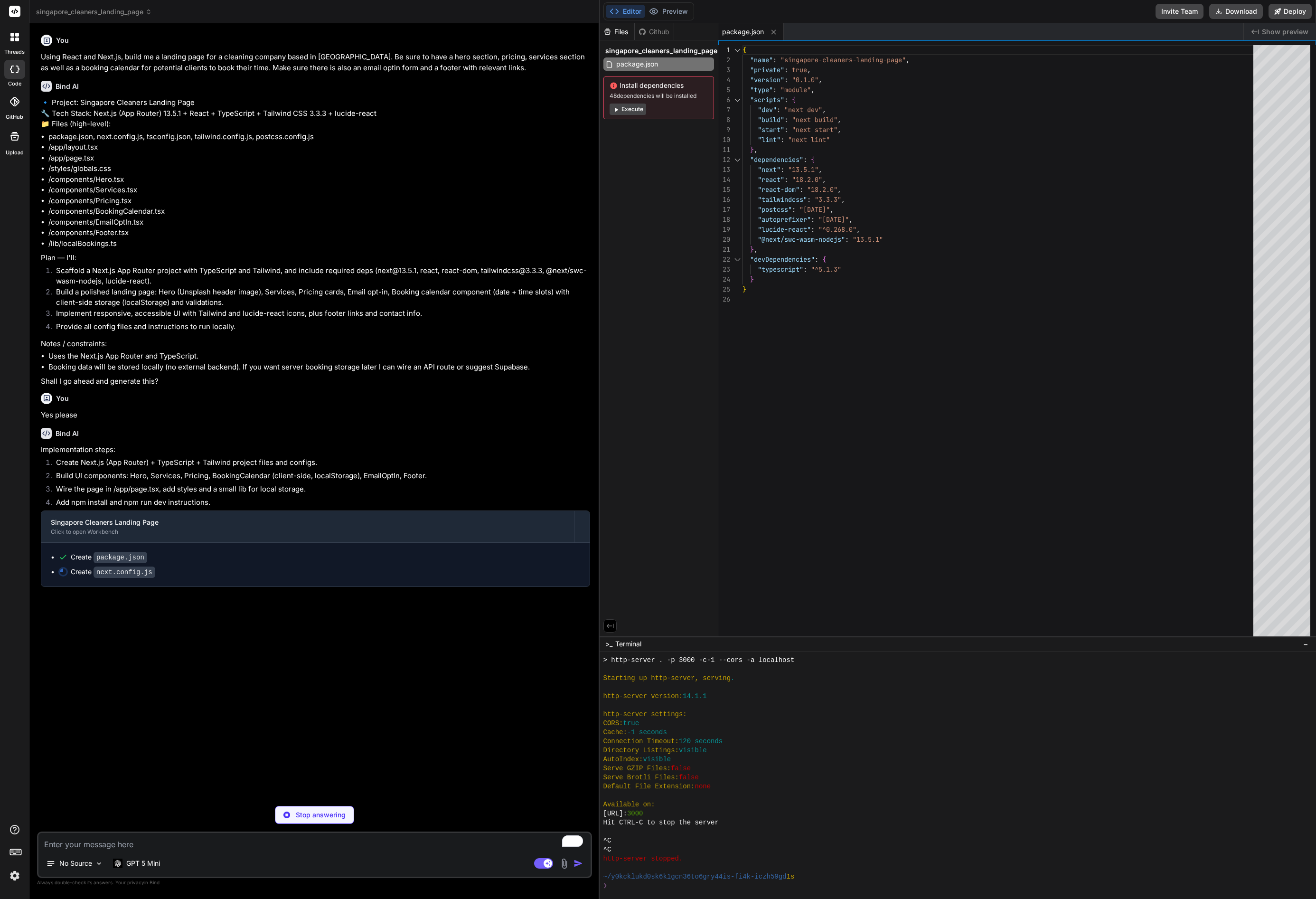
type textarea "x"
type textarea "module.exports = nextConfig"
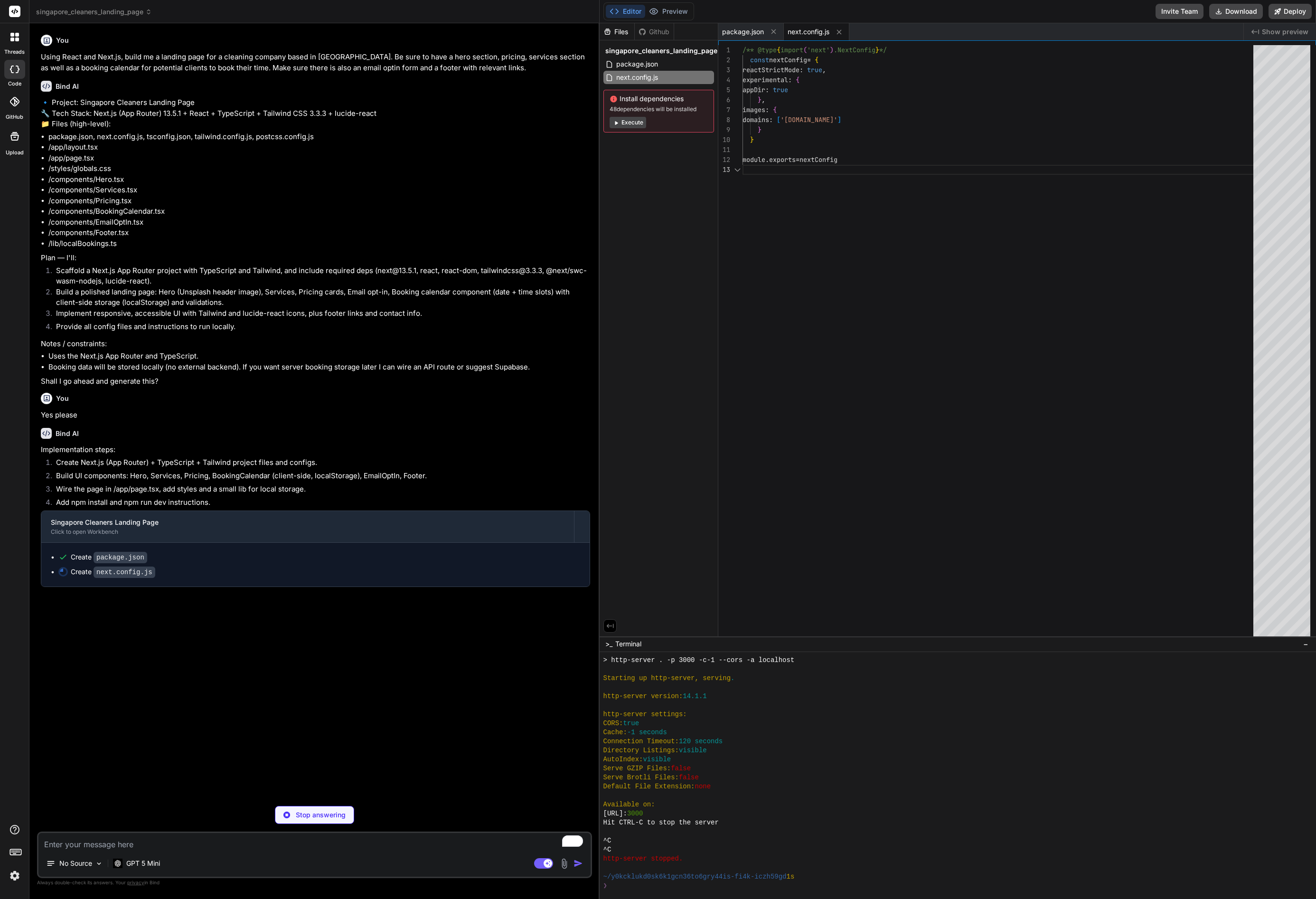
scroll to position [20, 0]
type textarea "x"
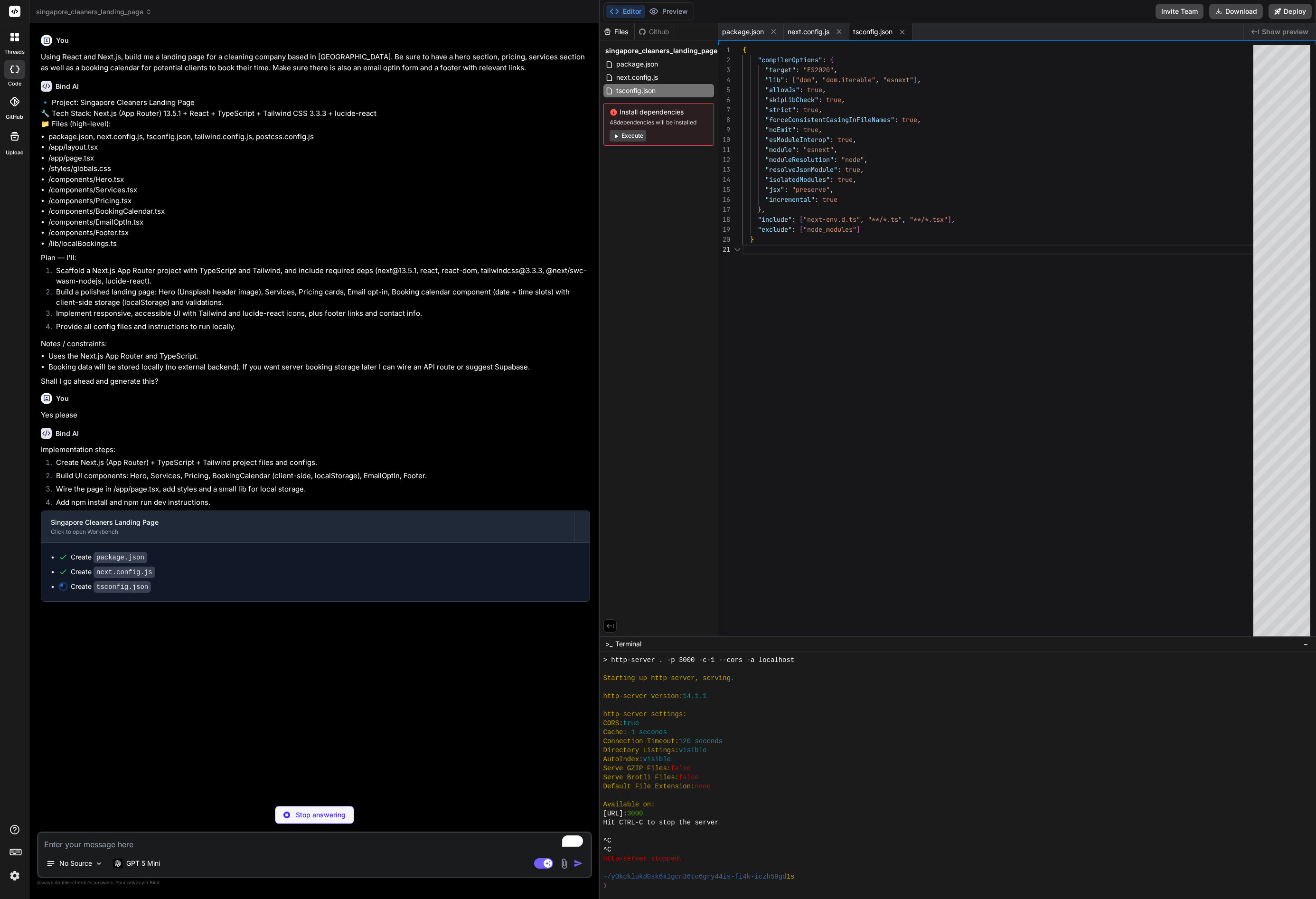
scroll to position [0, 0]
type textarea "x"
type textarea "/// <reference types="next" /> /// <reference types="next/types/global" /> /// …"
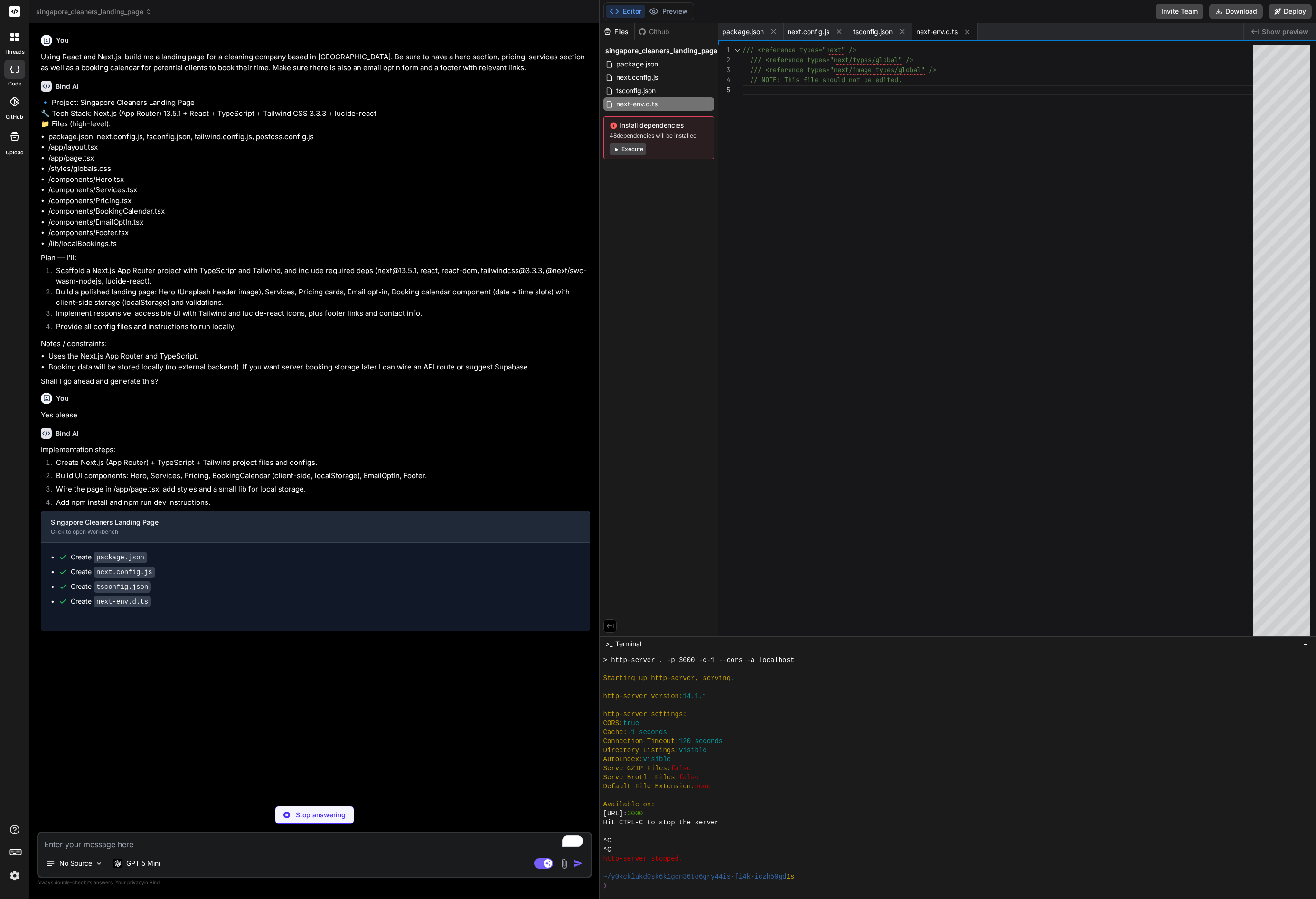
type textarea "x"
type textarea "module.exports = { plugins: { tailwindcss: {}, autoprefixer: {} } }"
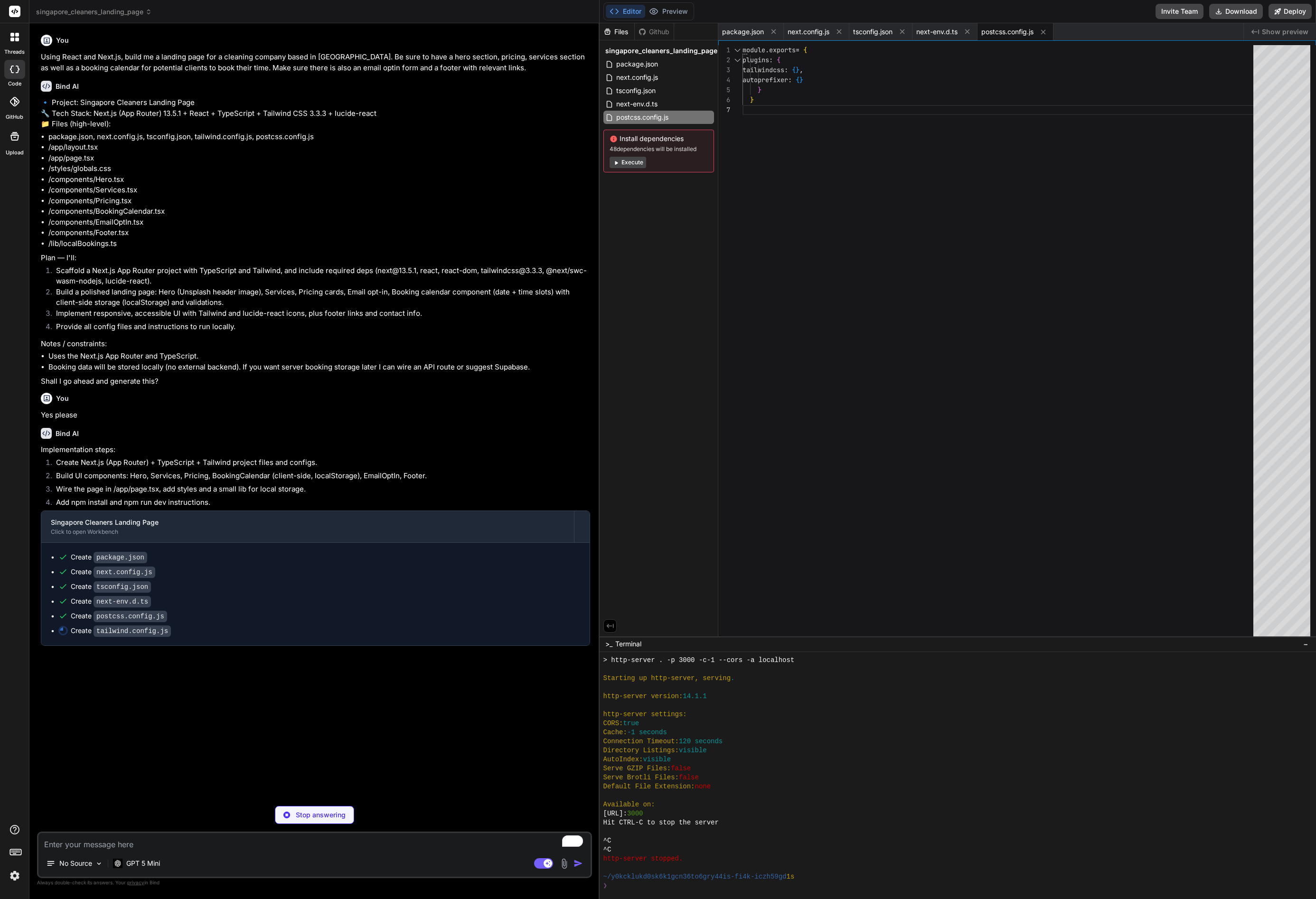
type textarea "x"
type textarea "} } }, plugins: [] }"
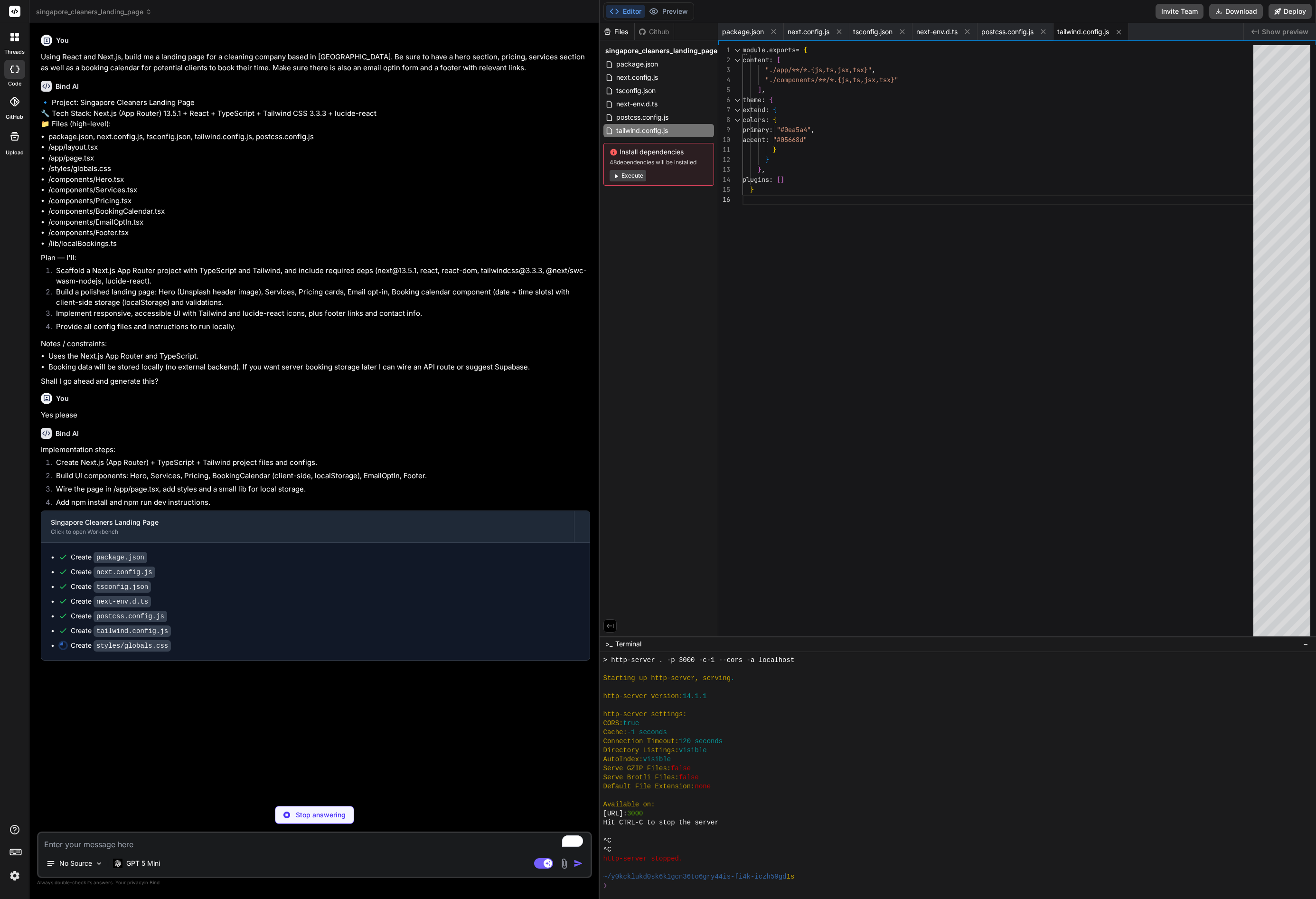
type textarea "x"
type textarea "height: 100%; background: linear-gradient(180deg, #ffffff 0%, #f8fafc 100%); } …"
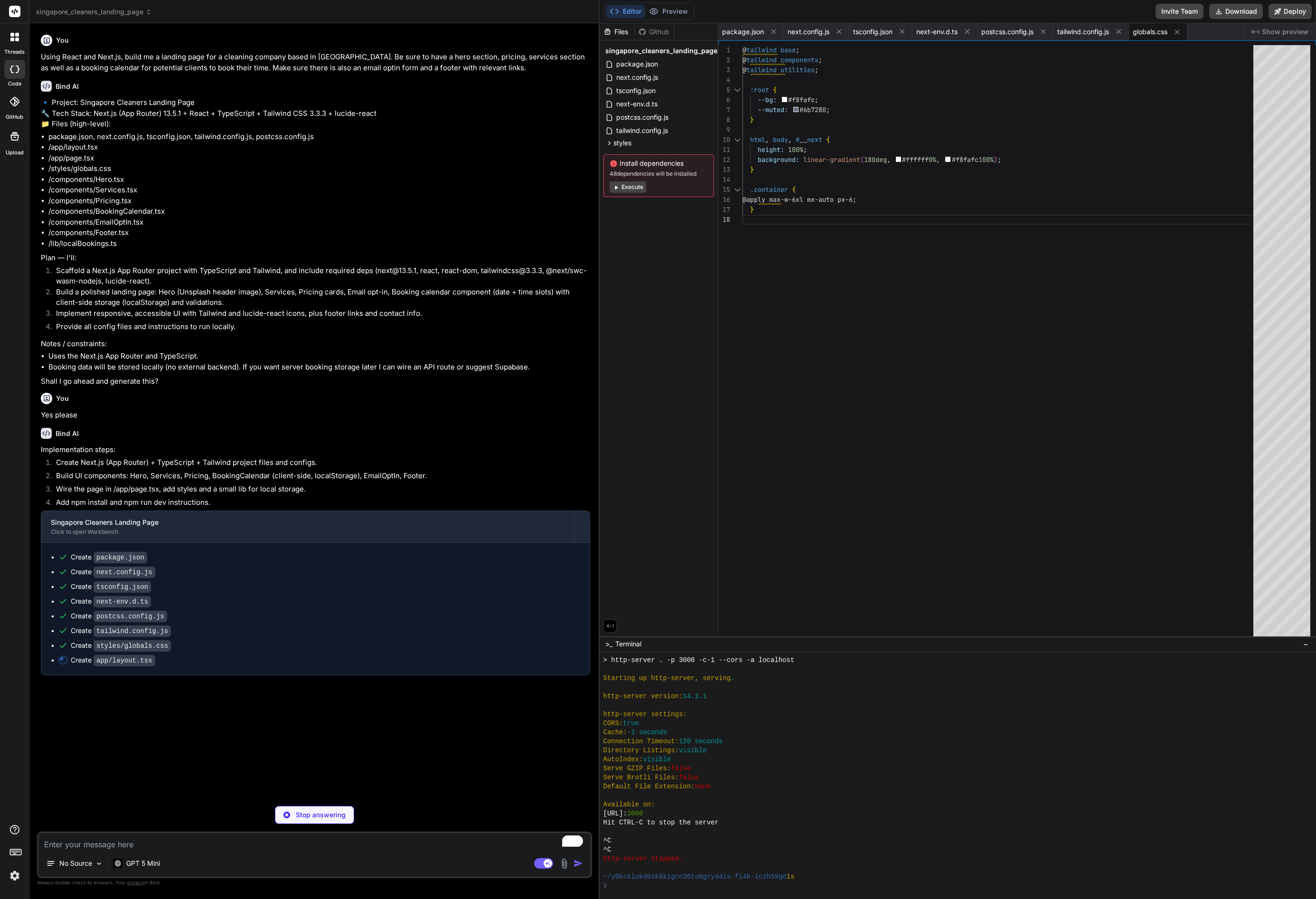
type textarea "x"
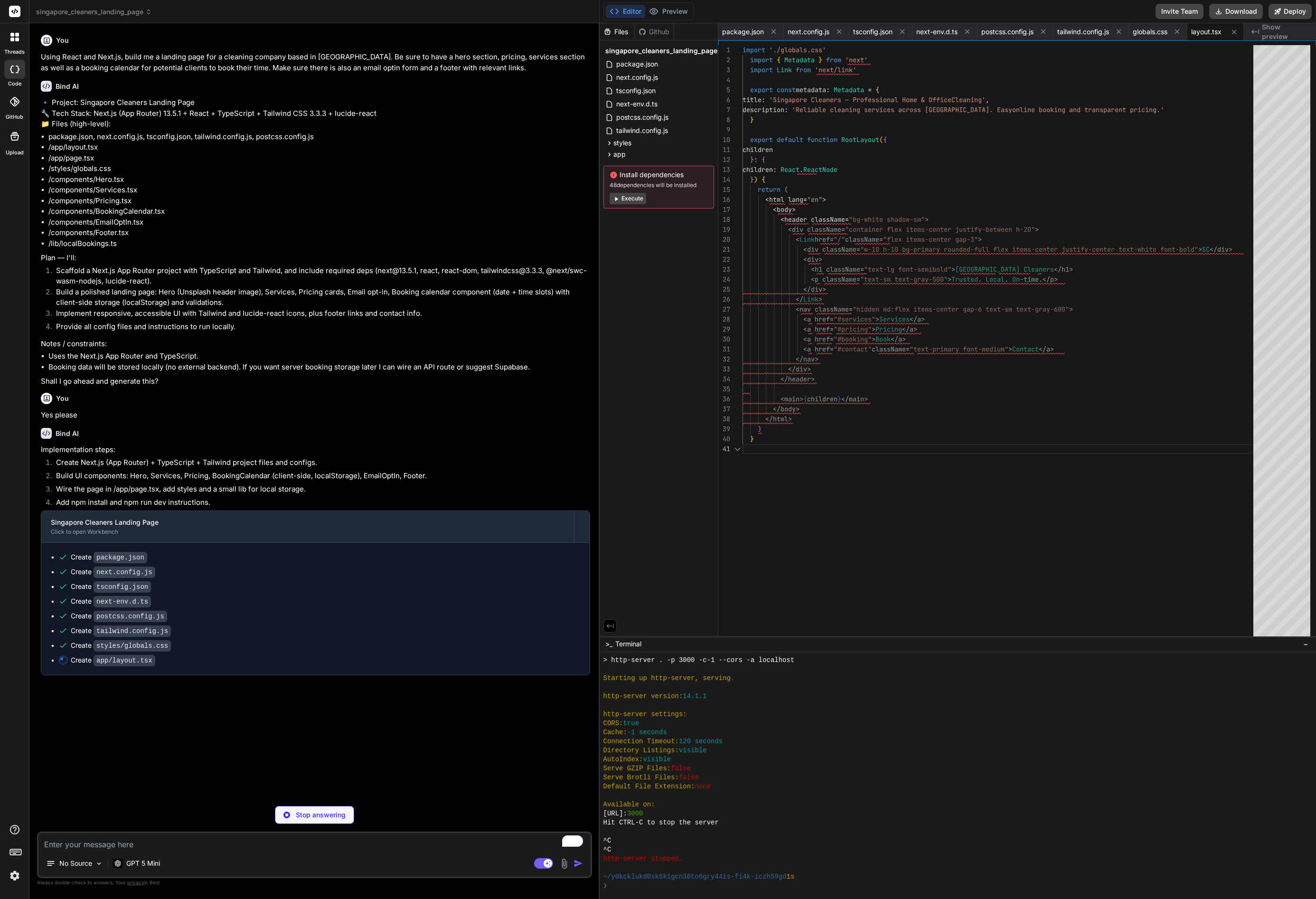
scroll to position [0, 0]
type textarea "x"
type textarea "}"
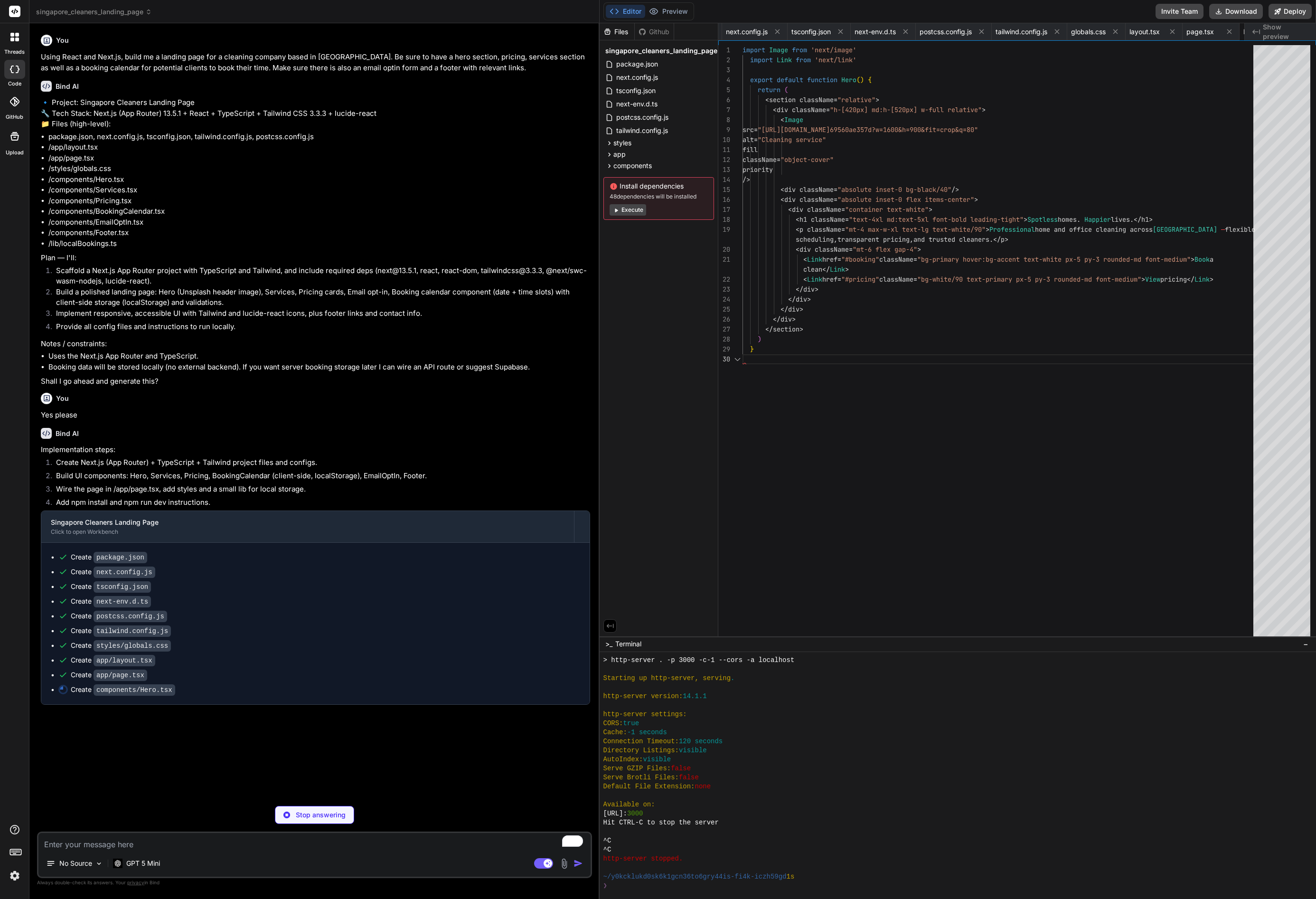
scroll to position [0, 119]
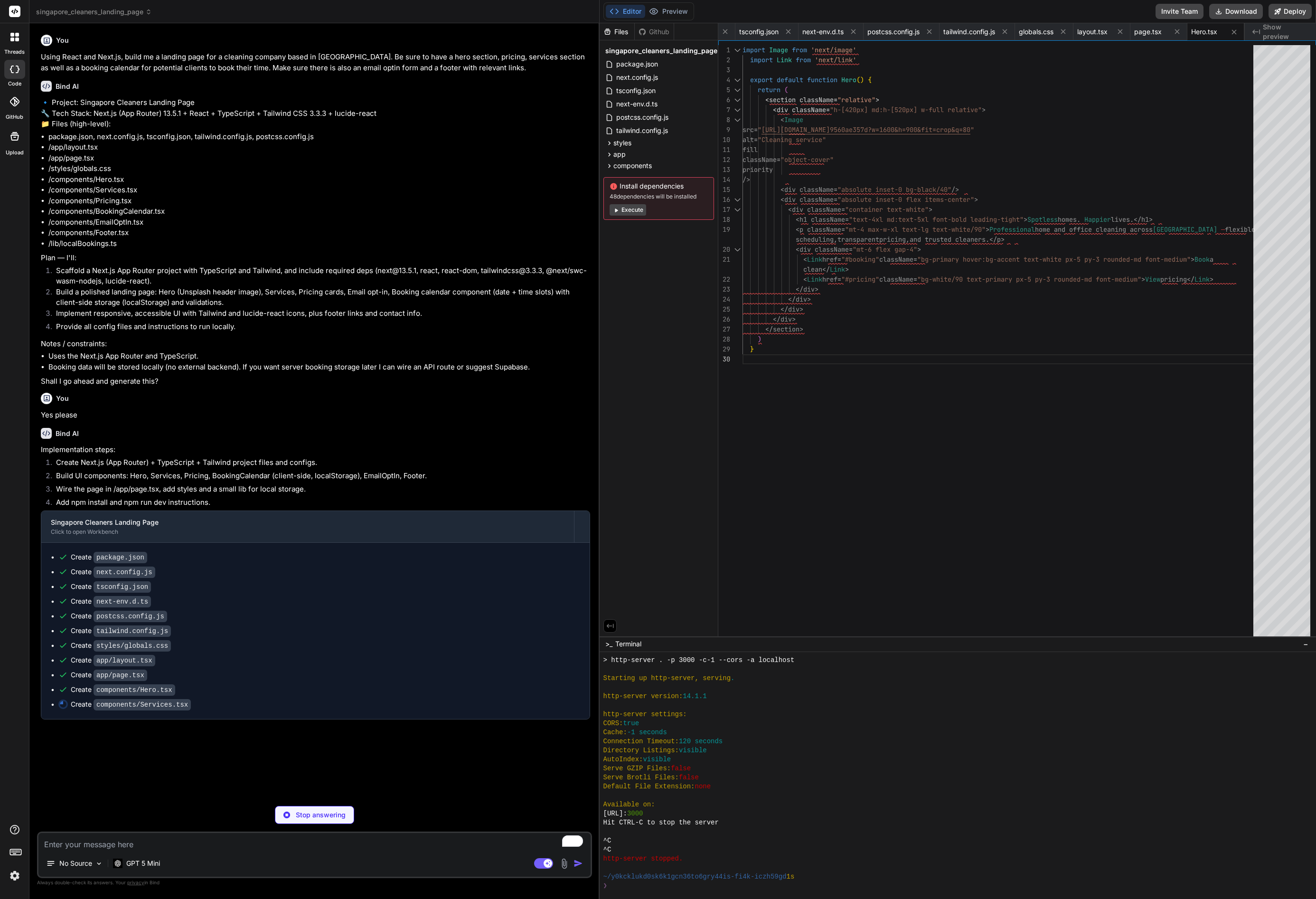
type textarea "x"
type textarea "</div> <p className="mt-3 text-gray-600">{s.desc}</p> <button className="mt-4 t…"
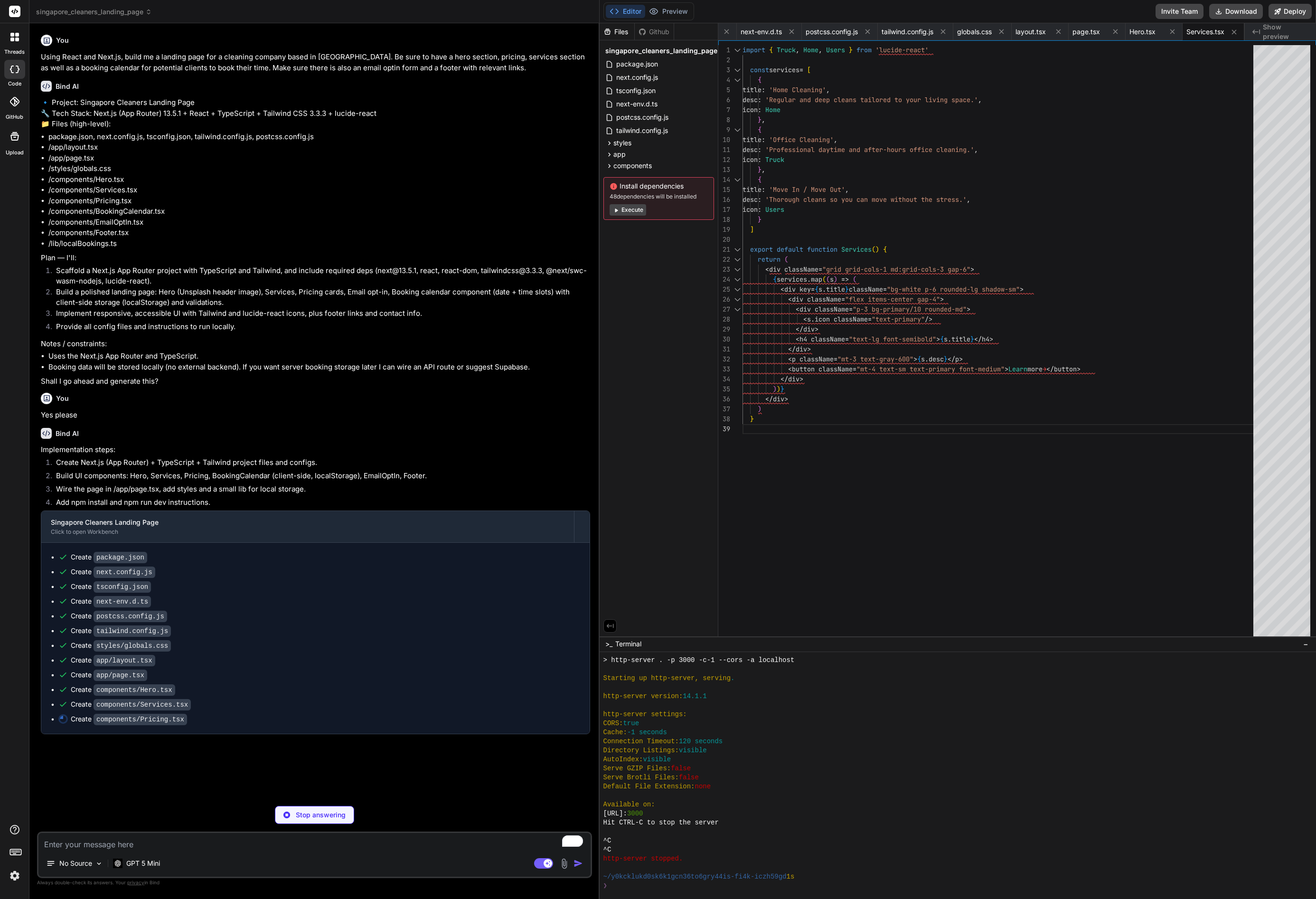
type textarea "x"
type textarea "<button className="mt-6 bg-primary text-white px-4 py-2 rounded-md">Book {t.nam…"
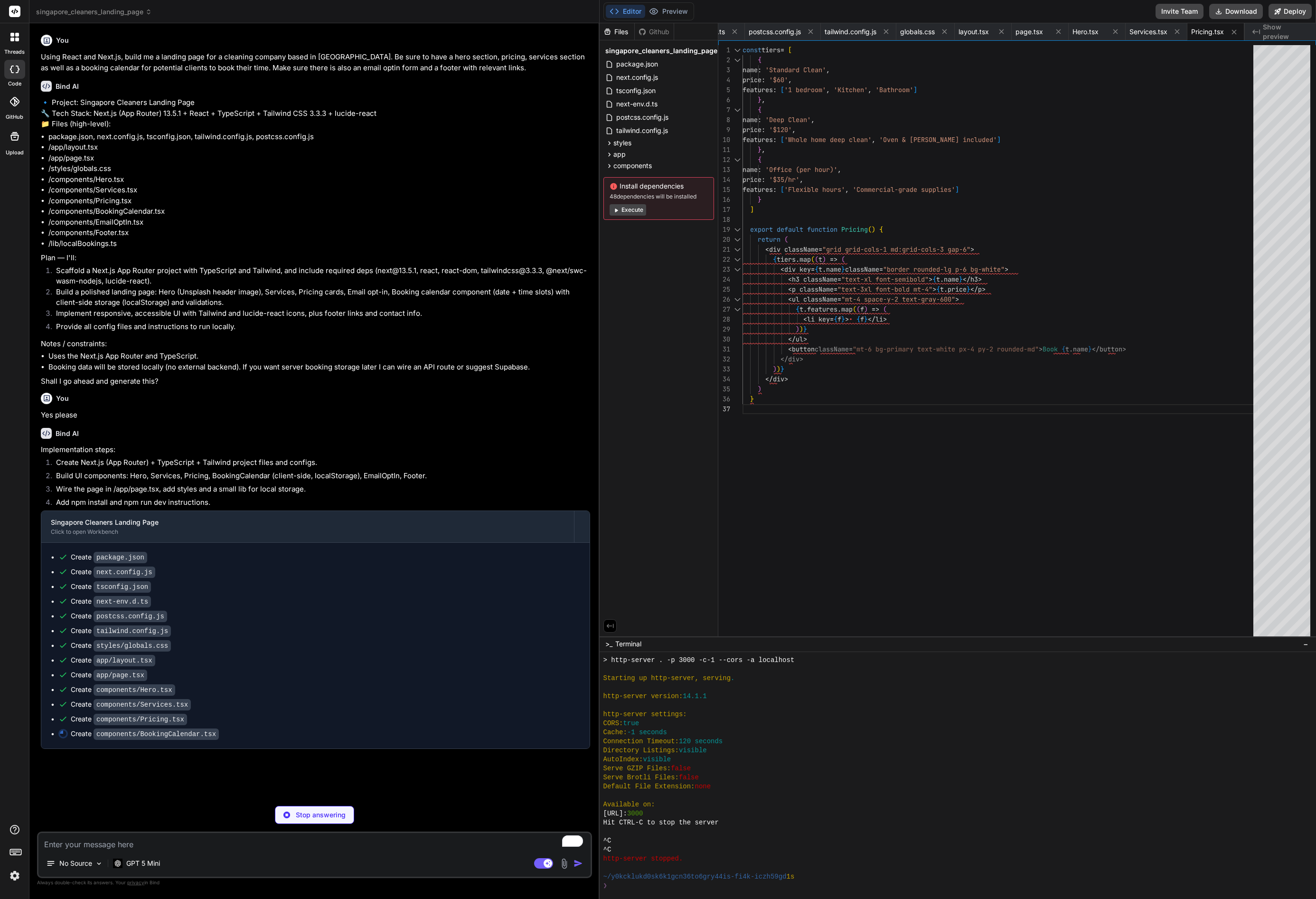
type textarea "x"
type textarea "</li> ))} </ul> )} </div> </div> ) }"
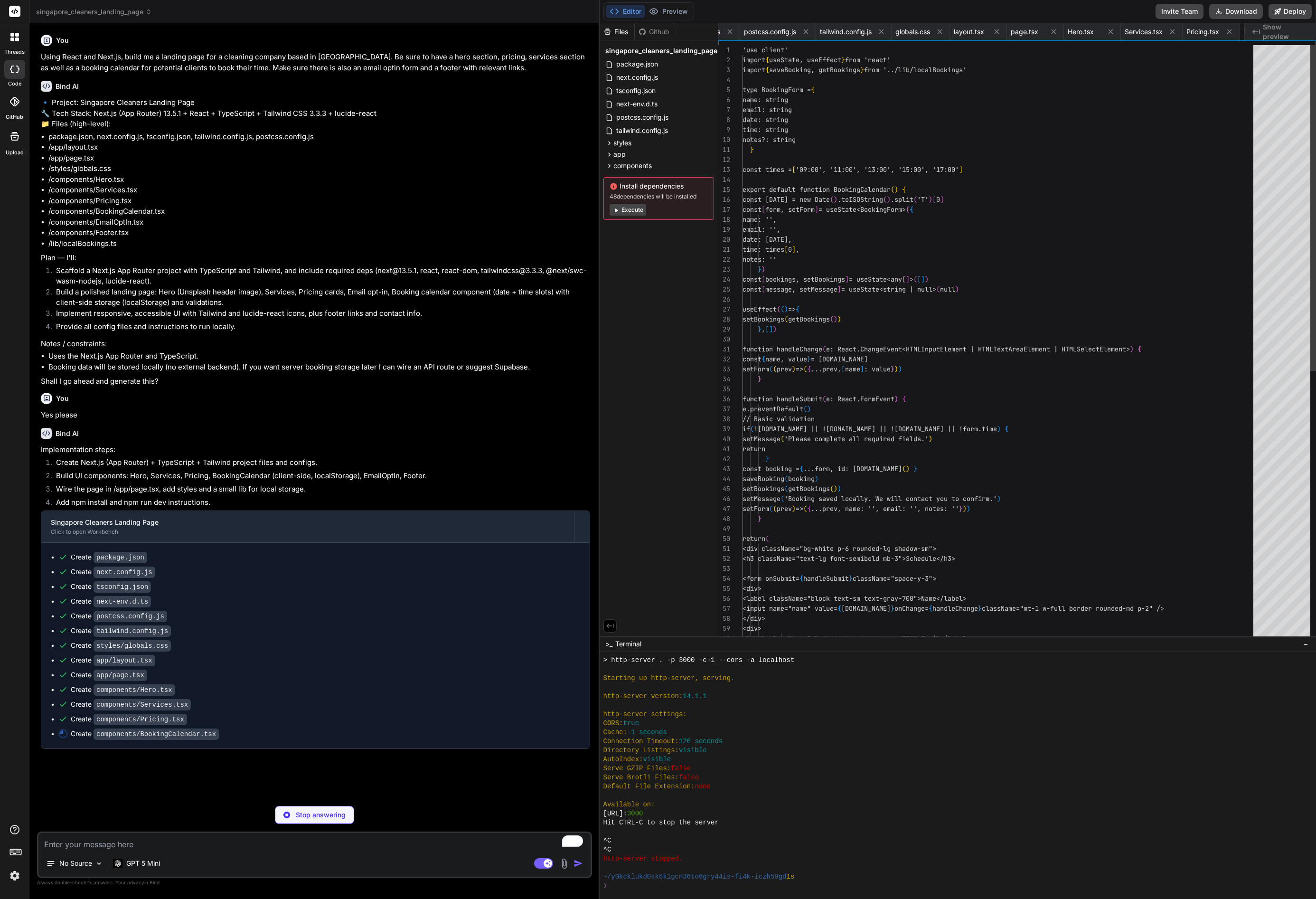
scroll to position [0, 326]
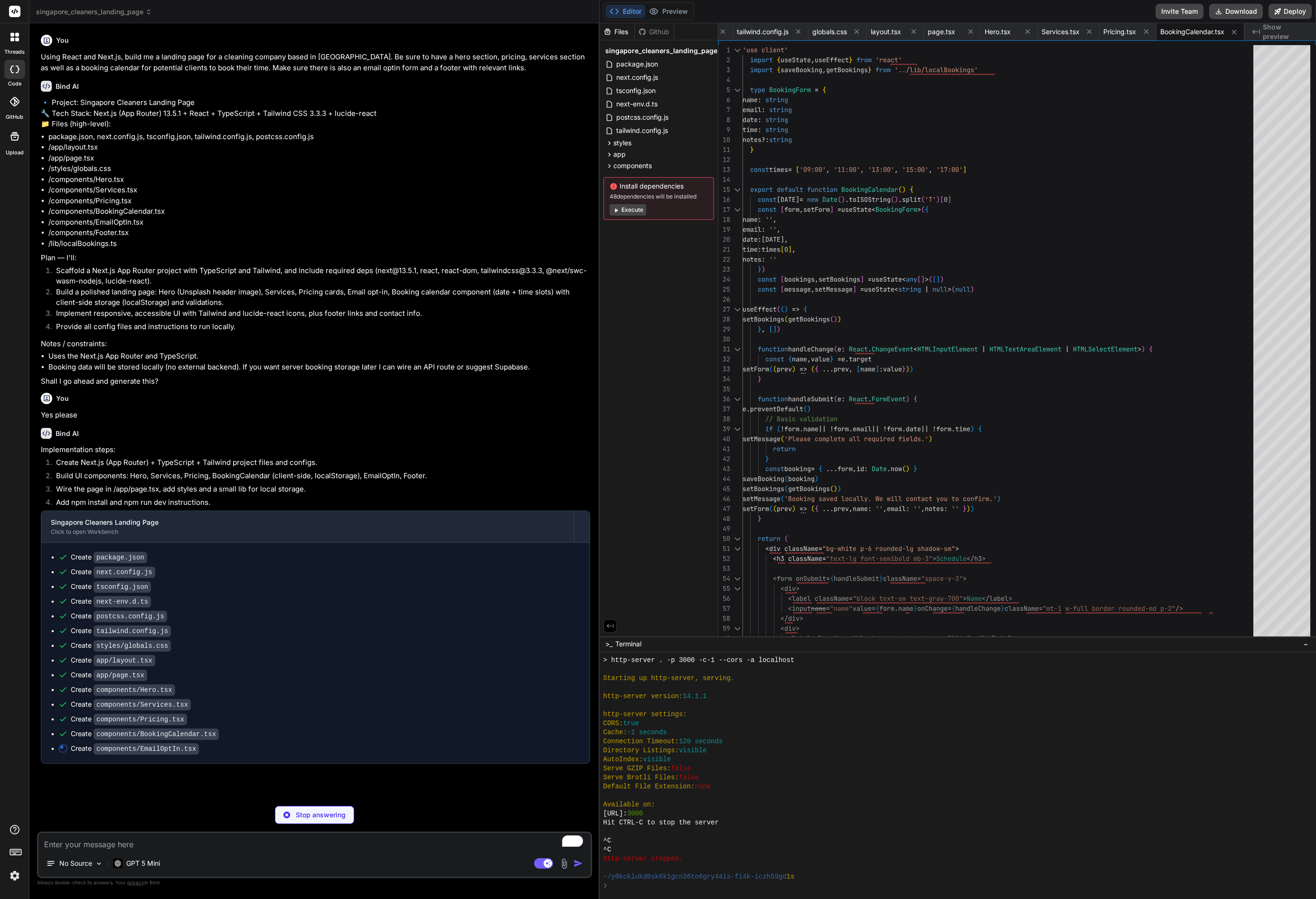
type textarea "x"
type textarea ") }"
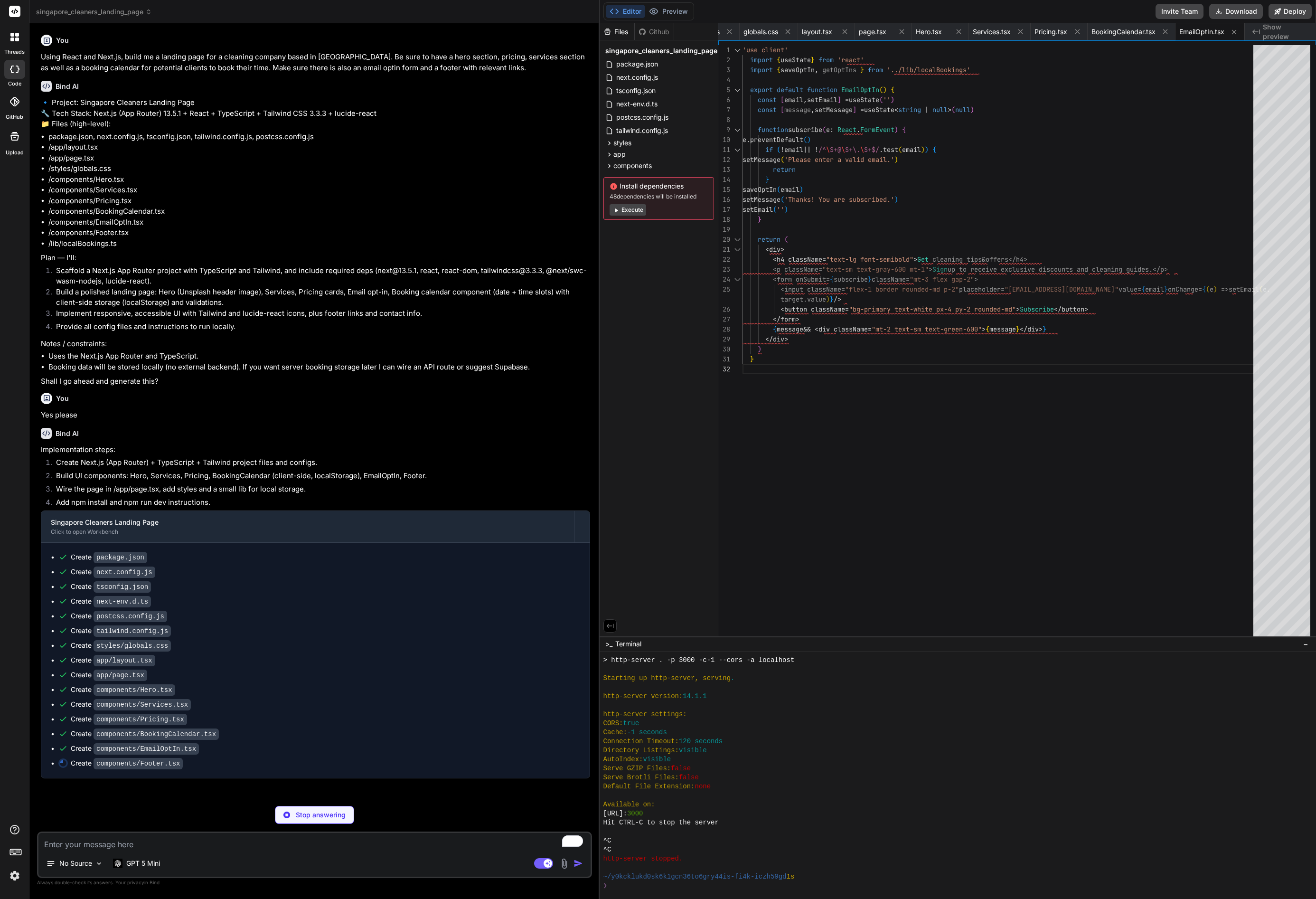
scroll to position [0, 452]
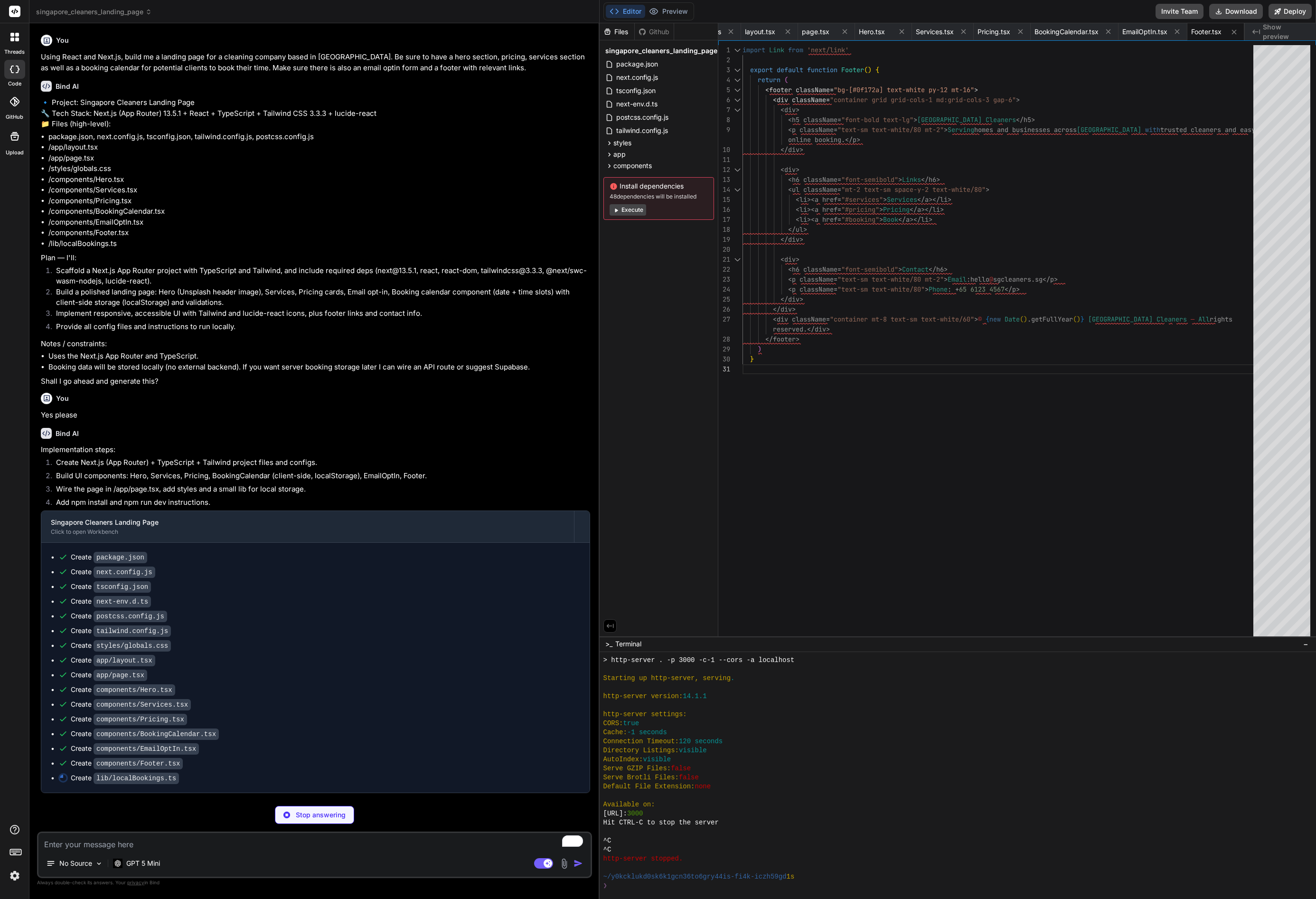
type textarea "x"
type textarea "if (!current.includes(email)) { current.push(email) localStorage.setItem('sg_op…"
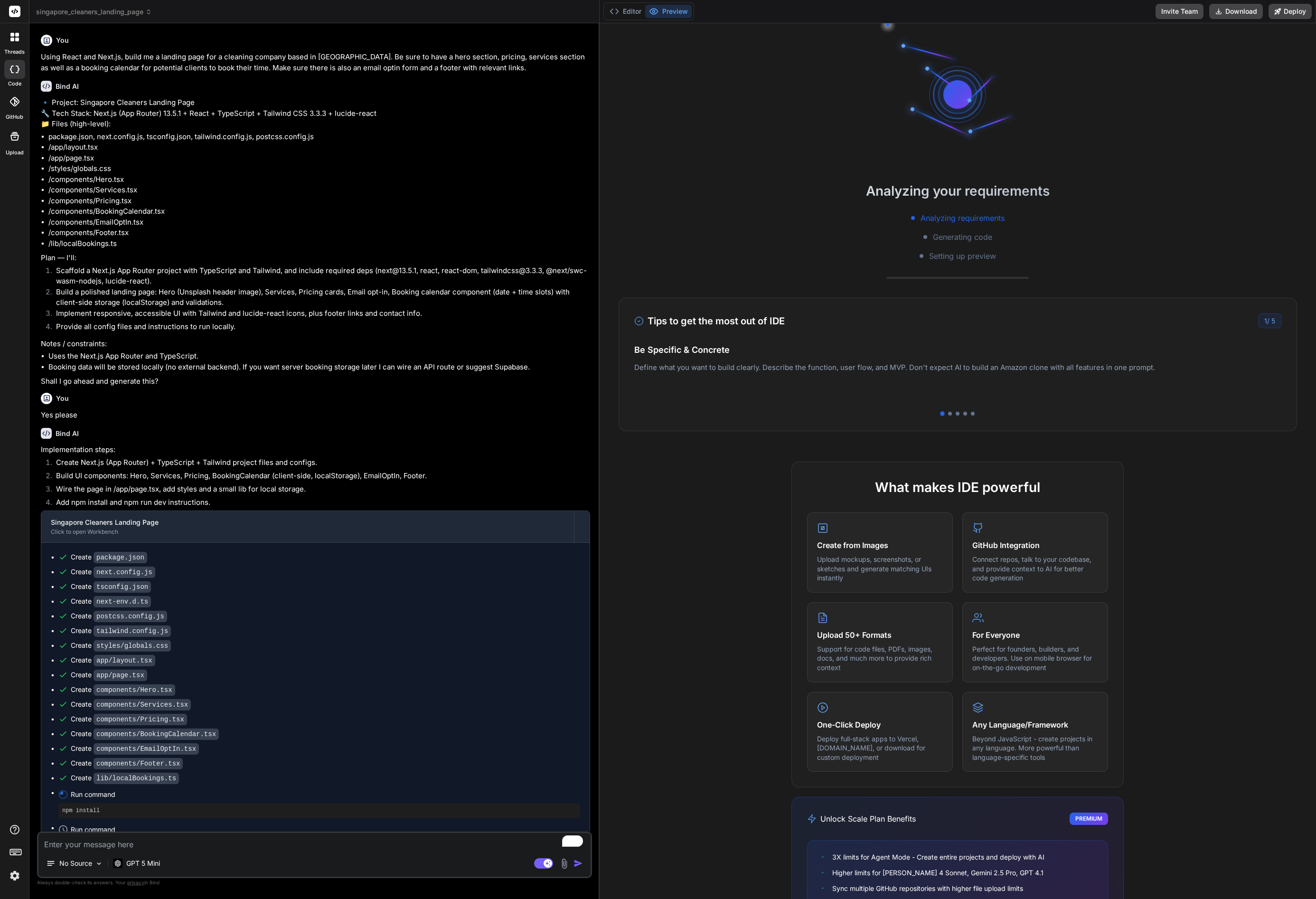
scroll to position [271, 0]
type textarea "x"
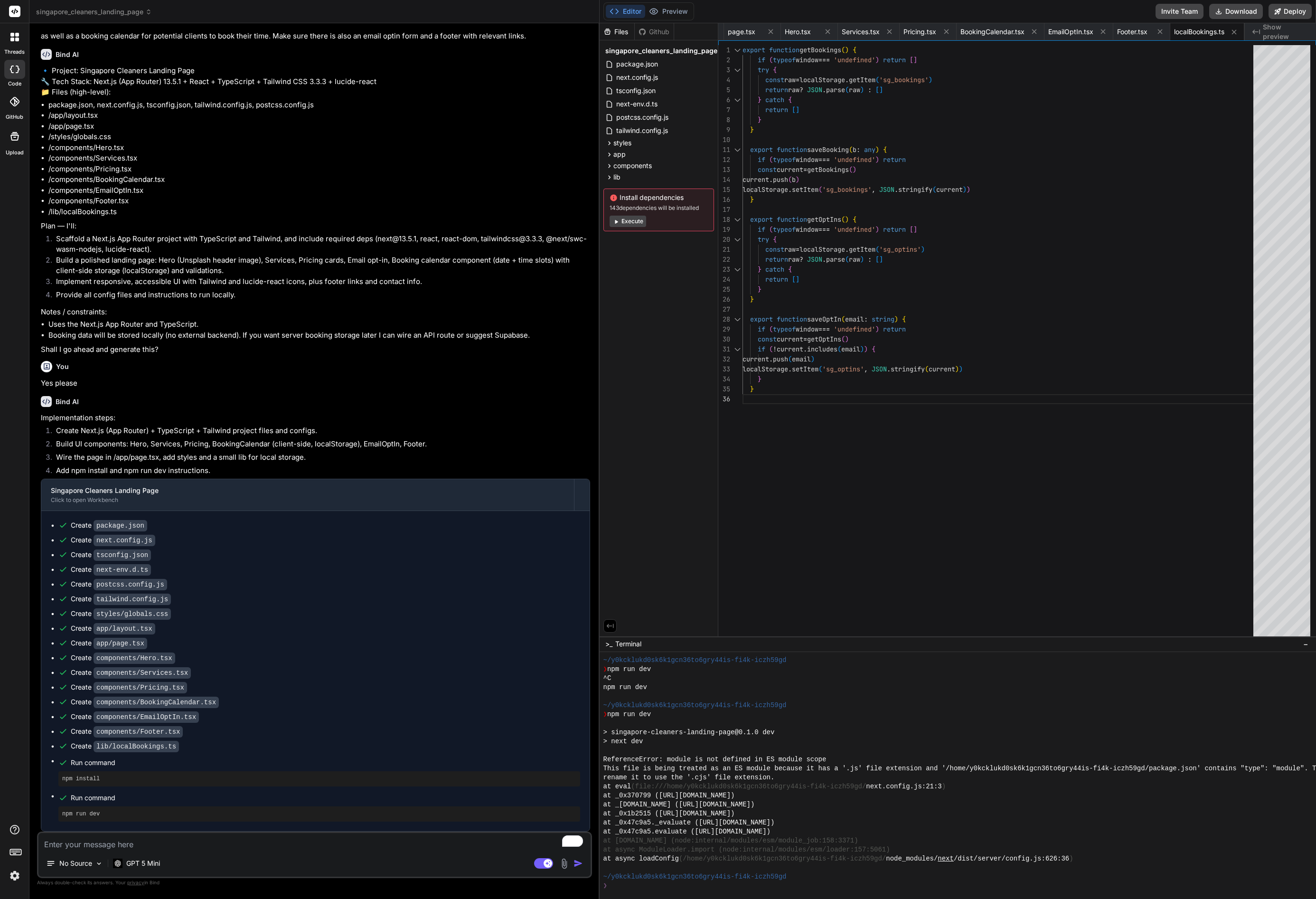
scroll to position [46, 0]
click at [175, 845] on textarea "To enrich screen reader interactions, please activate Accessibility in Grammarl…" at bounding box center [315, 841] width 552 height 17
type textarea "s"
type textarea "x"
type textarea "so"
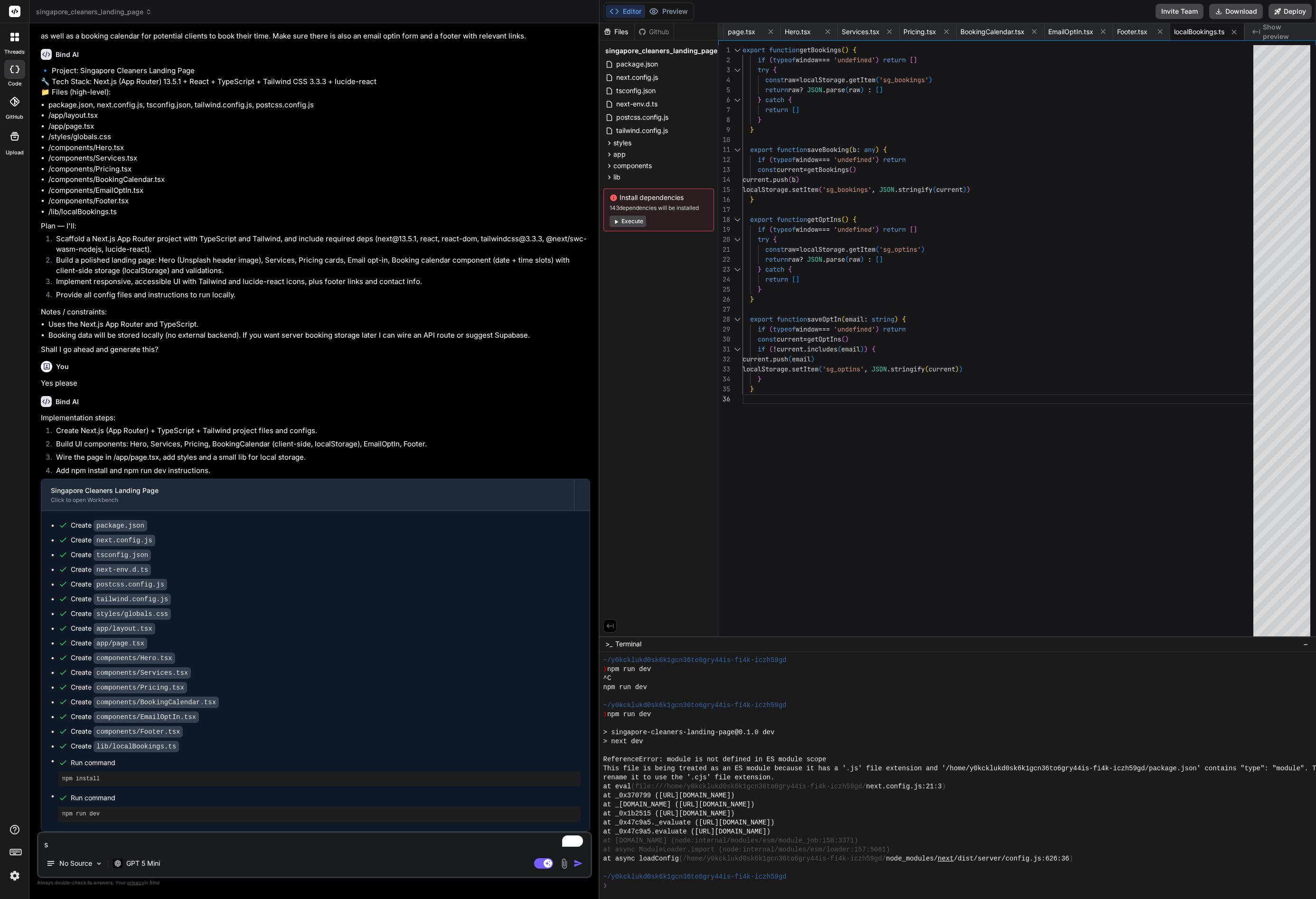
type textarea "x"
type textarea "so"
type textarea "x"
type textarea "so w"
type textarea "x"
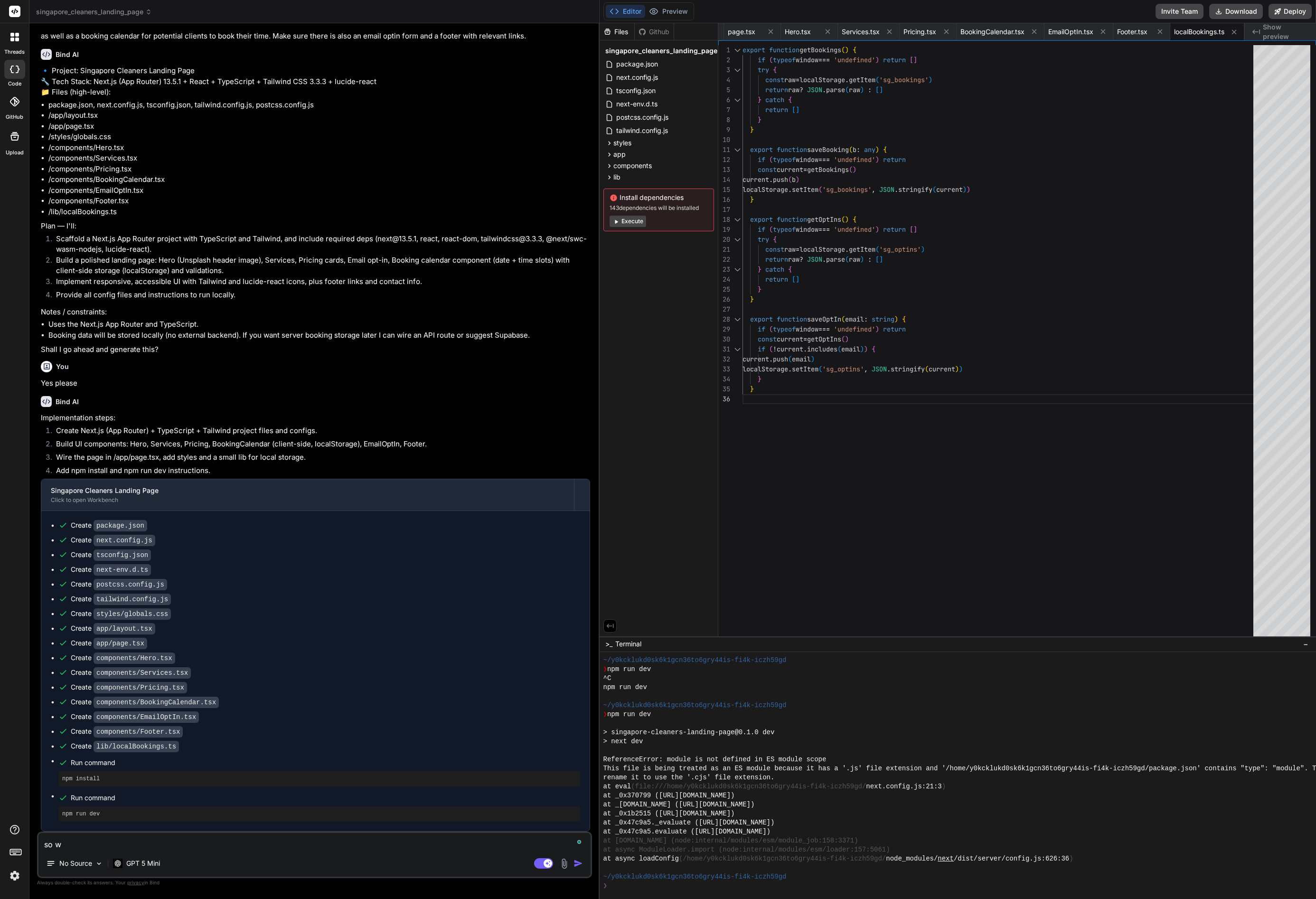
type textarea "so wh"
type textarea "x"
type textarea "so wha"
type textarea "x"
type textarea "so what"
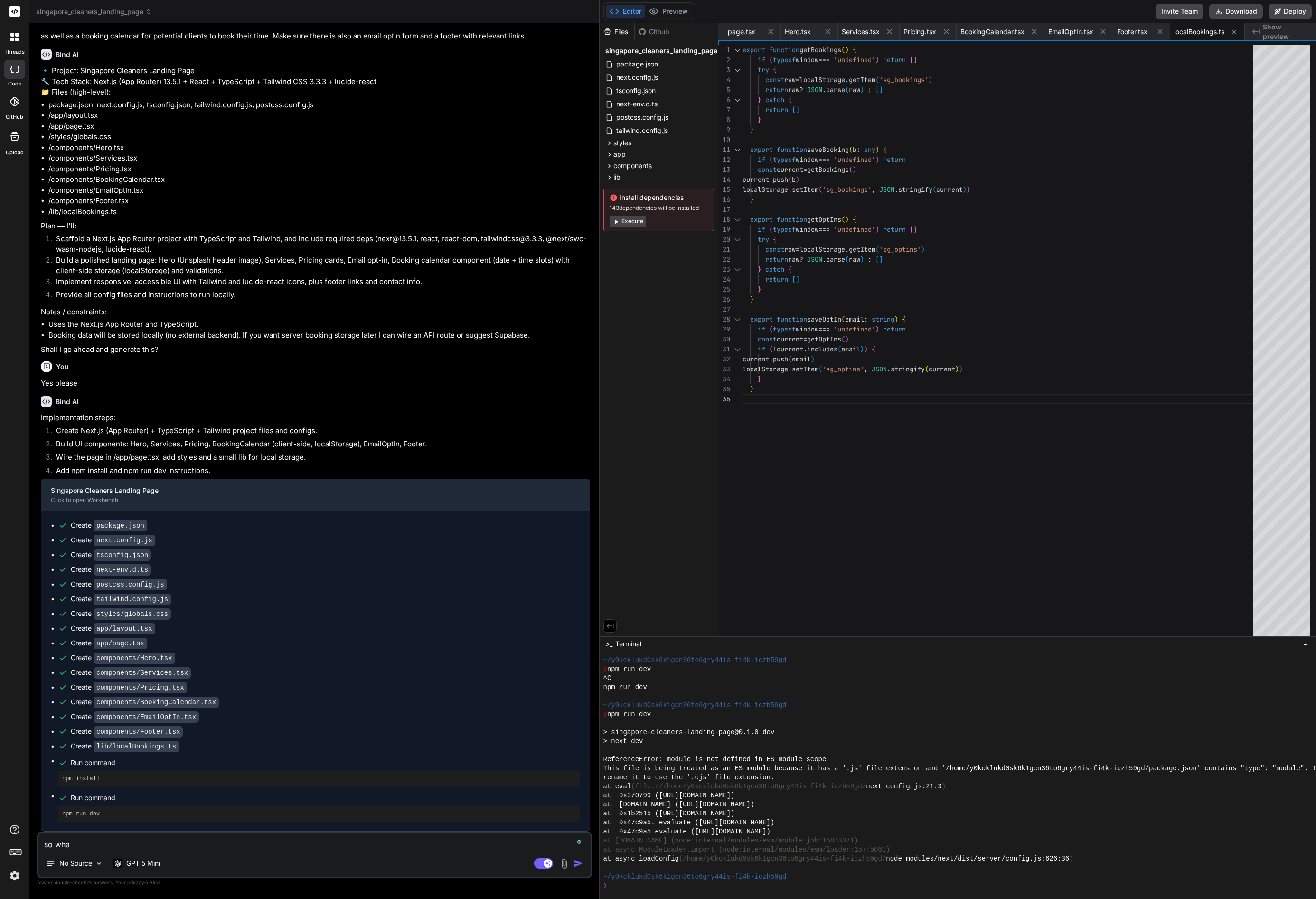
type textarea "x"
type textarea "so what'"
type textarea "x"
type textarea "so what's"
type textarea "x"
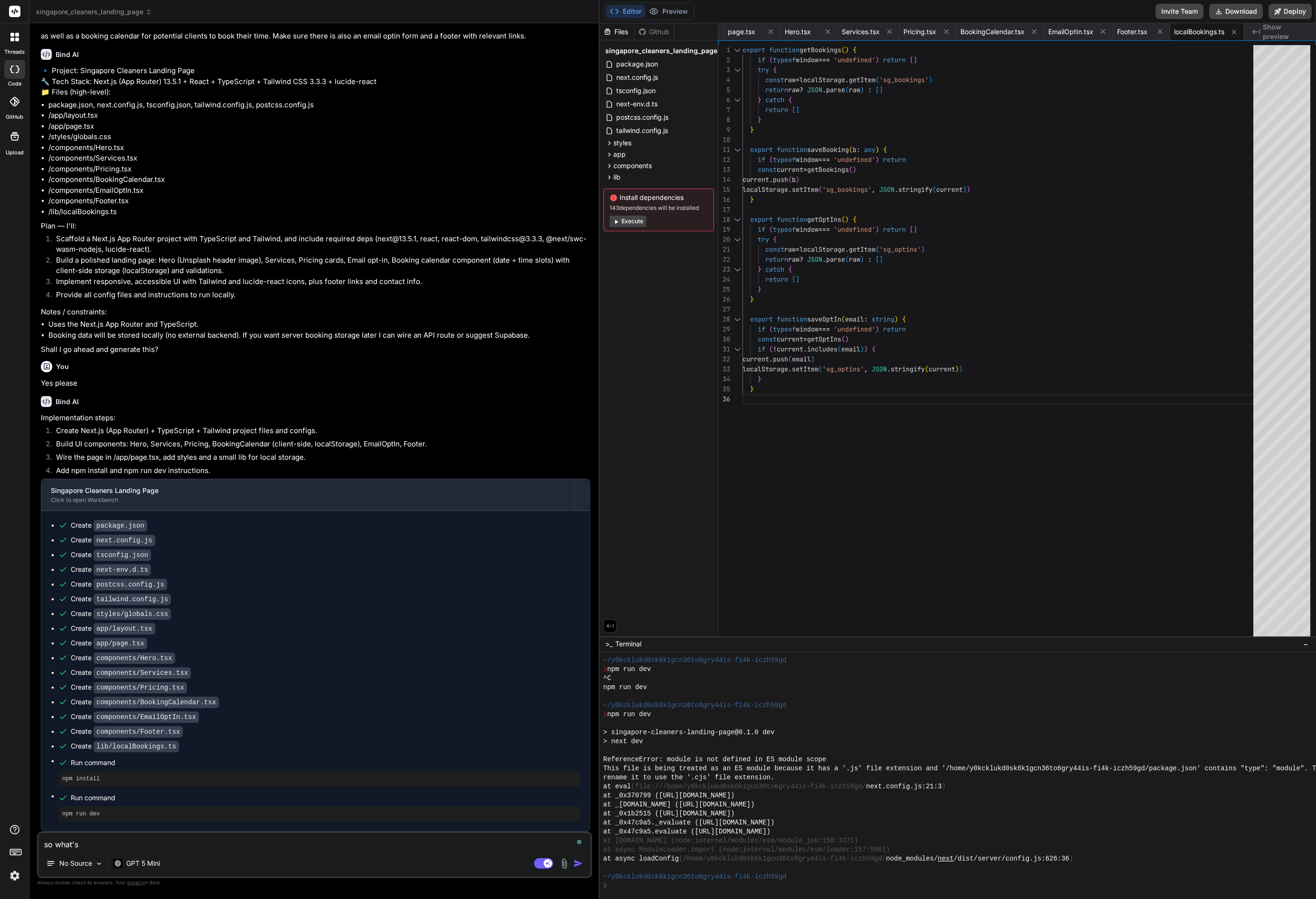
type textarea "so what's"
type textarea "x"
type textarea "so what's n"
type textarea "x"
type textarea "so what's ne"
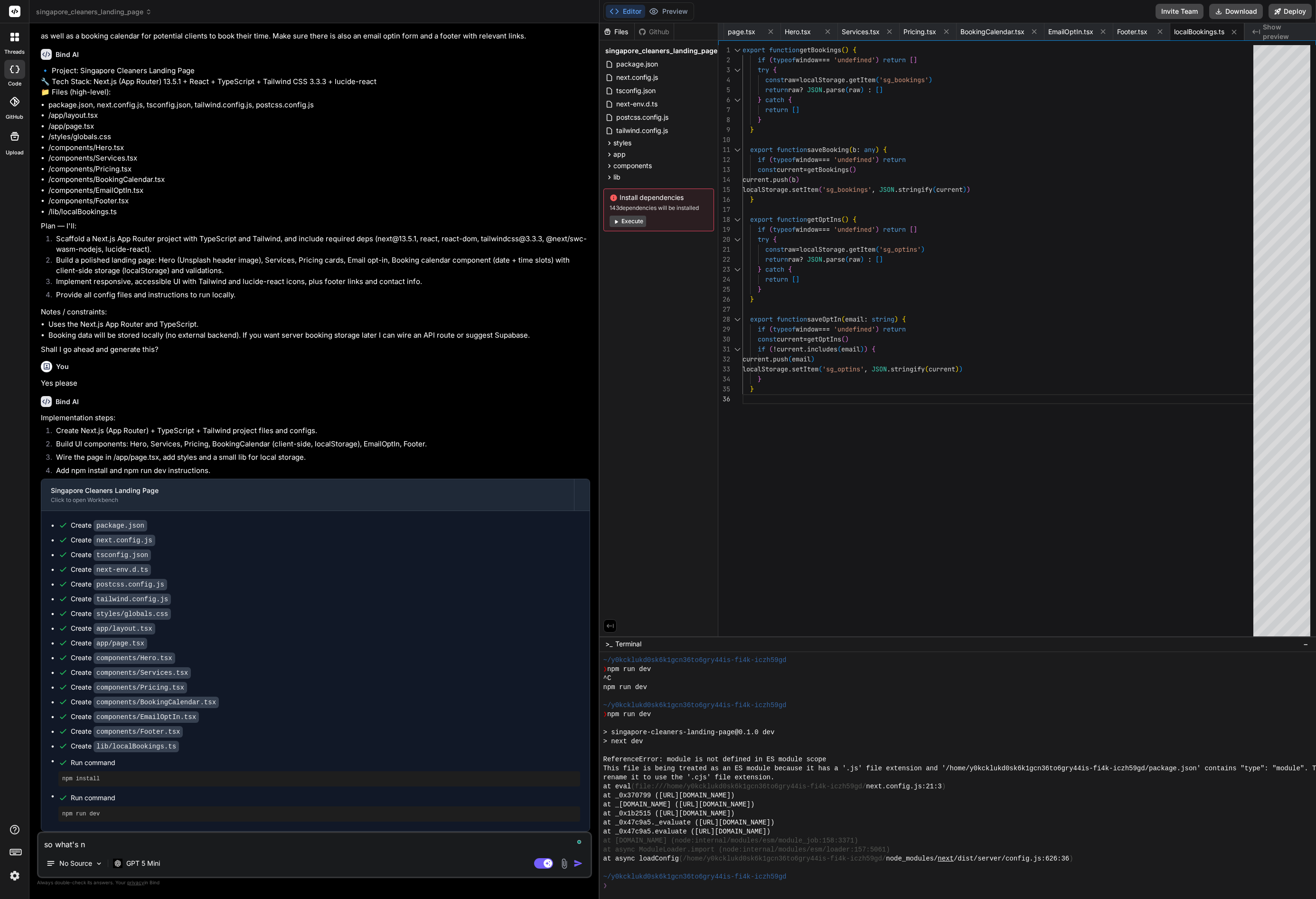
type textarea "x"
type textarea "so what's nex"
type textarea "x"
type textarea "so what's next"
type textarea "x"
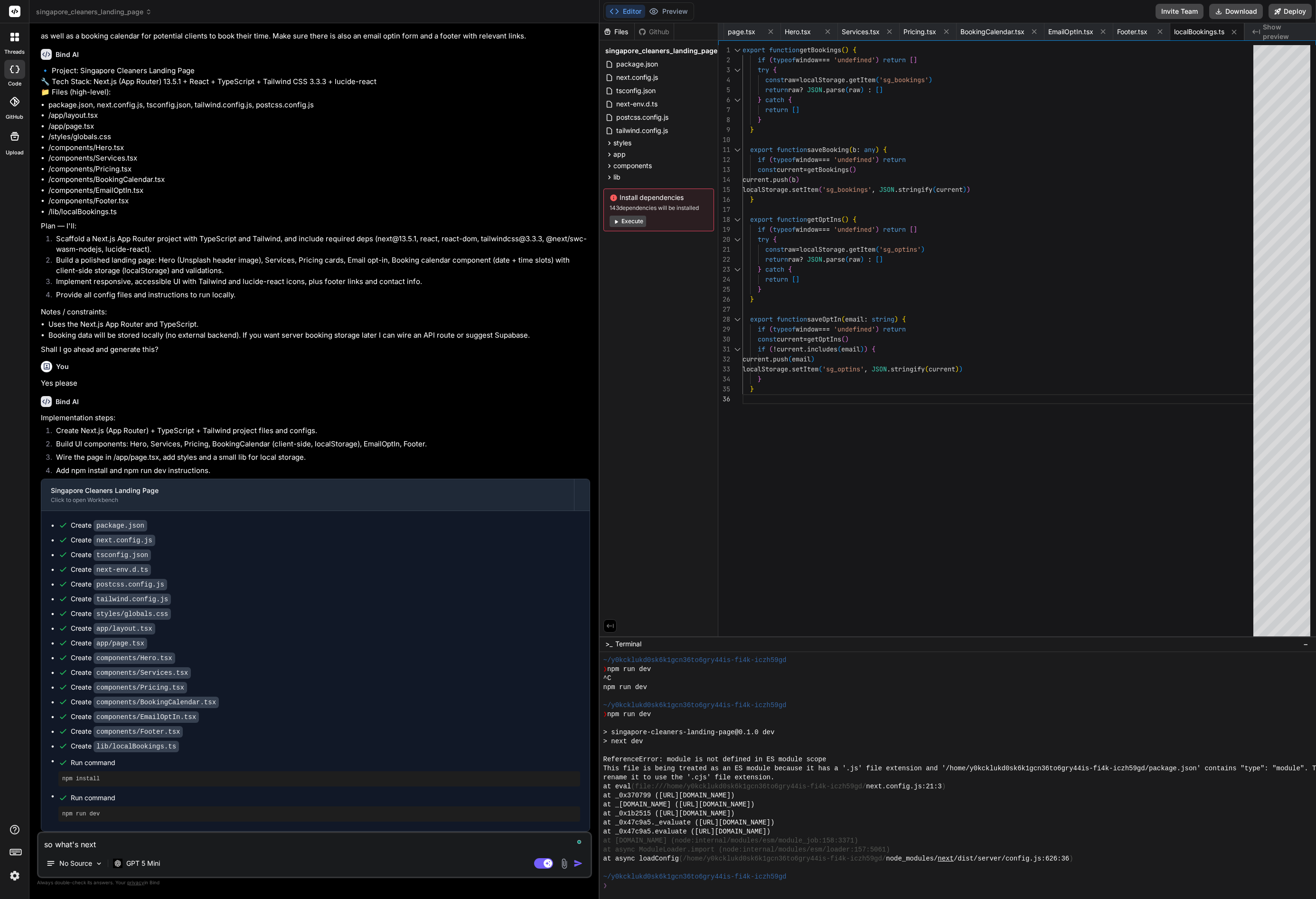
type textarea "so what's next?"
type textarea "x"
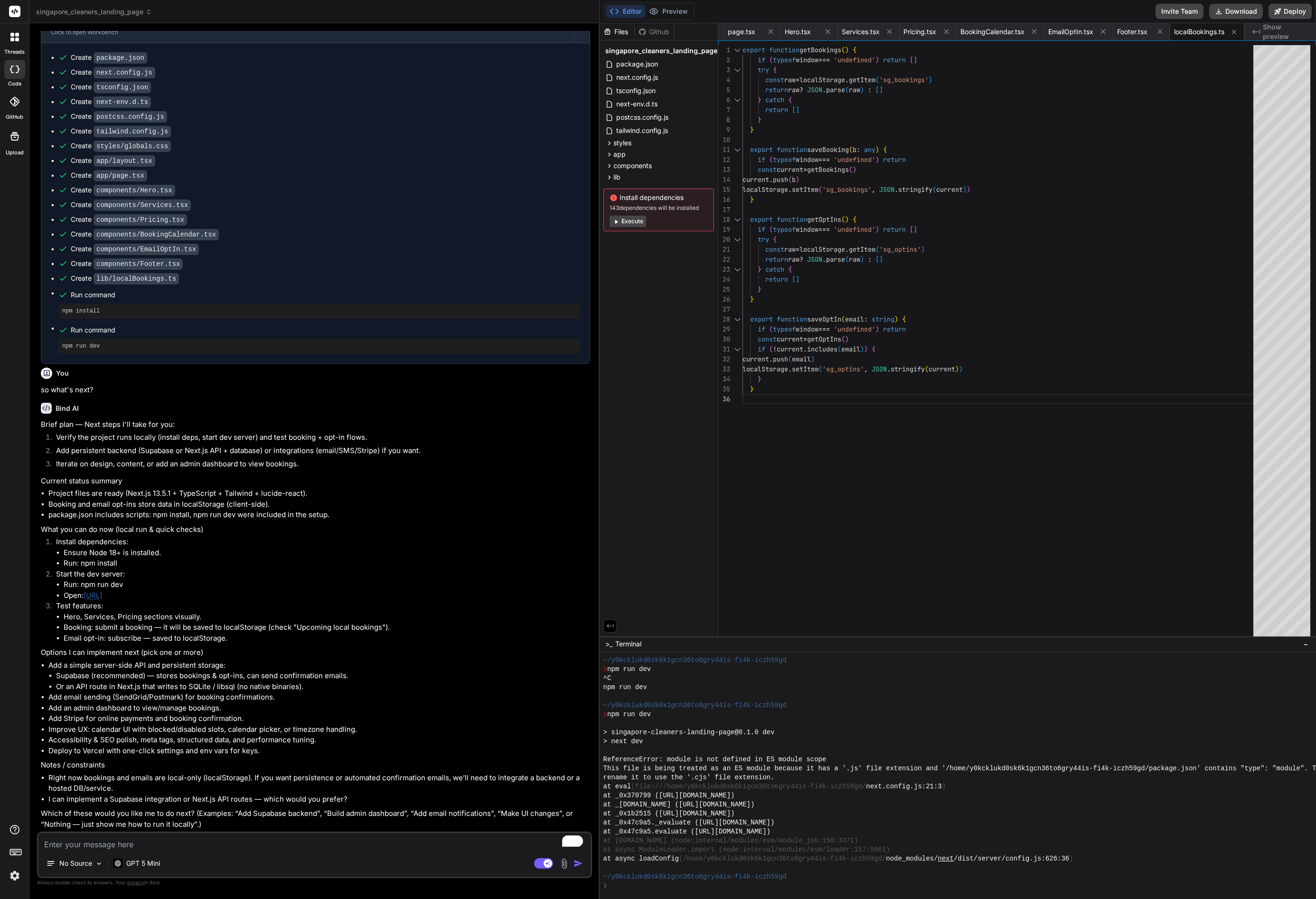
scroll to position [513, 0]
click at [637, 220] on button "Execute" at bounding box center [628, 221] width 37 height 11
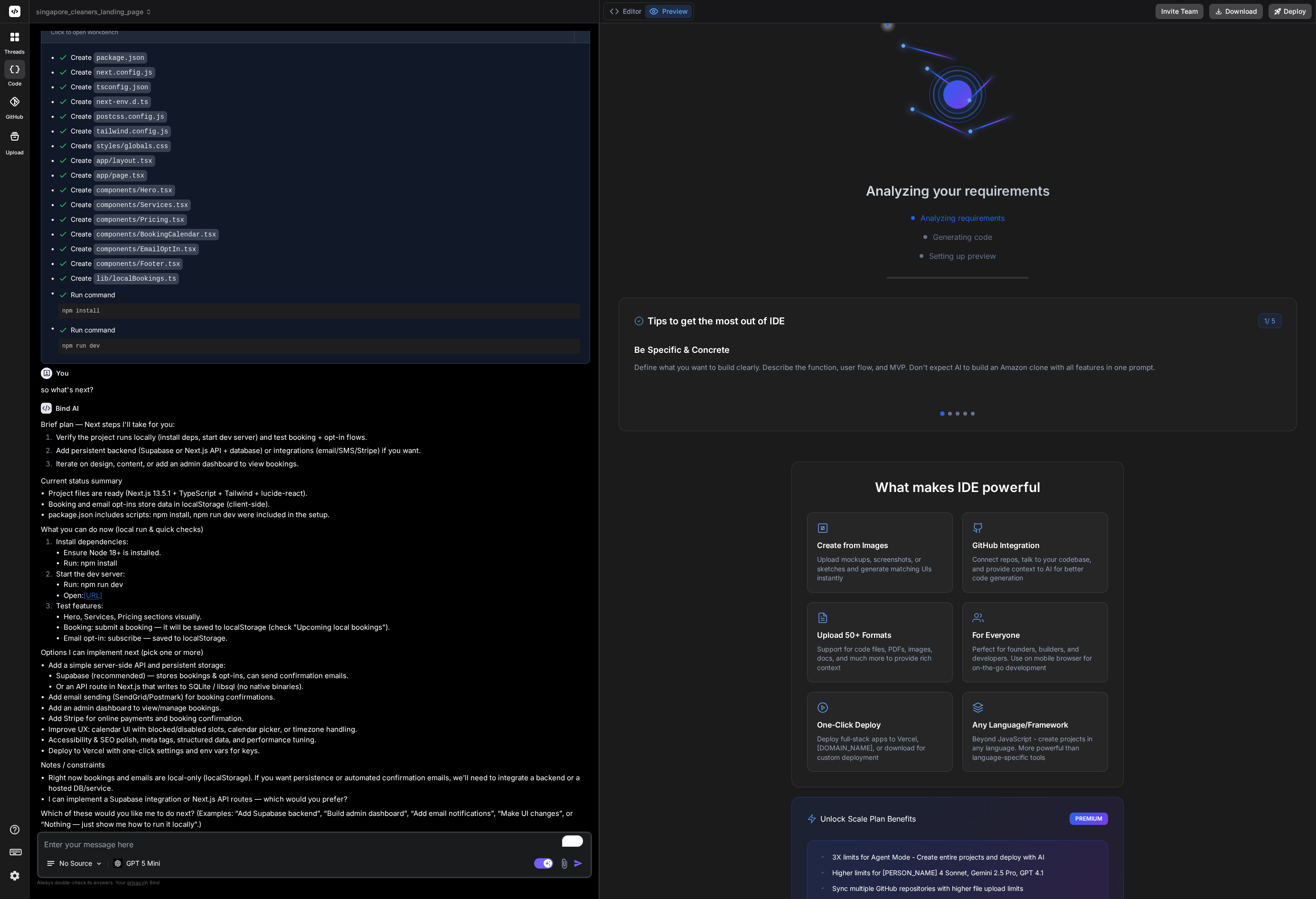
scroll to position [640, 0]
type textarea "x"
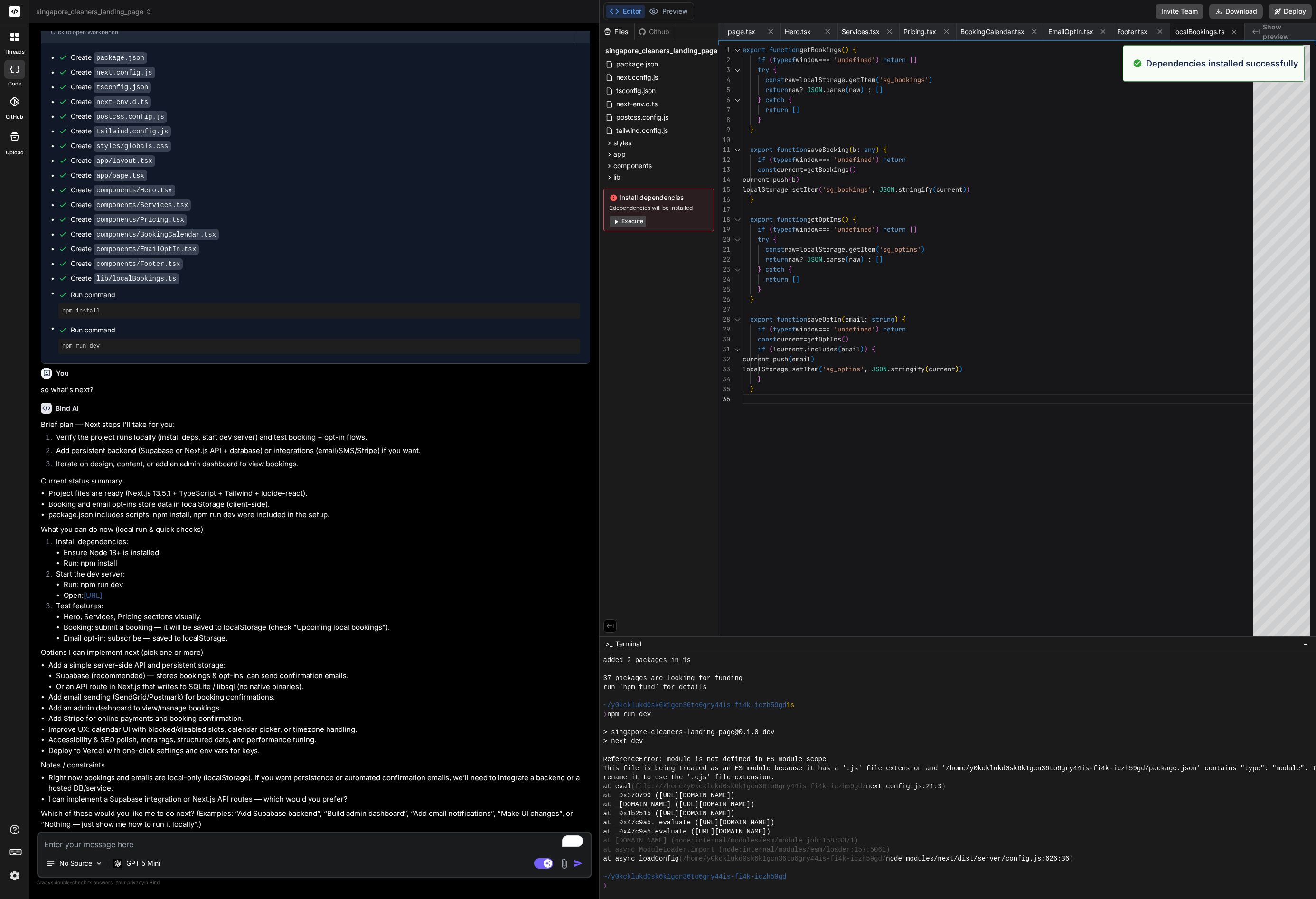
scroll to position [812, 0]
click at [1278, 32] on span "Show preview" at bounding box center [1286, 31] width 46 height 19
click at [1281, 31] on span "Show preview" at bounding box center [1286, 31] width 46 height 19
click at [102, 592] on link "http://localhost:3000" at bounding box center [93, 595] width 18 height 9
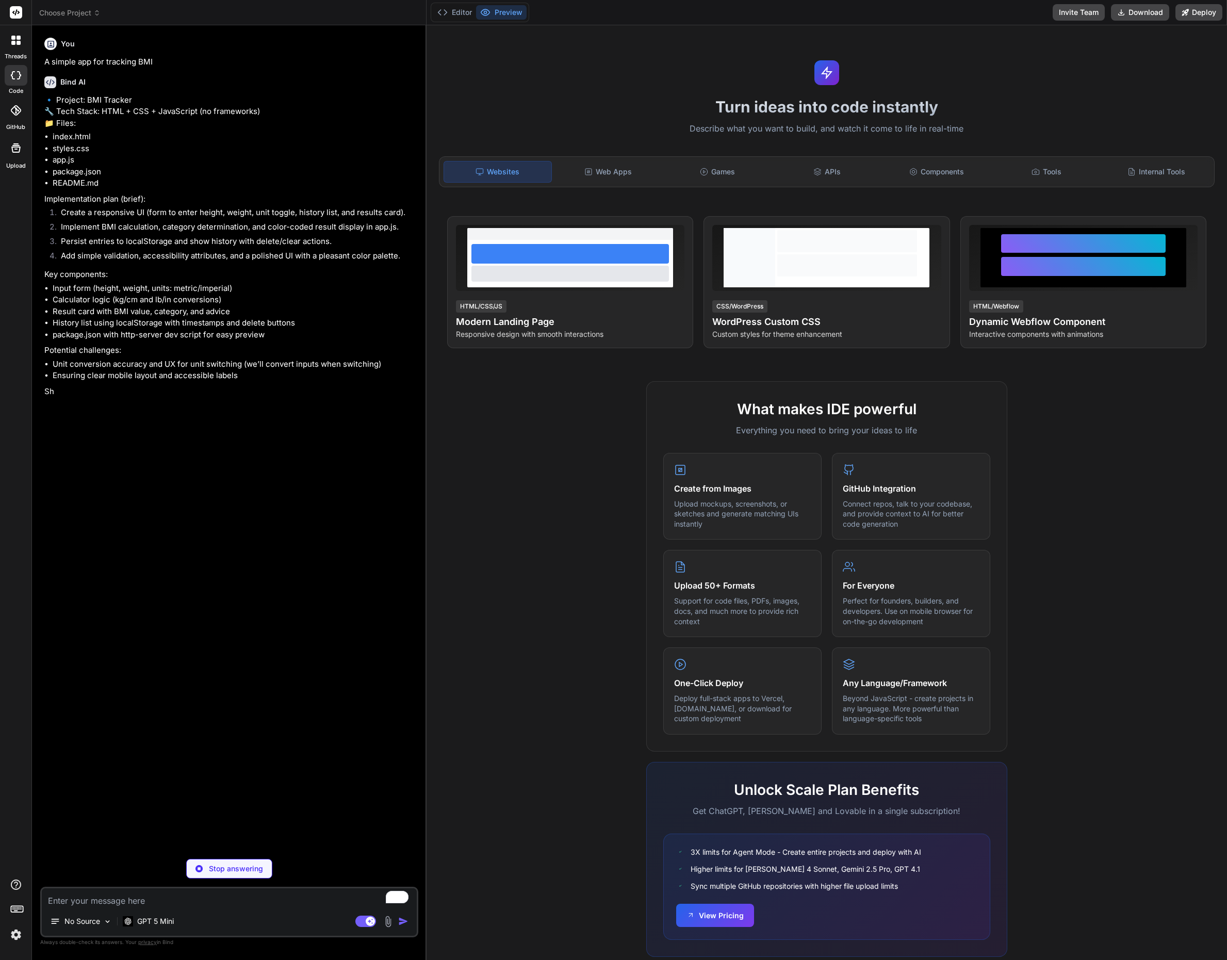
type textarea "x"
type textarea "y"
type textarea "x"
type textarea "ye"
type textarea "x"
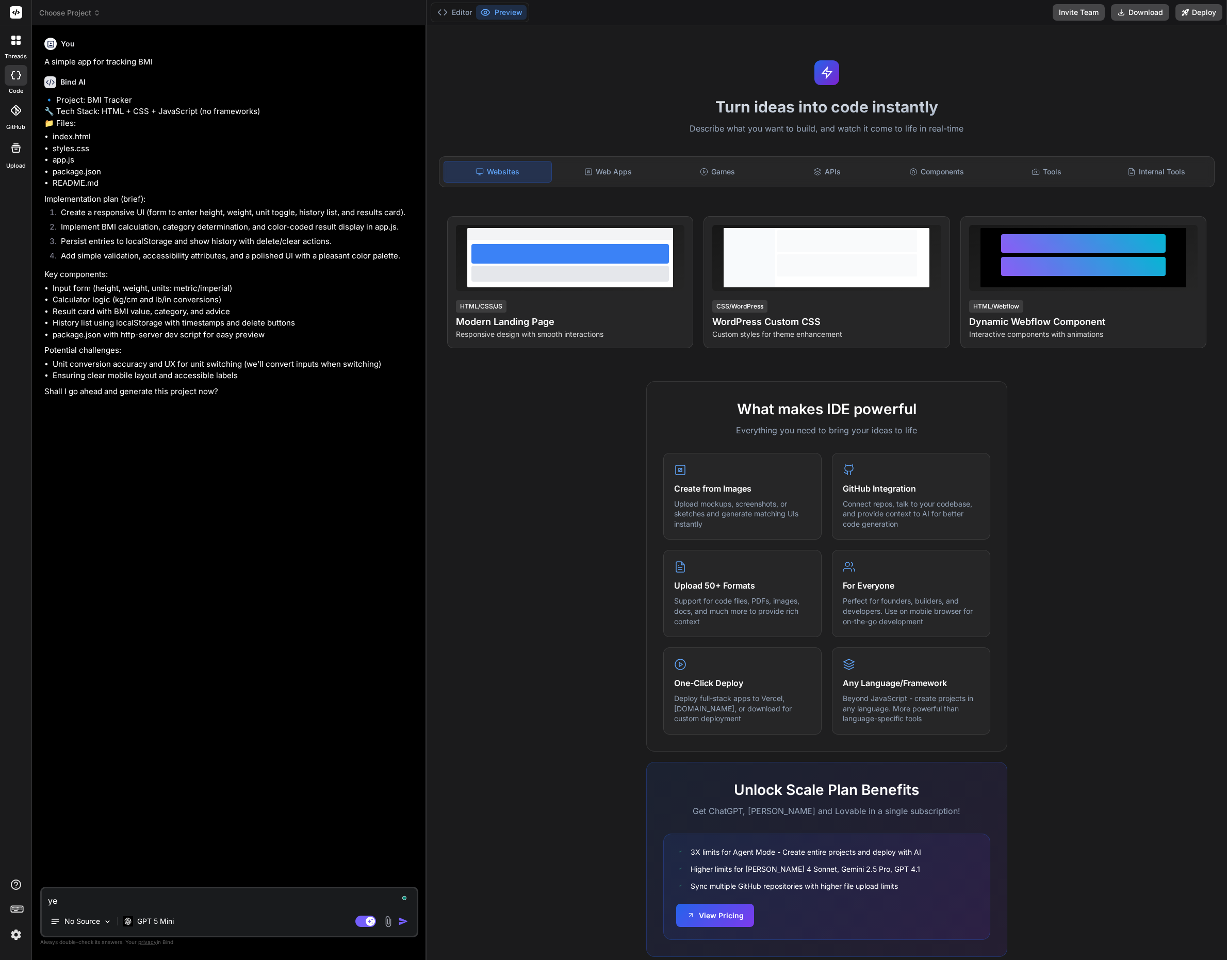
type textarea "yes"
type textarea "x"
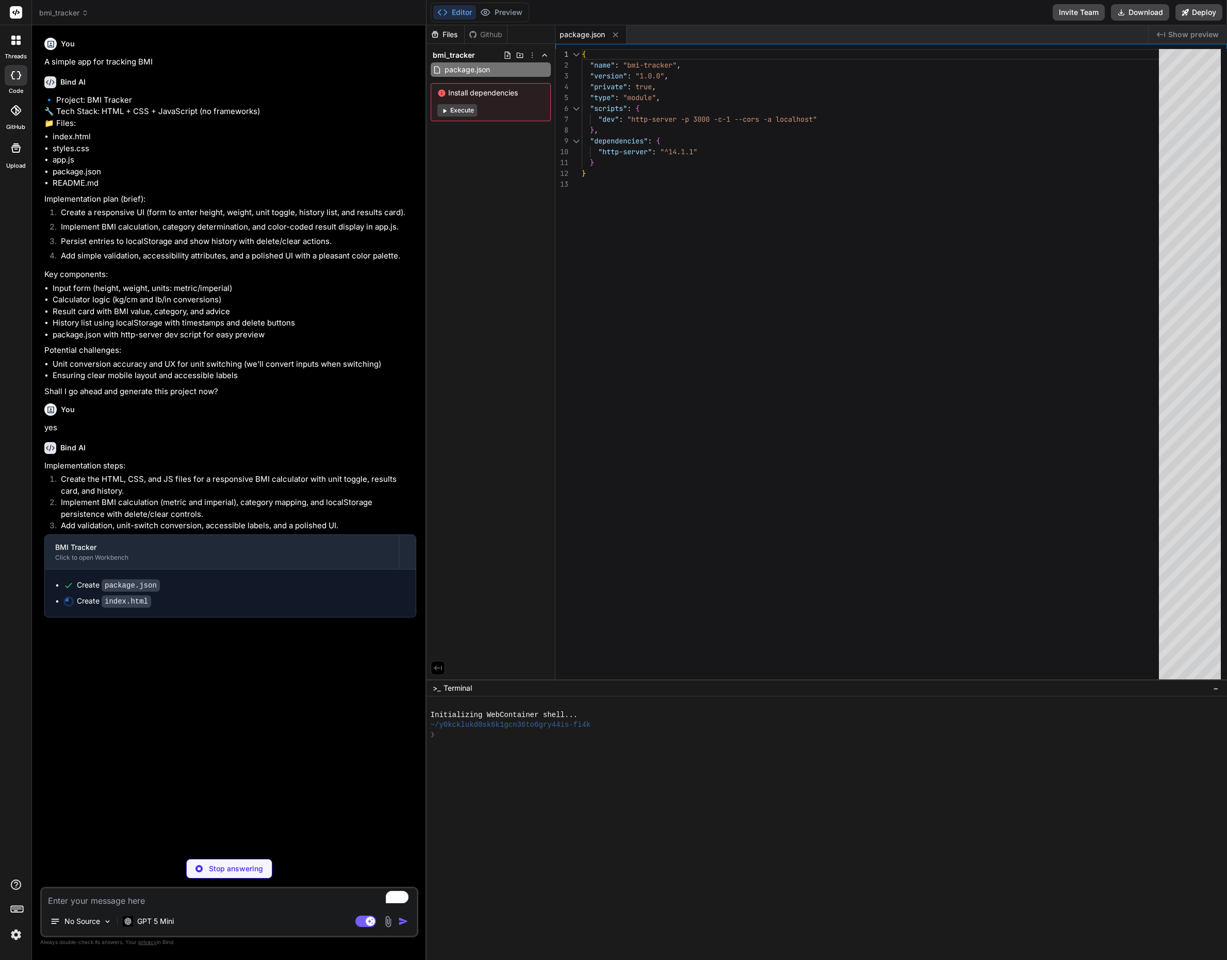
type textarea "x"
type textarea "</main> <footer class="footer"> <p>Entries are stored locally in your browser. …"
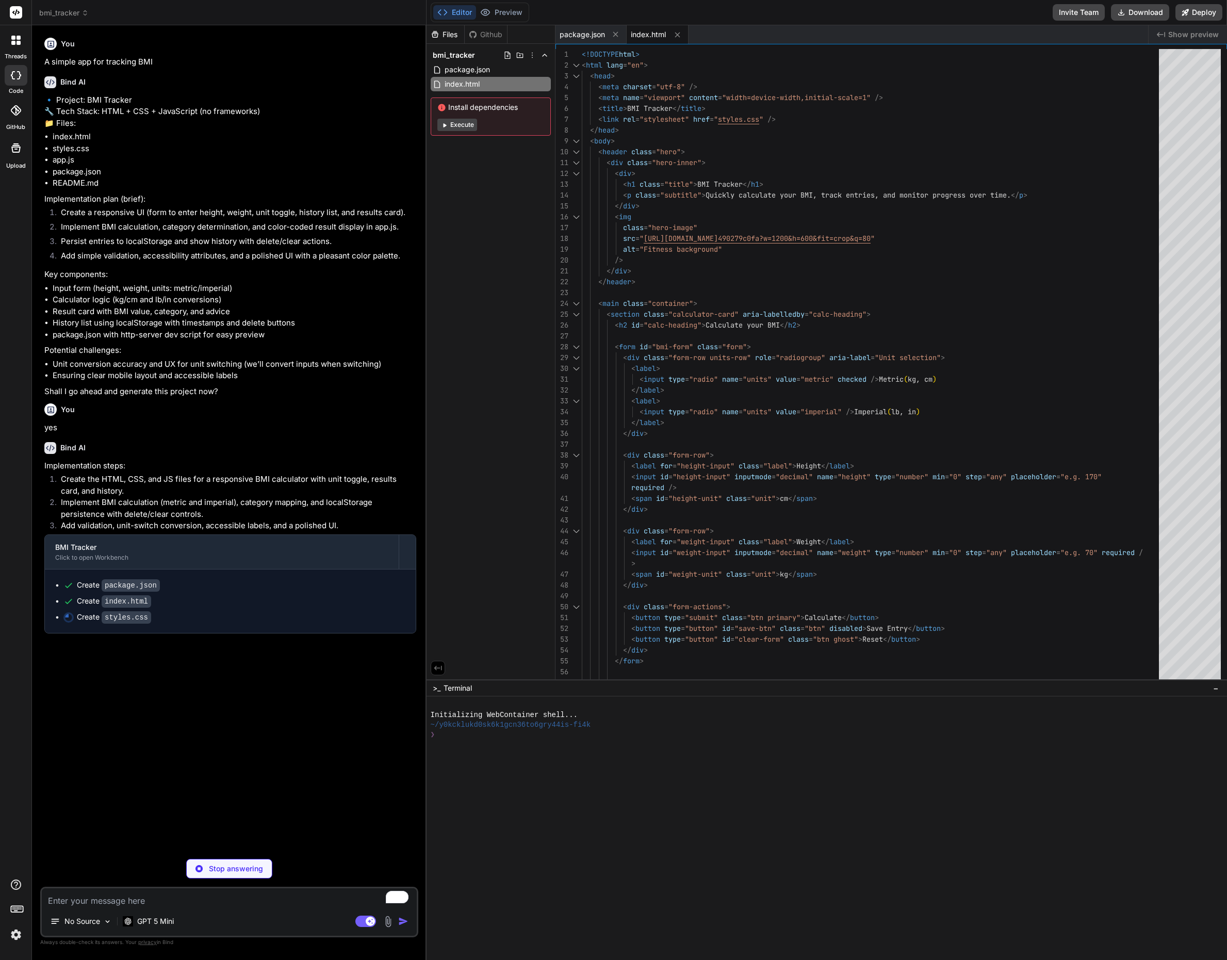
type textarea "x"
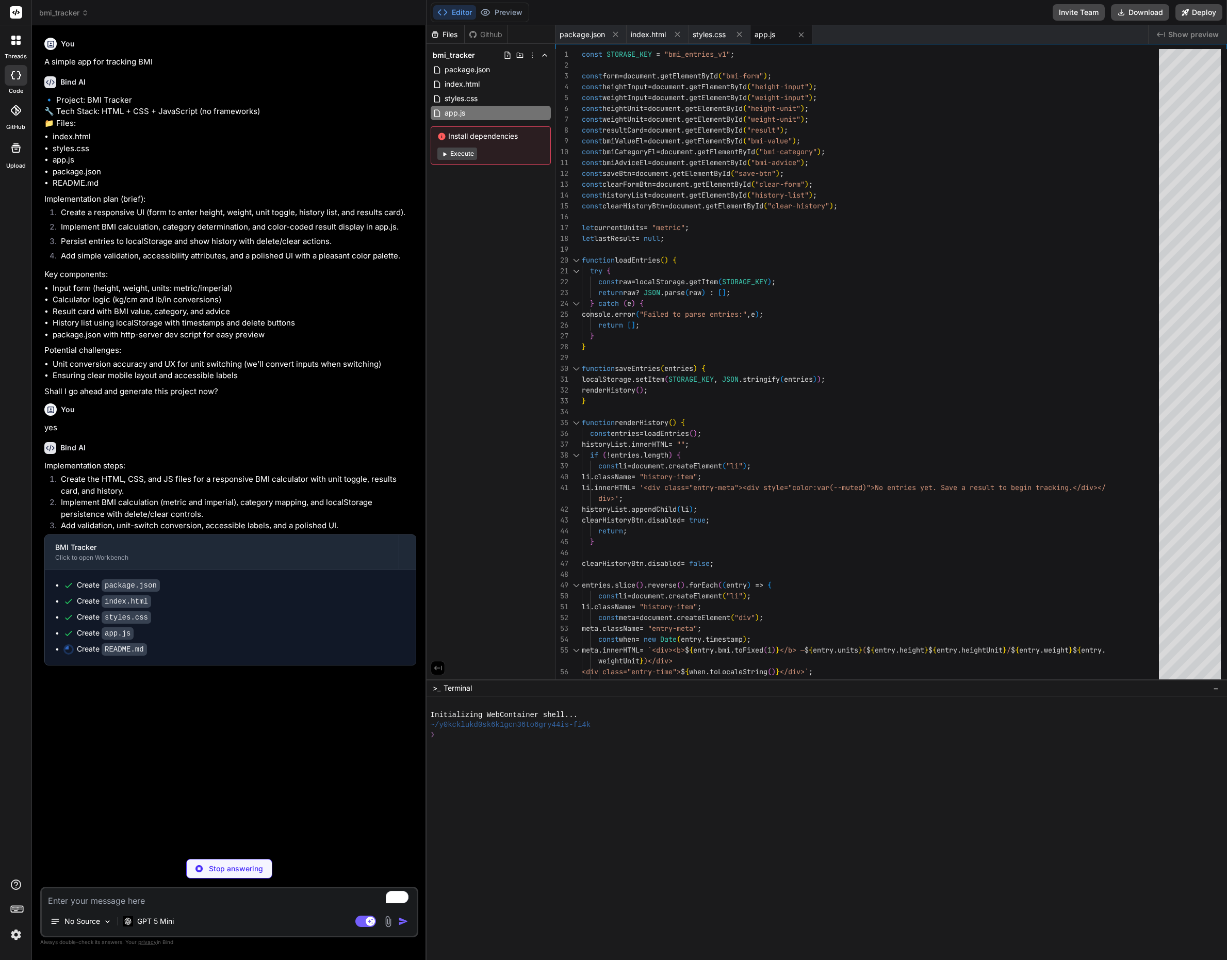
type textarea "x"
type textarea "- Delete single entries or clear all history - Accessible labels and keyboard-f…"
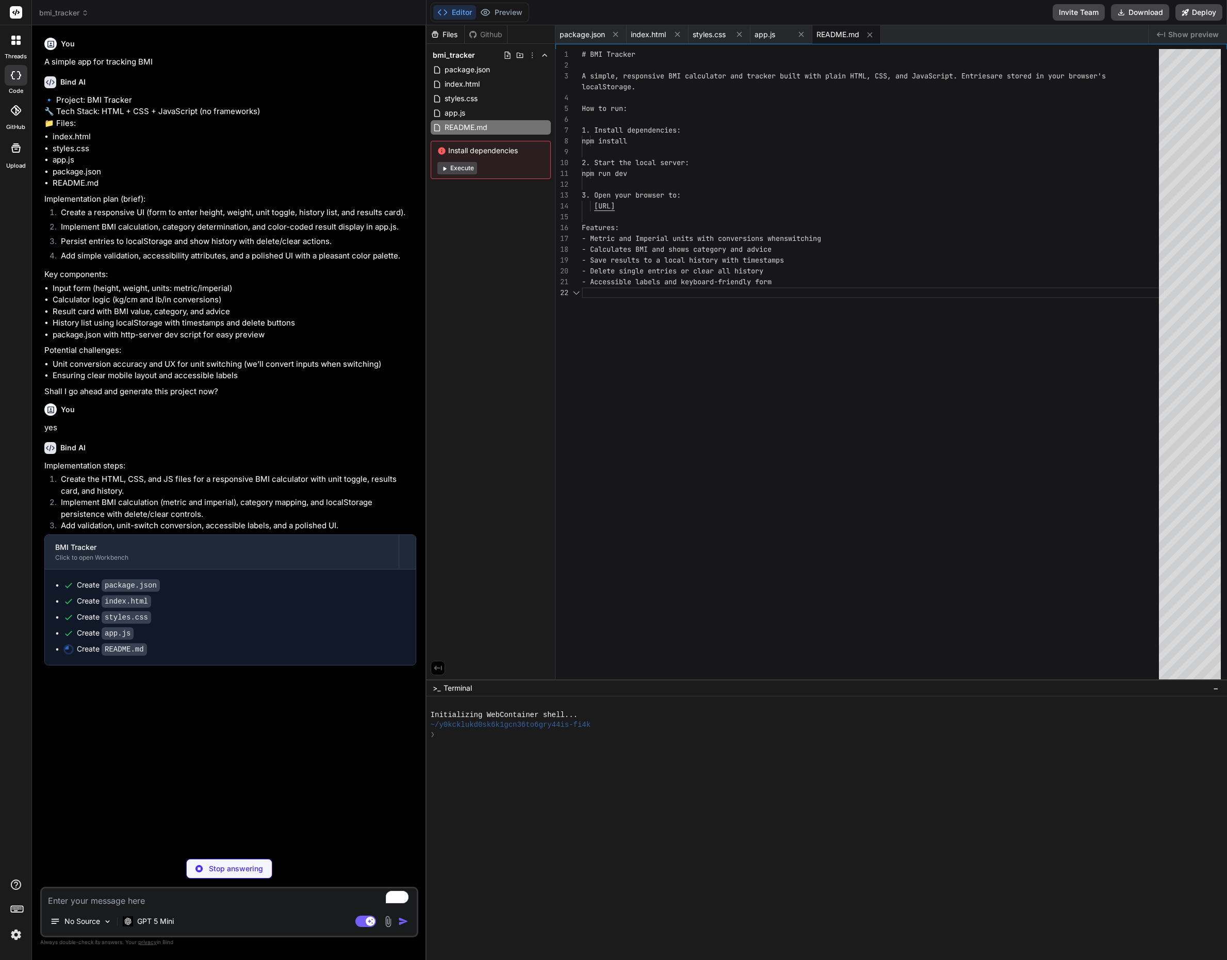
scroll to position [22, 0]
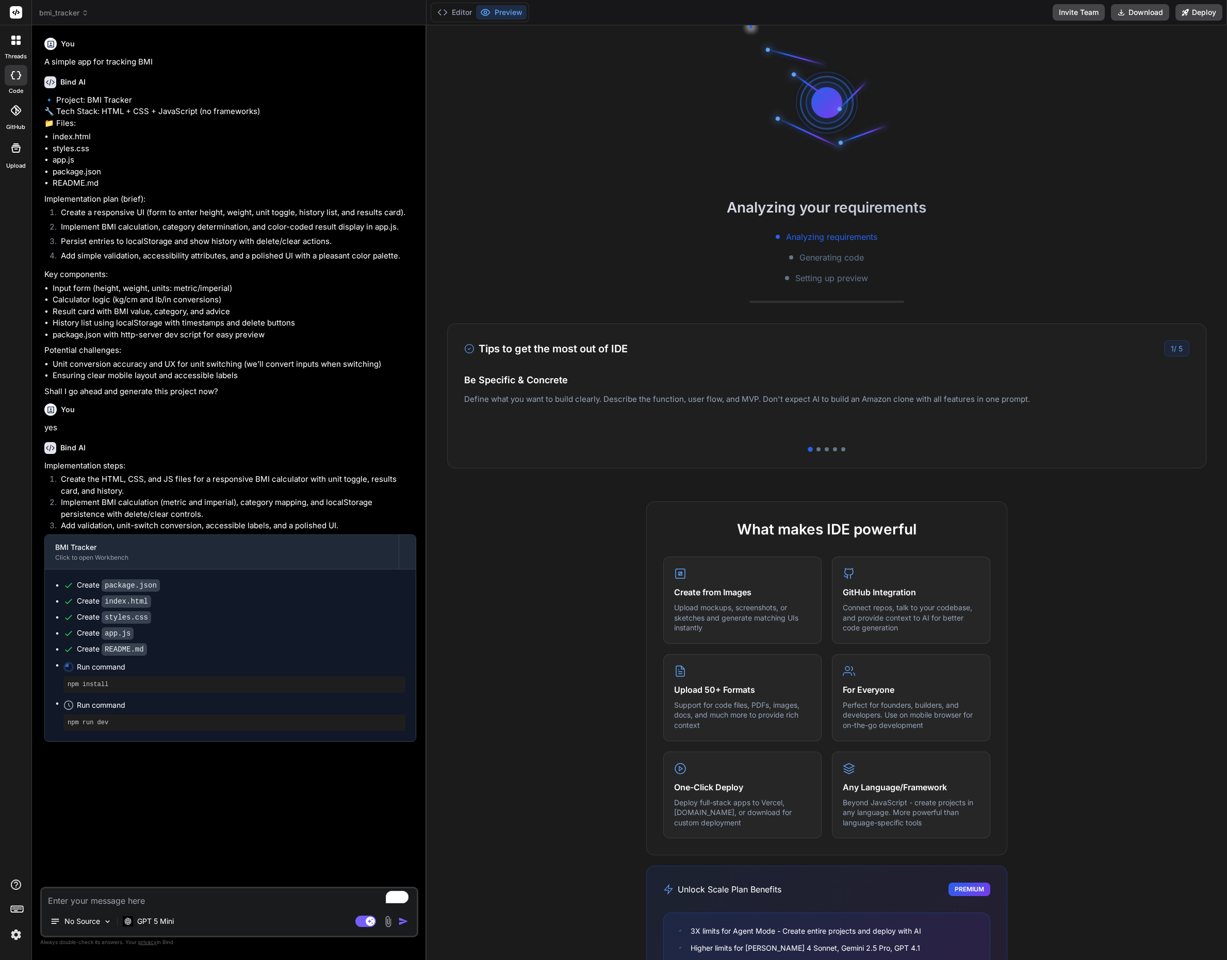
type textarea "x"
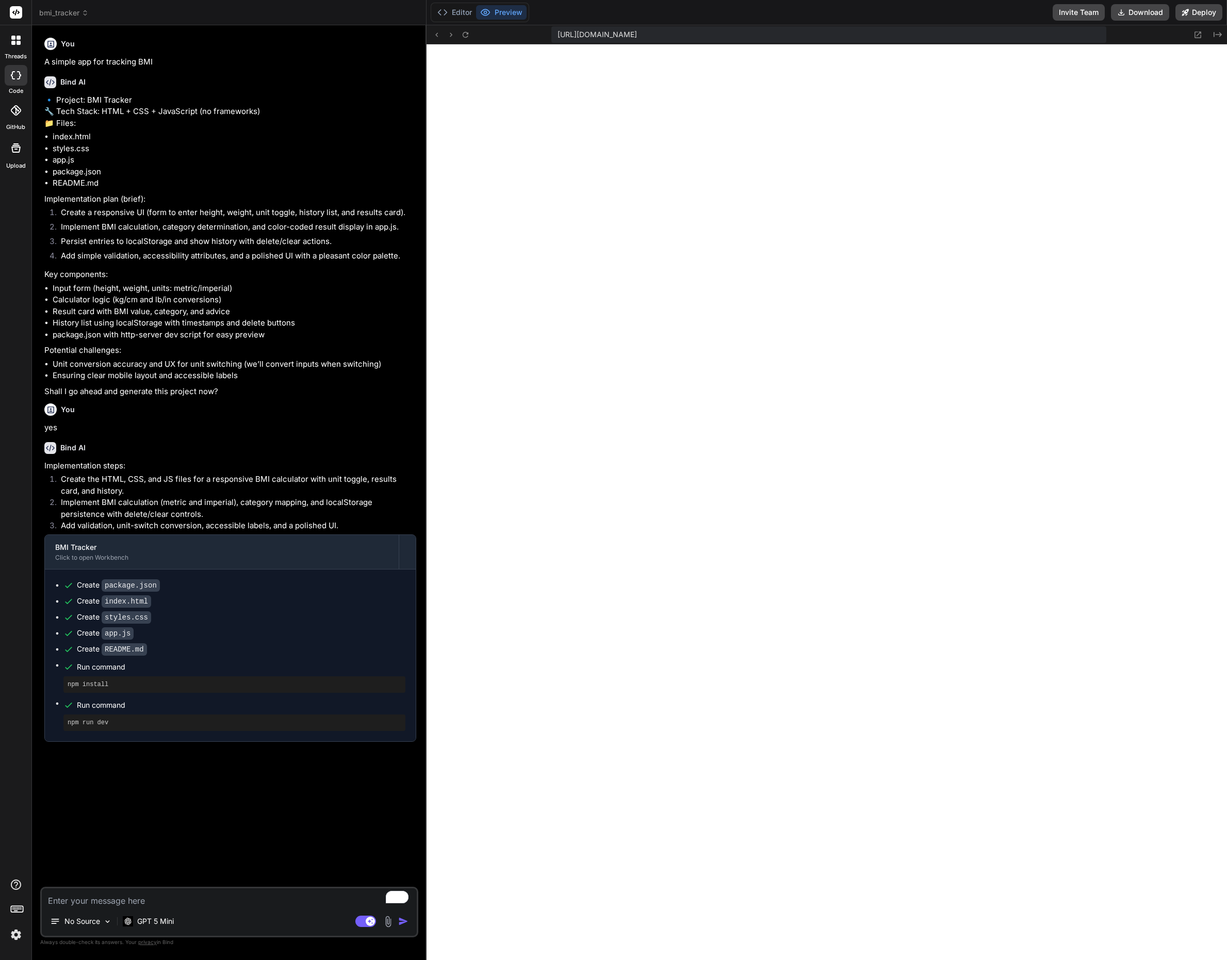
scroll to position [304, 0]
drag, startPoint x: 465, startPoint y: 7, endPoint x: 472, endPoint y: 0, distance: 9.5
click at [465, 7] on button "Editor" at bounding box center [454, 12] width 43 height 14
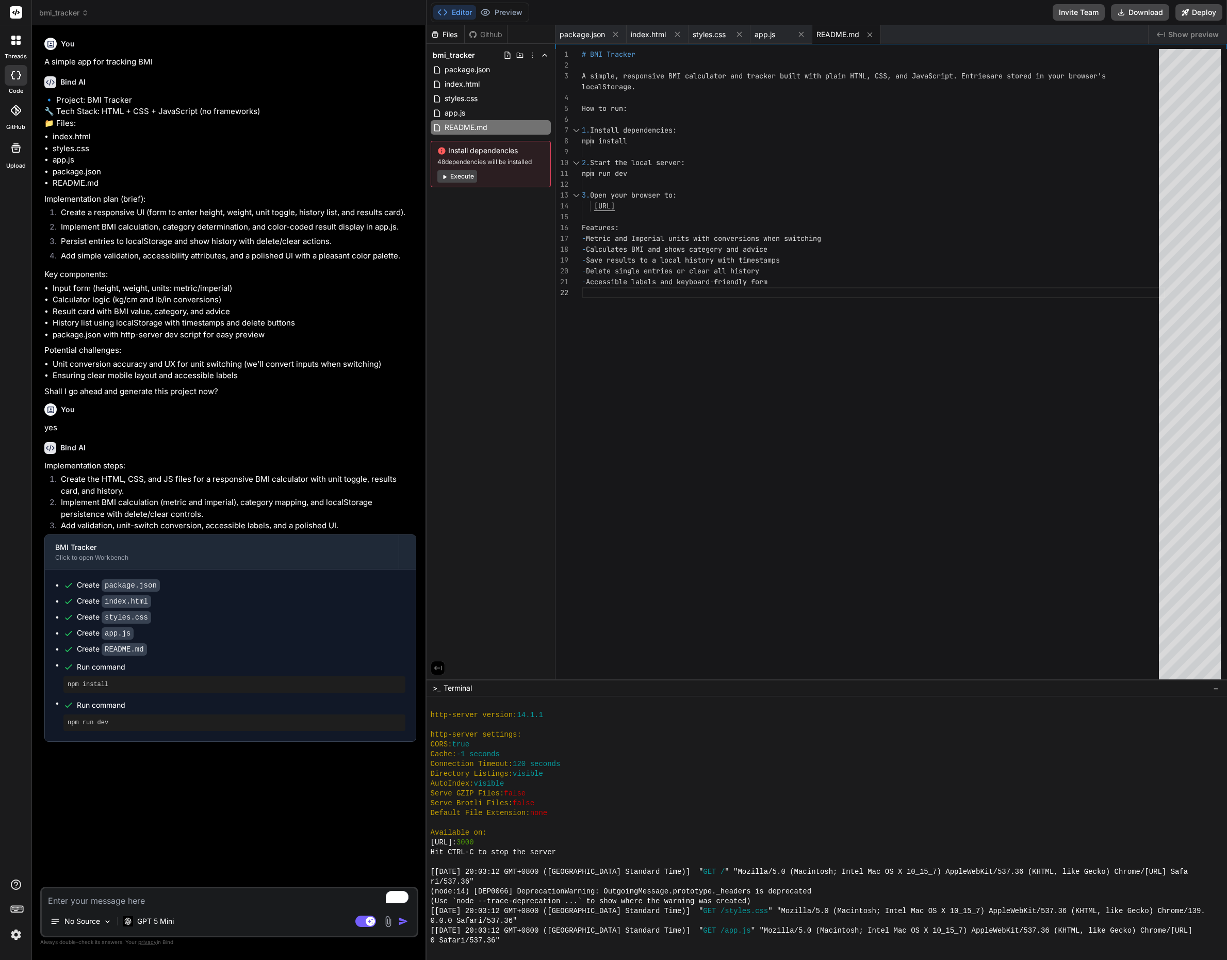
type textarea "2. Start the local server: npm run dev 3. Open your browser to: [URL] Features:…"
click at [634, 212] on div "# BMI Tracker A simple, responsive BMI calculator and tracker bu ilt with plain…" at bounding box center [873, 367] width 583 height 636
click at [659, 207] on div "# BMI Tracker A simple, responsive BMI calculator and tracker bu ilt with plain…" at bounding box center [873, 367] width 583 height 636
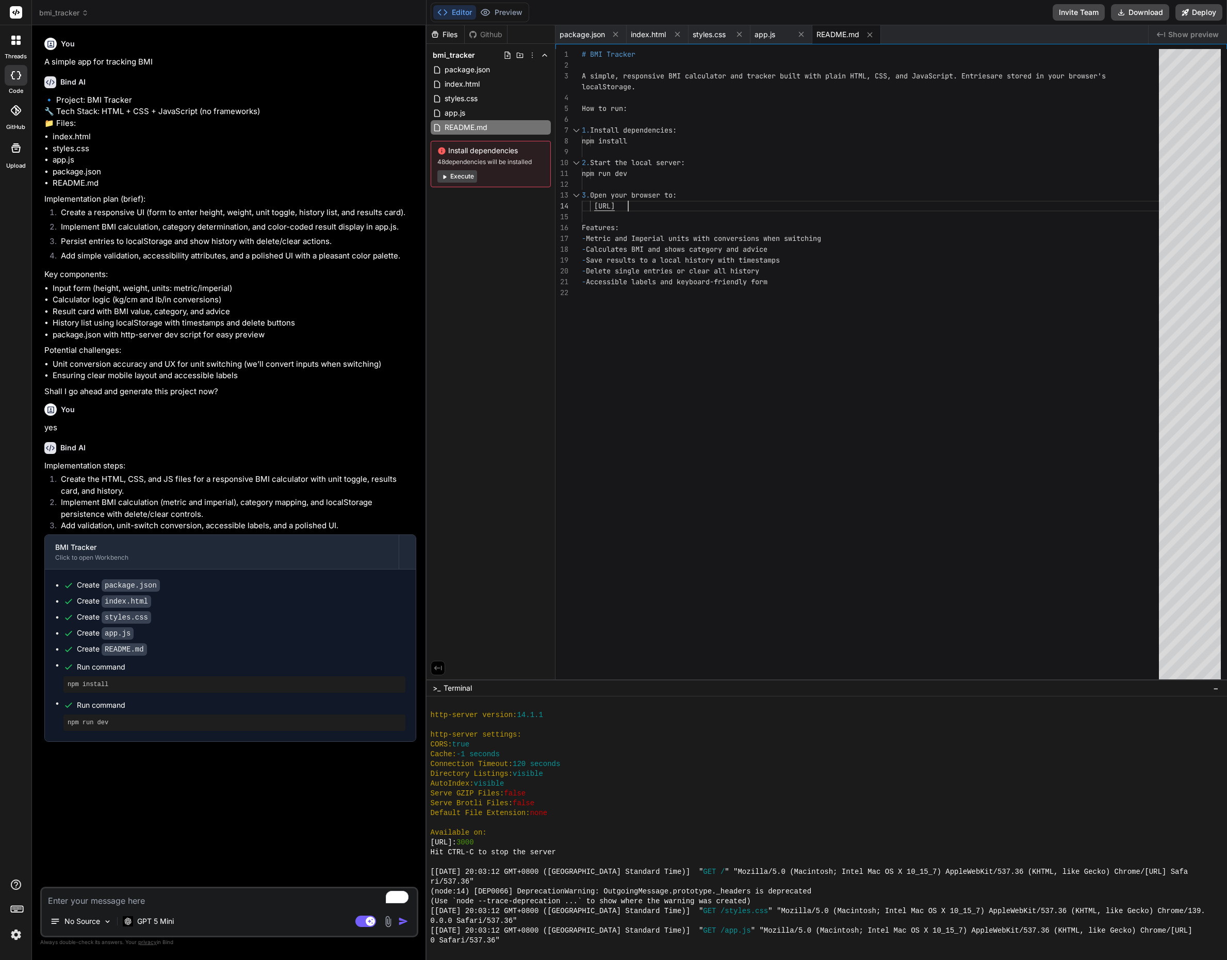
click at [629, 204] on div "# BMI Tracker A simple, responsive BMI calculator and tracker bu ilt with plain…" at bounding box center [873, 367] width 583 height 636
drag, startPoint x: 594, startPoint y: 207, endPoint x: 685, endPoint y: 206, distance: 91.3
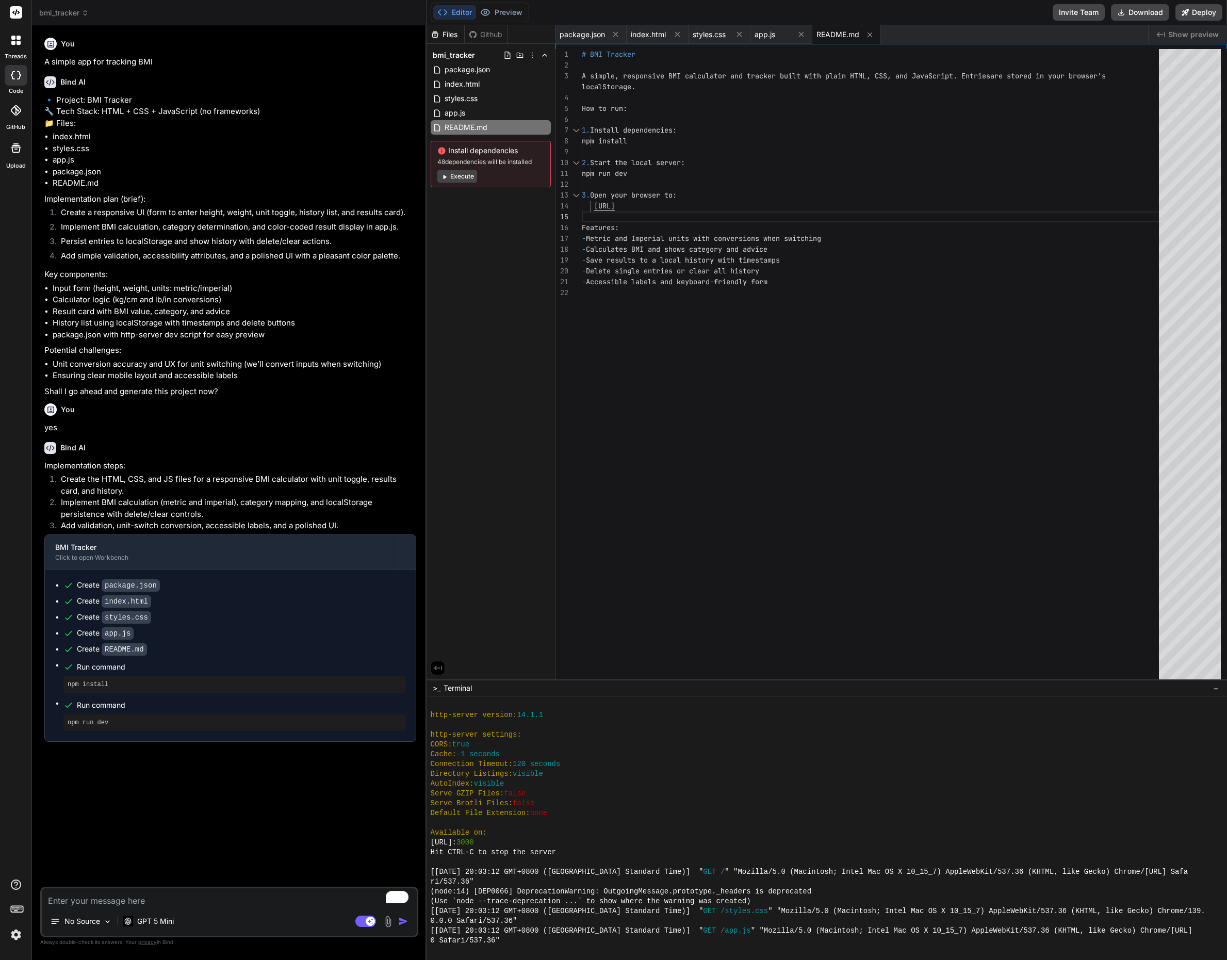
click at [685, 206] on div "# BMI Tracker A simple, responsive BMI calculator and tracker bu ilt with plain…" at bounding box center [873, 367] width 583 height 636
drag, startPoint x: 688, startPoint y: 205, endPoint x: 594, endPoint y: 207, distance: 94.4
click at [591, 205] on div "# BMI Tracker A simple, responsive BMI calculator and tracker bu ilt with plain…" at bounding box center [873, 367] width 583 height 636
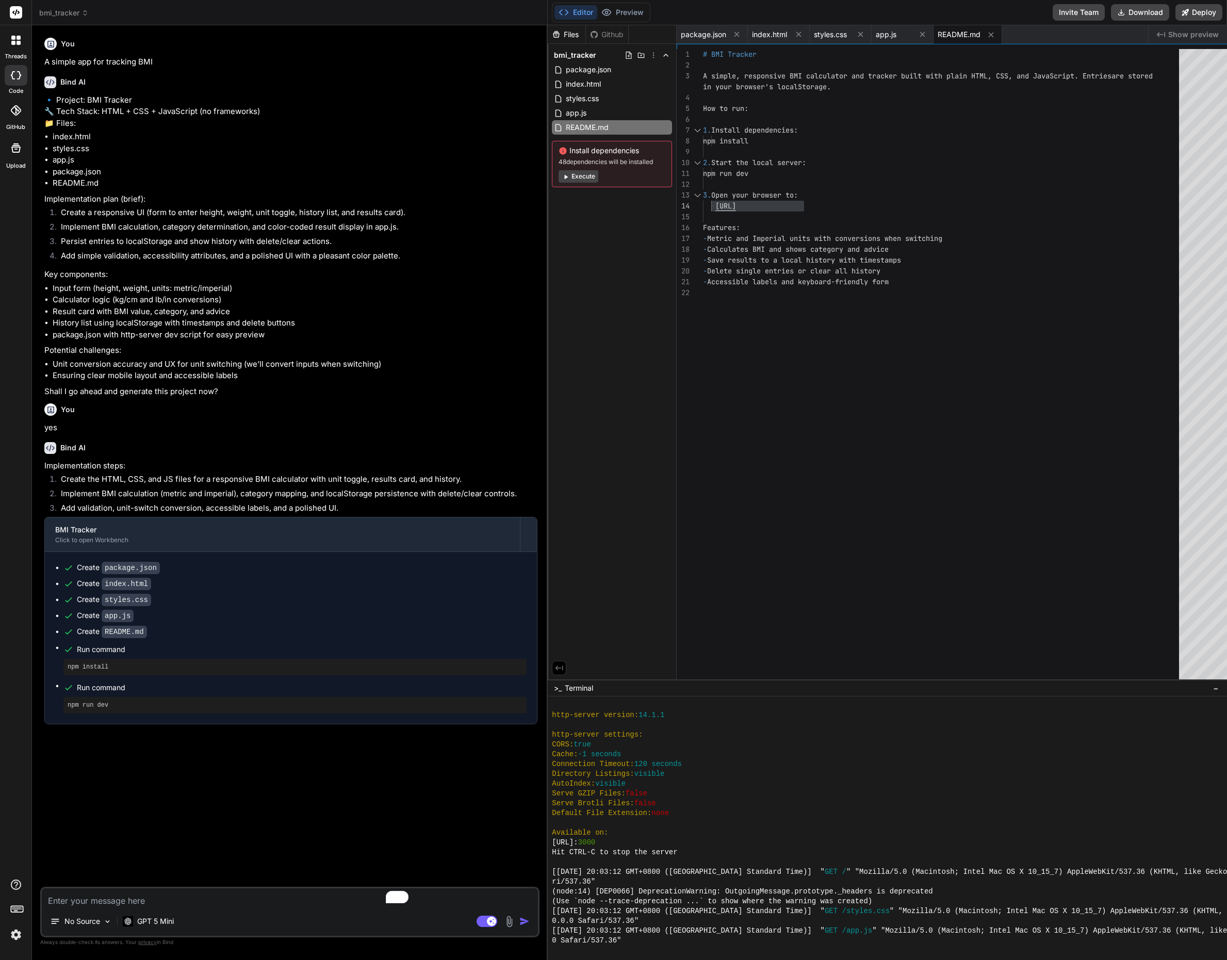
type textarea "x"
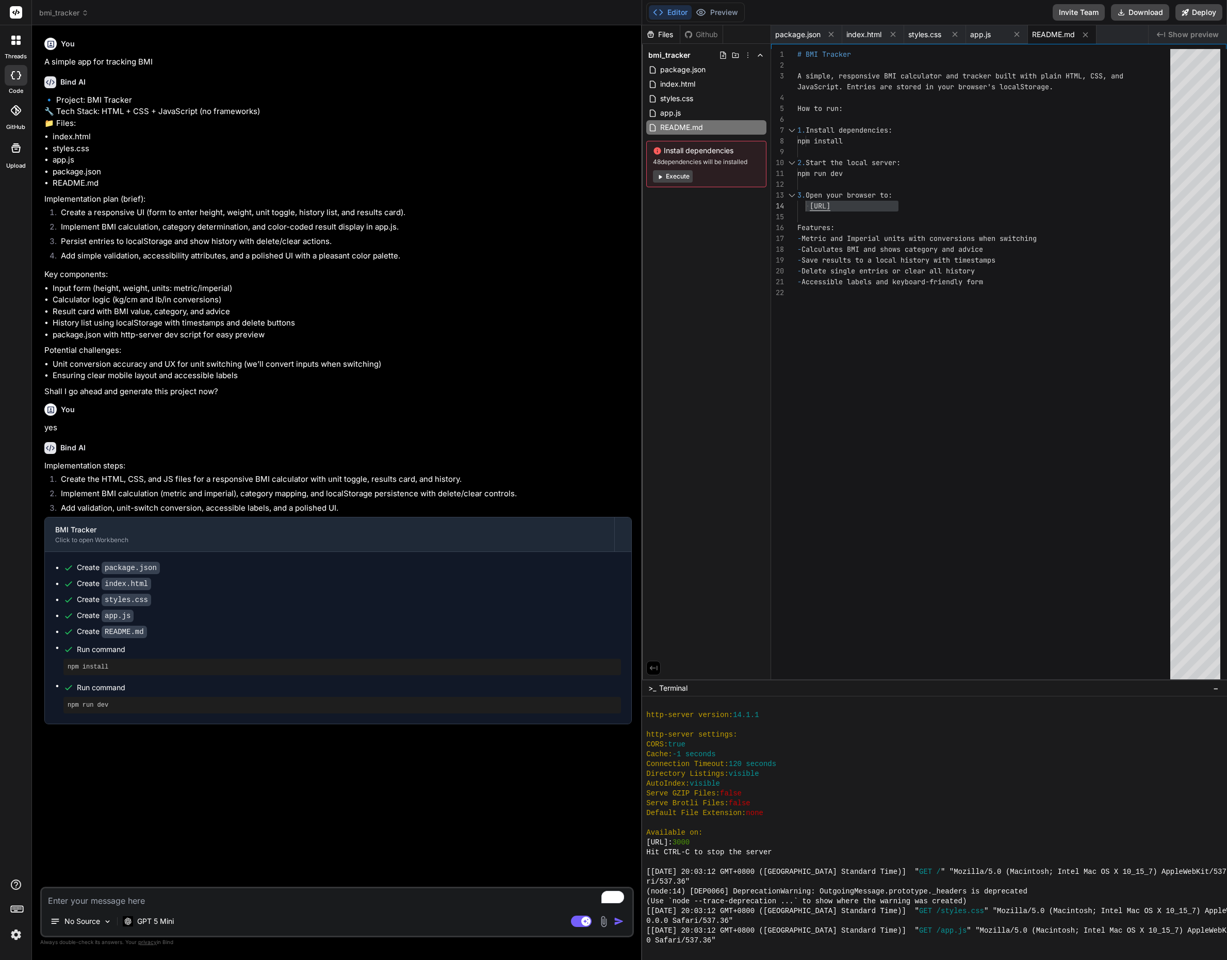
drag, startPoint x: 426, startPoint y: 266, endPoint x: 627, endPoint y: 298, distance: 203.3
click at [627, 298] on div "Bind AI Web Search Created with Pixso. Code Generator You A simple app for trac…" at bounding box center [337, 492] width 610 height 935
click at [11, 37] on icon at bounding box center [13, 38] width 4 height 4
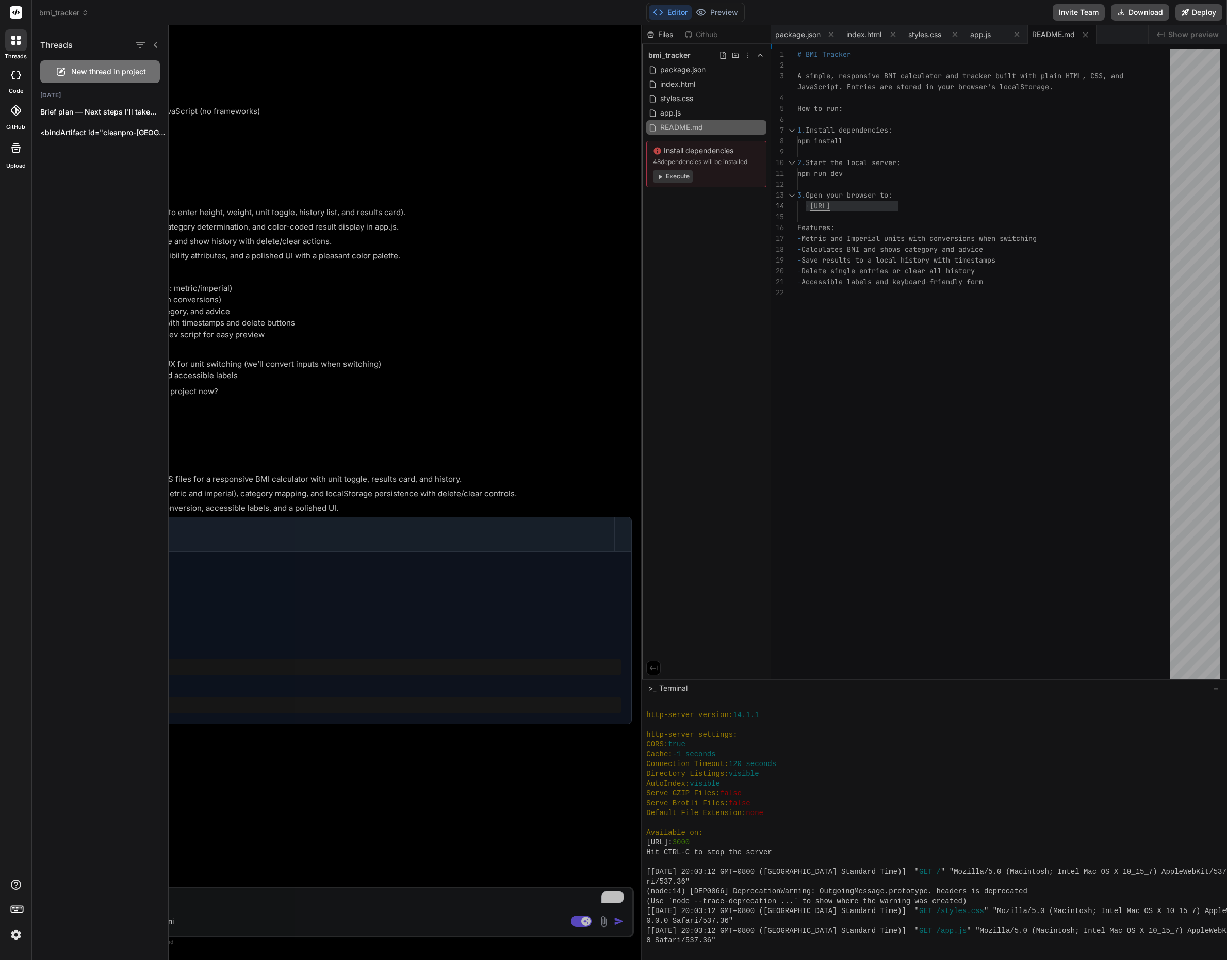
click at [14, 50] on div at bounding box center [16, 40] width 22 height 22
click at [19, 15] on rect at bounding box center [16, 12] width 12 height 12
click at [18, 12] on icon at bounding box center [16, 12] width 8 height 6
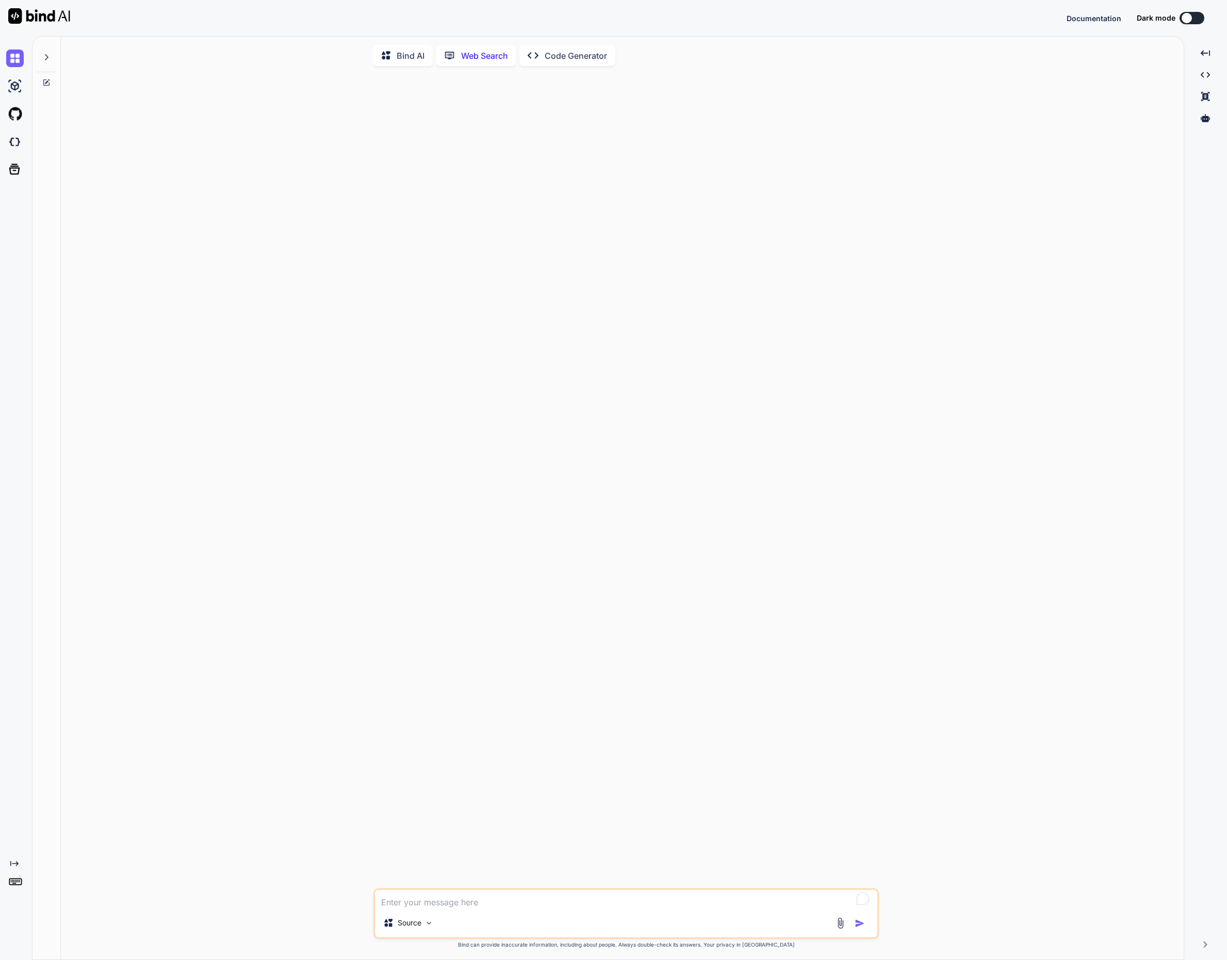
scroll to position [4, 0]
click at [11, 60] on img at bounding box center [15, 59] width 18 height 18
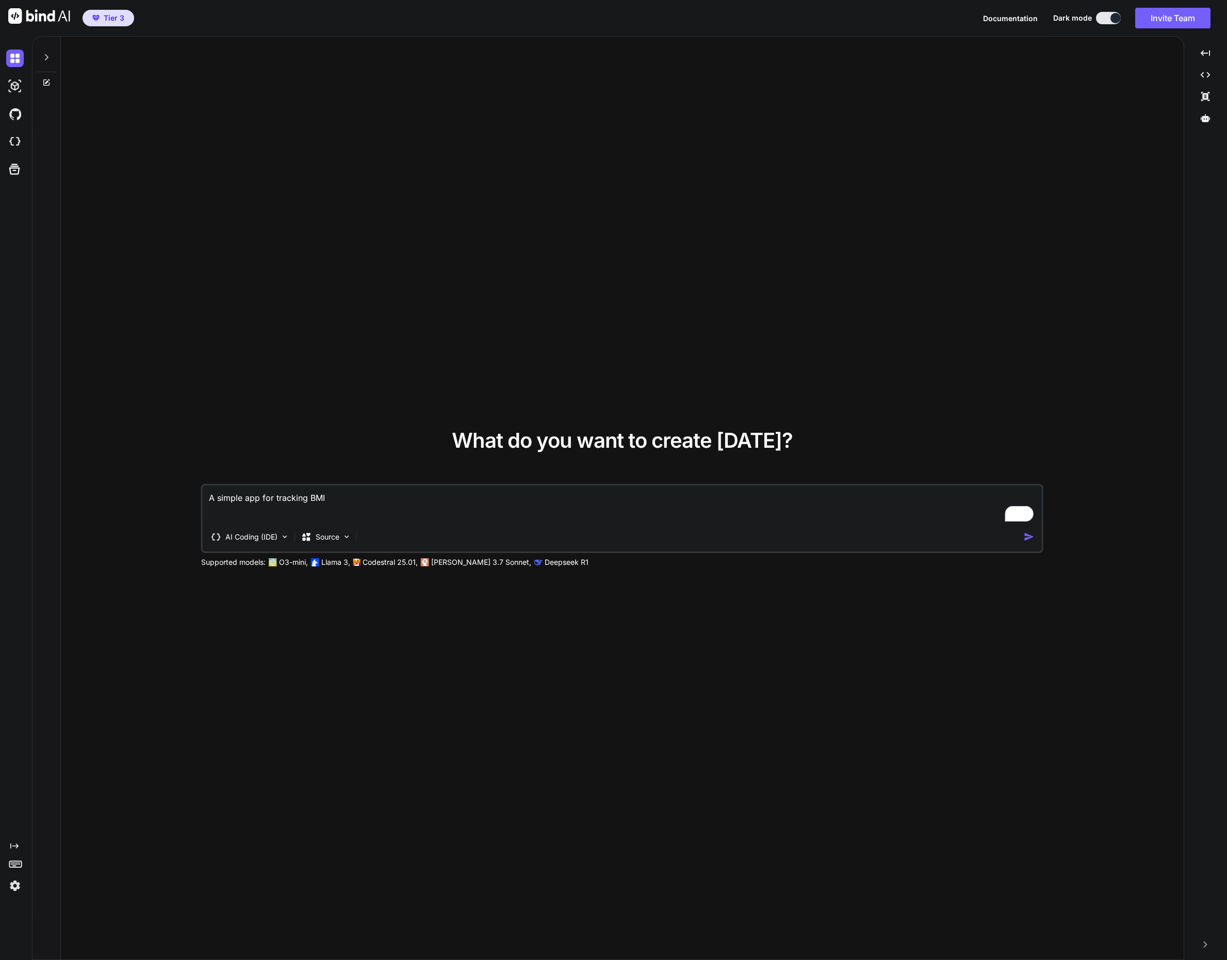
click at [20, 887] on img at bounding box center [15, 886] width 18 height 18
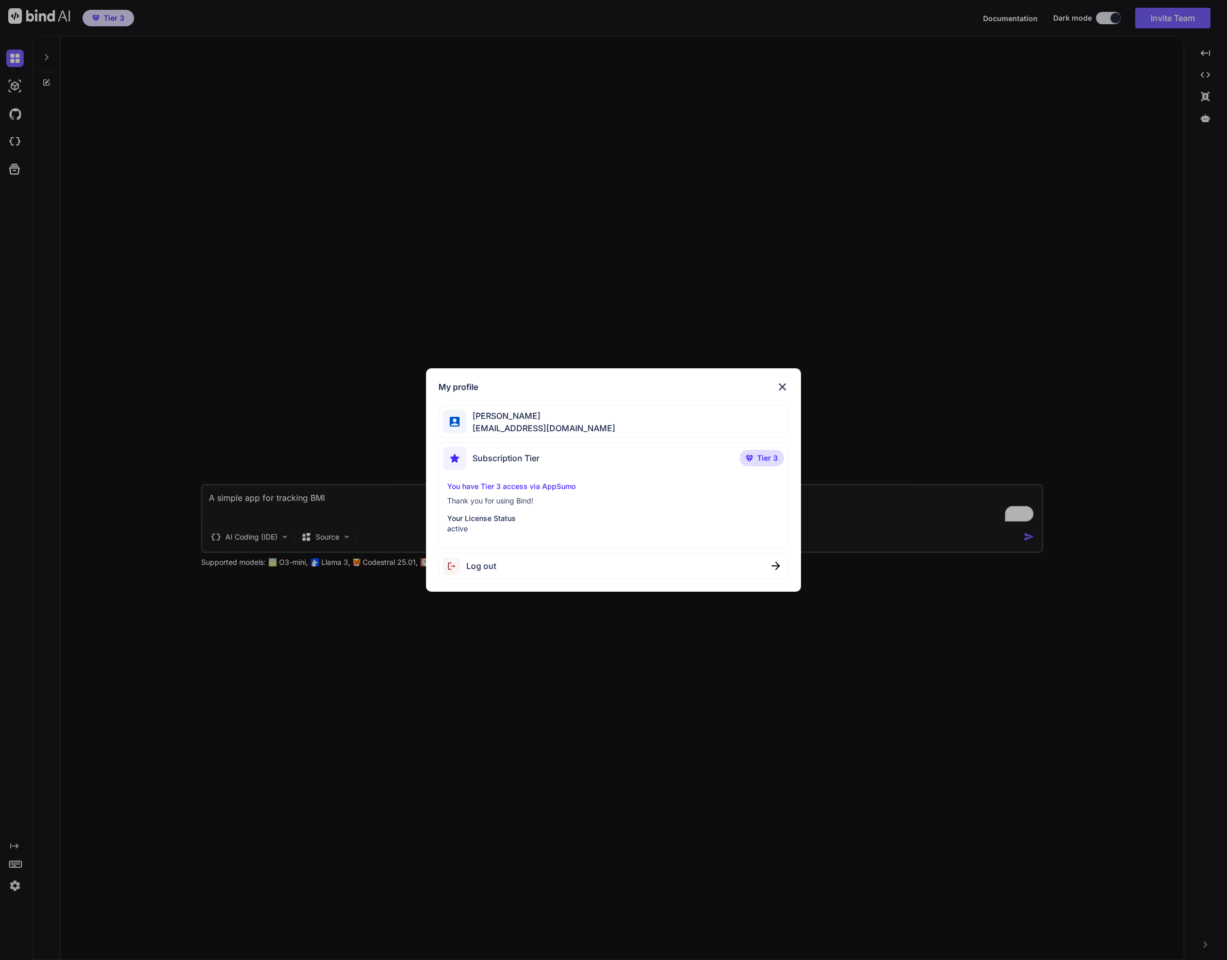
click at [743, 459] on p "Tier 3" at bounding box center [762, 458] width 44 height 17
click at [17, 863] on div "My profile [PERSON_NAME] [PERSON_NAME][EMAIL_ADDRESS][DOMAIN_NAME] Subscription…" at bounding box center [613, 480] width 1227 height 960
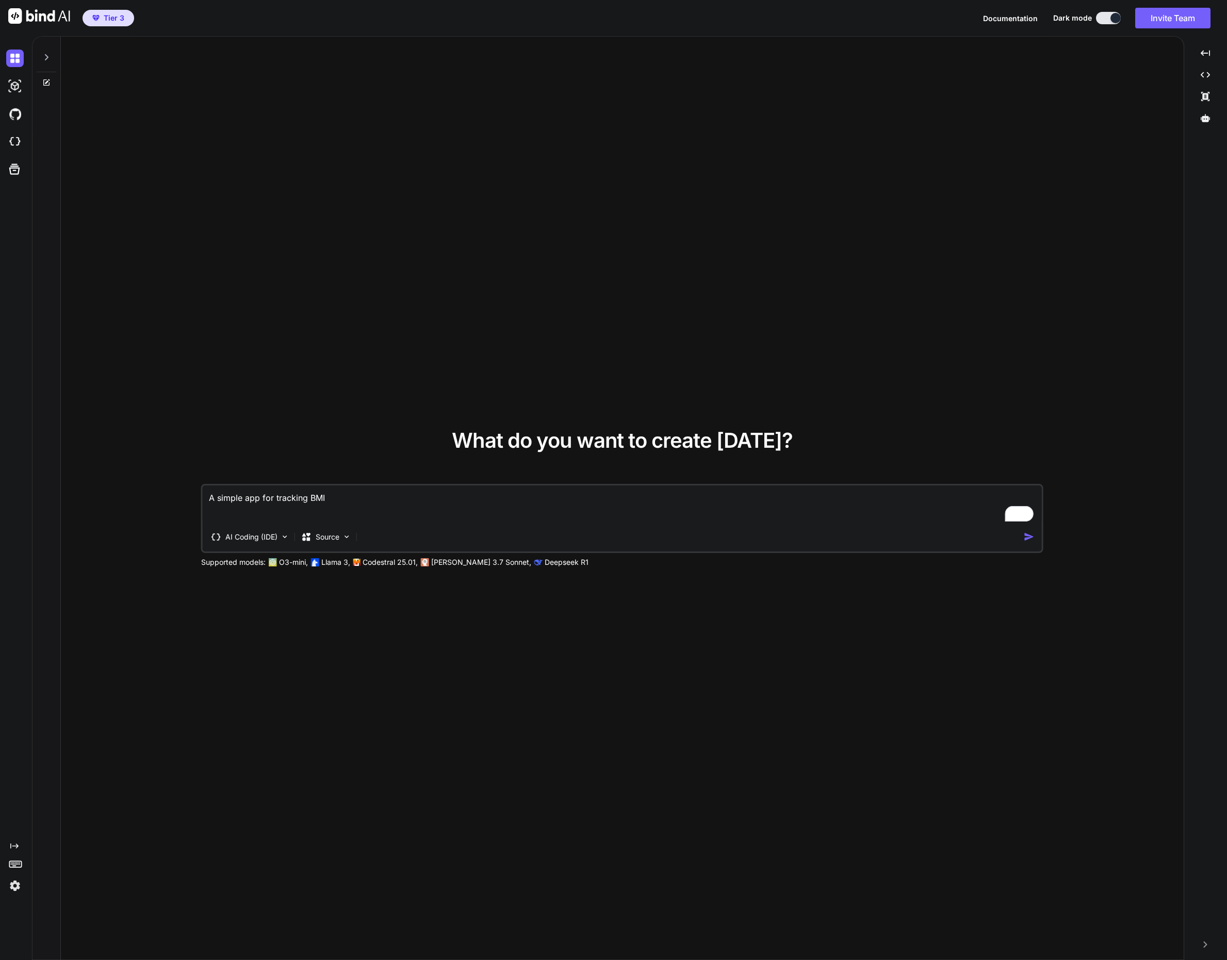
click at [10, 847] on icon "Created with Pixso." at bounding box center [14, 846] width 8 height 8
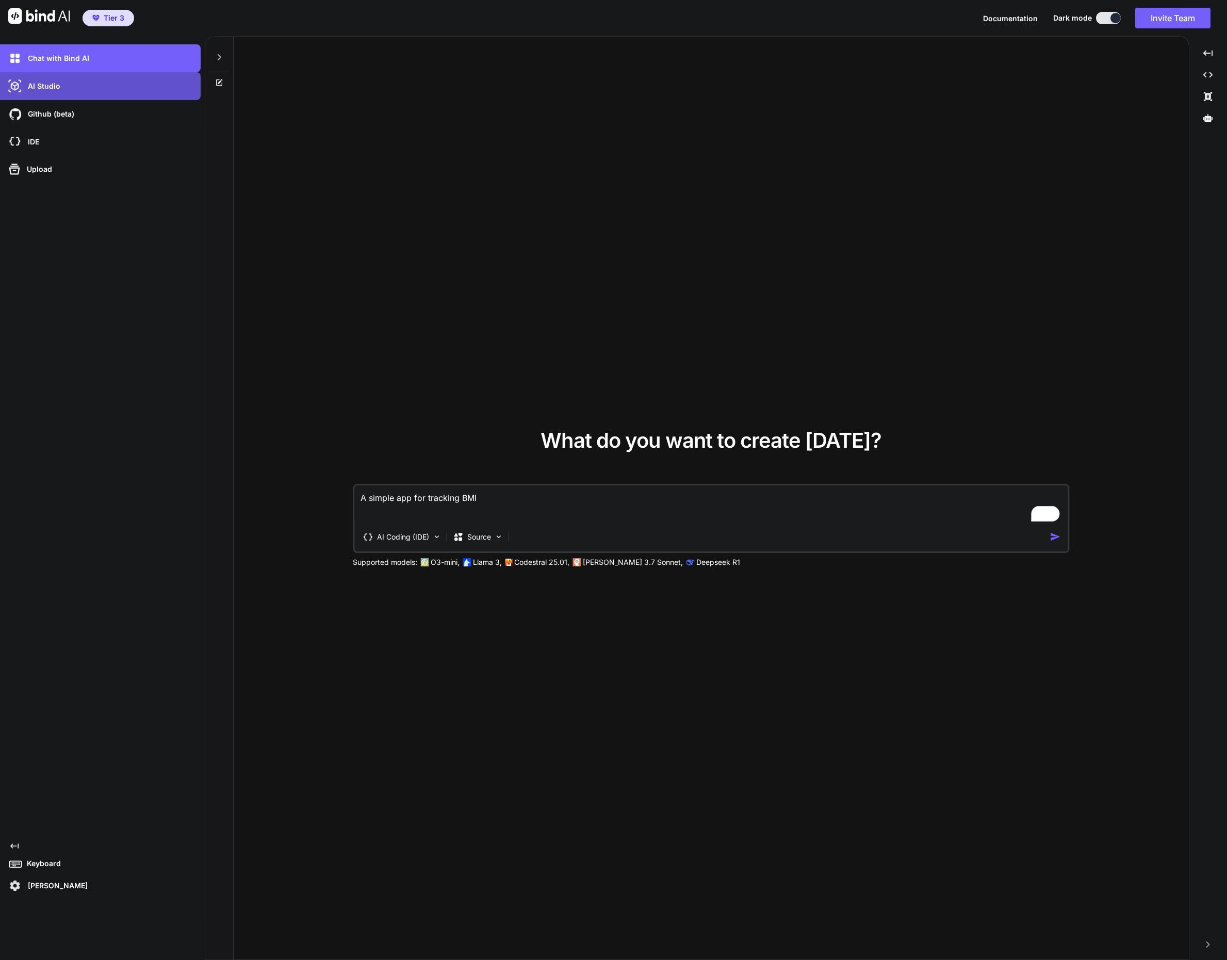
click at [74, 92] on div "AI Studio" at bounding box center [103, 86] width 194 height 18
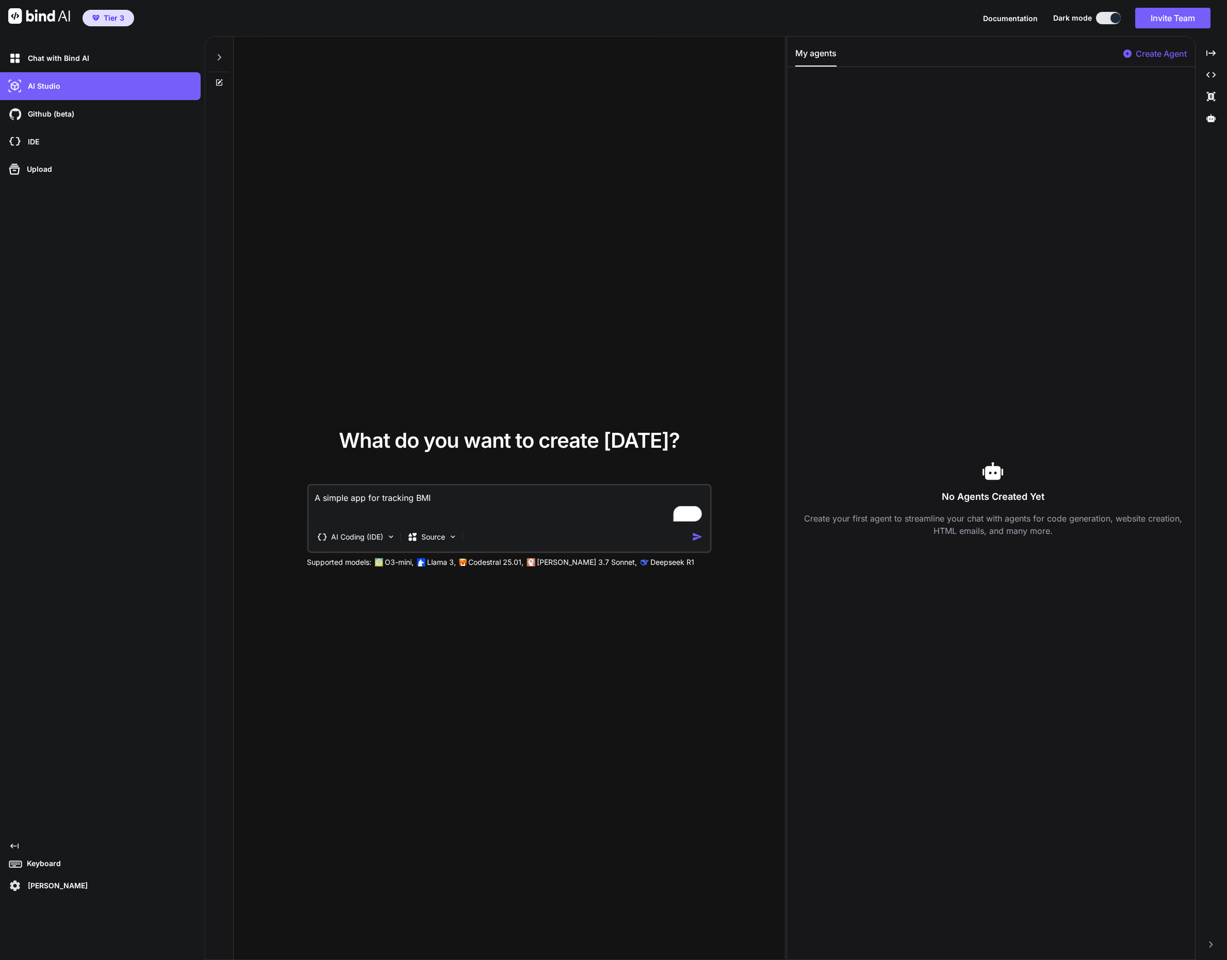
click at [57, 22] on img at bounding box center [39, 15] width 62 height 15
type textarea "x"
click at [55, 64] on div "Chat with Bind AI" at bounding box center [103, 59] width 194 height 18
click at [1009, 18] on span "Documentation" at bounding box center [1010, 18] width 55 height 9
click at [1011, 21] on span "Documentation" at bounding box center [1010, 18] width 55 height 9
